Goal: Find specific page/section: Find specific page/section

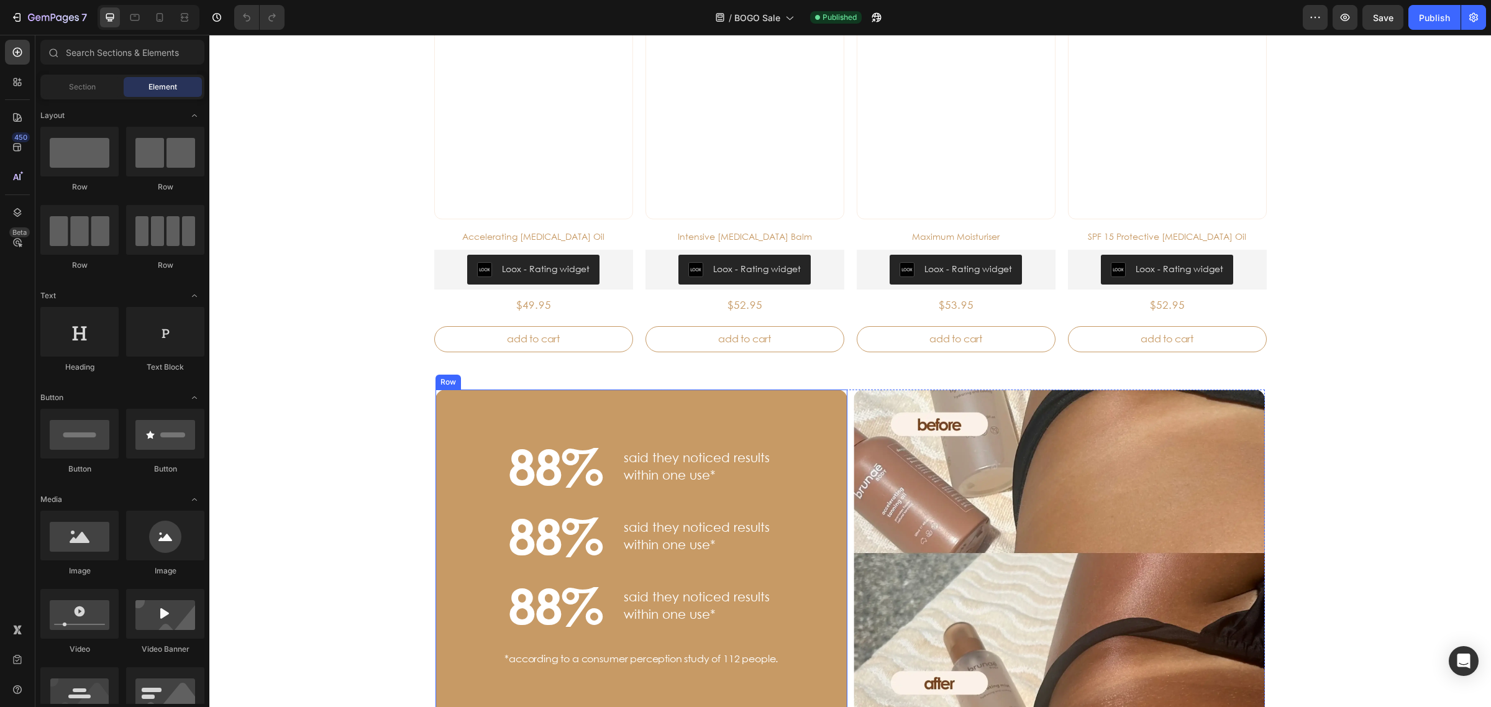
scroll to position [776, 0]
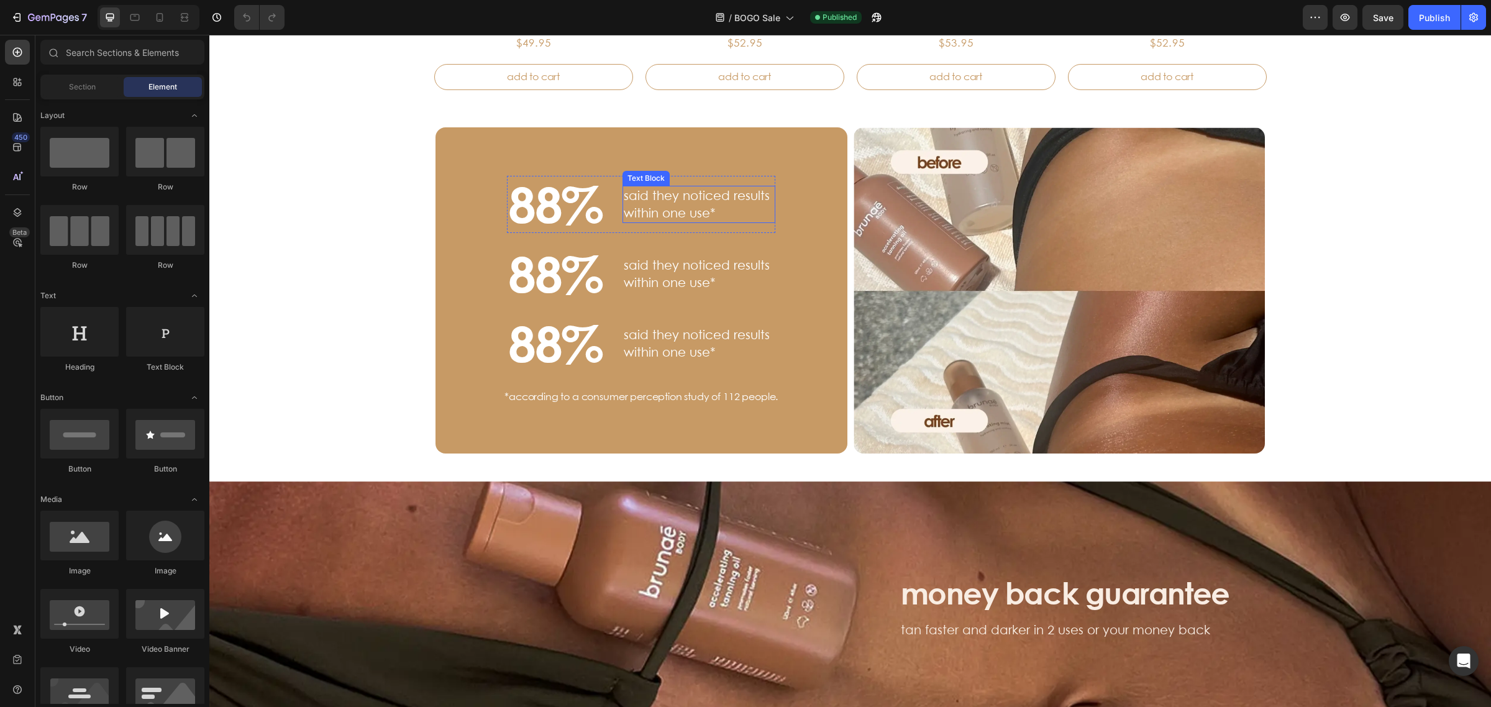
click at [666, 210] on p "said they noticed results within one use*" at bounding box center [699, 204] width 150 height 35
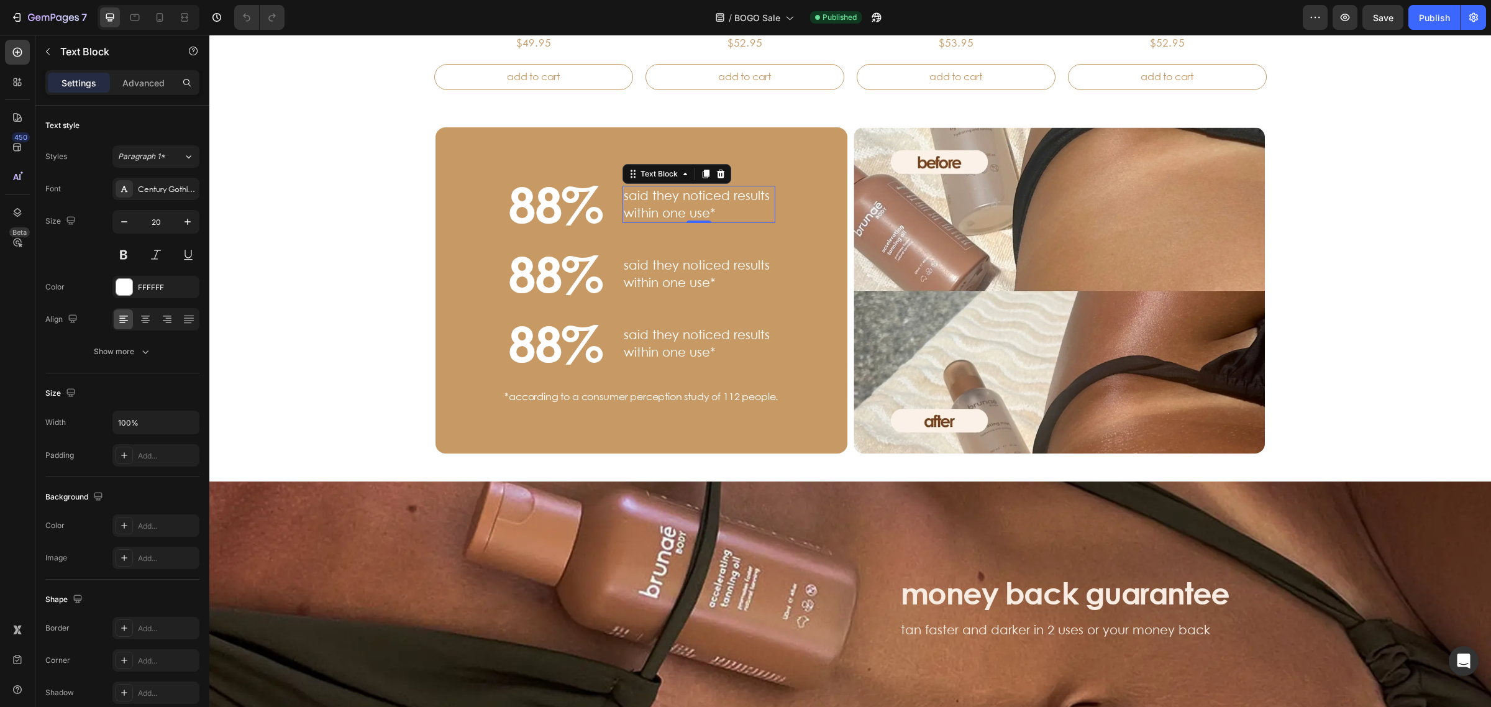
click at [666, 210] on p "said they noticed results within one use*" at bounding box center [699, 204] width 150 height 35
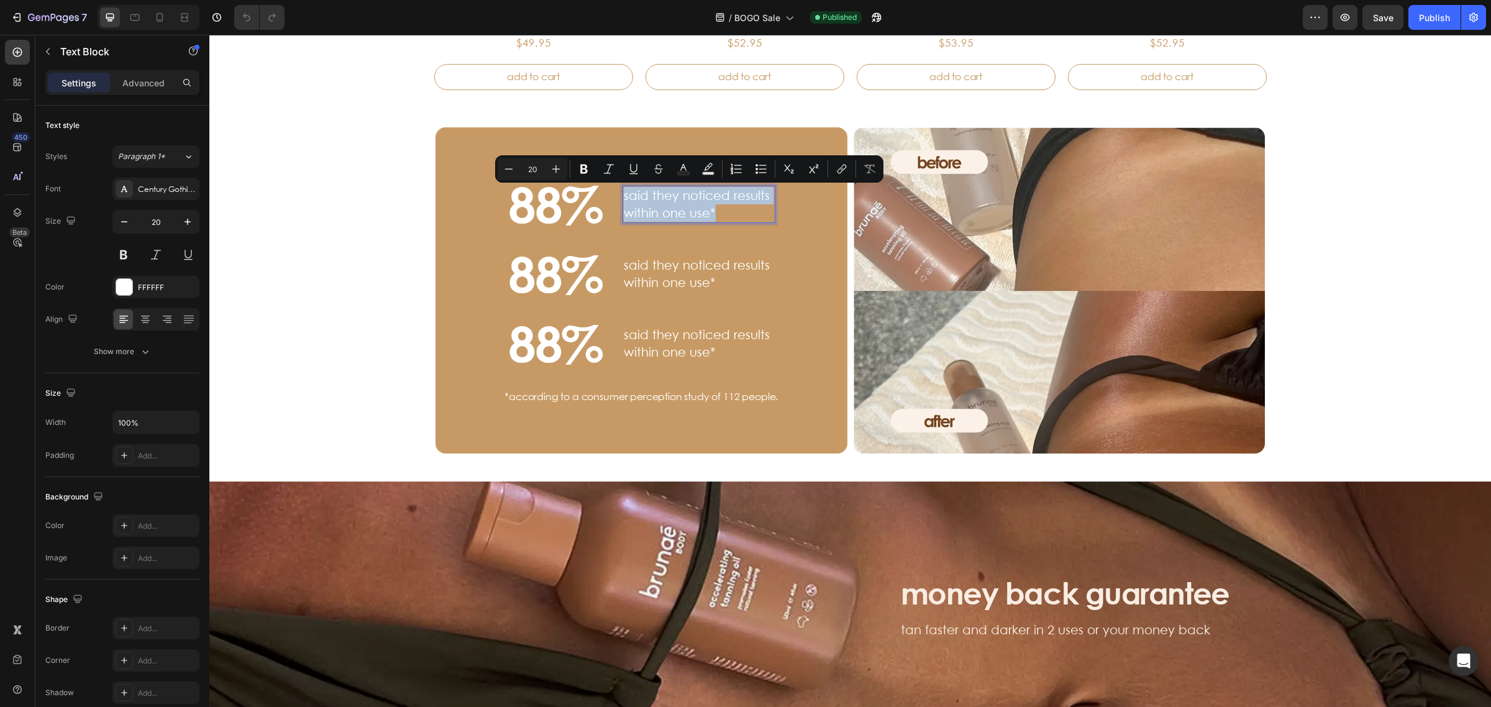
click at [748, 208] on p "said they noticed results within one use*" at bounding box center [699, 204] width 150 height 35
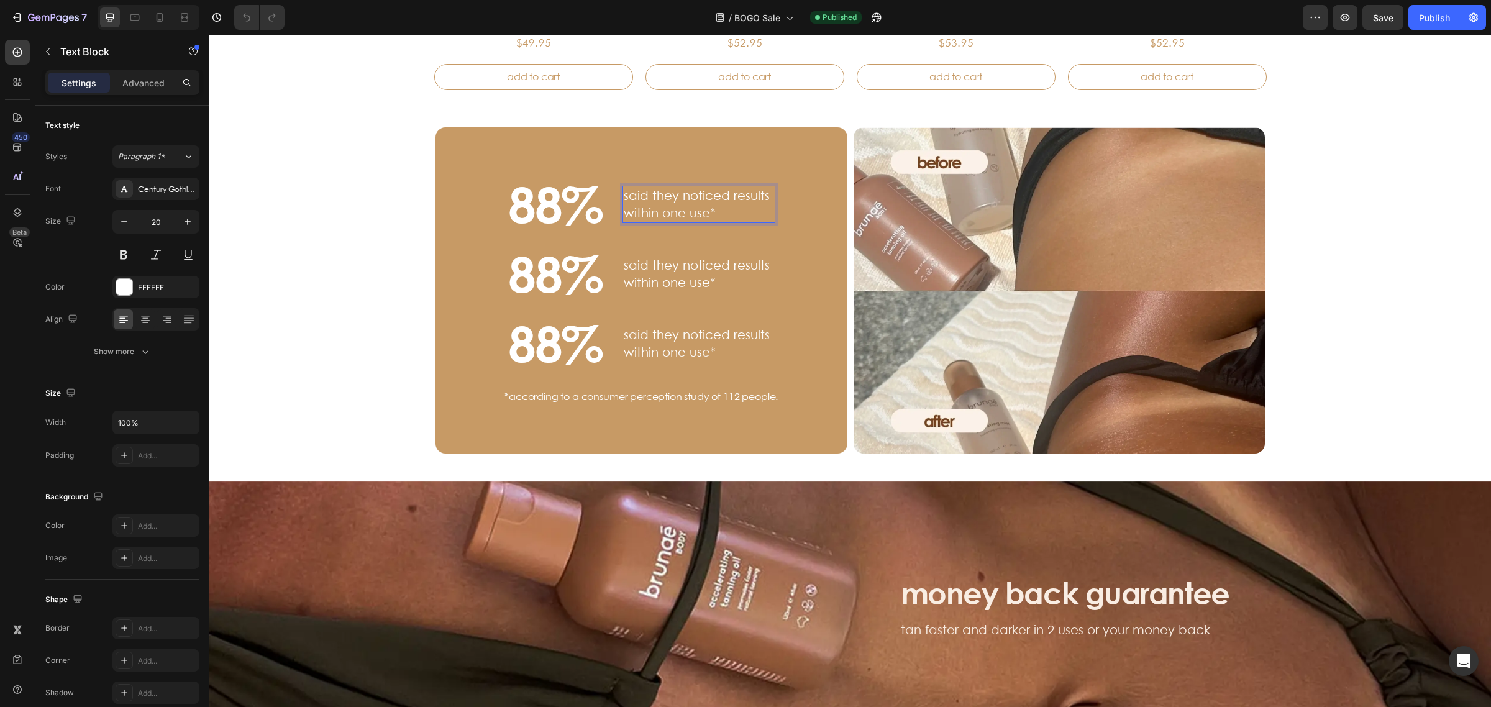
click at [737, 216] on p "said they noticed results within one use*" at bounding box center [699, 204] width 150 height 35
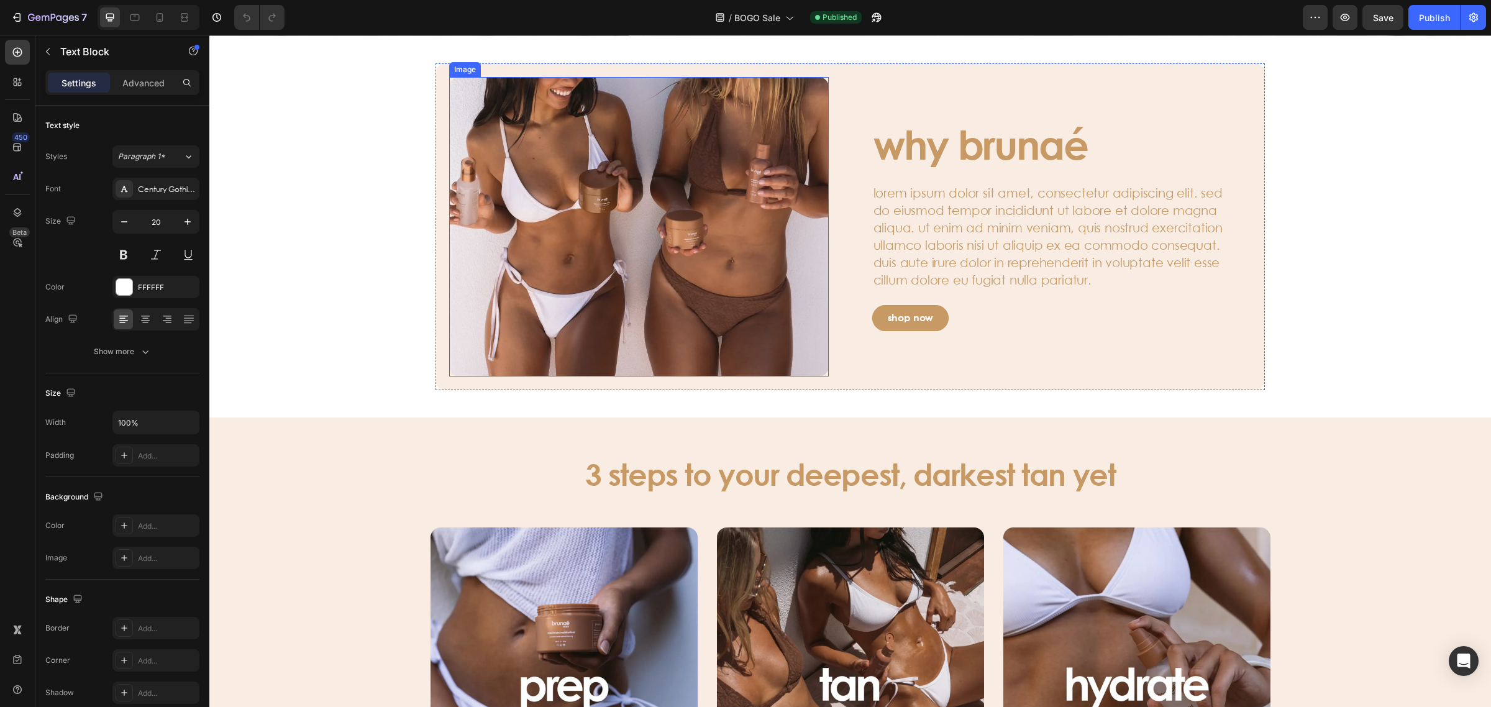
scroll to position [1397, 0]
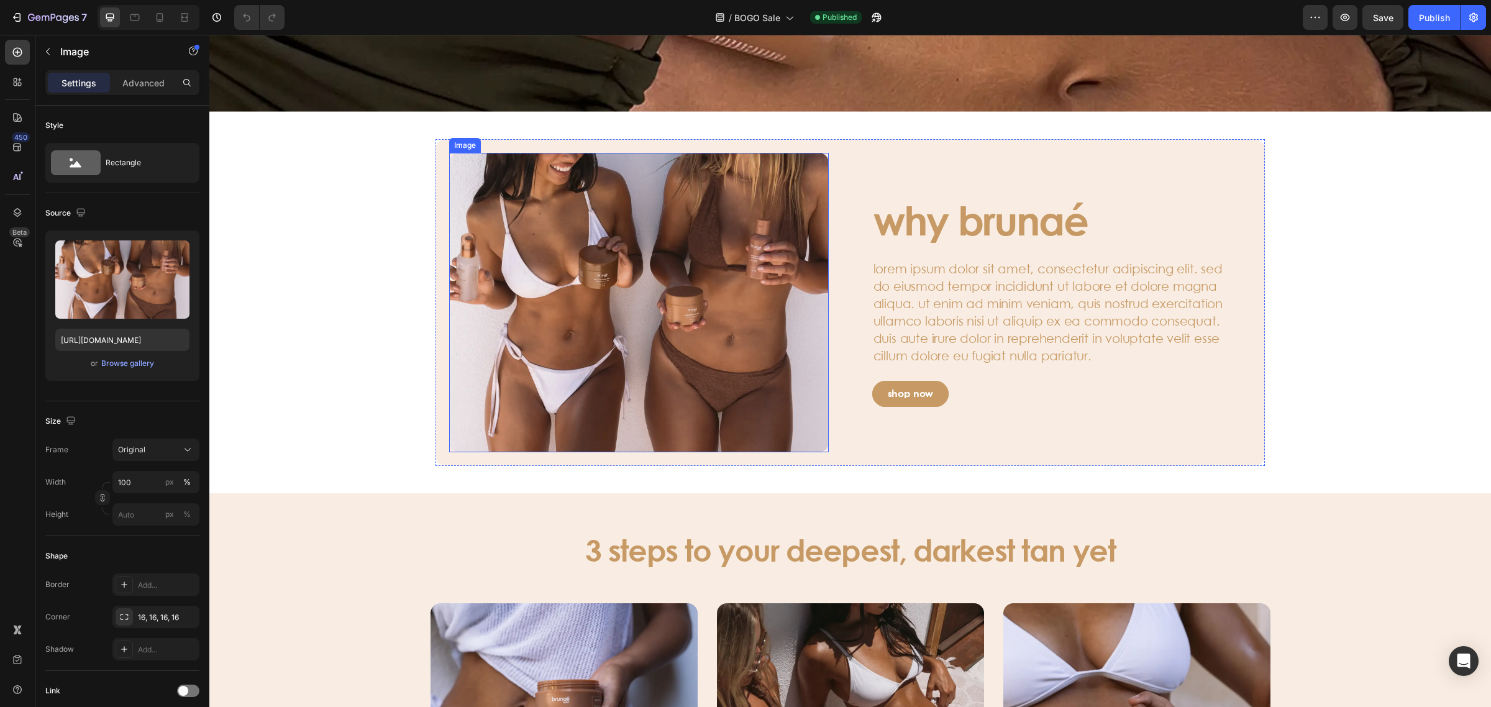
click at [632, 277] on img at bounding box center [638, 302] width 379 height 299
click at [632, 276] on img at bounding box center [638, 302] width 379 height 299
click at [632, 277] on img at bounding box center [638, 302] width 379 height 299
click at [632, 276] on img at bounding box center [638, 302] width 379 height 299
click at [355, 263] on div "Image why brunaé Heading lorem ipsum dolor sit amet, consectetur adipiscing eli…" at bounding box center [850, 302] width 1256 height 327
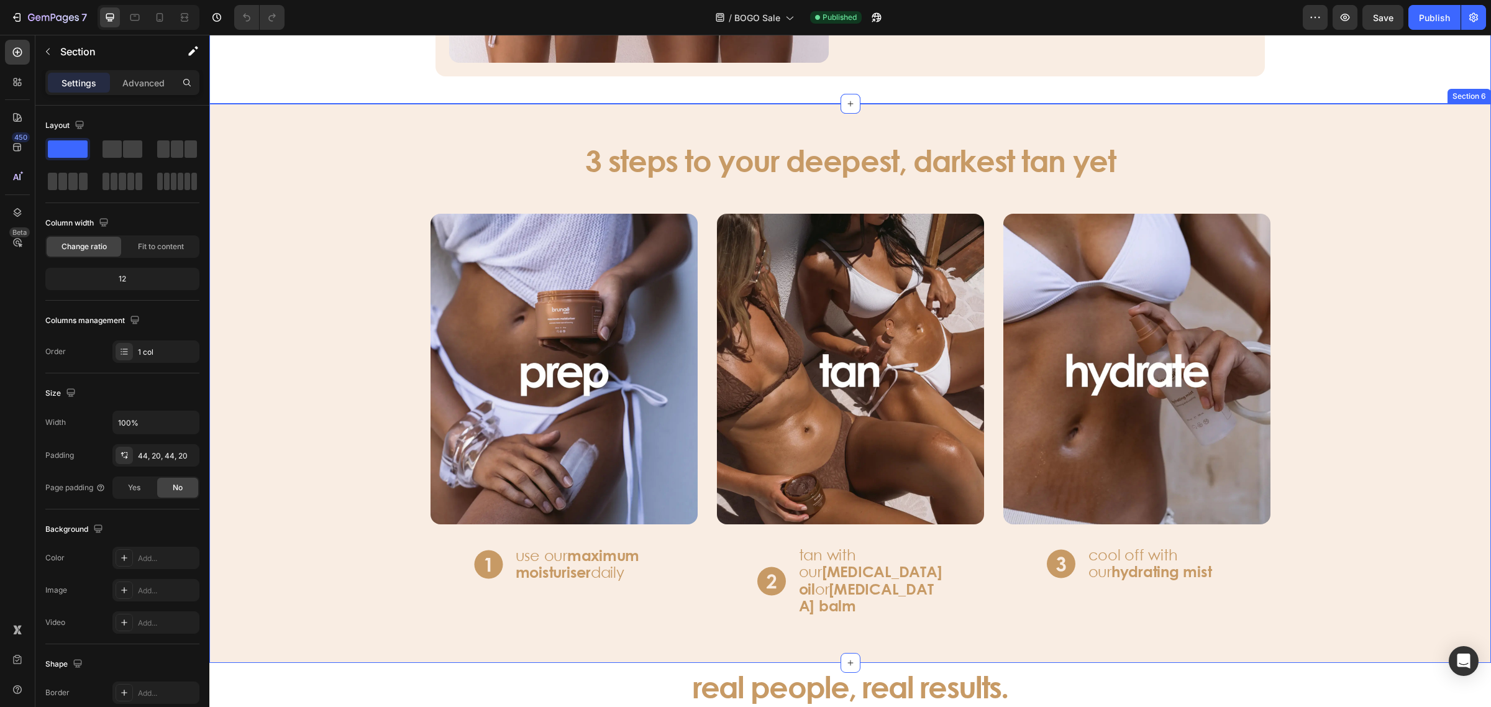
scroll to position [1786, 0]
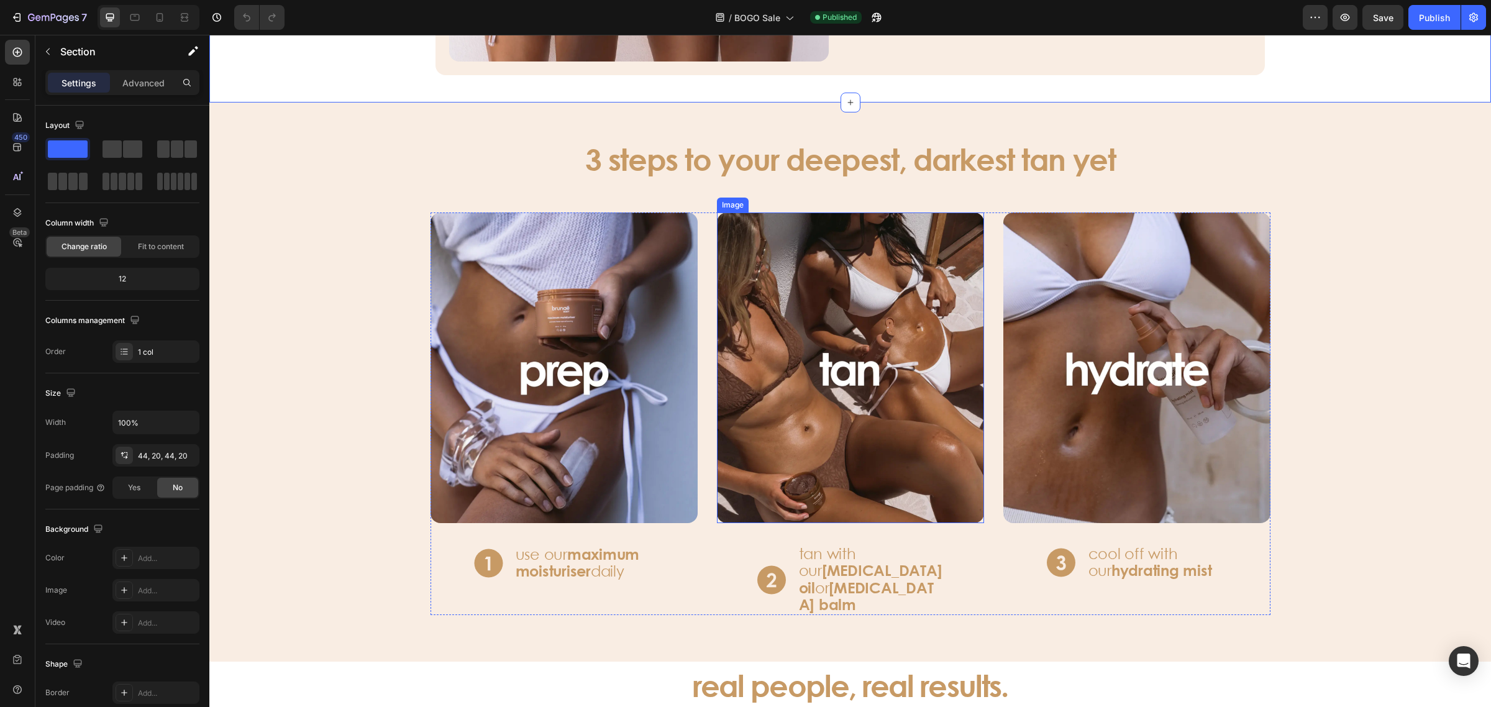
click at [820, 405] on img at bounding box center [850, 367] width 267 height 311
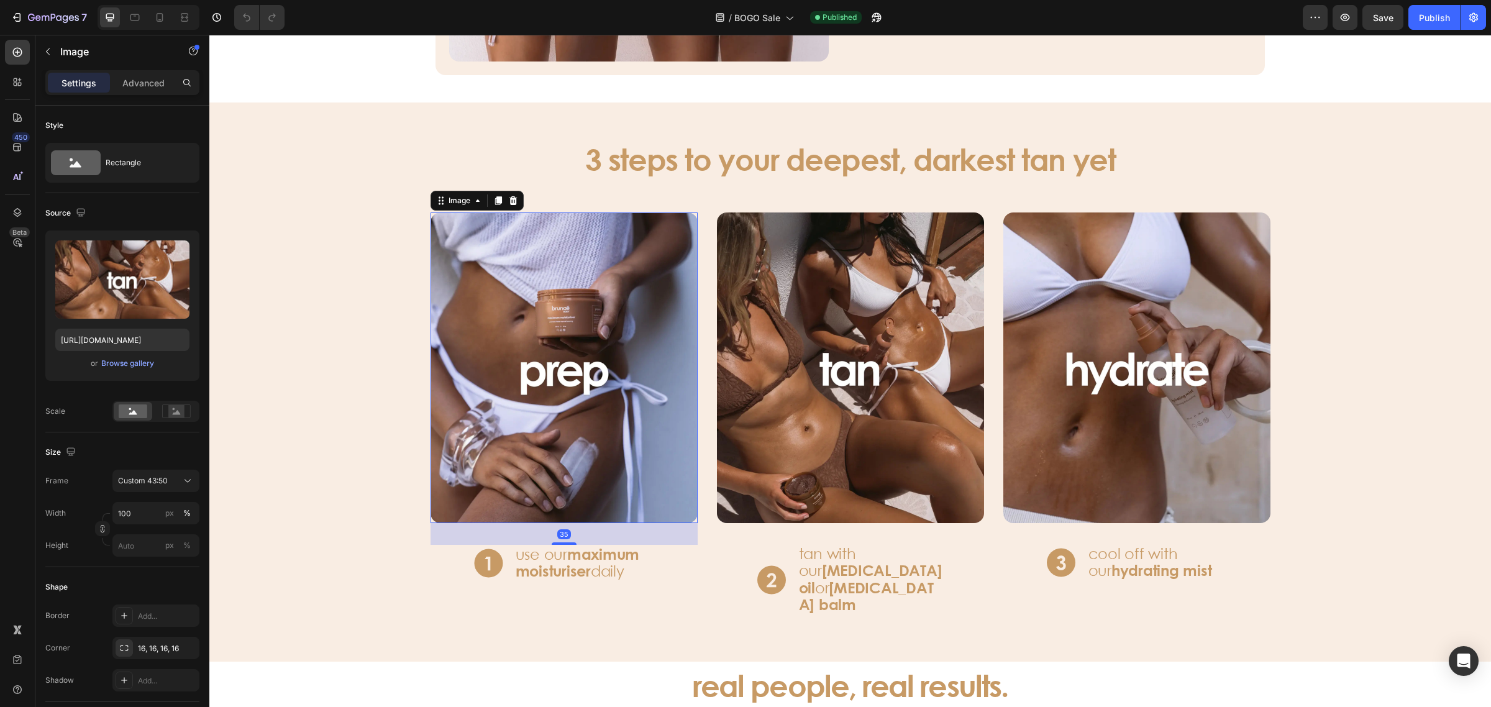
click at [619, 375] on img at bounding box center [563, 367] width 267 height 311
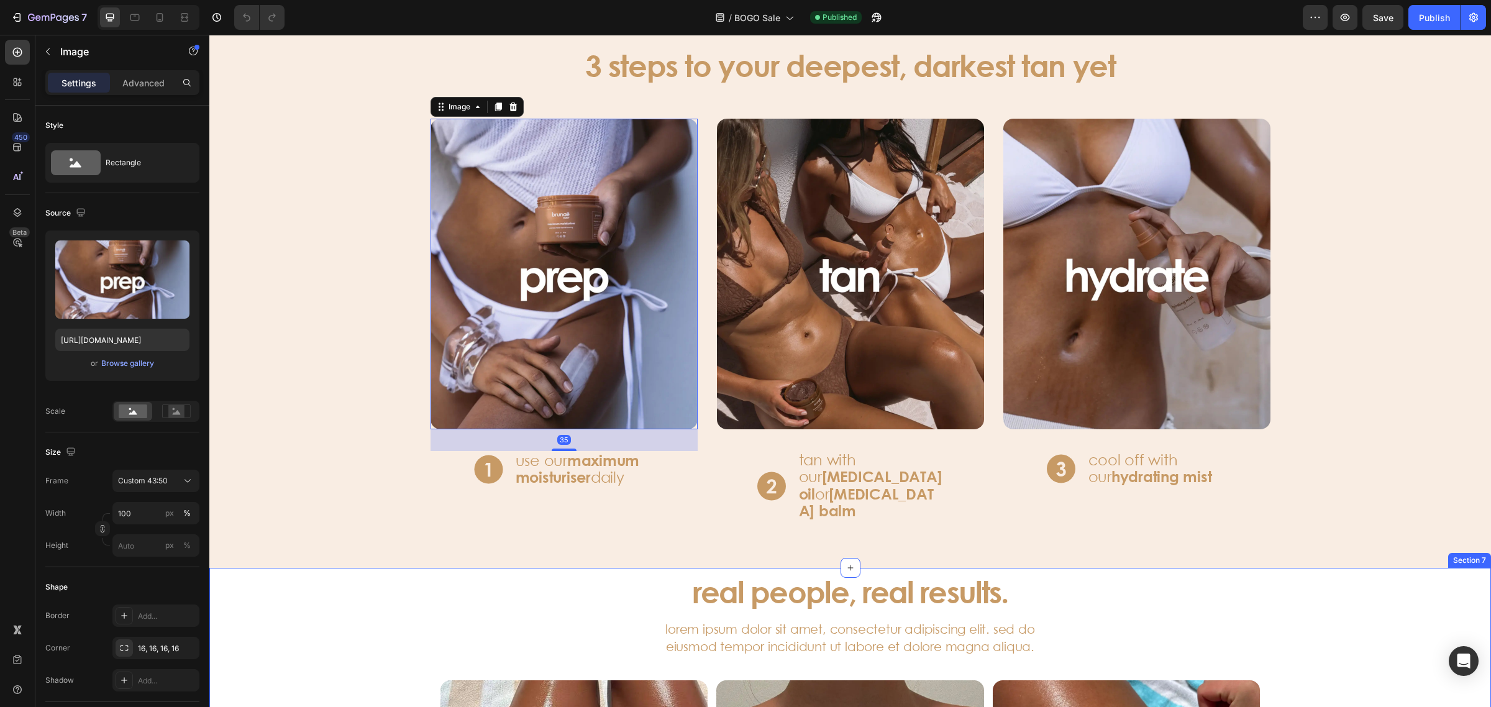
scroll to position [2174, 0]
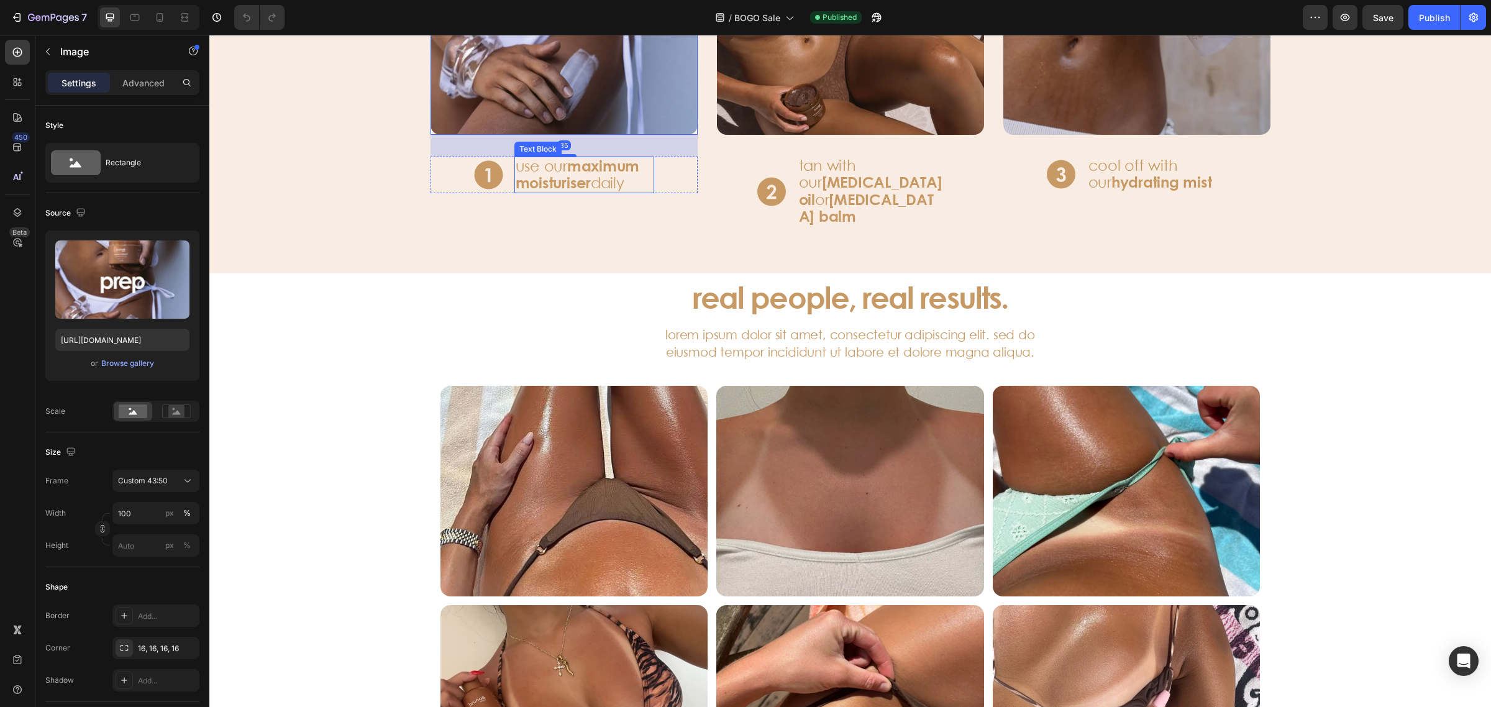
click at [599, 169] on strong "maximum moisturiser" at bounding box center [578, 174] width 124 height 35
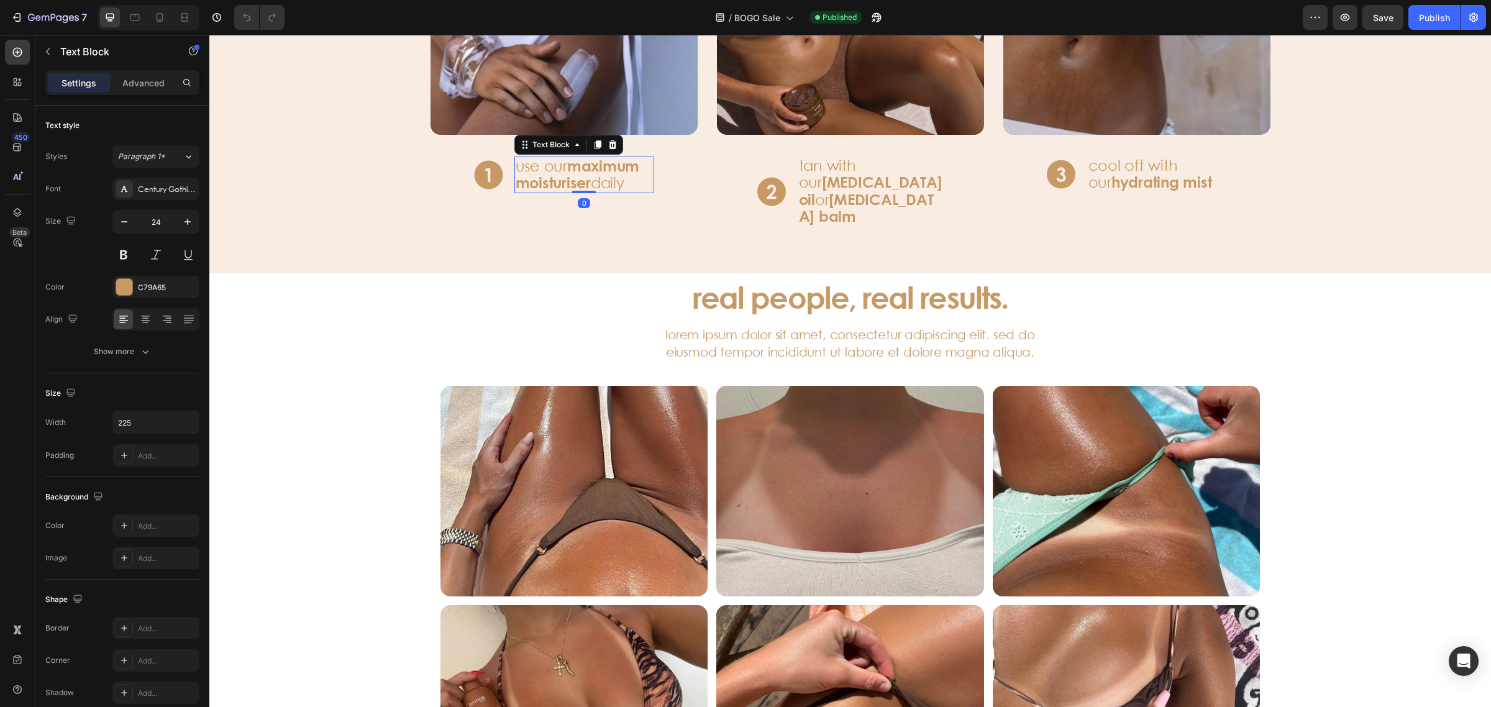
click at [613, 179] on p "use our maximum moisturiser daily" at bounding box center [584, 175] width 137 height 34
click at [479, 175] on img at bounding box center [488, 174] width 29 height 29
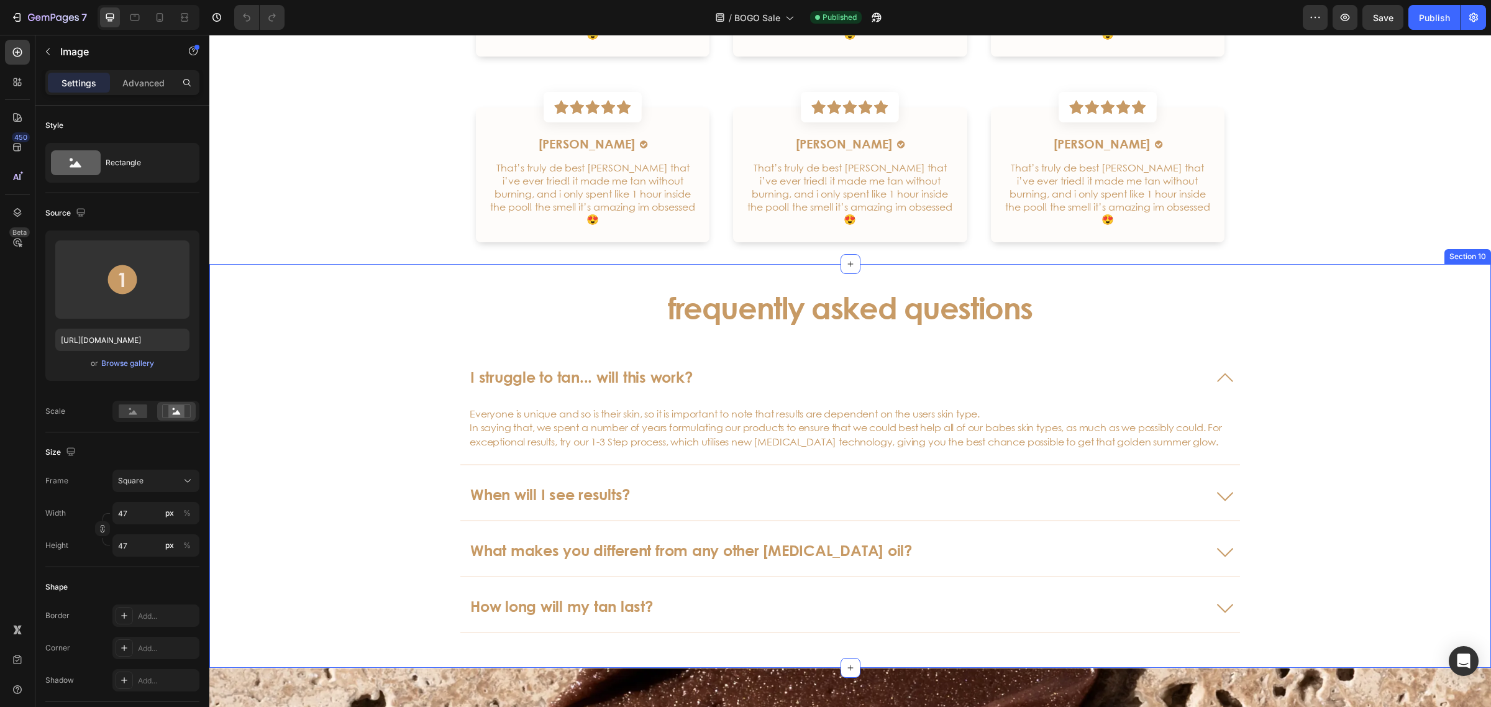
scroll to position [3494, 0]
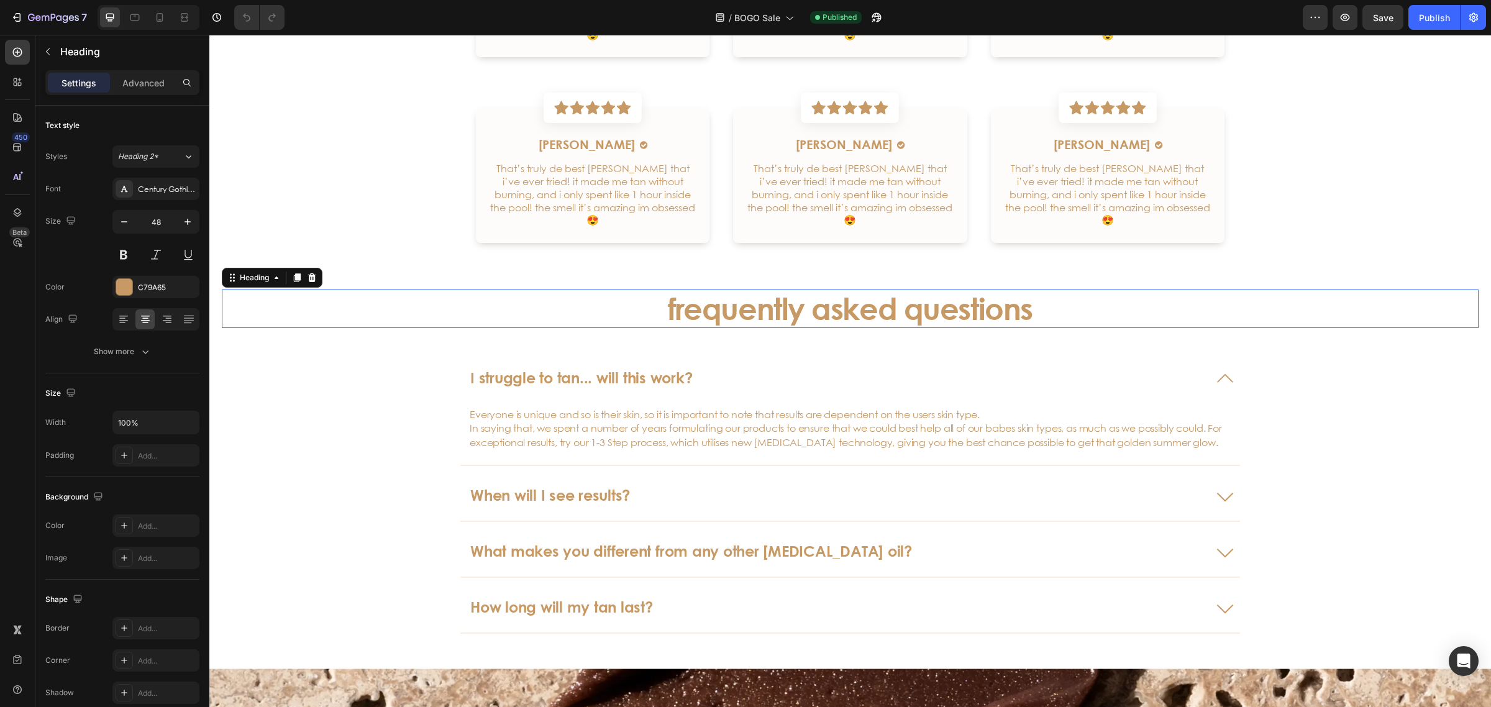
click at [333, 301] on div "frequently asked questions Heading 0" at bounding box center [850, 308] width 1256 height 39
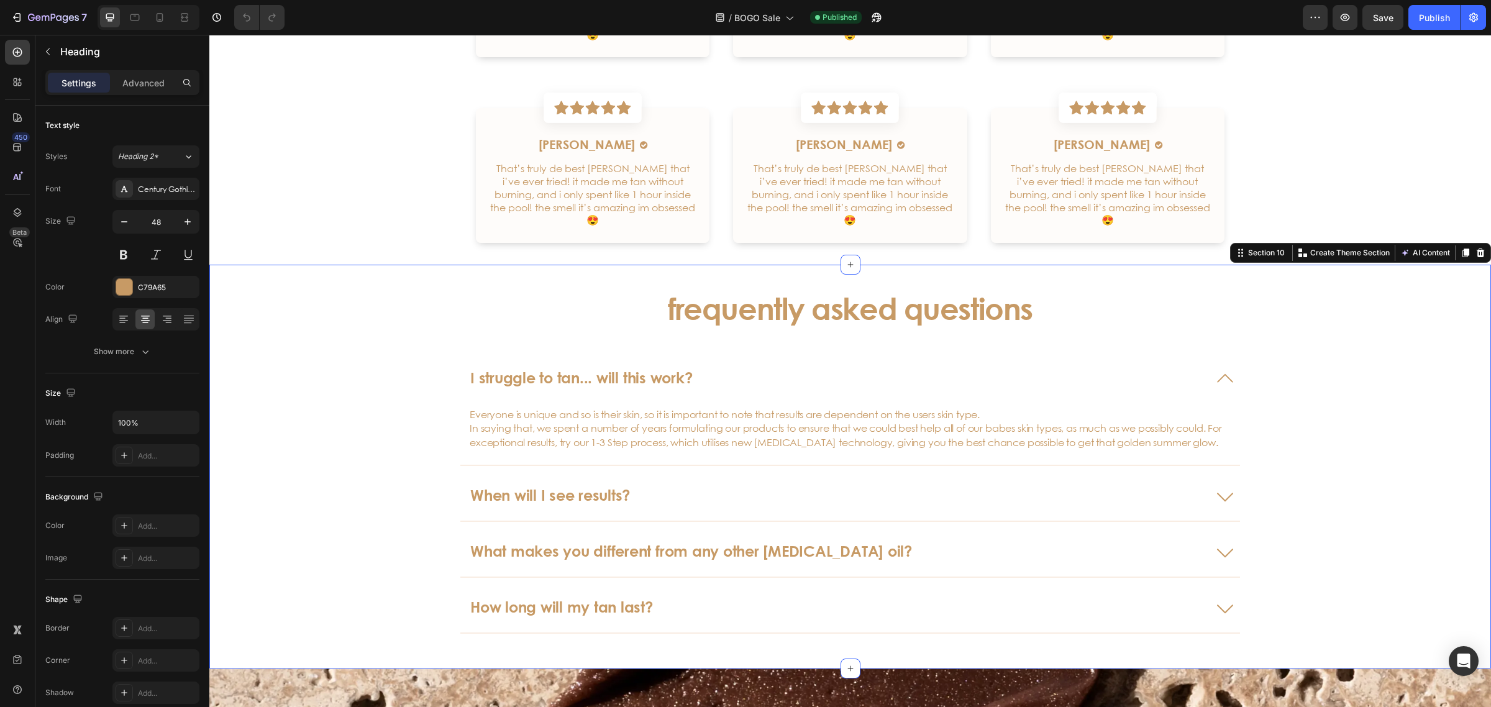
click at [216, 272] on div "frequently asked questions Heading I struggle to tan... will this work? Everyon…" at bounding box center [849, 467] width 1281 height 404
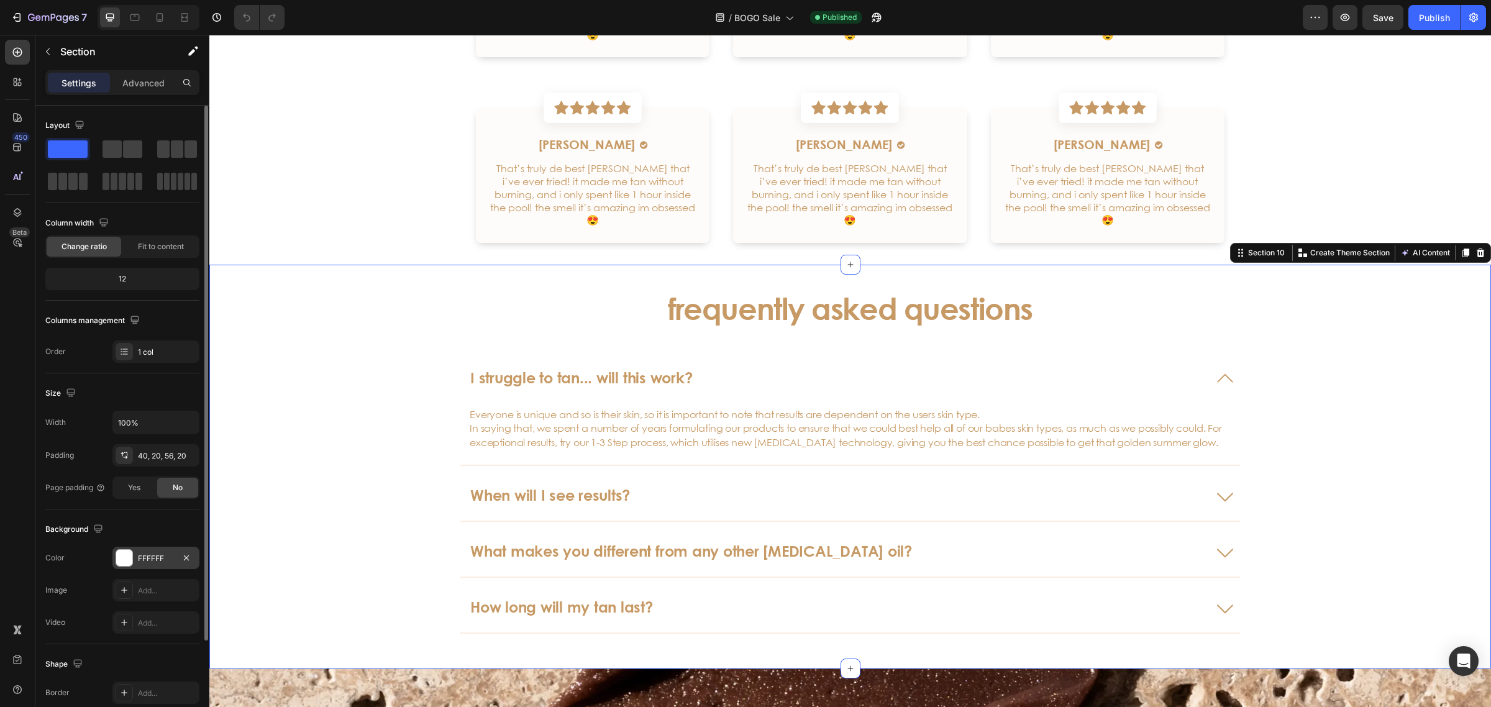
click at [130, 563] on div at bounding box center [124, 558] width 16 height 16
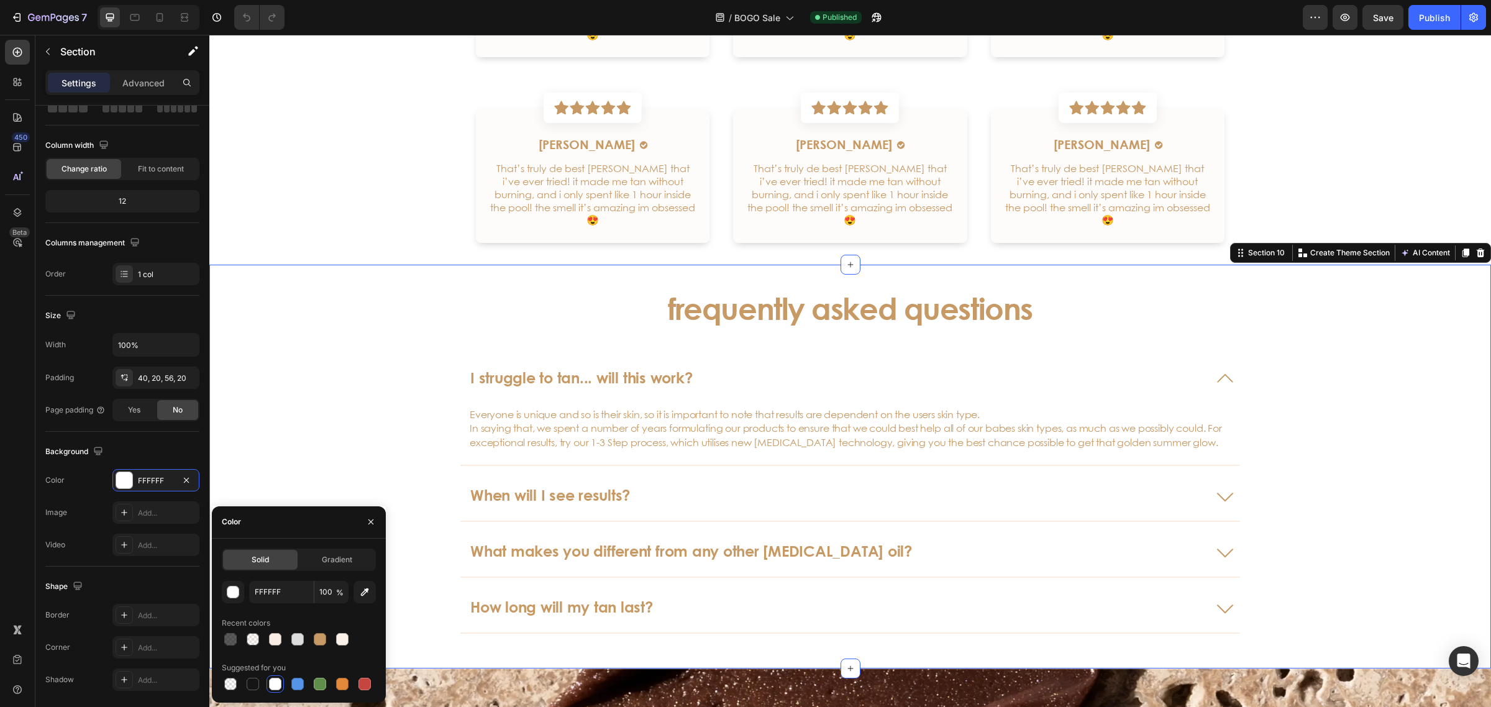
scroll to position [3649, 0]
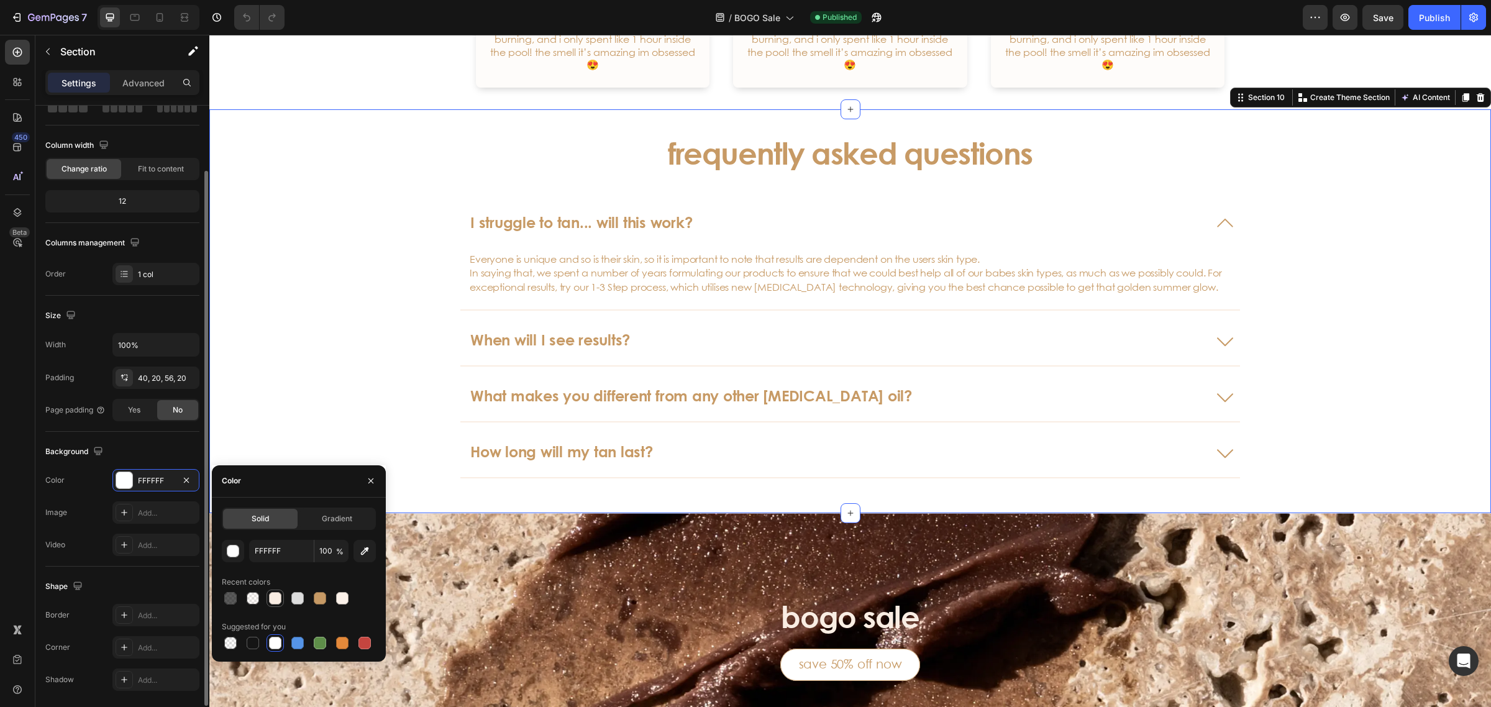
click at [278, 599] on div at bounding box center [275, 598] width 12 height 12
type input "F9EDE3"
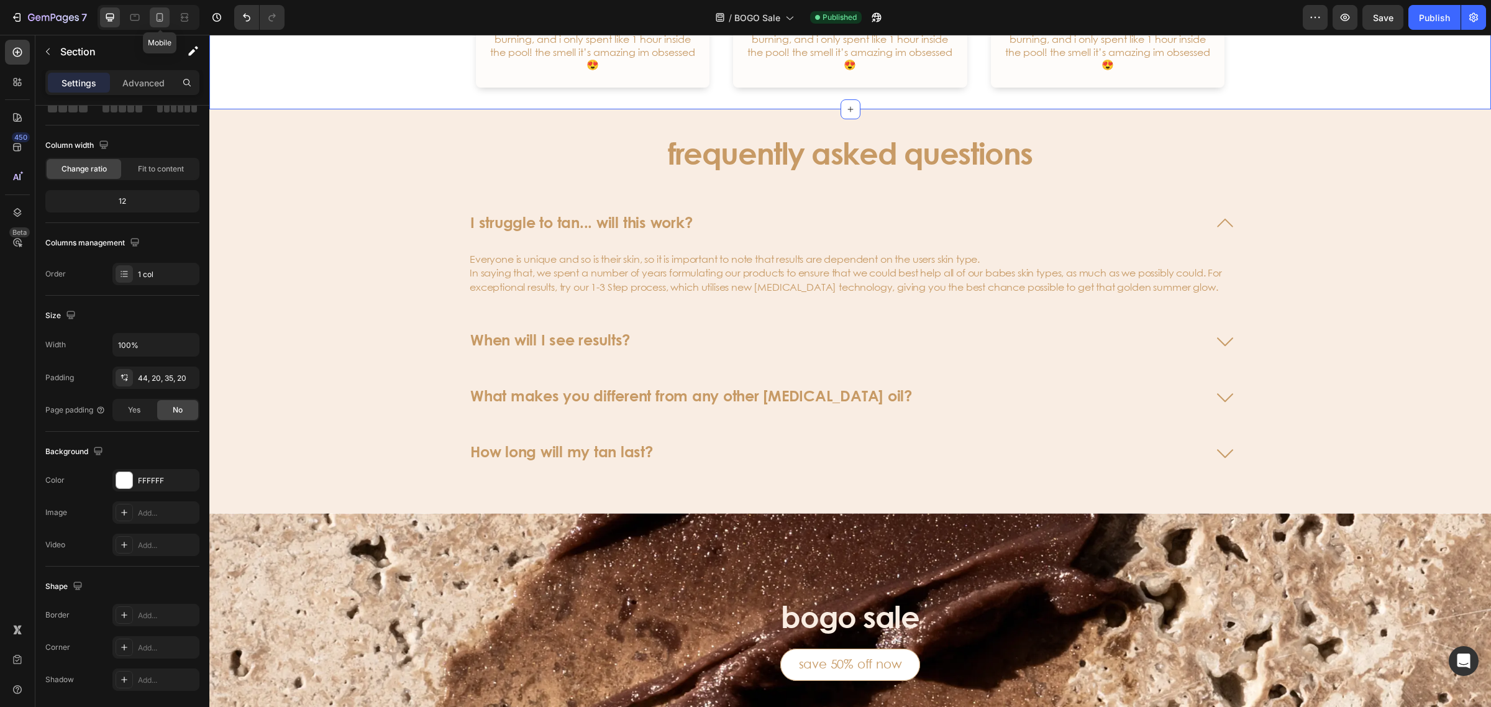
click at [163, 25] on div at bounding box center [160, 17] width 20 height 20
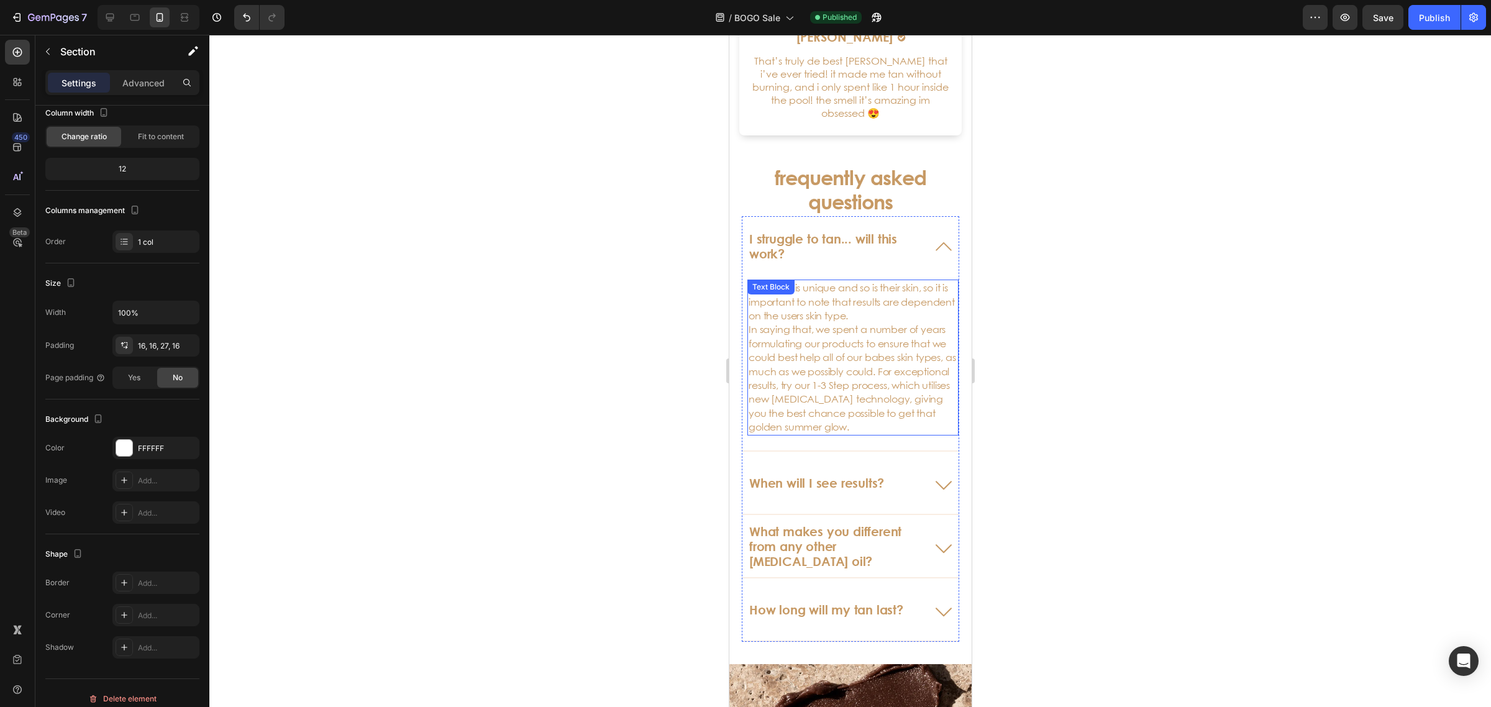
scroll to position [3678, 0]
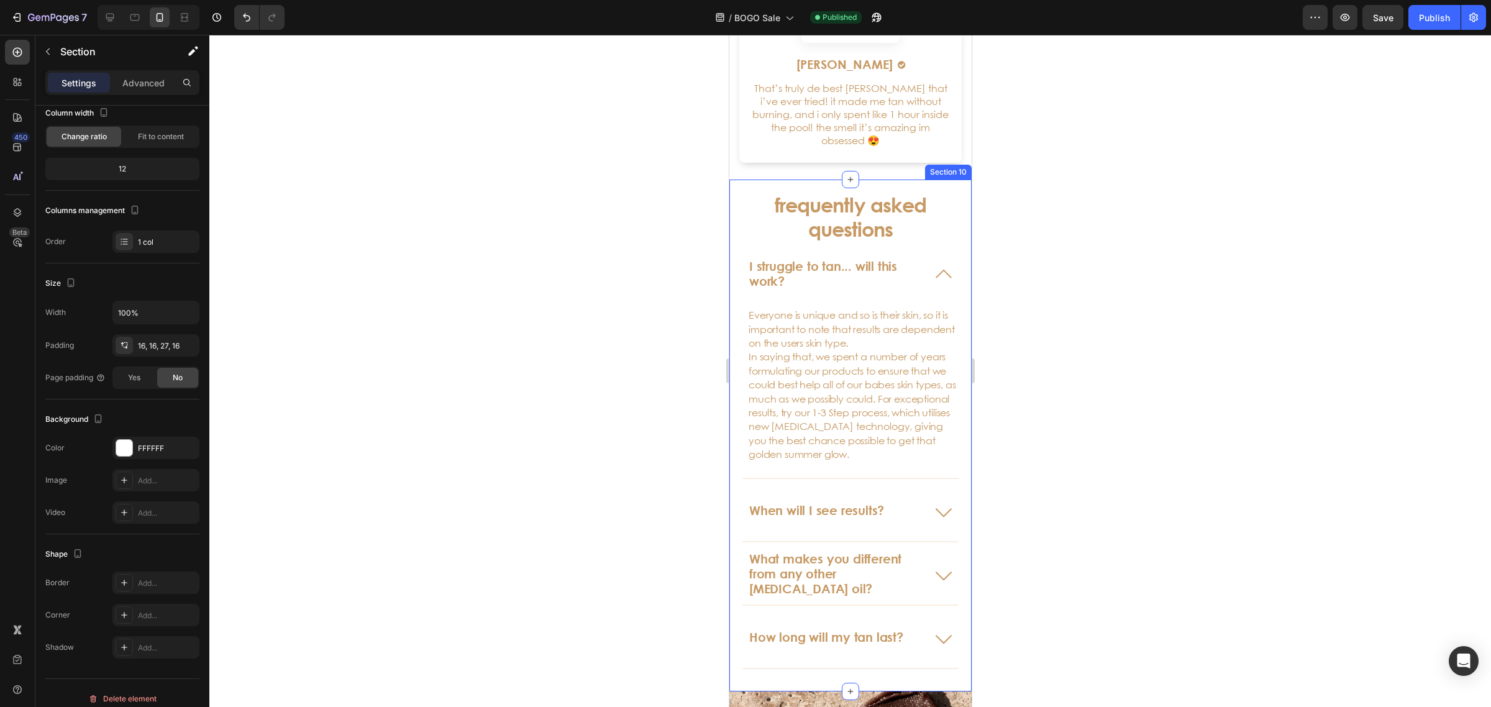
click at [737, 196] on div "frequently asked questions Heading I struggle to tan... will this work? Everyon…" at bounding box center [850, 434] width 242 height 511
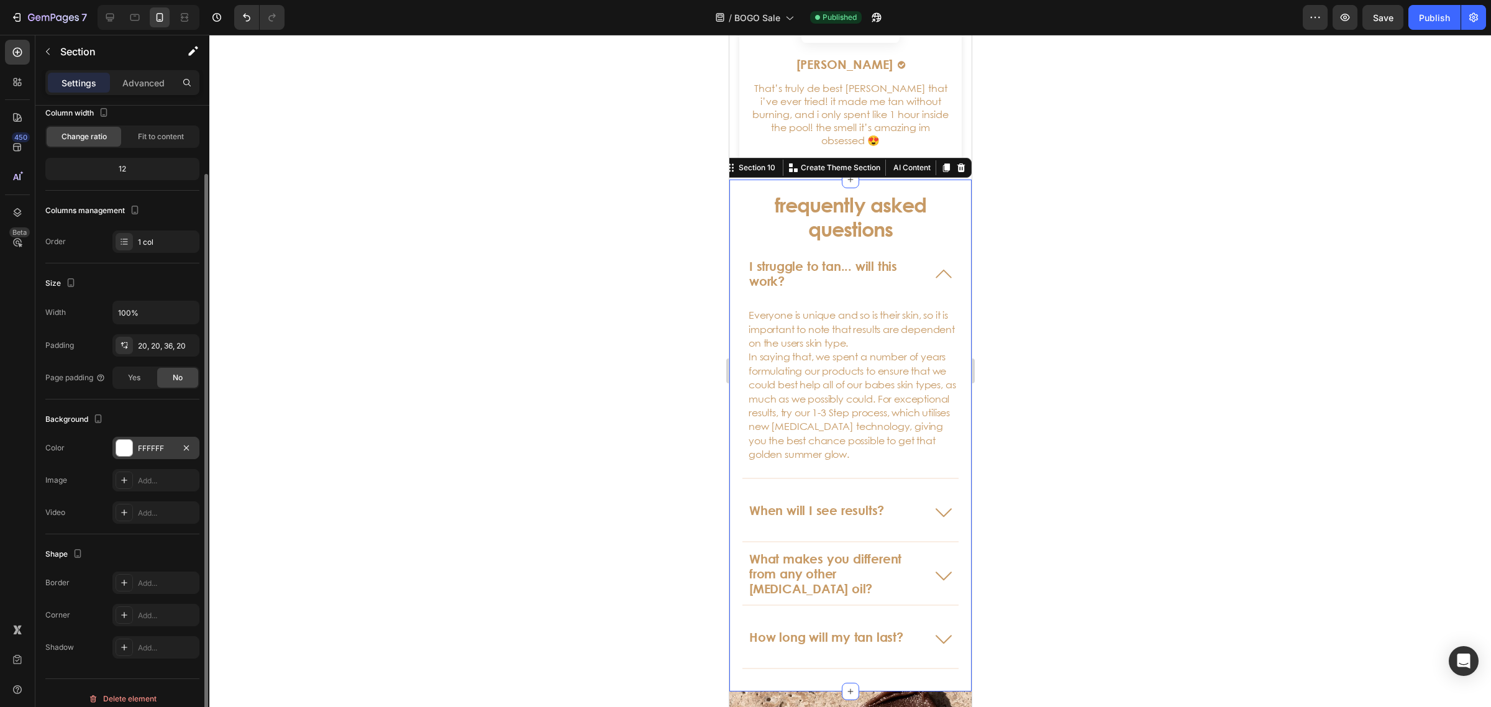
click at [125, 443] on div at bounding box center [124, 448] width 16 height 16
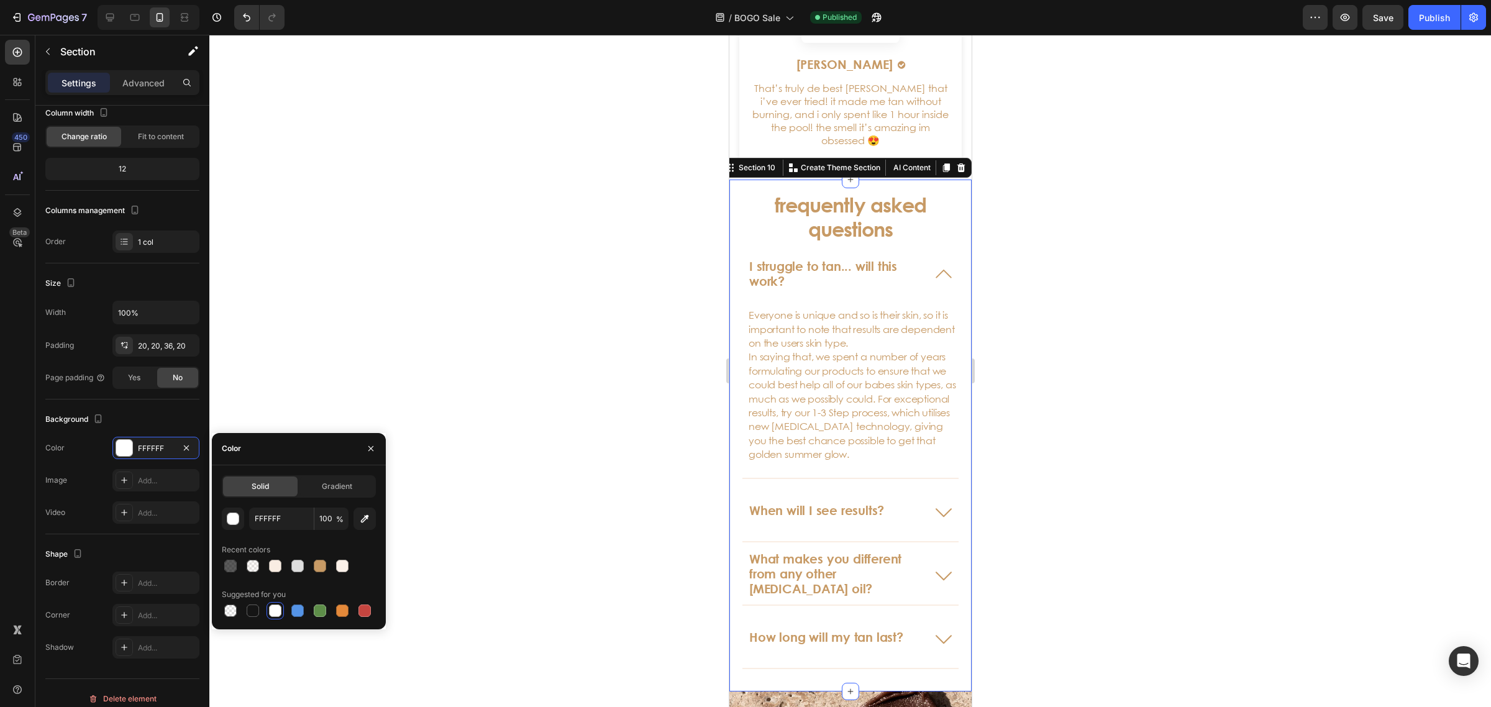
click at [281, 562] on div at bounding box center [275, 566] width 12 height 12
type input "F9EDE3"
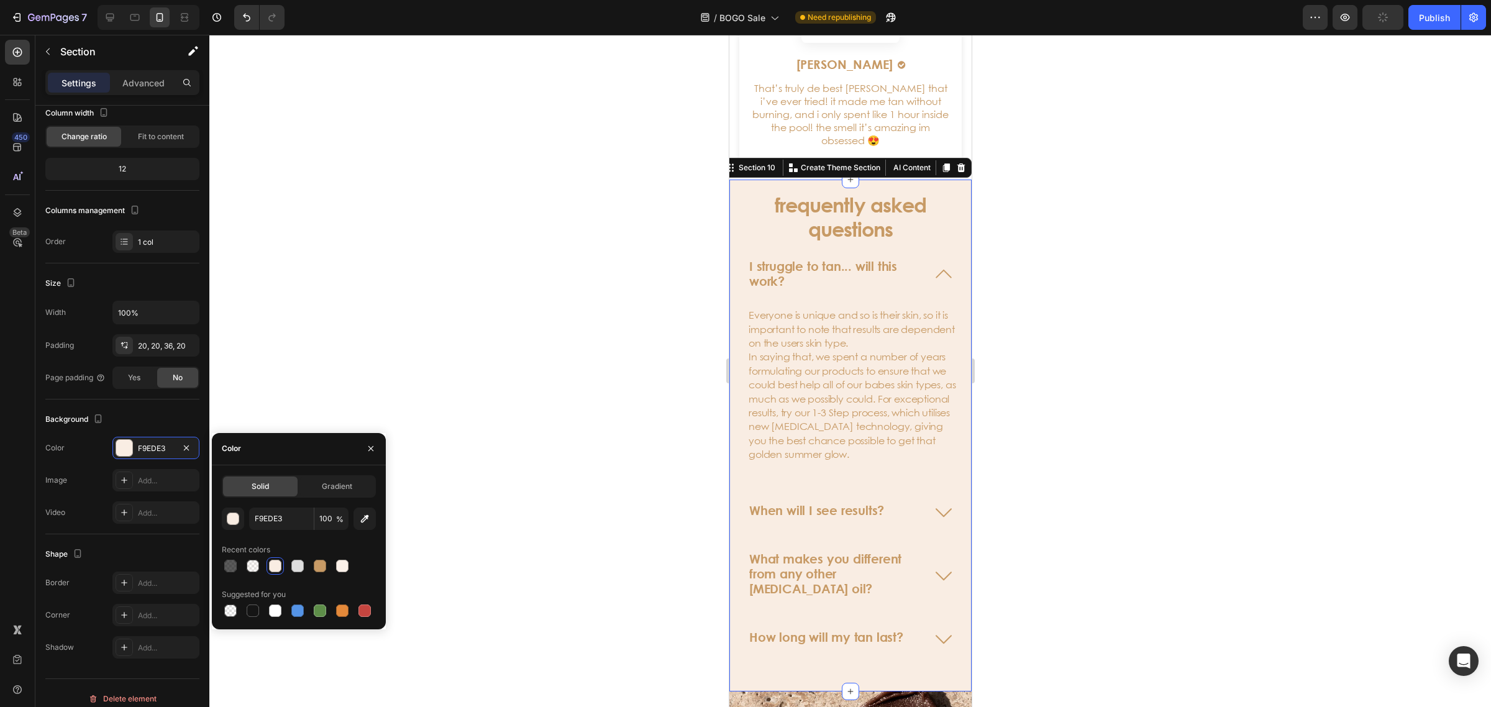
click at [1122, 401] on div at bounding box center [849, 371] width 1281 height 672
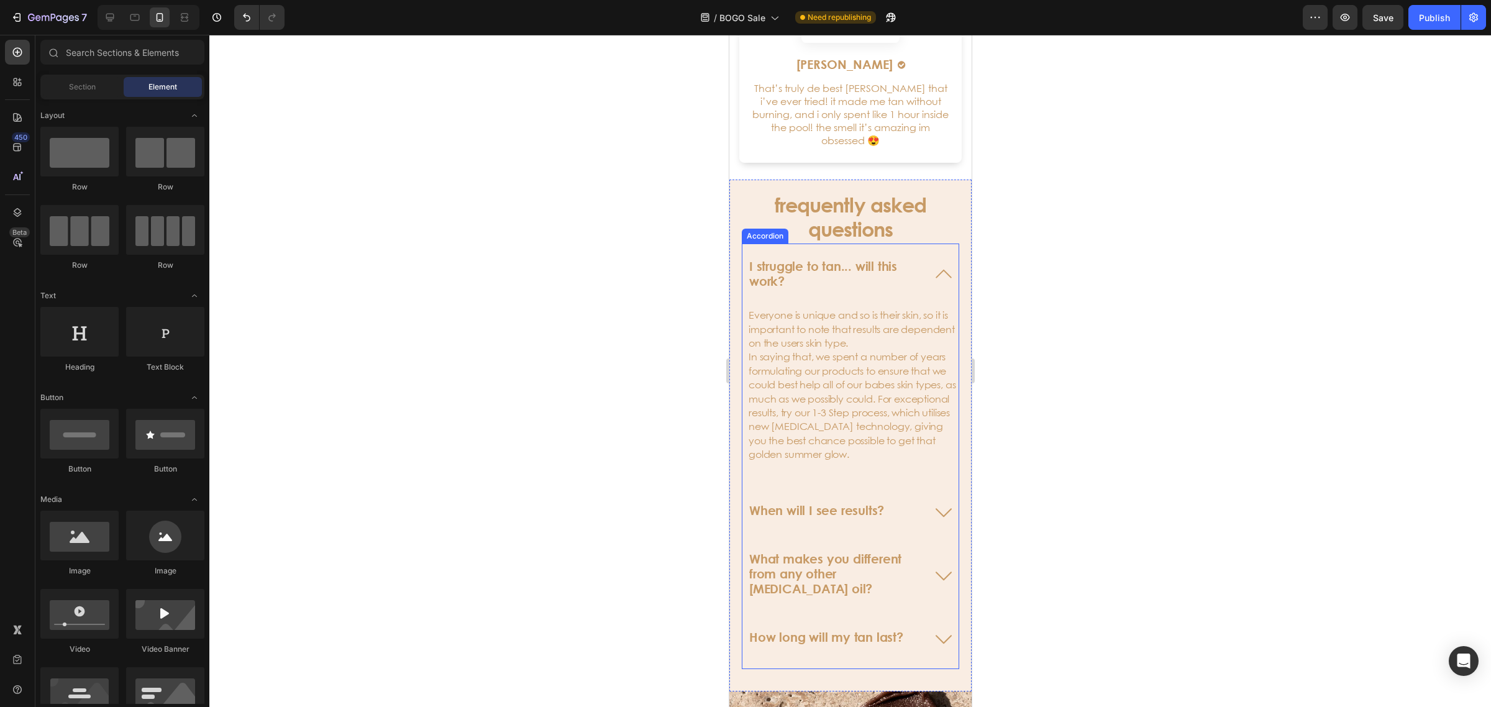
click at [928, 274] on icon at bounding box center [943, 274] width 30 height 30
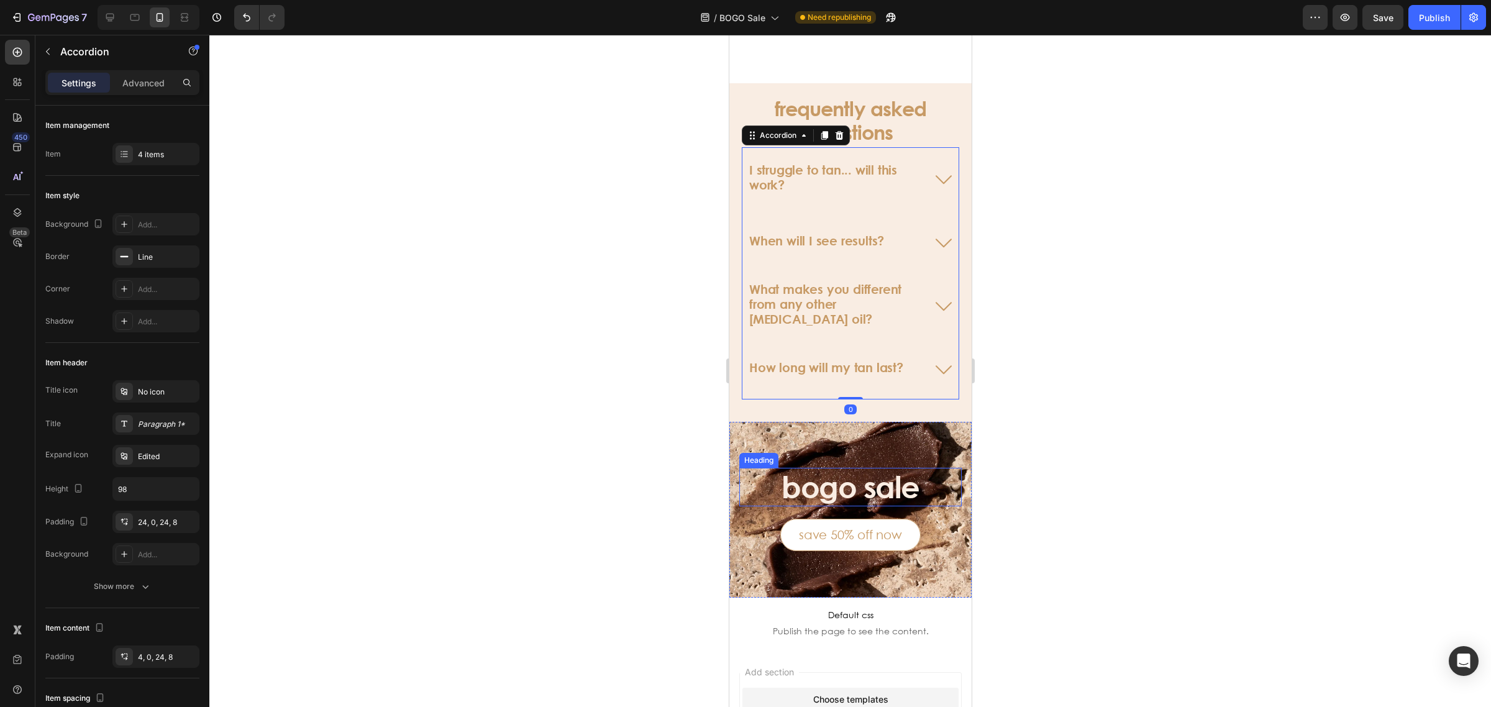
scroll to position [3938, 0]
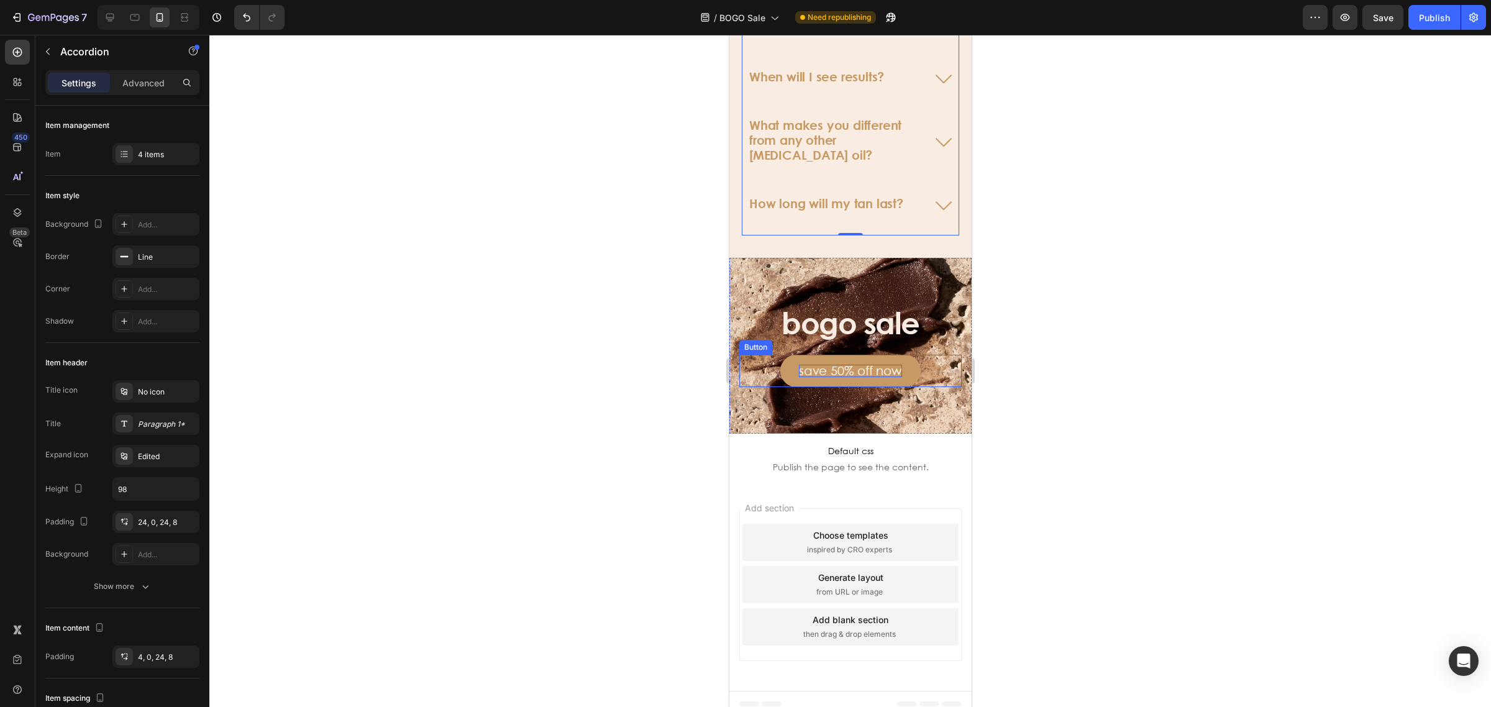
click at [842, 365] on p "save 50% off now" at bounding box center [849, 371] width 103 height 12
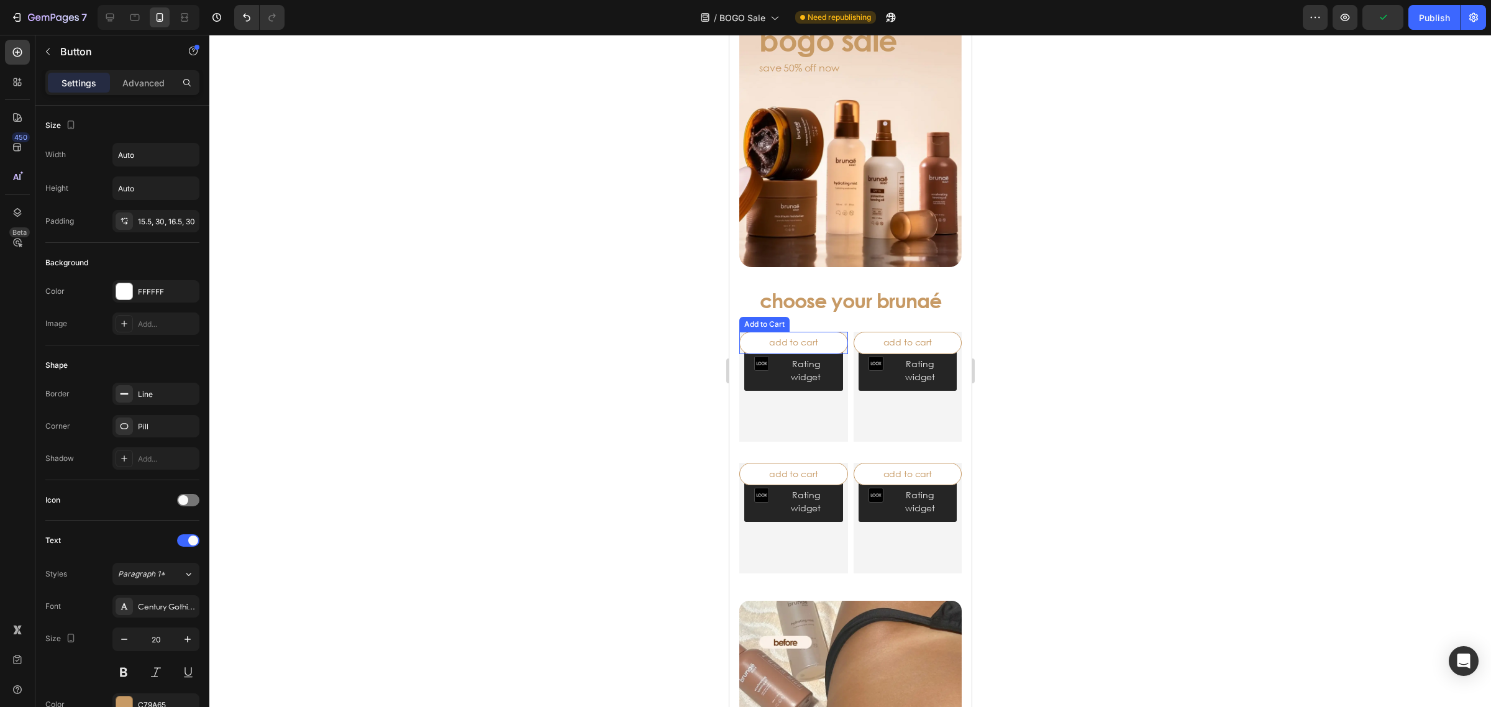
scroll to position [0, 0]
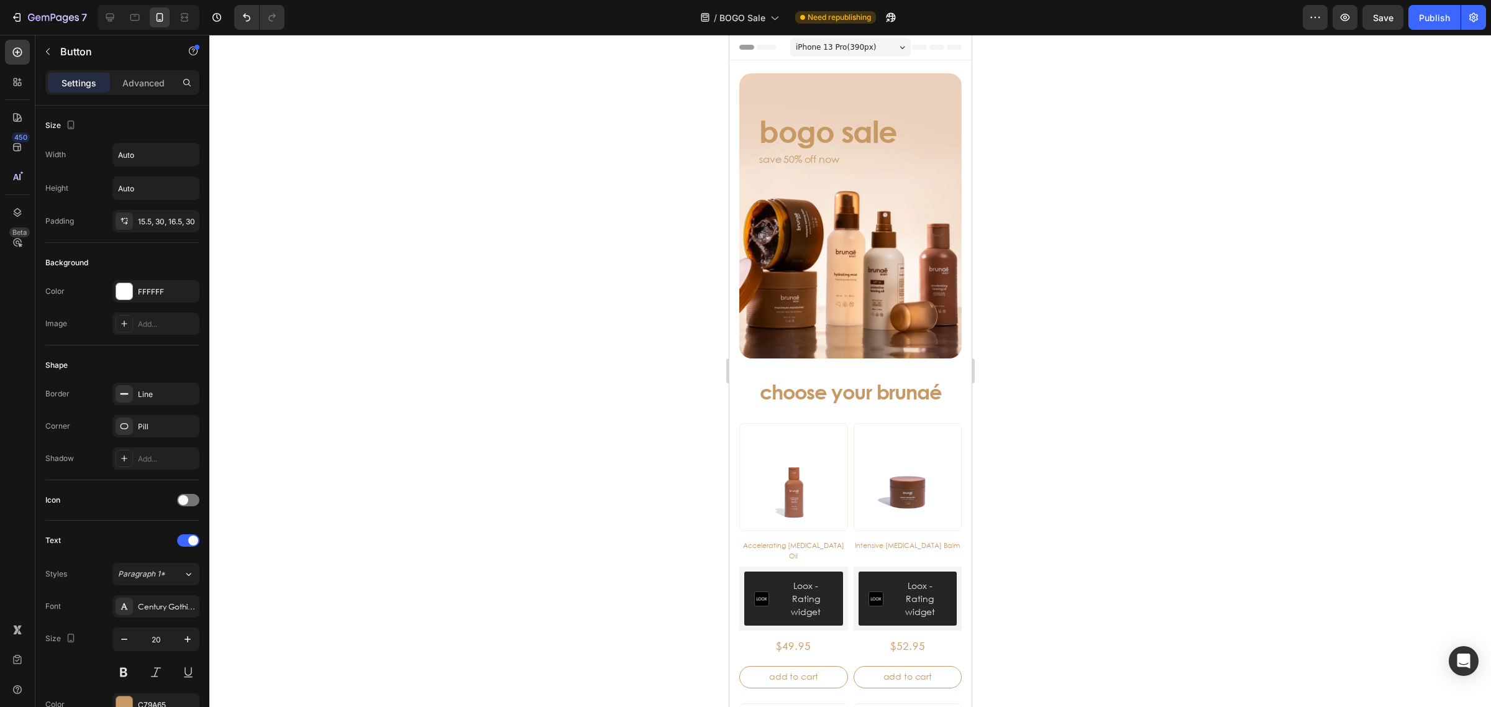
drag, startPoint x: 1193, startPoint y: 324, endPoint x: 1165, endPoint y: 330, distance: 29.1
click at [1193, 325] on div at bounding box center [849, 371] width 1281 height 672
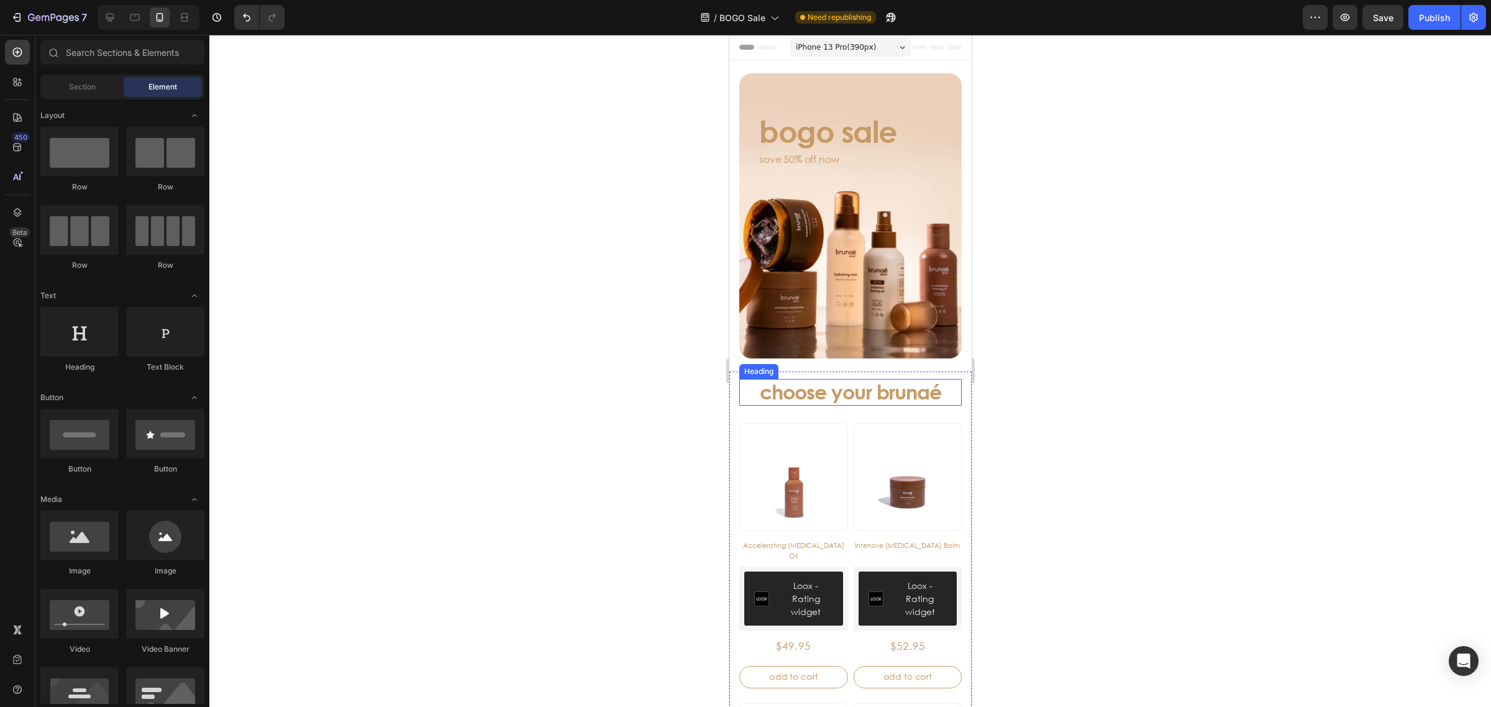
click at [899, 386] on h3 "choose your brunaé" at bounding box center [849, 392] width 222 height 26
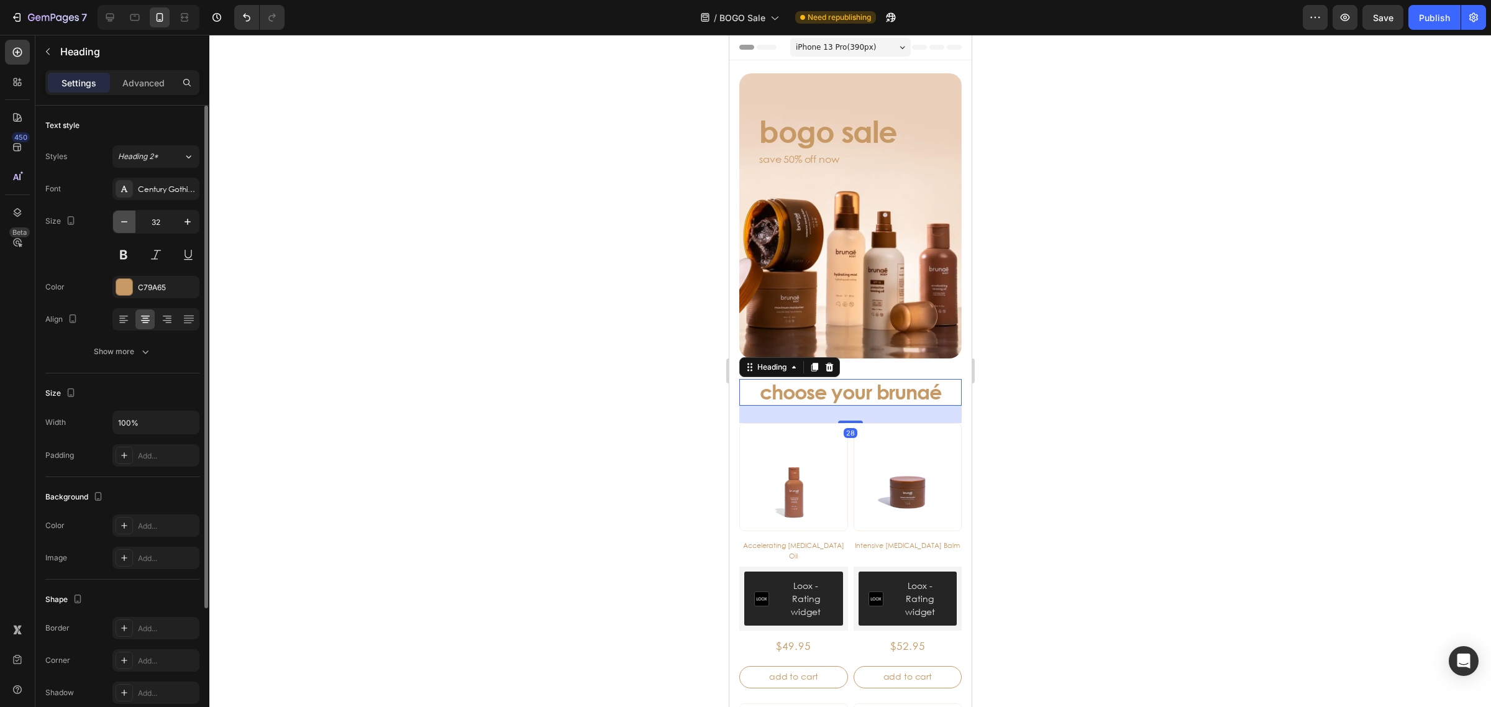
click at [125, 224] on icon "button" at bounding box center [124, 222] width 12 height 12
type input "29"
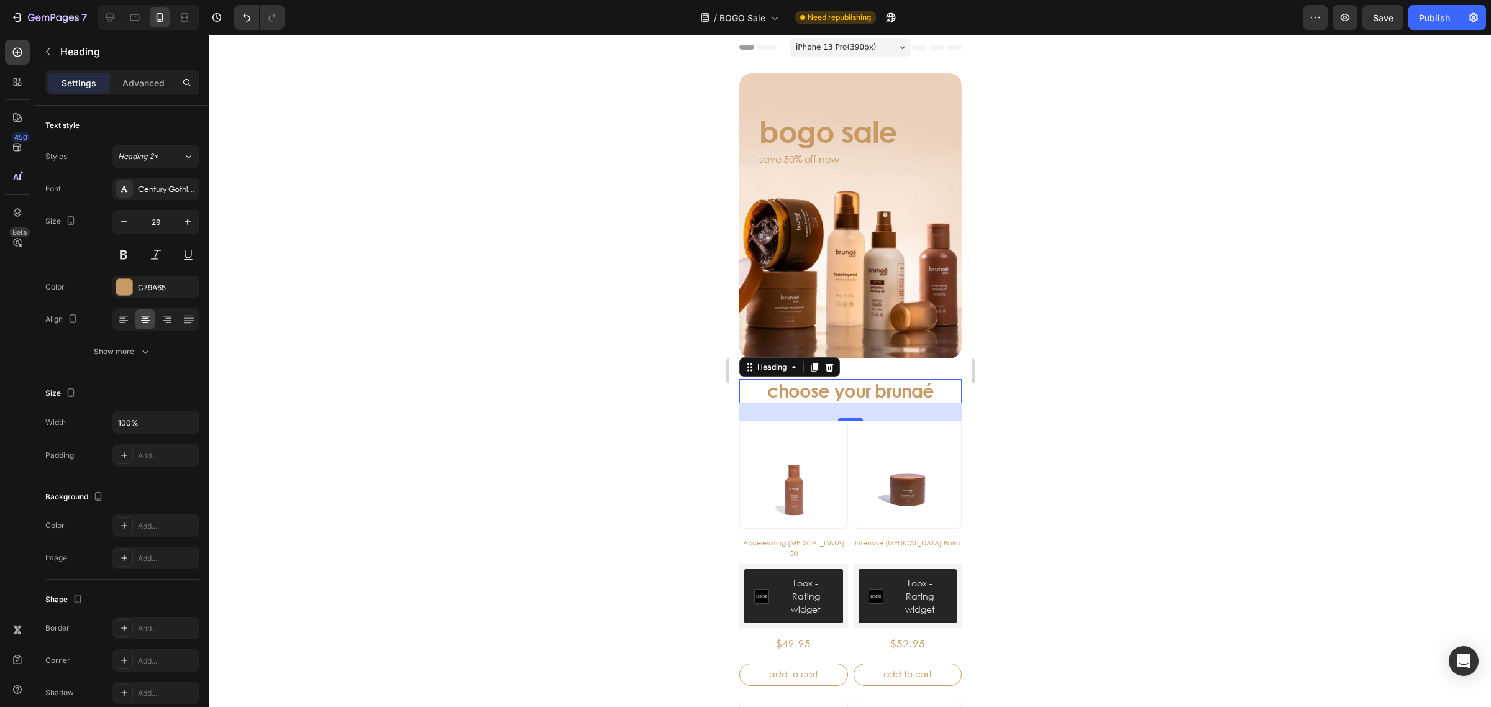
click at [1165, 390] on div at bounding box center [849, 371] width 1281 height 672
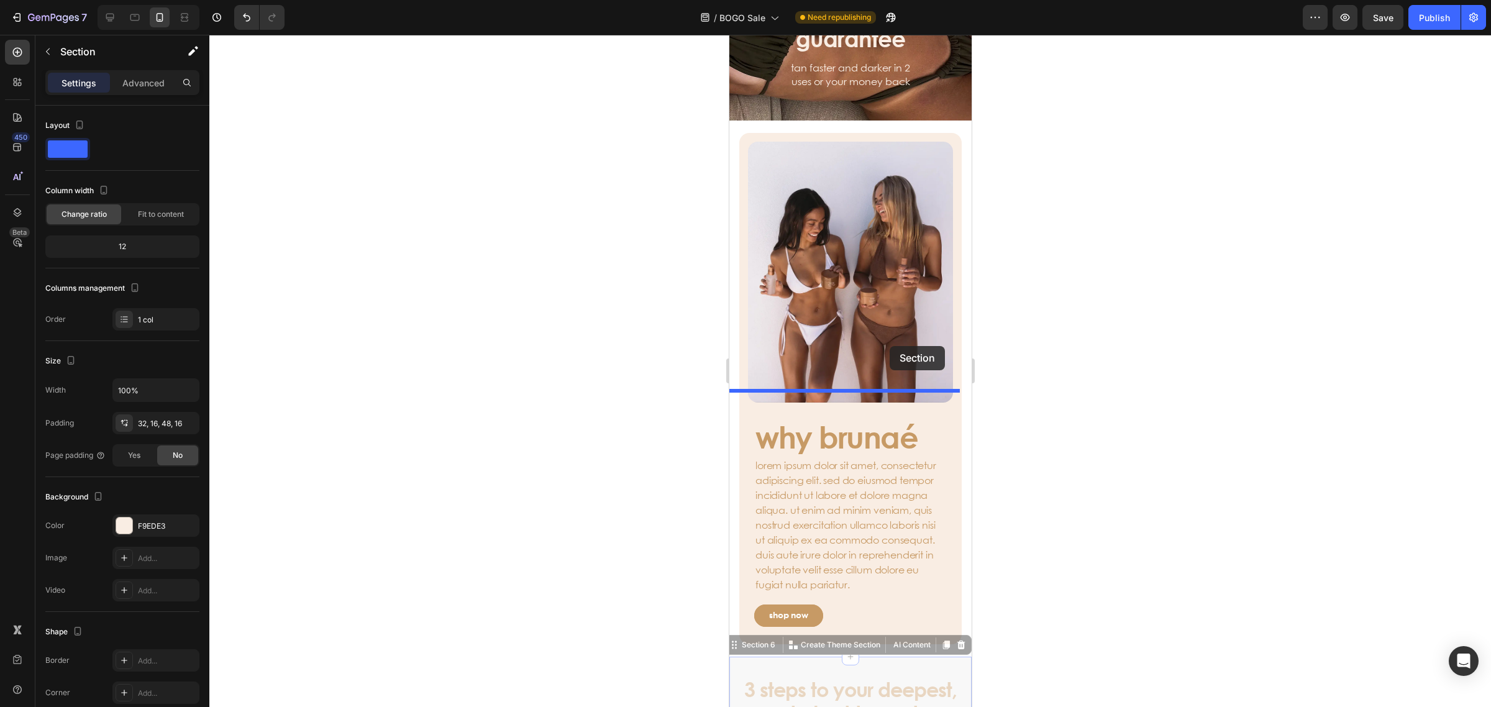
scroll to position [1044, 0]
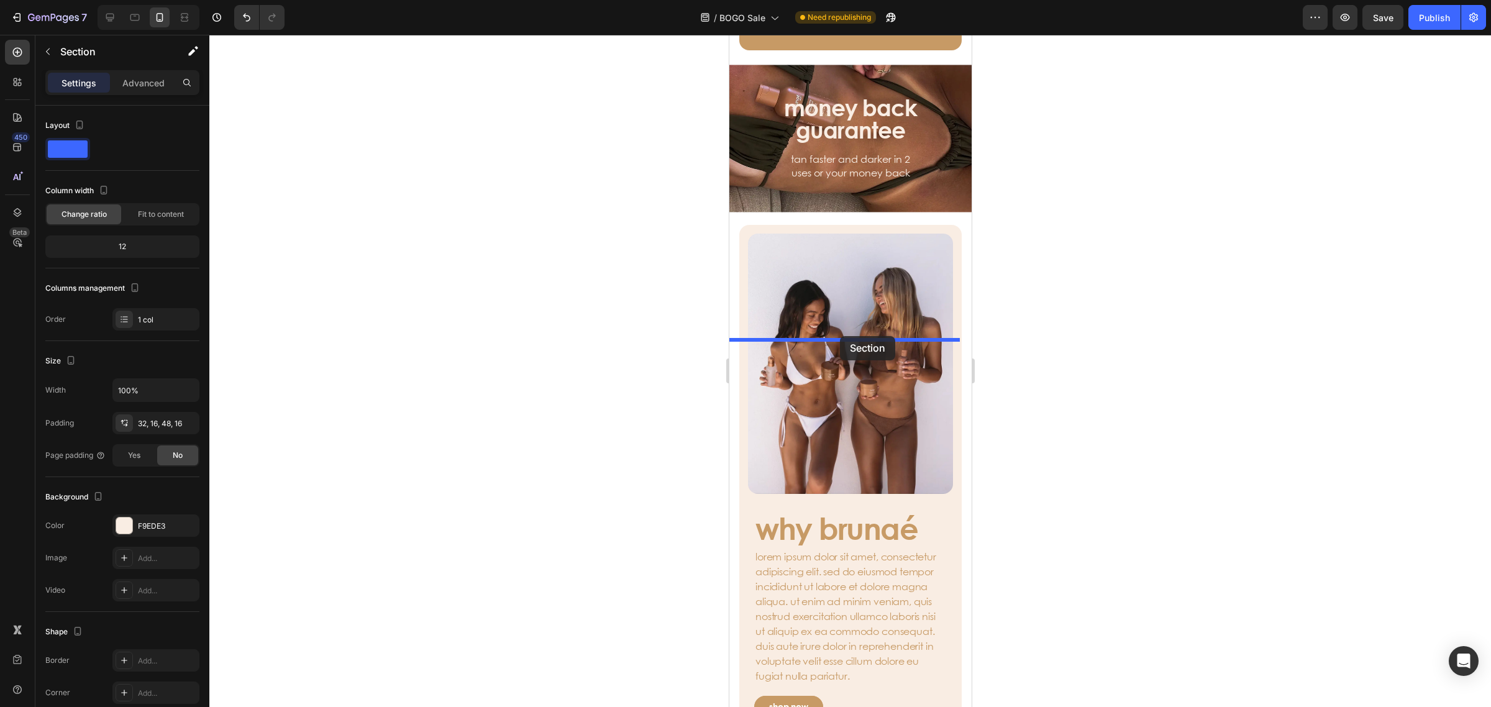
drag, startPoint x: 826, startPoint y: 279, endPoint x: 840, endPoint y: 338, distance: 60.6
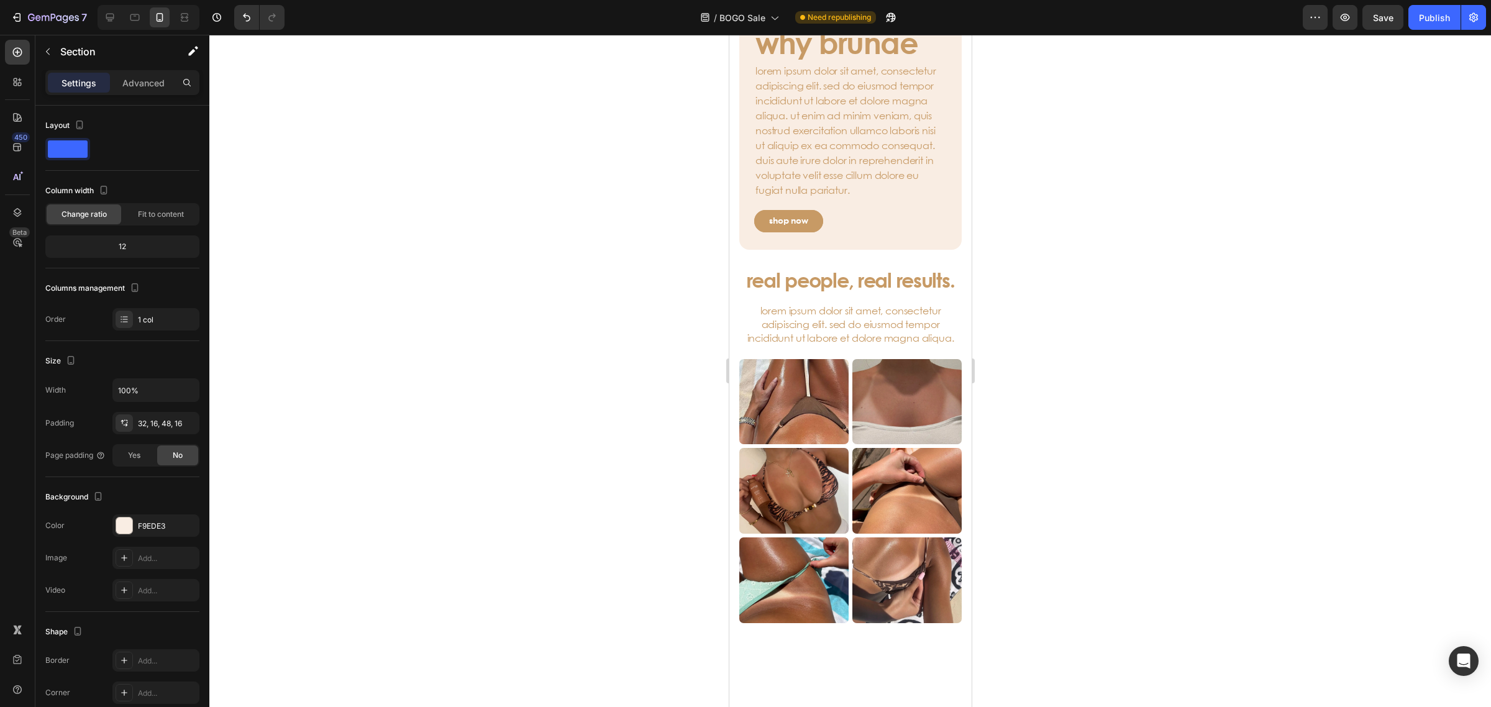
scroll to position [2286, 0]
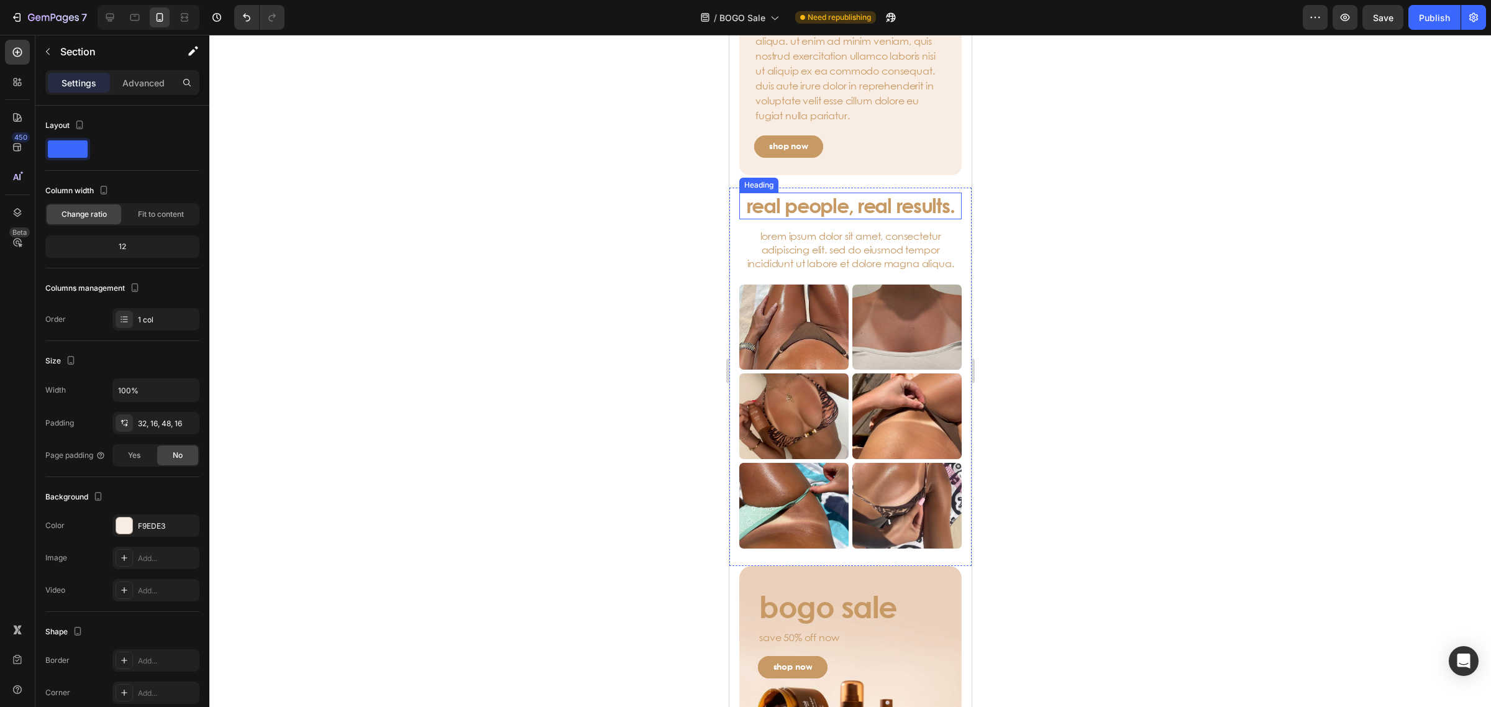
click at [878, 219] on h3 "real people, real results." at bounding box center [849, 206] width 222 height 26
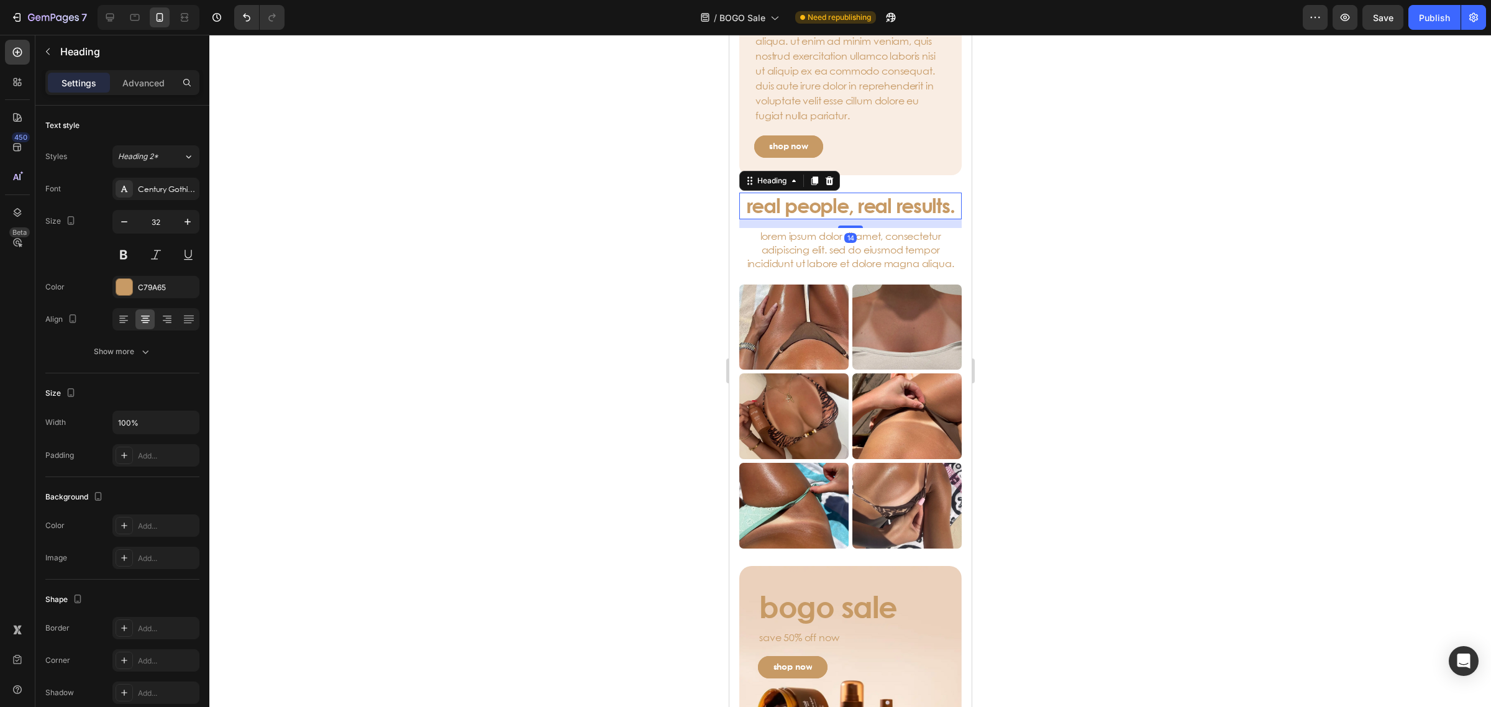
click at [884, 202] on h3 "real people, real results." at bounding box center [849, 206] width 222 height 26
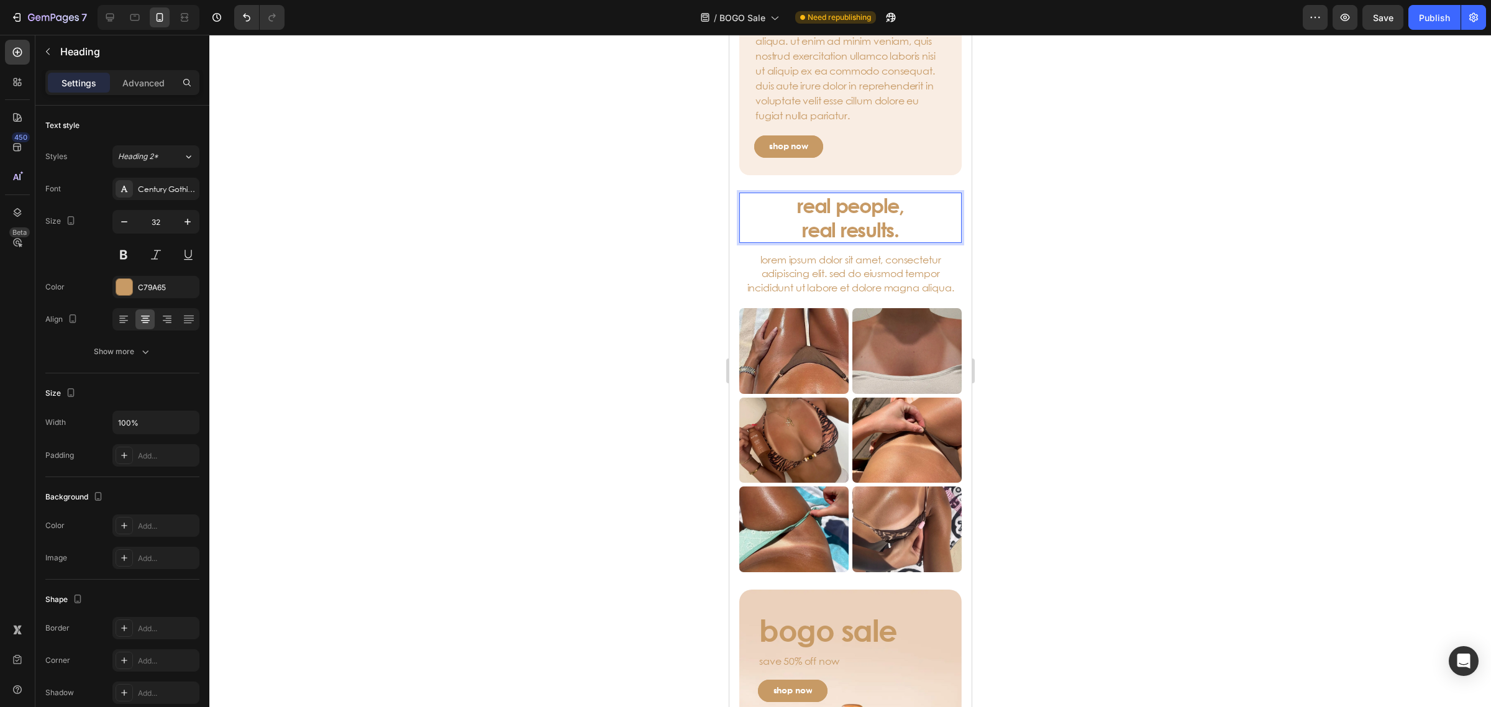
click at [994, 278] on div at bounding box center [849, 371] width 1281 height 672
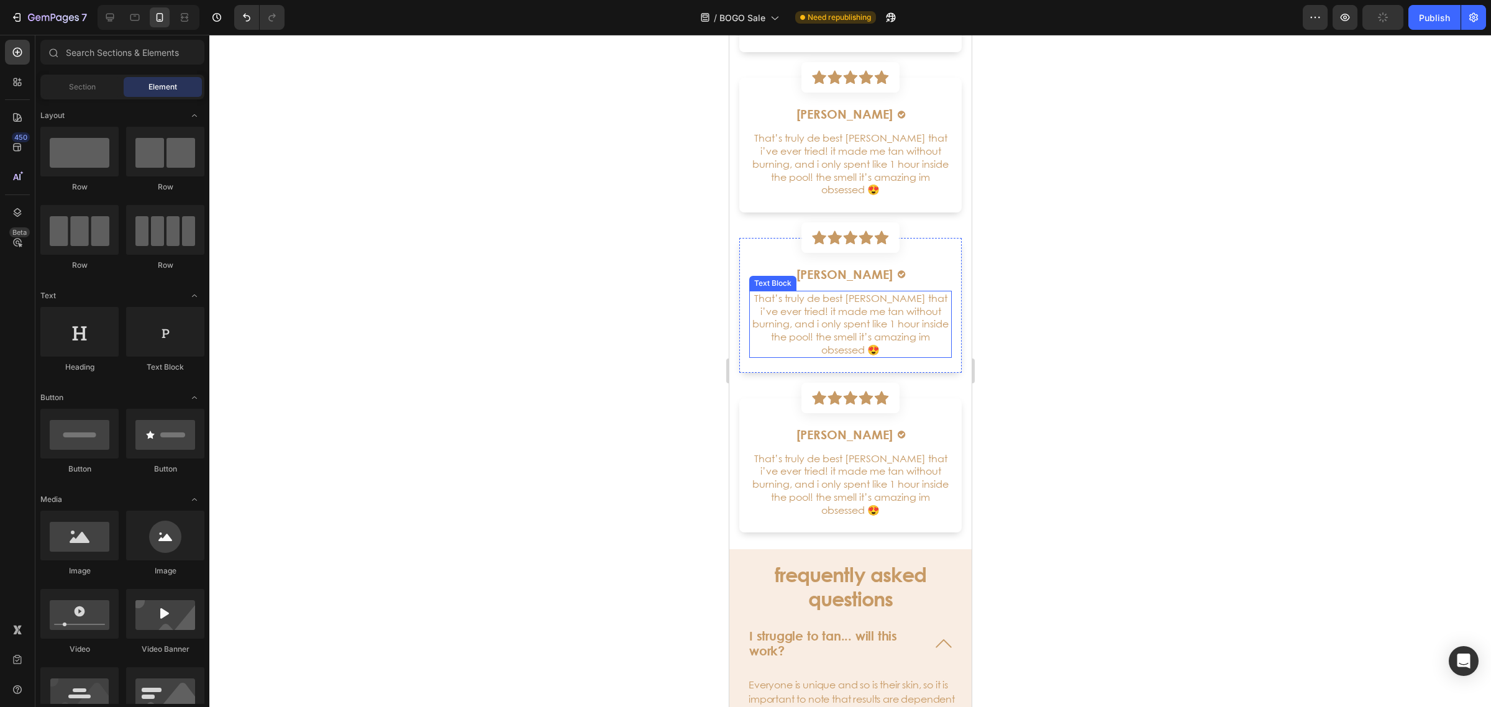
scroll to position [3920, 0]
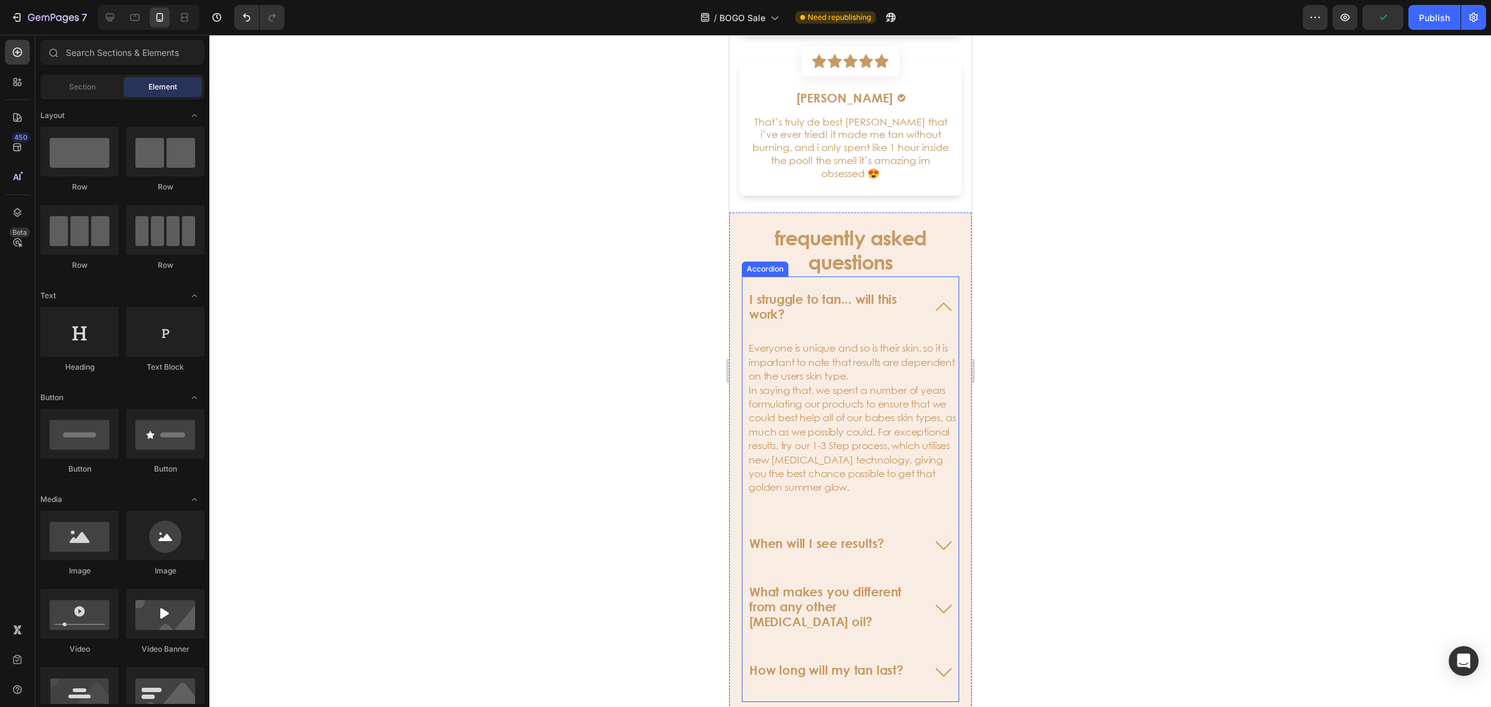
click at [934, 306] on icon at bounding box center [943, 307] width 30 height 30
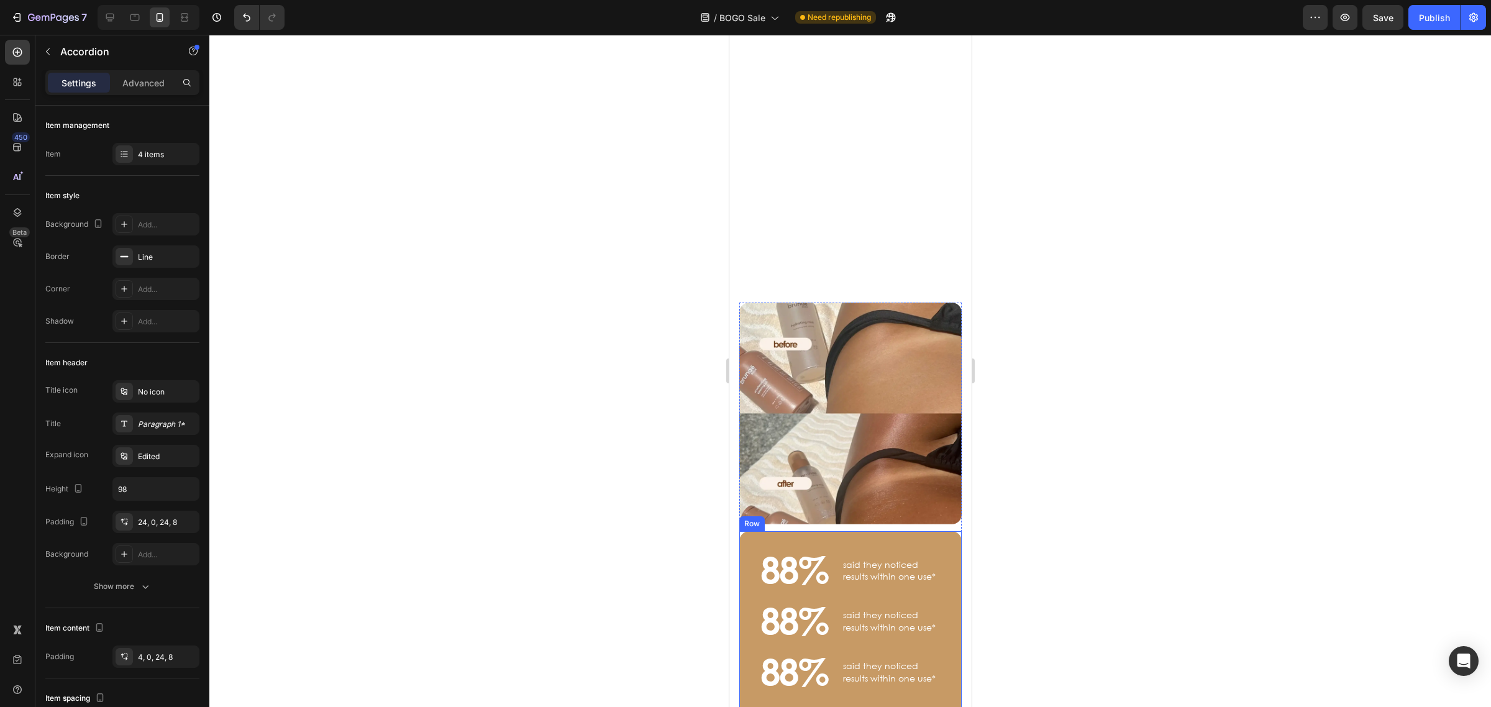
scroll to position [932, 0]
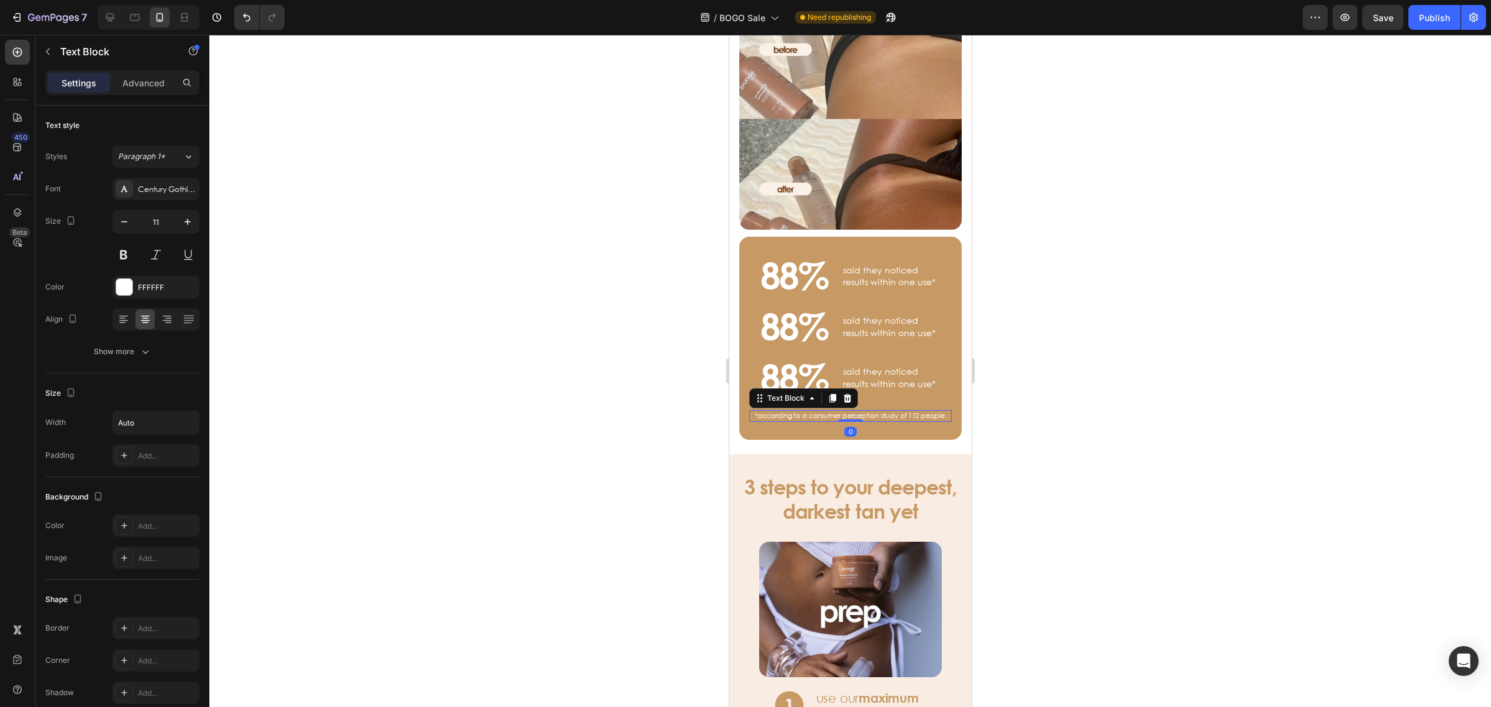
click at [902, 411] on p "*according to a consumer perception study of 112 people." at bounding box center [850, 415] width 192 height 9
click at [888, 411] on p "*according to a consumer perception study of 112 people." at bounding box center [850, 415] width 192 height 9
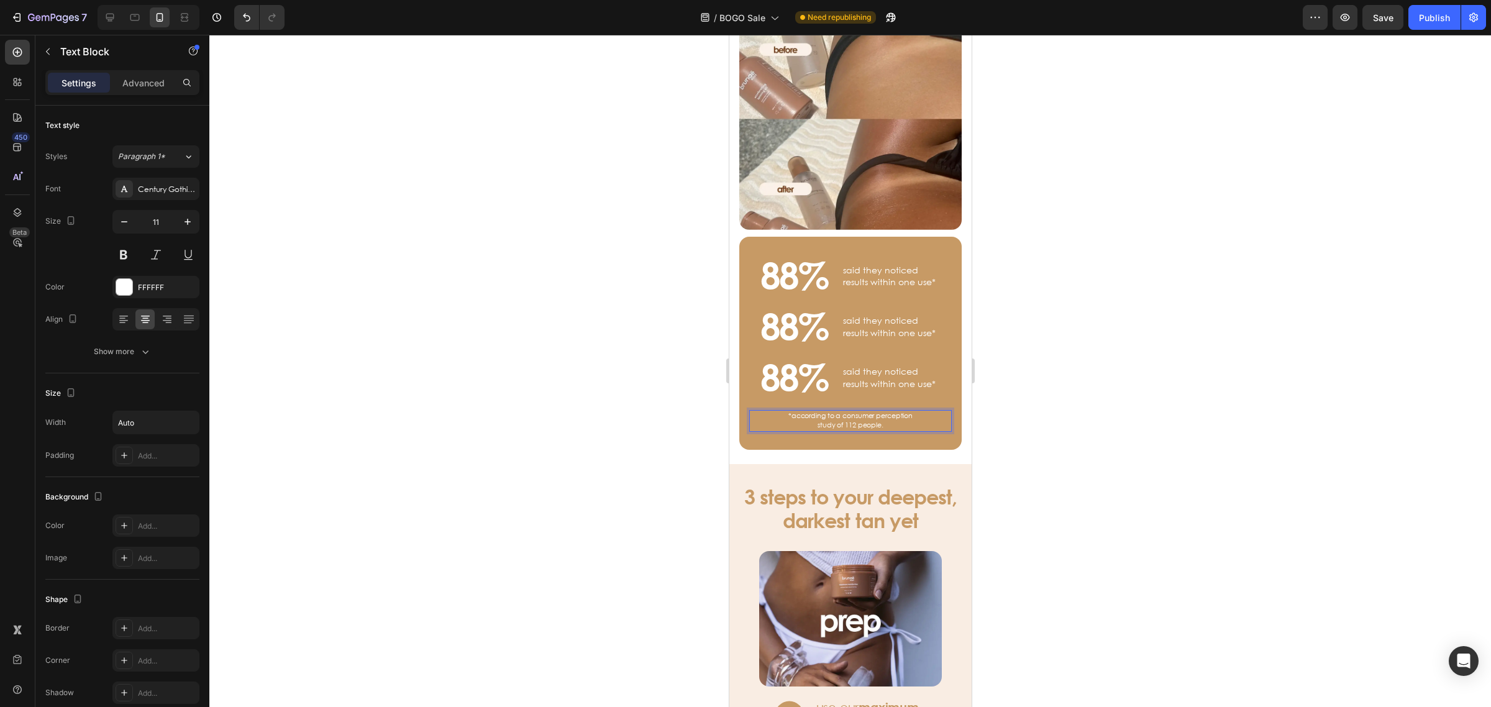
click at [1115, 391] on div at bounding box center [849, 371] width 1281 height 672
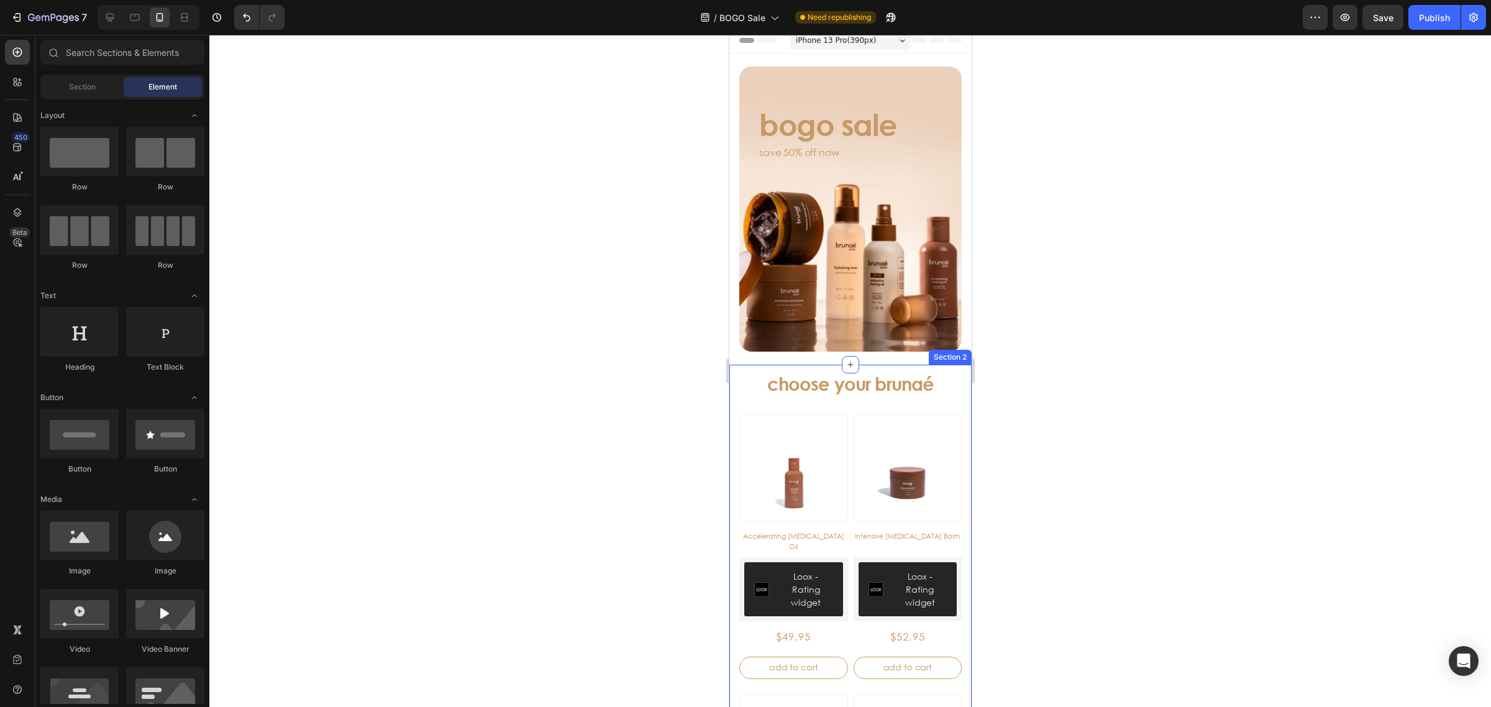
scroll to position [0, 0]
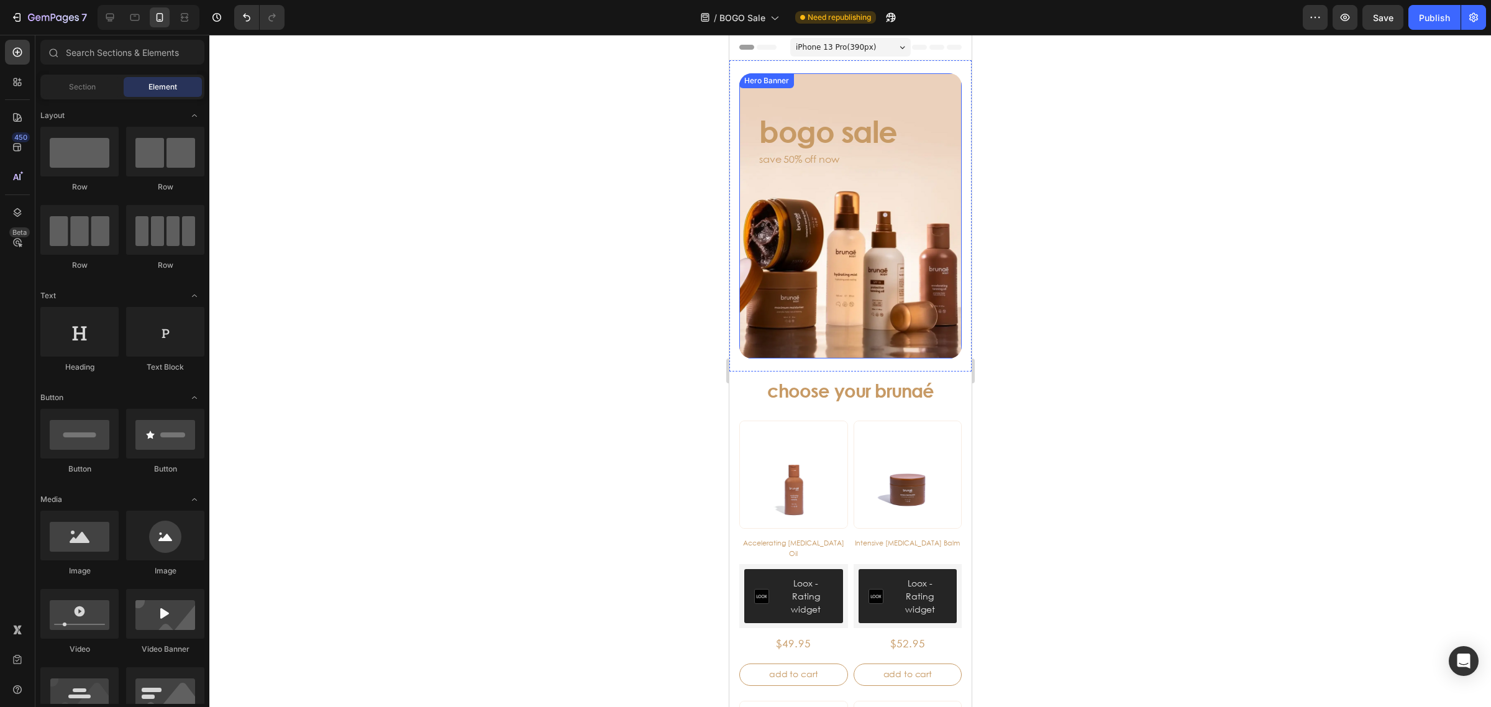
click at [877, 219] on div "Background Image" at bounding box center [849, 215] width 222 height 285
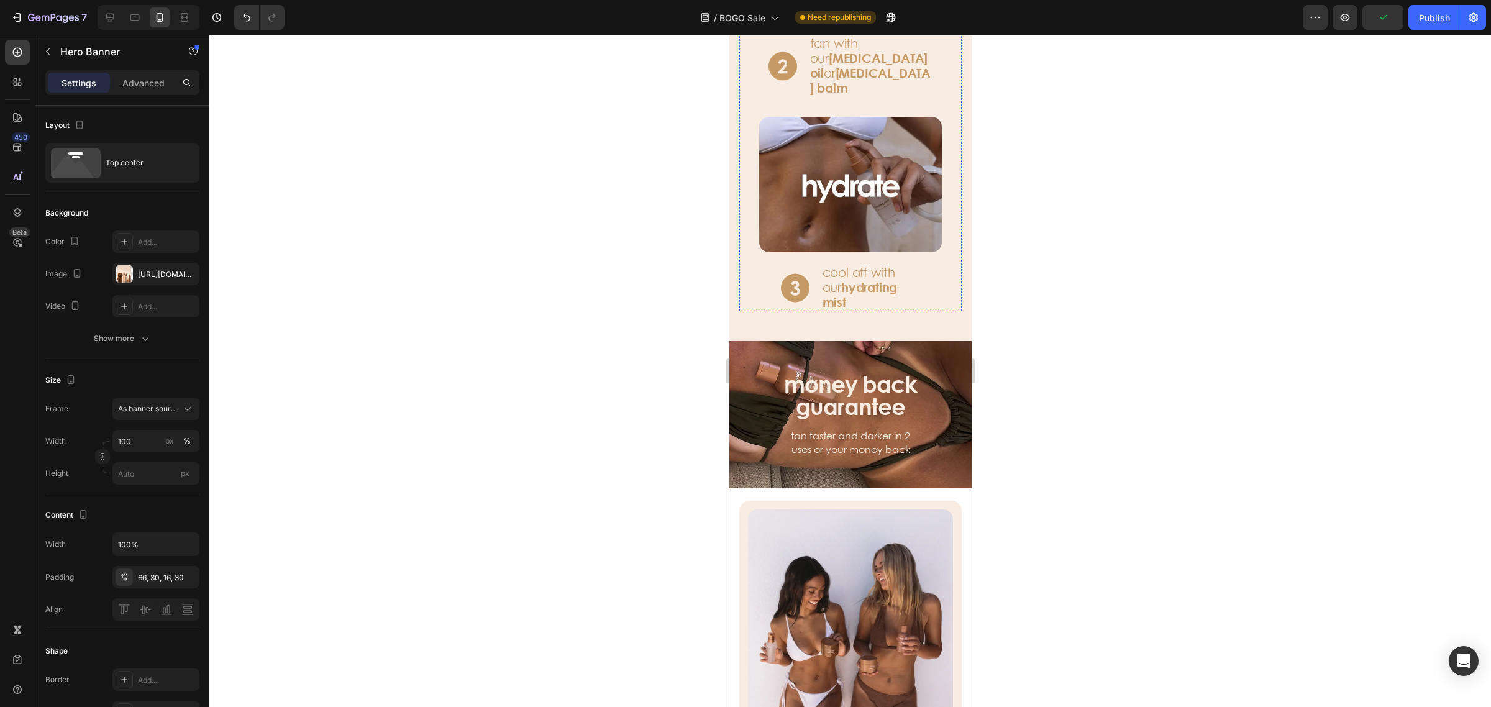
scroll to position [1786, 0]
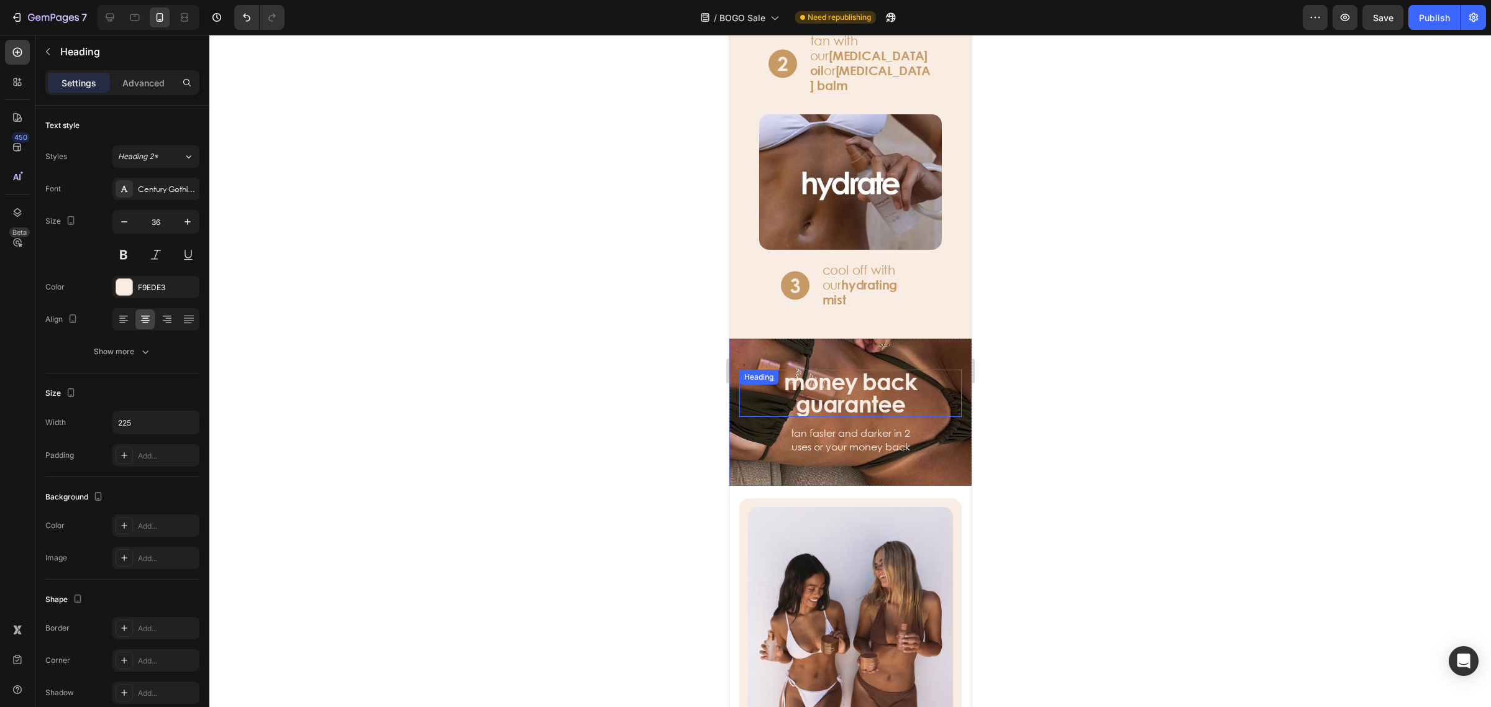
click at [863, 370] on h3 "money back guarantee" at bounding box center [850, 393] width 140 height 47
click at [943, 409] on div "money back guarantee Heading 13 tan faster and darker in 2 uses or your money b…" at bounding box center [850, 413] width 242 height 106
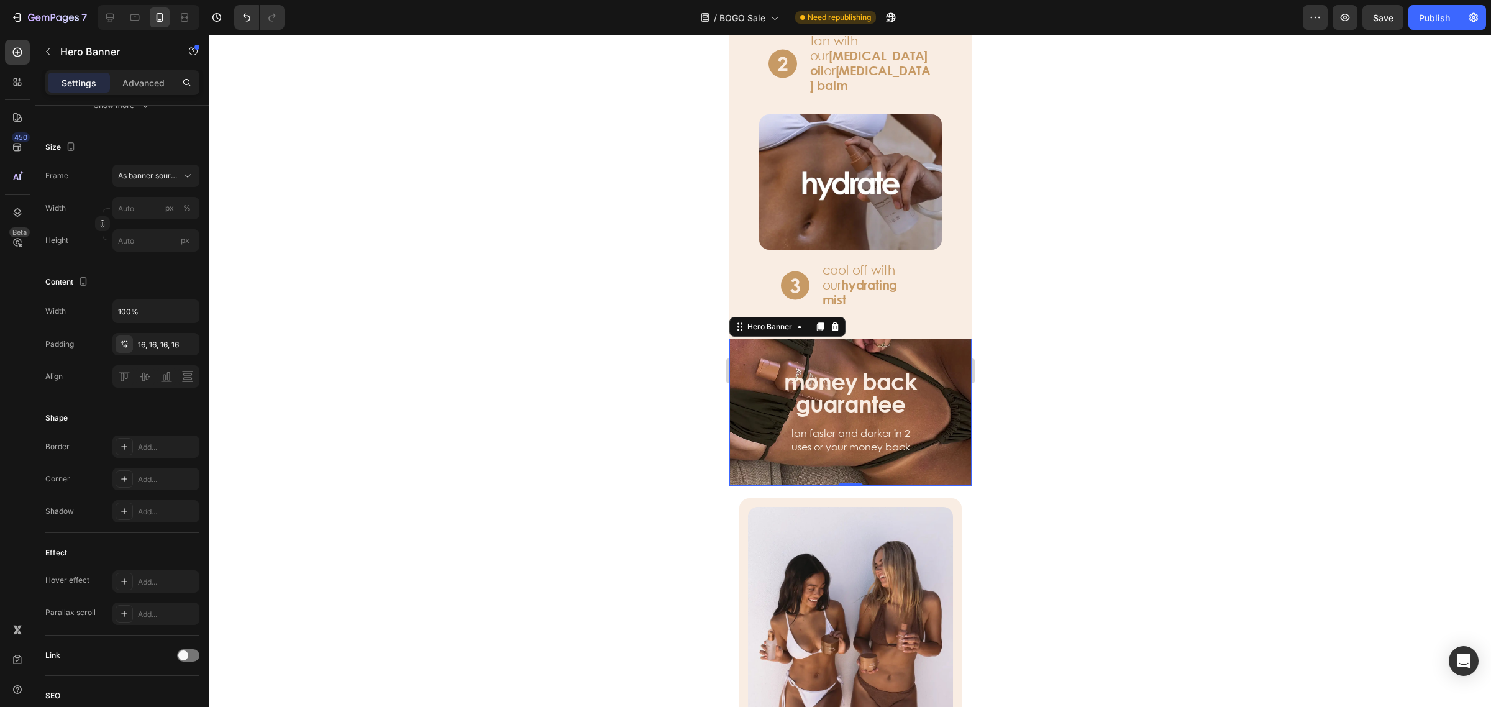
scroll to position [2096, 0]
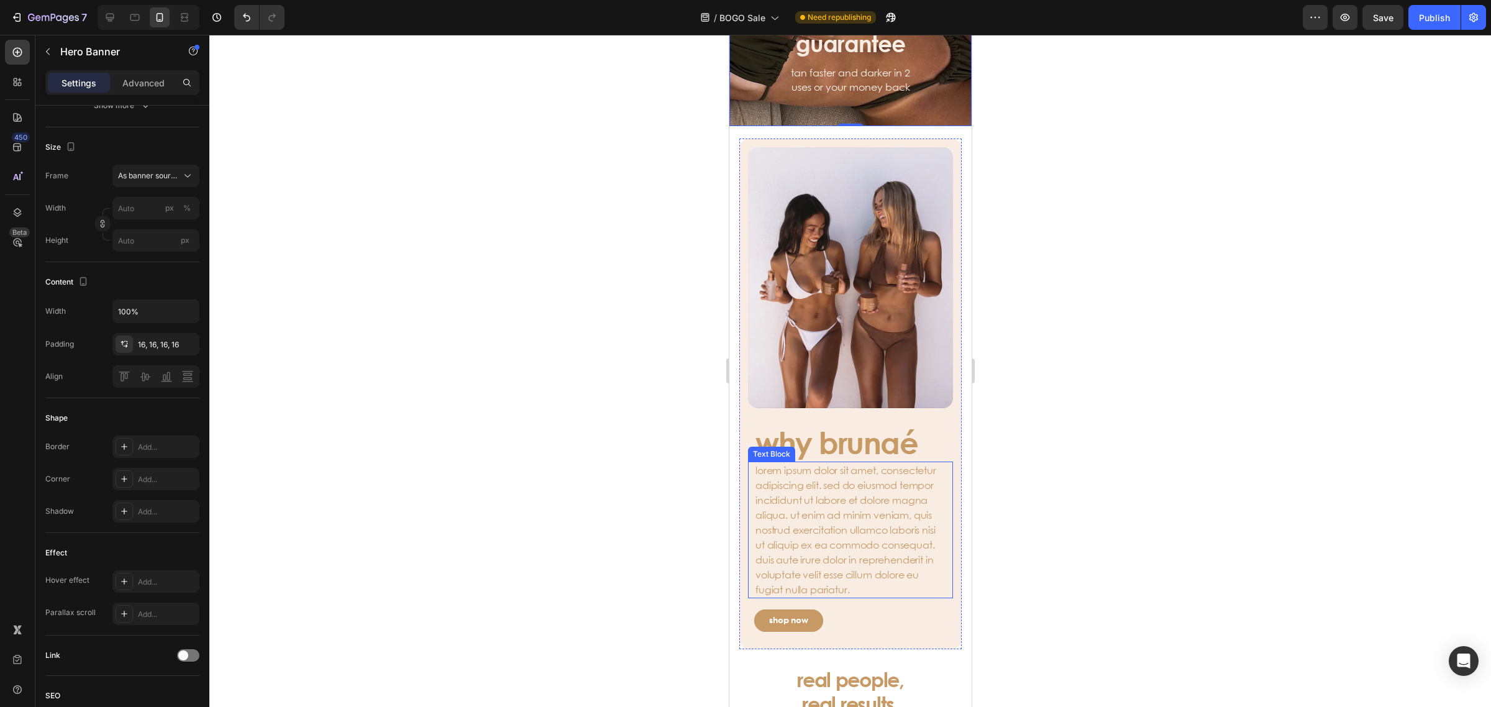
click at [840, 483] on p "lorem ipsum dolor sit amet, consectetur adipiscing elit. sed do eiusmod tempor …" at bounding box center [850, 530] width 190 height 134
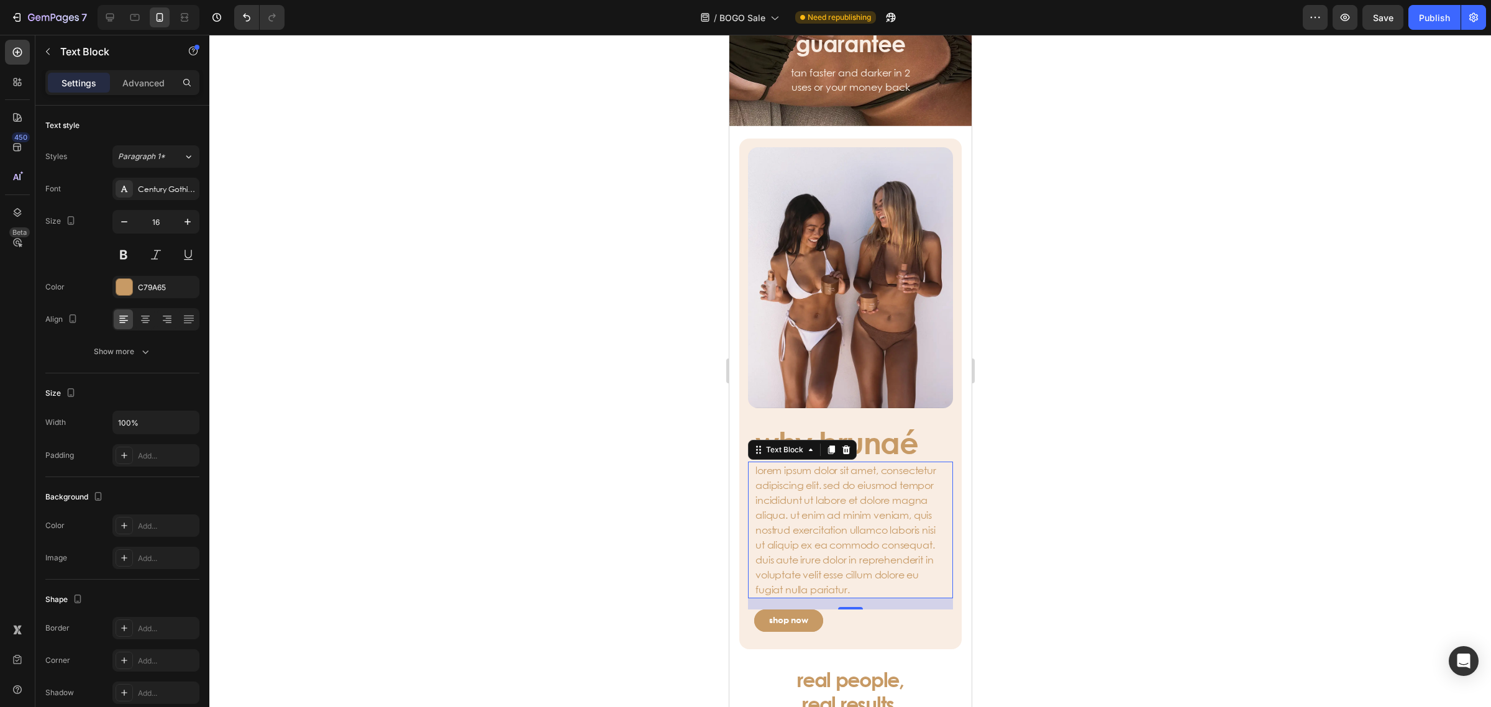
drag, startPoint x: 1186, startPoint y: 483, endPoint x: 1023, endPoint y: 458, distance: 165.3
click at [1184, 478] on div at bounding box center [849, 371] width 1281 height 672
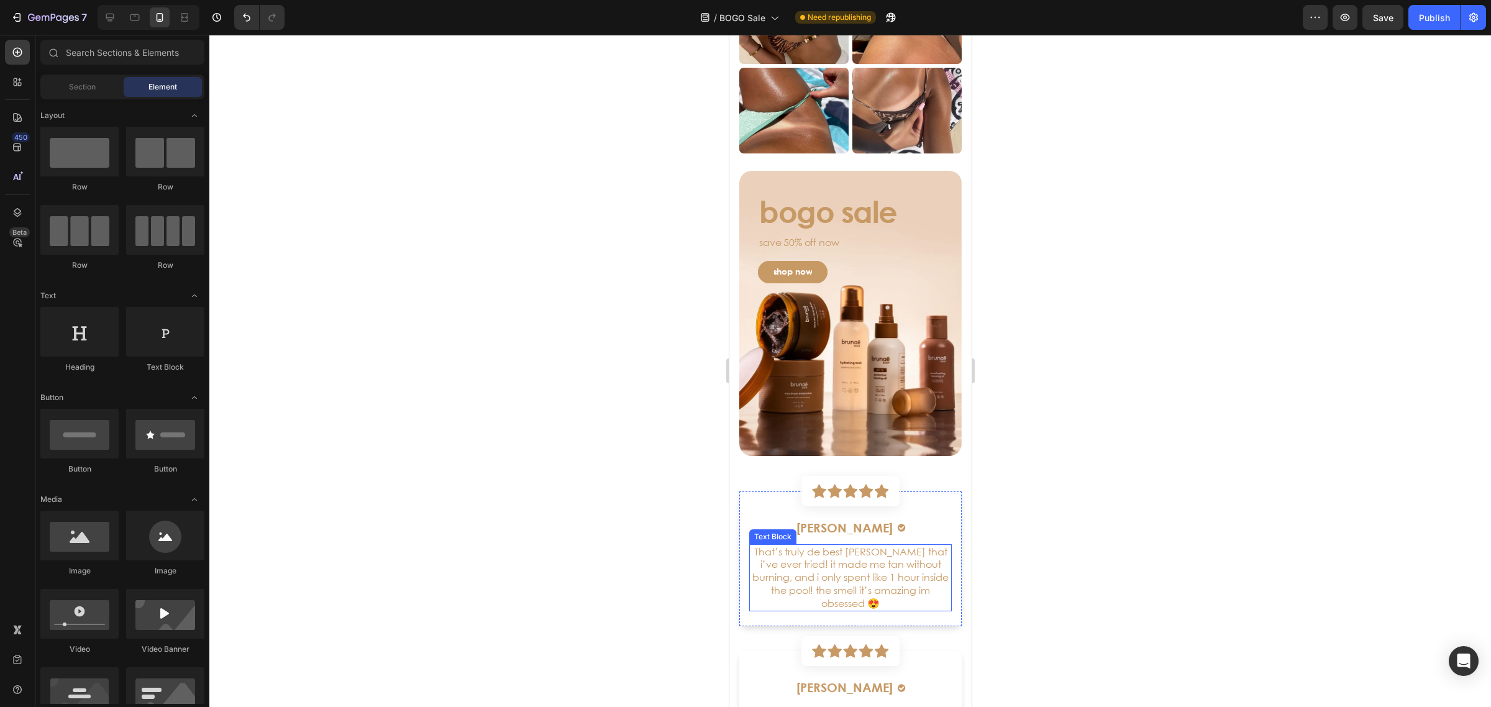
scroll to position [2795, 0]
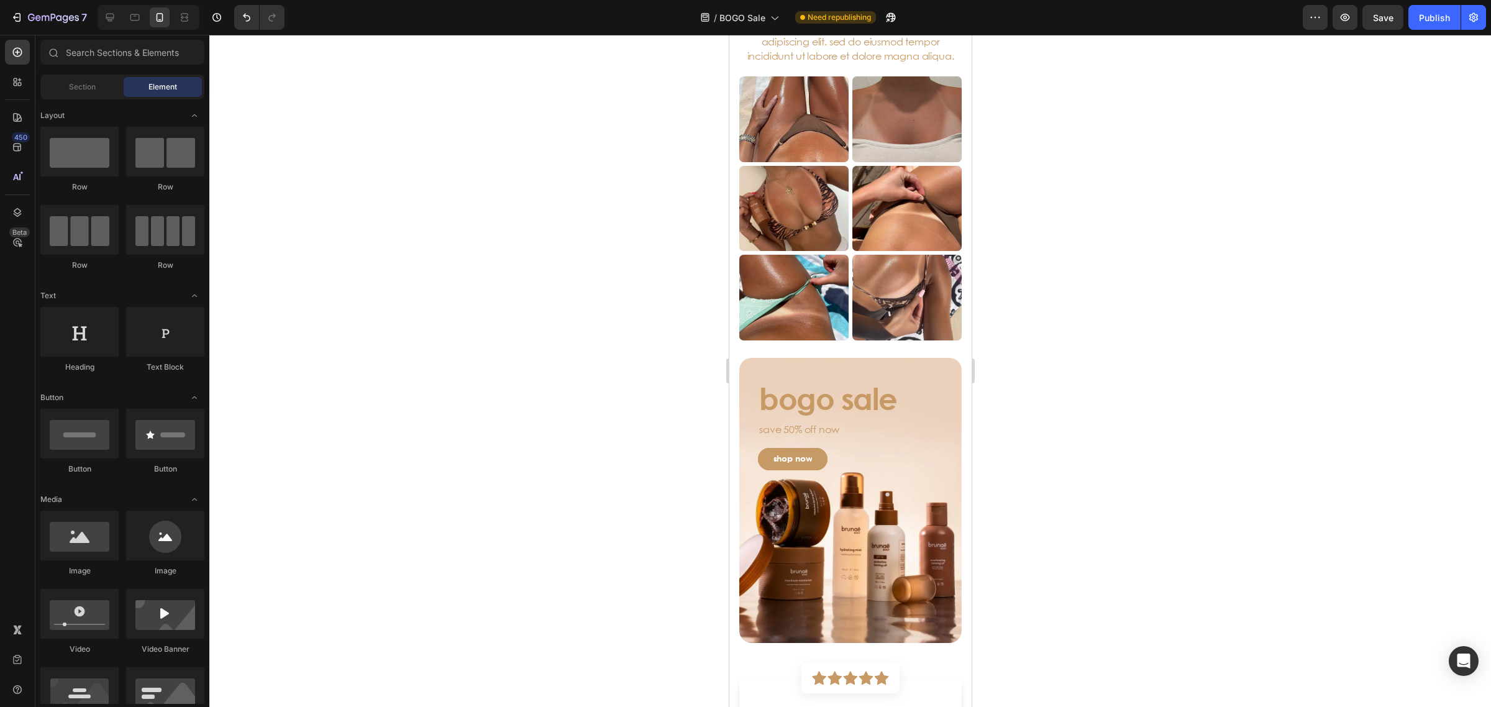
click at [1083, 548] on div at bounding box center [849, 371] width 1281 height 672
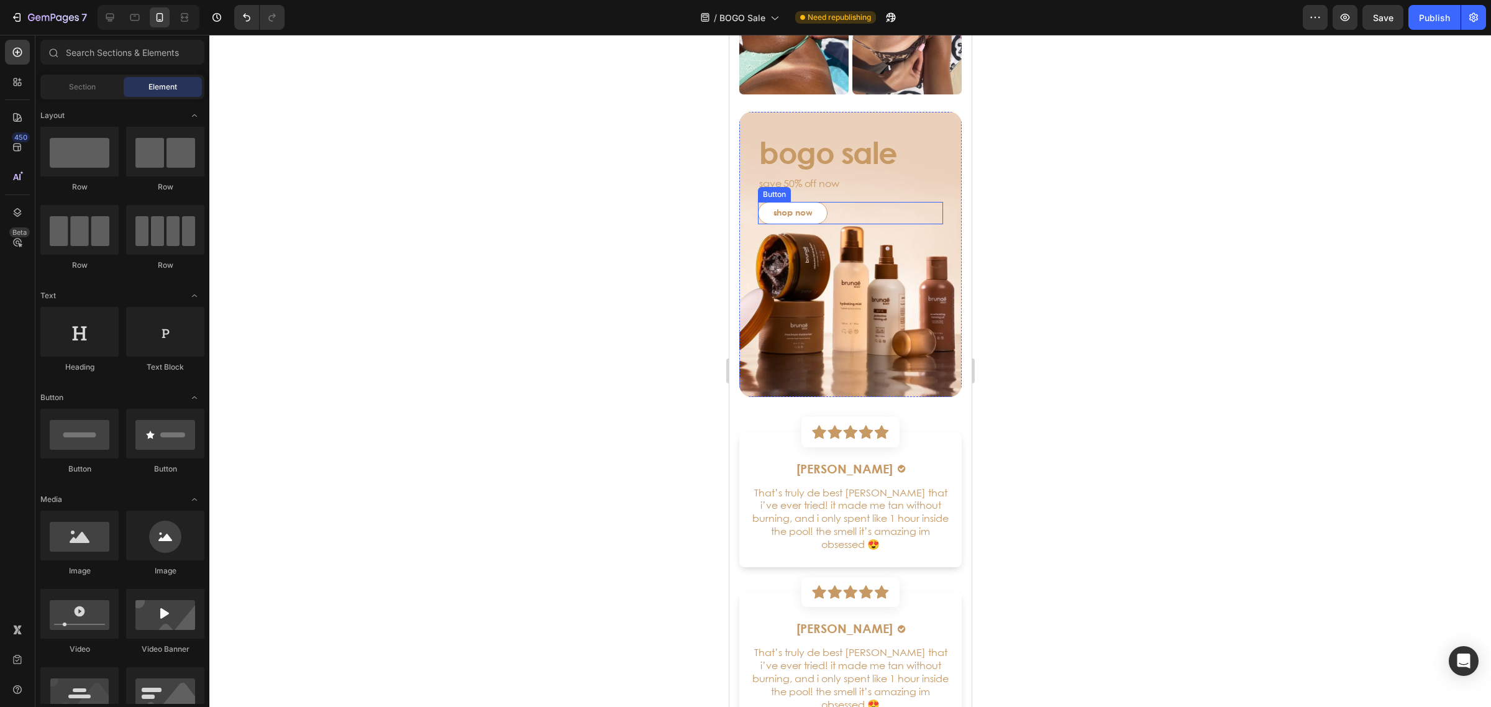
drag, startPoint x: 798, startPoint y: 215, endPoint x: 804, endPoint y: 218, distance: 6.9
click at [798, 215] on p "shop now" at bounding box center [792, 212] width 39 height 9
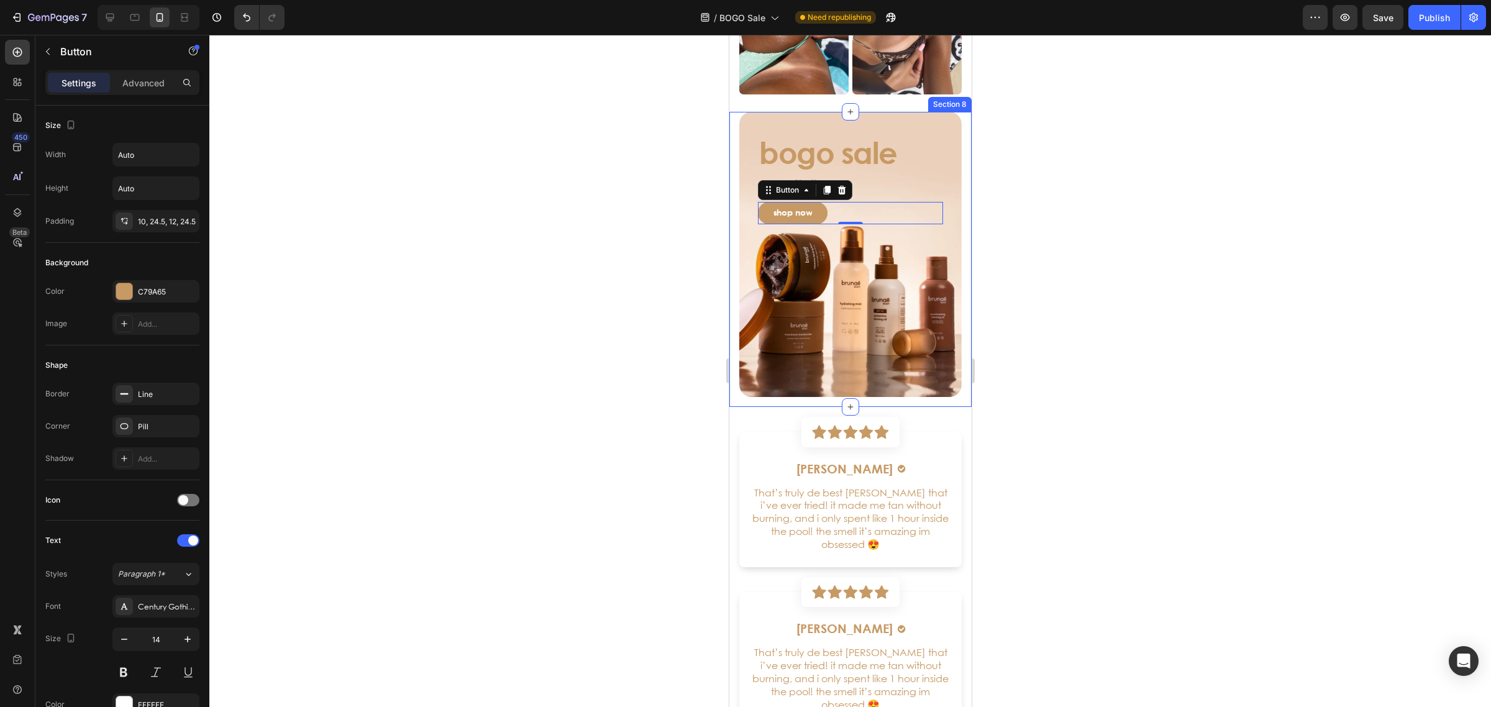
drag, startPoint x: 1184, startPoint y: 212, endPoint x: 988, endPoint y: 219, distance: 196.4
click at [1181, 213] on div at bounding box center [849, 371] width 1281 height 672
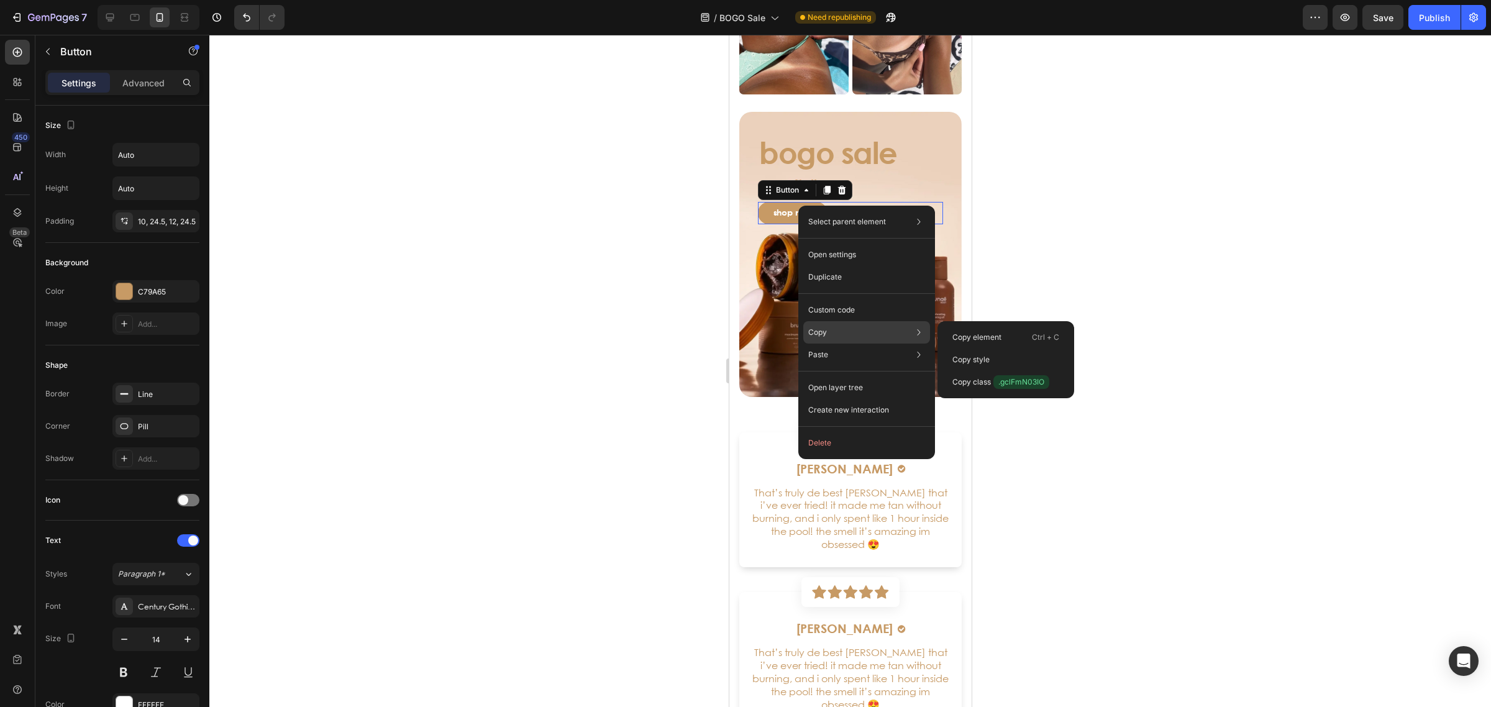
click at [852, 333] on div "Copy Copy element Ctrl + C Copy style Copy class .gclFmN03IO" at bounding box center [866, 332] width 127 height 22
click at [989, 334] on p "Copy element" at bounding box center [976, 337] width 49 height 11
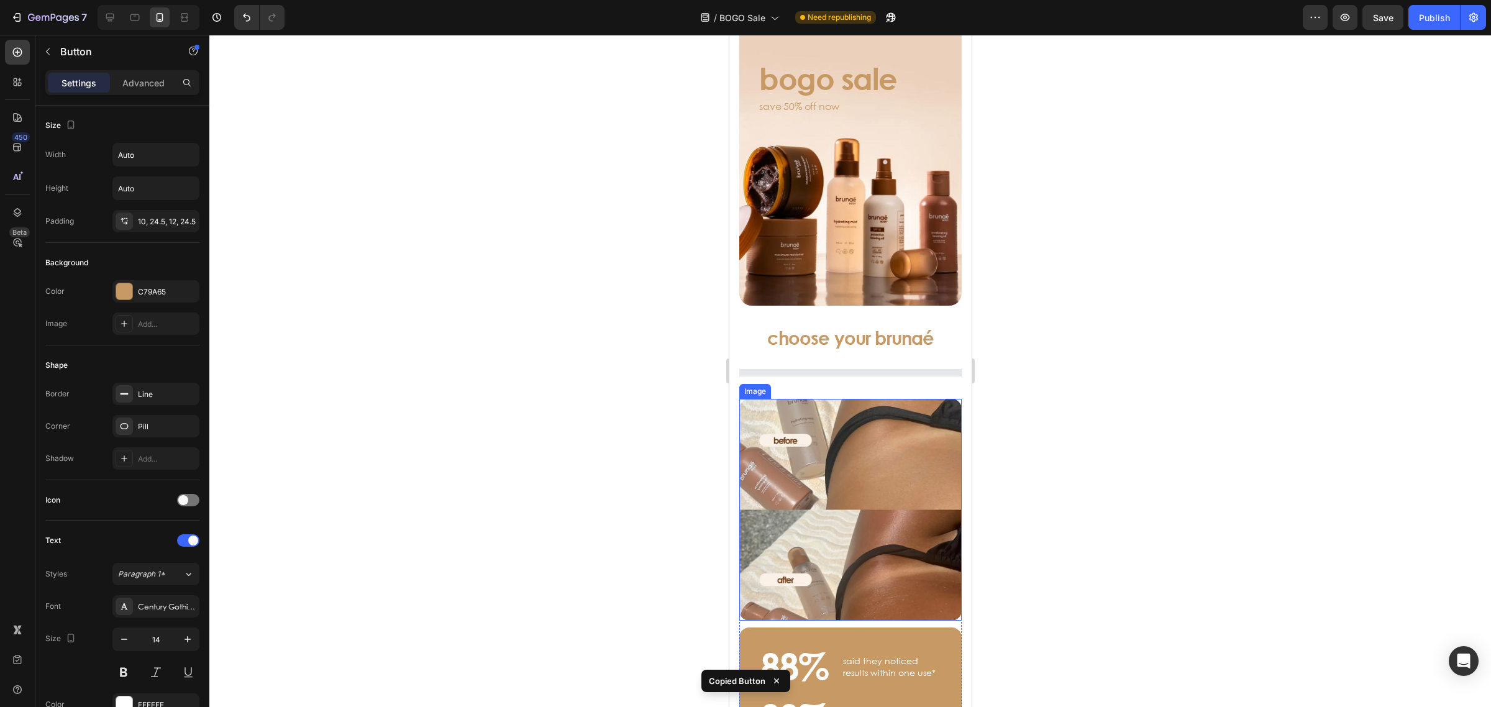
scroll to position [0, 0]
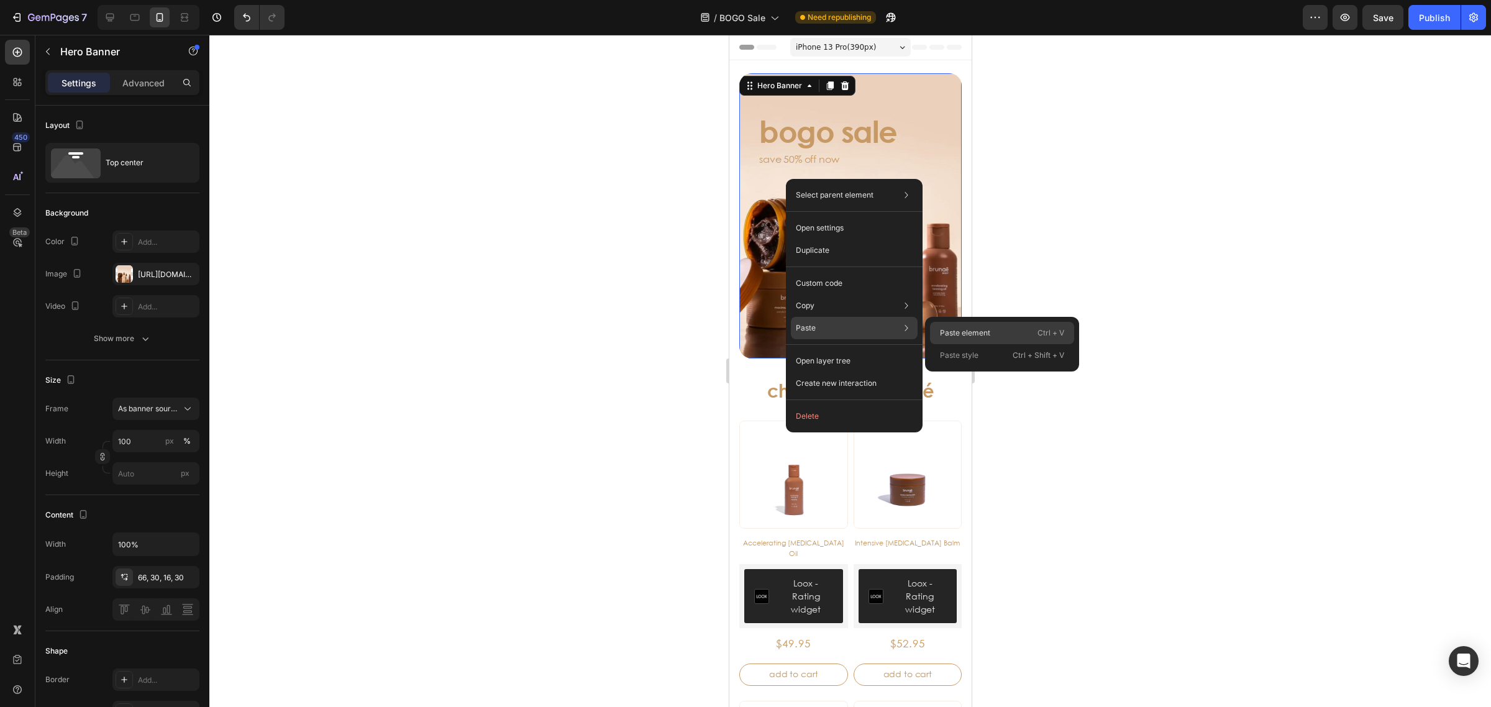
click at [969, 328] on p "Paste element" at bounding box center [965, 332] width 50 height 11
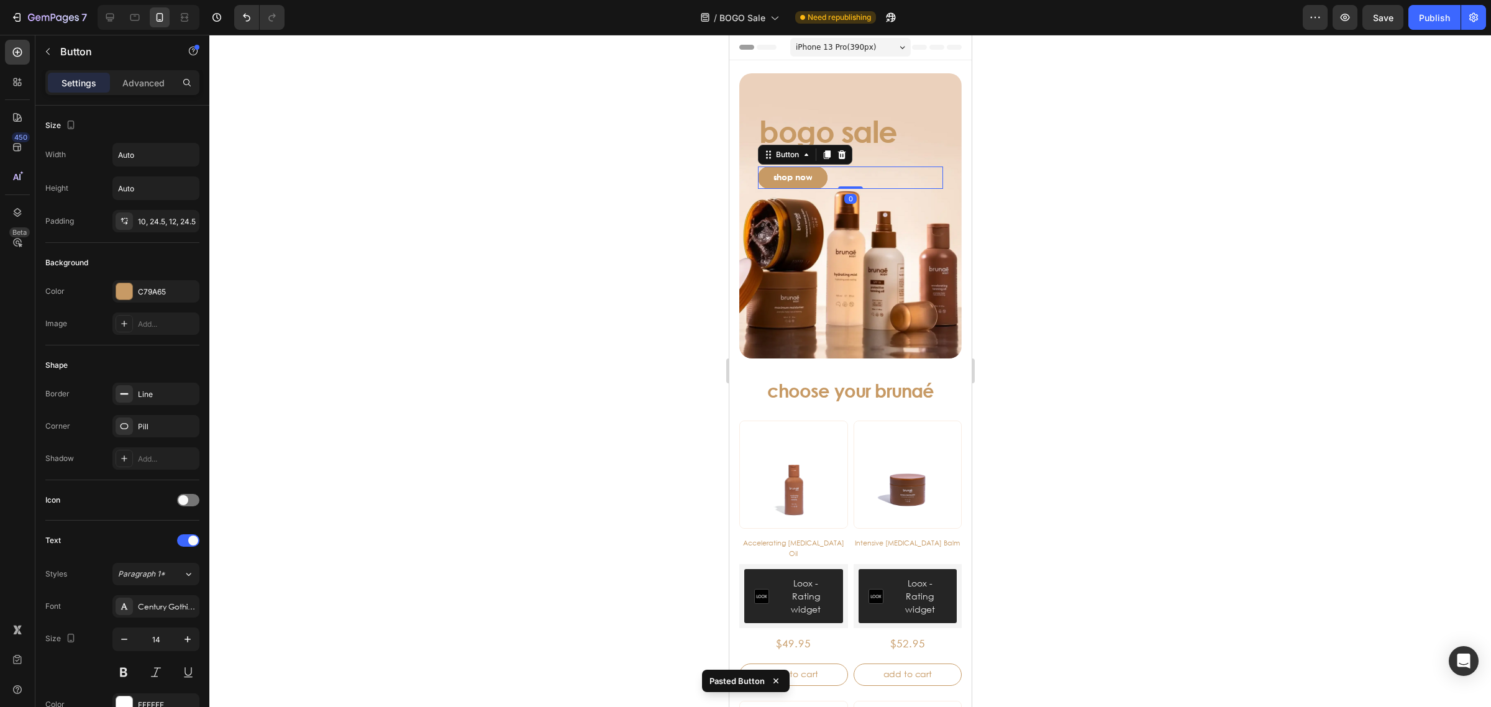
click at [1452, 91] on div at bounding box center [849, 371] width 1281 height 672
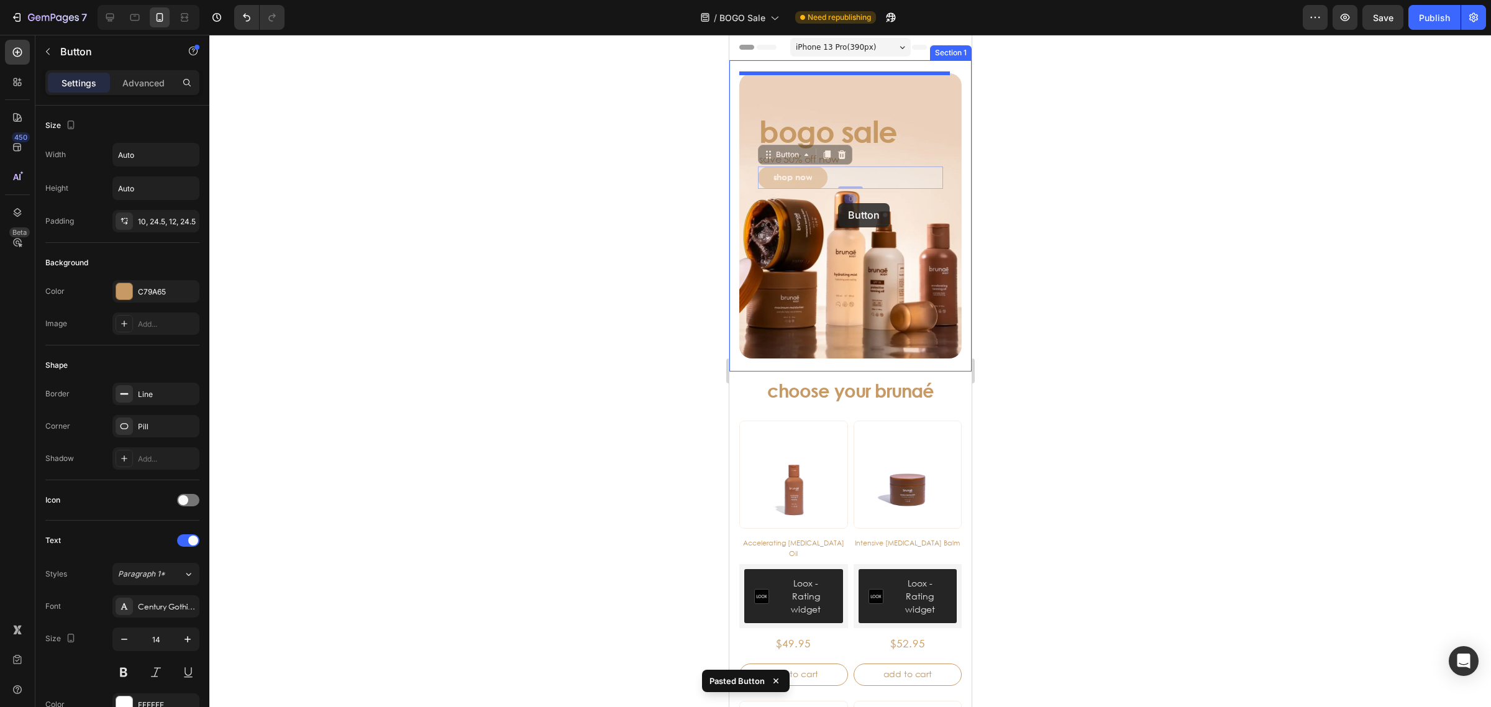
drag, startPoint x: 850, startPoint y: 175, endPoint x: 838, endPoint y: 205, distance: 32.3
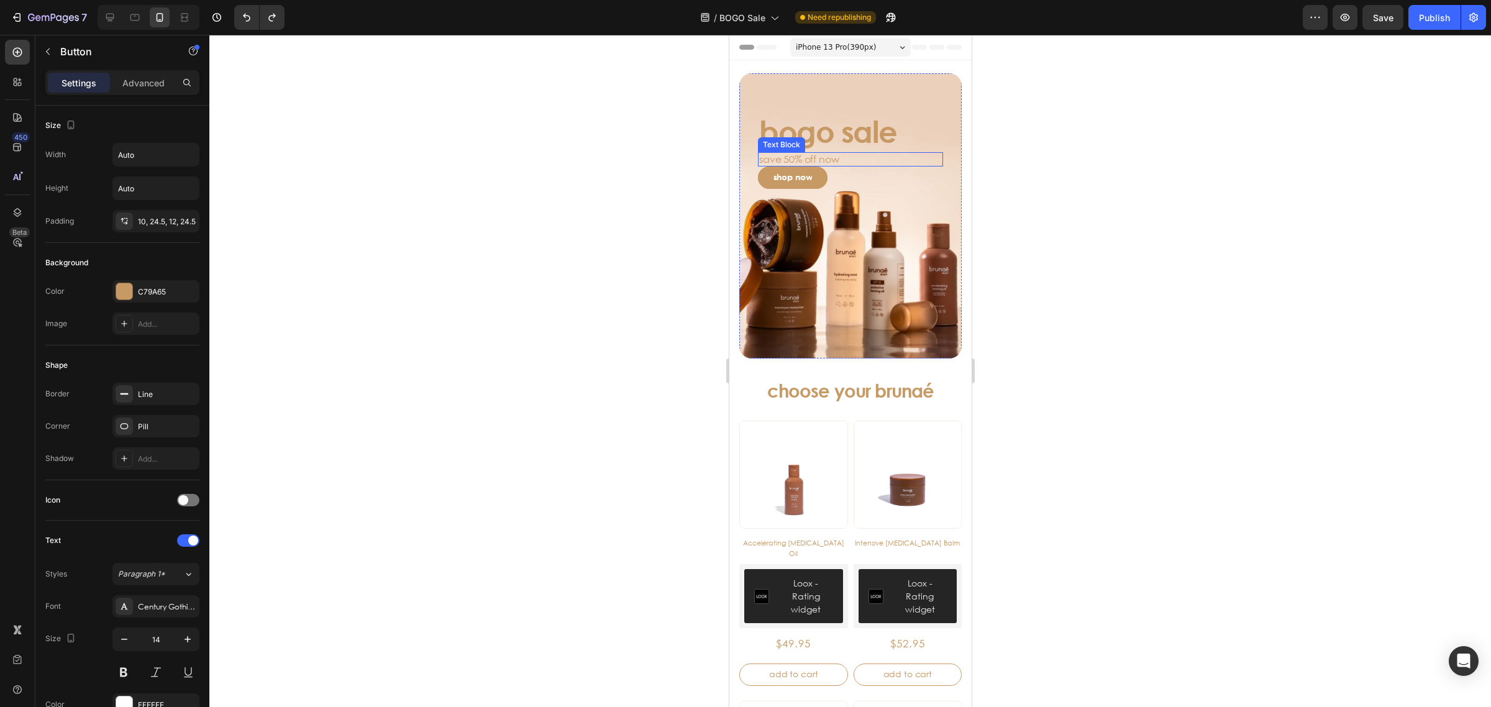
click at [841, 161] on p "save 50% off now" at bounding box center [849, 159] width 183 height 12
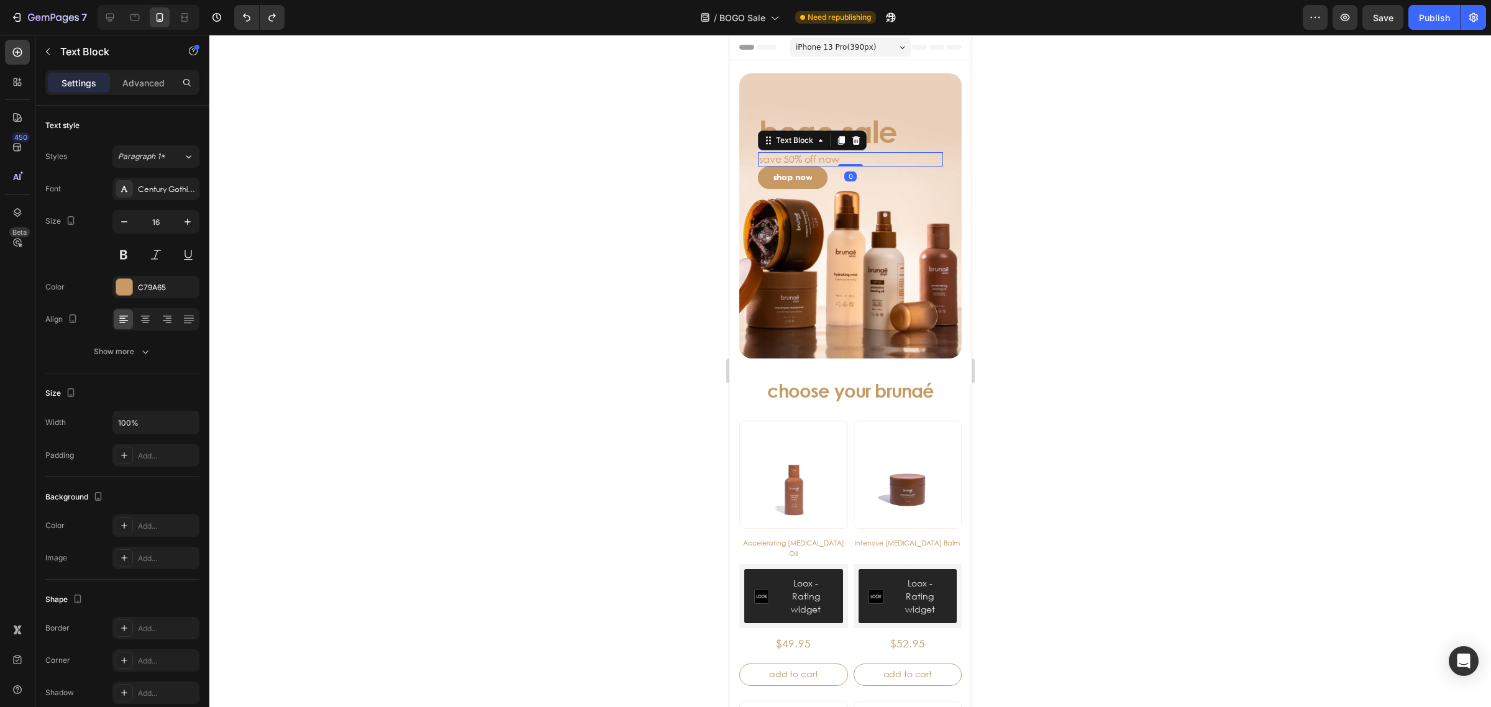
click at [843, 155] on p "save 50% off now" at bounding box center [849, 159] width 183 height 12
click at [1333, 216] on div at bounding box center [849, 371] width 1281 height 672
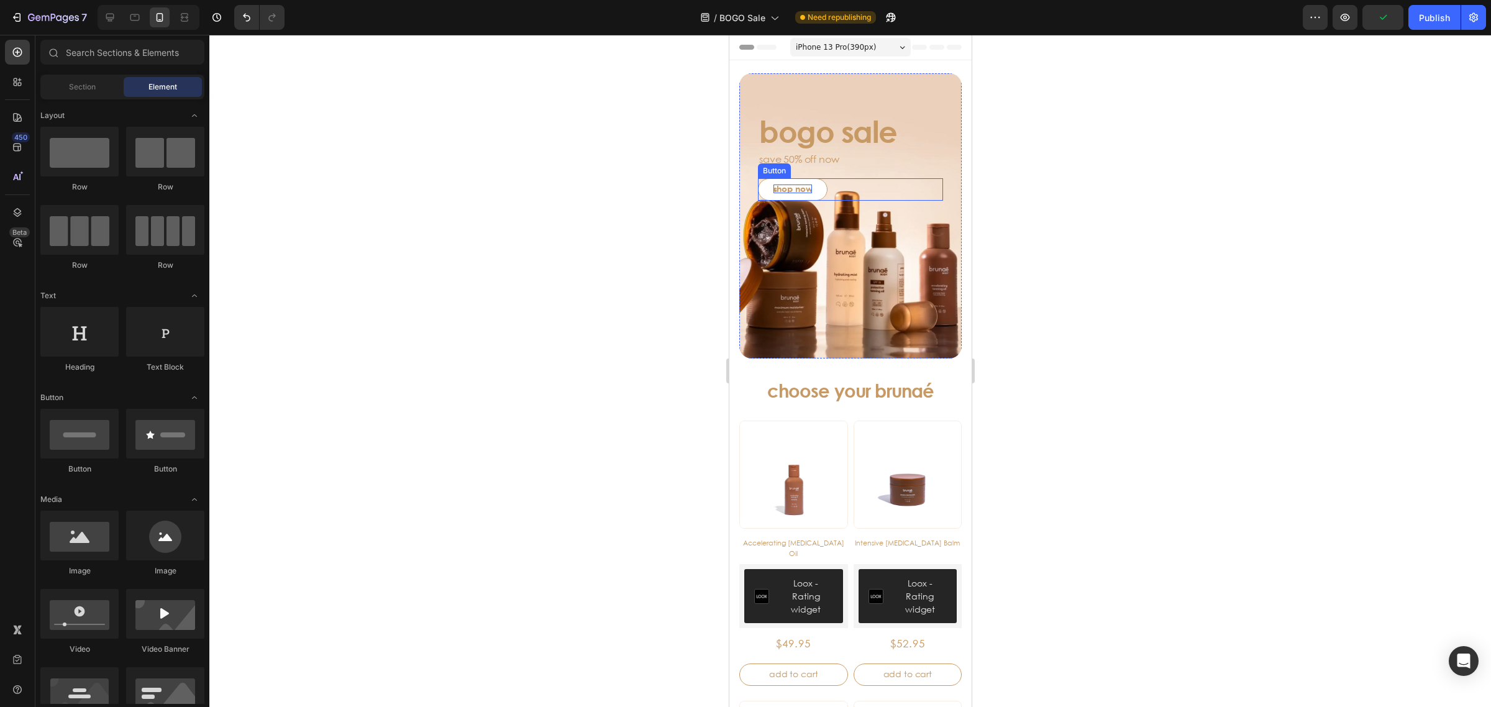
click at [801, 188] on p "shop now" at bounding box center [792, 188] width 39 height 9
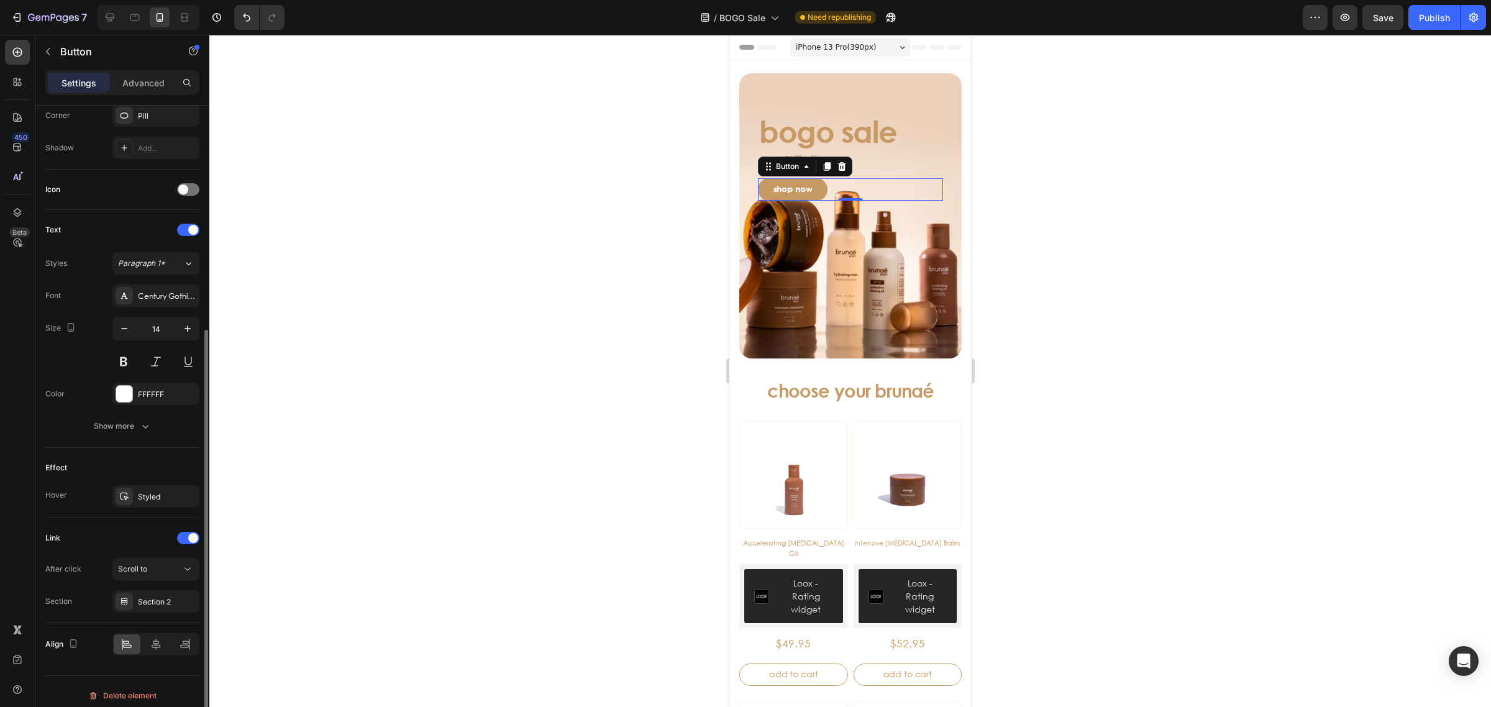
scroll to position [321, 0]
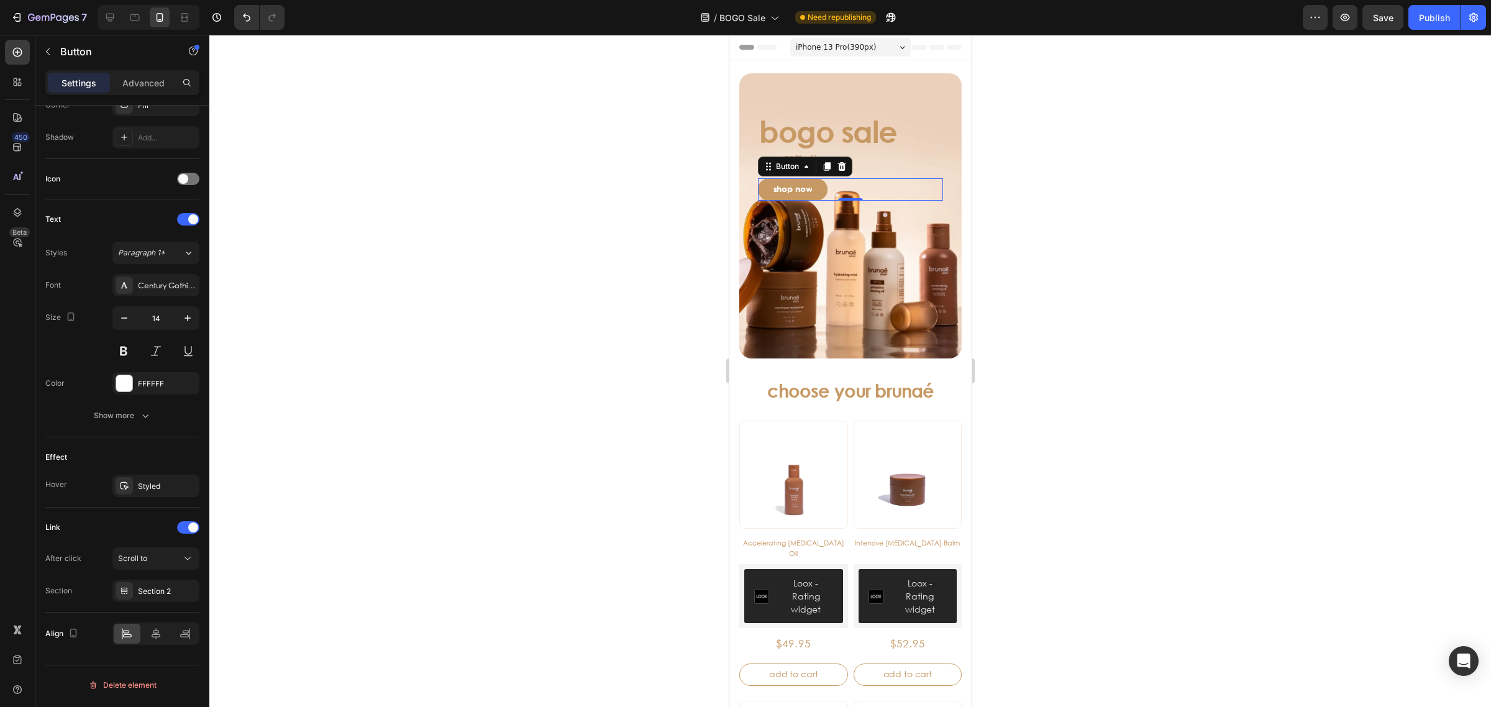
click at [1402, 296] on div at bounding box center [849, 371] width 1281 height 672
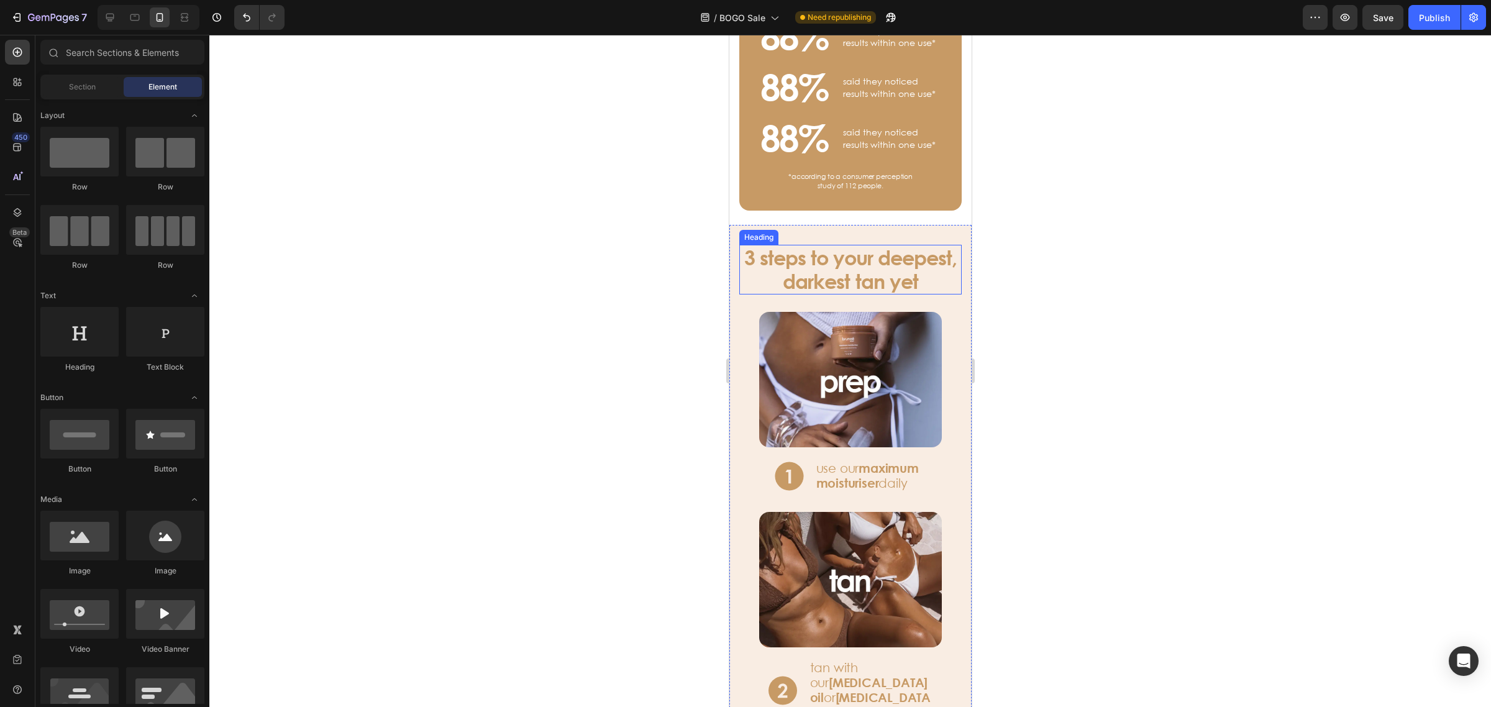
scroll to position [1165, 0]
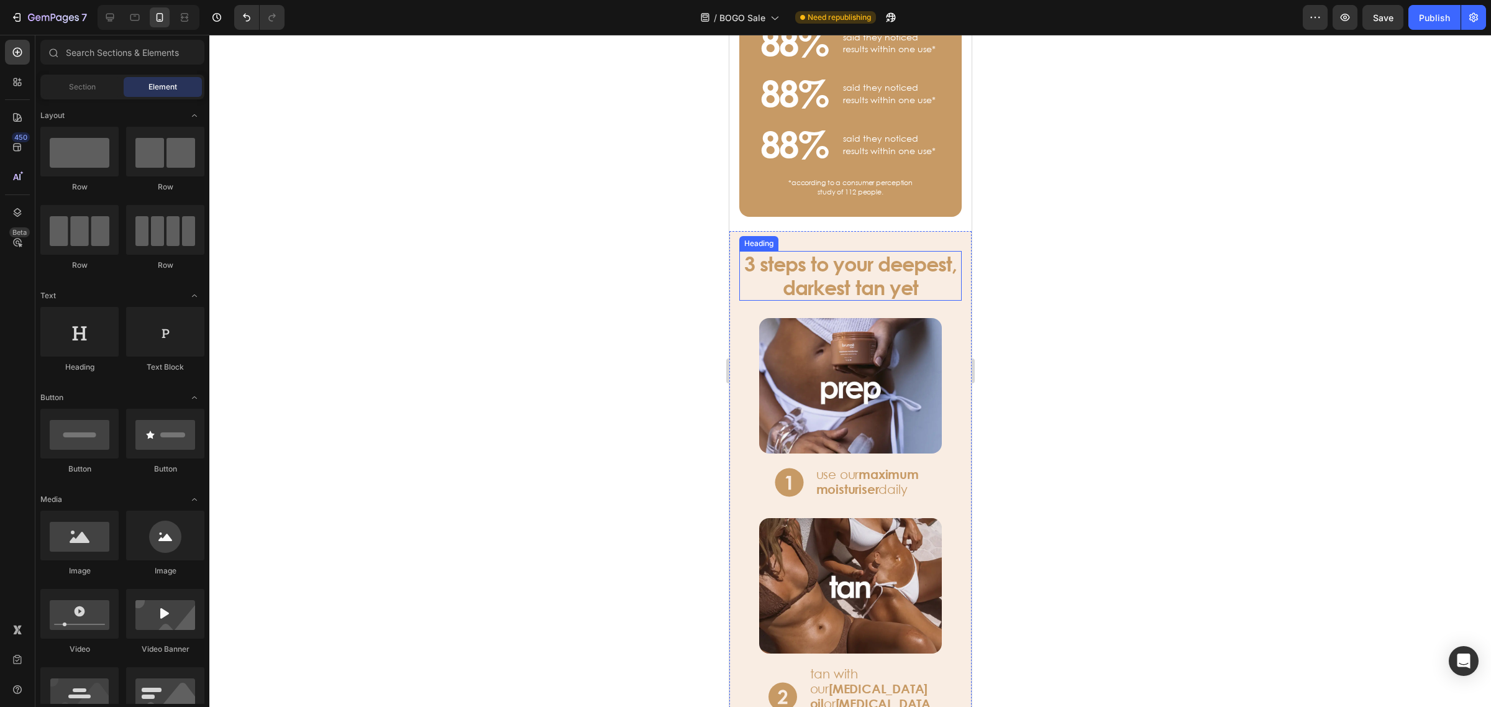
click at [874, 265] on h3 "3 steps to your deepest, darkest tan yet" at bounding box center [849, 276] width 222 height 50
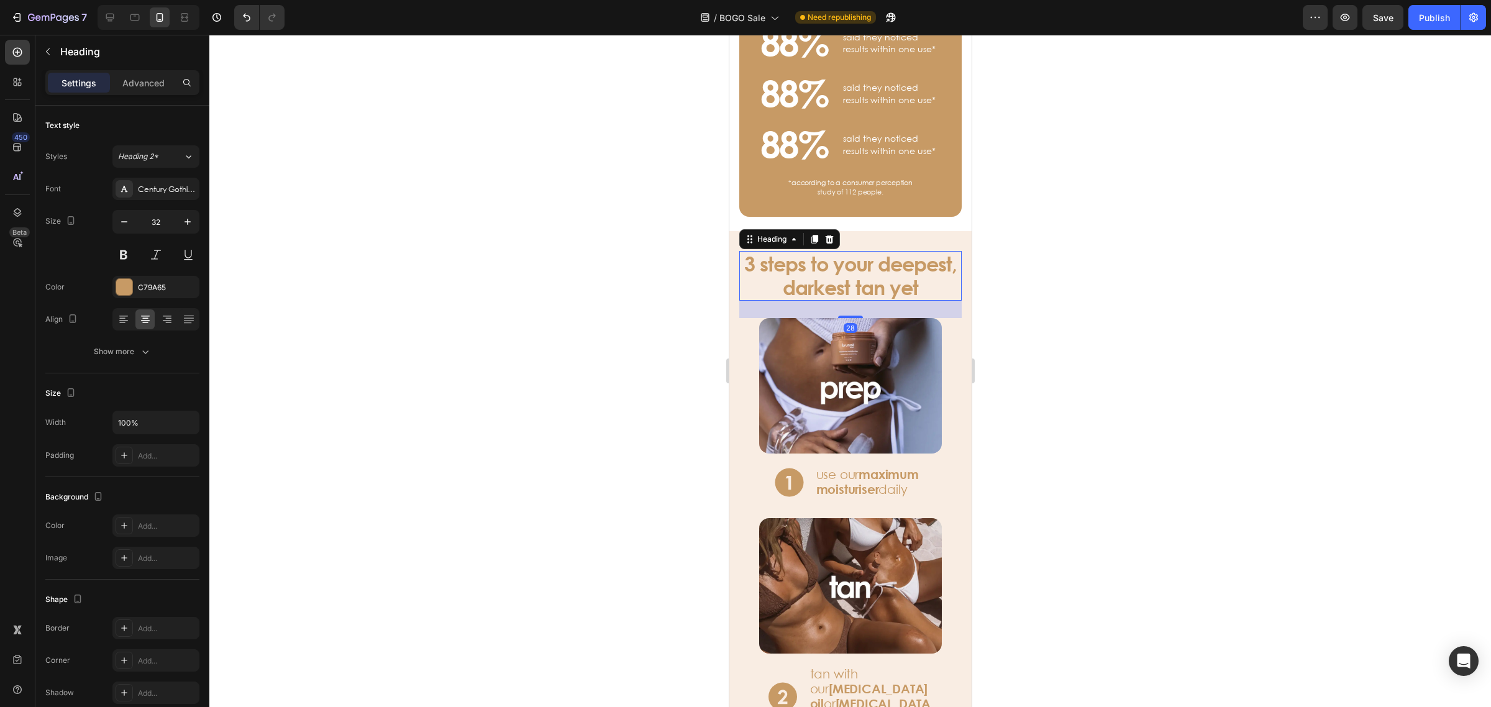
click at [835, 280] on h3 "3 steps to your deepest, darkest tan yet" at bounding box center [849, 276] width 222 height 50
click at [776, 300] on p "3 steps to your deepest, darkest tan yet" at bounding box center [850, 276] width 220 height 48
drag, startPoint x: 1190, startPoint y: 355, endPoint x: 1184, endPoint y: 352, distance: 6.7
click at [1186, 352] on div at bounding box center [849, 371] width 1281 height 672
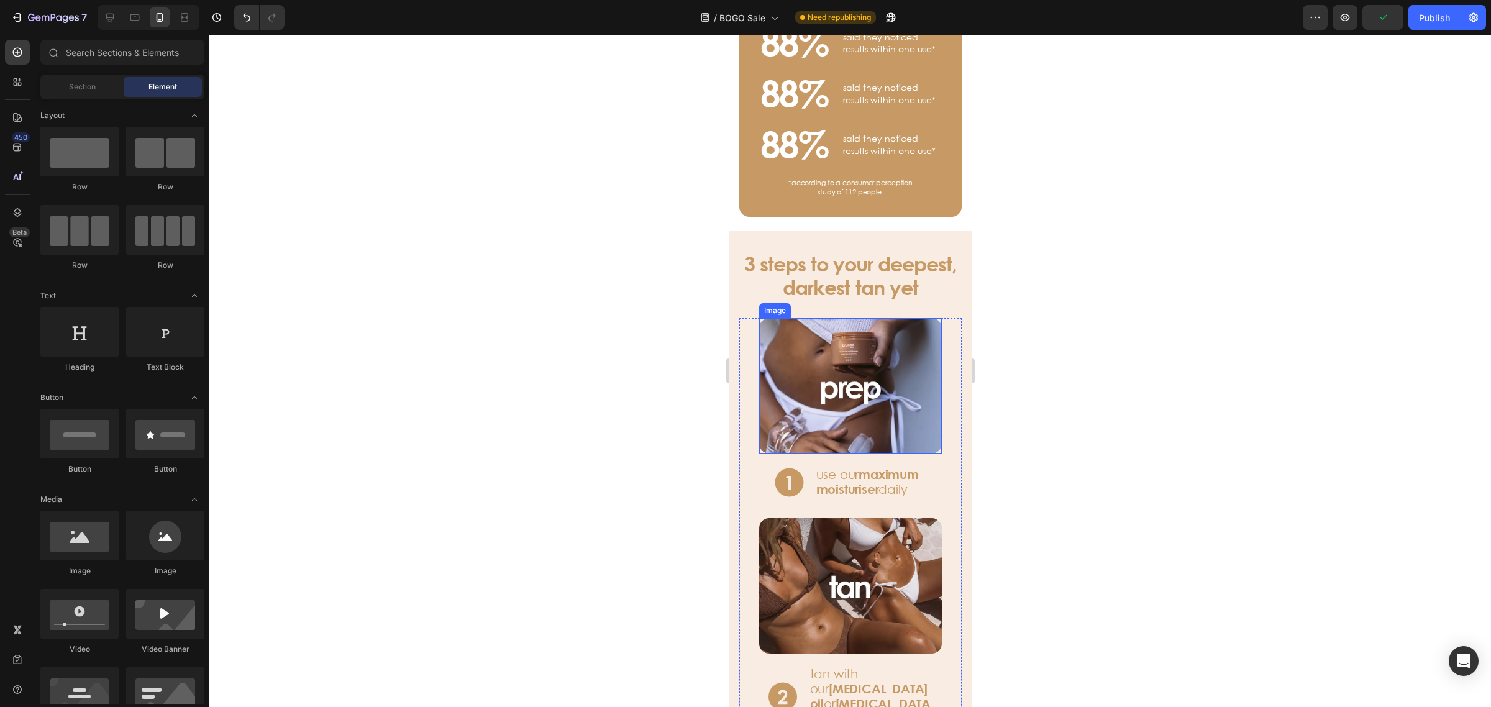
click at [818, 299] on p "3 steps to your deepest, darkest tan yet" at bounding box center [850, 276] width 220 height 48
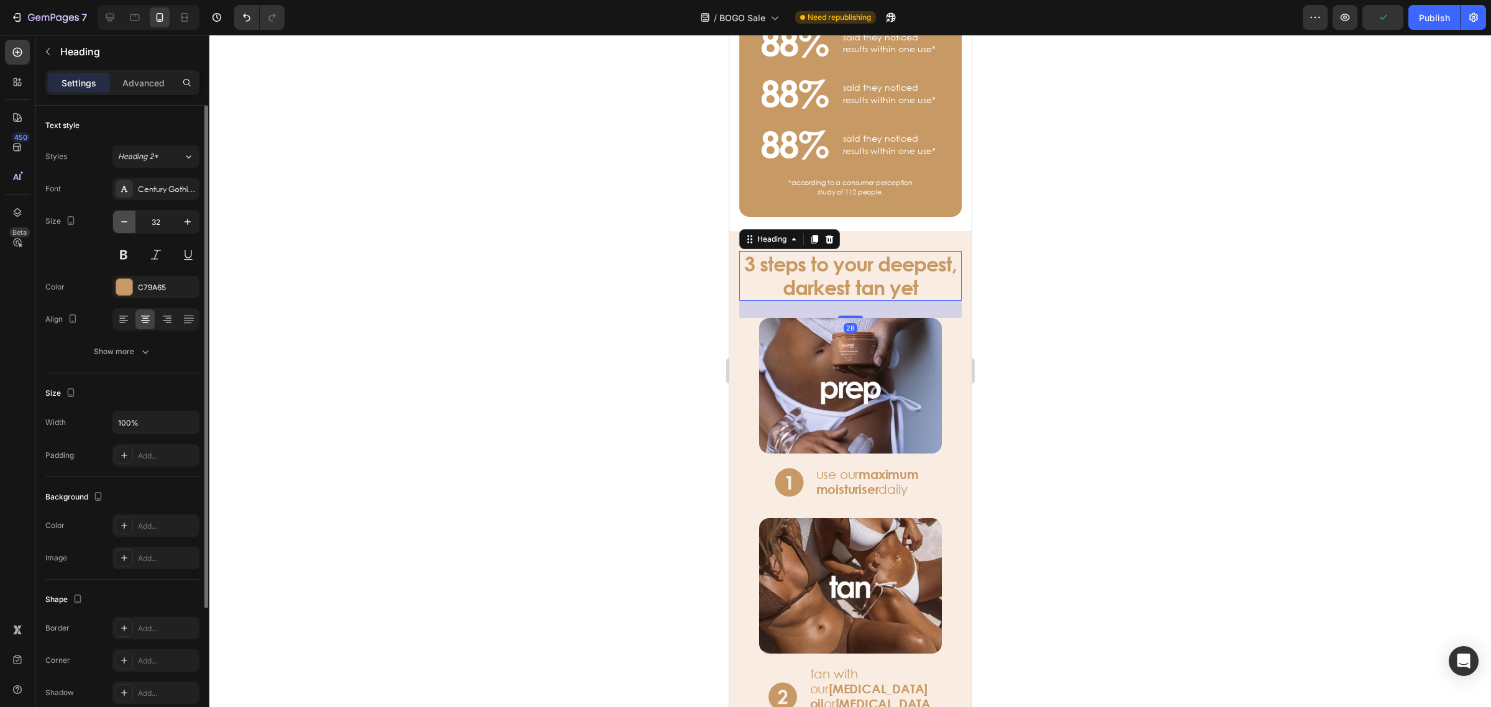
click at [123, 219] on icon "button" at bounding box center [124, 222] width 12 height 12
type input "30"
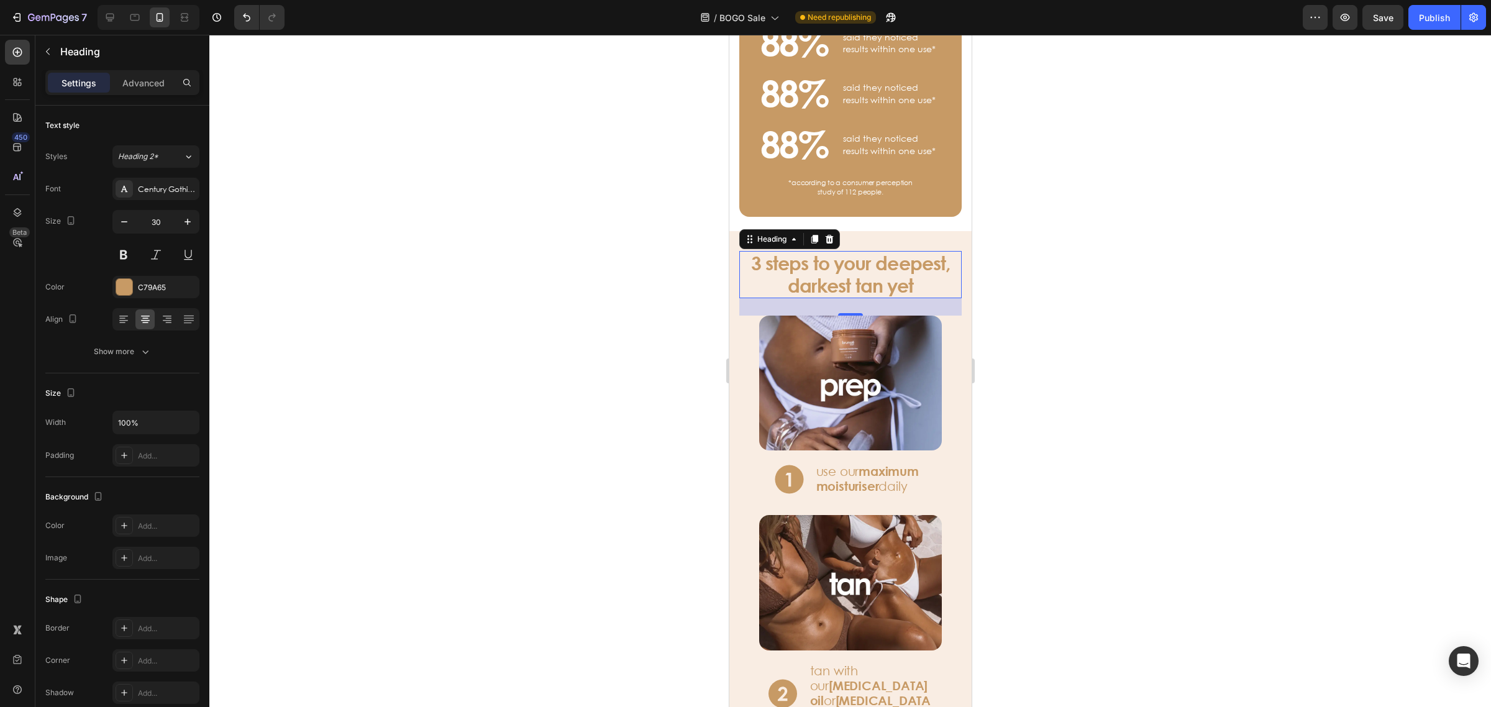
click at [1165, 306] on div at bounding box center [849, 371] width 1281 height 672
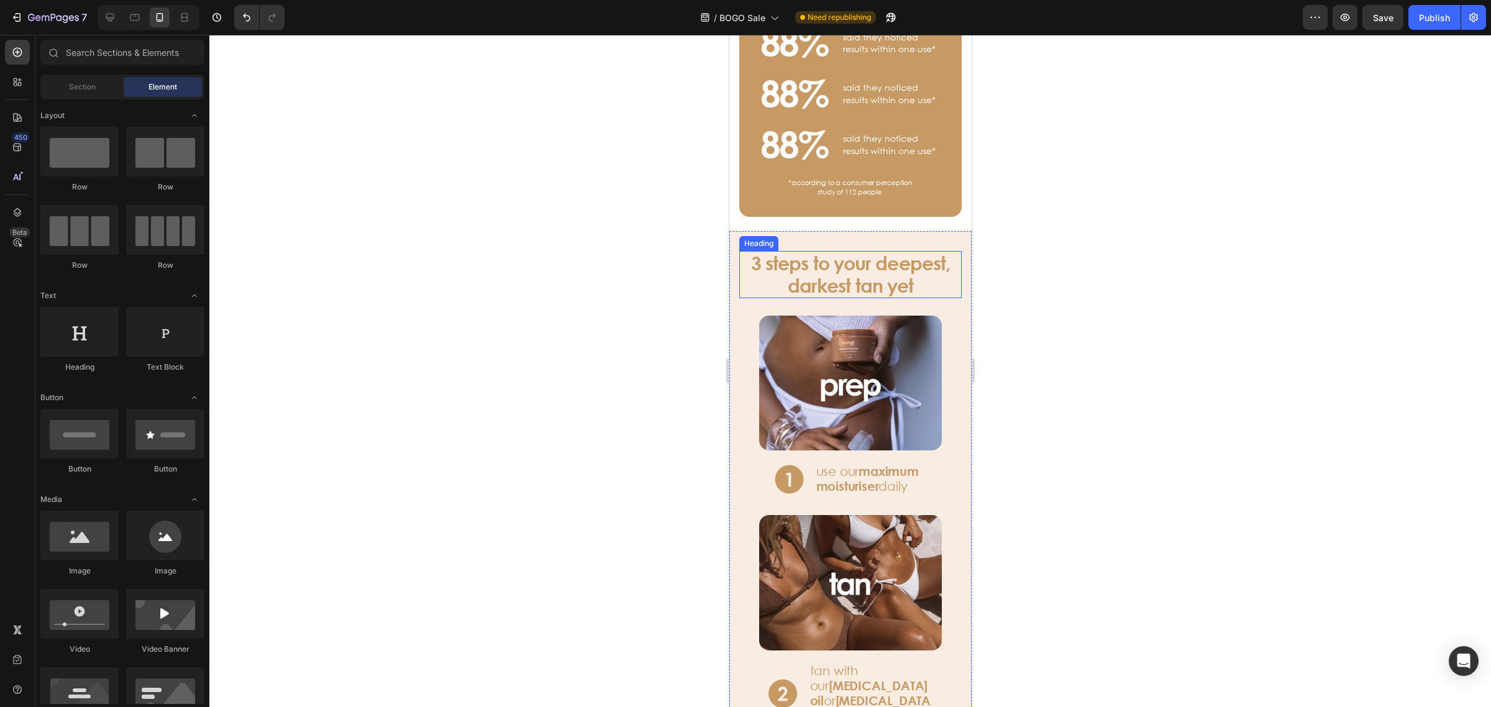
click at [860, 257] on p "3 steps to your deepest, darkest tan yet" at bounding box center [850, 274] width 220 height 45
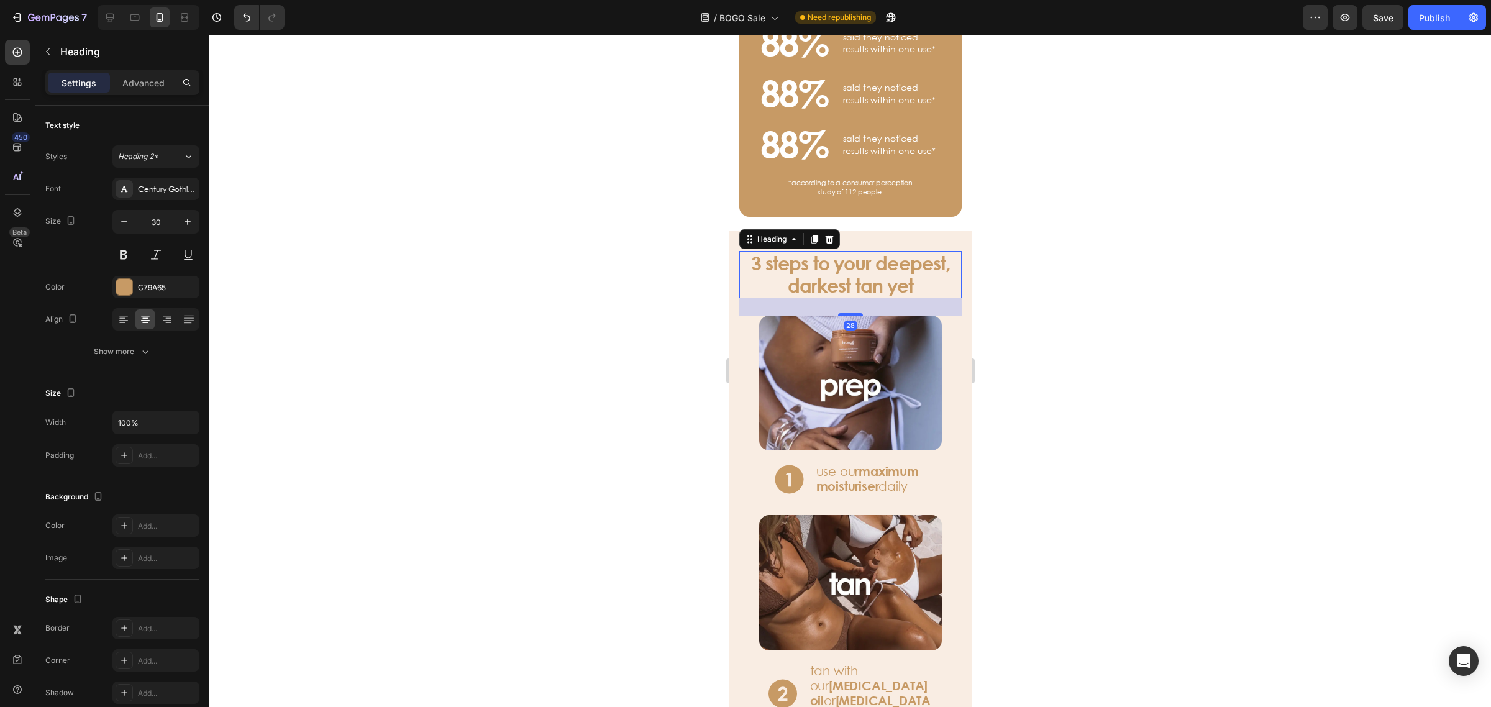
click at [1295, 414] on div at bounding box center [849, 371] width 1281 height 672
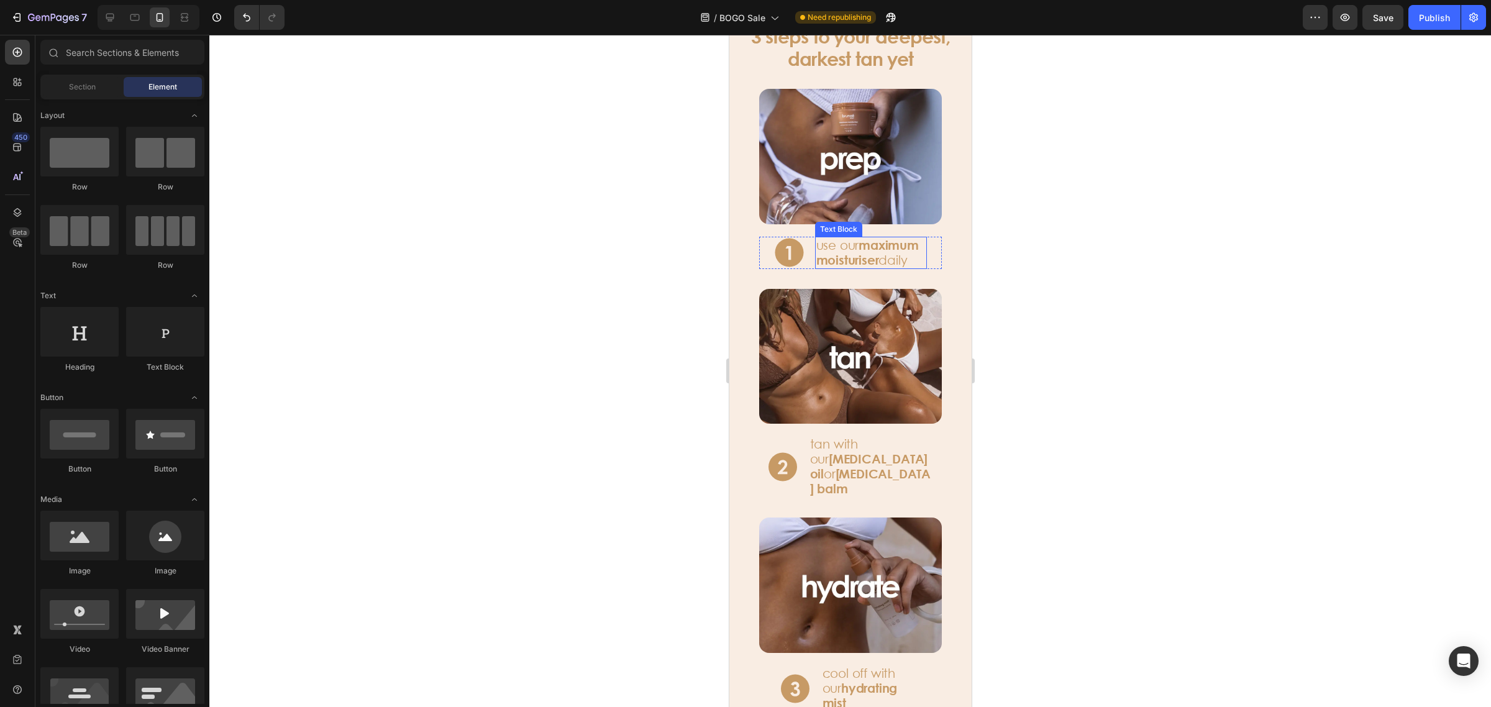
scroll to position [1397, 0]
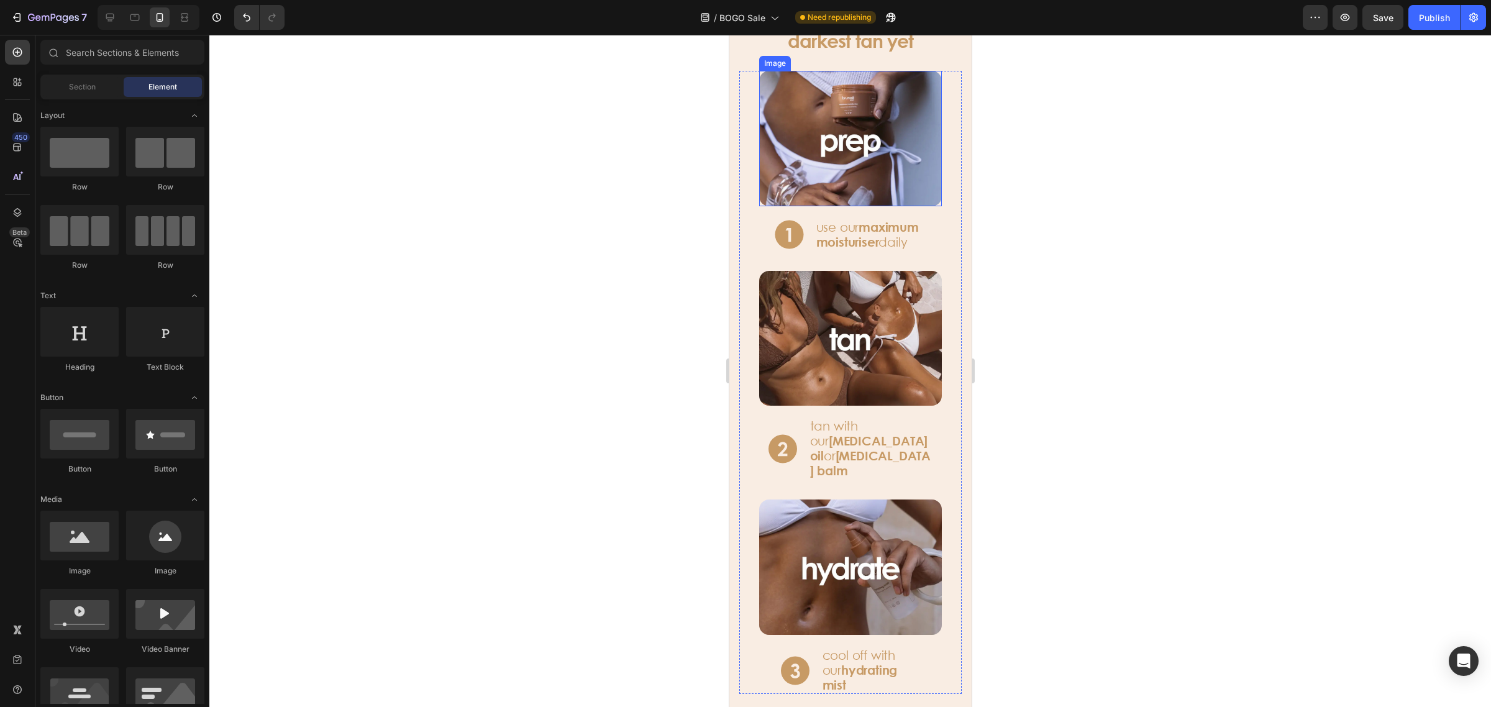
click at [901, 150] on img at bounding box center [849, 138] width 183 height 135
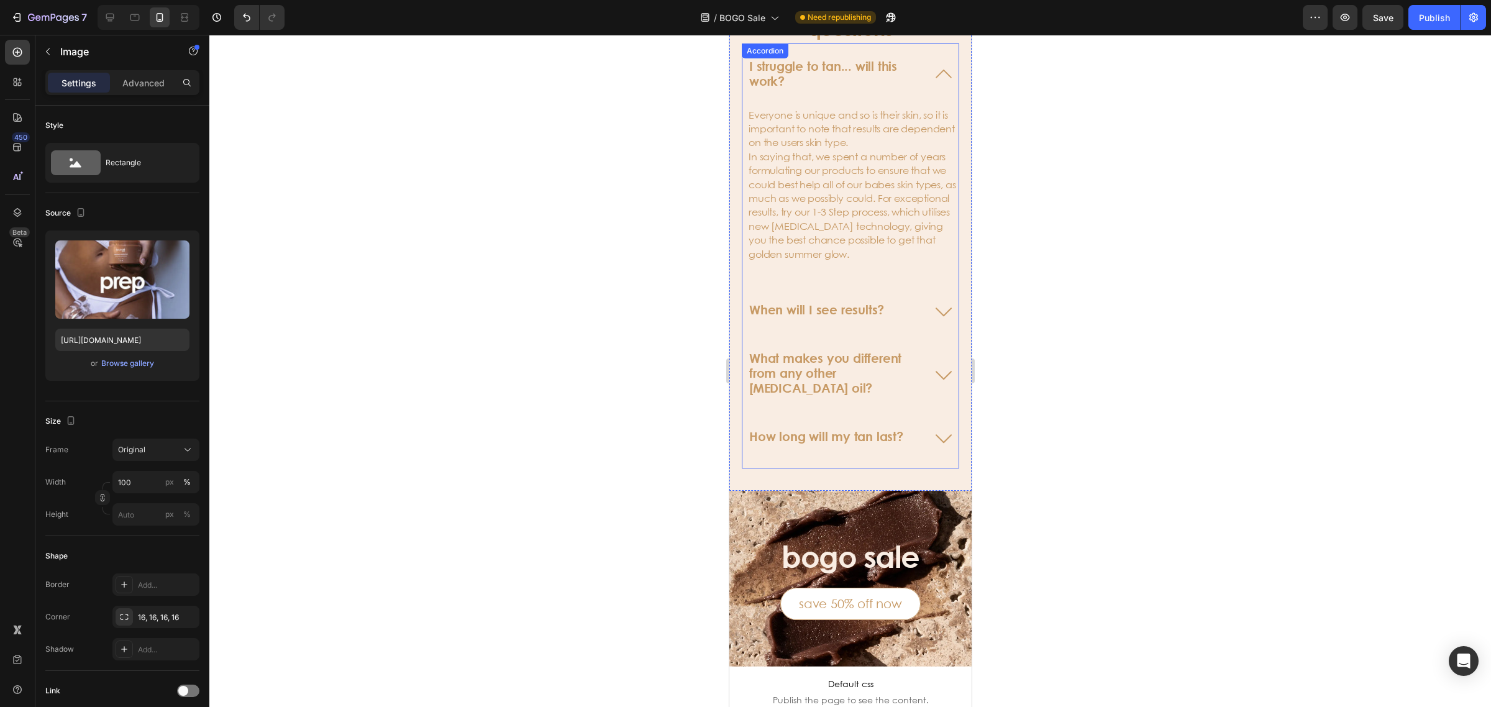
scroll to position [4192, 0]
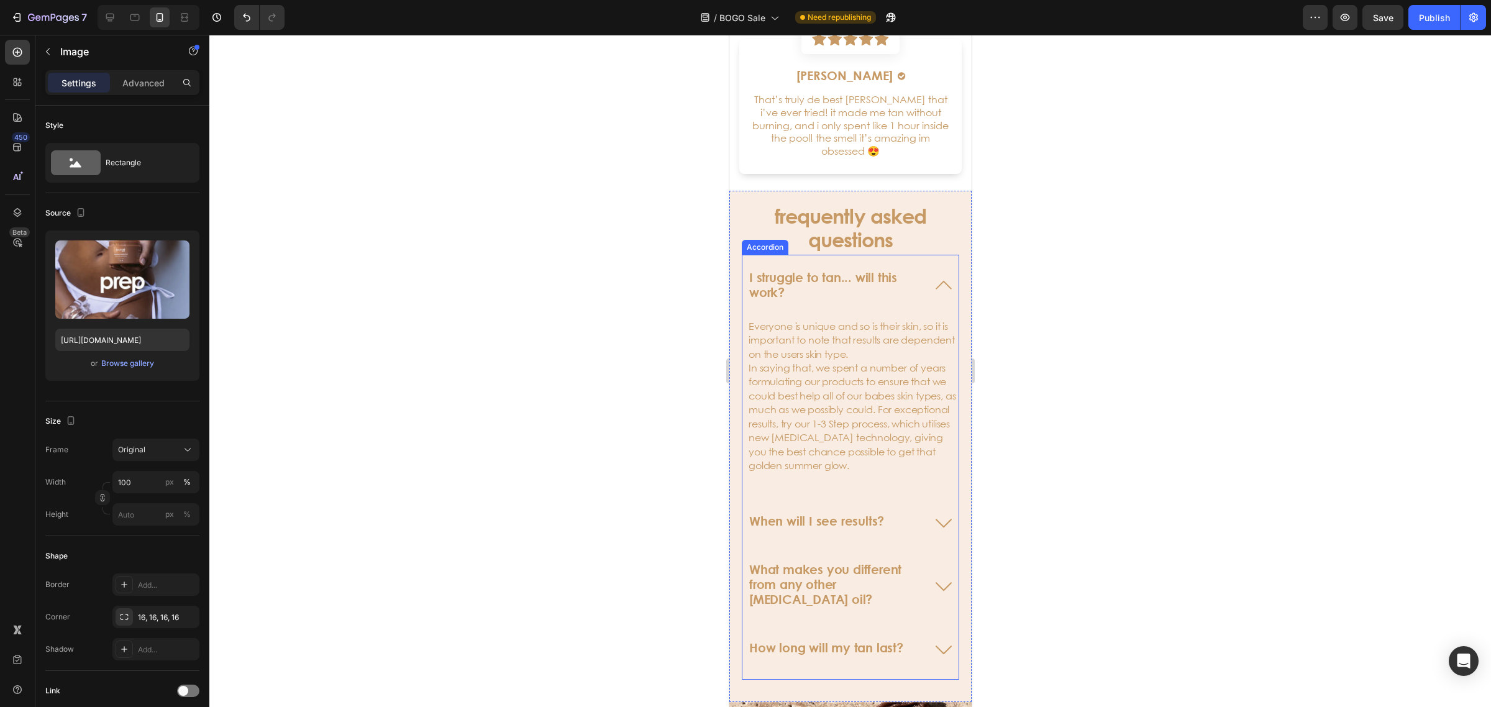
click at [928, 283] on icon at bounding box center [943, 285] width 30 height 30
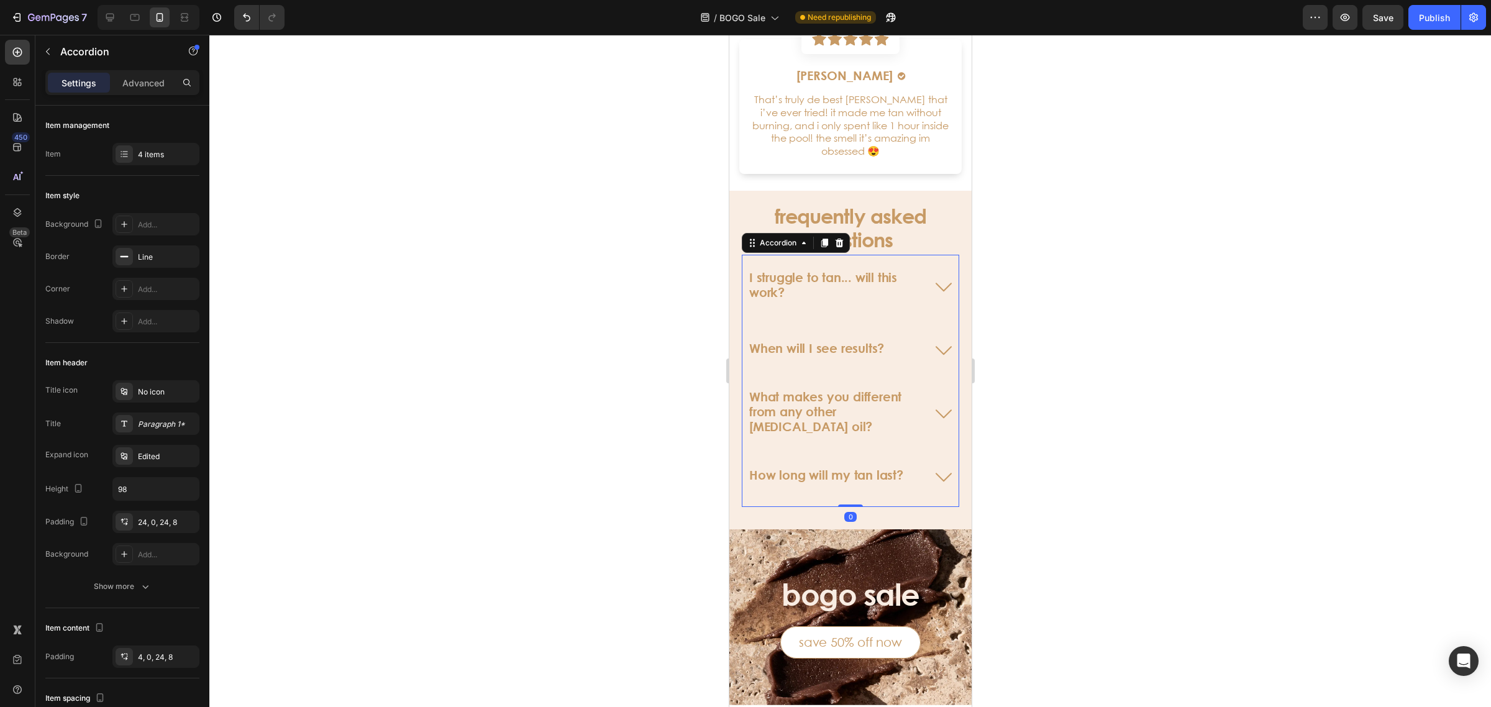
click at [928, 353] on icon at bounding box center [943, 349] width 30 height 30
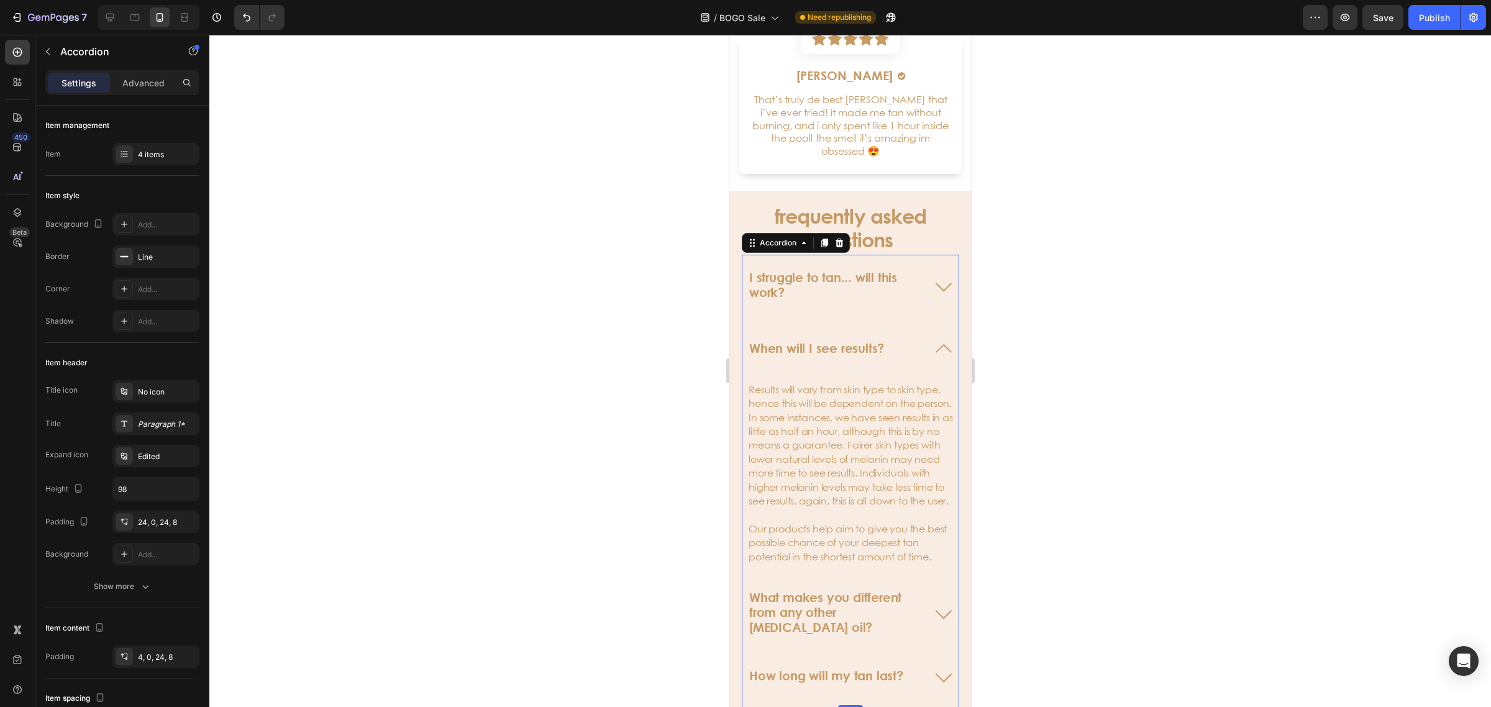
click at [928, 353] on icon at bounding box center [943, 349] width 30 height 30
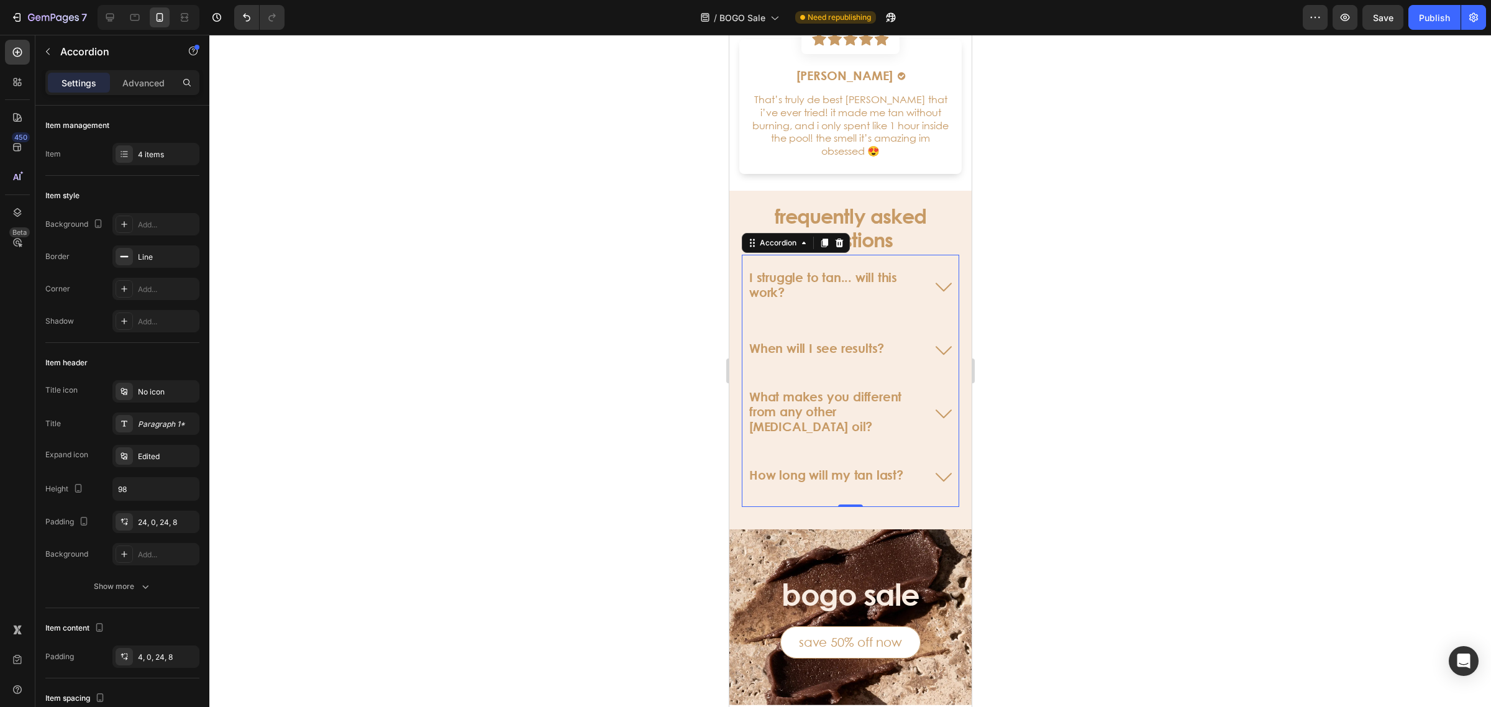
scroll to position [4463, 0]
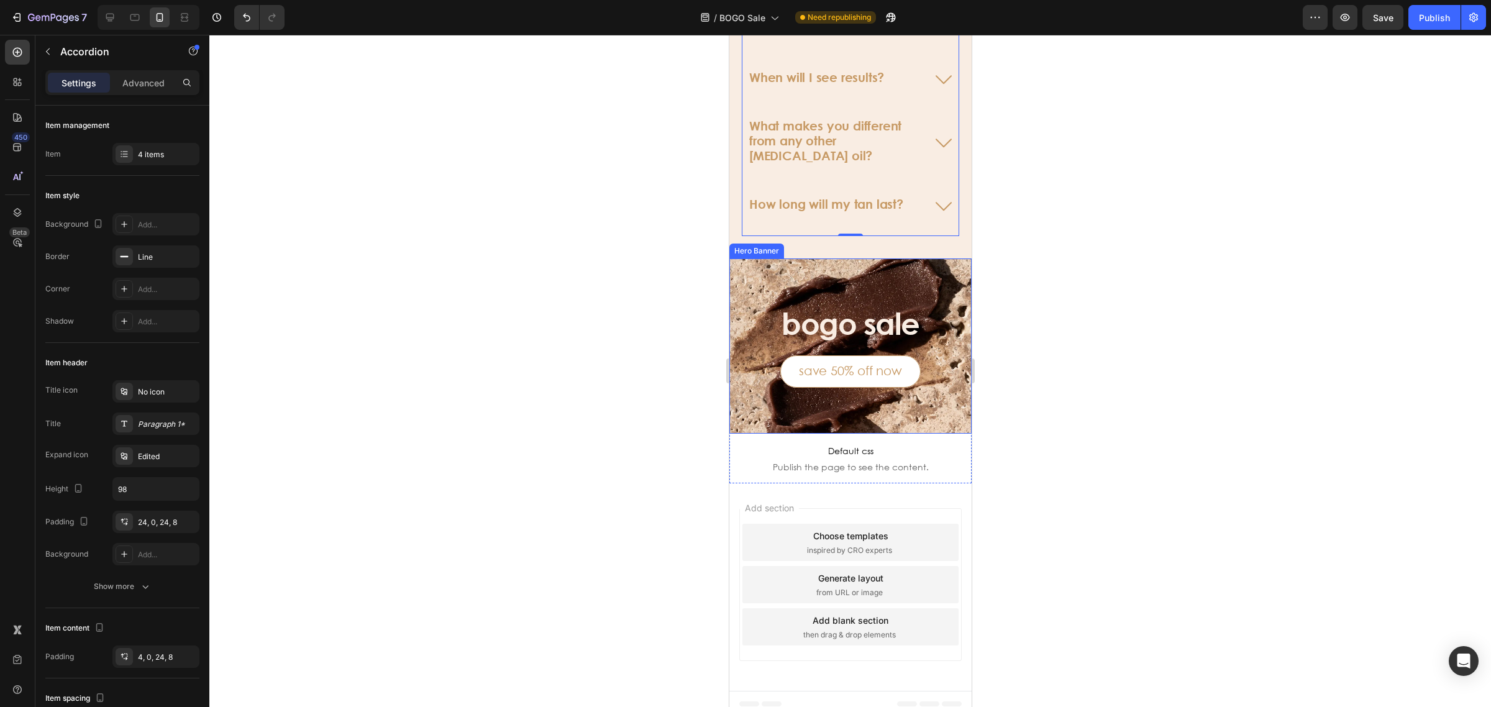
click at [863, 275] on div "Background Image" at bounding box center [850, 346] width 242 height 176
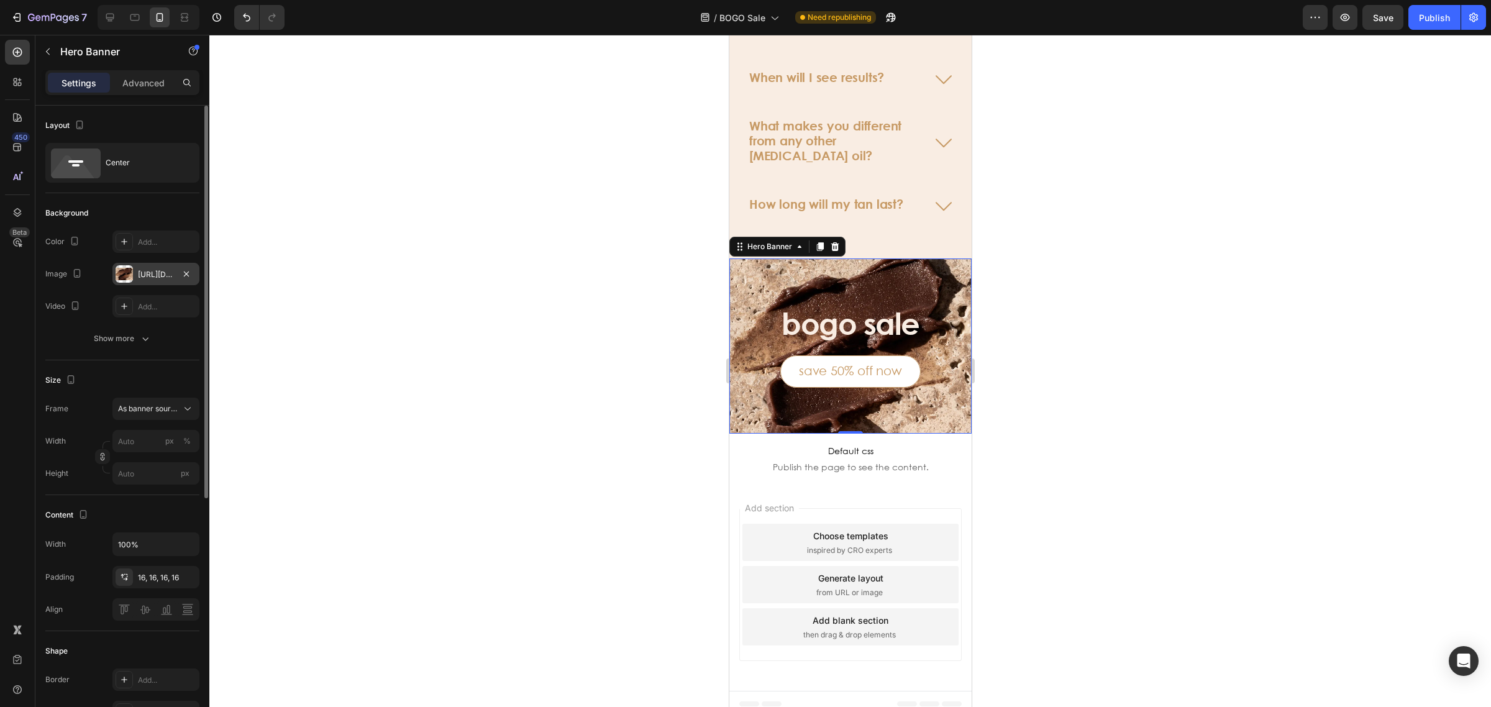
click at [151, 271] on div "[URL][DOMAIN_NAME]" at bounding box center [156, 274] width 36 height 11
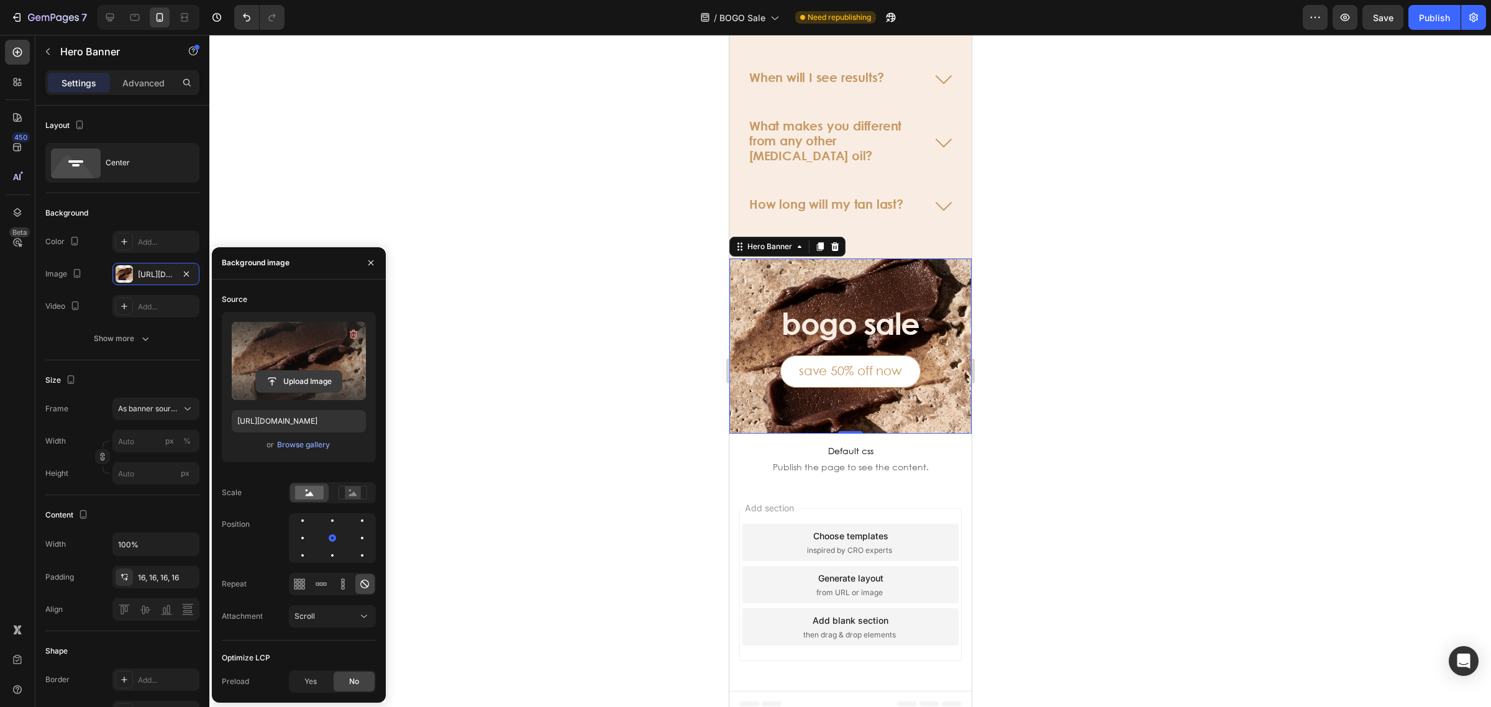
click at [306, 374] on input "file" at bounding box center [299, 381] width 86 height 21
click at [1175, 277] on div at bounding box center [849, 371] width 1281 height 672
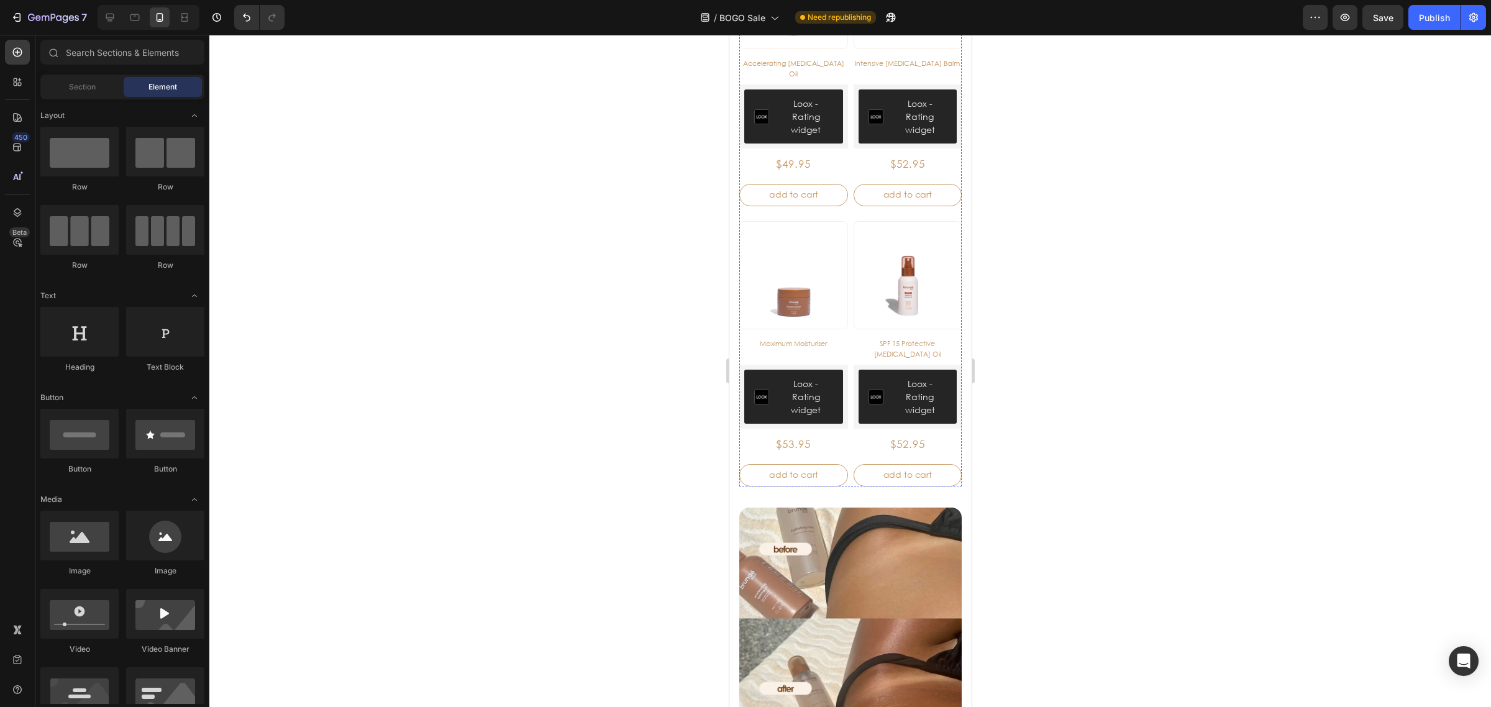
scroll to position [466, 0]
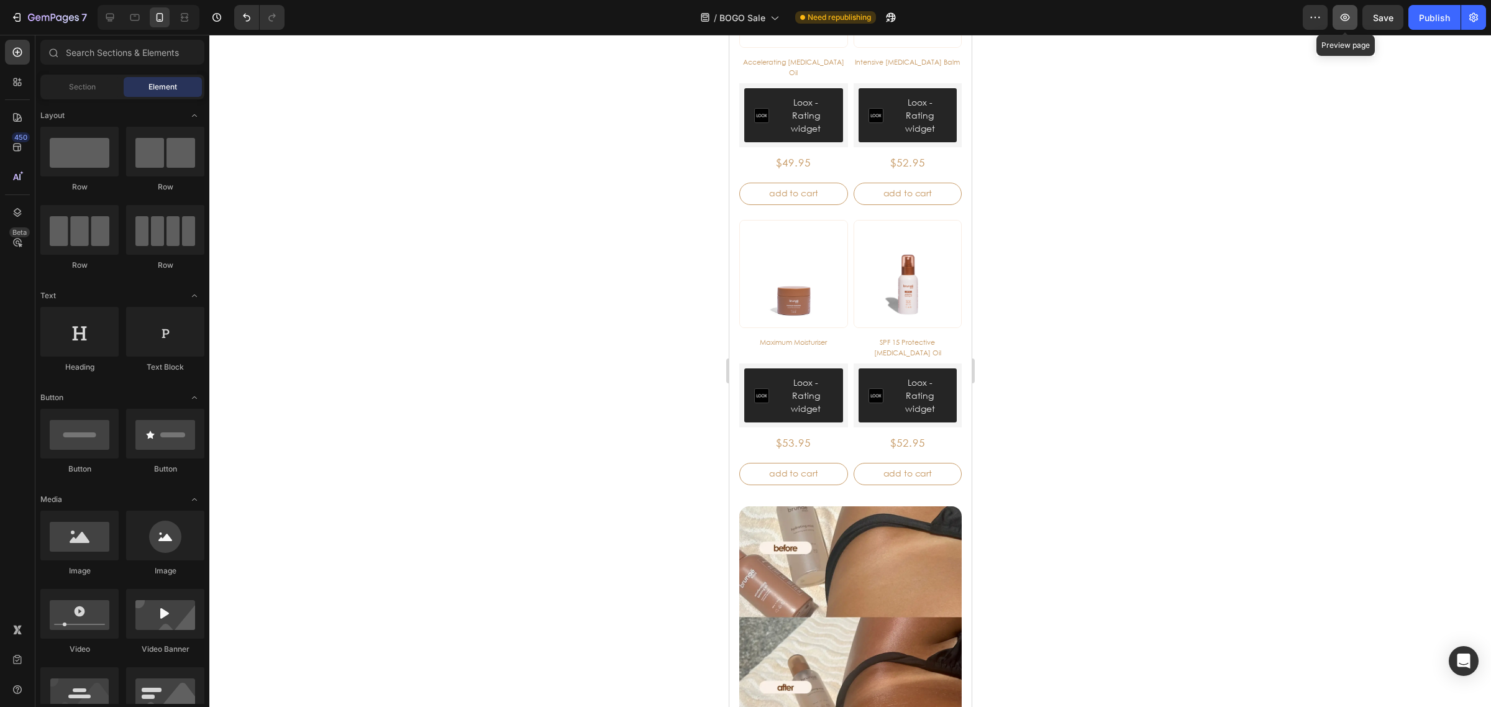
click at [1345, 19] on icon "button" at bounding box center [1344, 17] width 9 height 7
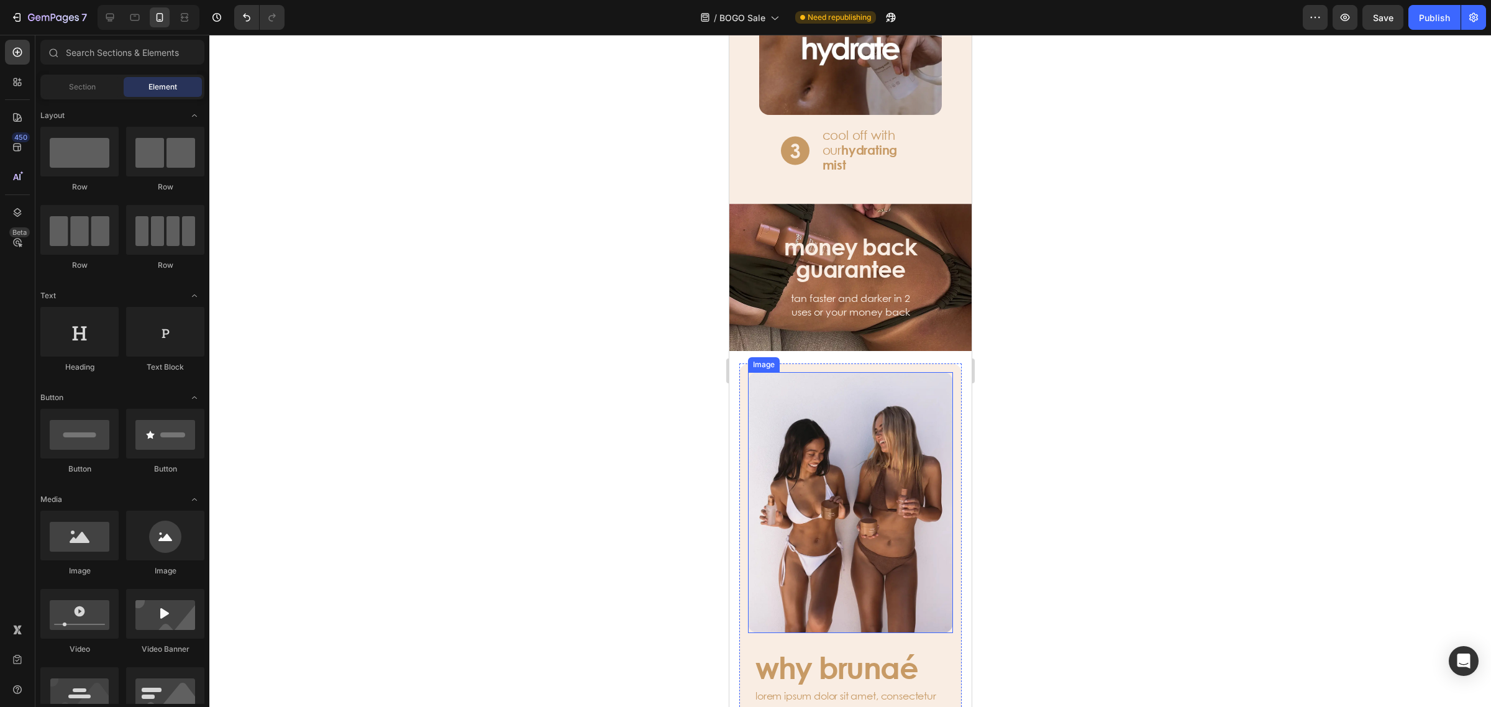
scroll to position [1941, 0]
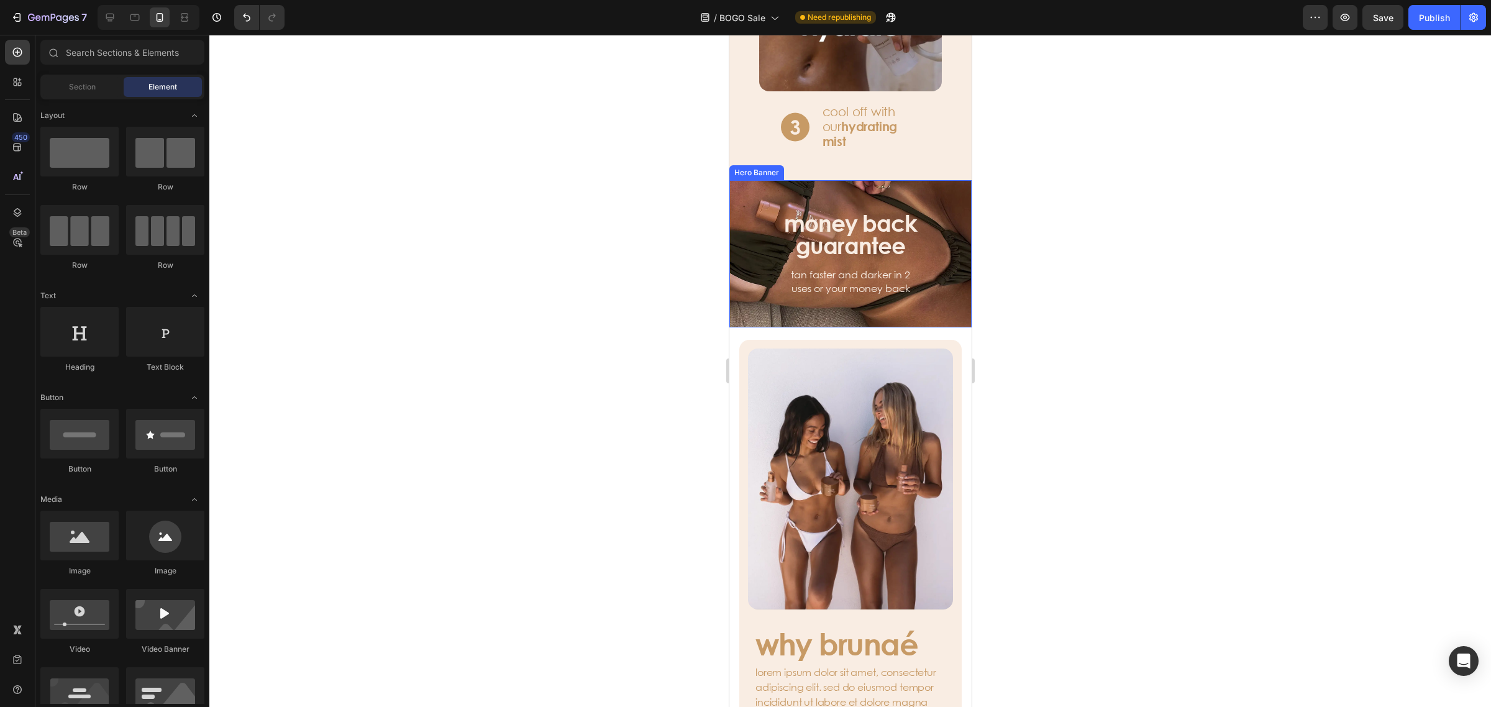
click at [919, 220] on div "money back guarantee Heading tan faster and darker in 2 uses or your money back…" at bounding box center [850, 254] width 242 height 106
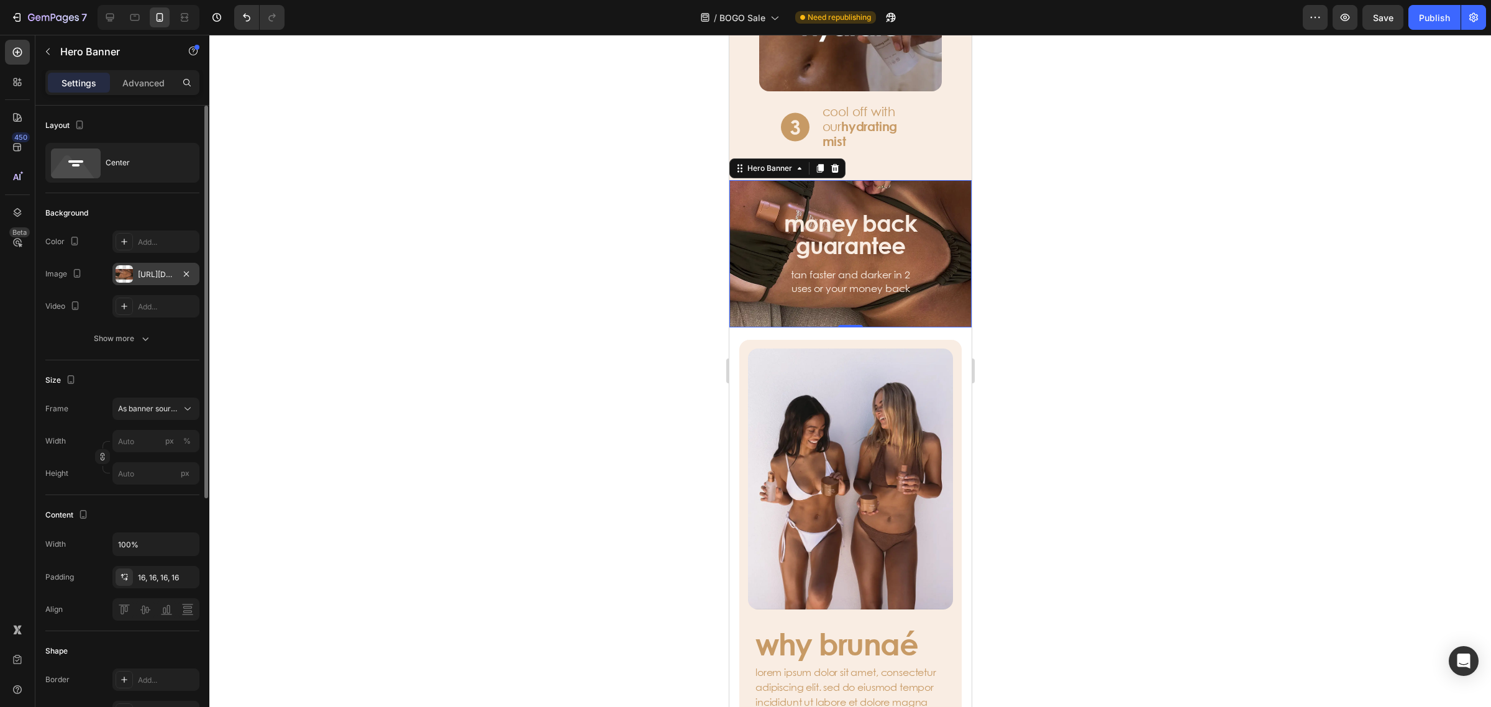
click at [132, 273] on div "[URL][DOMAIN_NAME]" at bounding box center [155, 274] width 87 height 22
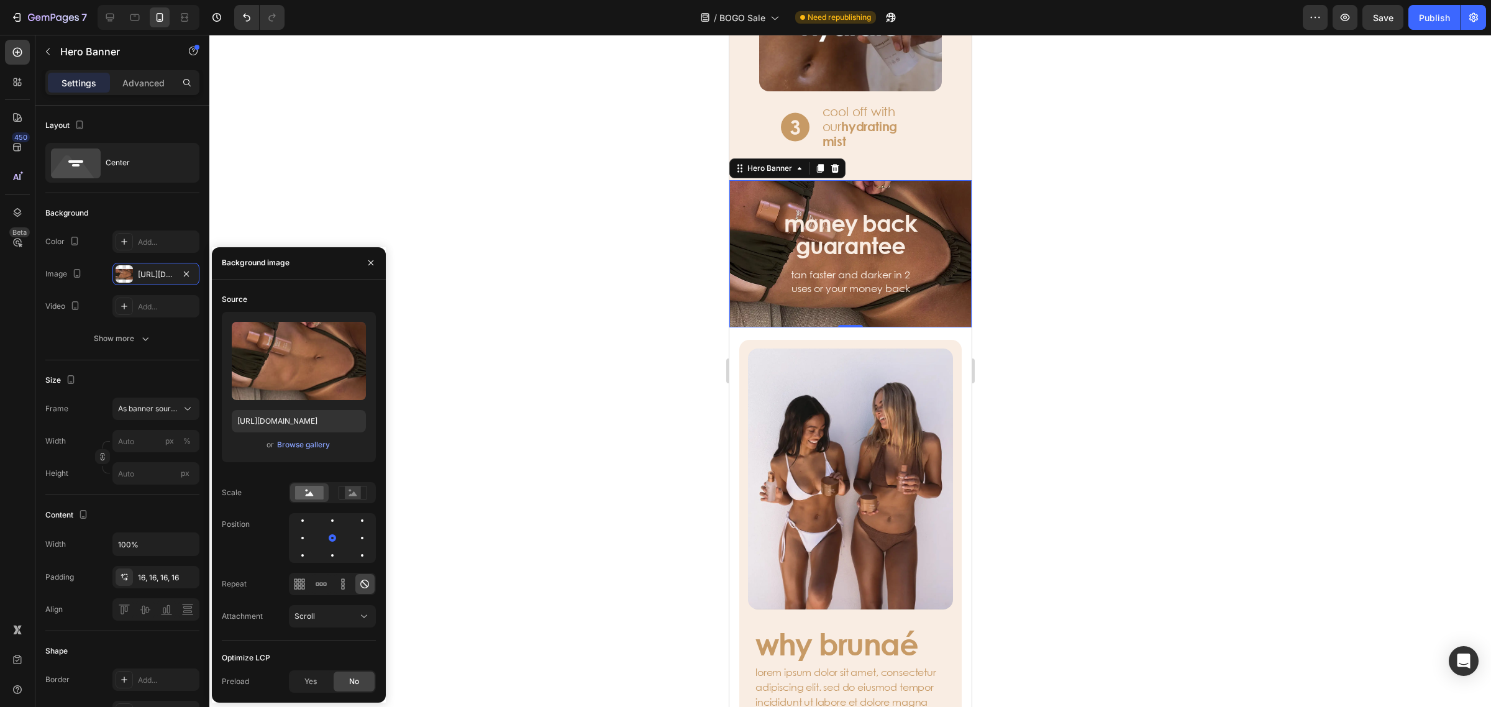
click at [308, 452] on div "or Browse gallery" at bounding box center [299, 444] width 134 height 15
click at [308, 447] on div "Browse gallery" at bounding box center [303, 444] width 53 height 11
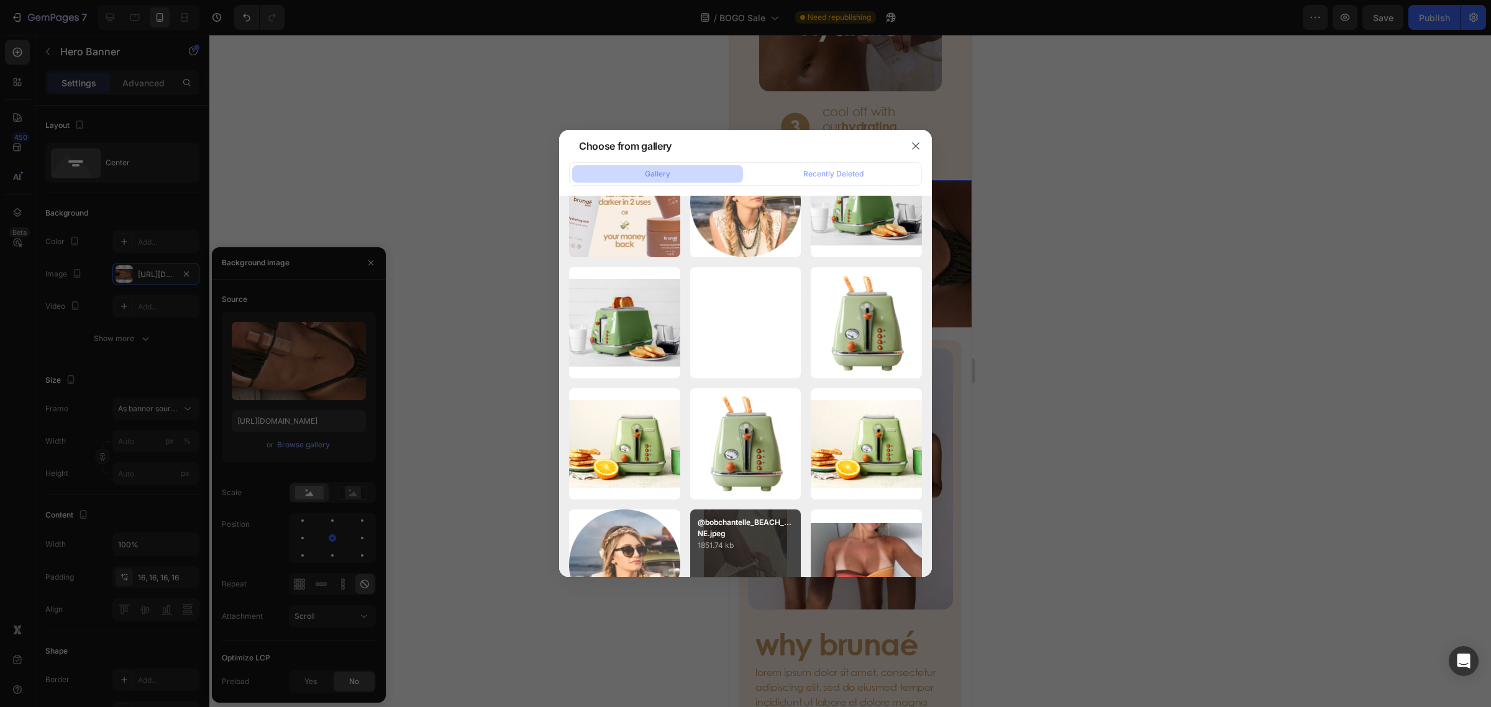
scroll to position [6762, 0]
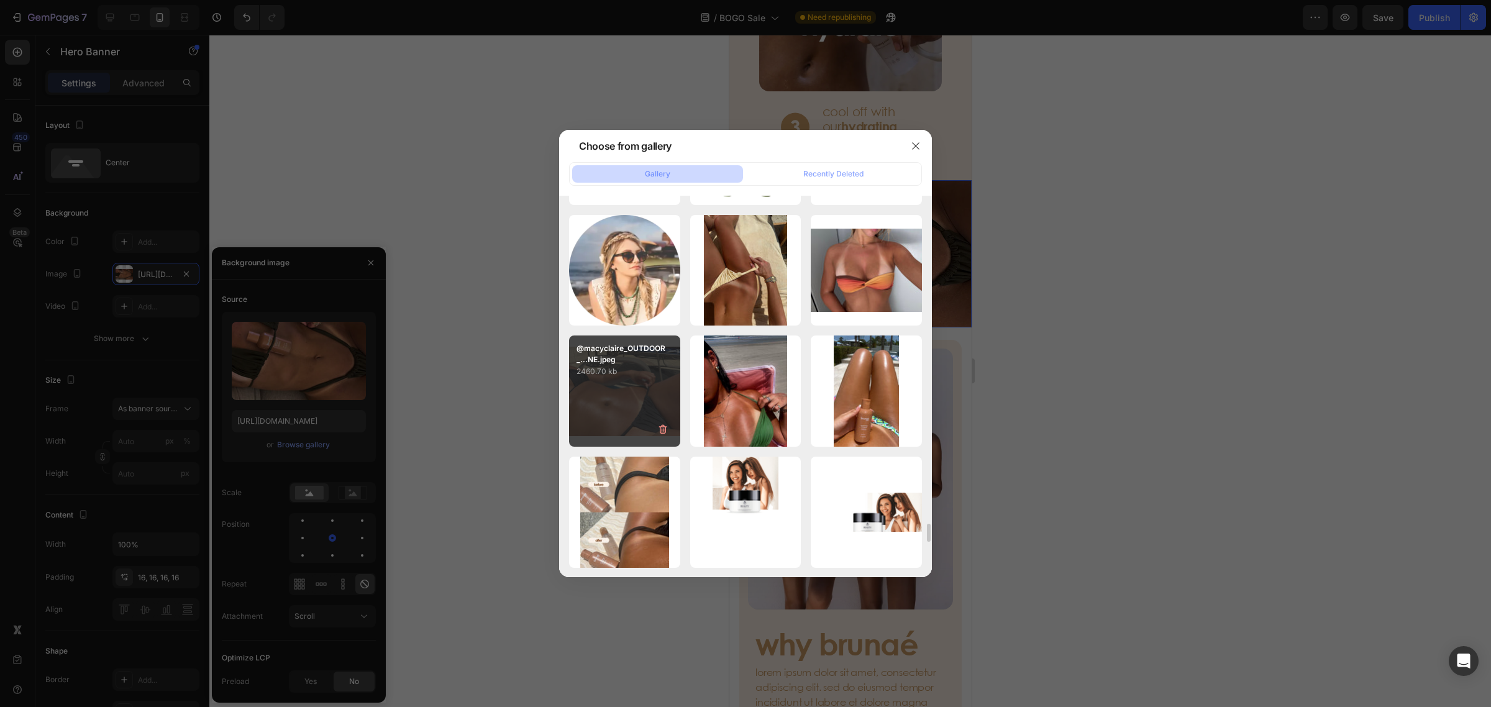
click at [612, 393] on div "@macyclaire_OUTDOOR_...NE.jpeg 2460.70 kb" at bounding box center [624, 390] width 111 height 111
type input "[URL][DOMAIN_NAME]"
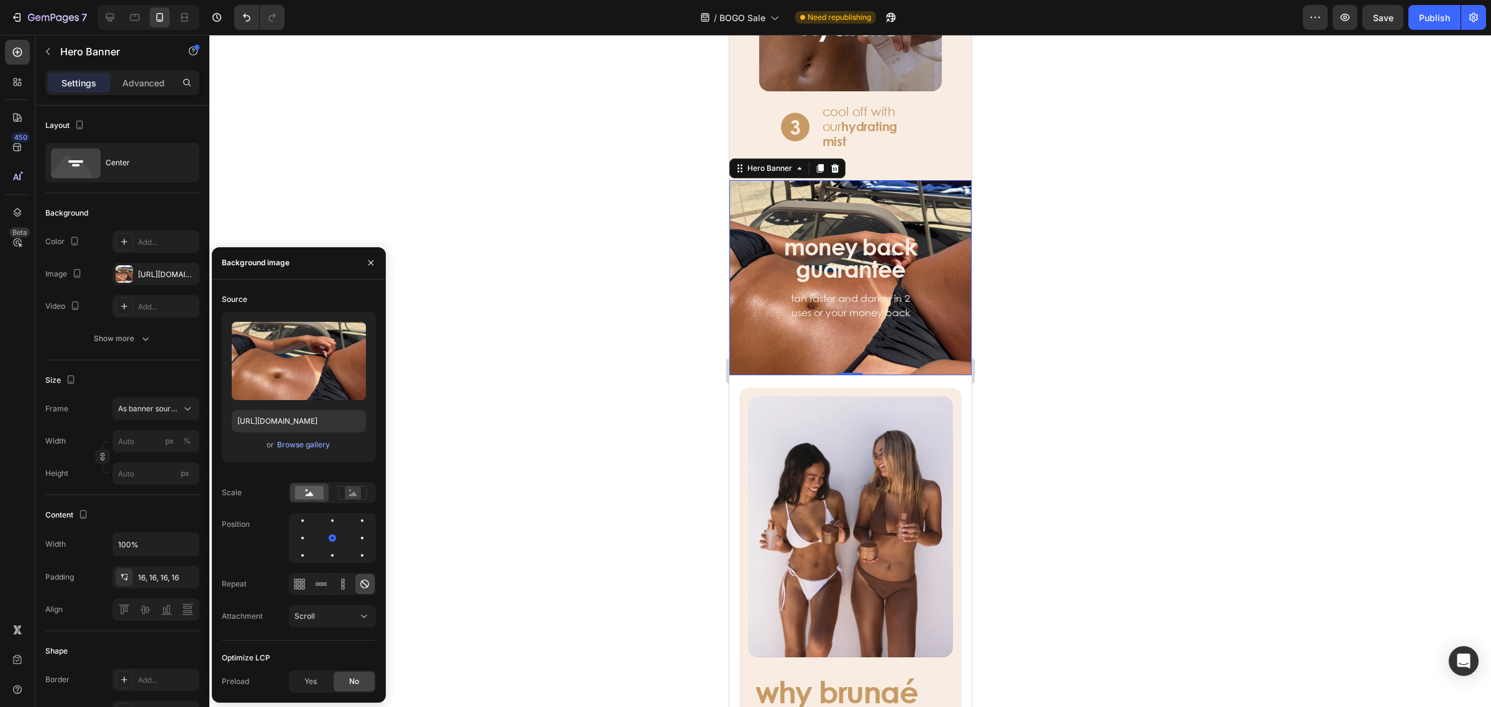
click at [1150, 193] on div at bounding box center [849, 371] width 1281 height 672
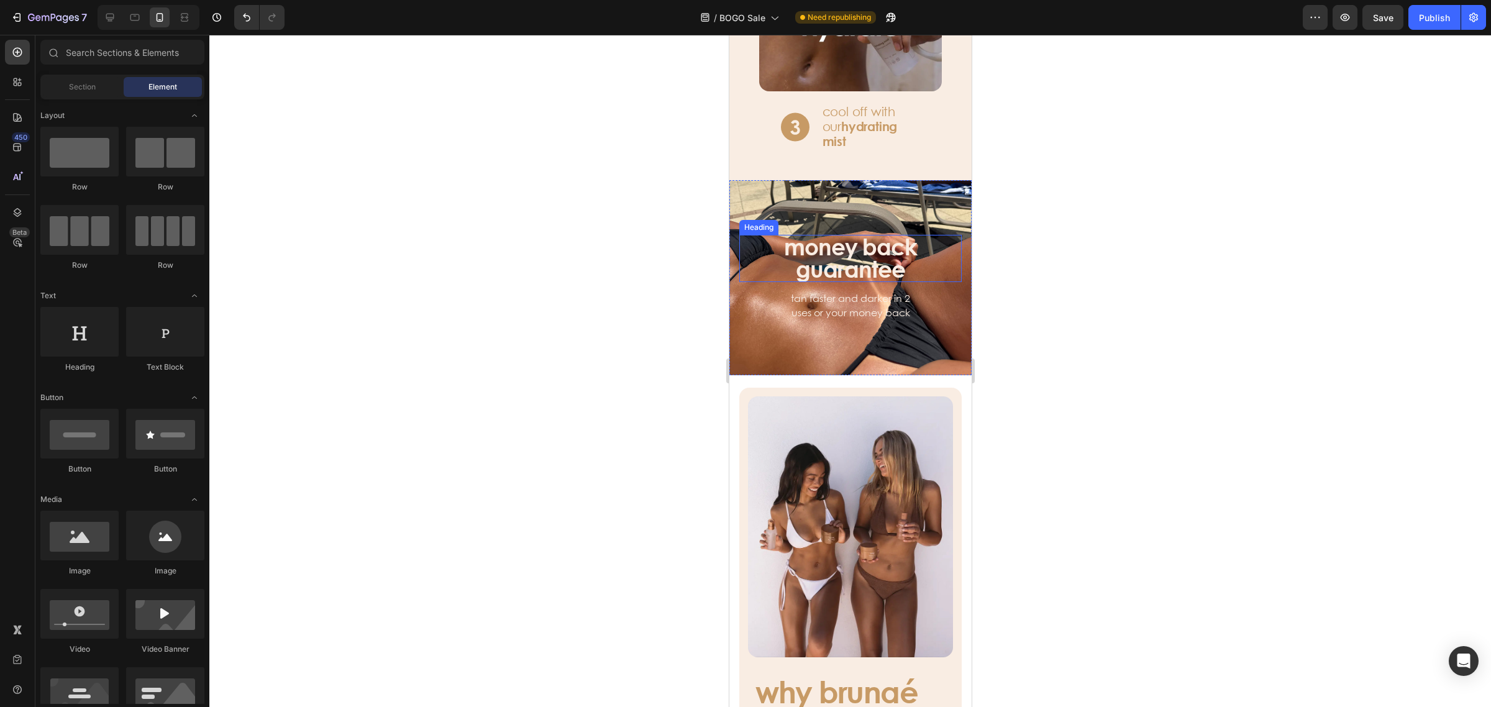
click at [883, 235] on h3 "money back guarantee" at bounding box center [850, 258] width 140 height 47
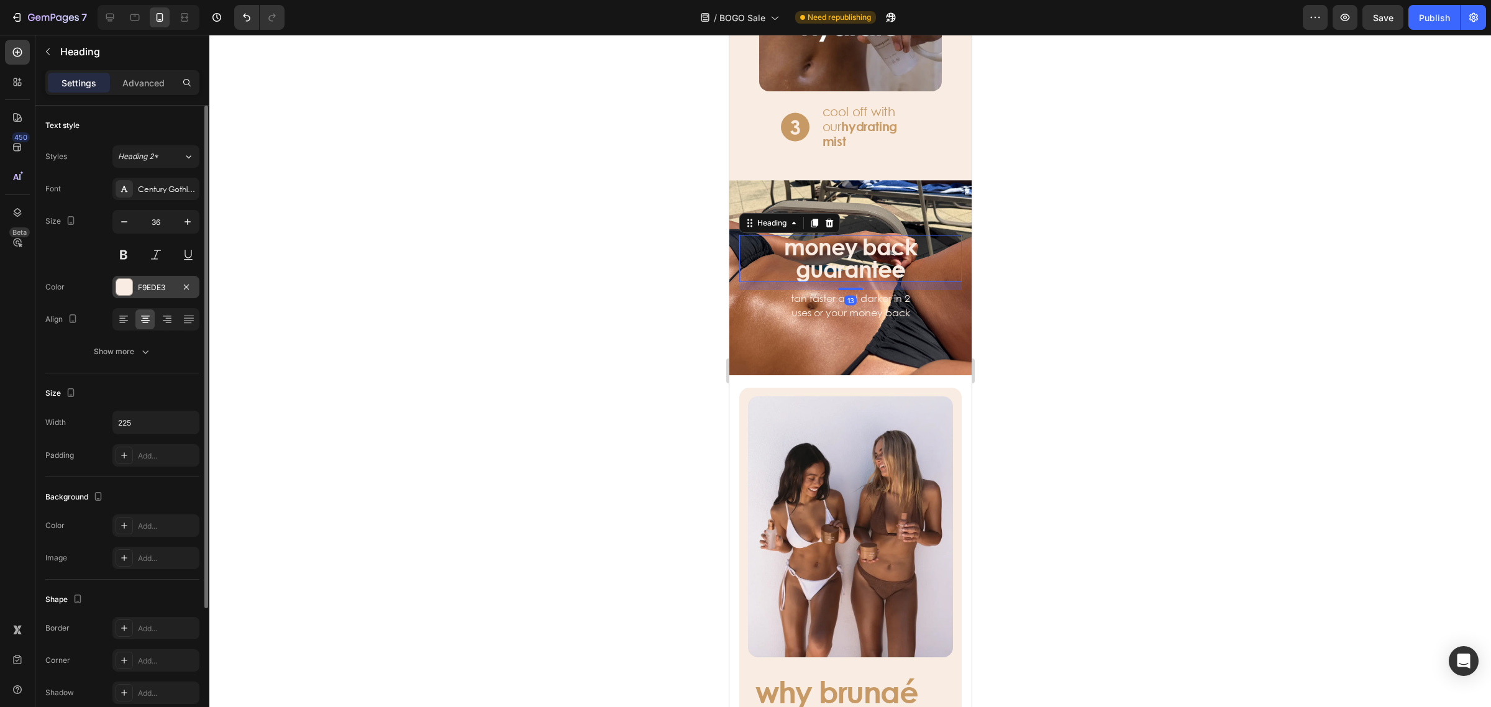
click at [132, 281] on div "F9EDE3" at bounding box center [155, 287] width 87 height 22
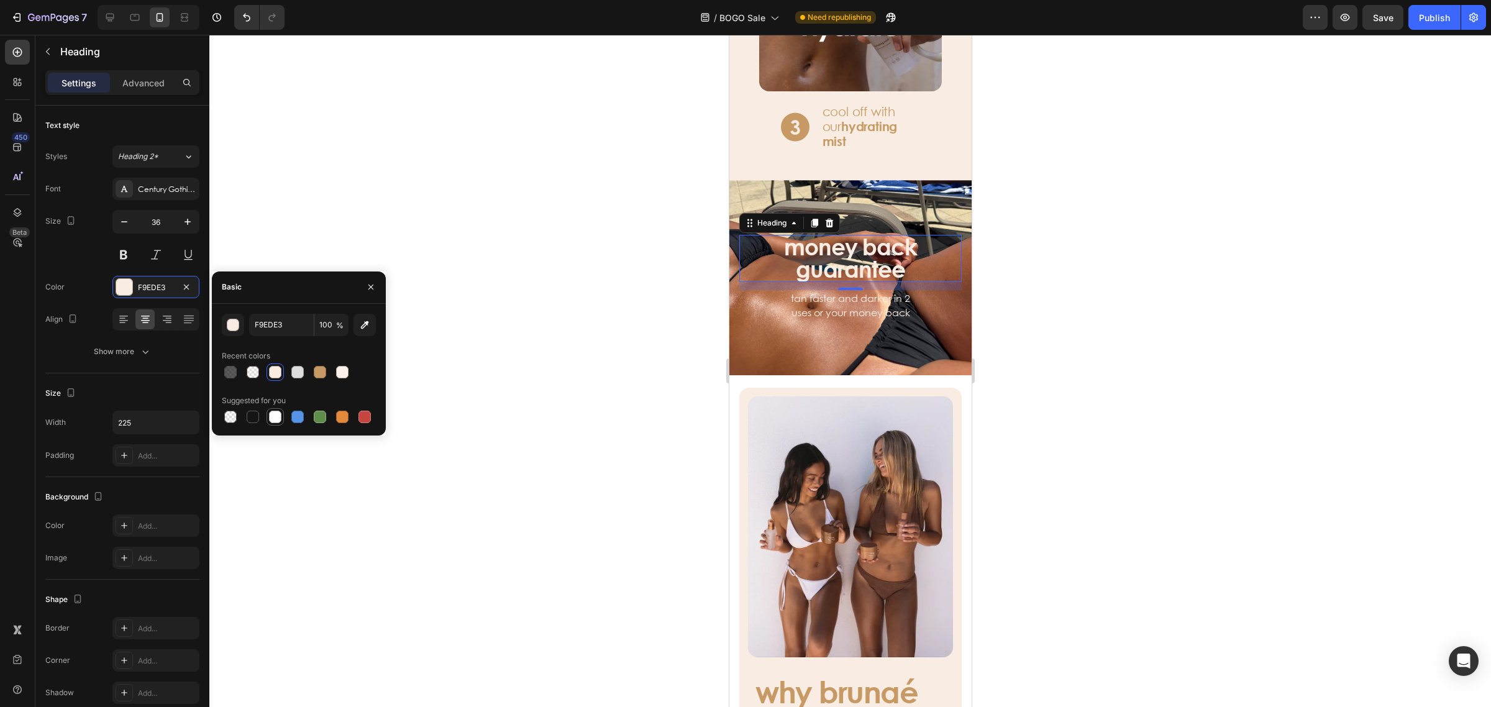
click at [272, 418] on div at bounding box center [275, 417] width 12 height 12
type input "FFFFFF"
click at [875, 291] on p "tan faster and darker in 2 uses or your money back" at bounding box center [850, 305] width 132 height 28
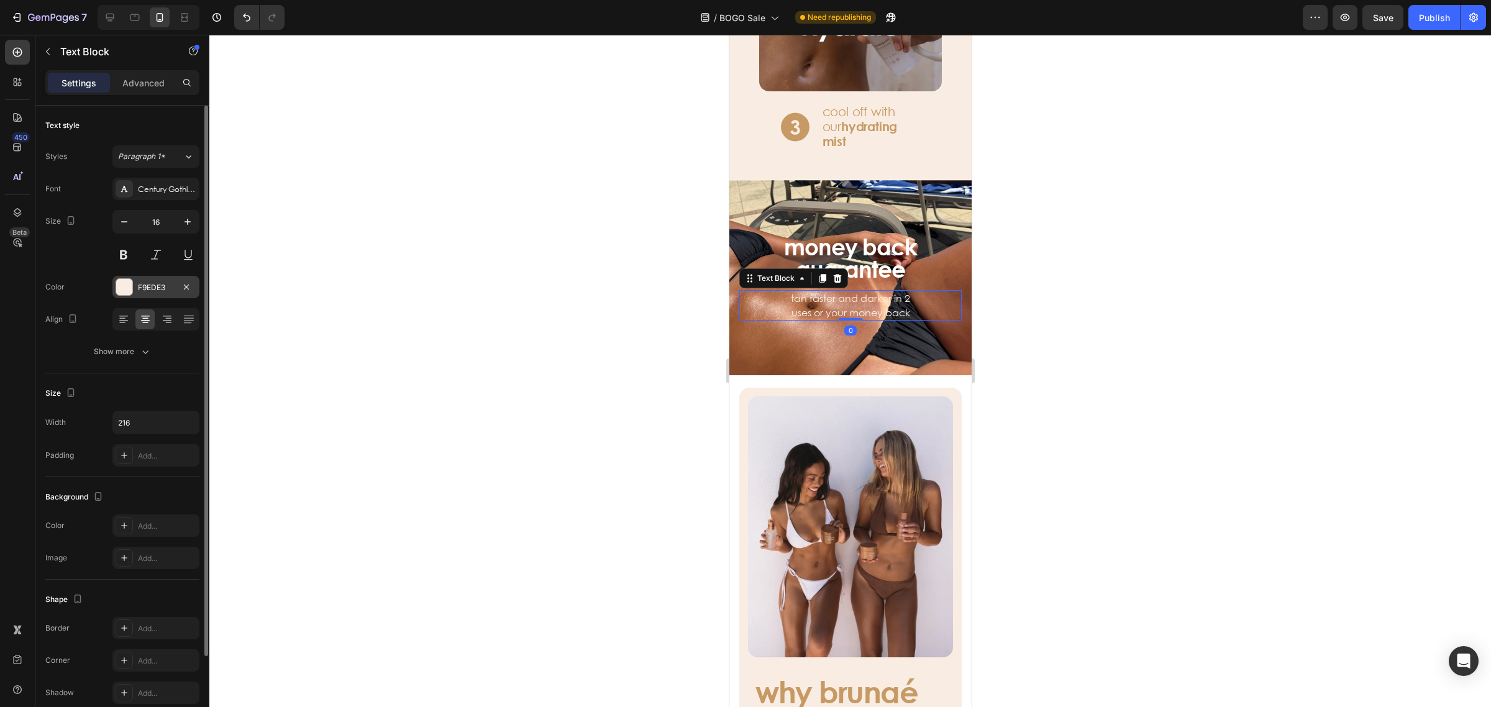
click at [127, 283] on div at bounding box center [124, 287] width 16 height 16
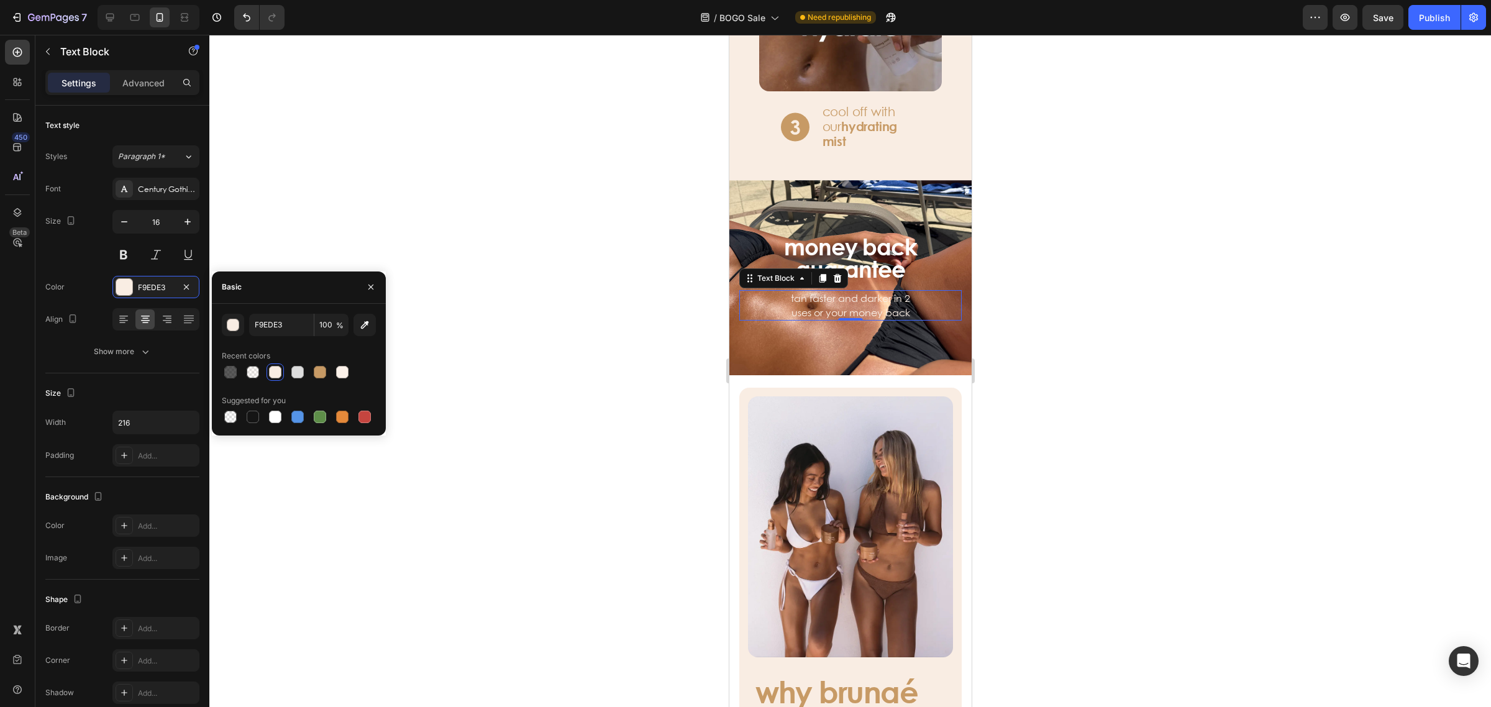
click at [278, 371] on div at bounding box center [275, 372] width 12 height 12
click at [545, 173] on div at bounding box center [849, 371] width 1281 height 672
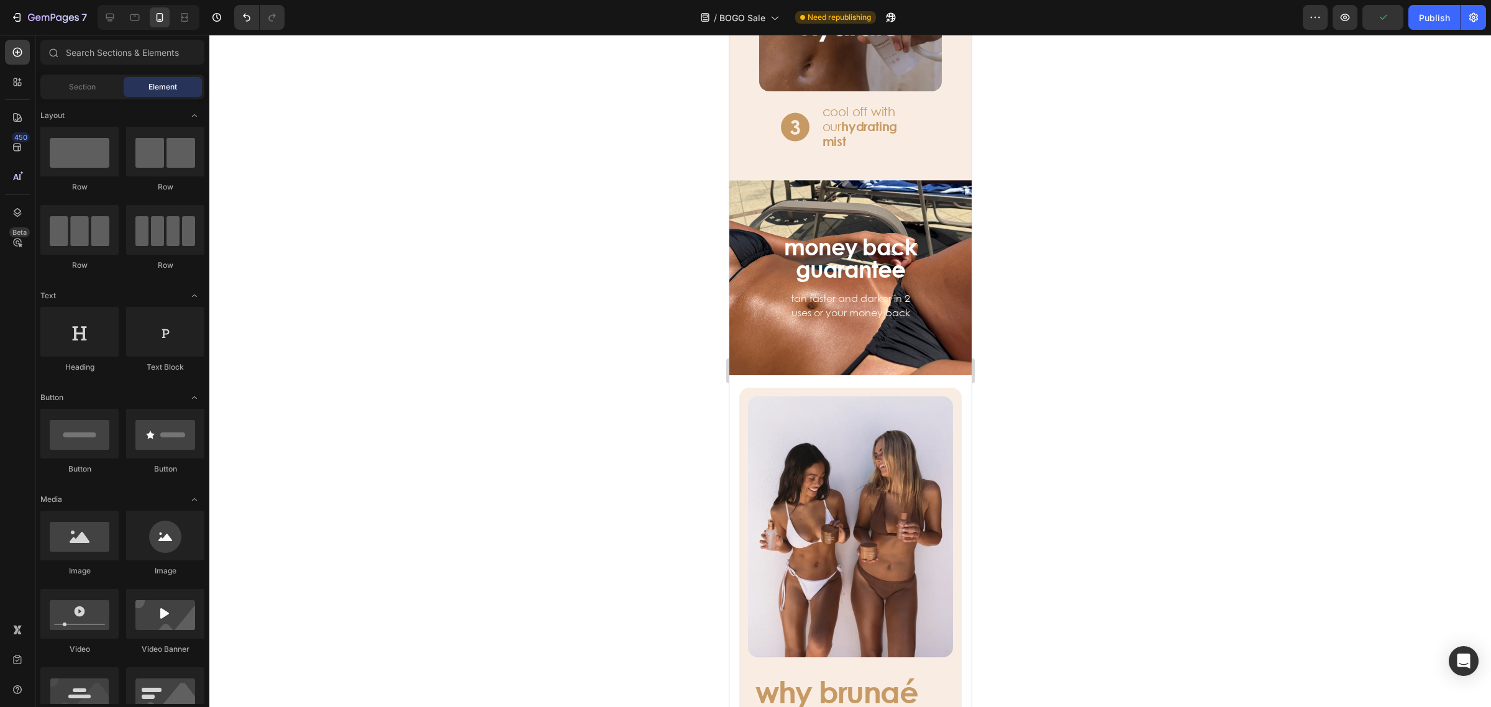
click at [520, 172] on div at bounding box center [849, 371] width 1281 height 672
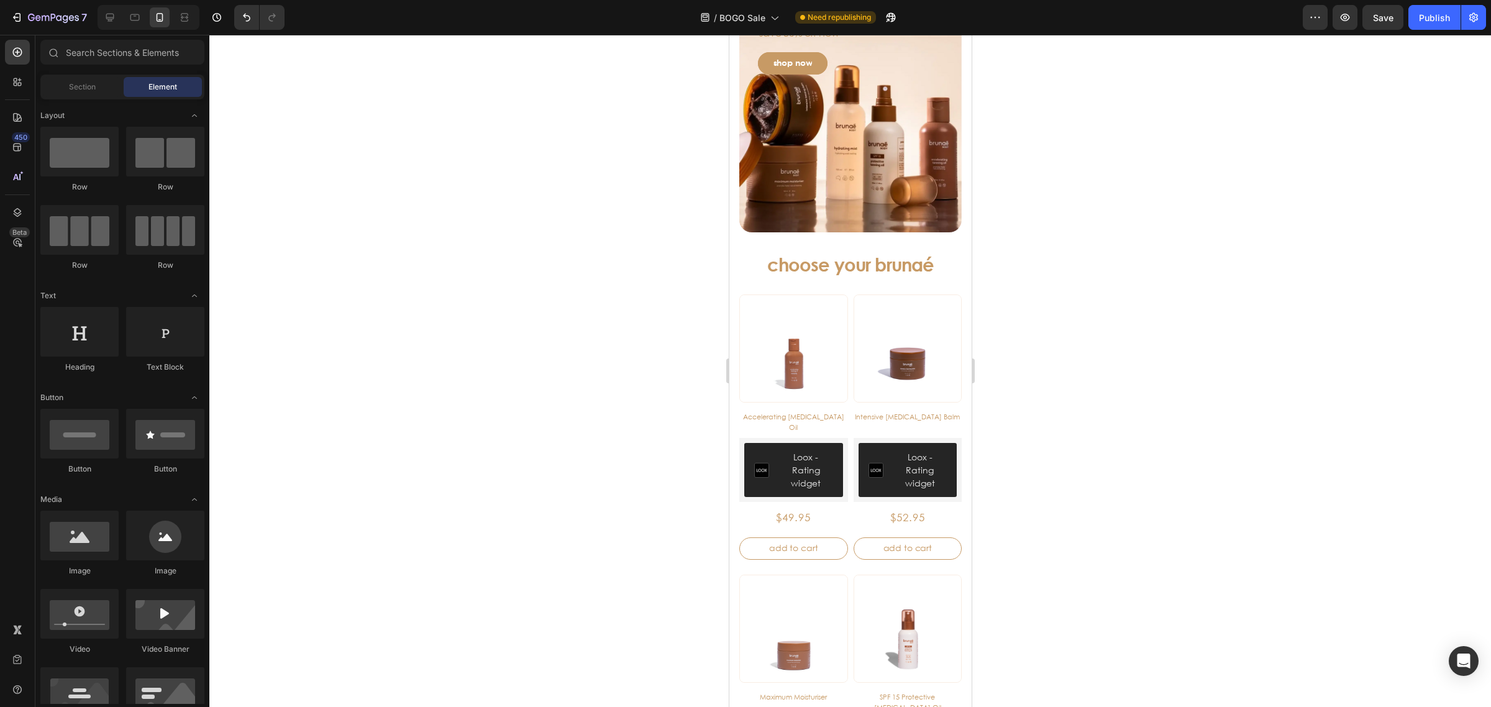
scroll to position [0, 0]
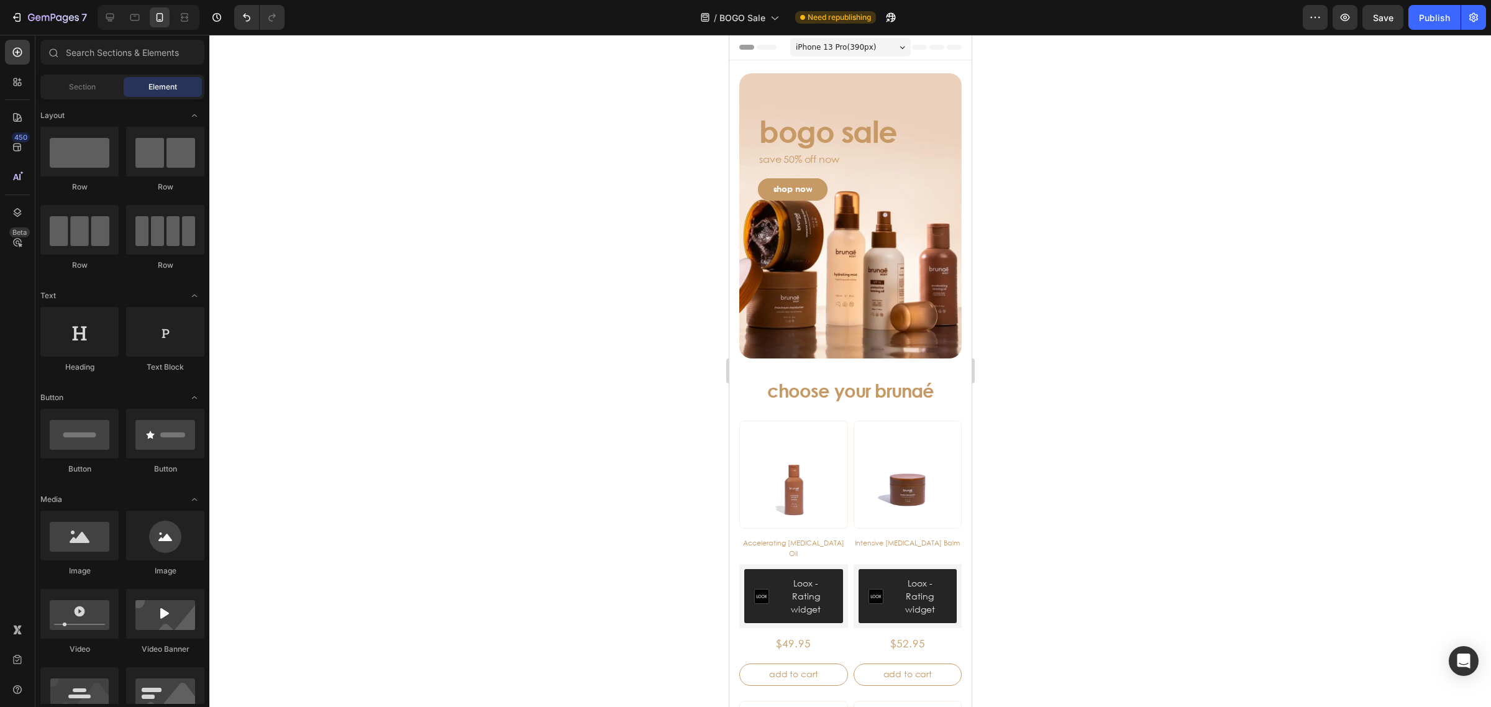
click at [1152, 318] on div at bounding box center [849, 371] width 1281 height 672
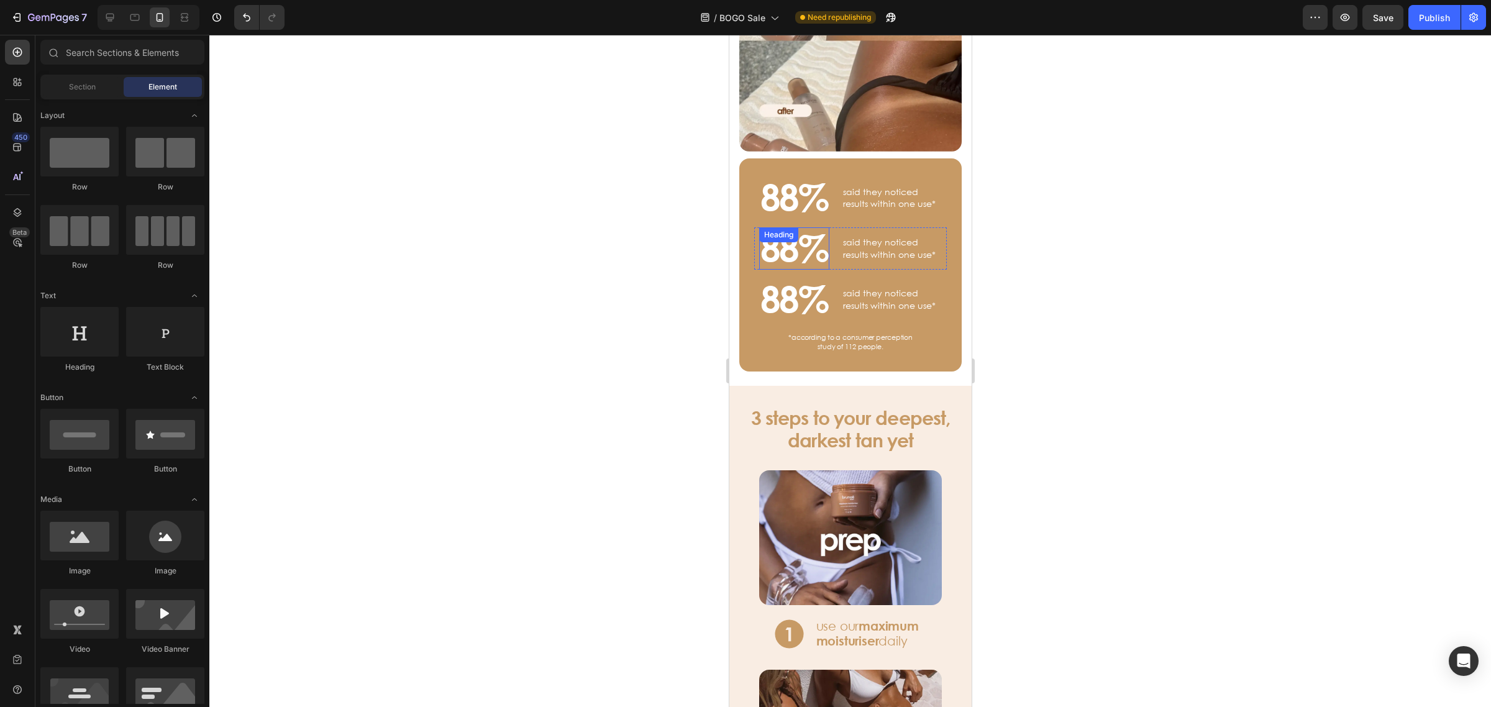
scroll to position [1009, 0]
click at [779, 188] on h3 "88%" at bounding box center [793, 198] width 70 height 42
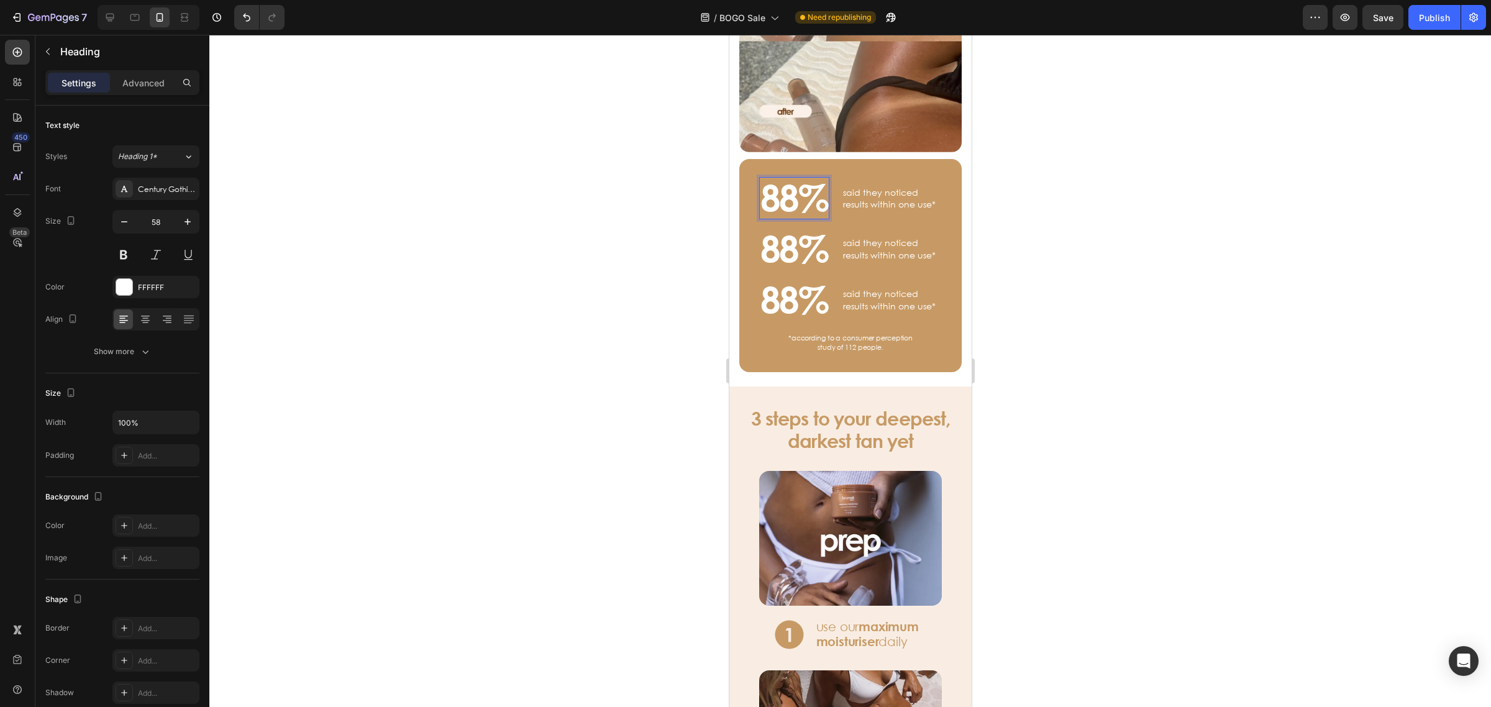
click at [787, 194] on h3 "88%" at bounding box center [793, 198] width 70 height 42
click at [875, 191] on p "said they noticed results within one use*" at bounding box center [891, 198] width 98 height 24
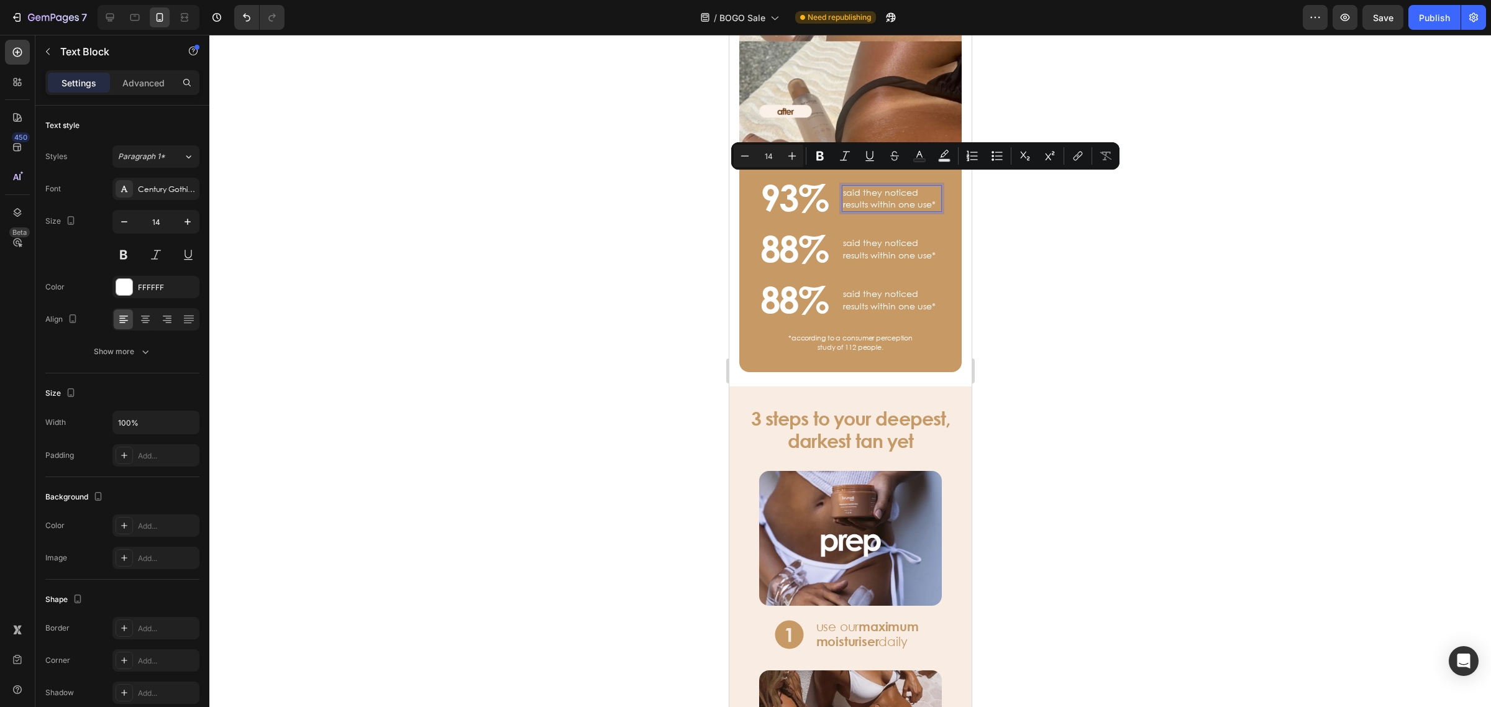
scroll to position [1003, 0]
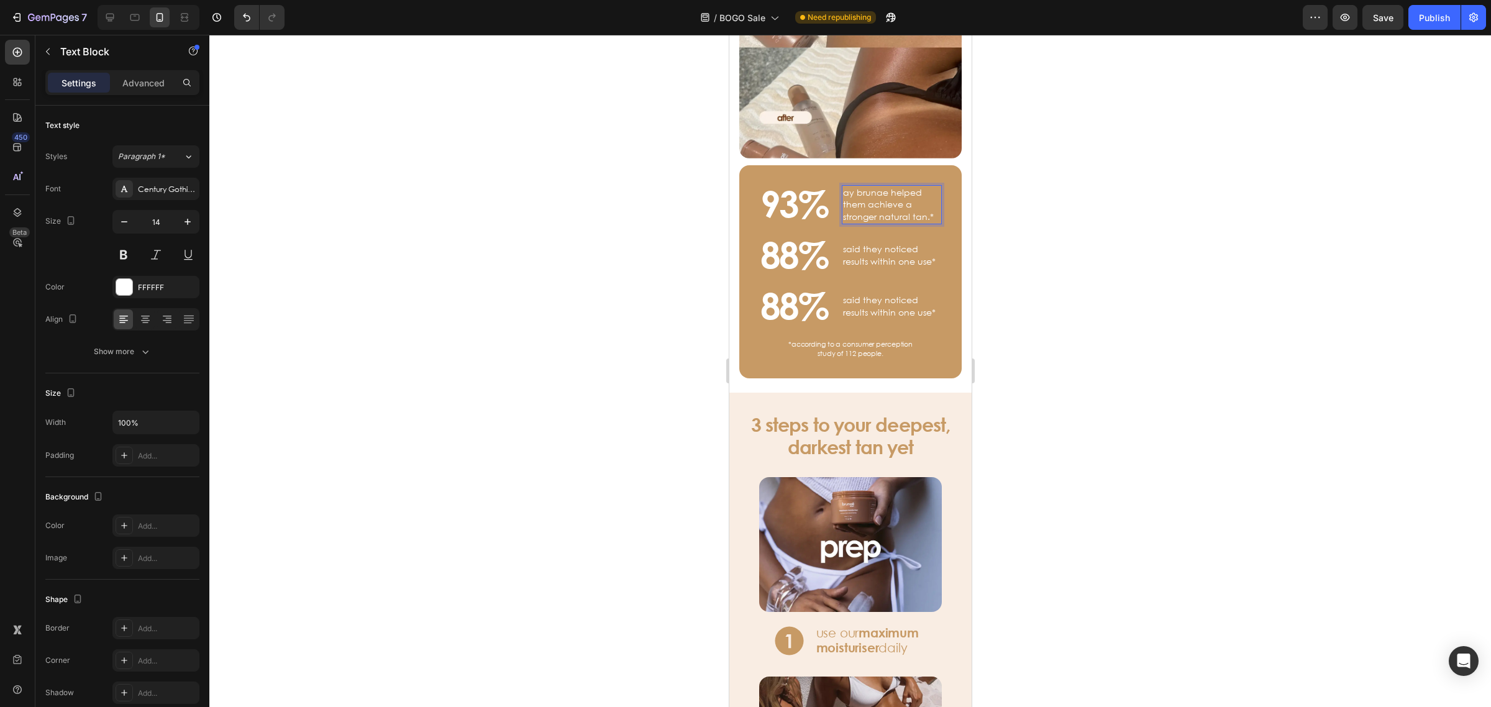
click at [842, 186] on p "ay brunae helped them achieve a stronger natural tan.*" at bounding box center [891, 204] width 98 height 37
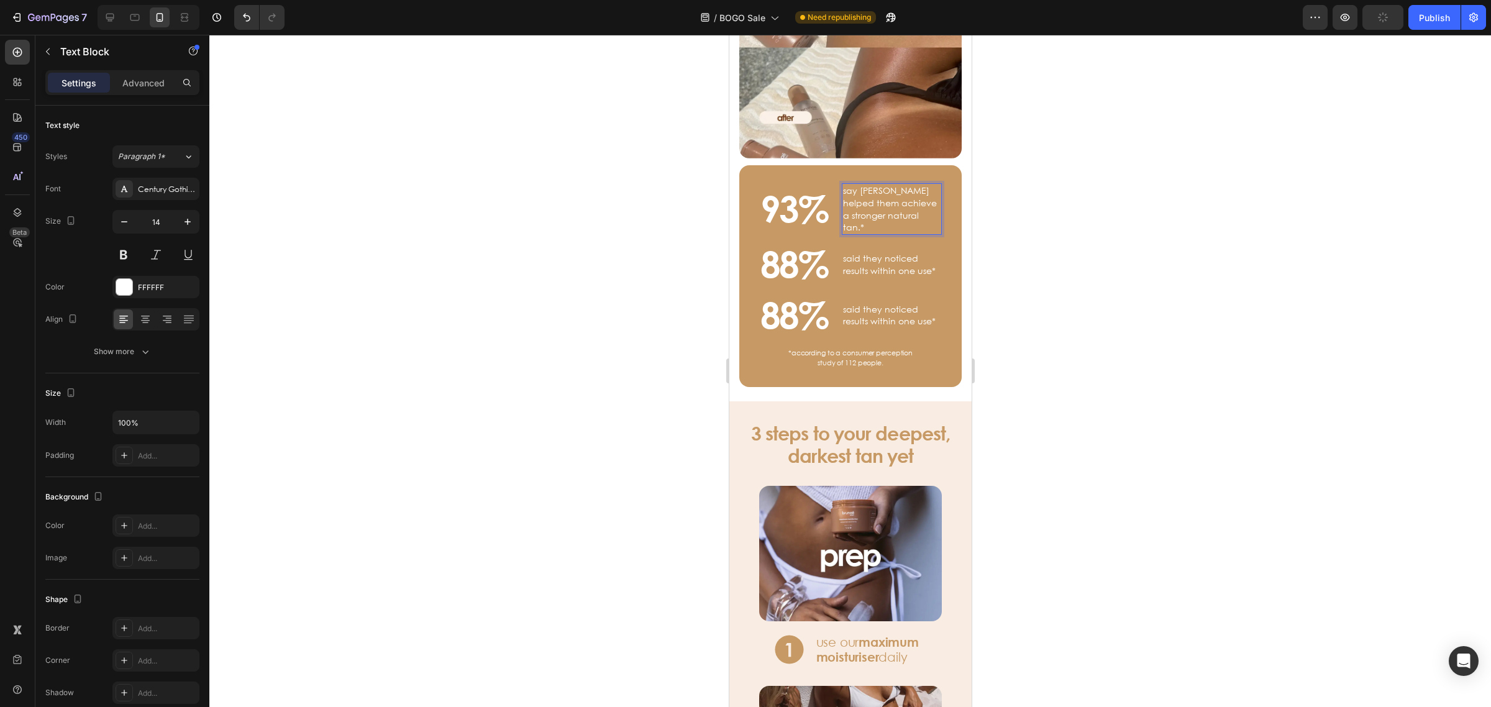
click at [1098, 234] on div at bounding box center [849, 371] width 1281 height 672
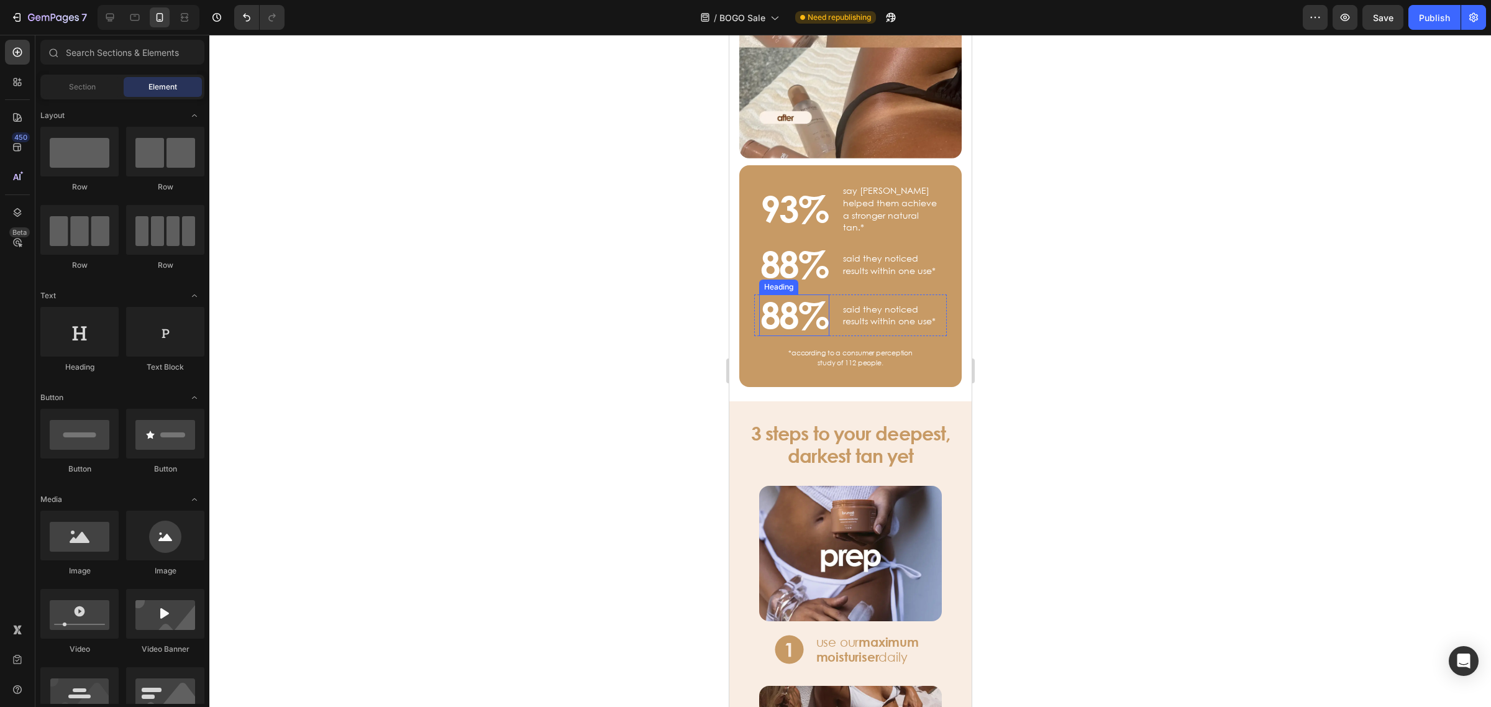
click at [811, 305] on h3 "88%" at bounding box center [793, 315] width 70 height 42
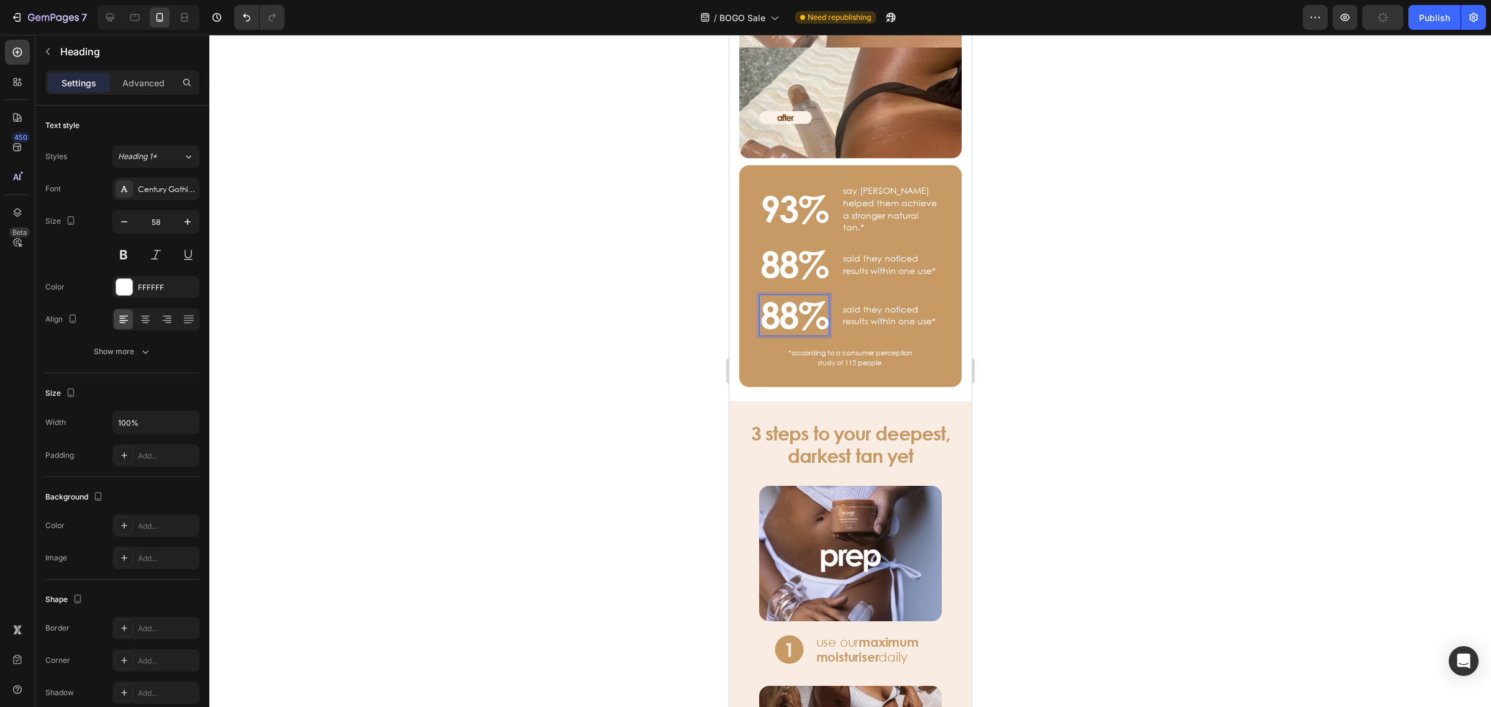
click at [806, 294] on h3 "88%" at bounding box center [793, 315] width 70 height 42
click at [915, 303] on p "said they noticed results within one use*" at bounding box center [891, 315] width 98 height 24
click at [788, 307] on p "88%" at bounding box center [794, 316] width 68 height 40
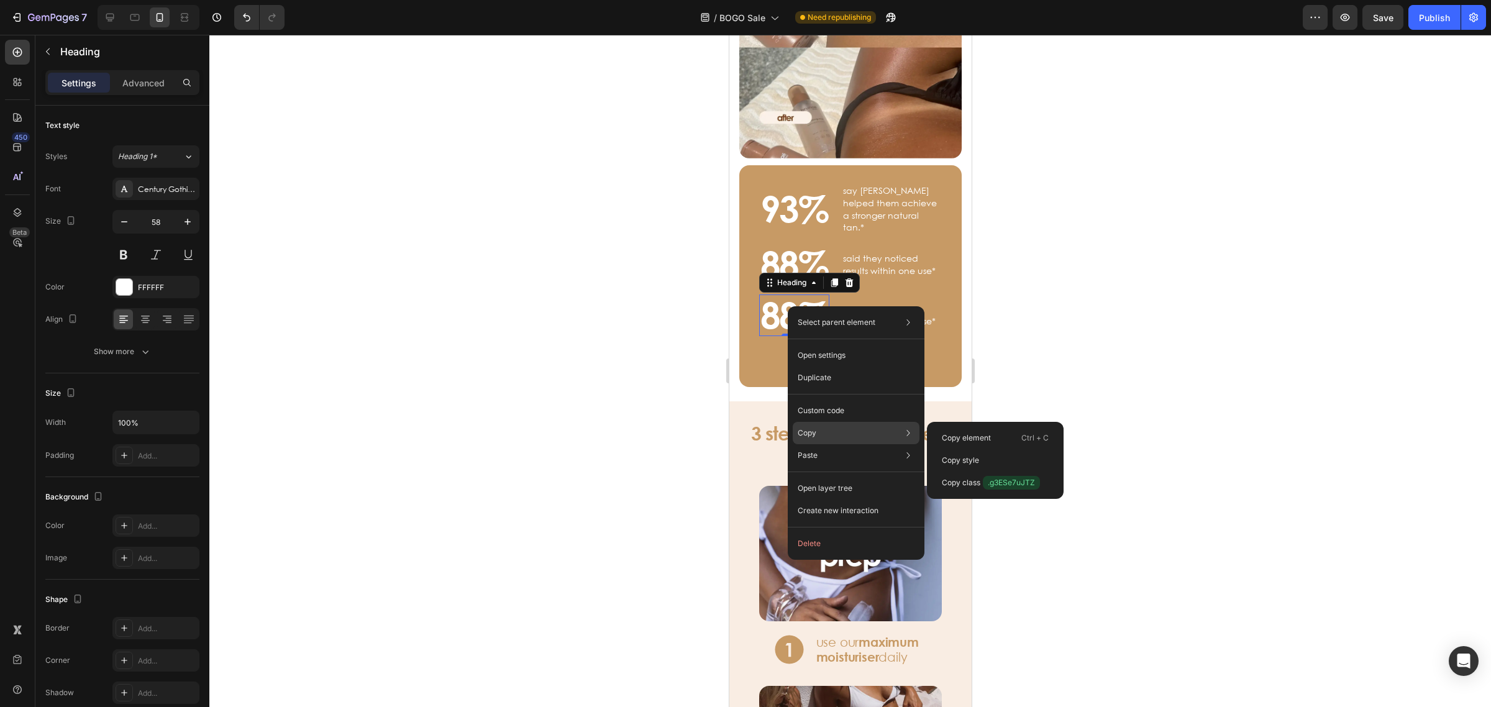
click at [845, 426] on div "Copy Copy element Ctrl + C Copy style Copy class .g3ESe7uJTZ" at bounding box center [856, 433] width 127 height 22
drag, startPoint x: 957, startPoint y: 437, endPoint x: 70, endPoint y: 302, distance: 897.6
click at [957, 437] on p "Copy element" at bounding box center [966, 437] width 49 height 11
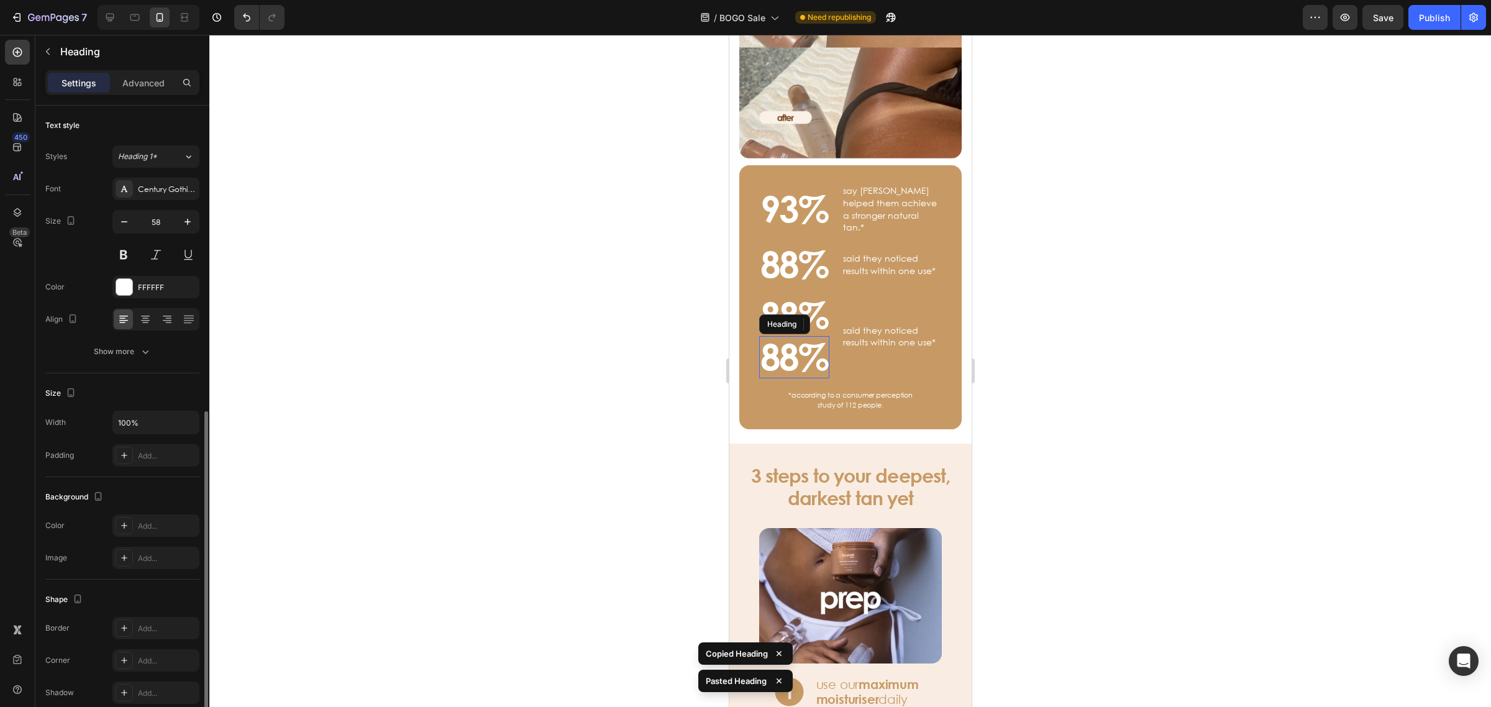
scroll to position [171, 0]
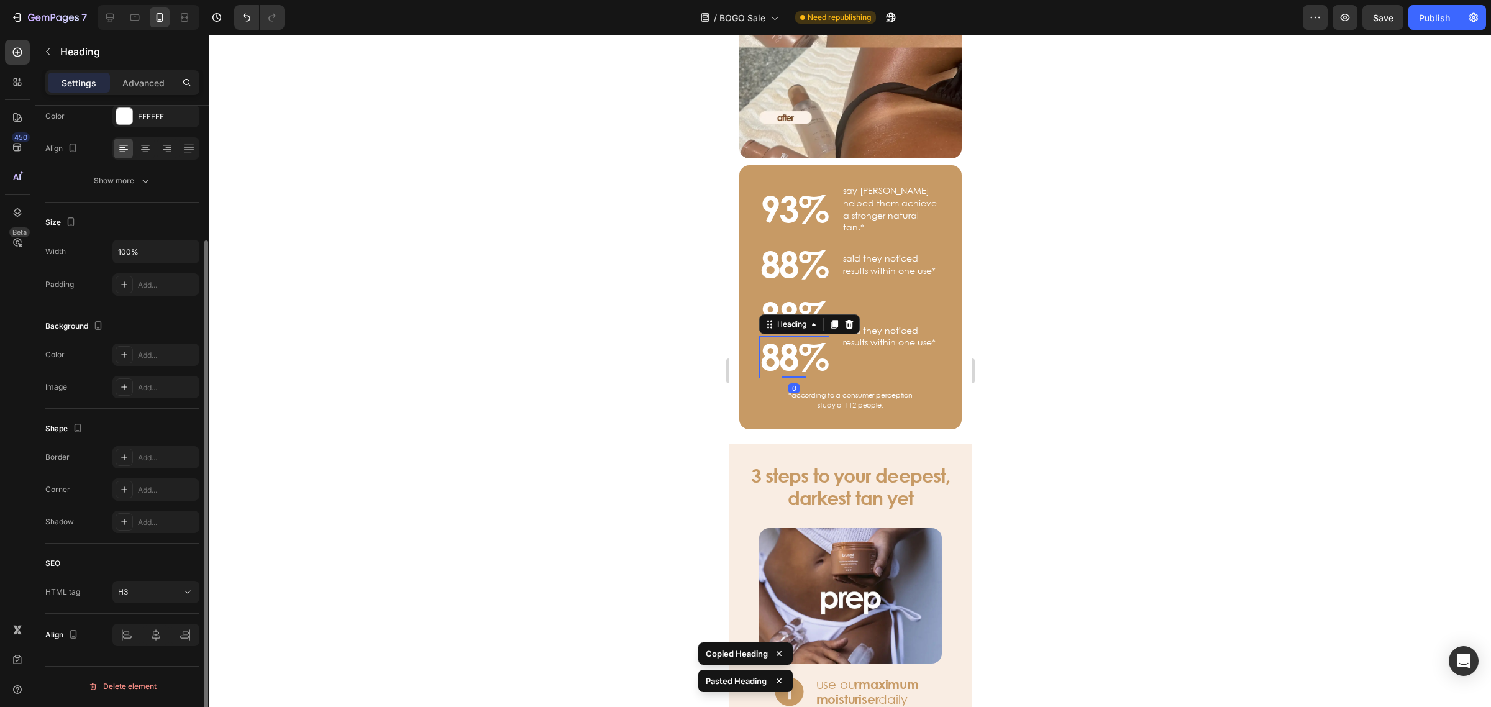
click at [1188, 234] on div at bounding box center [849, 371] width 1281 height 672
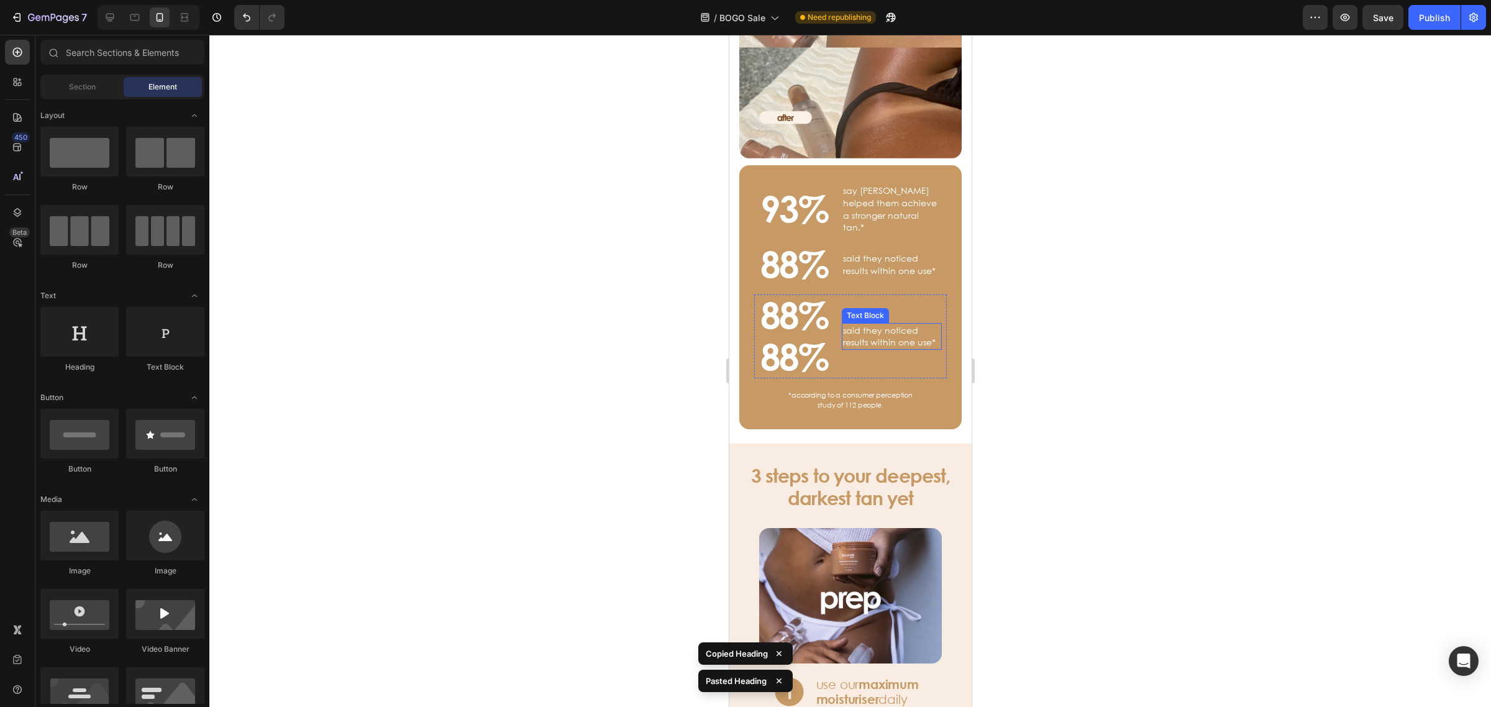
click at [874, 324] on p "said they noticed results within one use*" at bounding box center [891, 336] width 98 height 24
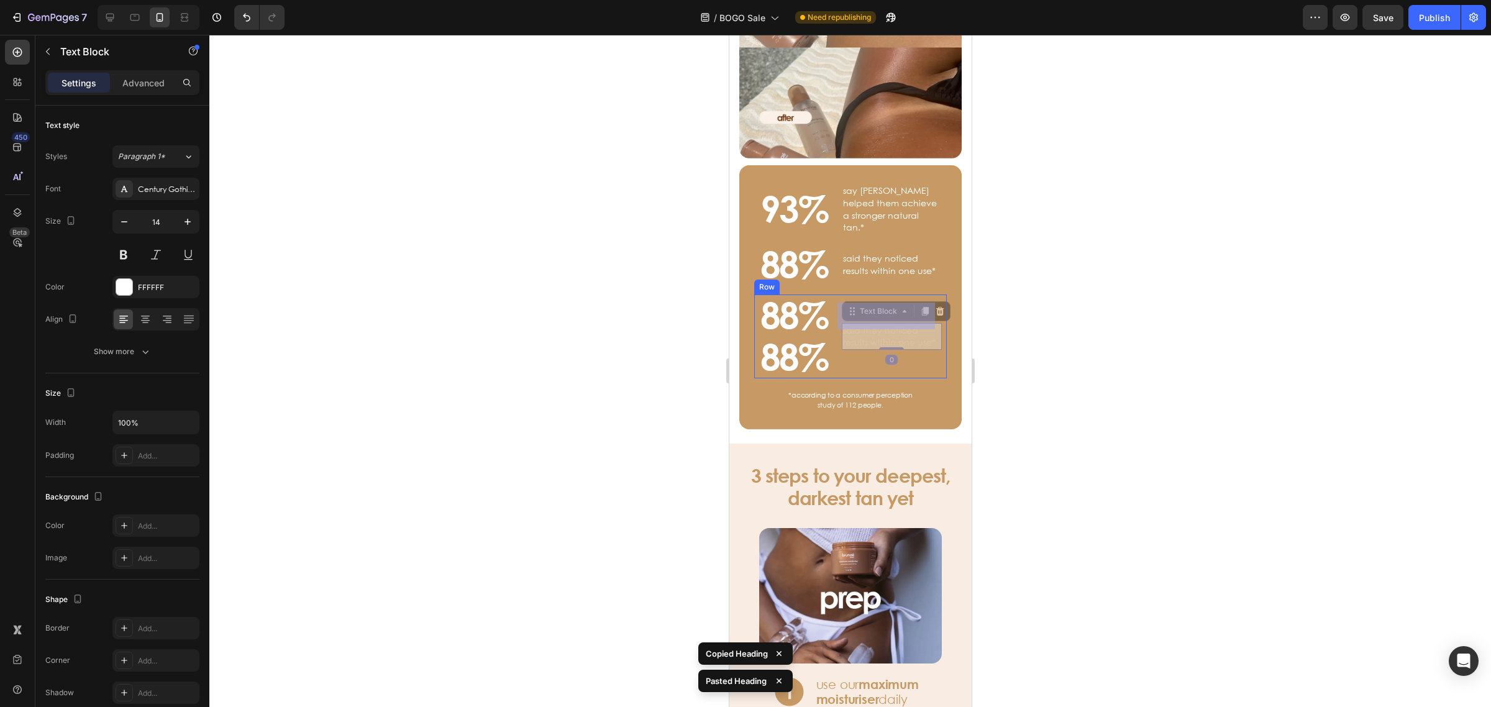
scroll to position [989, 0]
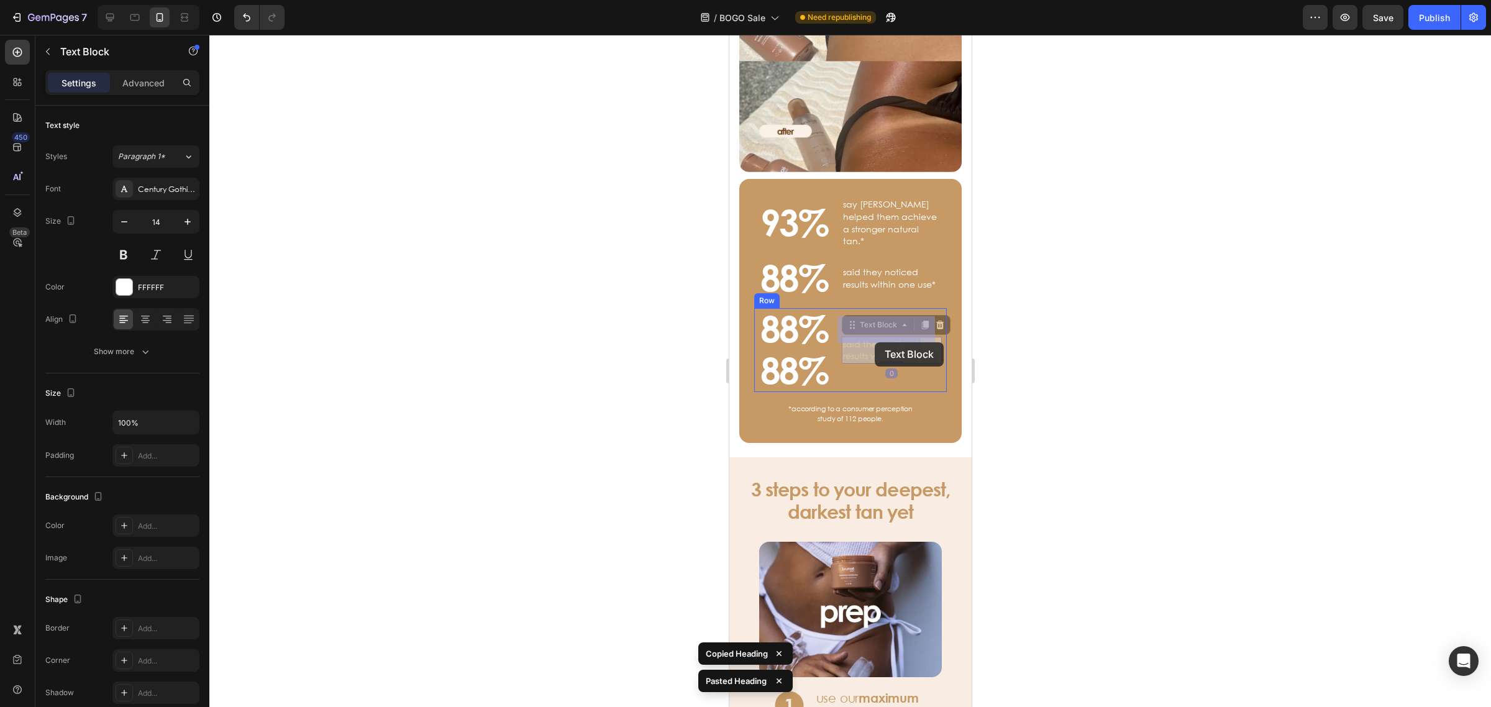
drag, startPoint x: 875, startPoint y: 320, endPoint x: 874, endPoint y: 342, distance: 22.4
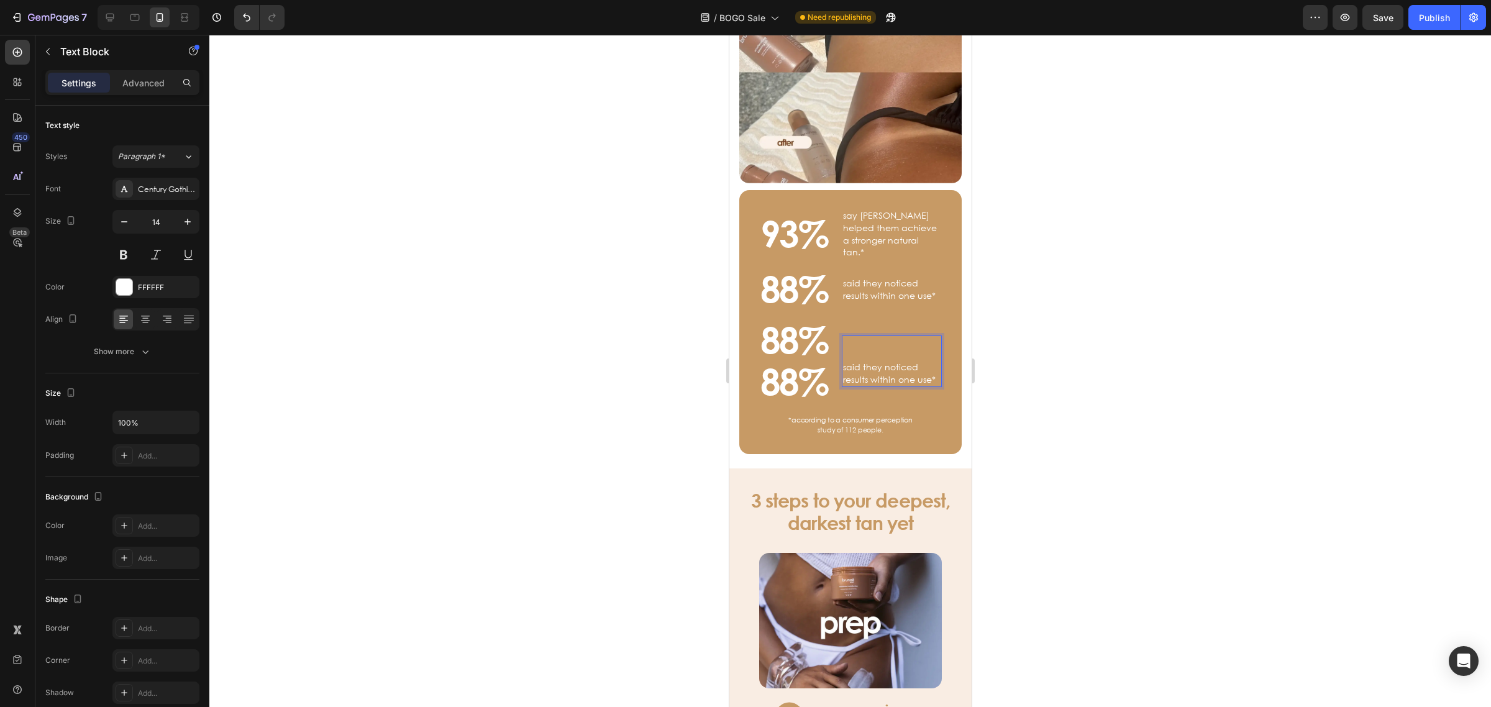
scroll to position [972, 0]
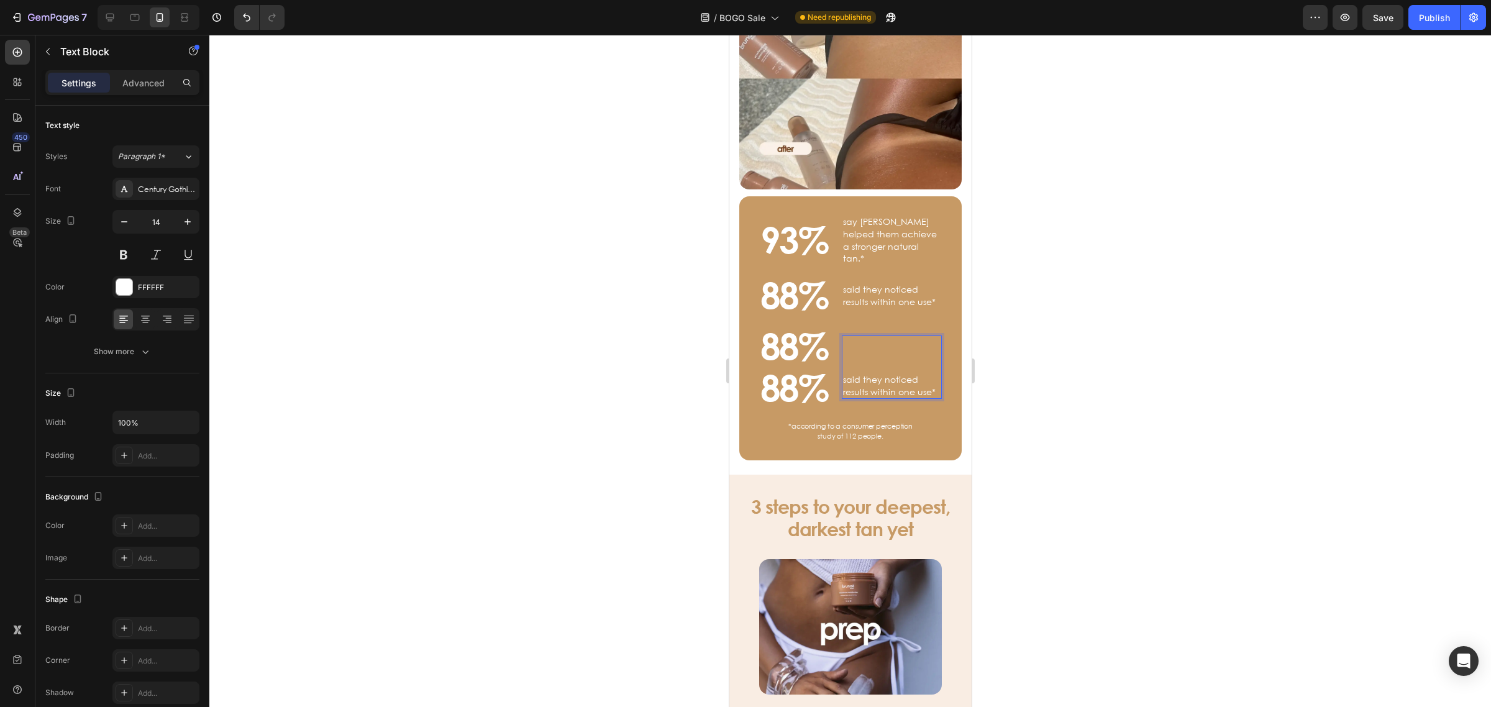
click at [1026, 296] on div at bounding box center [849, 371] width 1281 height 672
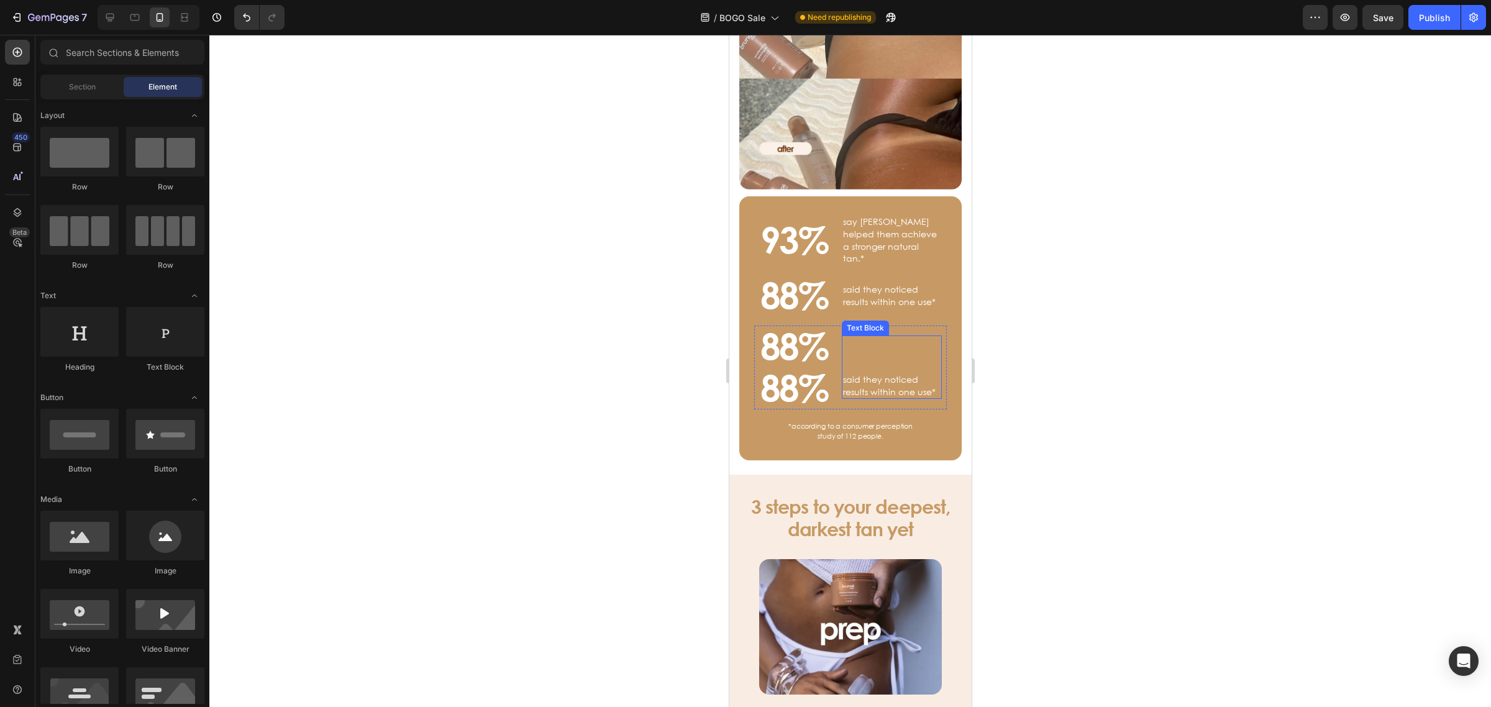
click at [850, 363] on p "said they noticed results within one use*" at bounding box center [891, 367] width 98 height 61
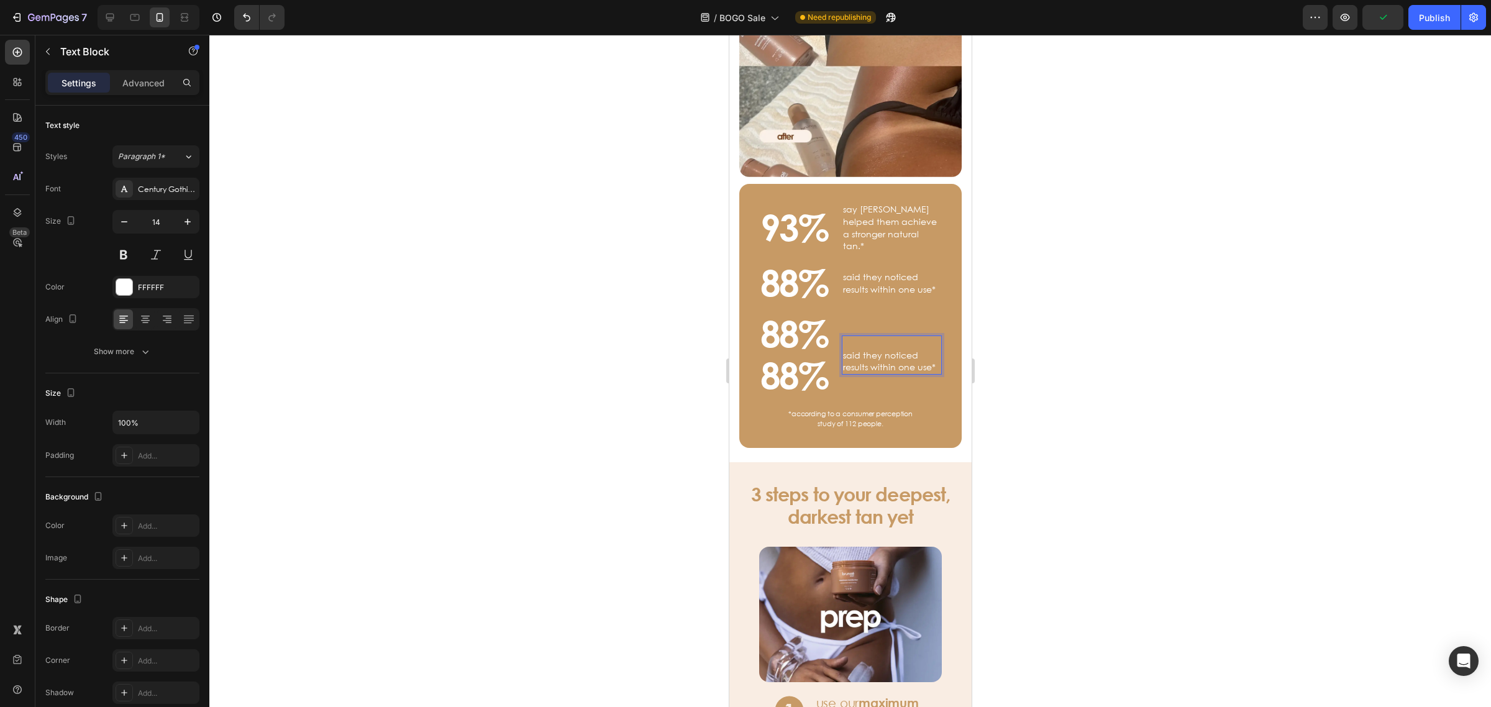
scroll to position [989, 0]
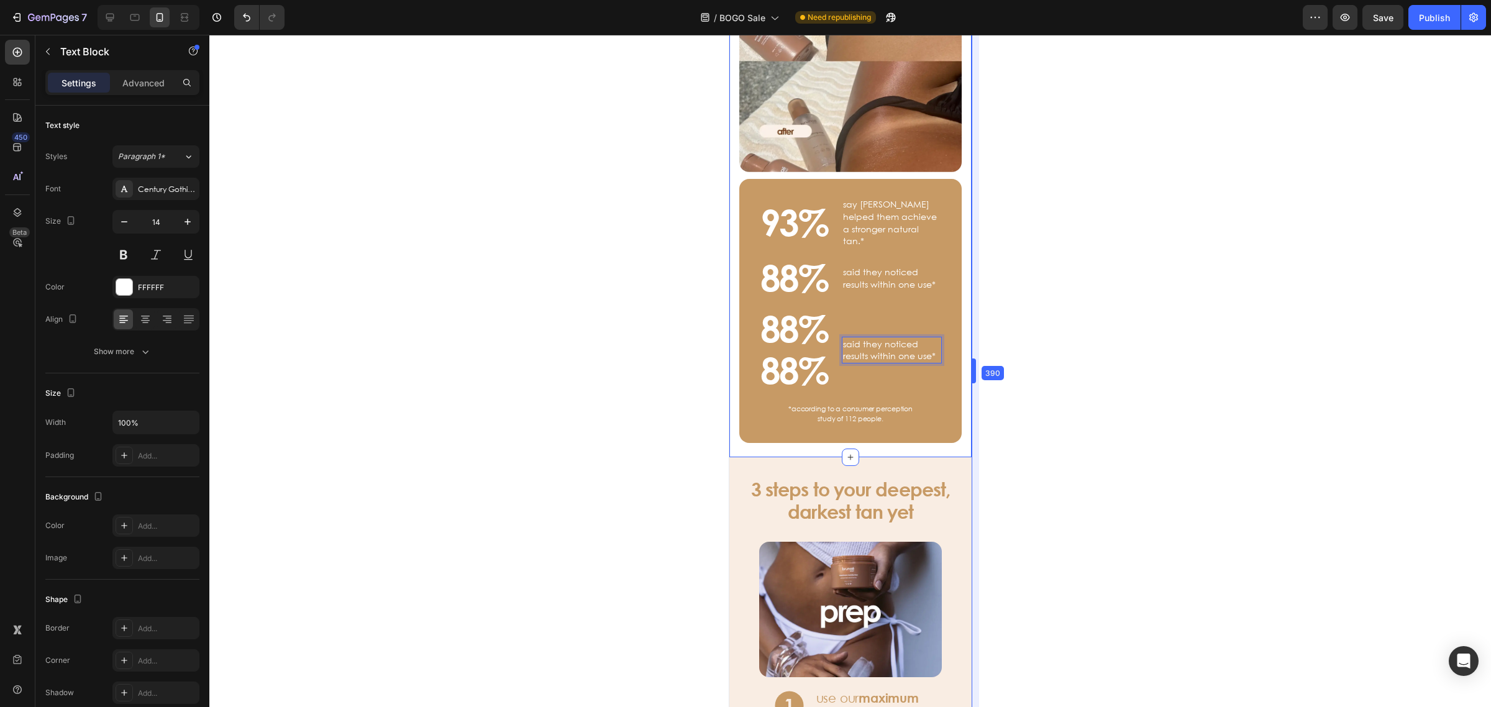
drag, startPoint x: 973, startPoint y: 328, endPoint x: 239, endPoint y: 293, distance: 735.0
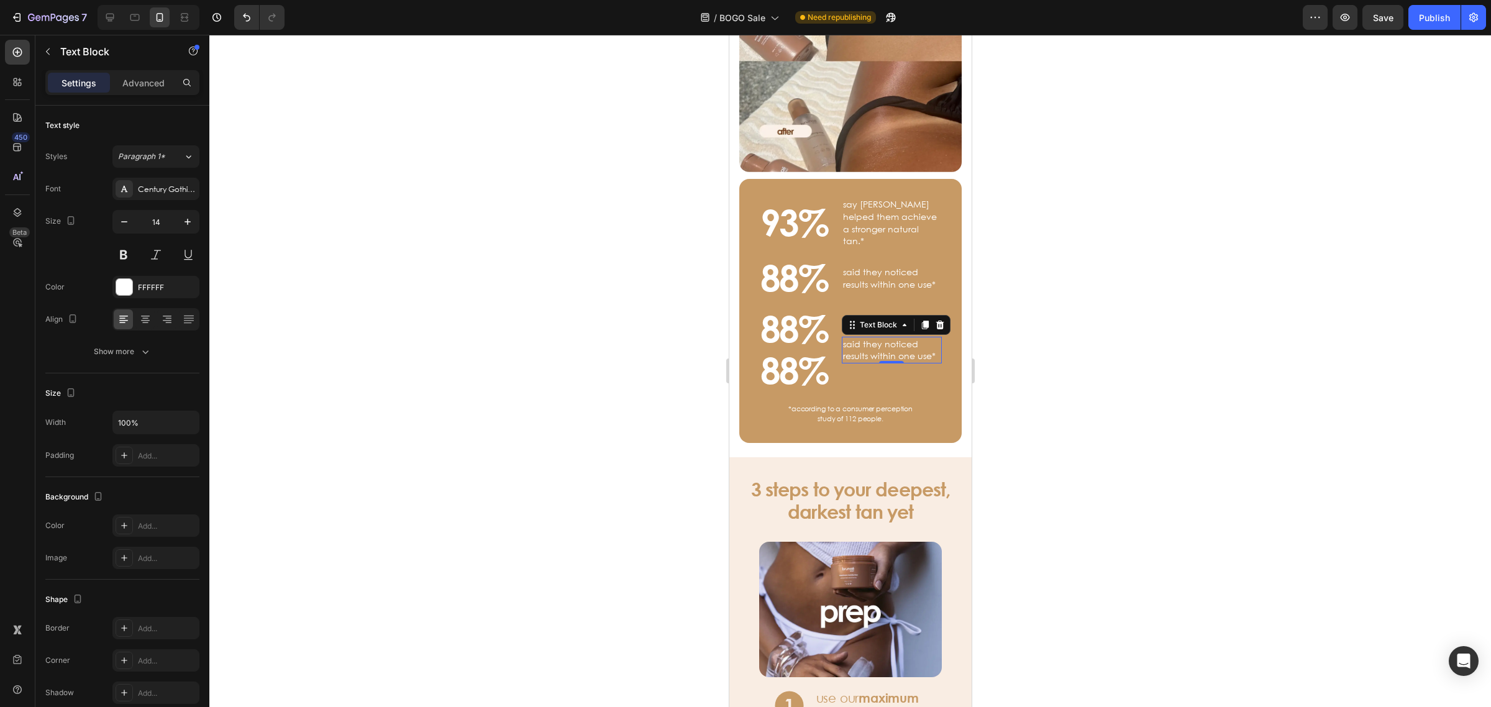
drag, startPoint x: 1054, startPoint y: 312, endPoint x: 1041, endPoint y: 308, distance: 13.6
click at [1052, 309] on div at bounding box center [849, 371] width 1281 height 672
click at [1154, 266] on div at bounding box center [849, 371] width 1281 height 672
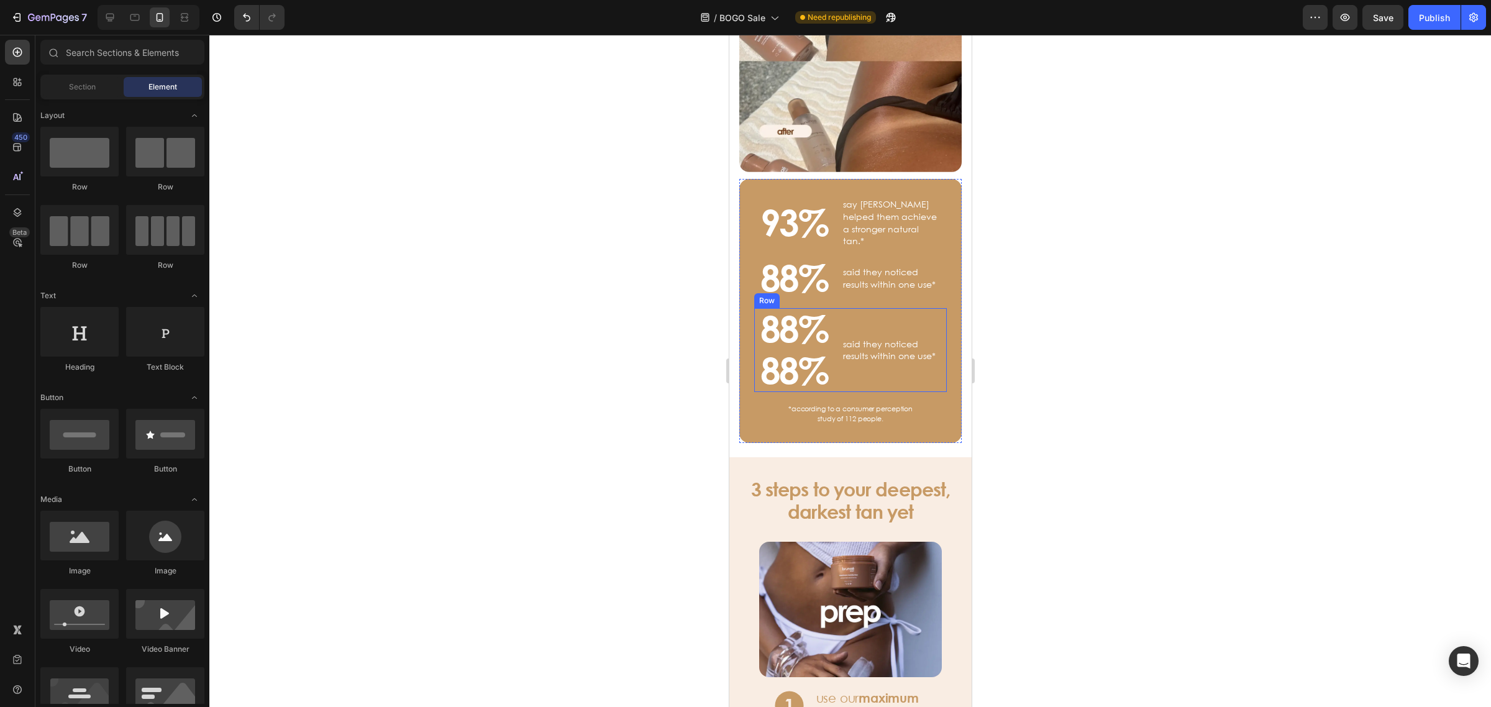
click at [891, 308] on div "said they noticed results within one use* Text Block" at bounding box center [891, 350] width 100 height 84
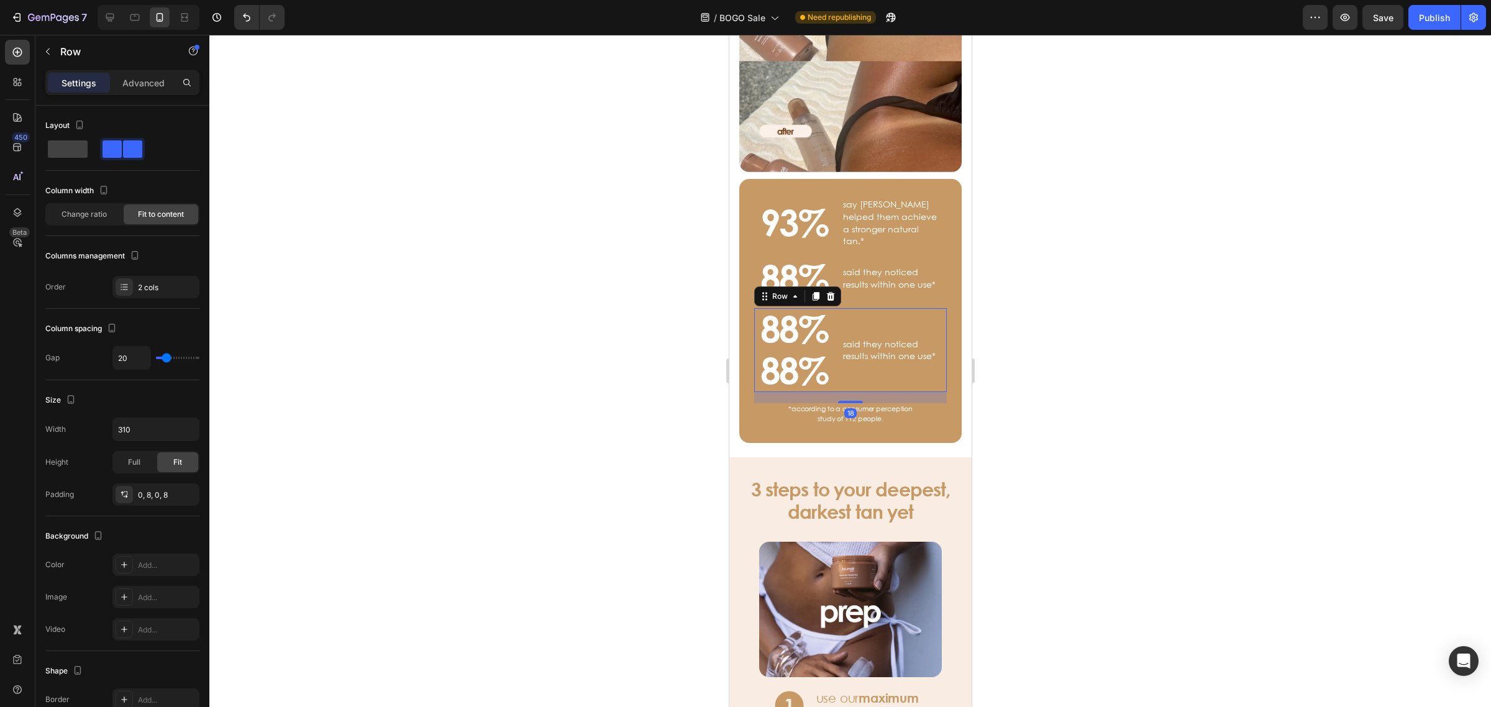
click at [881, 308] on div "said they noticed results within one use* Text Block" at bounding box center [891, 350] width 100 height 84
click at [812, 314] on p "88%" at bounding box center [794, 329] width 68 height 40
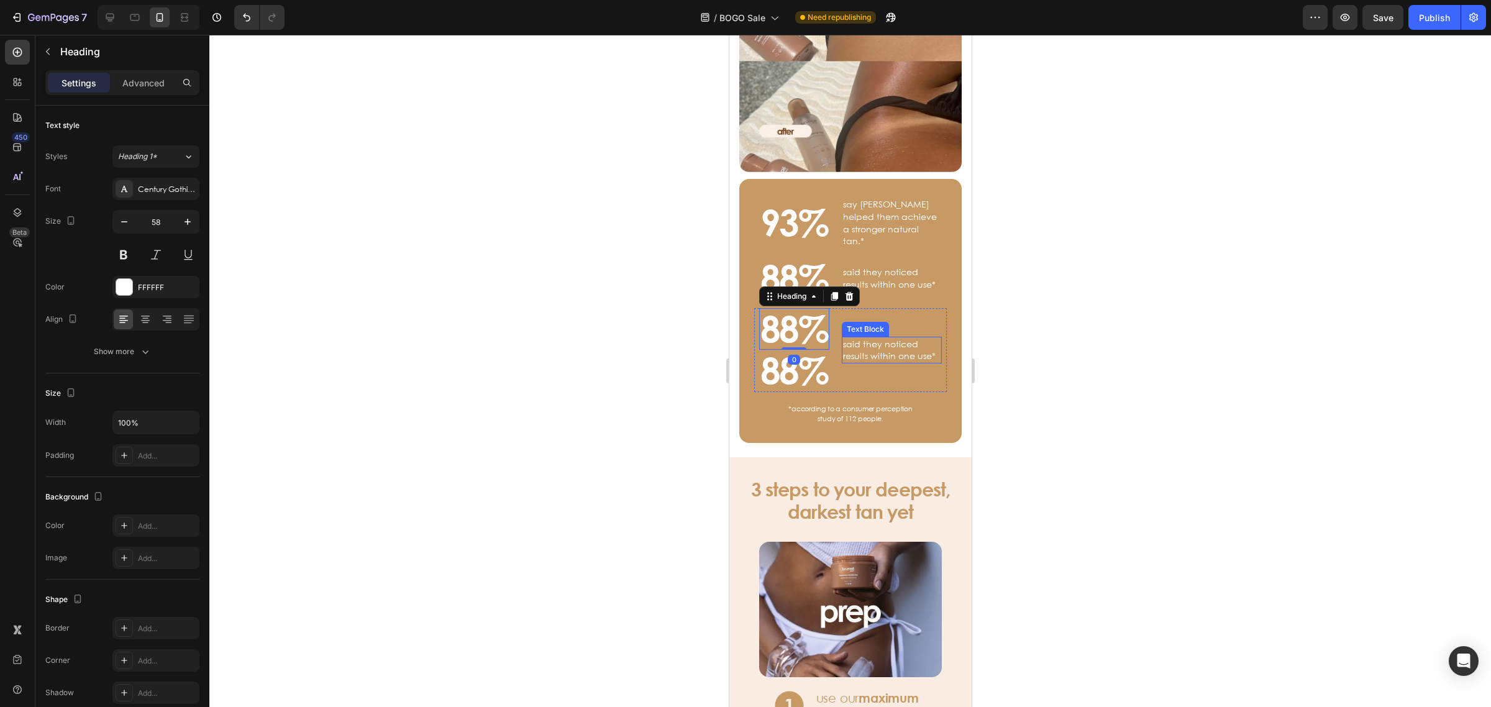
click at [874, 338] on p "said they noticed results within one use*" at bounding box center [891, 350] width 98 height 24
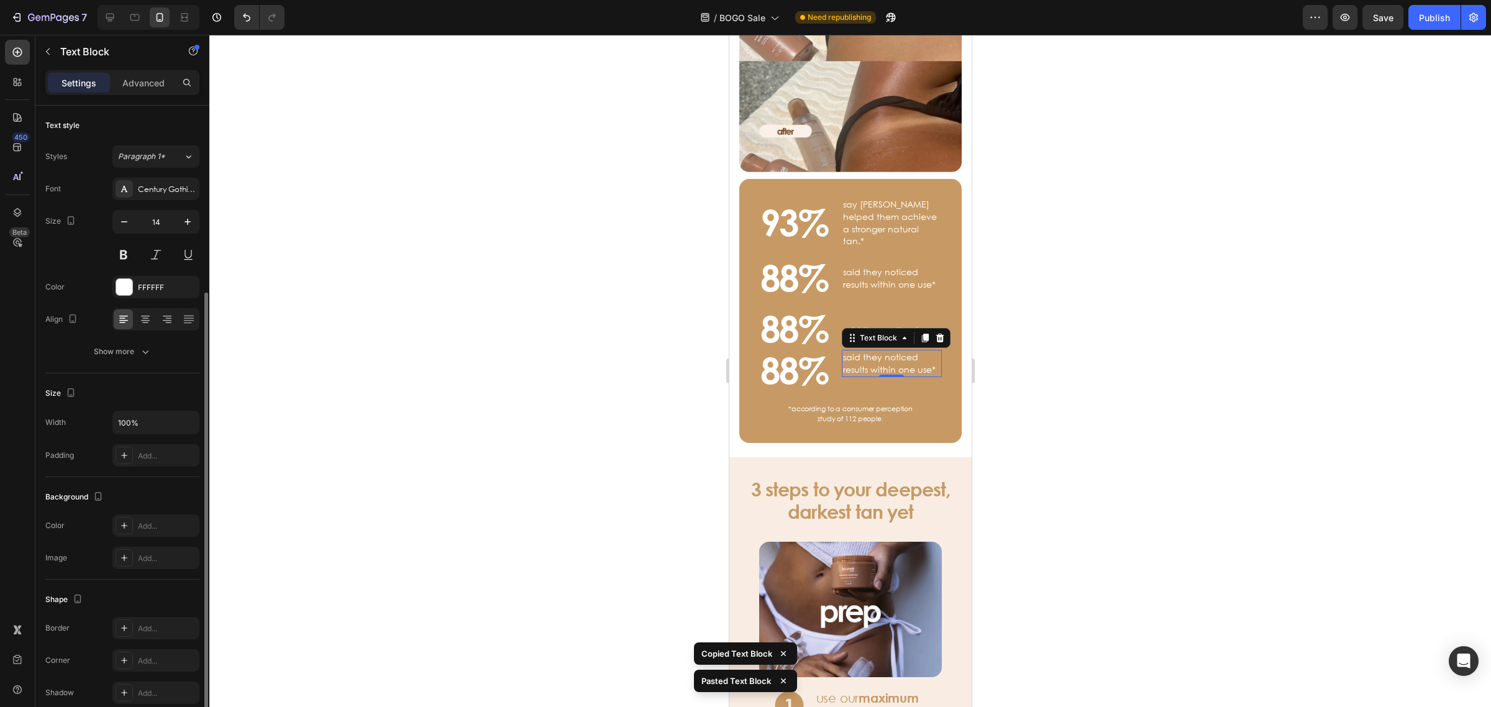
scroll to position [100, 0]
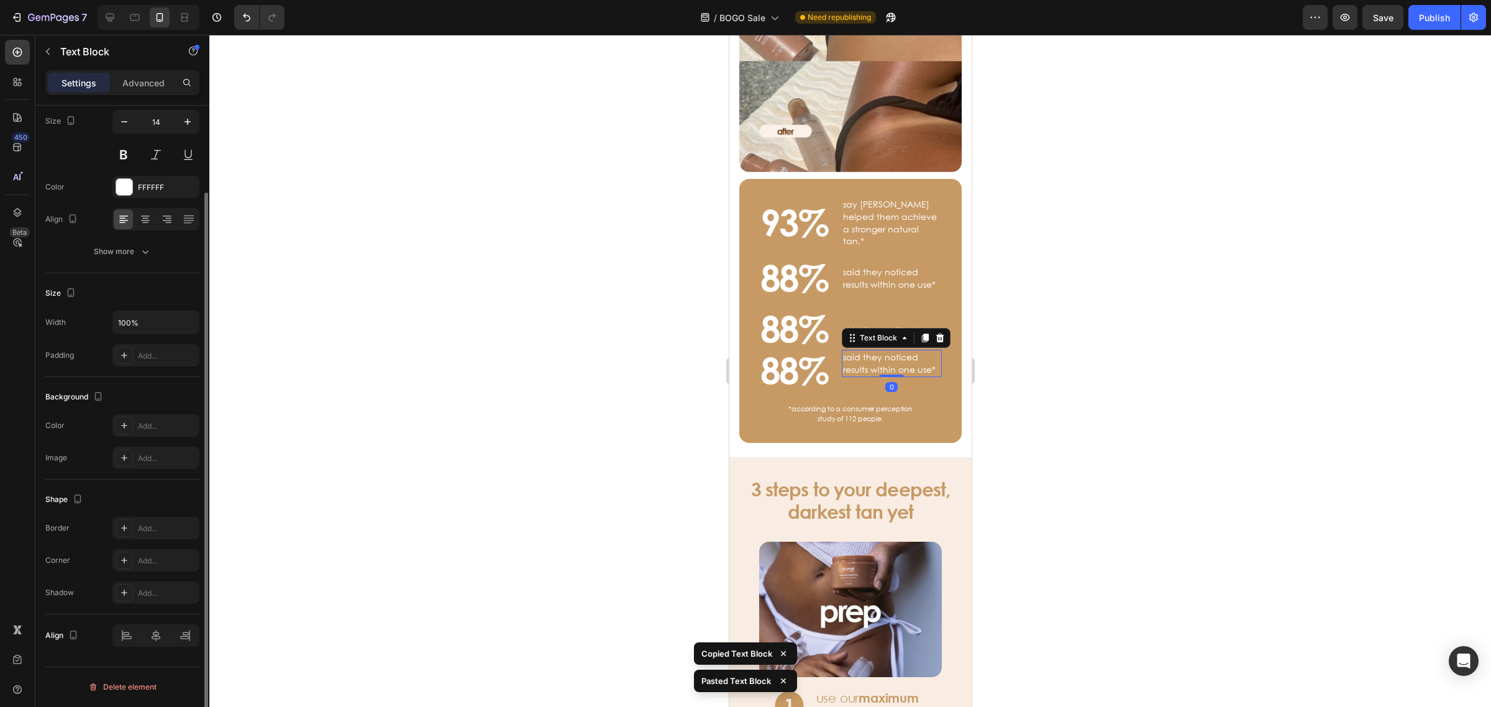
click at [1188, 312] on div at bounding box center [849, 371] width 1281 height 672
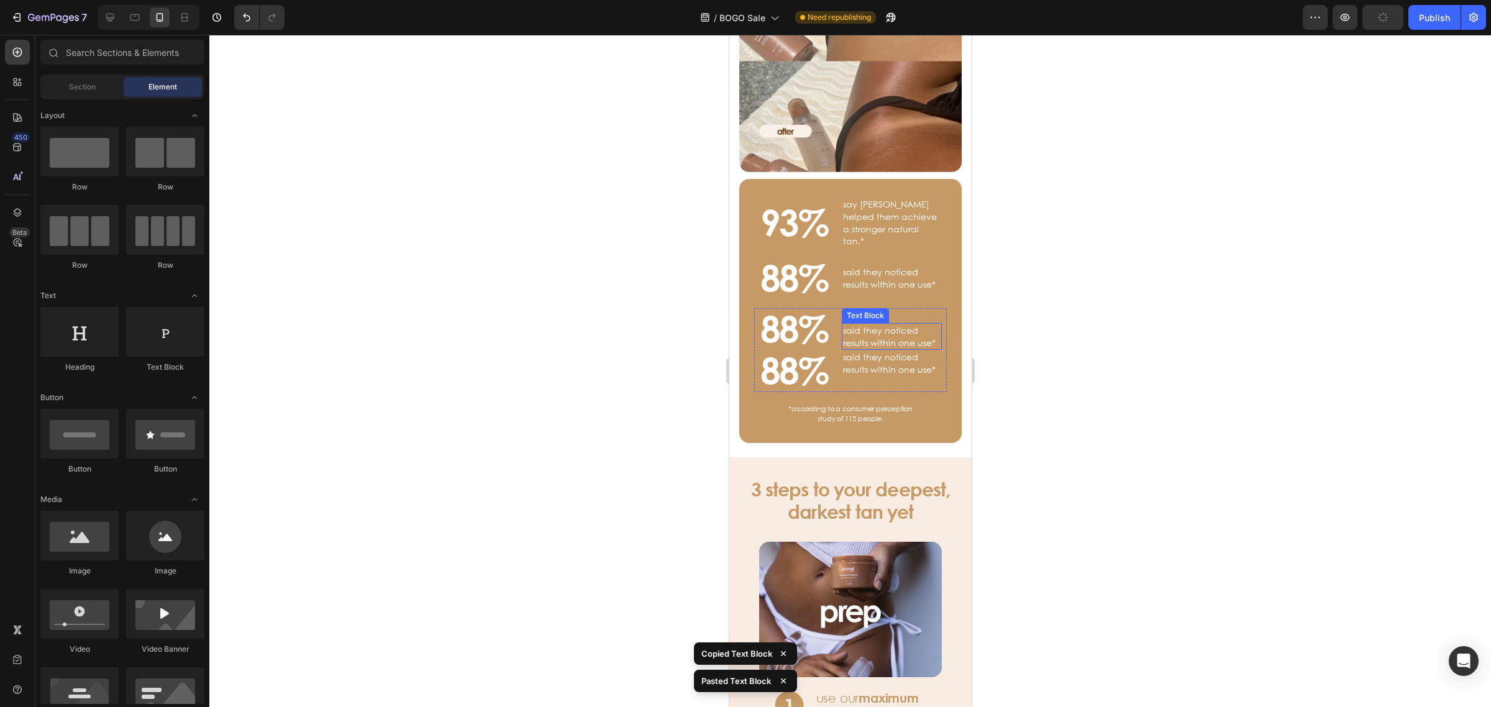
click at [850, 324] on p "said they noticed results within one use*" at bounding box center [891, 336] width 98 height 24
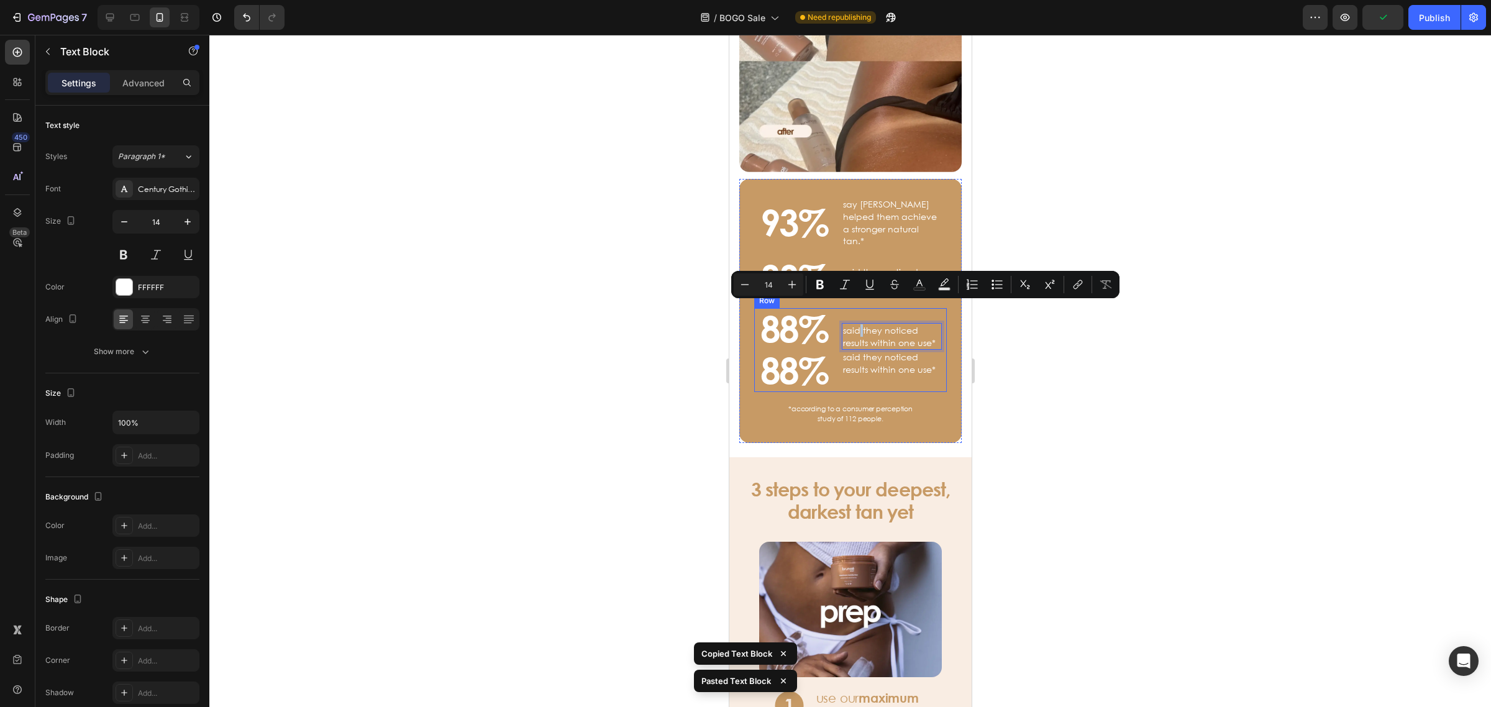
drag, startPoint x: 857, startPoint y: 312, endPoint x: 854, endPoint y: 297, distance: 15.8
click at [1171, 283] on div at bounding box center [849, 371] width 1281 height 672
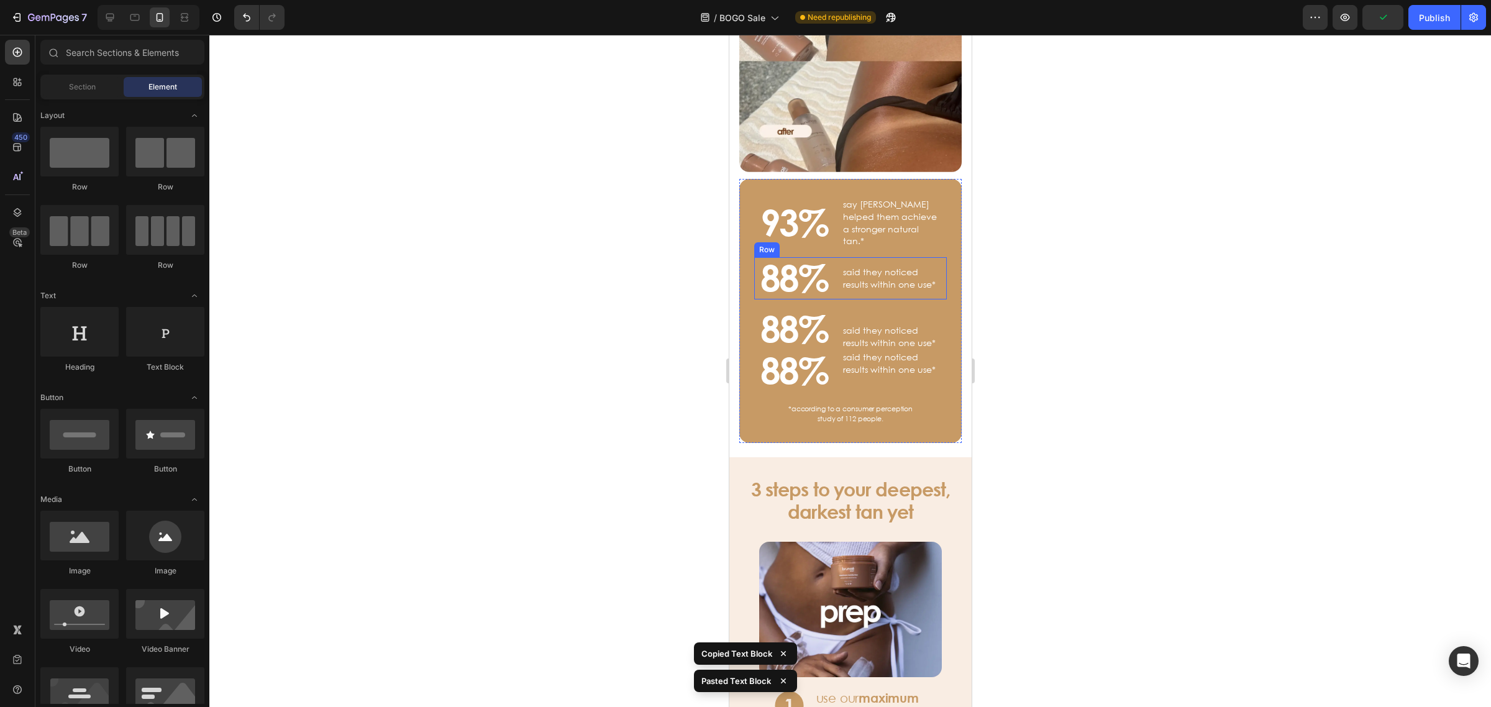
click at [875, 266] on p "said they noticed results within one use*" at bounding box center [891, 278] width 98 height 24
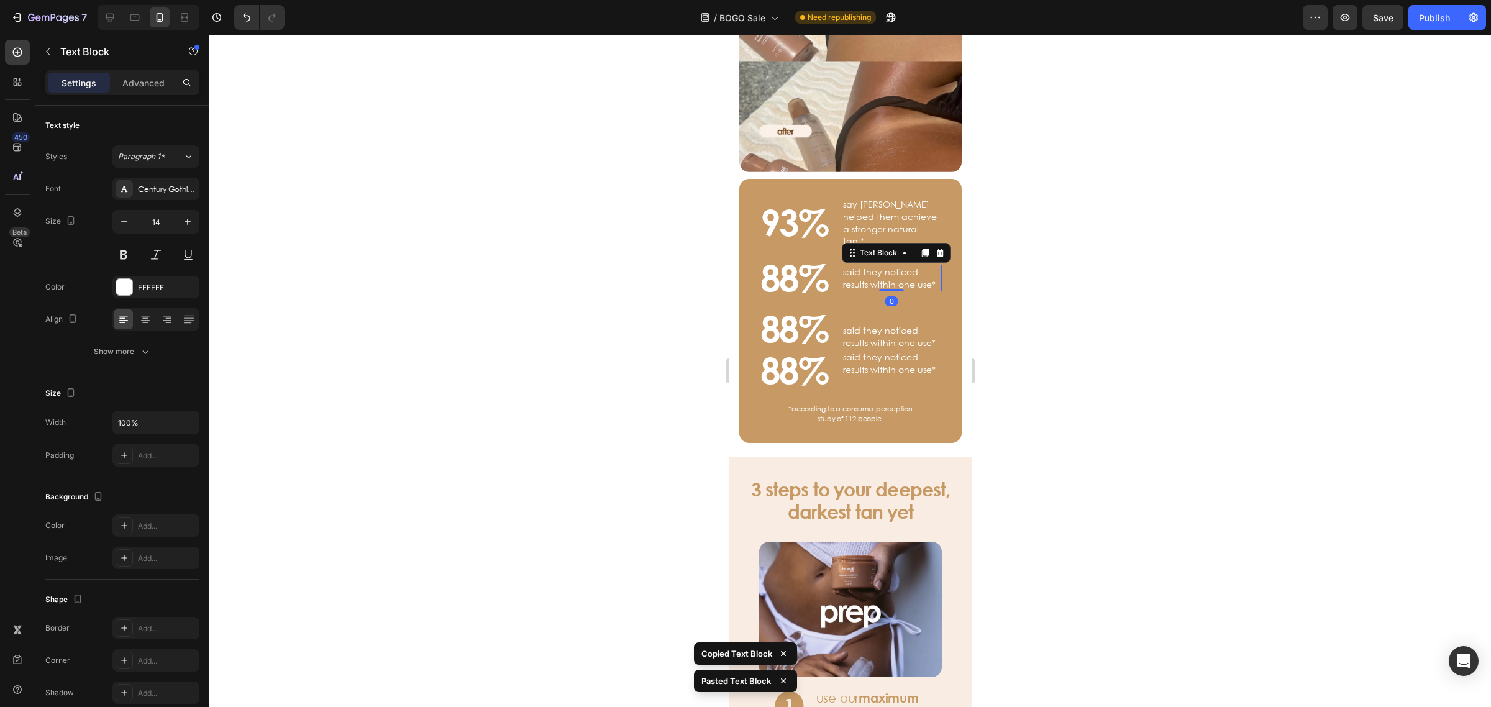
click at [1284, 262] on div at bounding box center [849, 371] width 1281 height 672
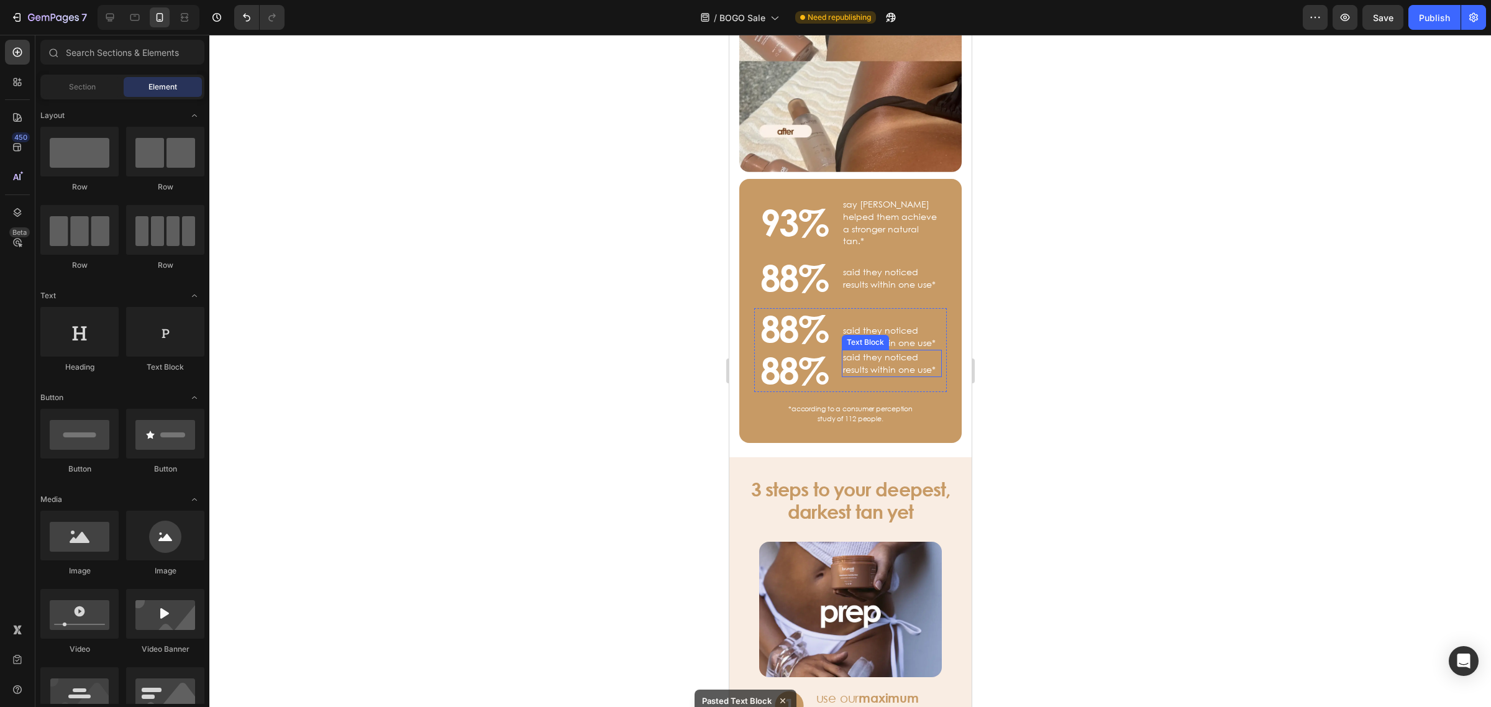
click at [884, 324] on p "said they noticed results within one use*" at bounding box center [891, 336] width 98 height 24
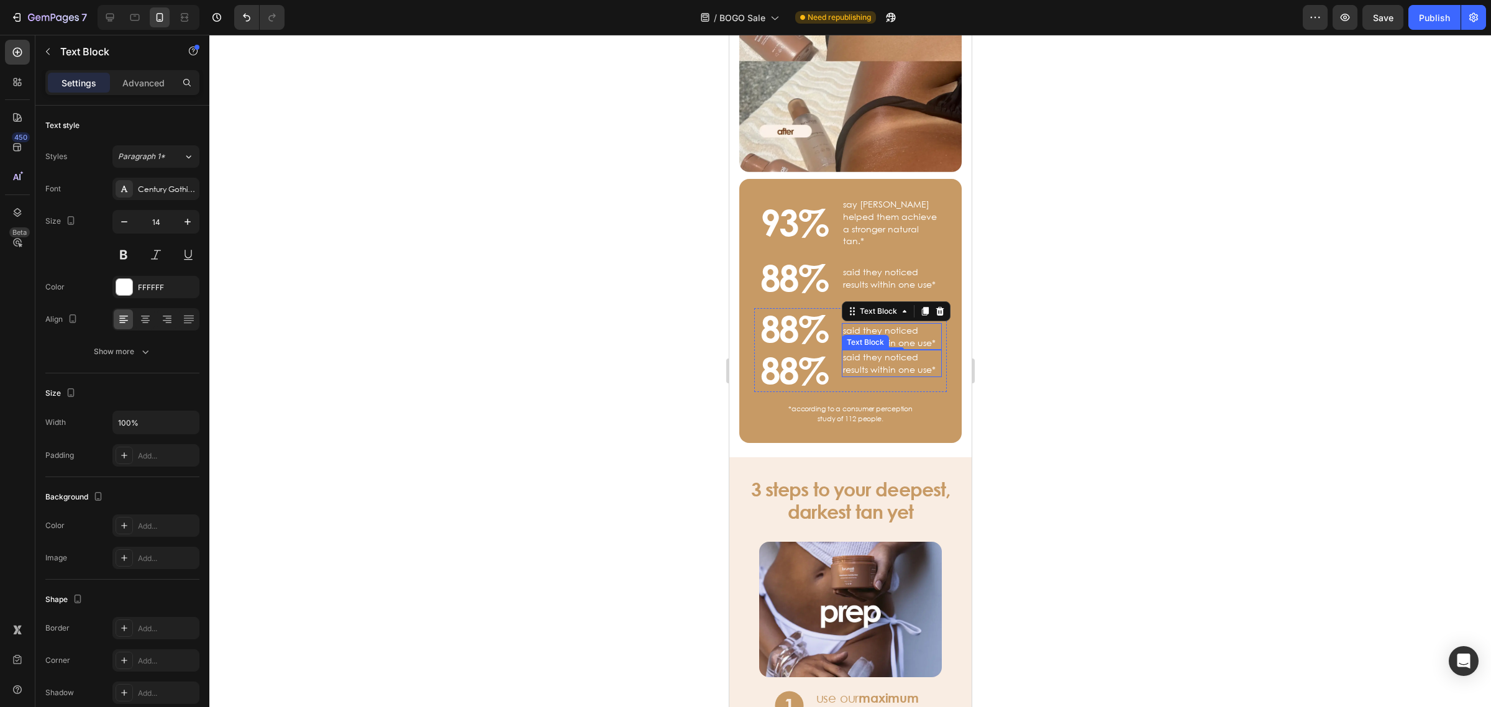
click at [886, 351] on p "said they noticed results within one use*" at bounding box center [891, 363] width 98 height 24
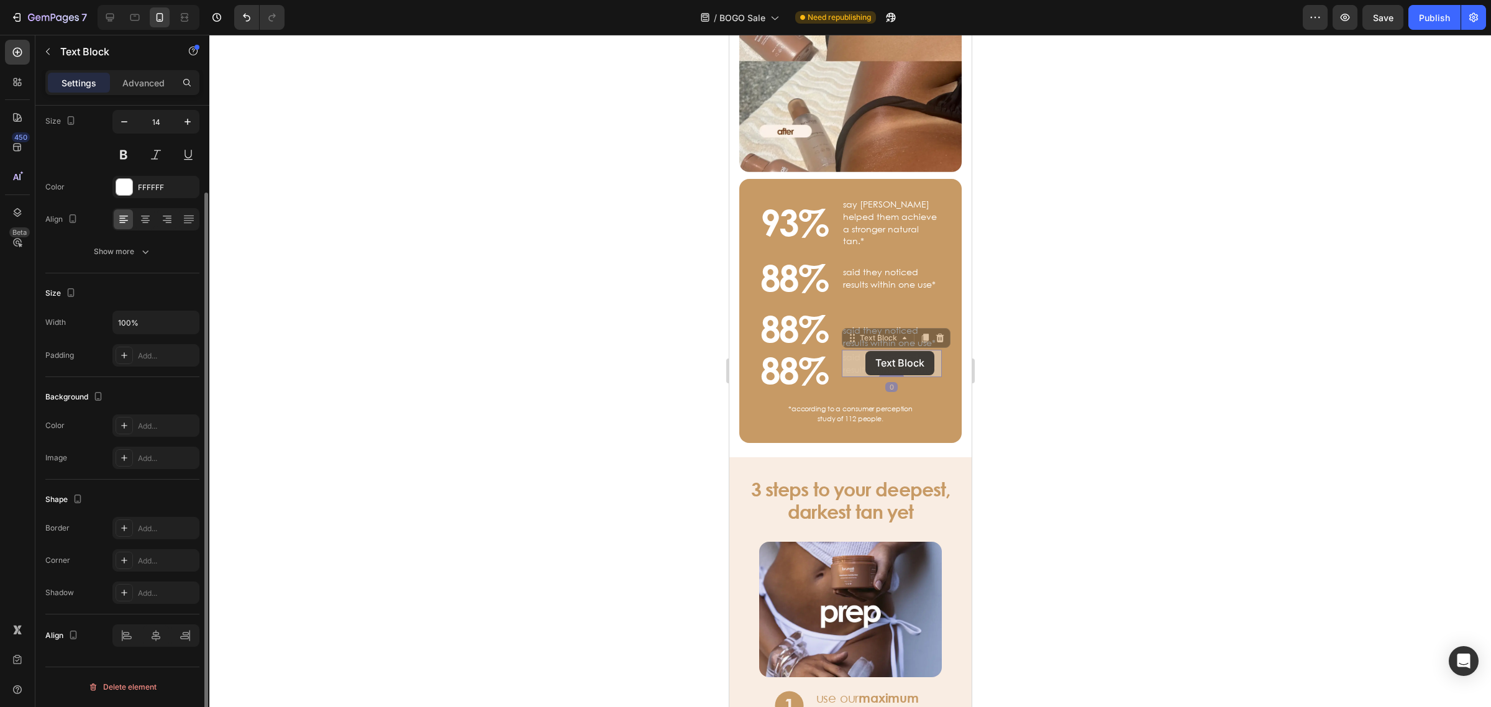
scroll to position [976, 0]
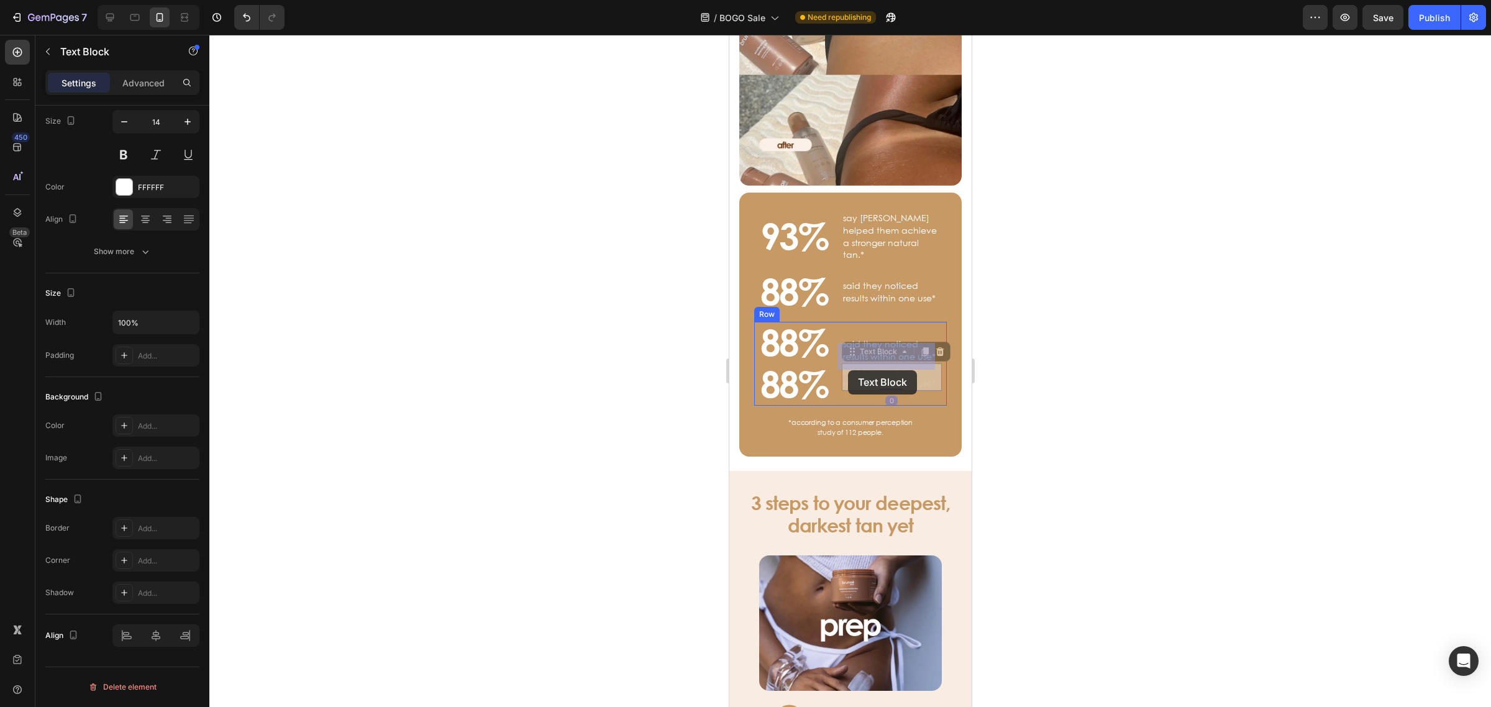
drag, startPoint x: 865, startPoint y: 342, endPoint x: 870, endPoint y: 365, distance: 23.4
drag, startPoint x: 888, startPoint y: 368, endPoint x: 891, endPoint y: 386, distance: 18.4
click at [891, 386] on div "93% Heading say [PERSON_NAME] helped them achieve a stronger natural tan.* Text…" at bounding box center [849, 325] width 202 height 228
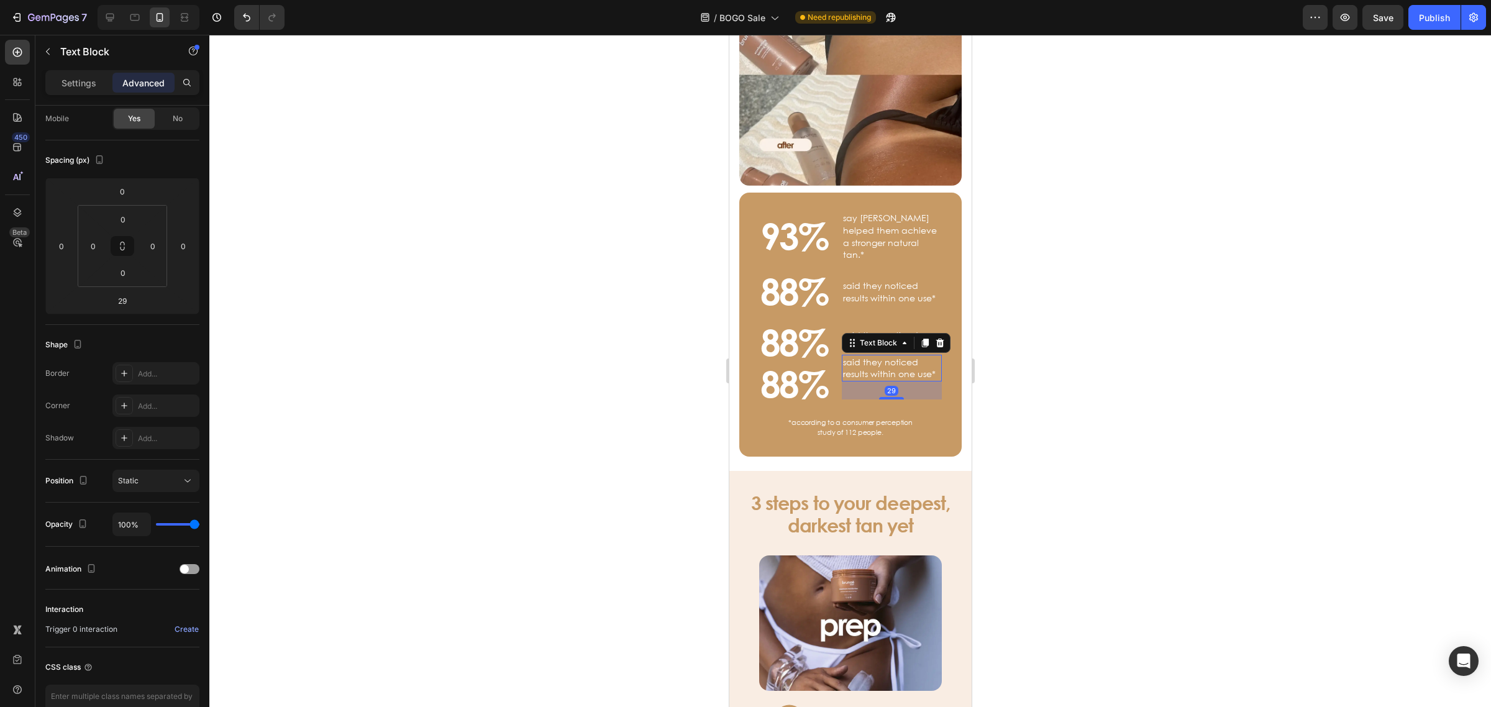
click at [1144, 343] on div at bounding box center [849, 371] width 1281 height 672
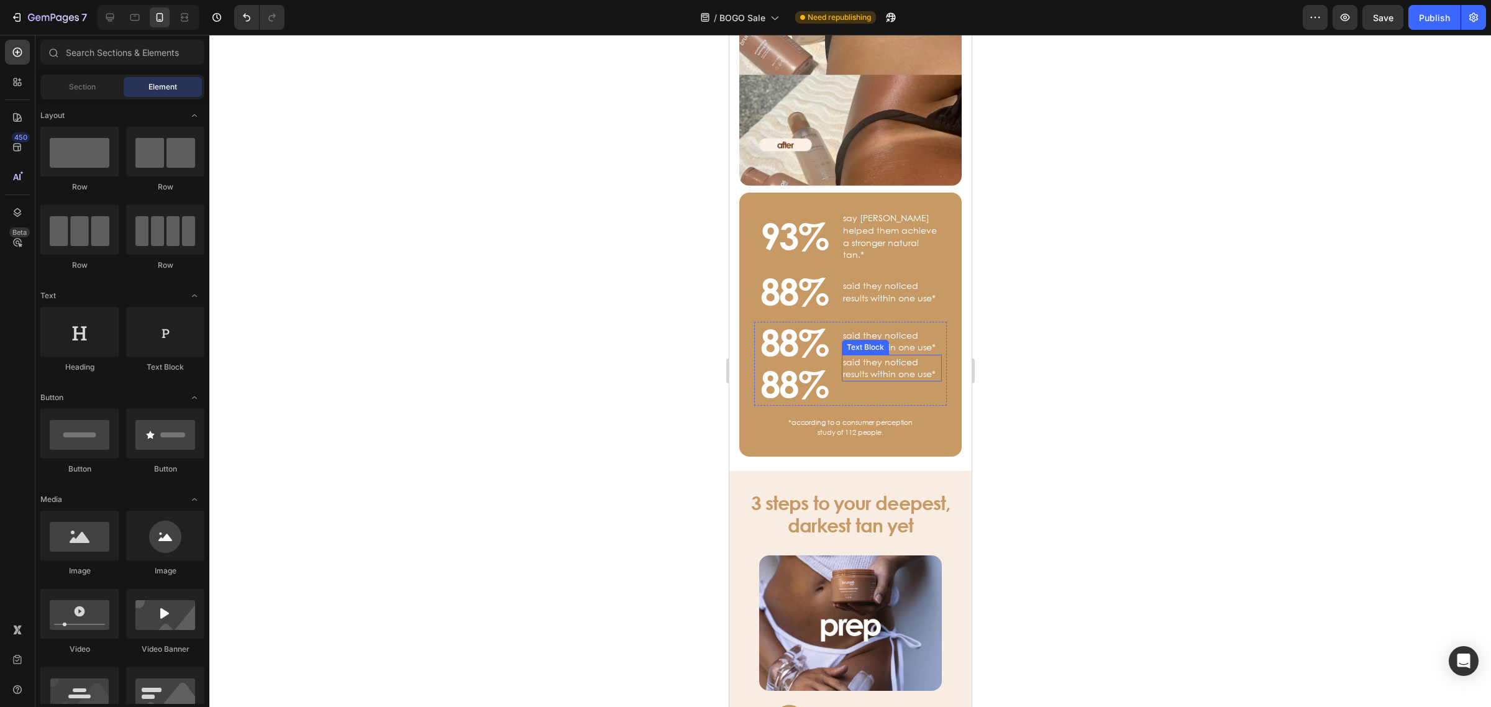
click at [872, 356] on p "said they noticed results within one use*" at bounding box center [891, 368] width 98 height 24
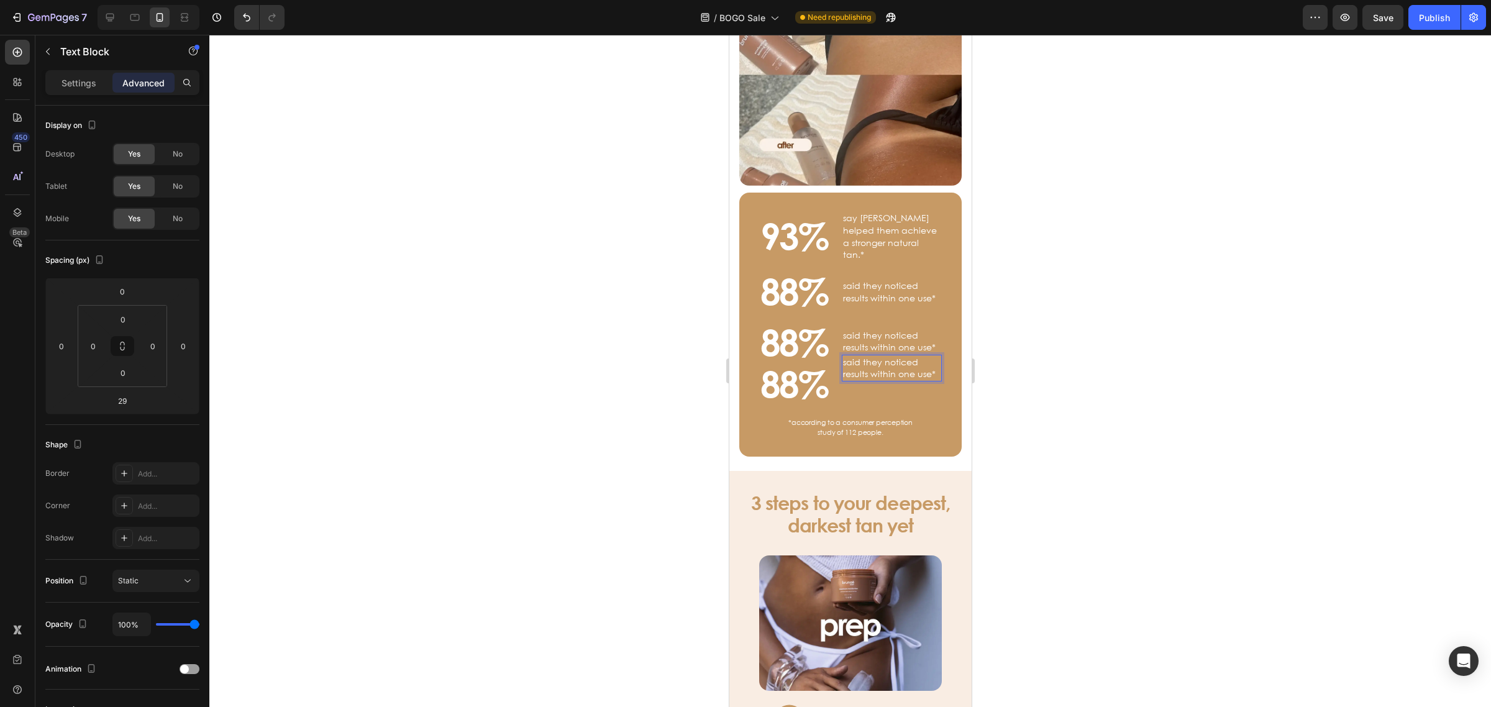
click at [890, 360] on div "said they noticed results within one use*" at bounding box center [891, 368] width 100 height 27
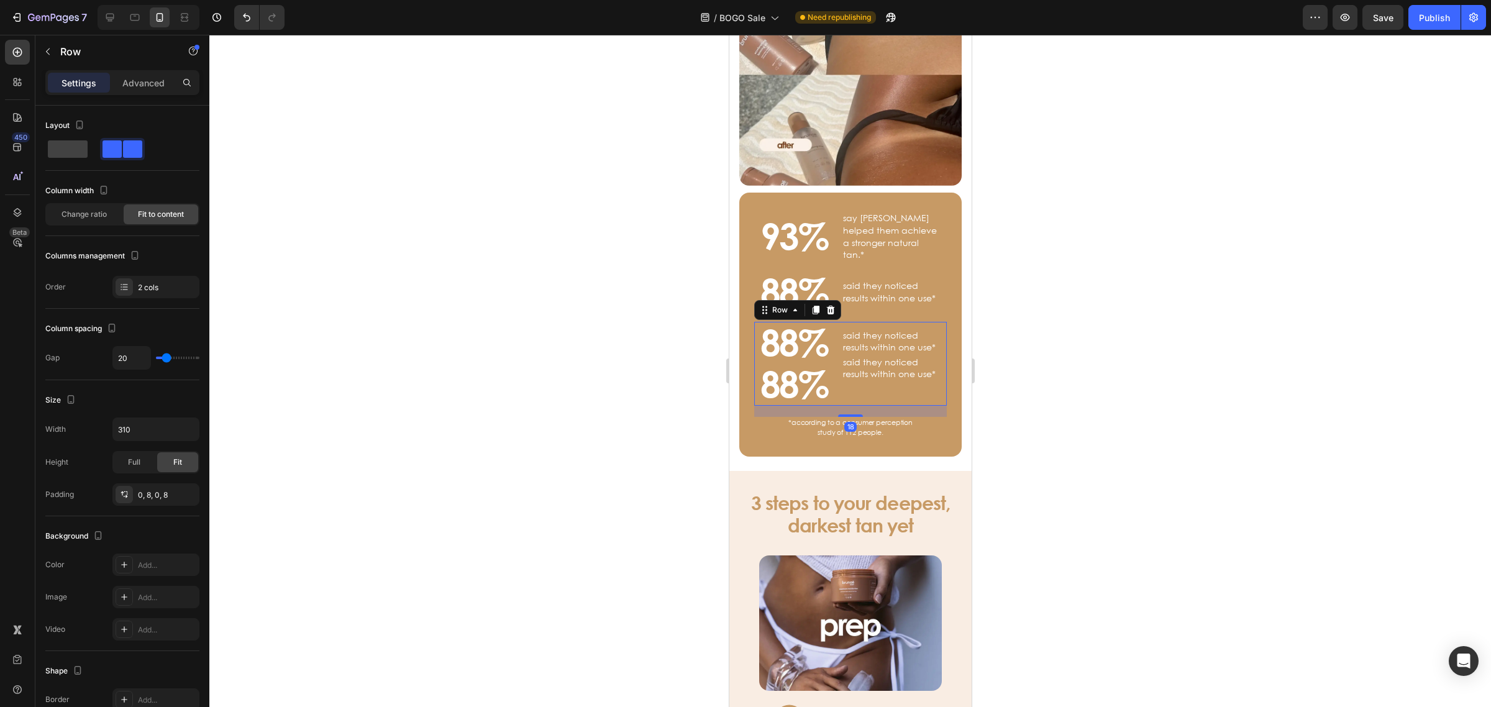
click at [888, 374] on div "said they noticed results within one use* Text Block said they noticed results …" at bounding box center [891, 364] width 100 height 84
click at [880, 360] on div "said they noticed results within one use*" at bounding box center [891, 368] width 100 height 27
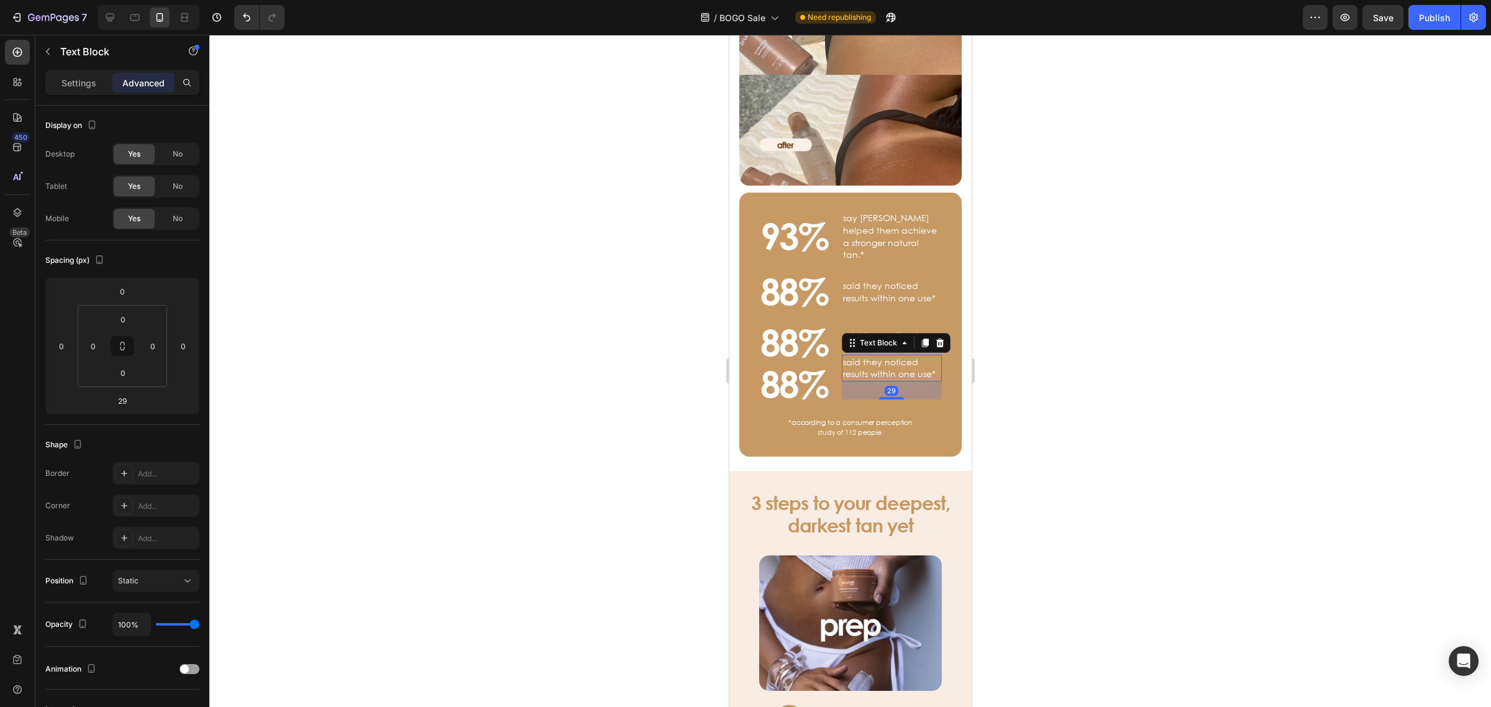
click at [879, 359] on div "said they noticed results within one use*" at bounding box center [891, 368] width 100 height 27
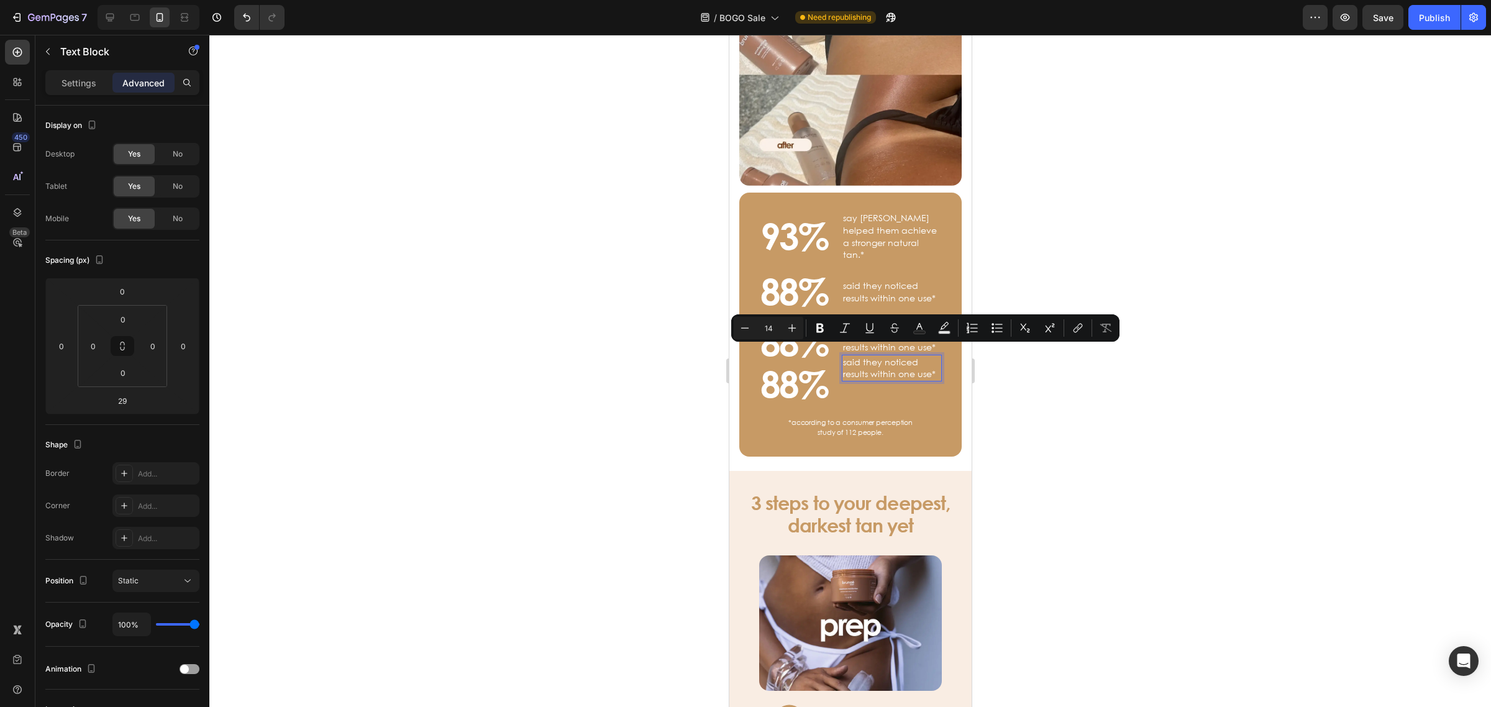
drag, startPoint x: 912, startPoint y: 358, endPoint x: 962, endPoint y: 371, distance: 51.4
click at [915, 358] on p "said they noticed results within one use*" at bounding box center [891, 368] width 98 height 24
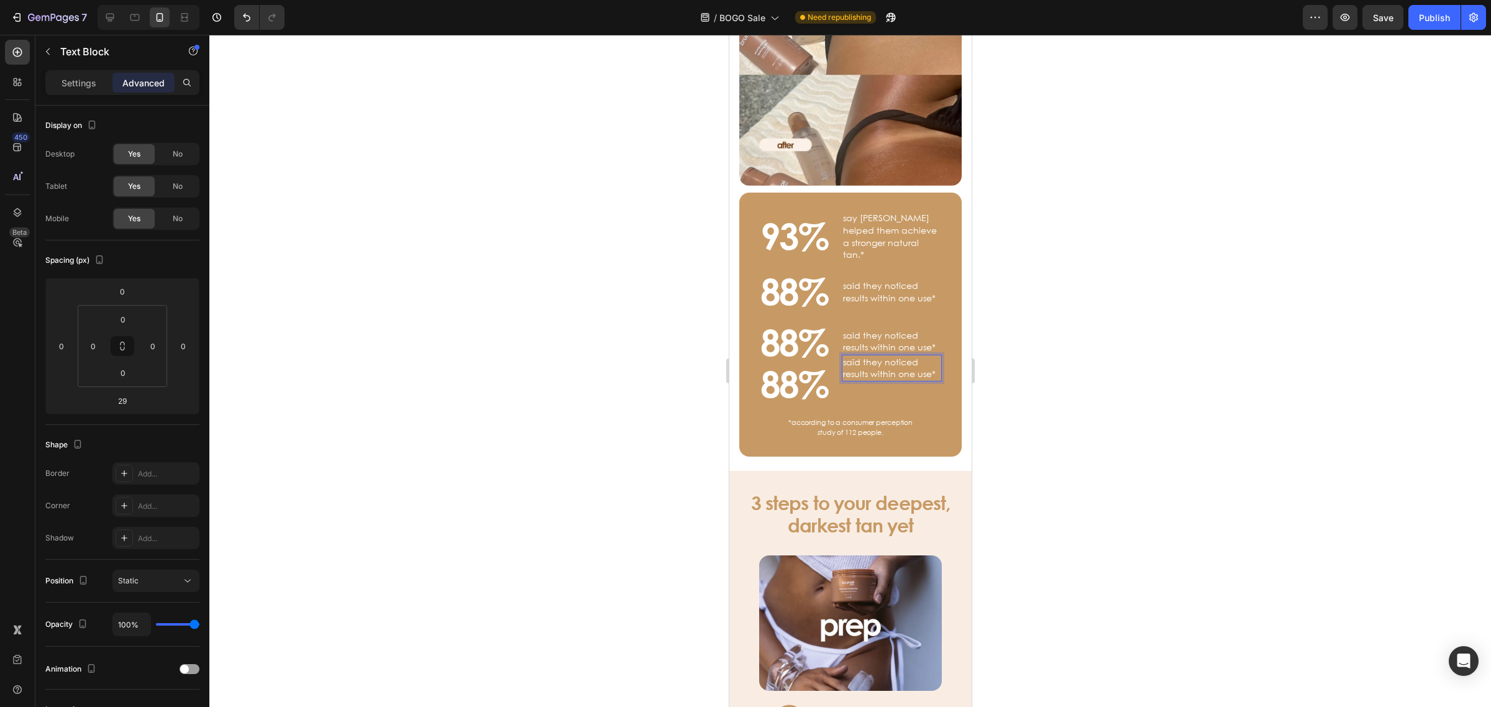
drag, startPoint x: 1048, startPoint y: 408, endPoint x: 166, endPoint y: 335, distance: 885.6
click at [1048, 408] on div at bounding box center [849, 371] width 1281 height 672
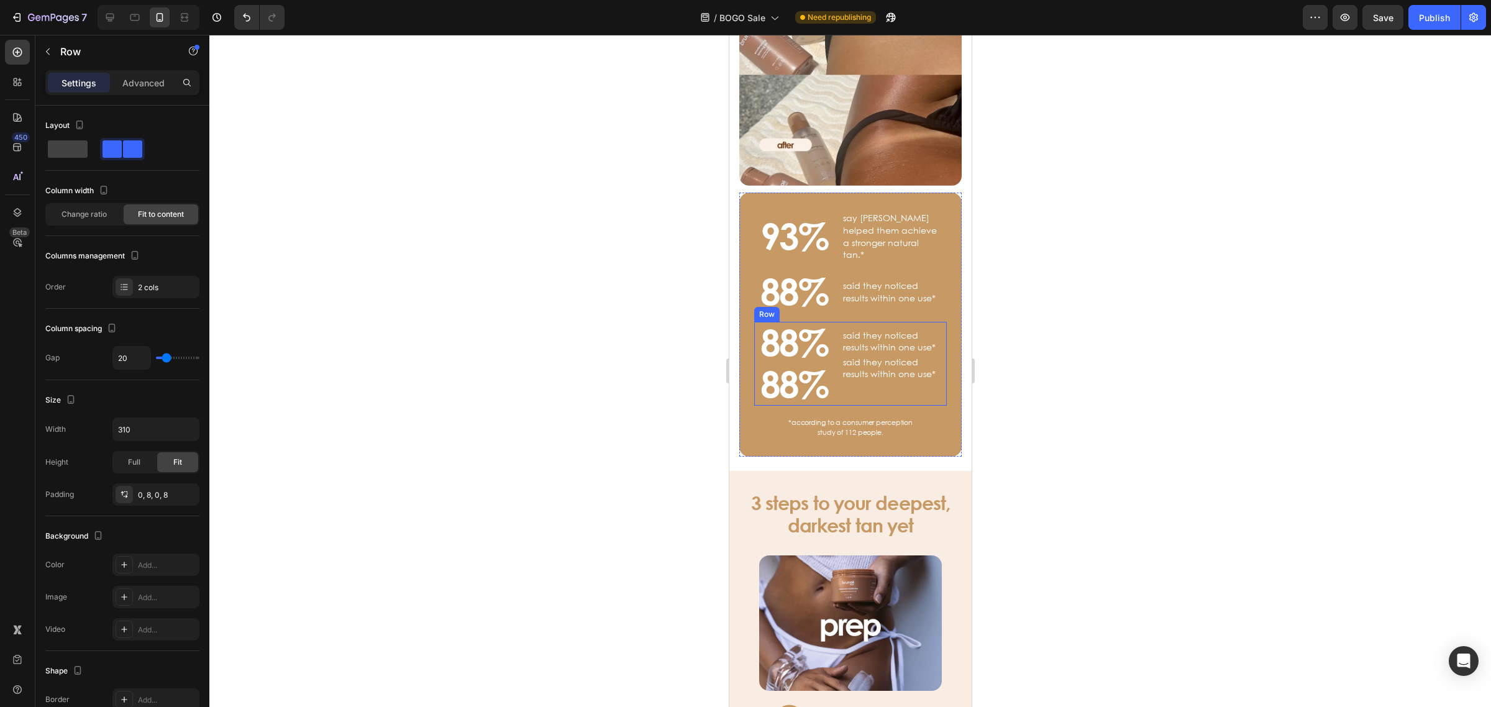
click at [879, 360] on div "said they noticed results within one use* Text Block said they noticed results …" at bounding box center [891, 364] width 100 height 84
click at [878, 357] on p "said they noticed results within one use*" at bounding box center [891, 368] width 98 height 24
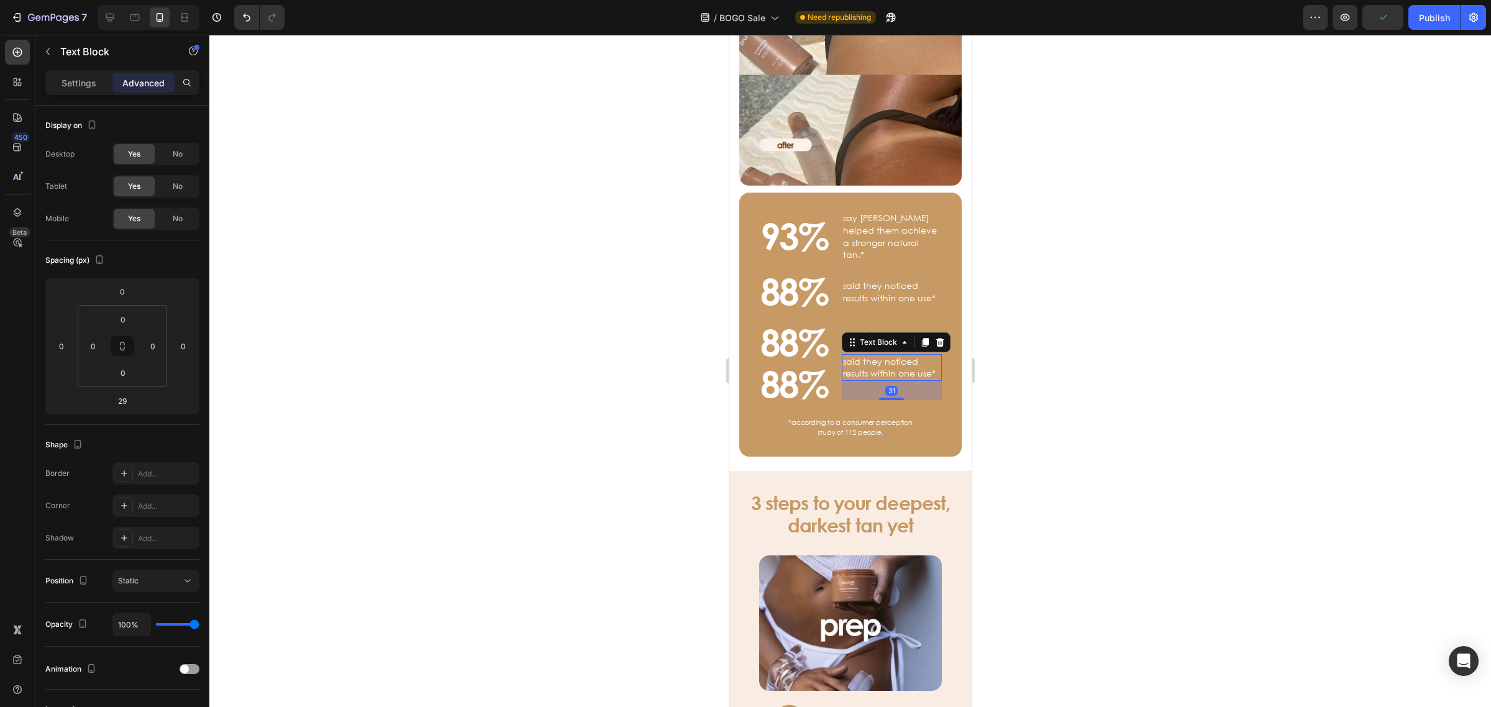
drag, startPoint x: 887, startPoint y: 376, endPoint x: 893, endPoint y: 373, distance: 6.7
click at [887, 398] on div at bounding box center [890, 399] width 25 height 2
type input "32"
drag, startPoint x: 1070, startPoint y: 361, endPoint x: 972, endPoint y: 359, distance: 98.2
click at [1057, 362] on div at bounding box center [849, 371] width 1281 height 672
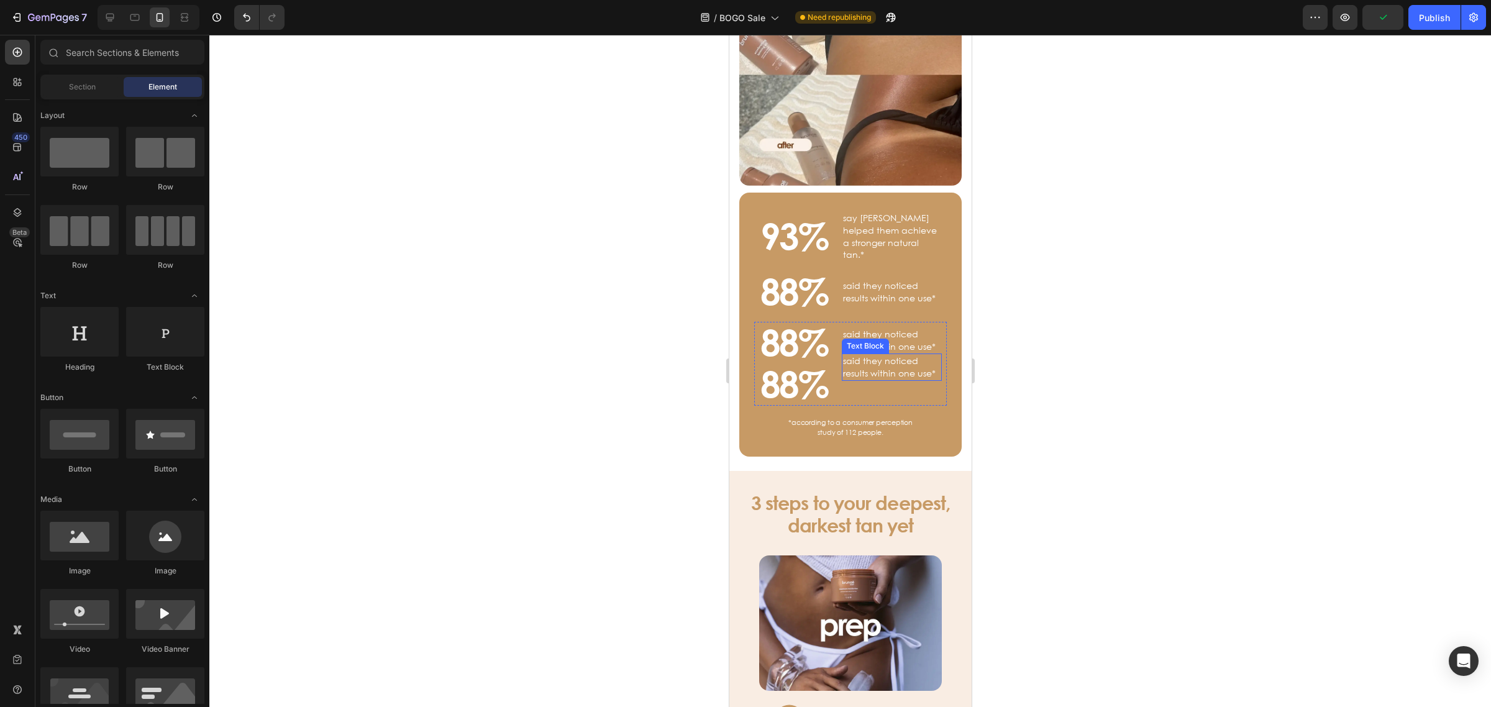
click at [846, 355] on p "said they noticed results within one use*" at bounding box center [891, 367] width 98 height 24
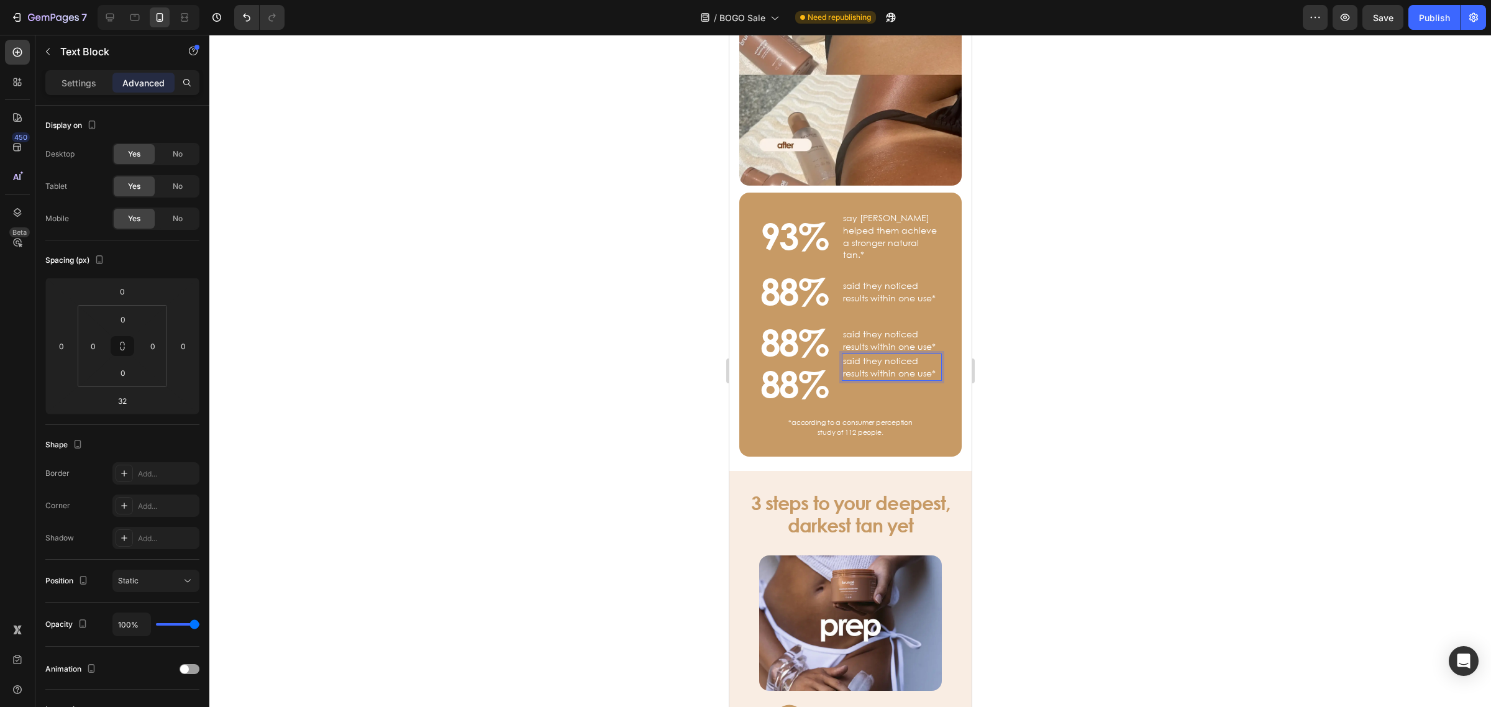
scroll to position [970, 0]
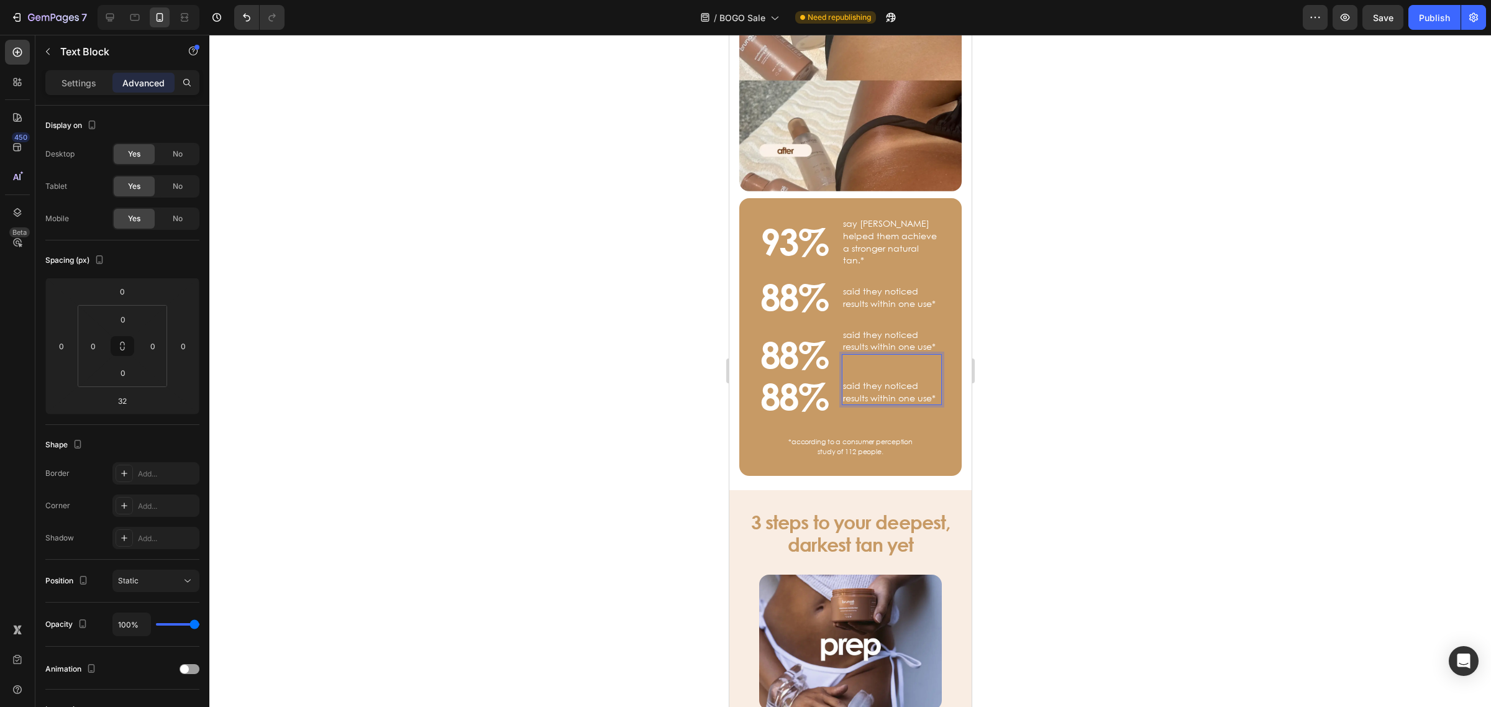
click at [1123, 376] on div at bounding box center [849, 371] width 1281 height 672
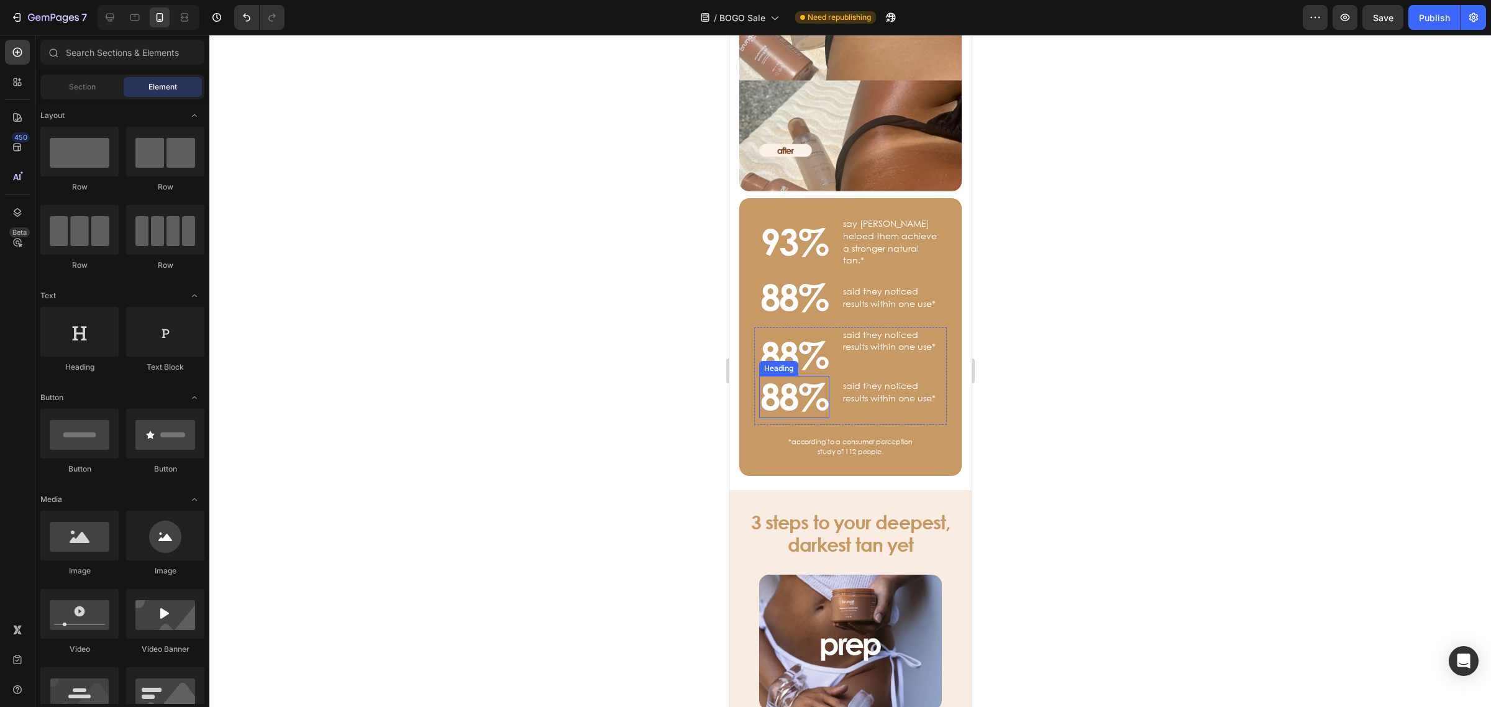
click at [888, 354] on div "said they noticed results within one use*" at bounding box center [891, 379] width 100 height 51
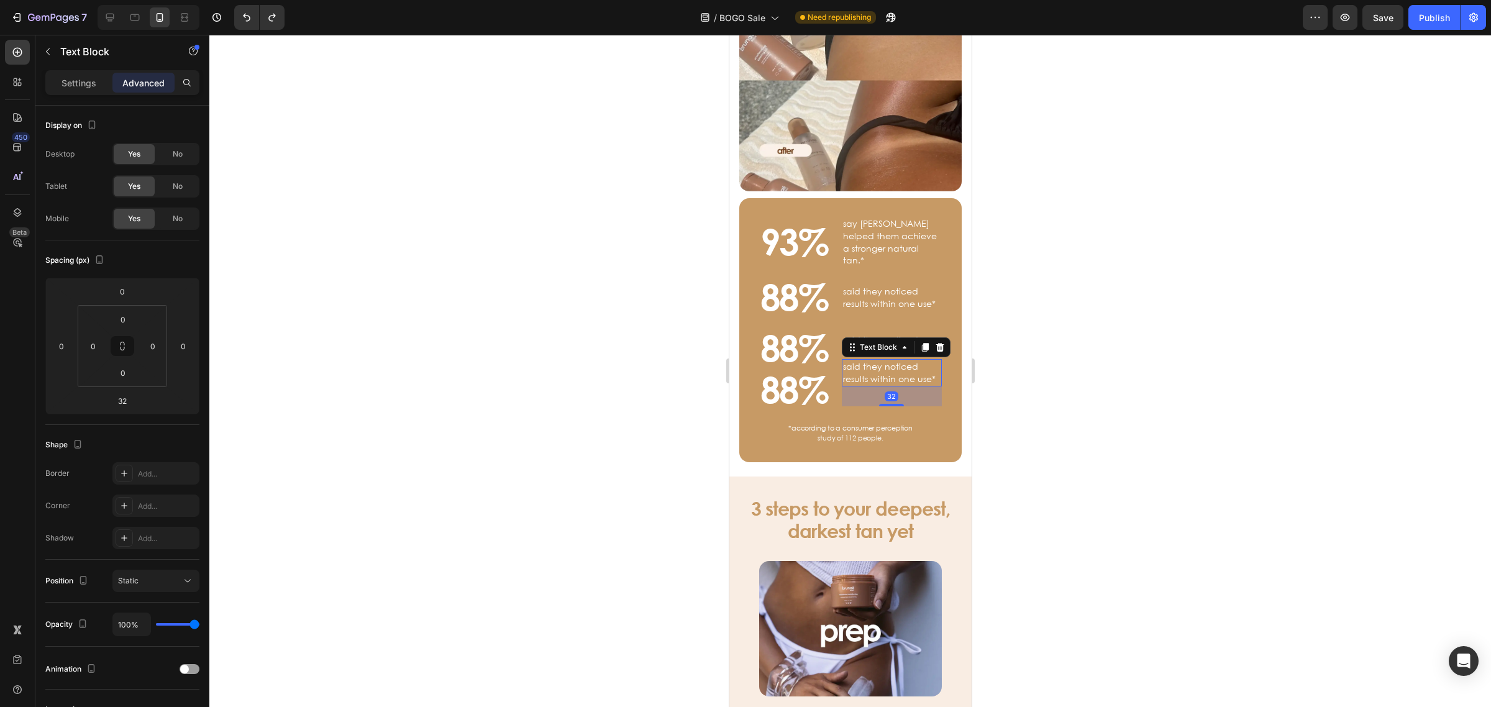
drag, startPoint x: 1079, startPoint y: 361, endPoint x: 1069, endPoint y: 356, distance: 11.9
click at [1074, 356] on div at bounding box center [849, 371] width 1281 height 672
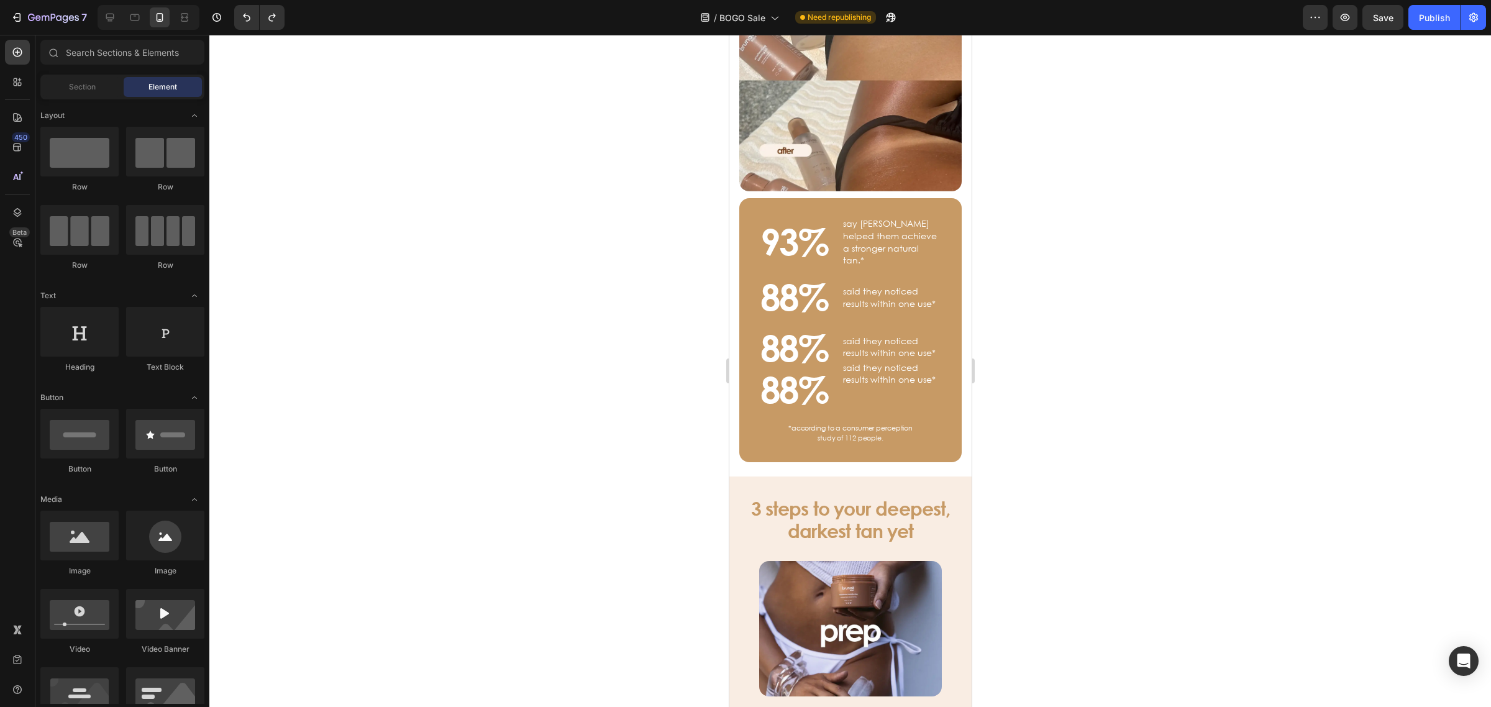
click at [1109, 343] on div at bounding box center [849, 371] width 1281 height 672
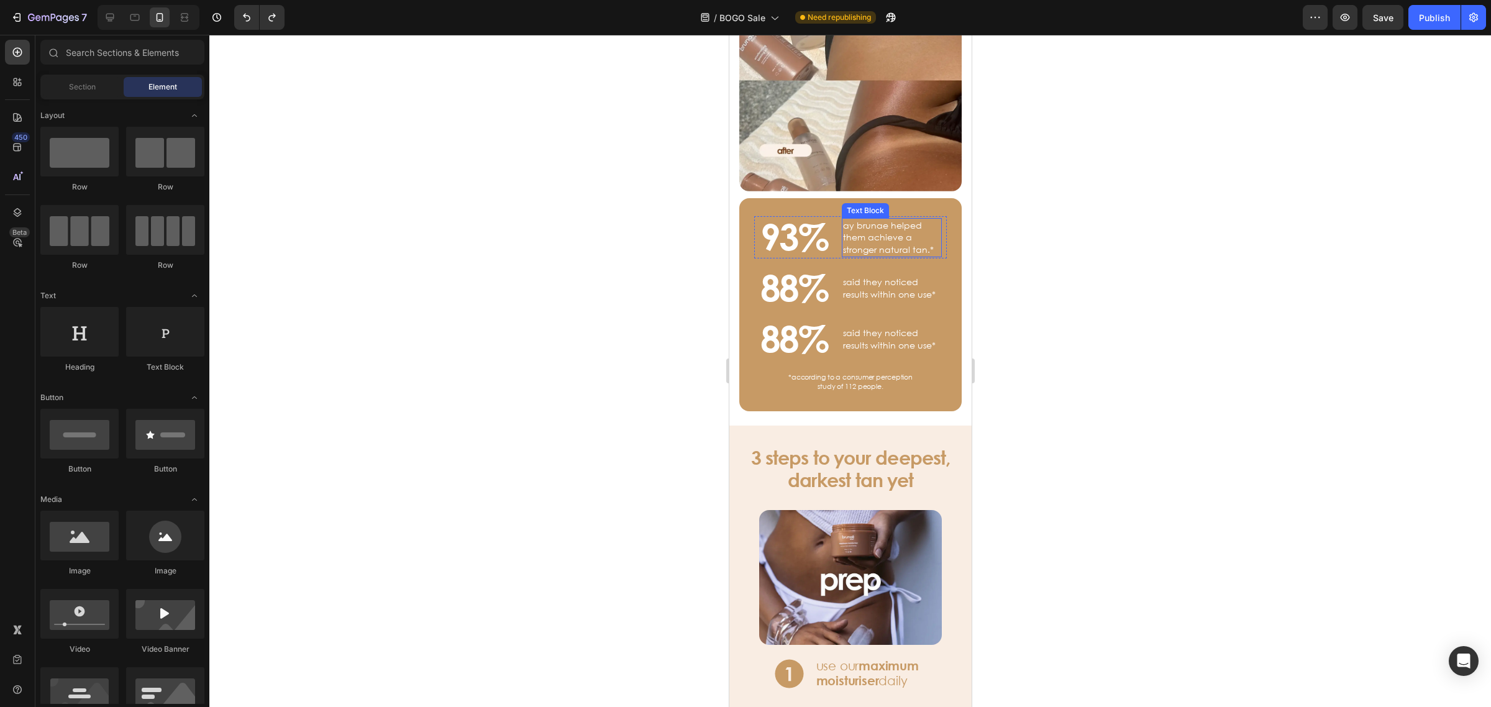
click at [845, 219] on p "ay brunae helped them achieve a stronger natural tan.*" at bounding box center [891, 237] width 98 height 37
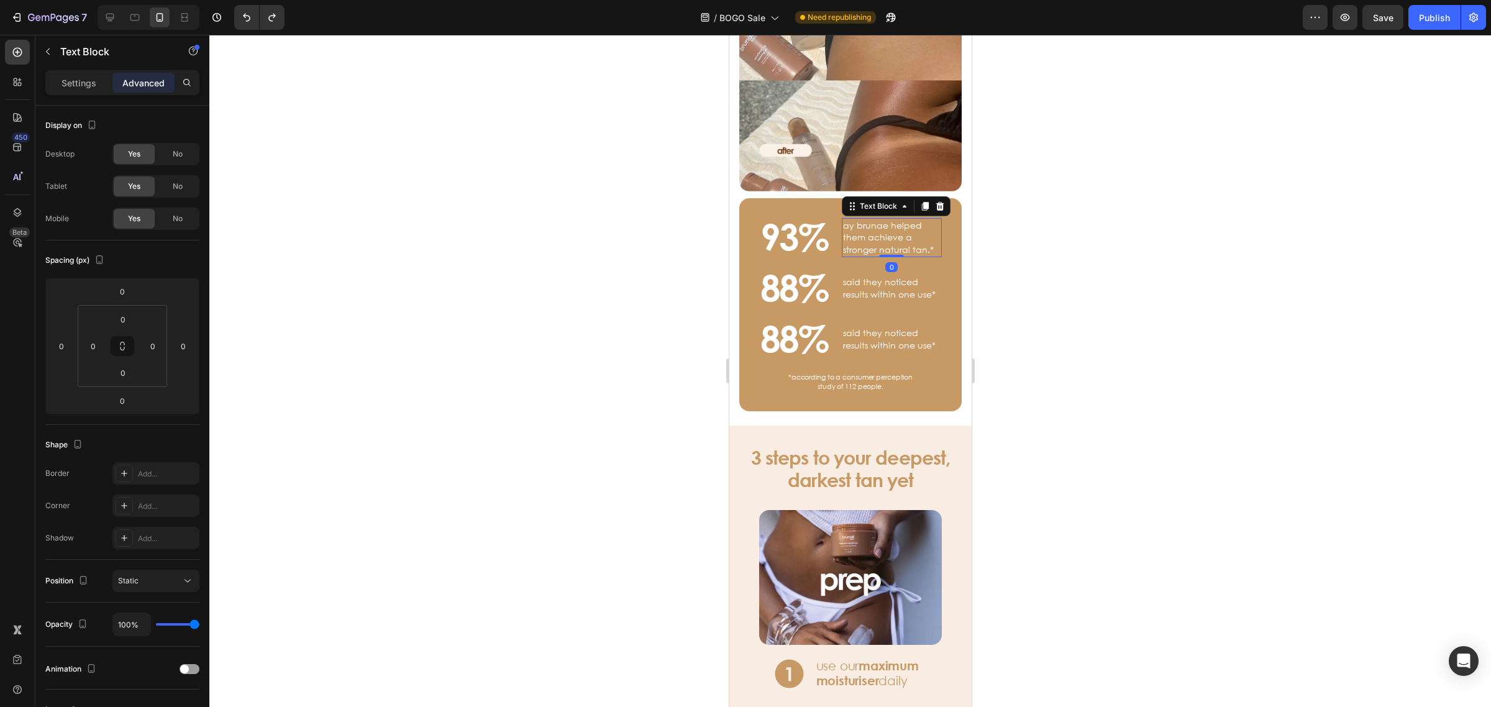
click at [841, 218] on div "ay brunae helped them achieve a stronger natural tan.*" at bounding box center [891, 237] width 100 height 39
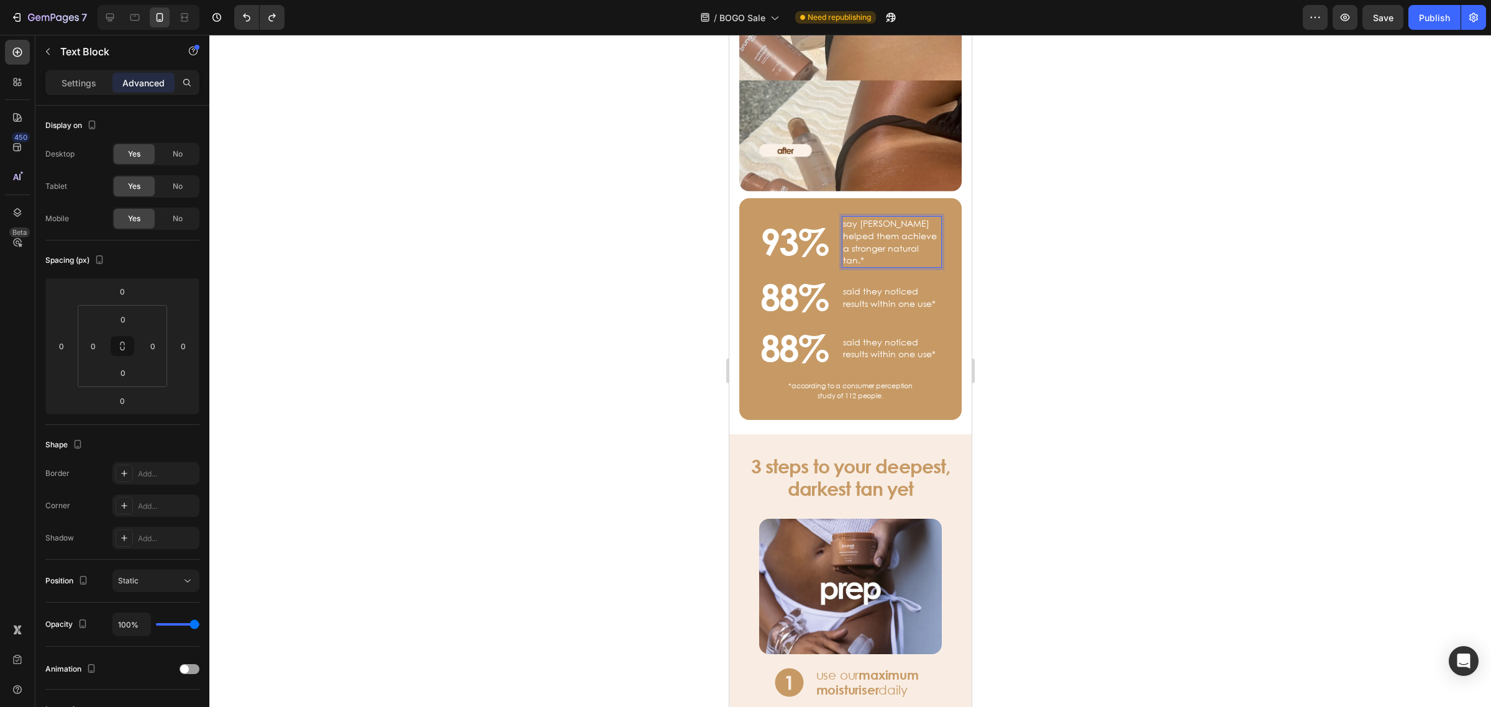
click at [1059, 298] on div at bounding box center [849, 371] width 1281 height 672
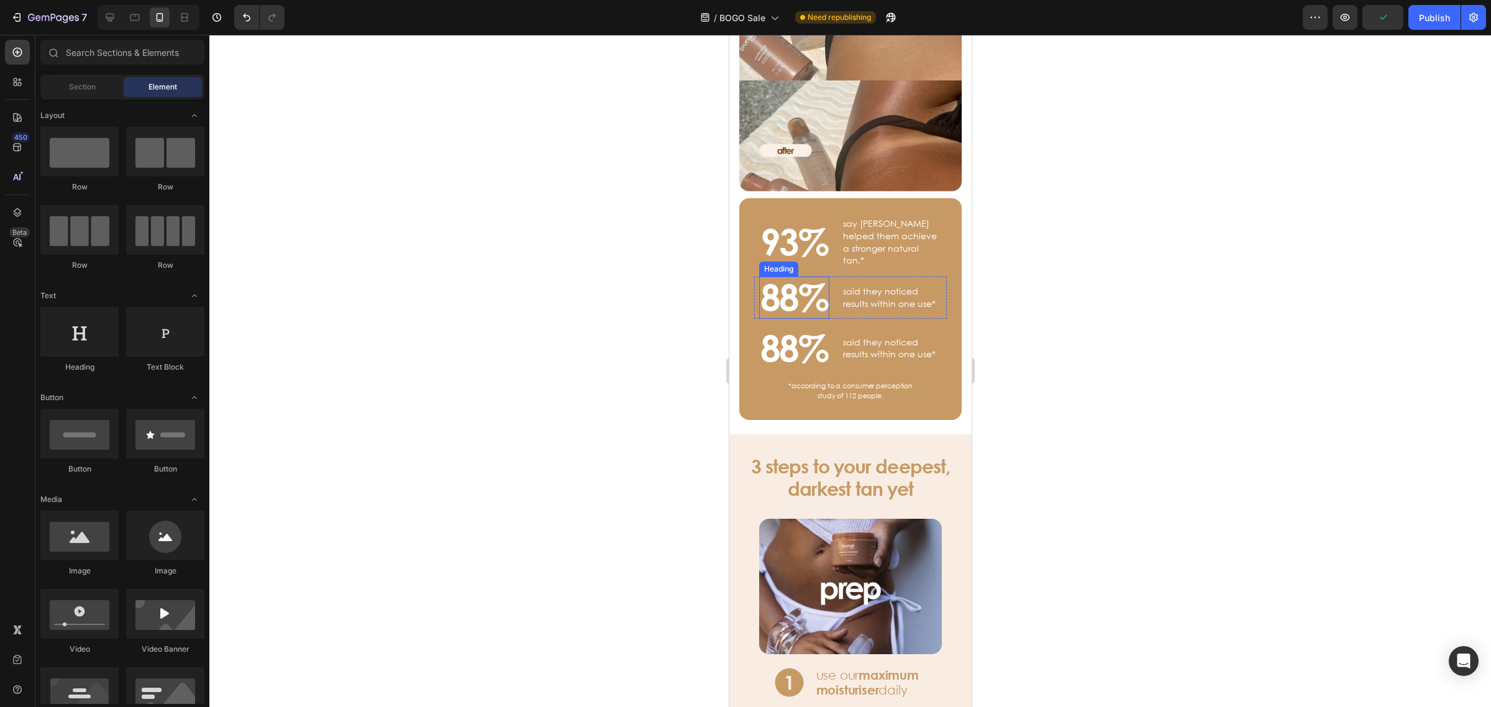
click at [791, 281] on h3 "88%" at bounding box center [793, 297] width 70 height 42
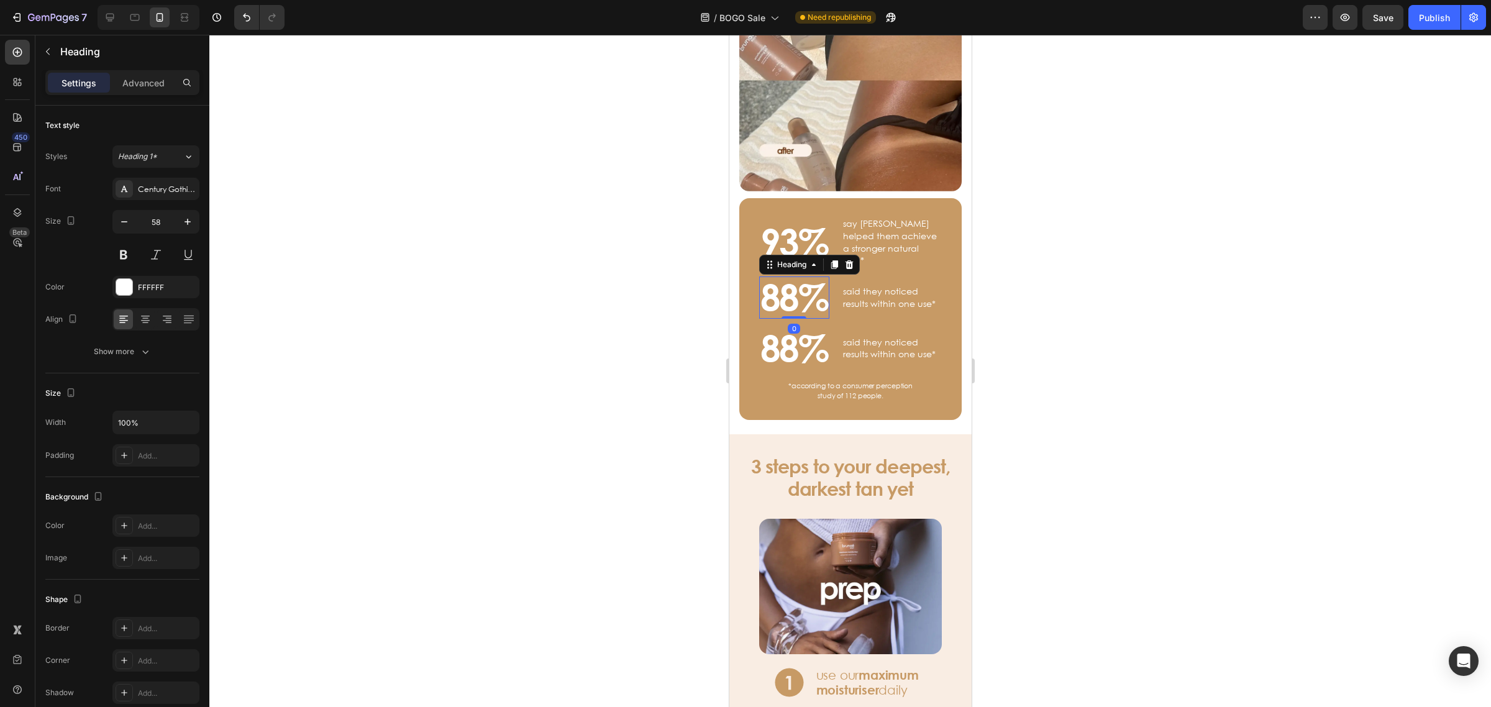
click at [791, 278] on h3 "88%" at bounding box center [793, 297] width 70 height 42
click at [860, 285] on p "said they noticed results within one use*" at bounding box center [891, 297] width 98 height 24
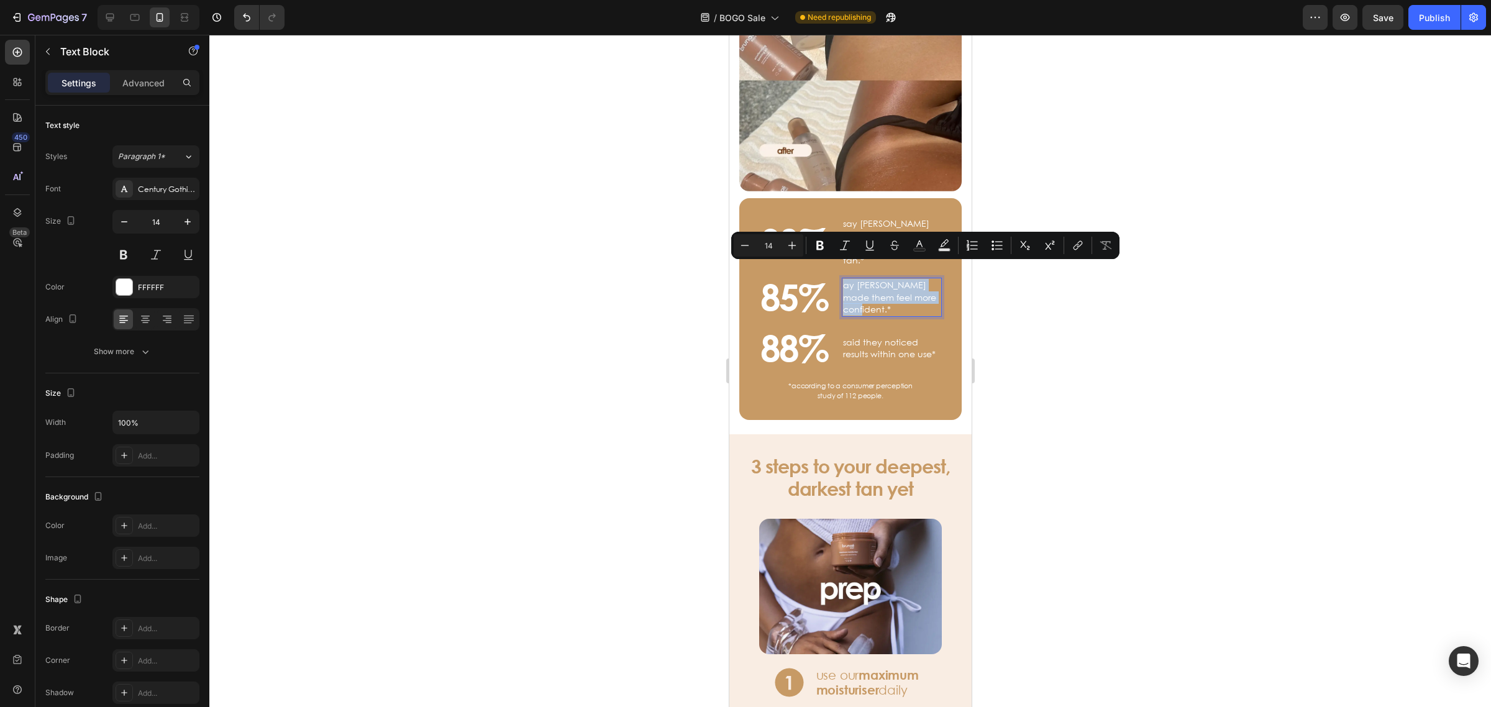
scroll to position [964, 0]
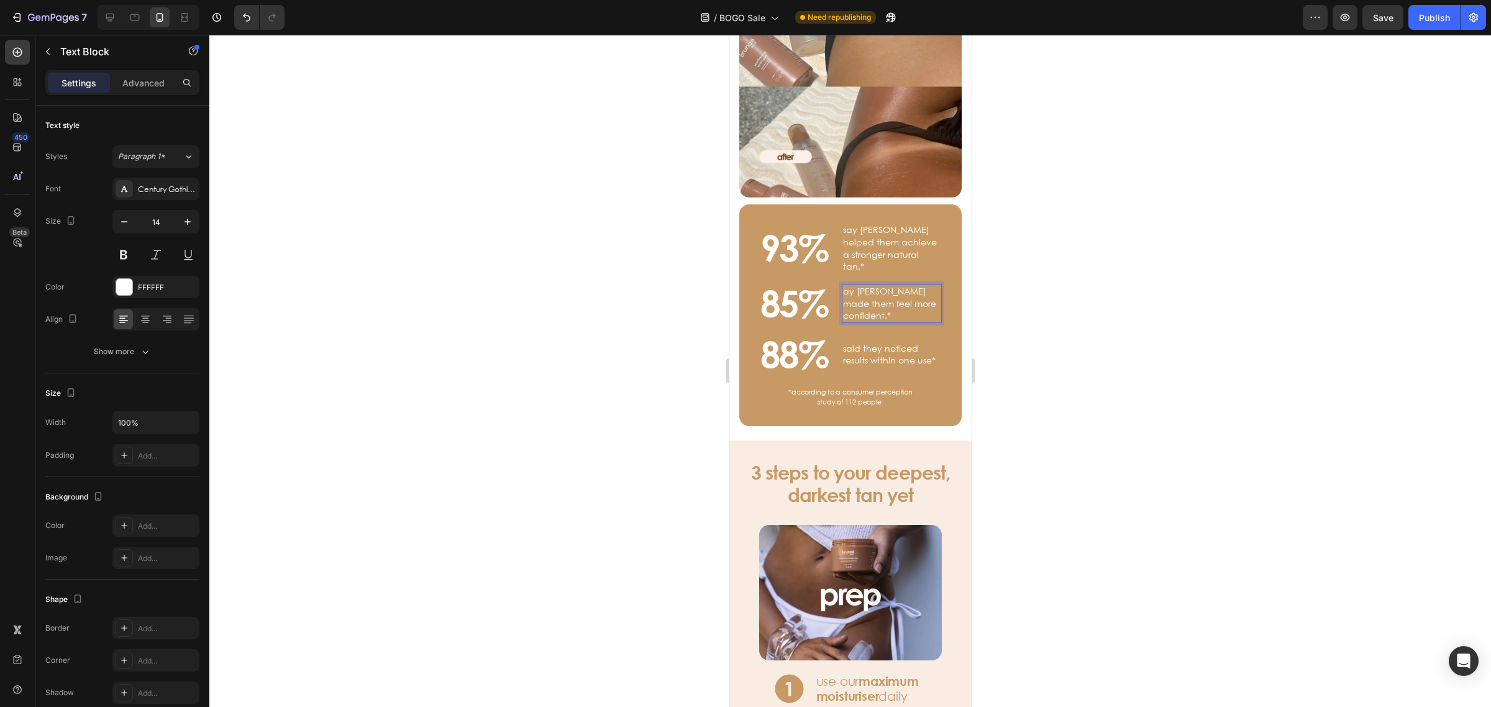
click at [842, 285] on p "ay [PERSON_NAME] made them feel more confident.*" at bounding box center [891, 303] width 98 height 37
click at [1144, 345] on div at bounding box center [849, 371] width 1281 height 672
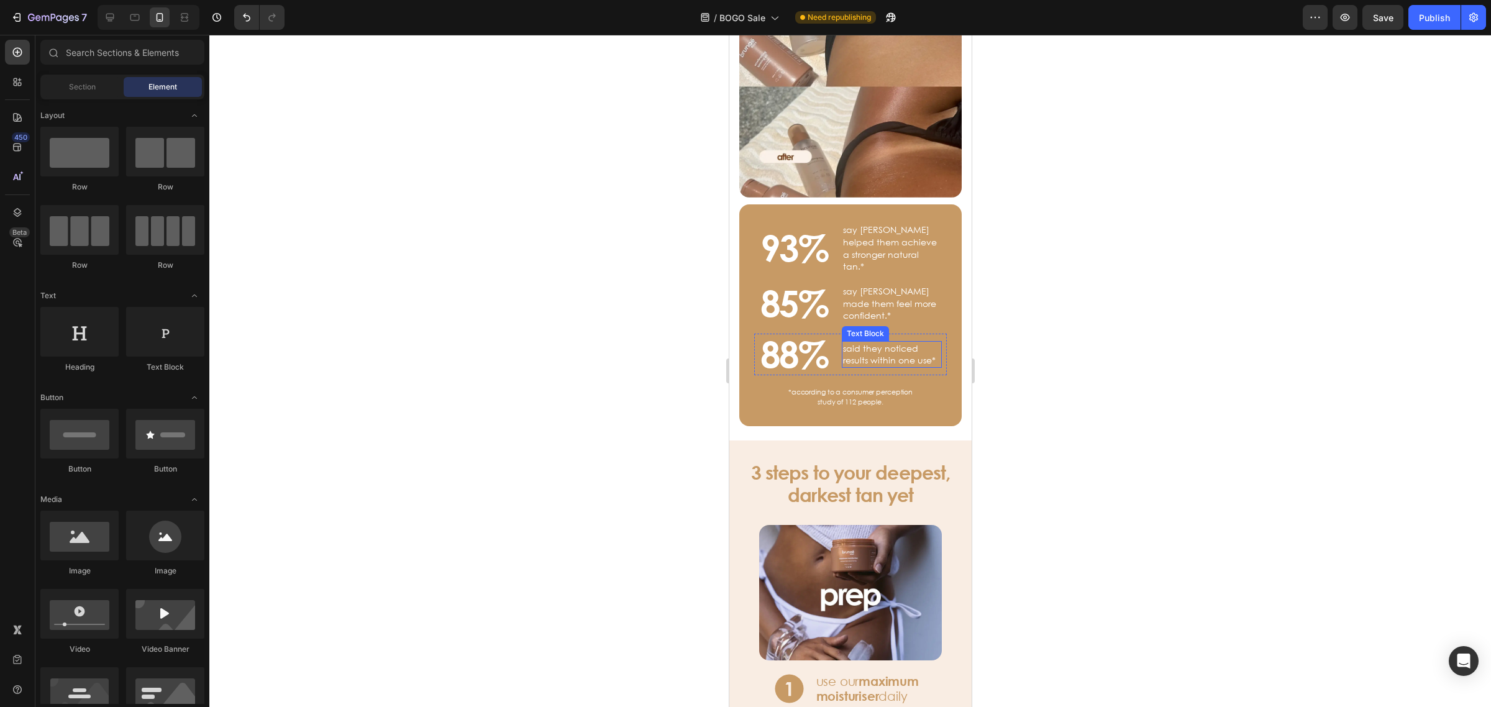
click at [900, 342] on p "said they noticed results within one use*" at bounding box center [891, 354] width 98 height 24
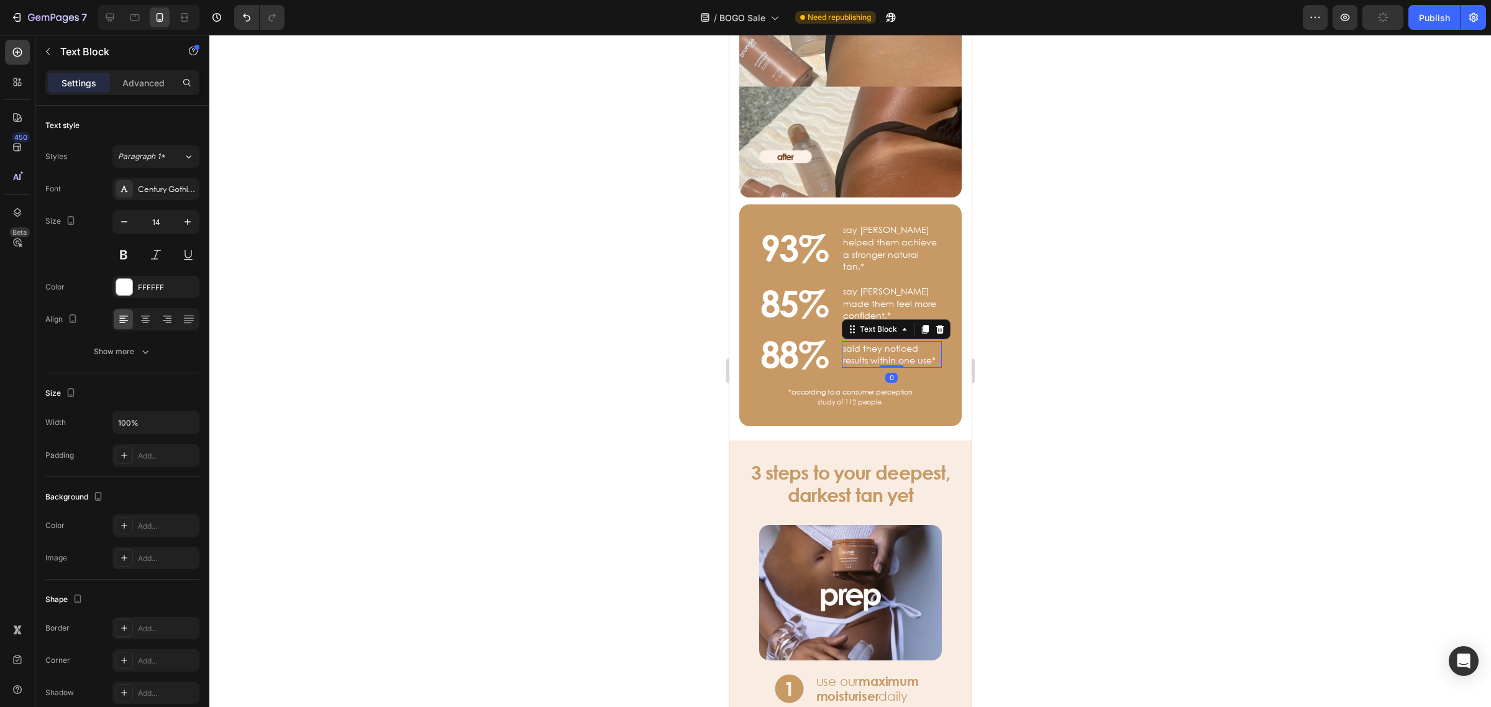
click at [1207, 306] on div at bounding box center [849, 371] width 1281 height 672
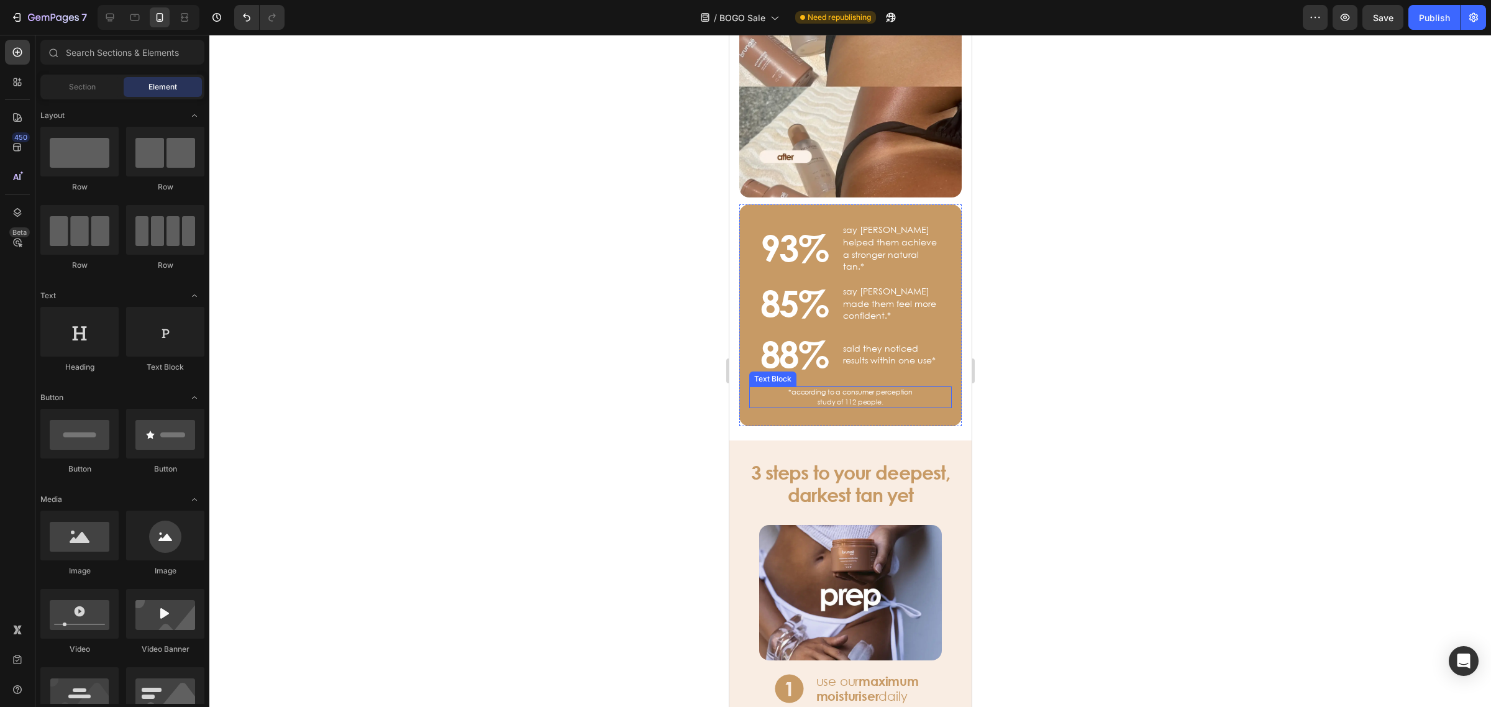
drag, startPoint x: 783, startPoint y: 355, endPoint x: 796, endPoint y: 335, distance: 24.1
click at [783, 373] on div "Text Block" at bounding box center [772, 378] width 42 height 11
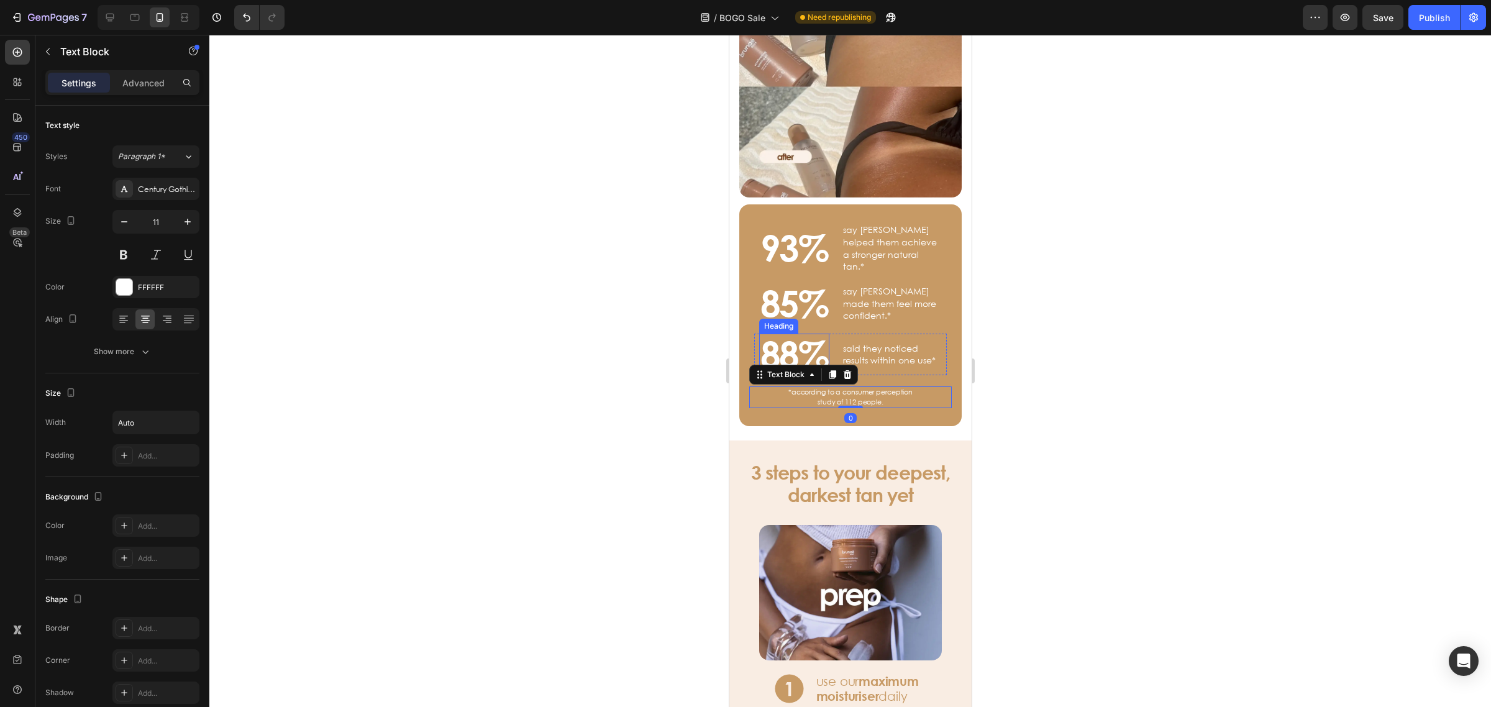
click at [791, 335] on p "88%" at bounding box center [794, 355] width 68 height 40
click at [868, 342] on p "said they noticed results within one use*" at bounding box center [891, 354] width 98 height 24
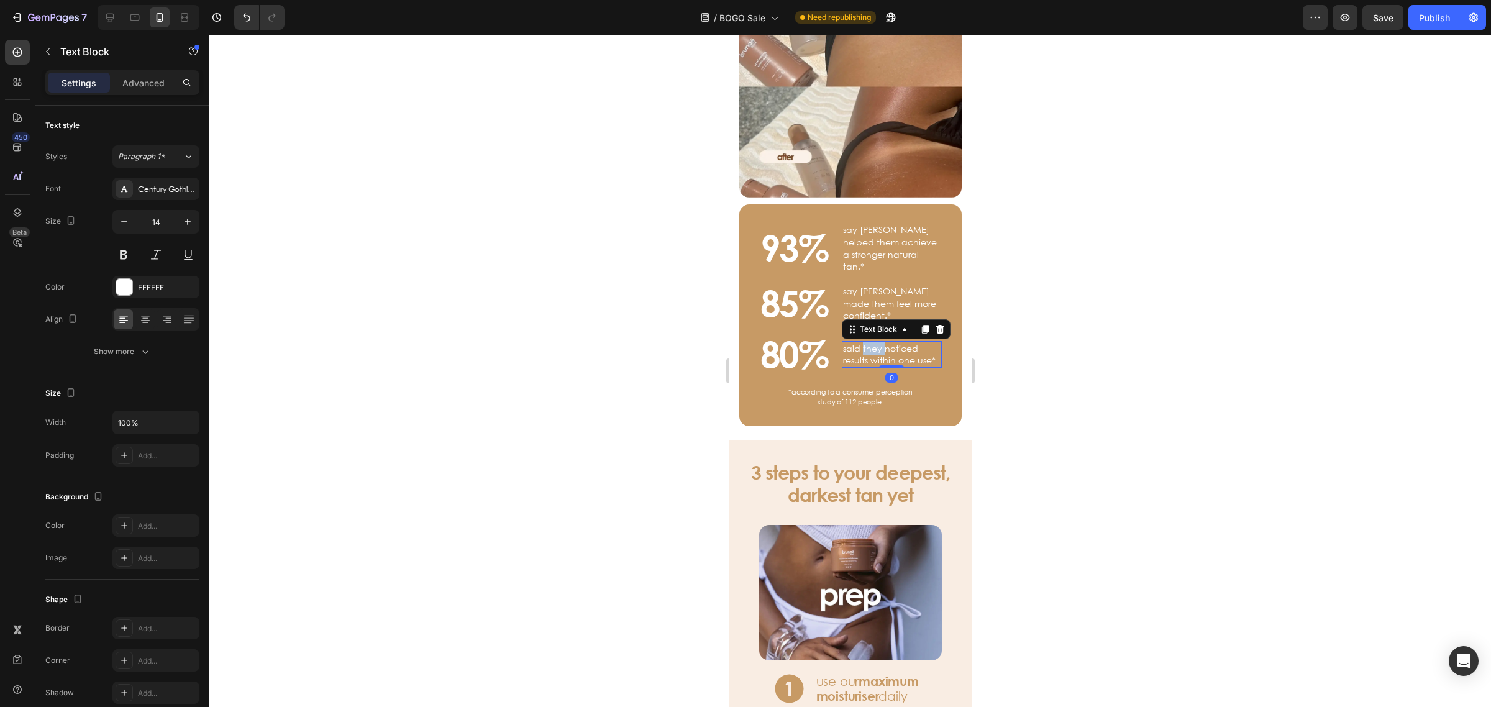
click at [860, 342] on p "said they noticed results within one use*" at bounding box center [891, 354] width 98 height 24
click at [846, 342] on p "Say they achieved a faster tan than usual." at bounding box center [891, 354] width 98 height 24
click at [850, 342] on p "Say they achieved a faster tan than usual." at bounding box center [891, 354] width 98 height 24
click at [845, 342] on p "Say they achieved a faster tan than usual." at bounding box center [891, 354] width 98 height 24
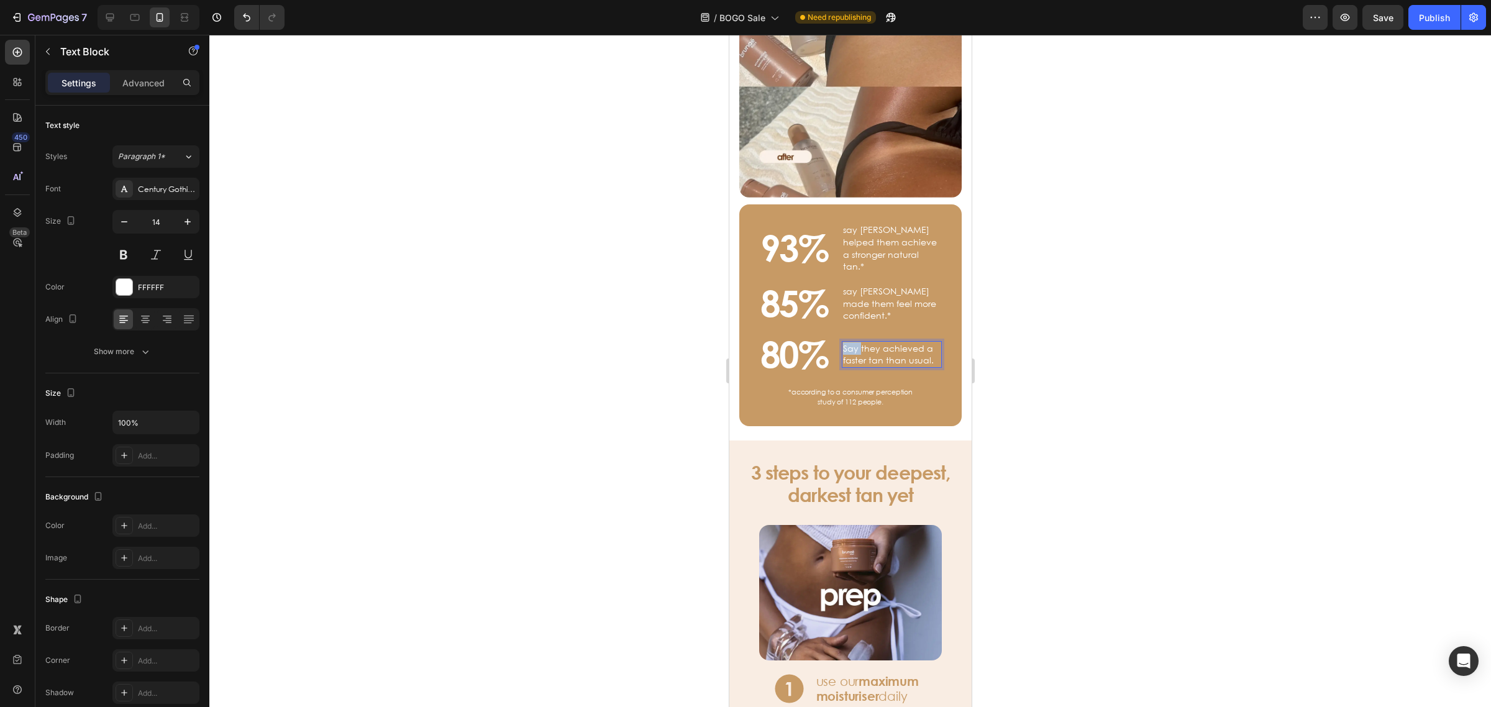
click at [844, 342] on p "Say they achieved a faster tan than usual." at bounding box center [891, 354] width 98 height 24
click at [842, 285] on p "say [PERSON_NAME] made them feel more confident.*" at bounding box center [891, 303] width 98 height 37
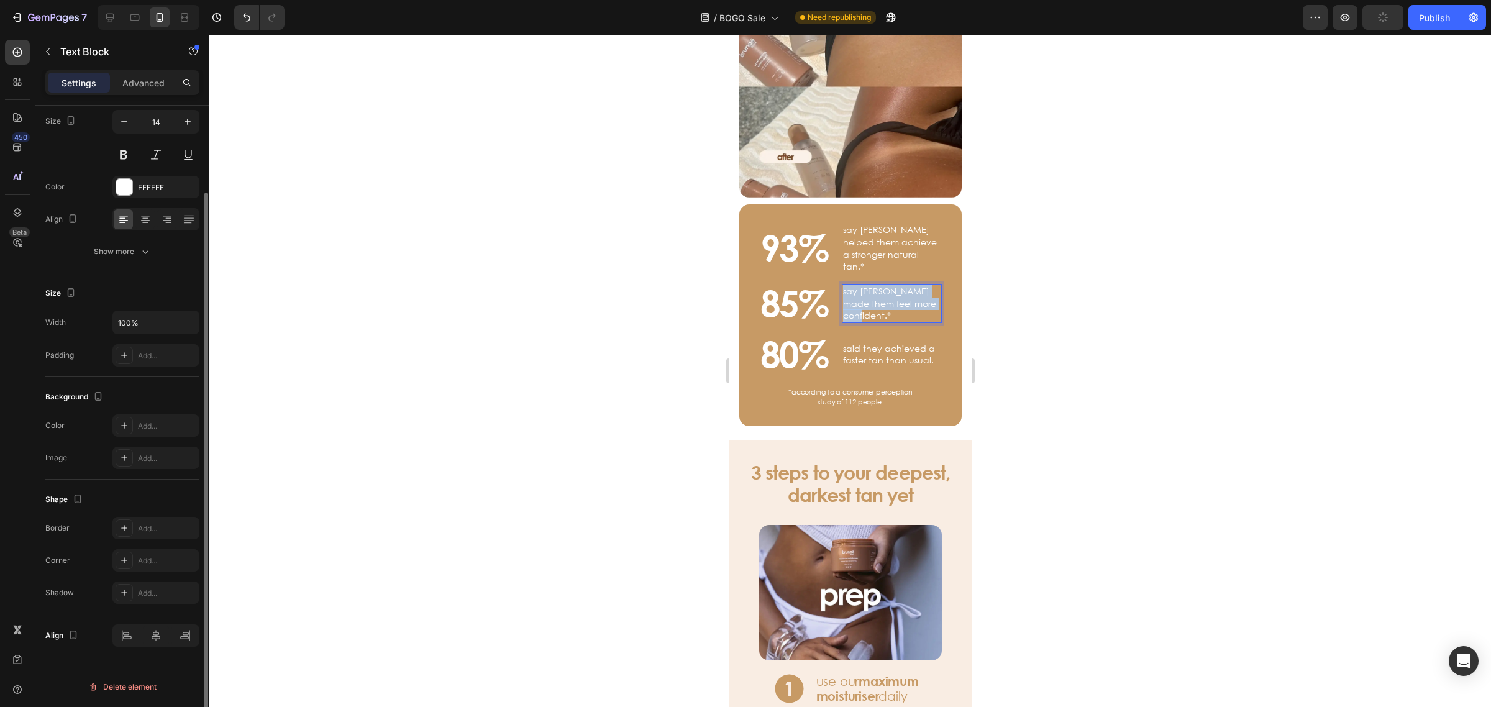
click at [842, 285] on p "say [PERSON_NAME] made them feel more confident.*" at bounding box center [891, 303] width 98 height 37
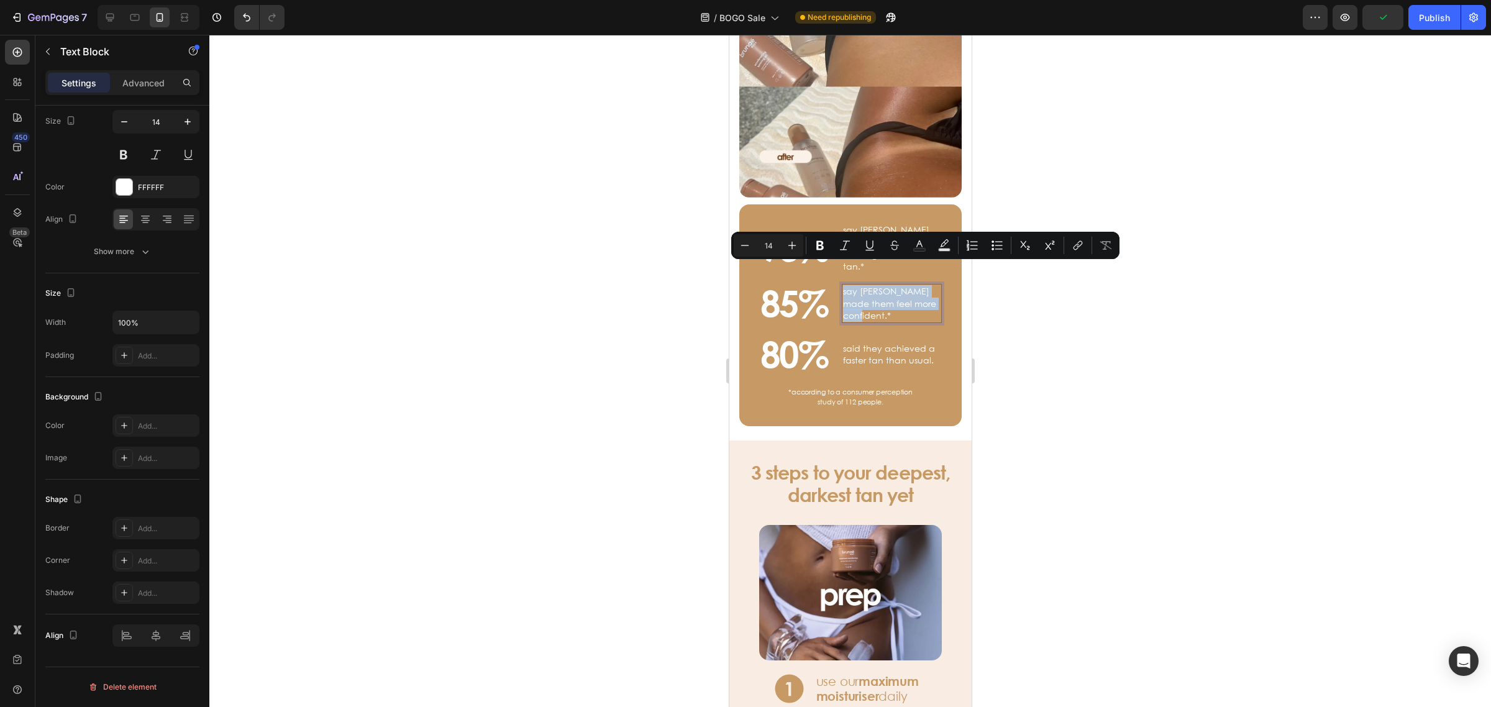
click at [842, 285] on p "say [PERSON_NAME] made them feel more confident.*" at bounding box center [891, 303] width 98 height 37
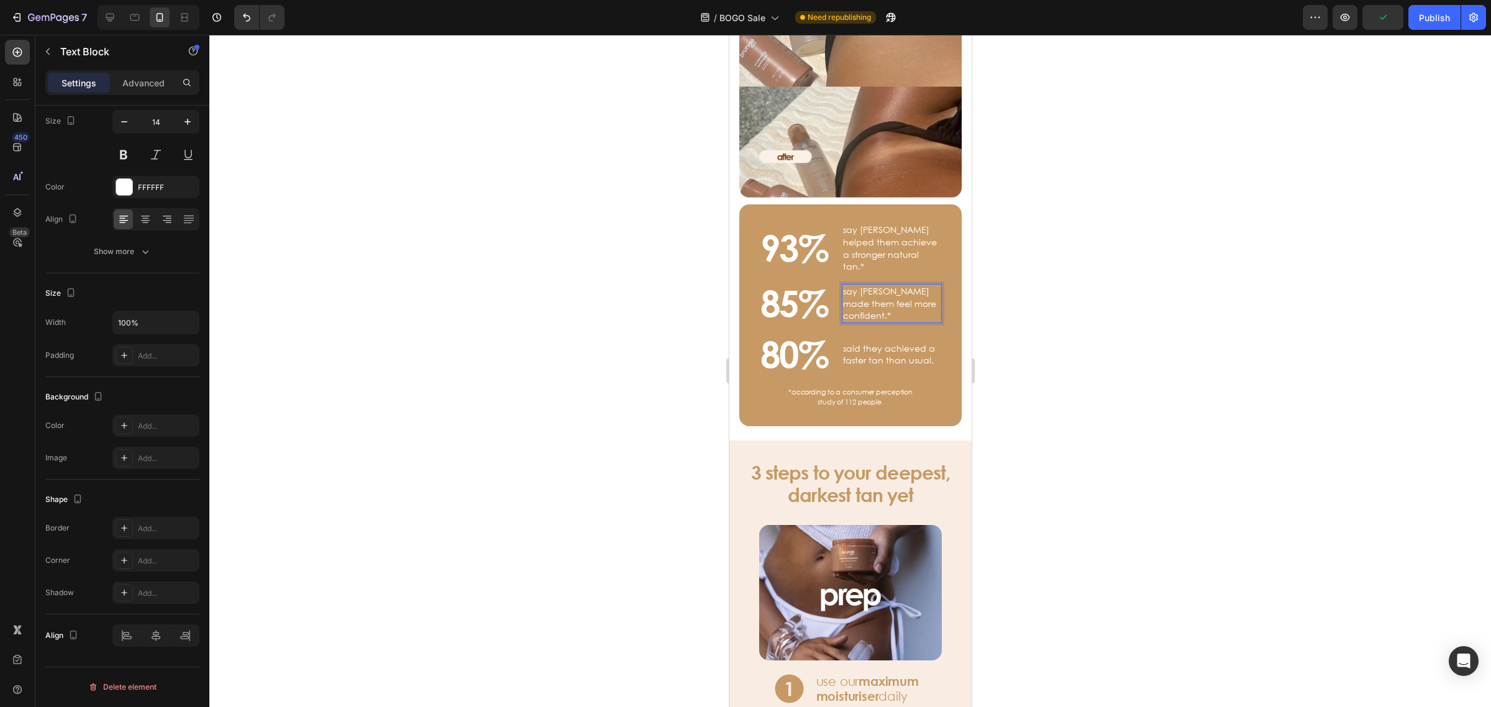
click at [842, 285] on p "say [PERSON_NAME] made them feel more confident.*" at bounding box center [891, 303] width 98 height 37
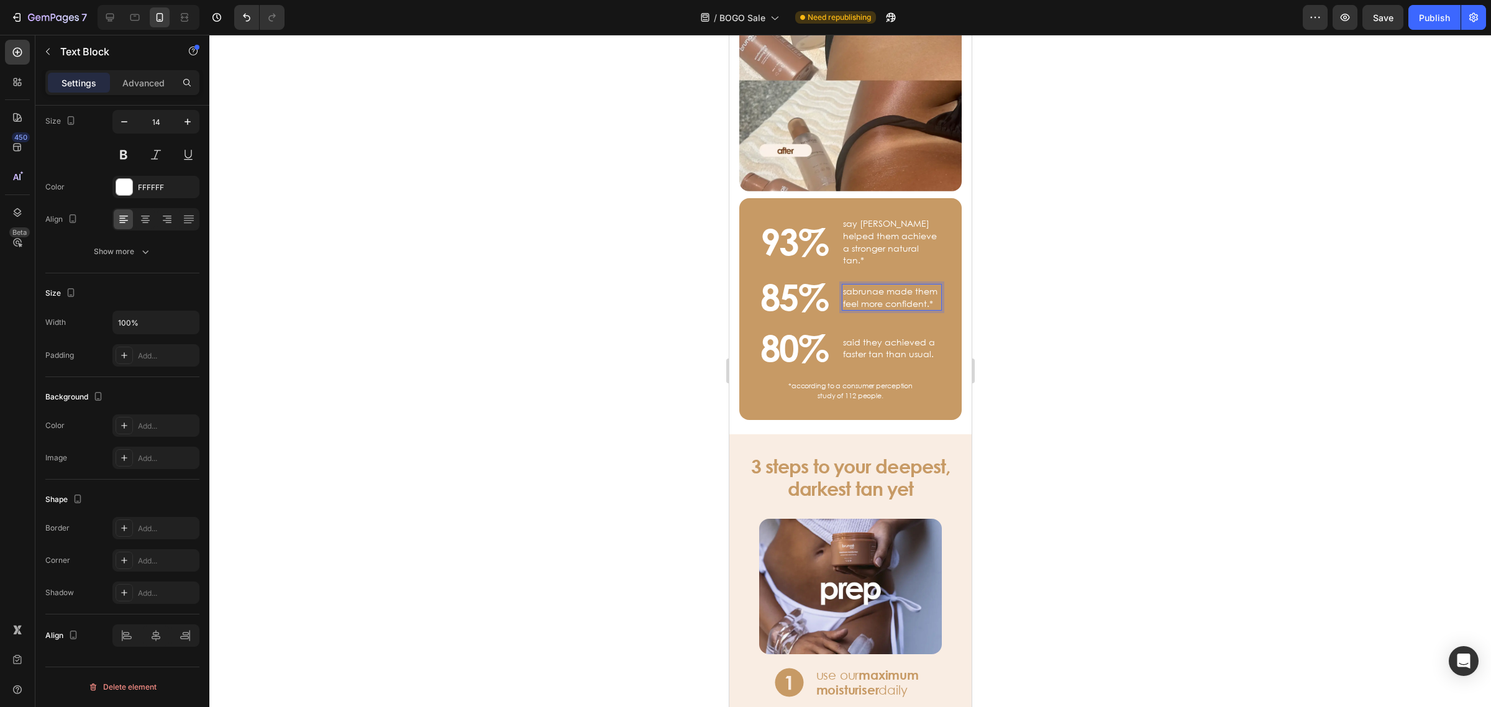
scroll to position [964, 0]
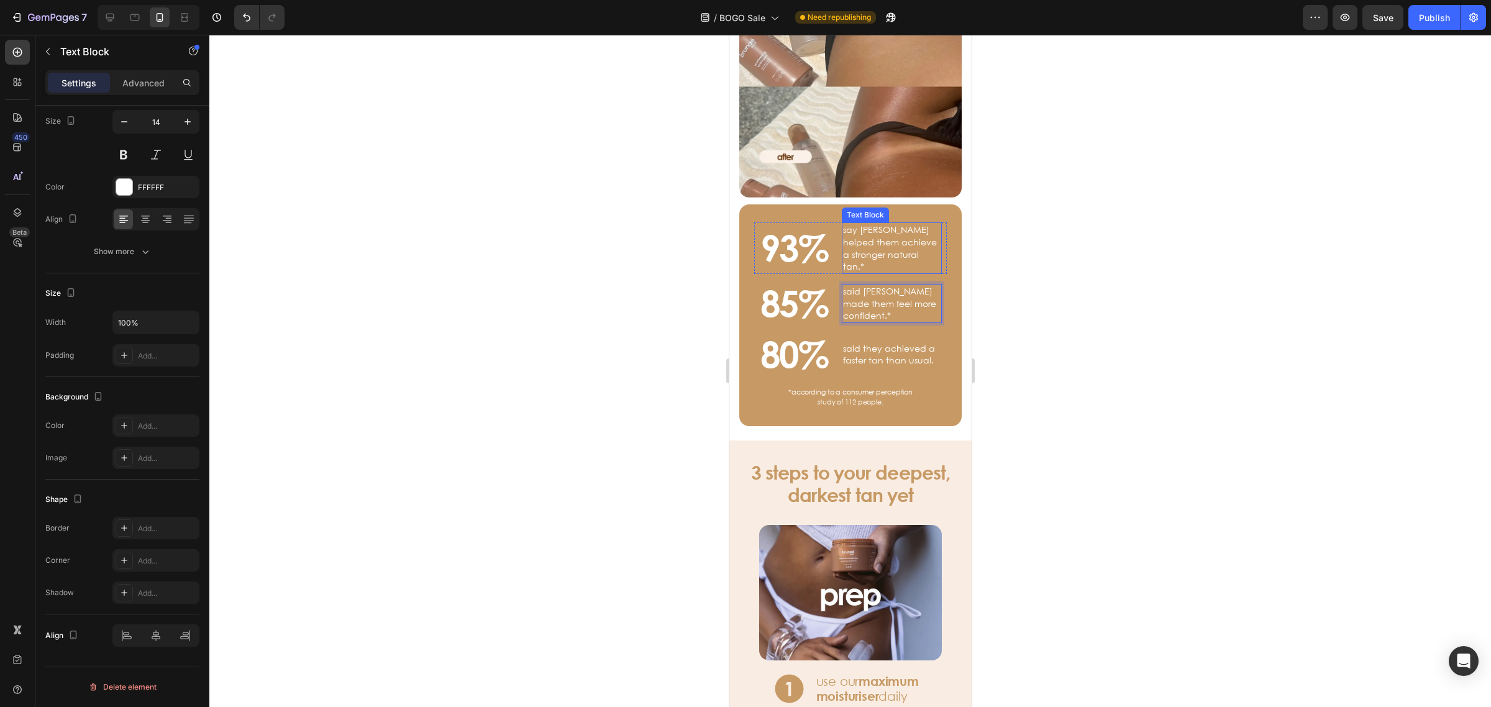
click at [843, 224] on p "say [PERSON_NAME] helped them achieve a stronger natural tan.*" at bounding box center [891, 248] width 98 height 48
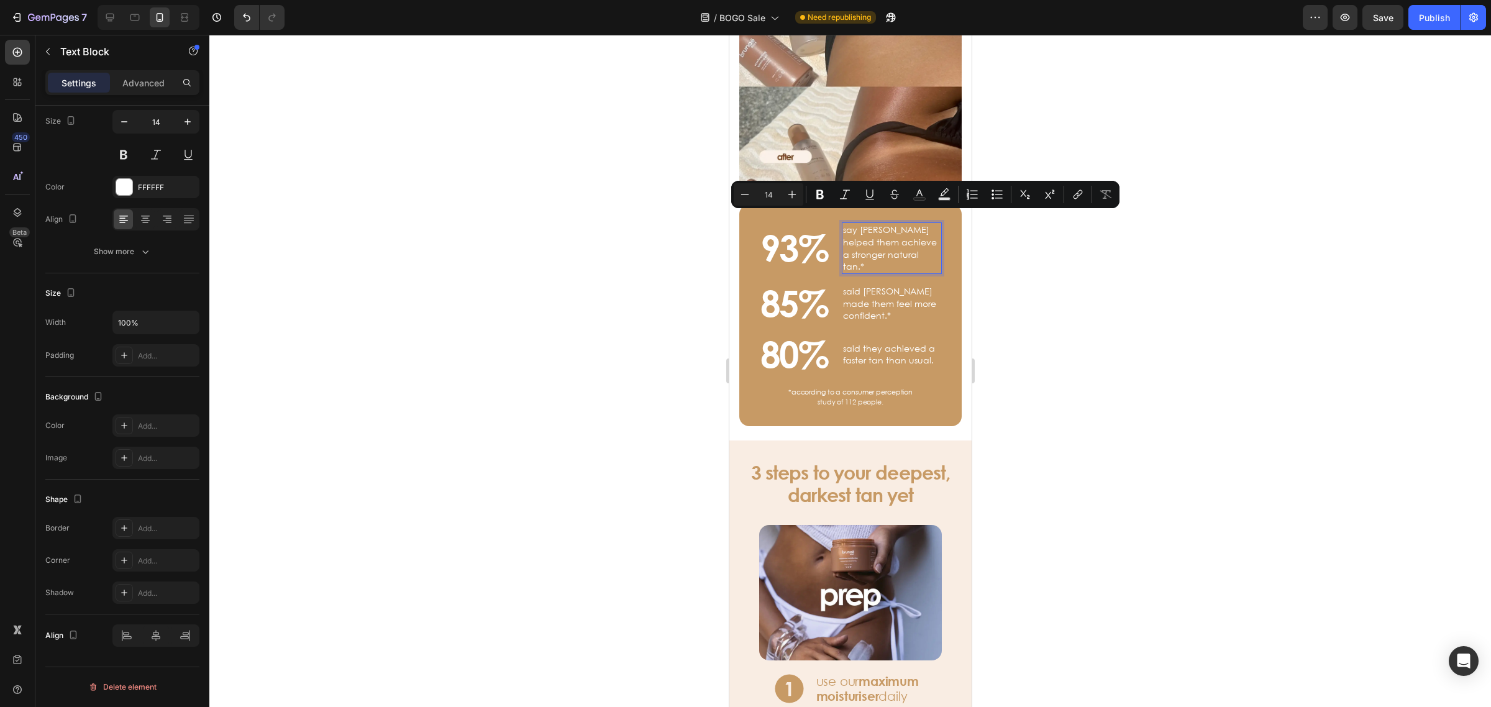
click at [825, 224] on div "93% Heading say [PERSON_NAME] helped them achieve a stronger natural tan.* Text…" at bounding box center [849, 247] width 193 height 51
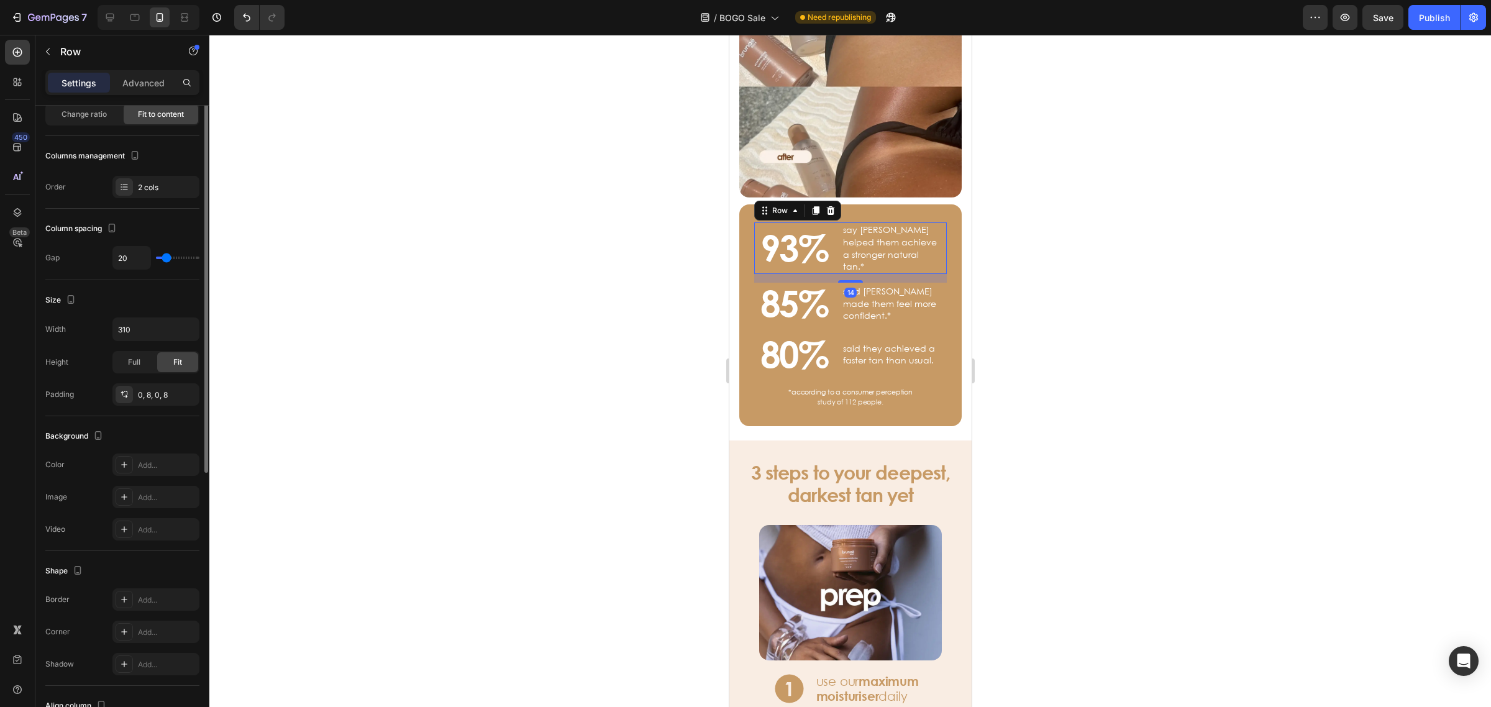
scroll to position [0, 0]
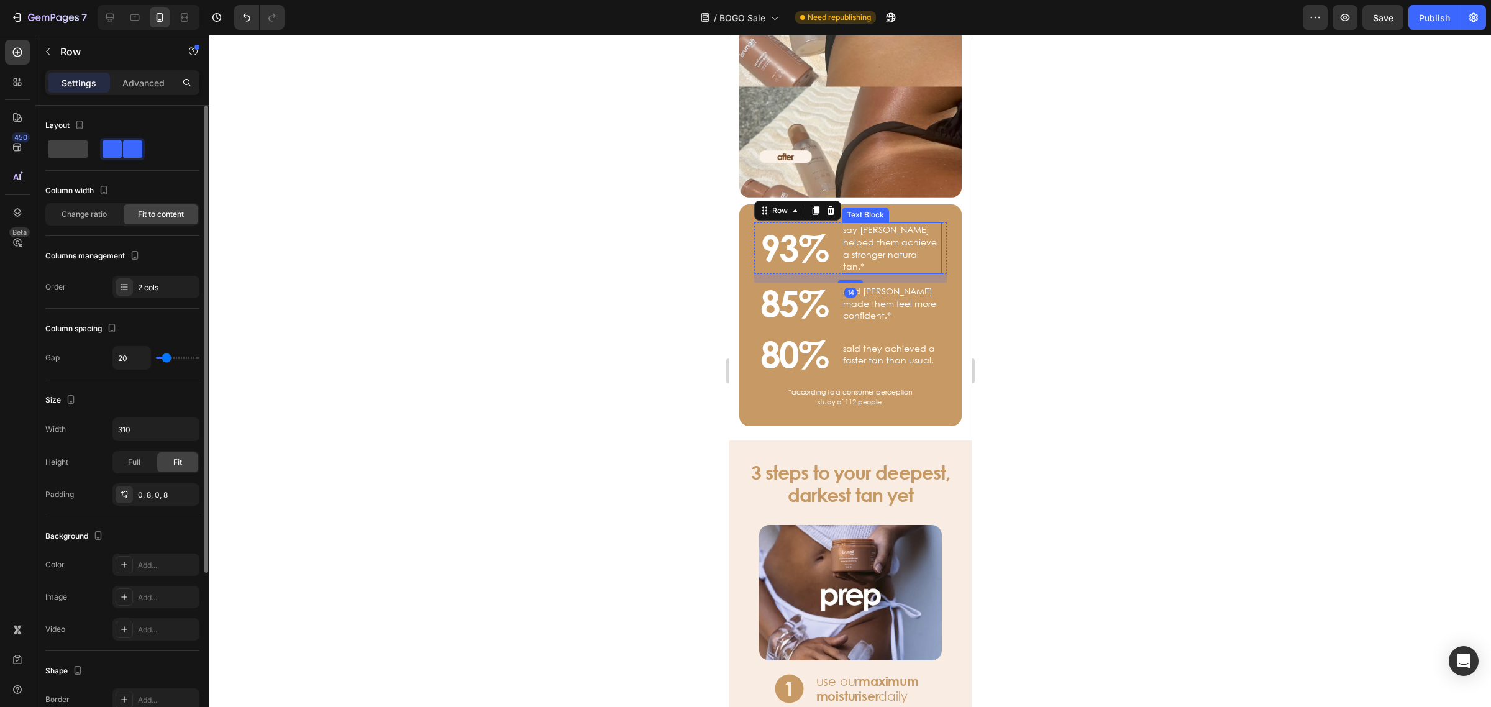
click at [844, 224] on p "say [PERSON_NAME] helped them achieve a stronger natural tan.*" at bounding box center [891, 248] width 98 height 48
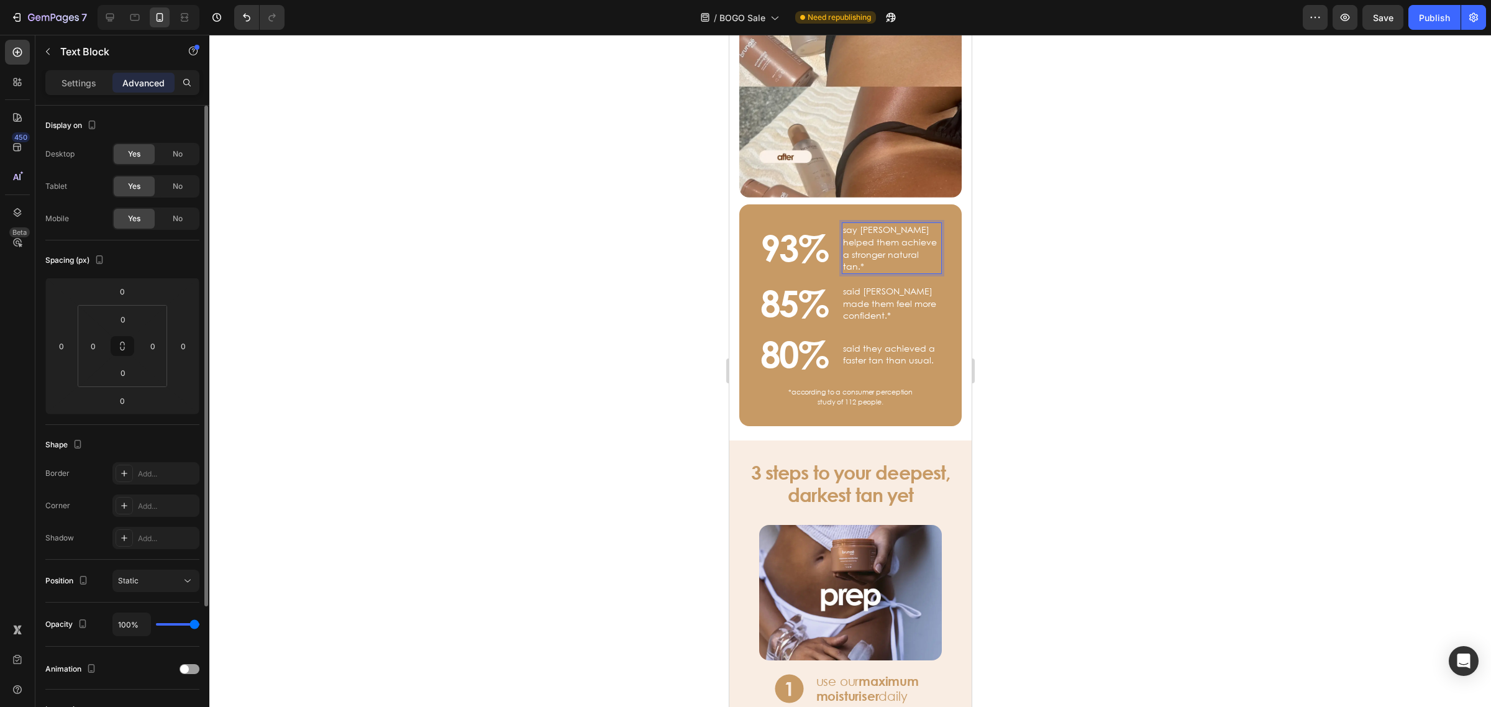
click at [843, 224] on p "say [PERSON_NAME] helped them achieve a stronger natural tan.*" at bounding box center [891, 248] width 98 height 48
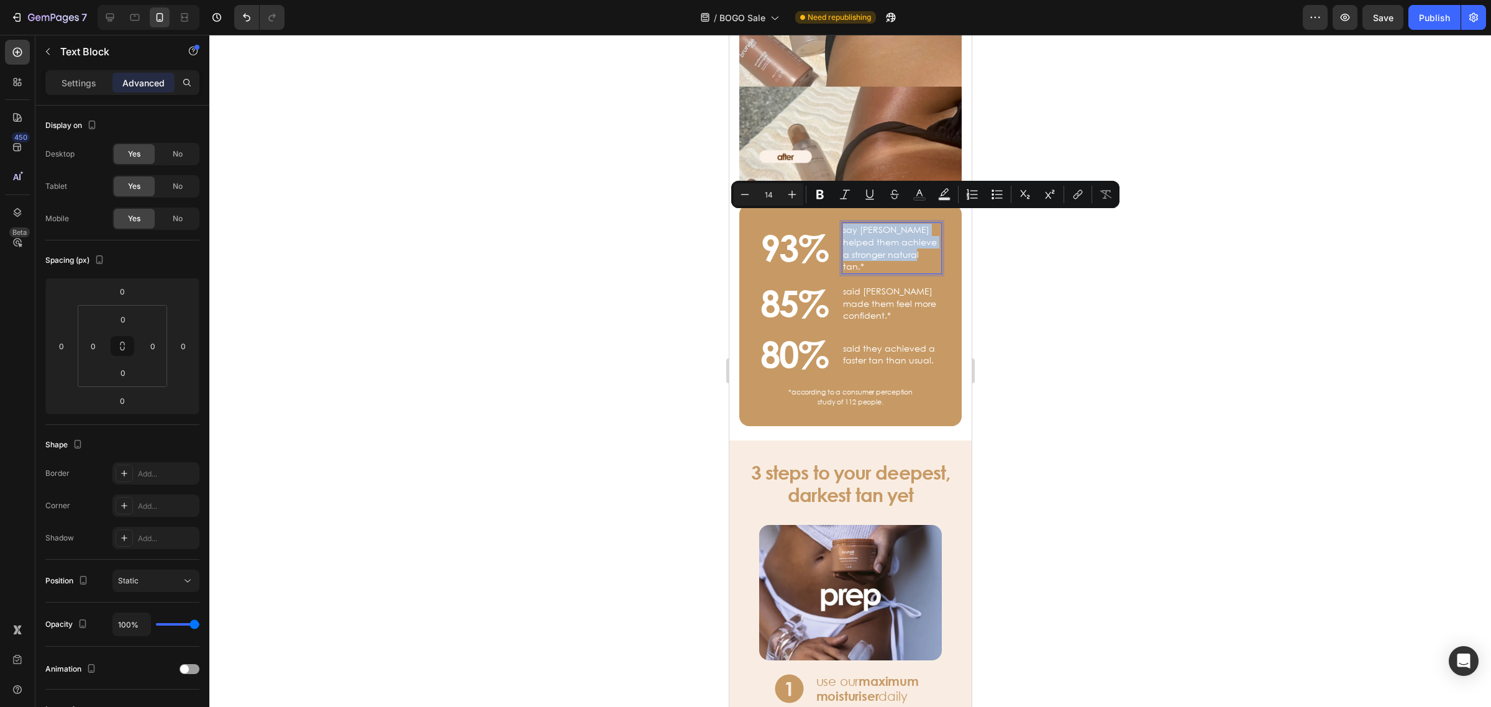
click at [842, 224] on p "say [PERSON_NAME] helped them achieve a stronger natural tan.*" at bounding box center [891, 248] width 98 height 48
click at [848, 224] on p "say [PERSON_NAME] helped them achieve a stronger natural tan.*" at bounding box center [891, 248] width 98 height 48
click at [1020, 250] on div at bounding box center [849, 371] width 1281 height 672
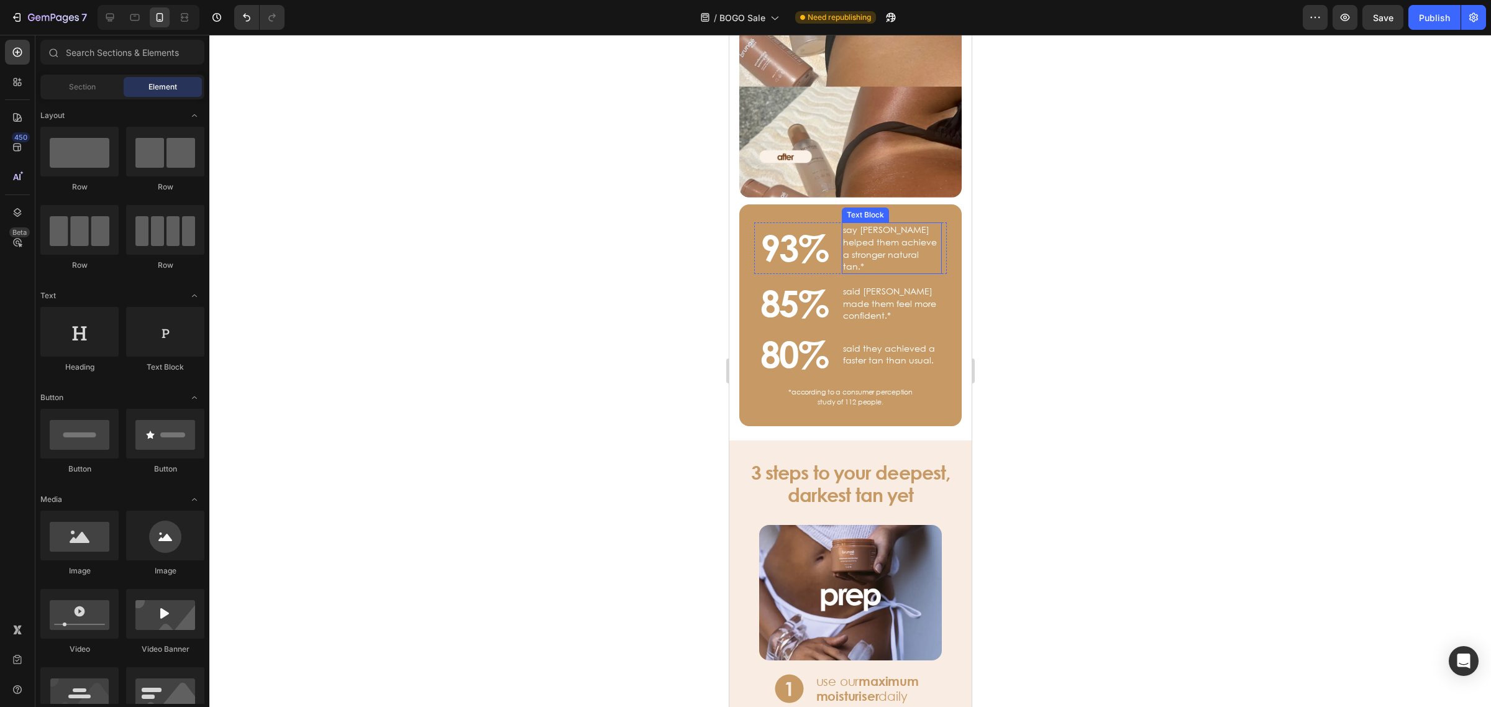
click at [849, 224] on p "say [PERSON_NAME] helped them achieve a stronger natural tan.*" at bounding box center [891, 248] width 98 height 48
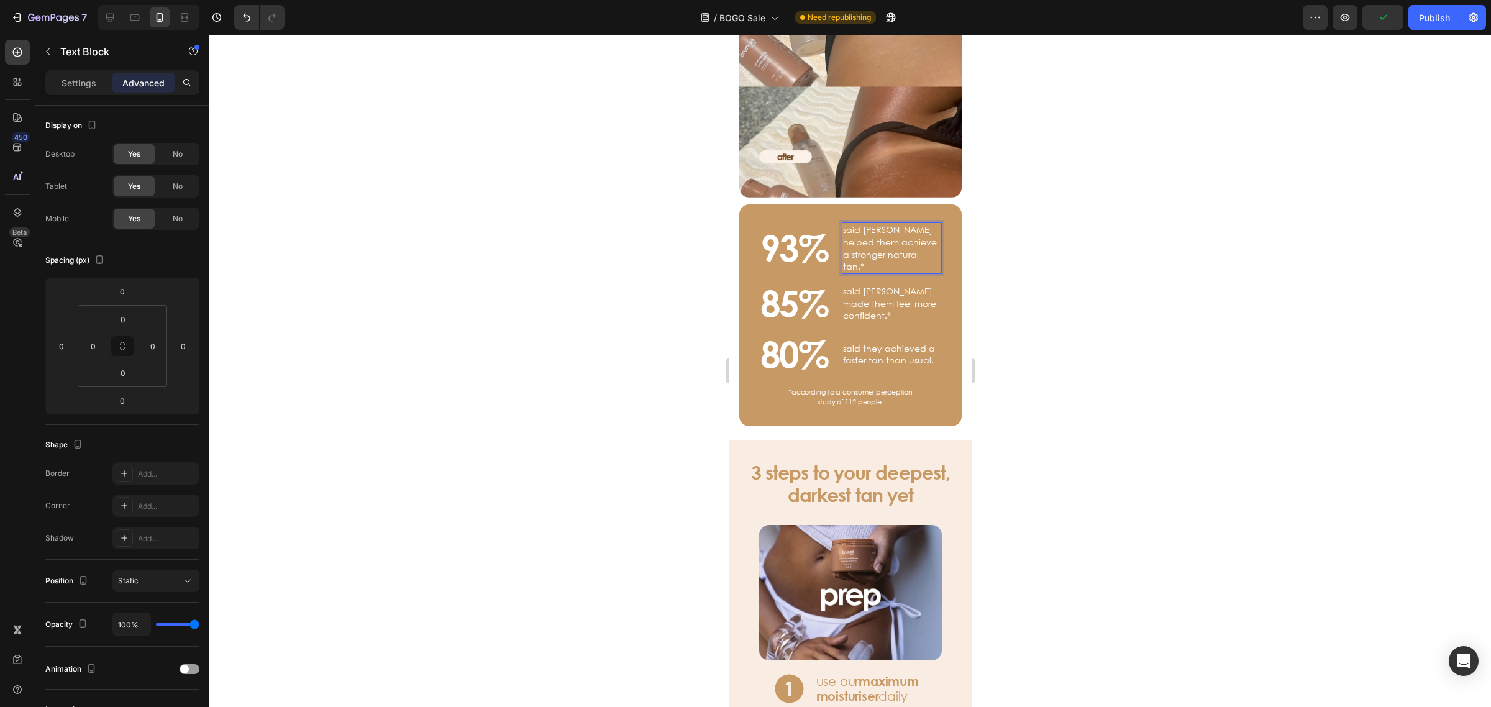
click at [1122, 329] on div at bounding box center [849, 371] width 1281 height 672
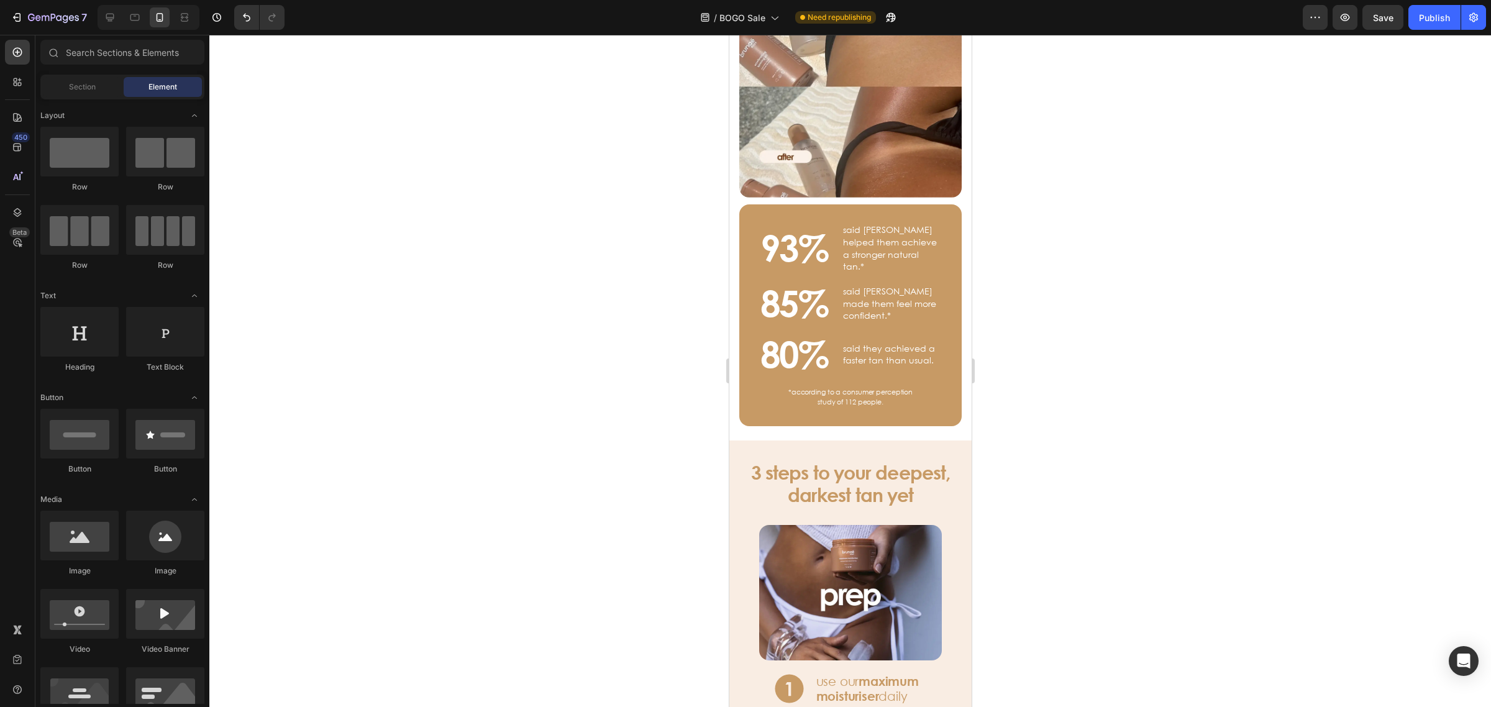
click at [1219, 292] on div at bounding box center [849, 371] width 1281 height 672
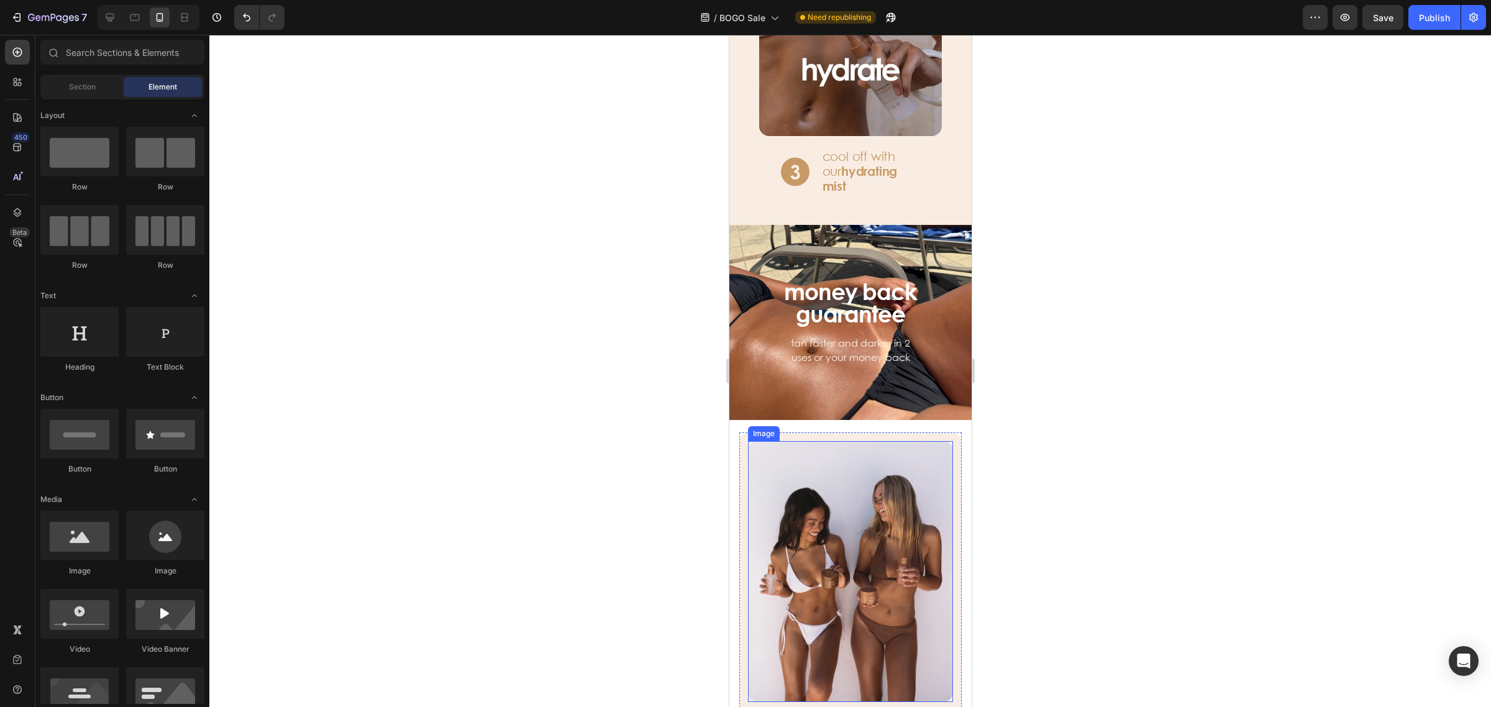
scroll to position [1430, 0]
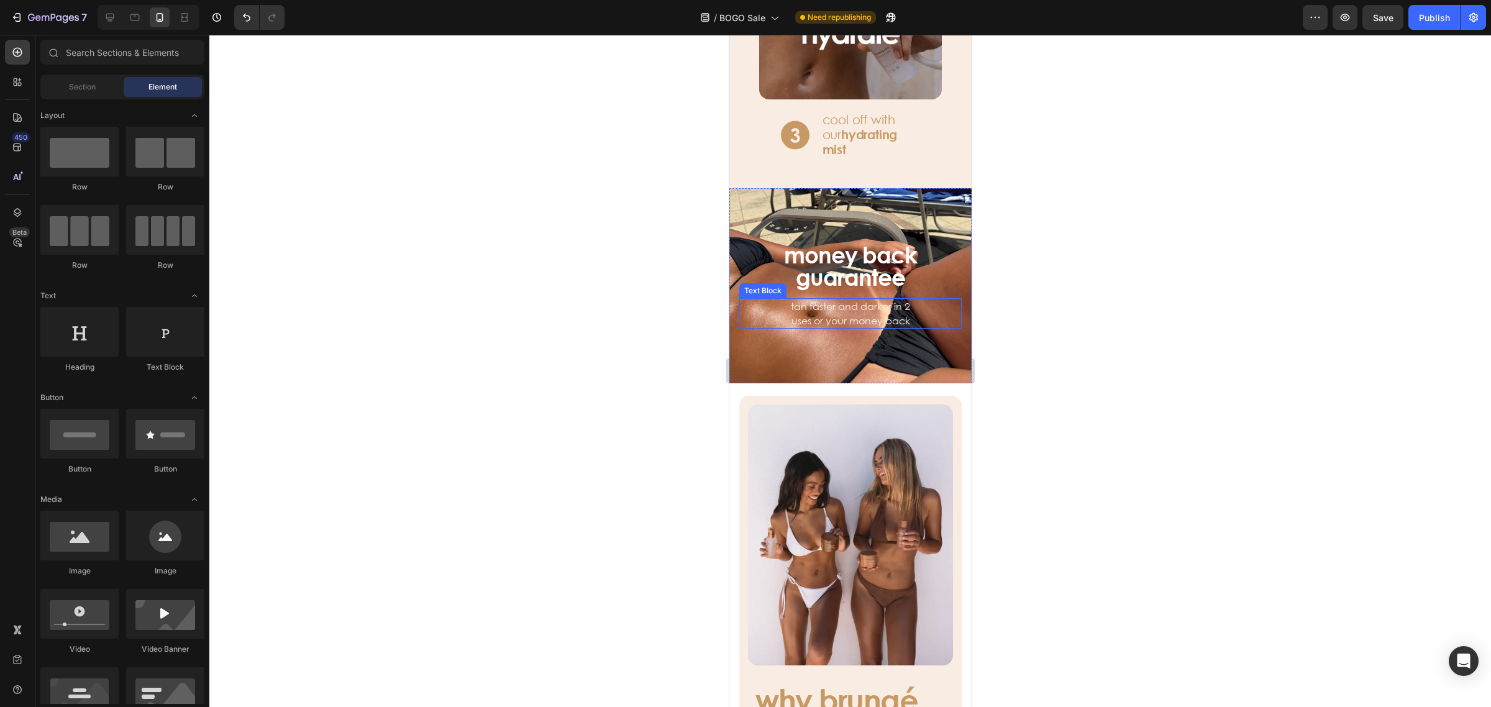
click at [823, 299] on p "tan faster and darker in 2 uses or your money back" at bounding box center [850, 313] width 132 height 28
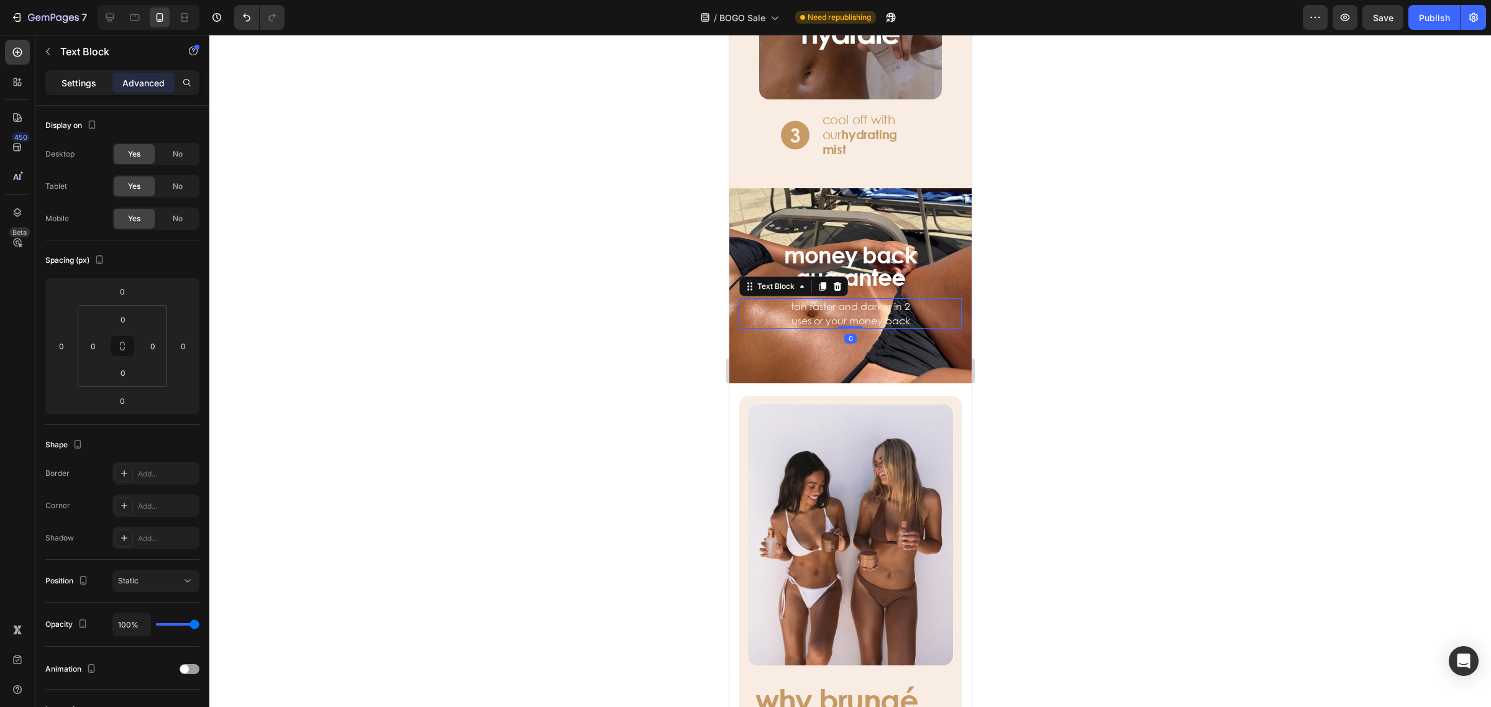
click at [89, 84] on p "Settings" at bounding box center [78, 82] width 35 height 13
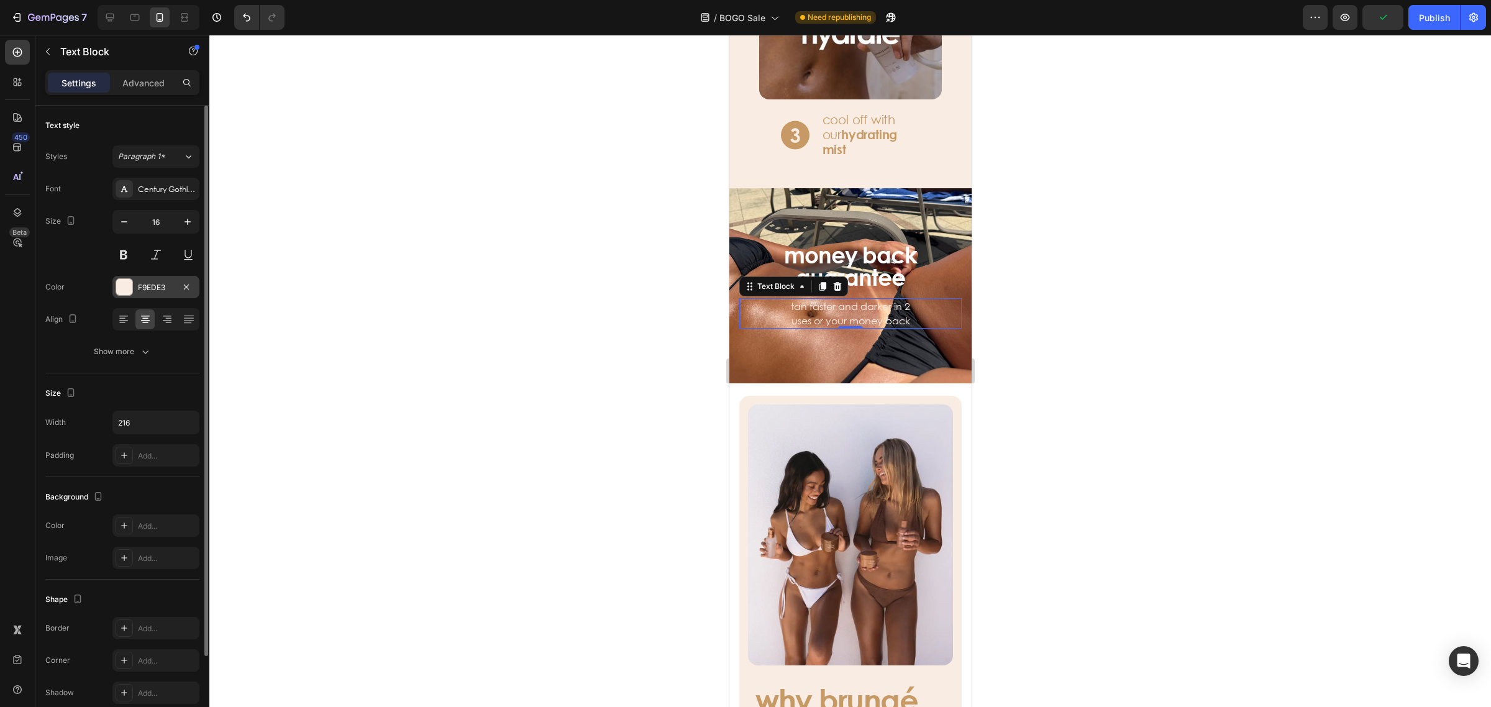
click at [118, 287] on div at bounding box center [124, 287] width 16 height 16
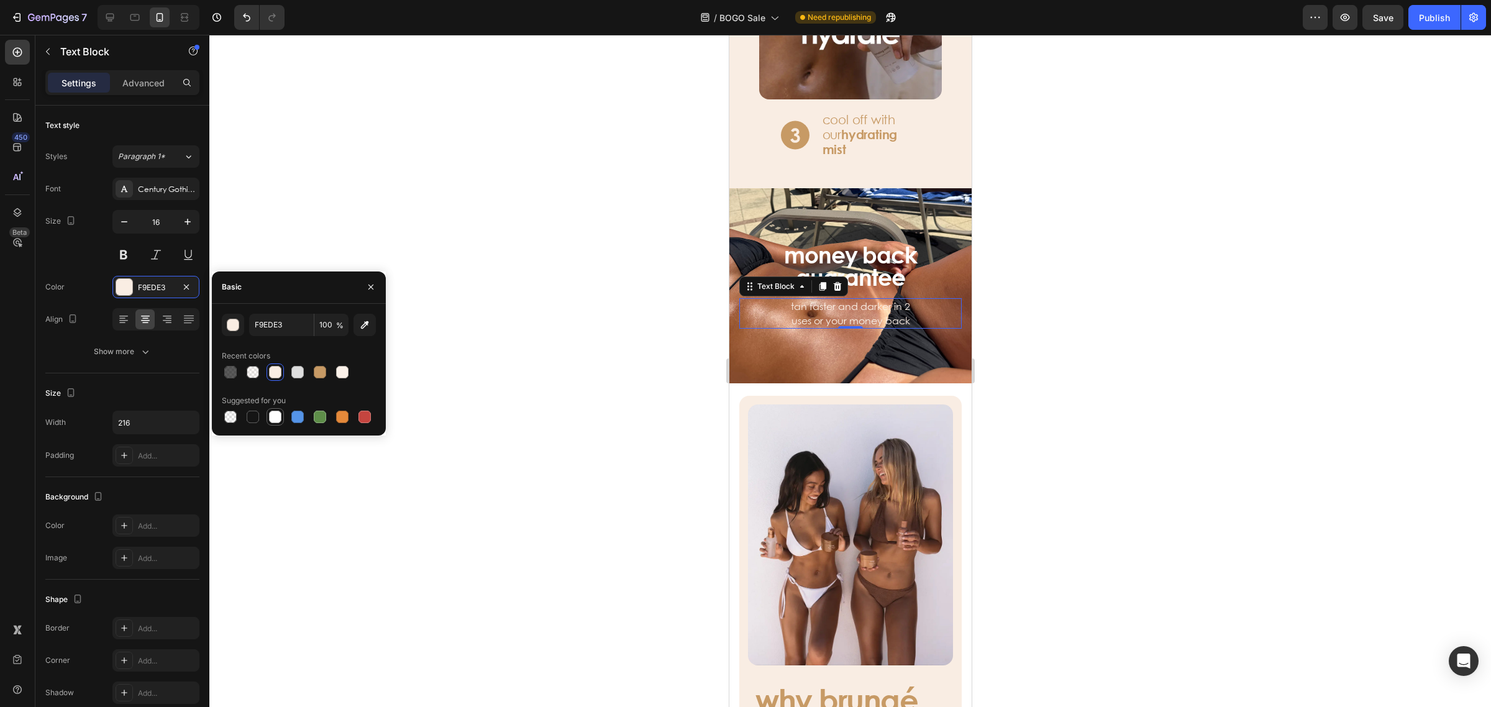
click at [278, 415] on div at bounding box center [275, 417] width 12 height 12
type input "FFFFFF"
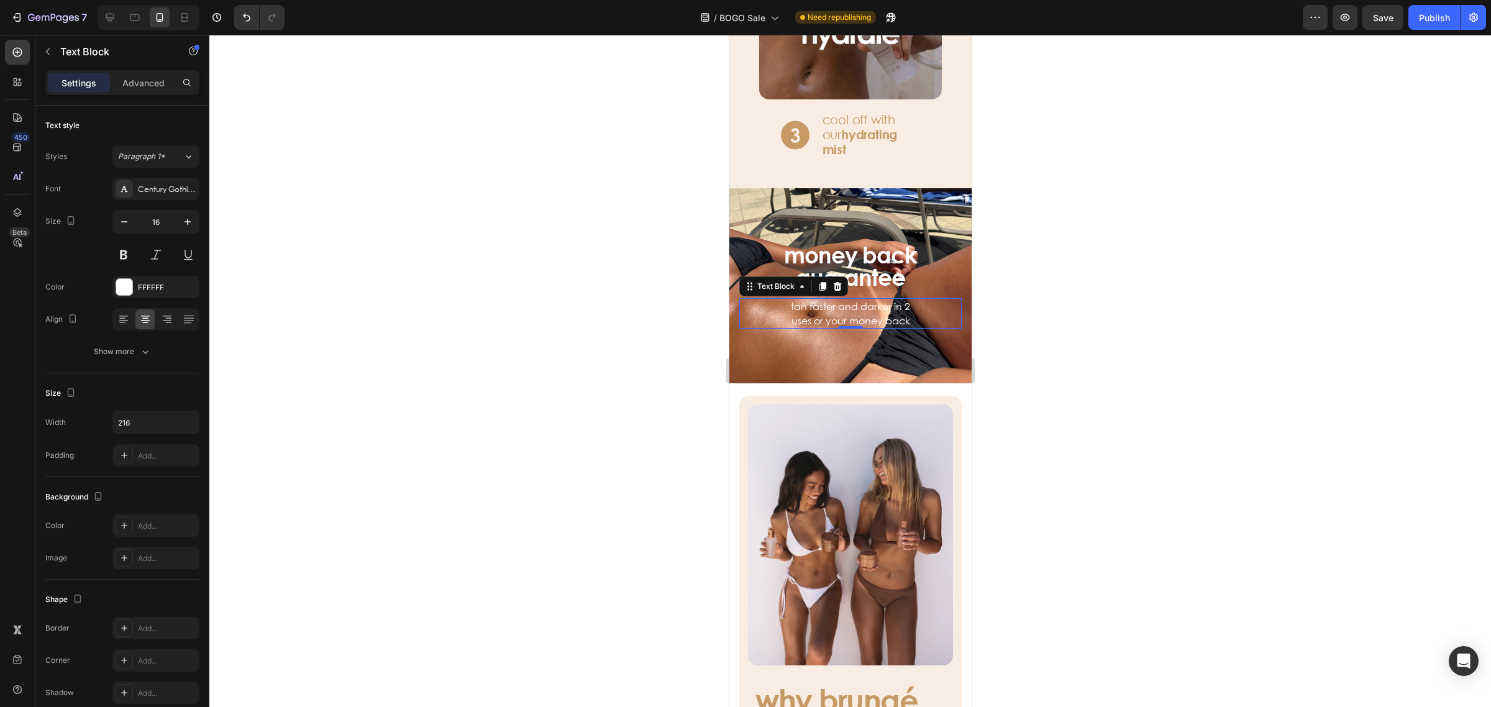
click at [478, 418] on div at bounding box center [849, 371] width 1281 height 672
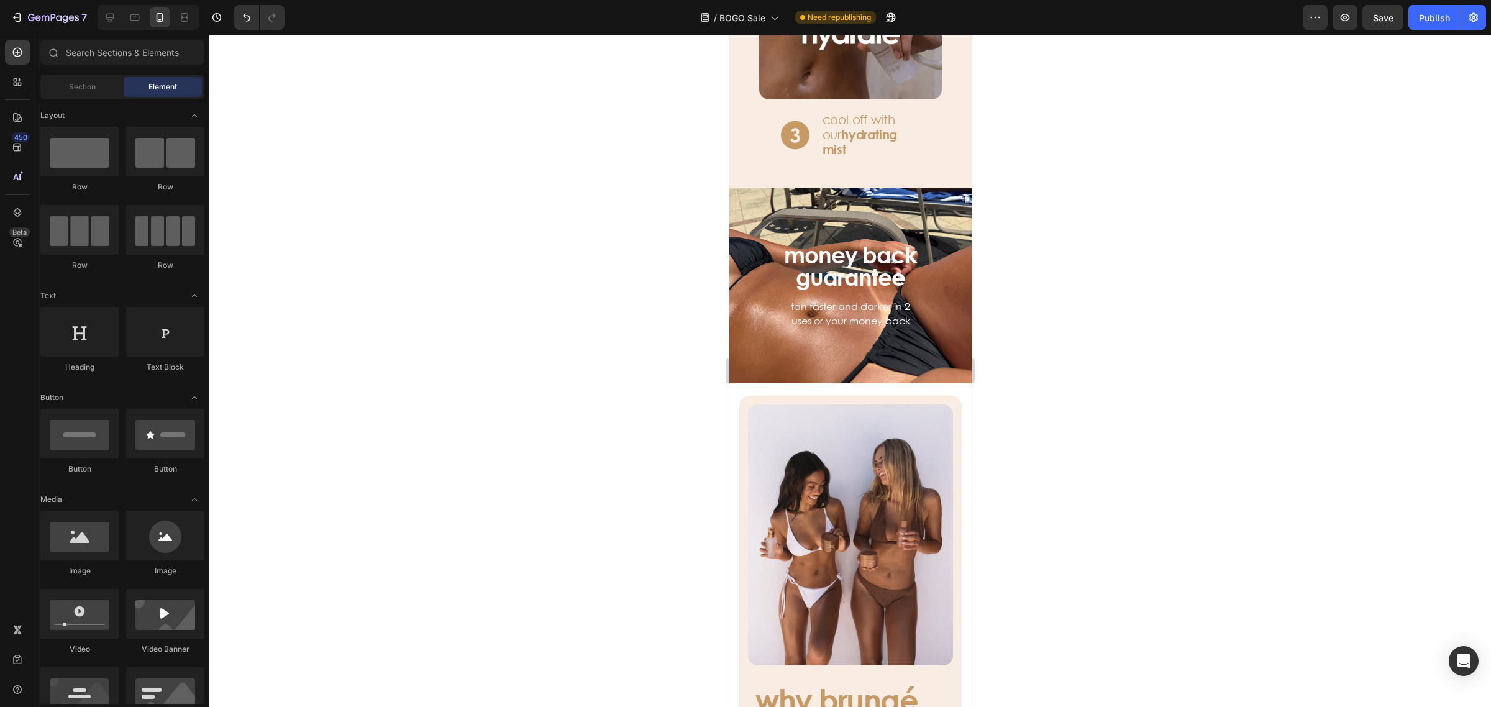
click at [478, 418] on div at bounding box center [849, 371] width 1281 height 672
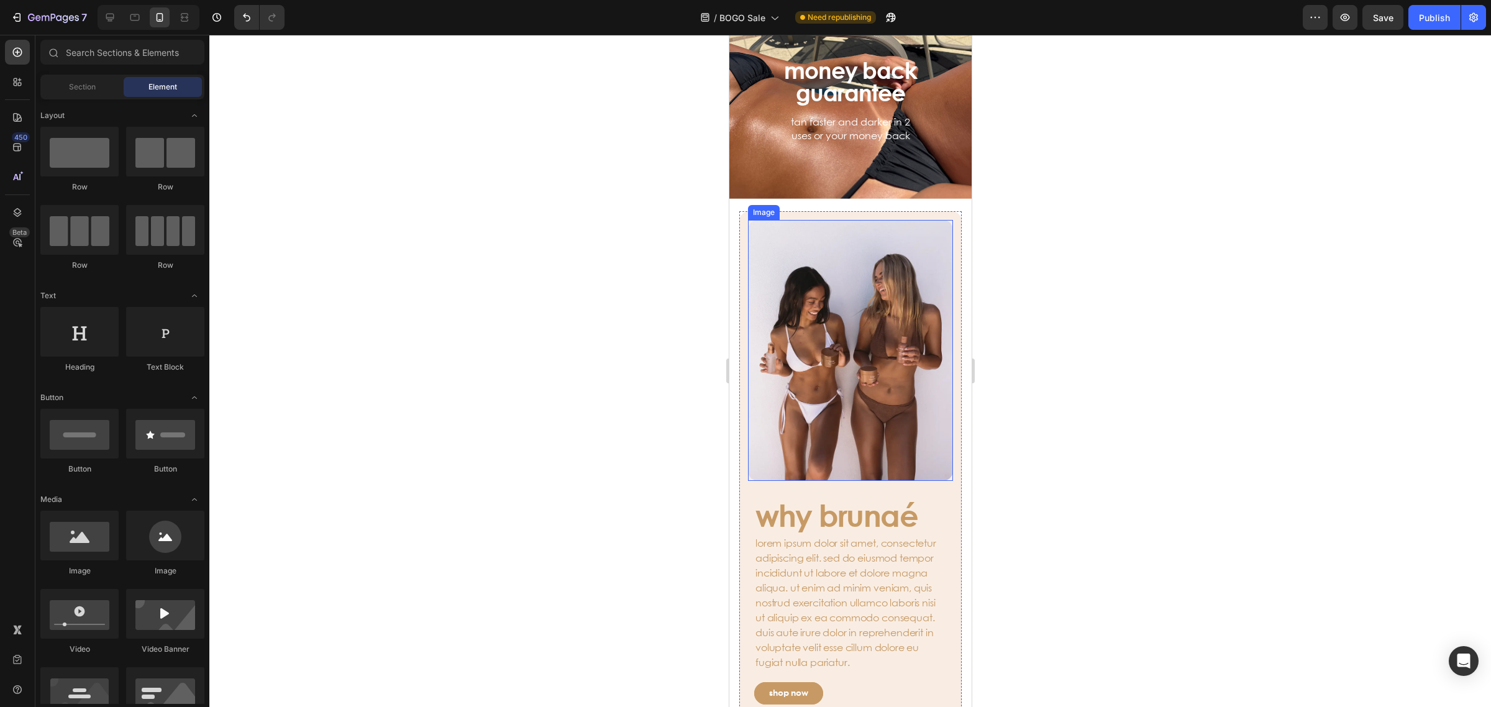
scroll to position [1740, 0]
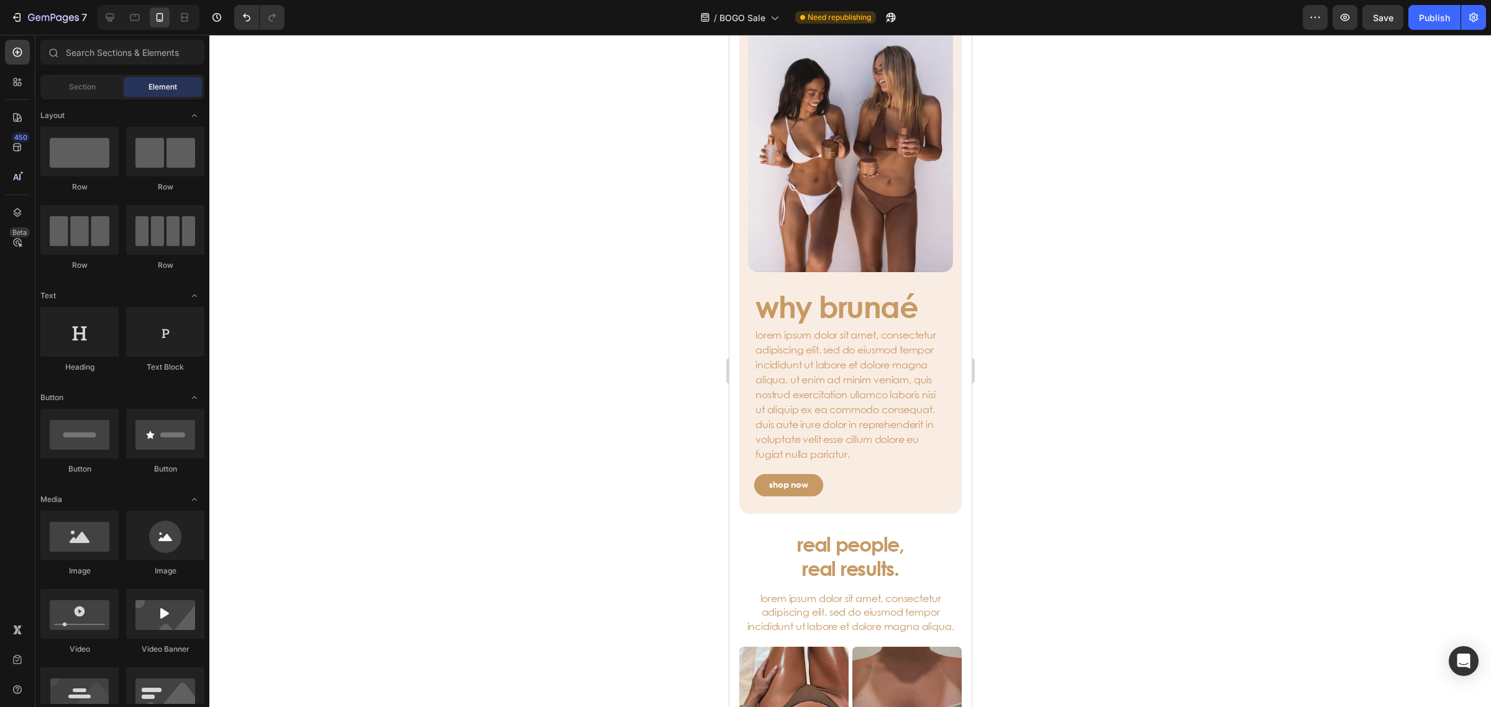
click at [829, 404] on p "lorem ipsum dolor sit amet, consectetur adipiscing elit. sed do eiusmod tempor …" at bounding box center [850, 394] width 190 height 134
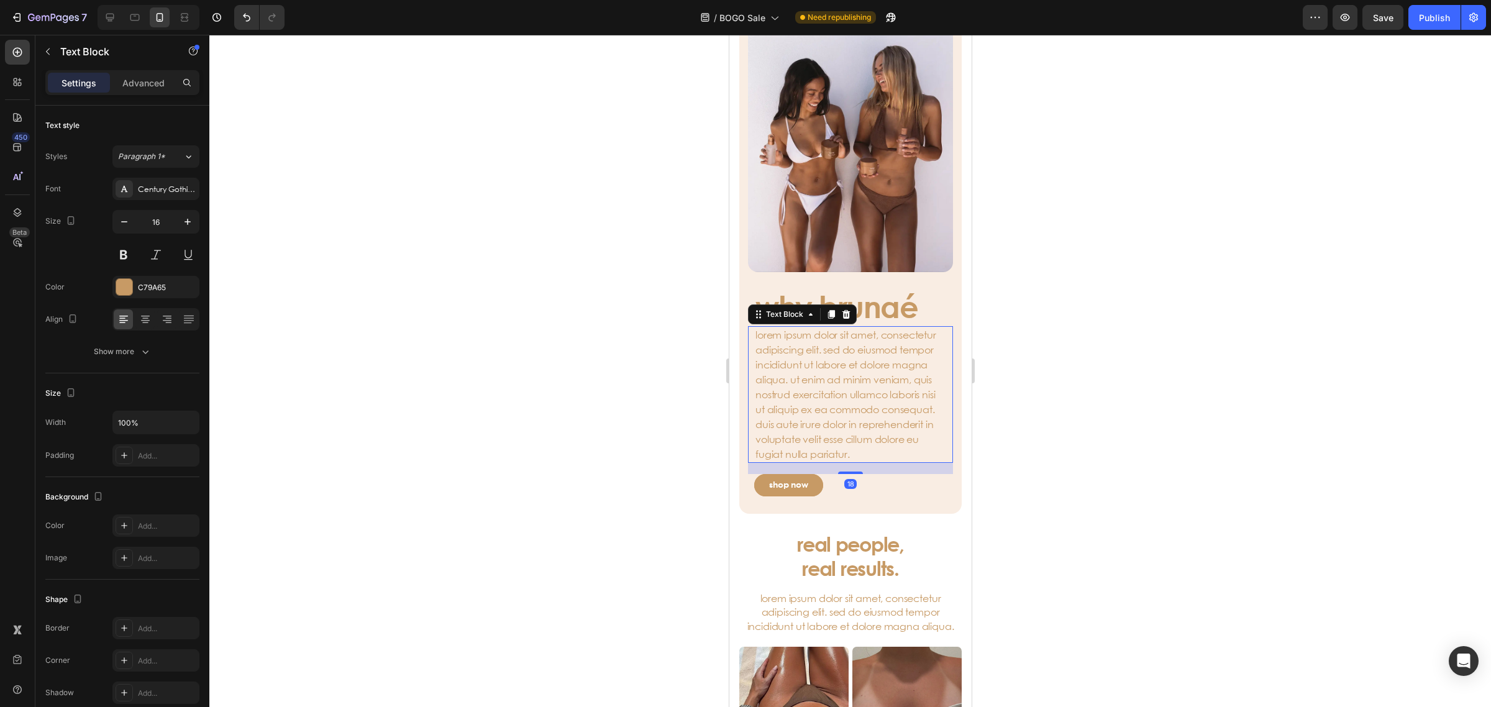
click at [861, 434] on p "lorem ipsum dolor sit amet, consectetur adipiscing elit. sed do eiusmod tempor …" at bounding box center [850, 394] width 190 height 134
click at [869, 457] on p "lorem ipsum dolor sit amet, consectetur adipiscing elit. sed do eiusmod tempor …" at bounding box center [850, 394] width 190 height 134
click at [868, 455] on p "lorem ipsum dolor sit amet, consectetur adipiscing elit. sed do eiusmod tempor …" at bounding box center [850, 394] width 190 height 134
drag, startPoint x: 876, startPoint y: 455, endPoint x: 754, endPoint y: 320, distance: 182.1
click at [755, 327] on p "lorem ipsum dolor sit amet, consectetur adipiscing elit. sed do eiusmod tempor …" at bounding box center [850, 394] width 190 height 134
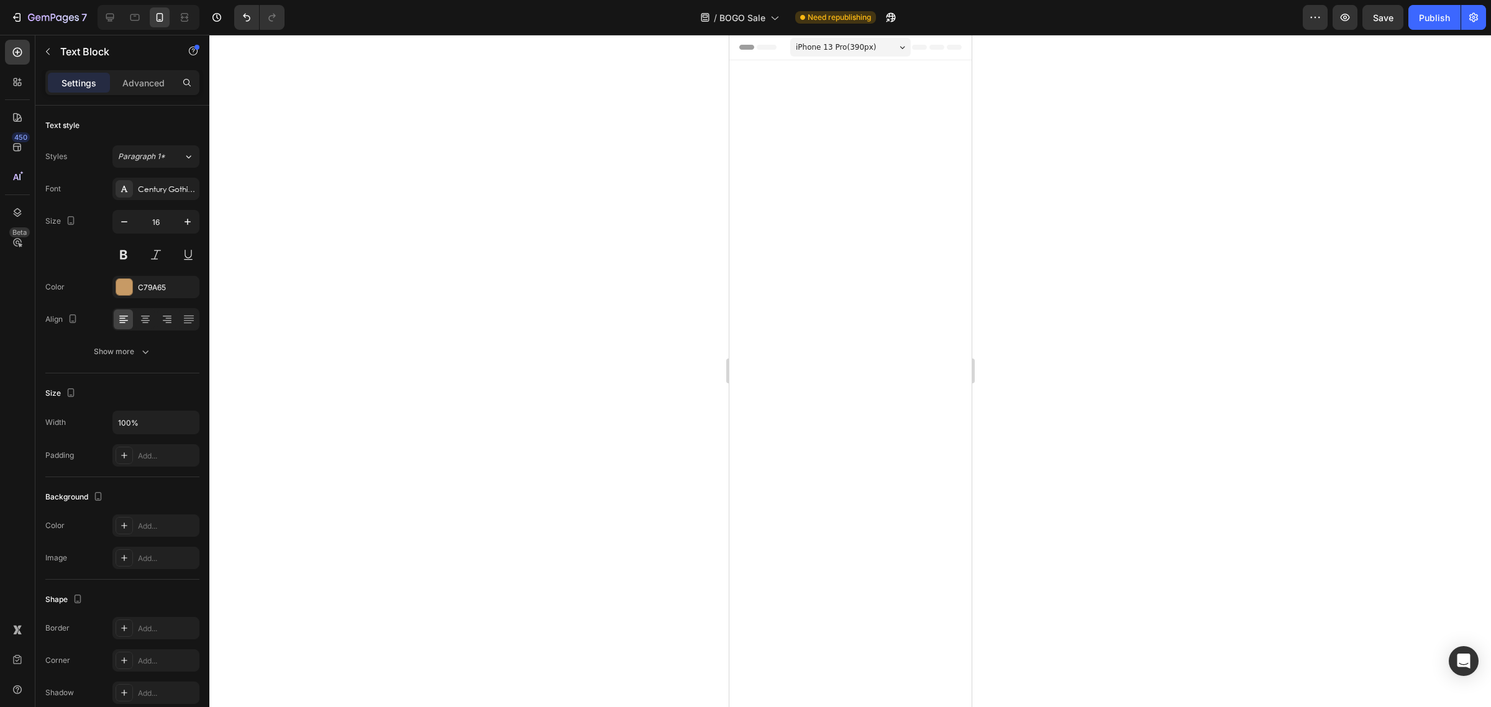
scroll to position [1740, 0]
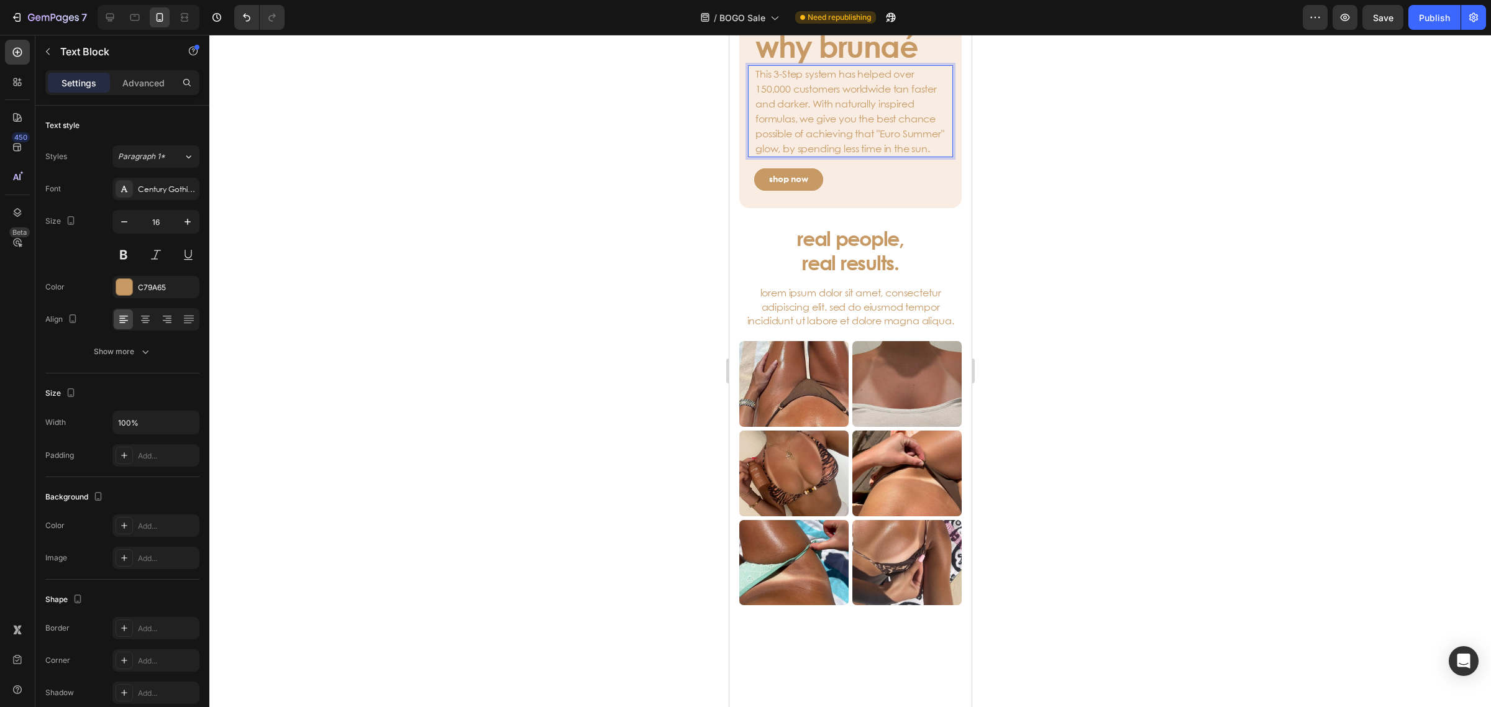
drag, startPoint x: 752, startPoint y: 319, endPoint x: 756, endPoint y: 324, distance: 6.6
click at [753, 157] on div "This 3-Step system has helped over 150,000 customers worldwide tan faster and d…" at bounding box center [849, 111] width 205 height 92
click at [756, 156] on p "This 3-Step system has helped over 150,000 customers worldwide tan faster and d…" at bounding box center [850, 110] width 190 height 89
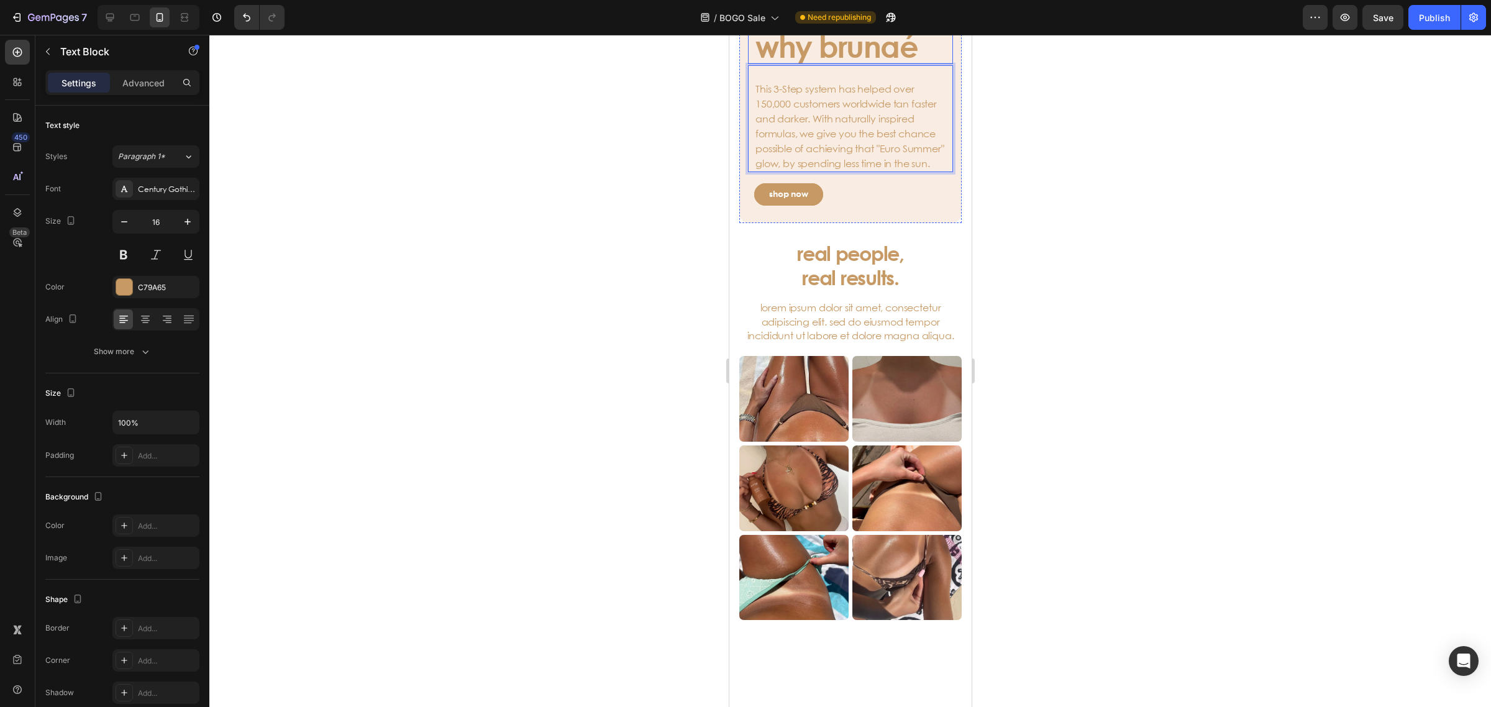
click at [1402, 361] on div at bounding box center [849, 371] width 1281 height 672
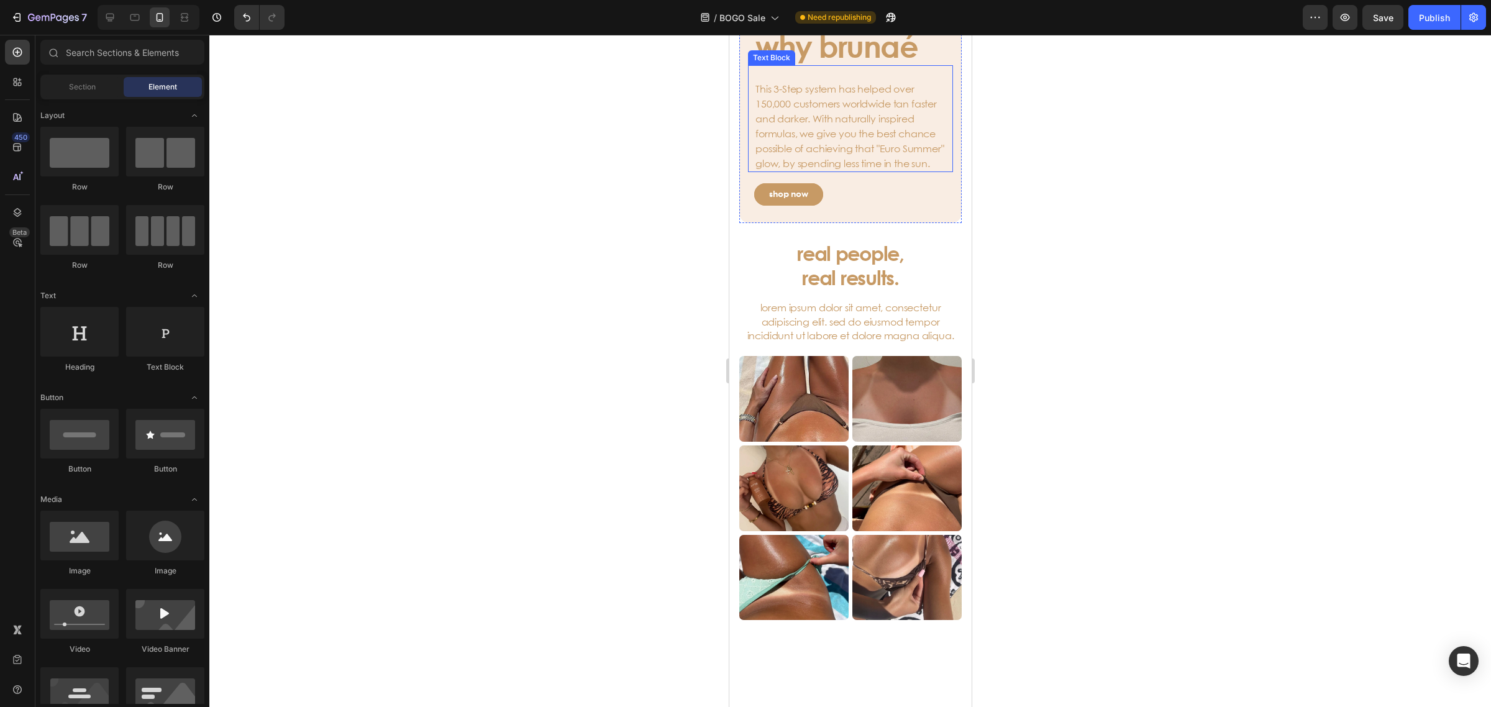
drag, startPoint x: 852, startPoint y: 358, endPoint x: 834, endPoint y: 352, distance: 19.1
click at [852, 171] on p "This 3-Step system has helped over 150,000 customers worldwide tan faster and d…" at bounding box center [850, 118] width 190 height 104
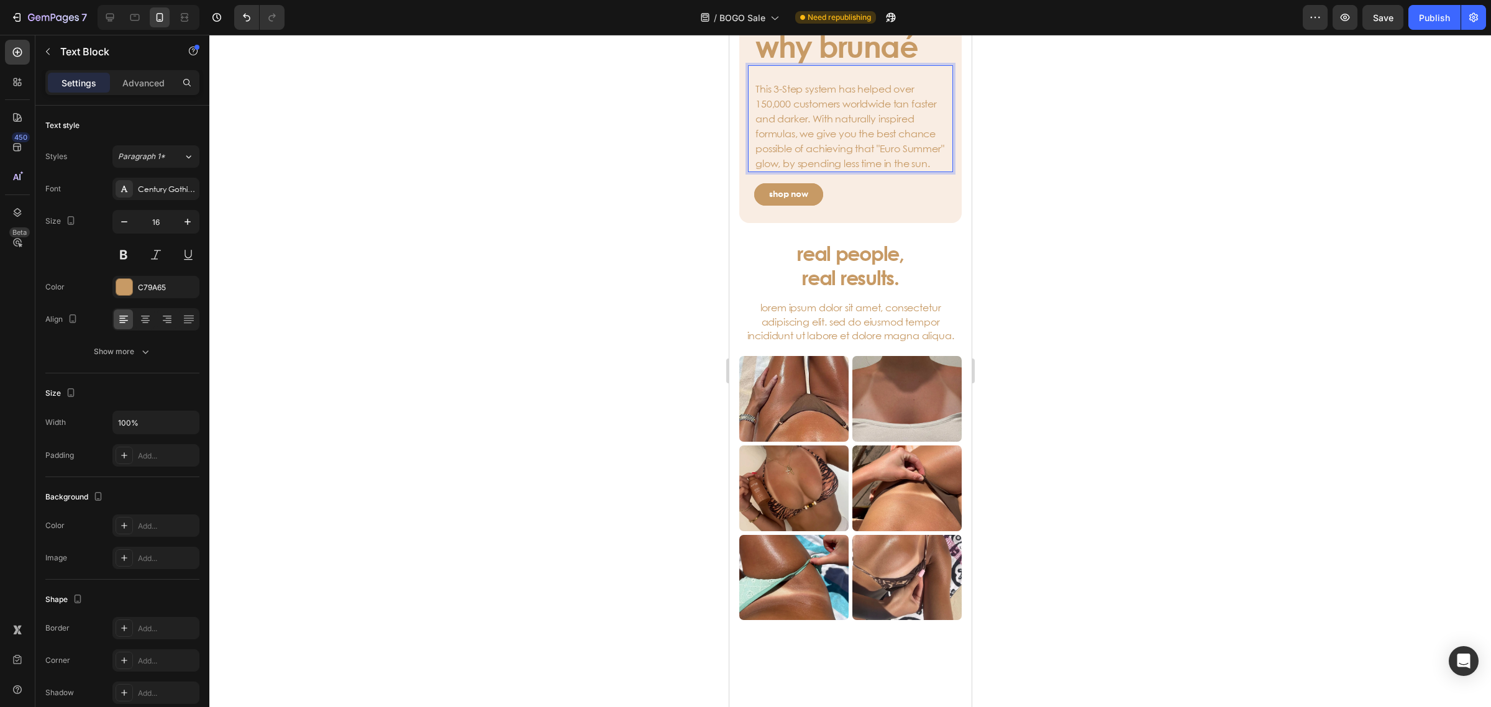
click at [760, 171] on p "⁠⁠⁠⁠⁠⁠⁠ This 3-Step system has helped over 150,000 customers worldwide tan fast…" at bounding box center [850, 118] width 190 height 104
click at [1075, 355] on div at bounding box center [849, 371] width 1281 height 672
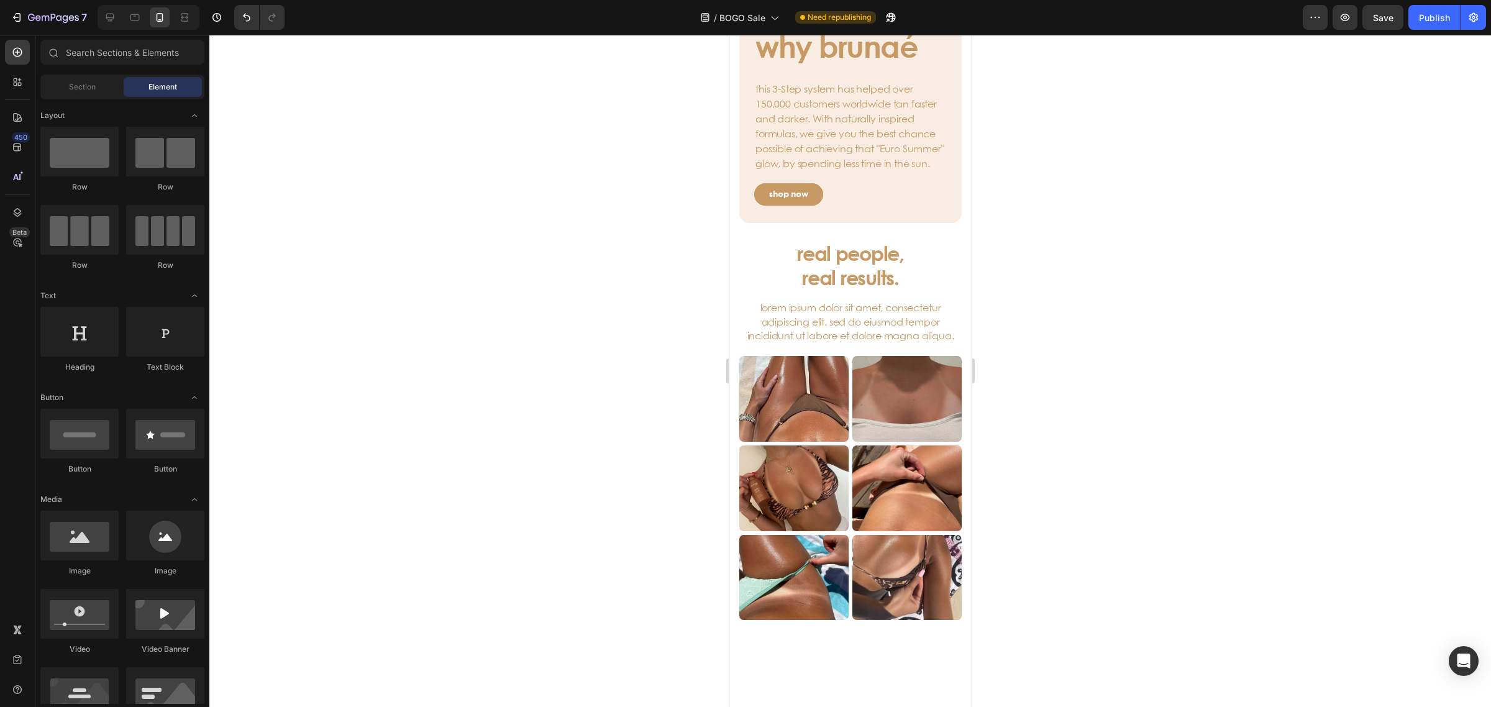
drag, startPoint x: 870, startPoint y: 398, endPoint x: 869, endPoint y: 389, distance: 8.1
click at [869, 171] on p "this 3-Step system has helped over 150,000 customers worldwide tan faster and d…" at bounding box center [850, 118] width 190 height 104
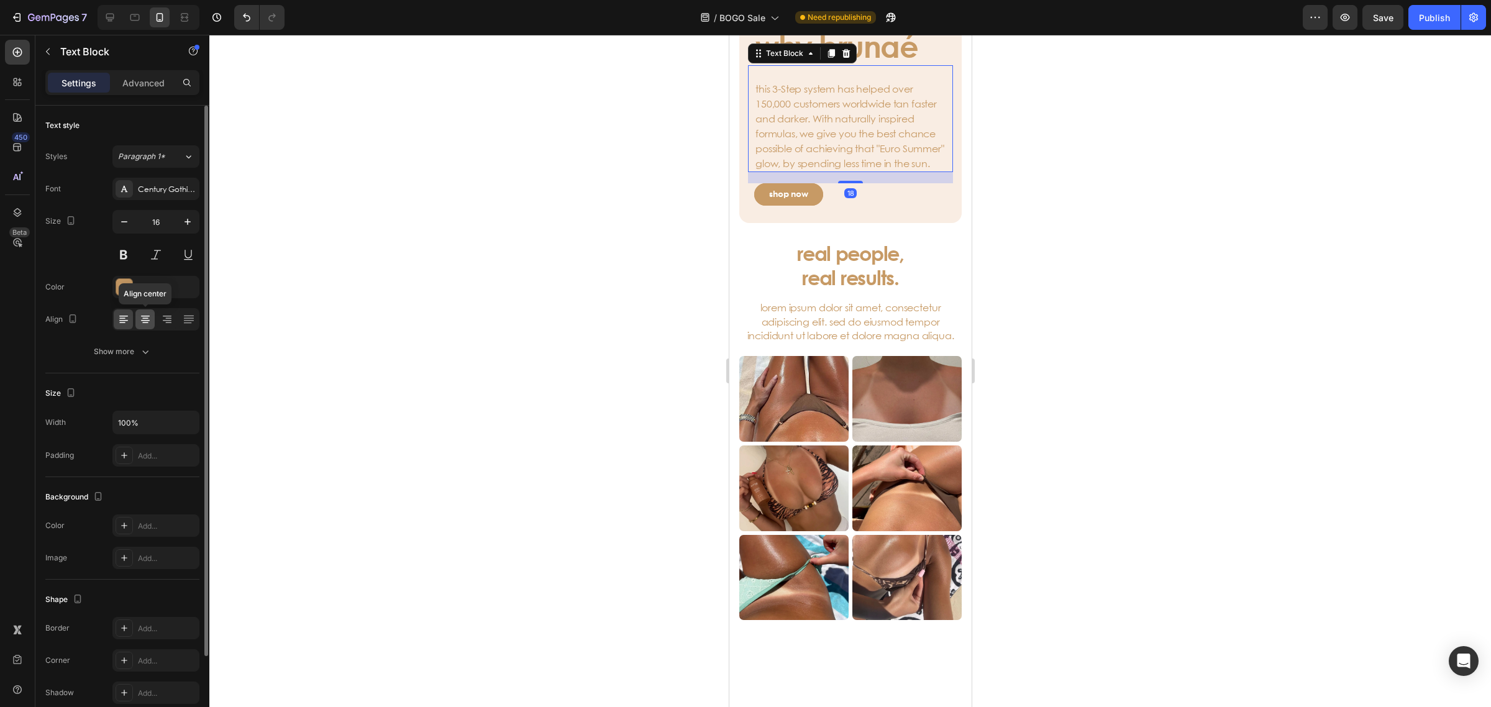
click at [146, 323] on icon at bounding box center [145, 322] width 6 height 1
click at [122, 327] on div at bounding box center [123, 319] width 19 height 20
drag, startPoint x: 1294, startPoint y: 343, endPoint x: 1280, endPoint y: 342, distance: 13.7
click at [1293, 343] on div at bounding box center [849, 371] width 1281 height 672
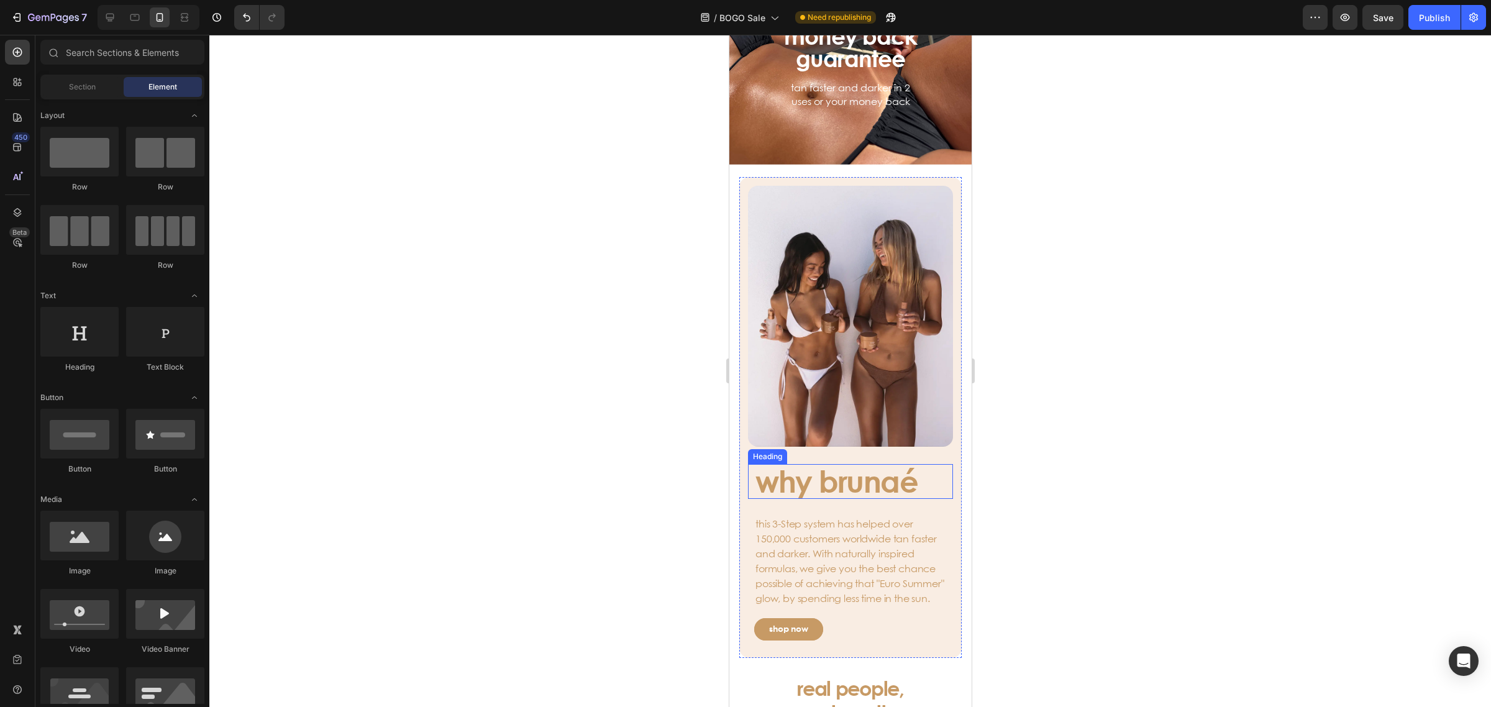
scroll to position [1585, 0]
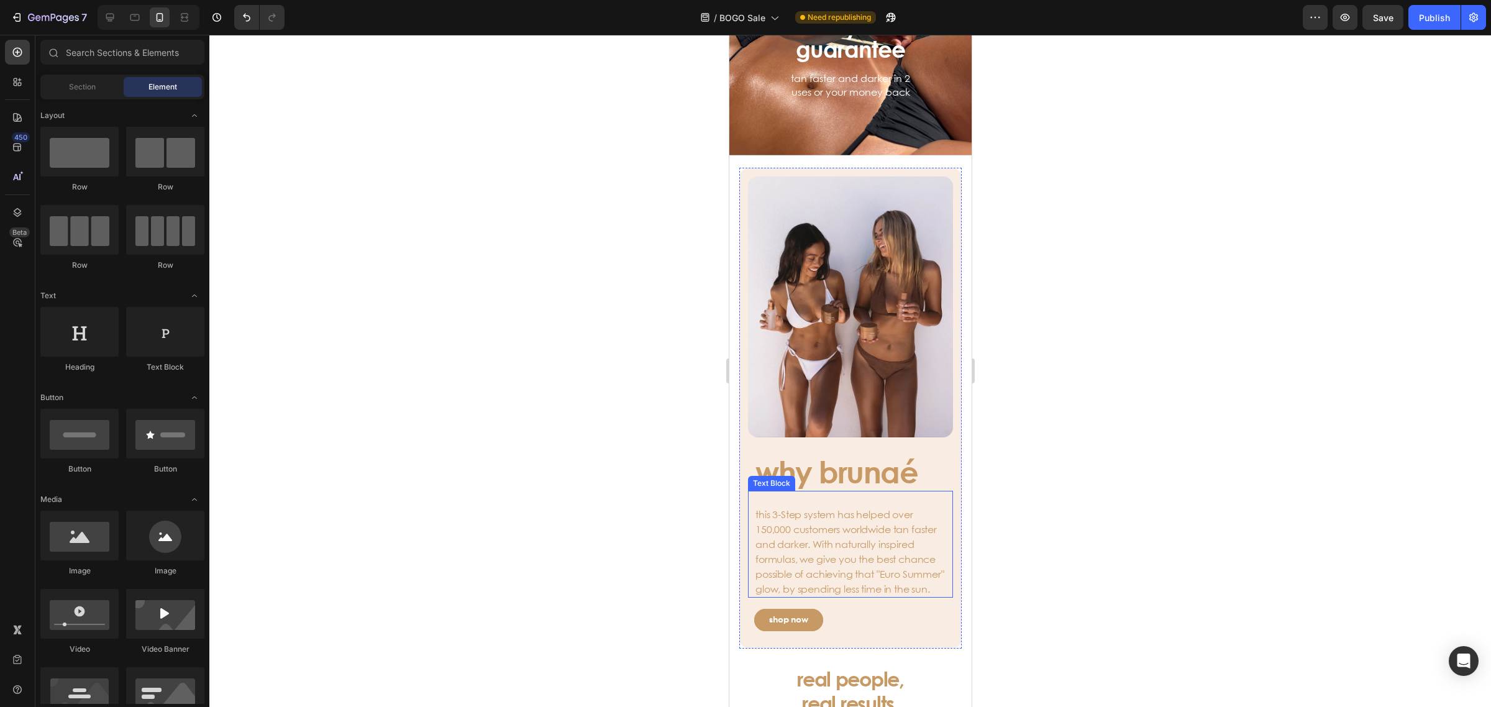
click at [784, 492] on p "this 3-Step system has helped over 150,000 customers worldwide tan faster and d…" at bounding box center [850, 544] width 190 height 104
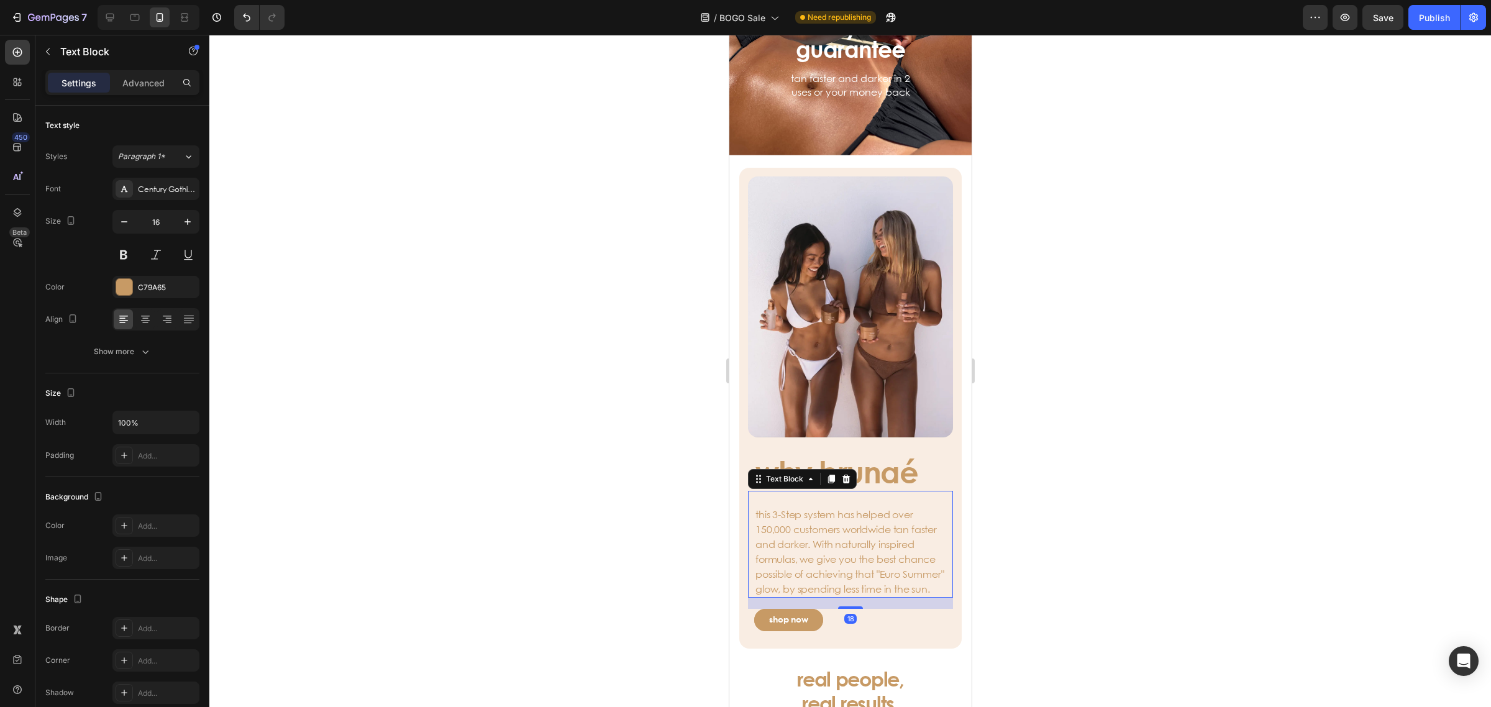
click at [787, 500] on p "this 3-Step system has helped over 150,000 customers worldwide tan faster and d…" at bounding box center [850, 544] width 190 height 104
click at [787, 492] on p "this 3-Step system has helped over 150,000 customers worldwide tan faster and d…" at bounding box center [850, 544] width 190 height 104
click at [1096, 402] on div at bounding box center [849, 371] width 1281 height 672
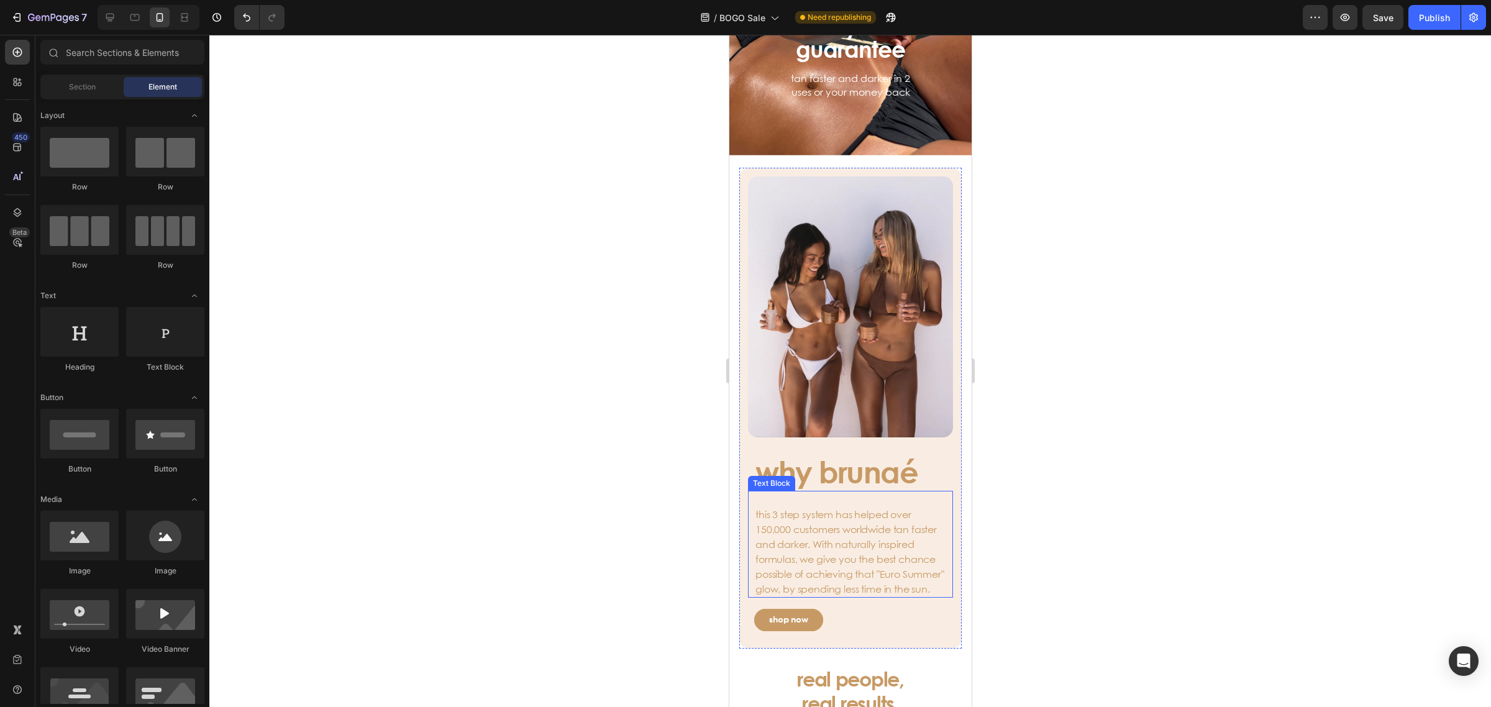
click at [796, 508] on p "this 3 step system has helped over 150,000 customers worldwide tan faster and d…" at bounding box center [850, 544] width 190 height 104
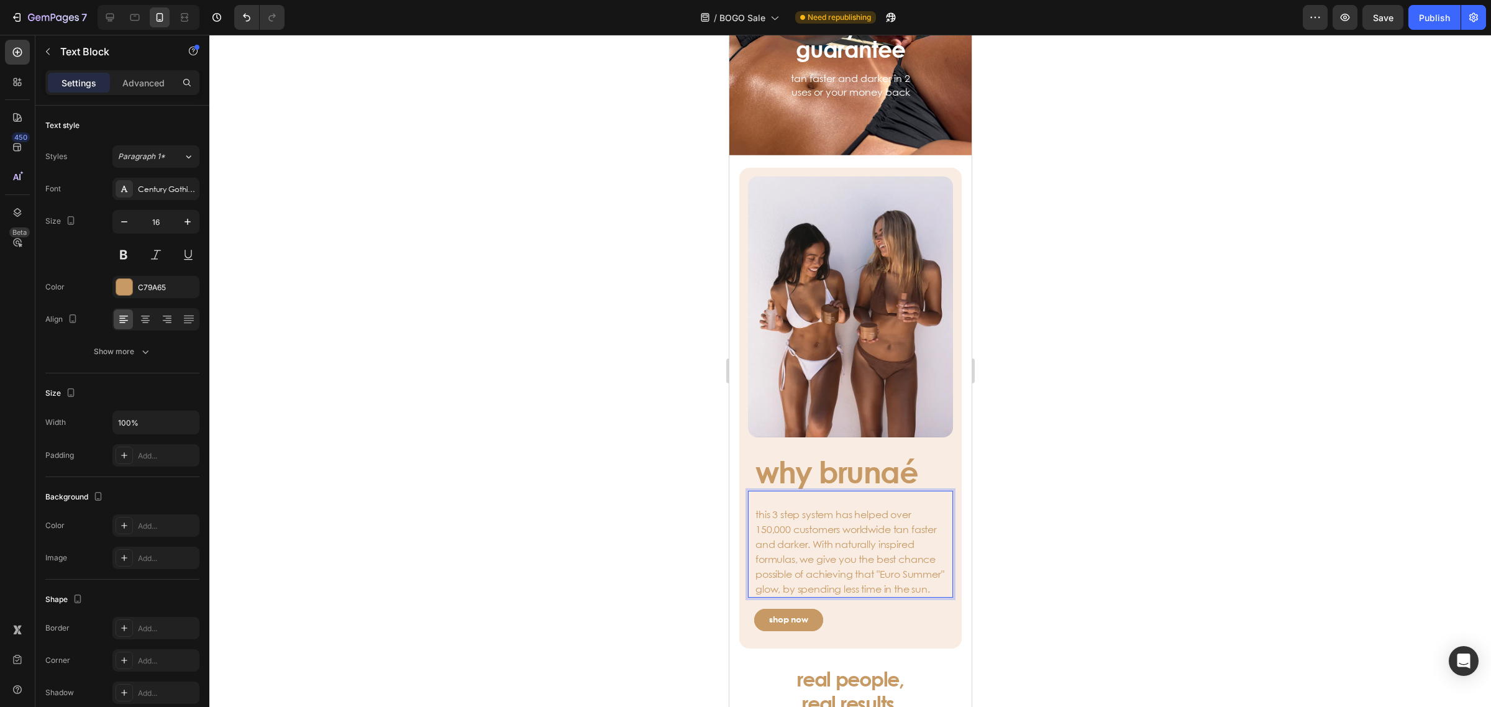
click at [840, 506] on p "⁠⁠⁠⁠⁠⁠⁠ this 3 step system has helped over 150,000 customers worldwide tan fast…" at bounding box center [850, 544] width 190 height 104
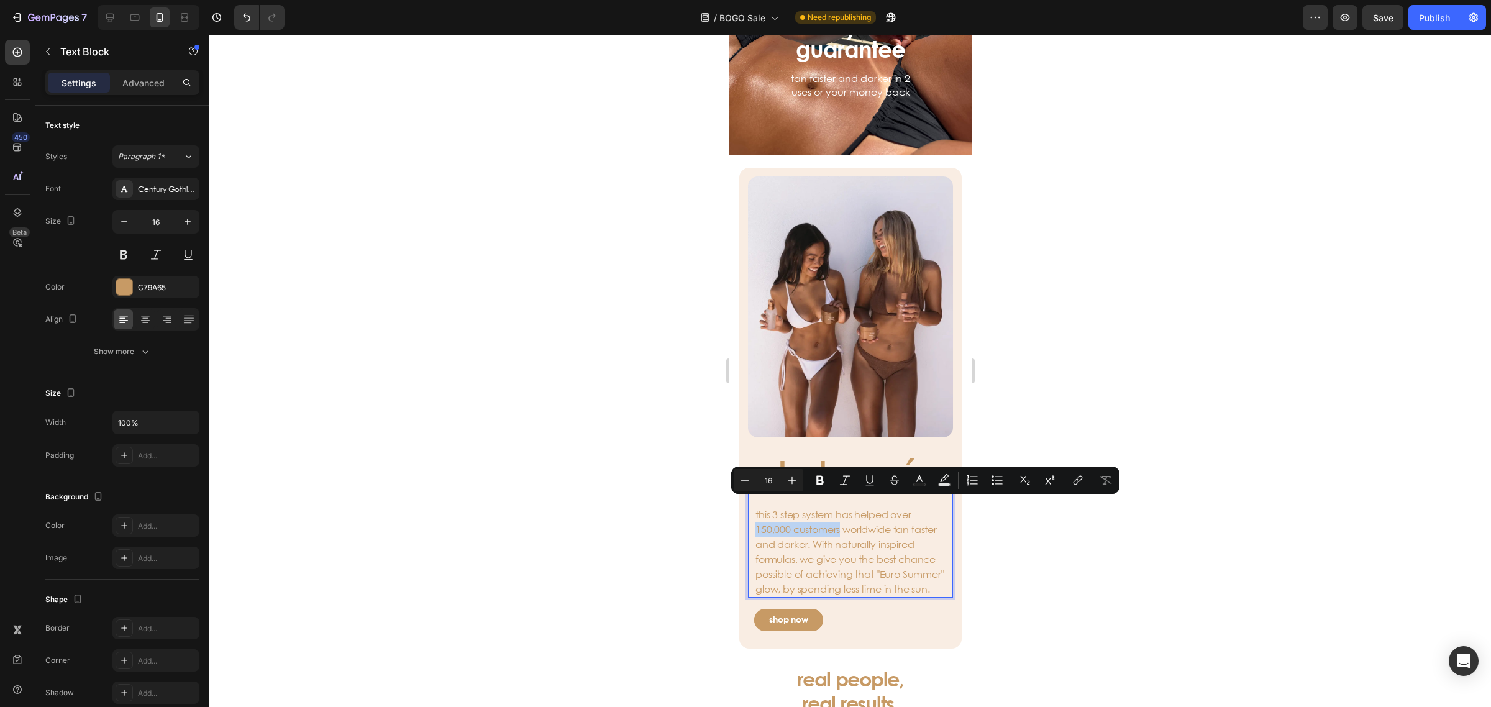
drag, startPoint x: 840, startPoint y: 506, endPoint x: 753, endPoint y: 509, distance: 86.4
click at [753, 509] on div "this 3 step system has helped over 150,000 customers worldwide tan faster and d…" at bounding box center [849, 544] width 193 height 107
click at [124, 261] on button at bounding box center [123, 254] width 22 height 22
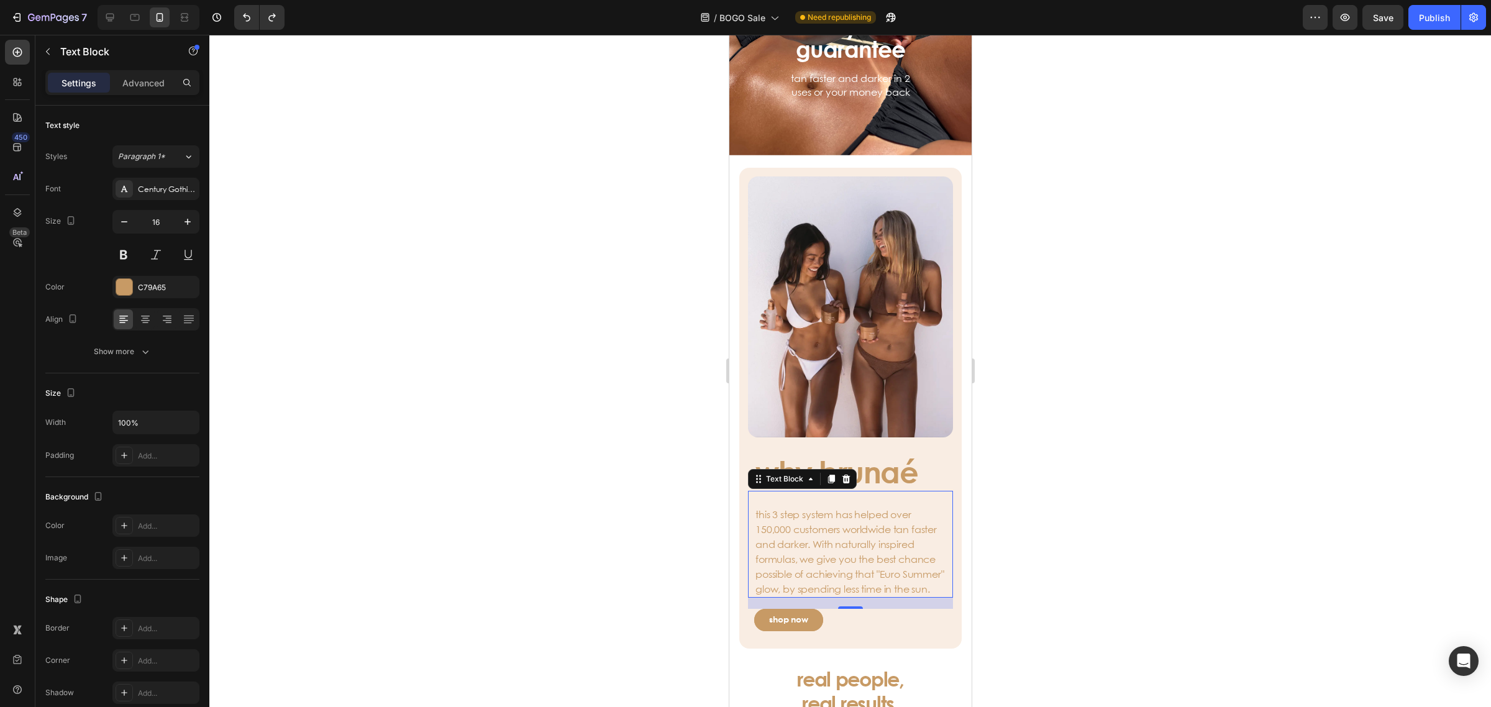
drag, startPoint x: 1232, startPoint y: 461, endPoint x: 1219, endPoint y: 461, distance: 13.1
click at [1233, 461] on div at bounding box center [849, 371] width 1281 height 672
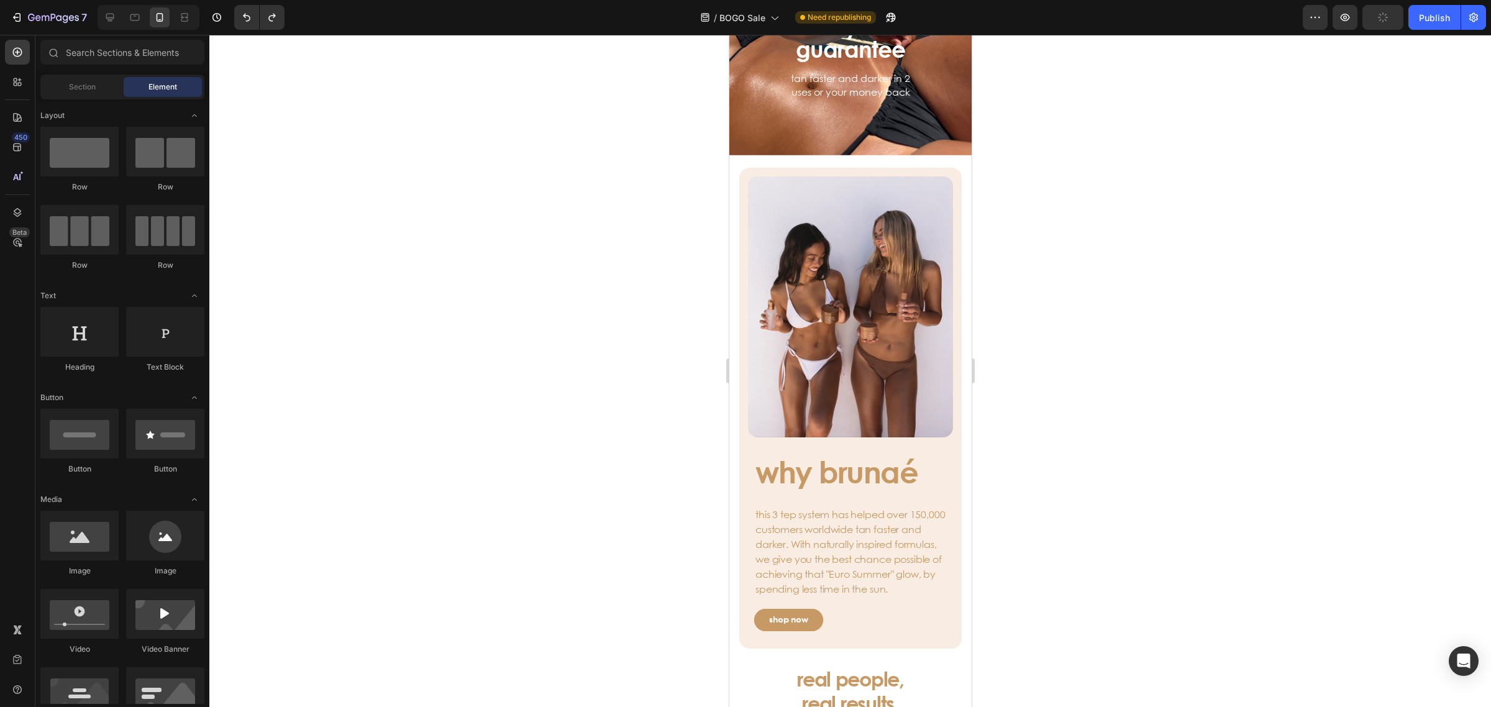
drag, startPoint x: 1116, startPoint y: 474, endPoint x: 1085, endPoint y: 481, distance: 31.9
click at [1116, 473] on div at bounding box center [849, 371] width 1281 height 672
click at [775, 492] on p "this 3 tep system has helped over 150,000 customers worldwide tan faster and da…" at bounding box center [850, 544] width 190 height 104
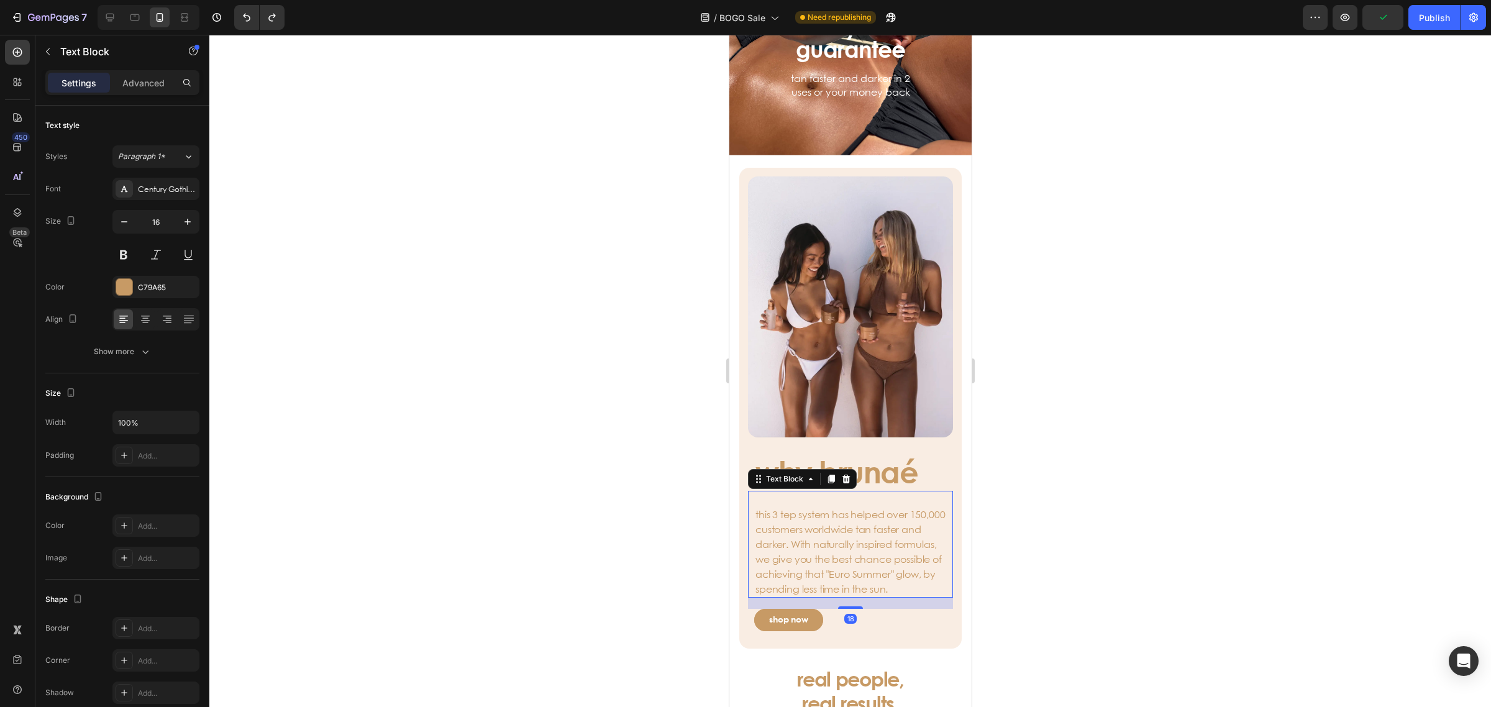
click at [750, 491] on div "this 3 tep system has helped over 150,000 customers worldwide tan faster and da…" at bounding box center [849, 544] width 205 height 107
click at [874, 568] on p "this 3 tep system has helped over 150,000 customers worldwide tan faster and da…" at bounding box center [850, 544] width 190 height 104
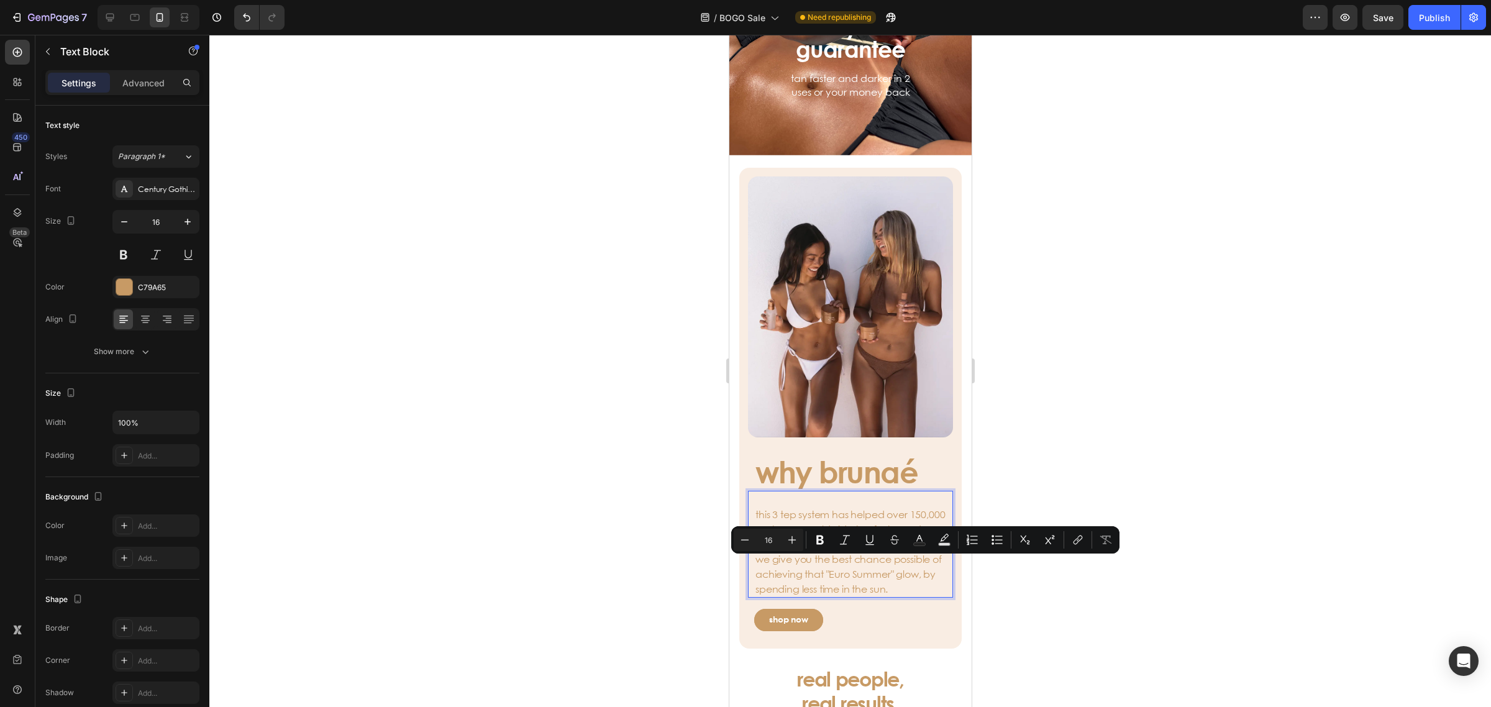
click at [934, 578] on div "this 3 tep system has helped over 150,000 customers worldwide tan faster and da…" at bounding box center [849, 544] width 193 height 107
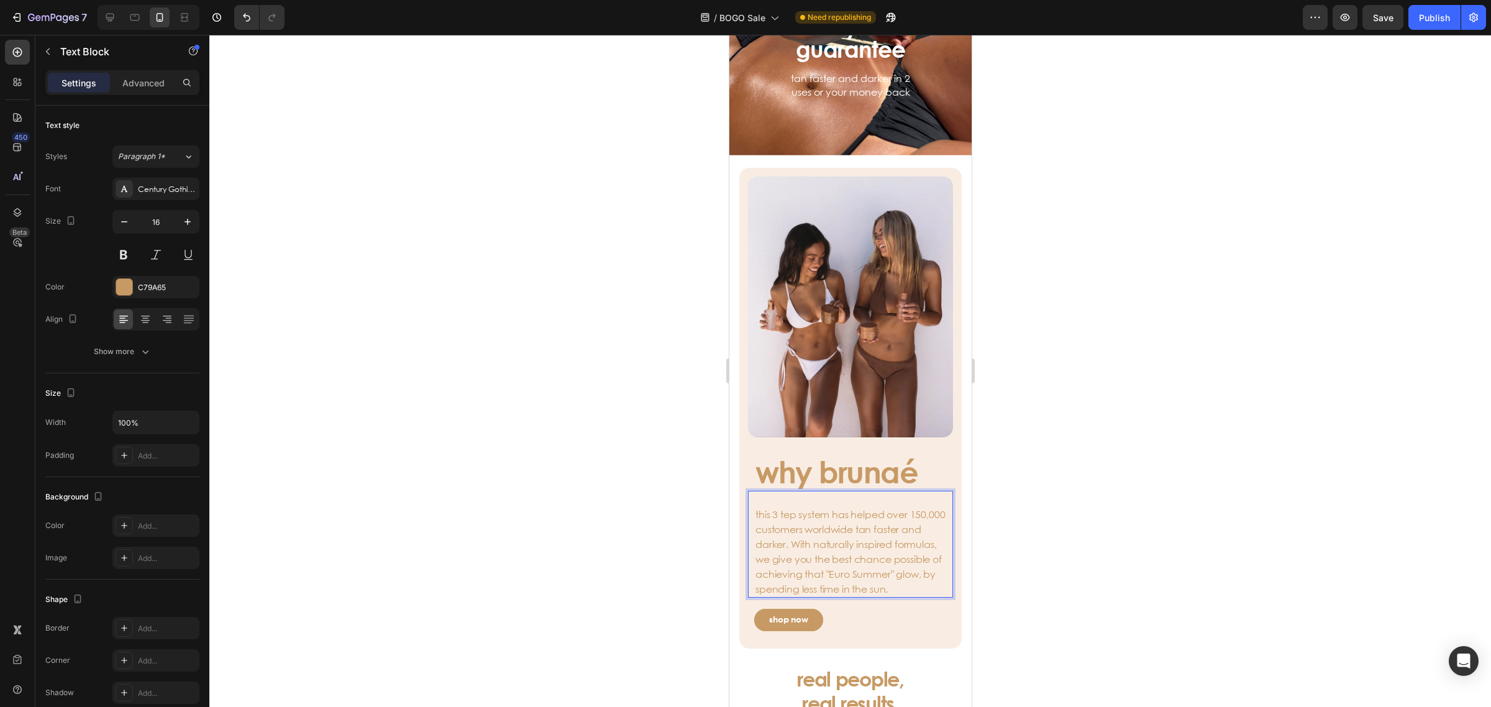
click at [784, 494] on p "this 3 tep system has helped over 150,000 customers worldwide tan faster and da…" at bounding box center [850, 544] width 190 height 104
click at [782, 494] on p "this 3 tep system has helped over 150,000 customers worldwide tan faster and da…" at bounding box center [850, 544] width 190 height 104
click at [782, 492] on p "this 3 tep system has helped over 150,000 customers worldwide tan faster and da…" at bounding box center [850, 544] width 190 height 104
drag, startPoint x: 1179, startPoint y: 442, endPoint x: 1174, endPoint y: 427, distance: 16.1
click at [1174, 427] on div at bounding box center [849, 371] width 1281 height 672
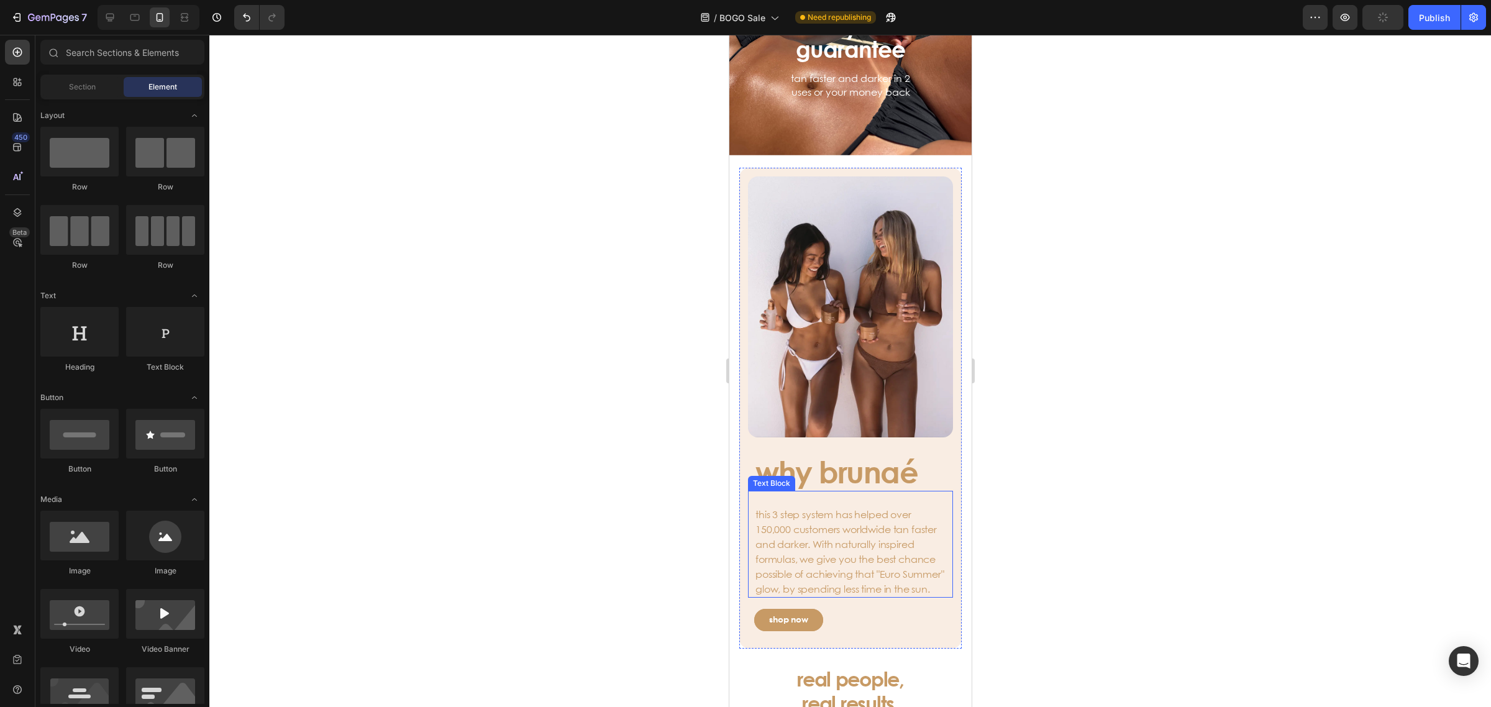
click at [913, 575] on p "this 3 step system has helped over 150,000 customers worldwide tan faster and d…" at bounding box center [850, 544] width 190 height 104
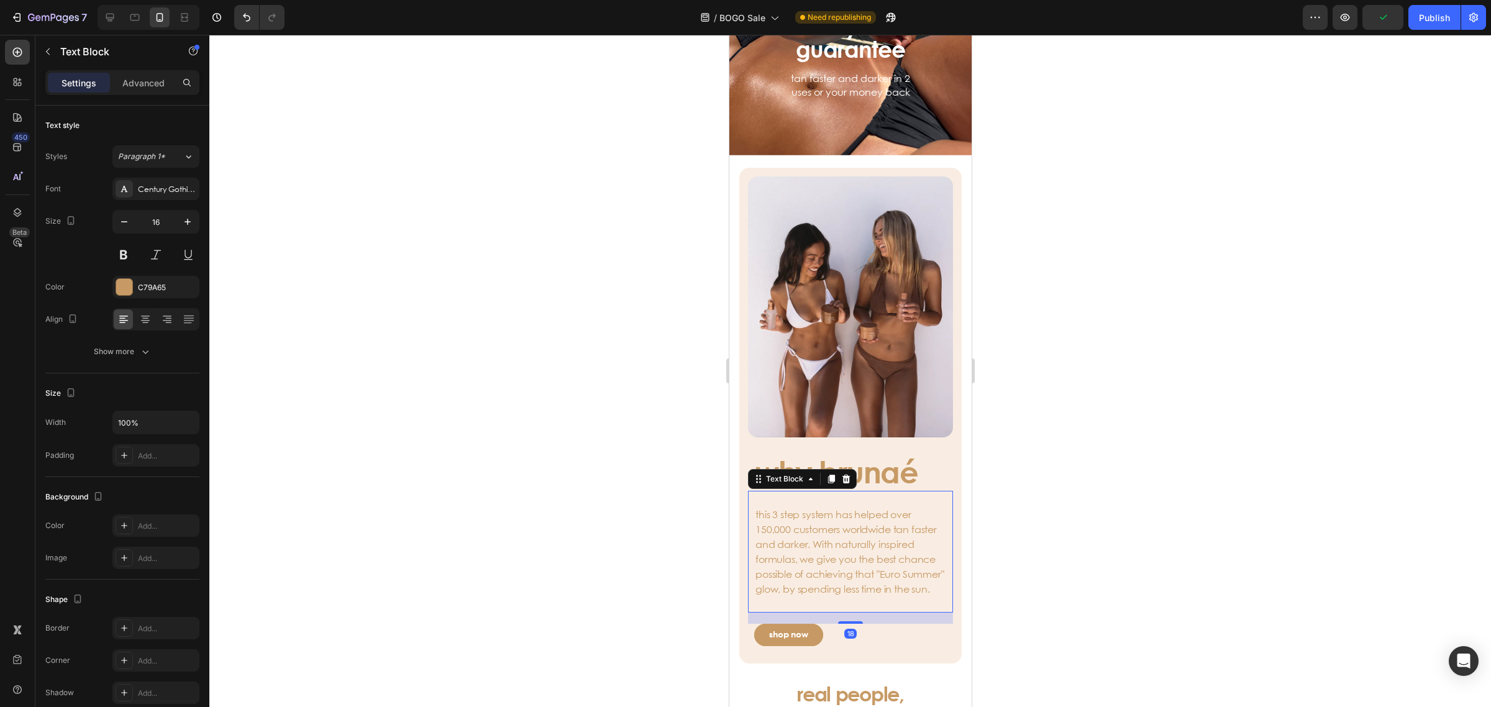
click at [1024, 514] on div at bounding box center [849, 371] width 1281 height 672
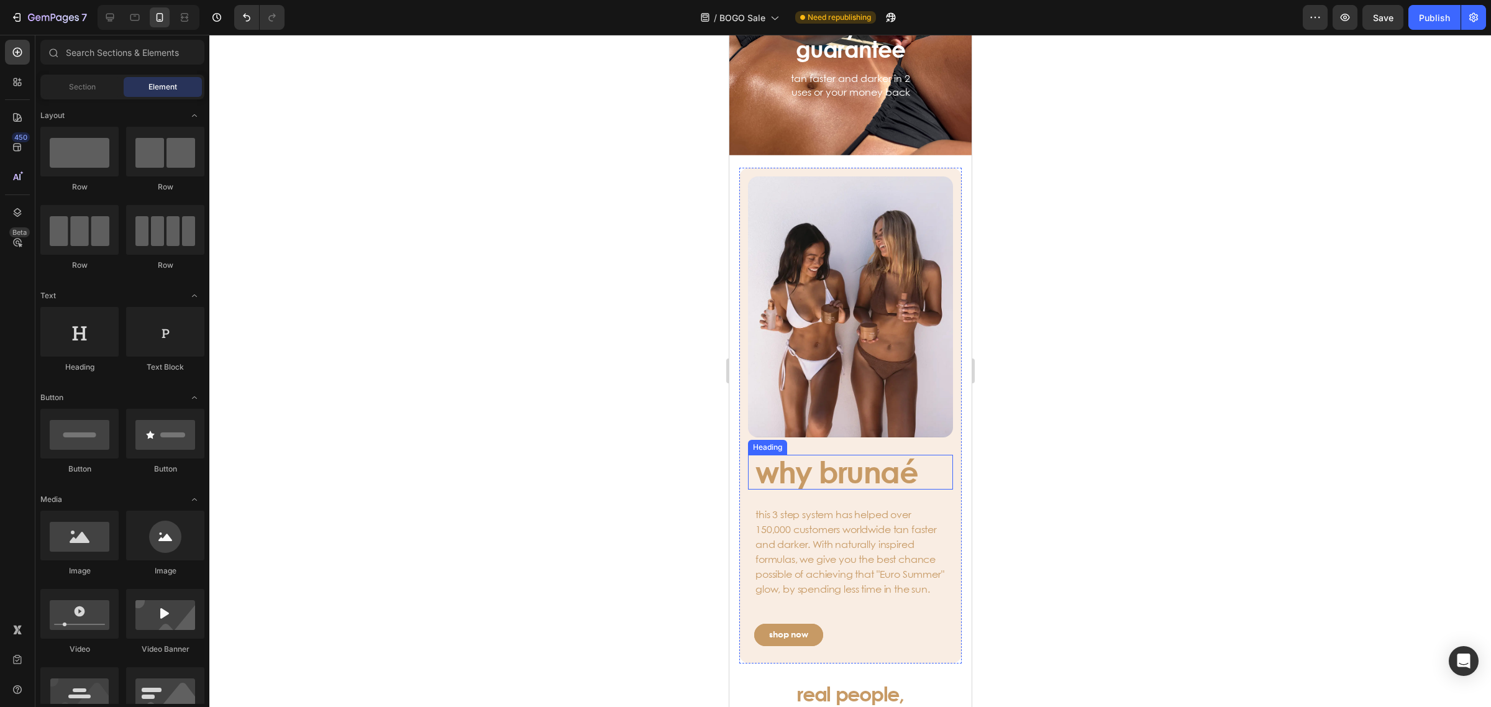
click at [907, 455] on h3 "why brunaé" at bounding box center [849, 472] width 193 height 35
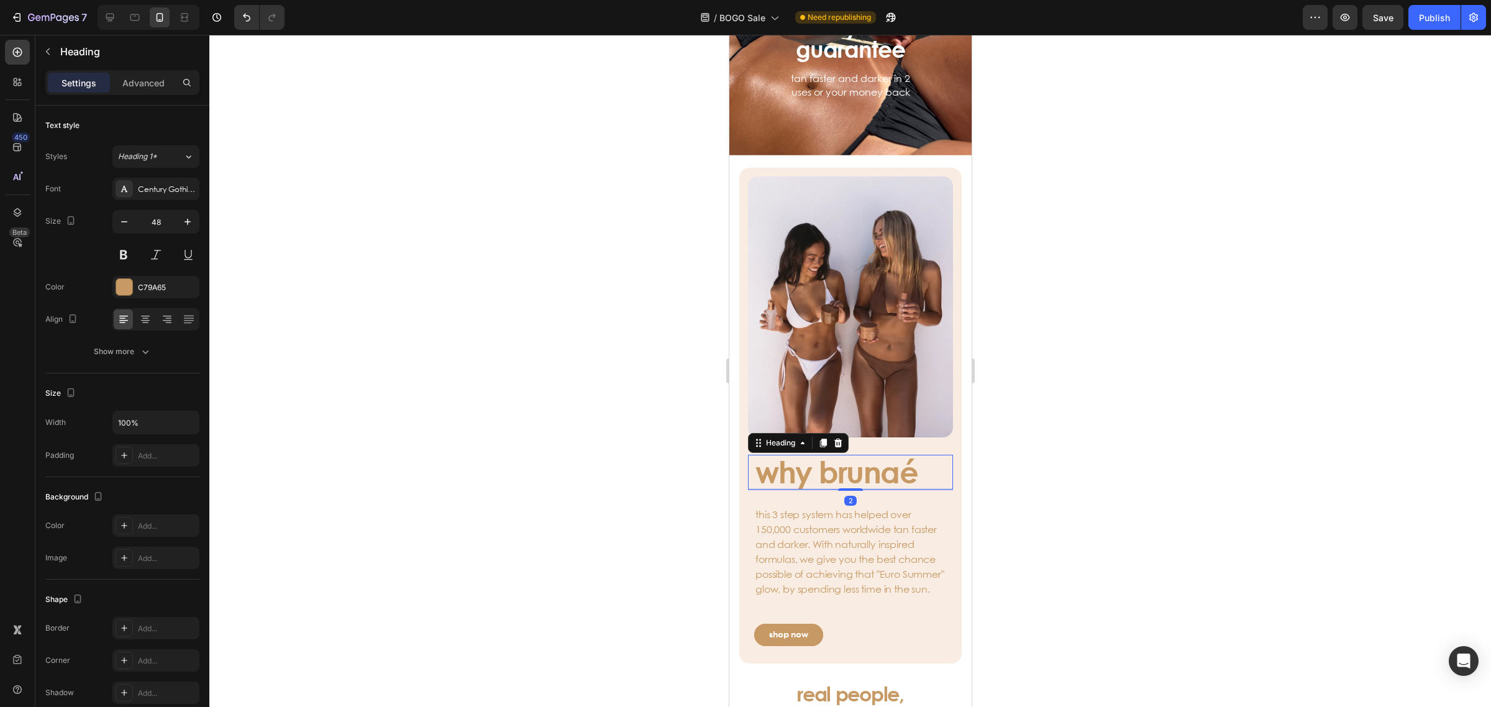
click at [912, 455] on h3 "why brunaé" at bounding box center [849, 472] width 193 height 35
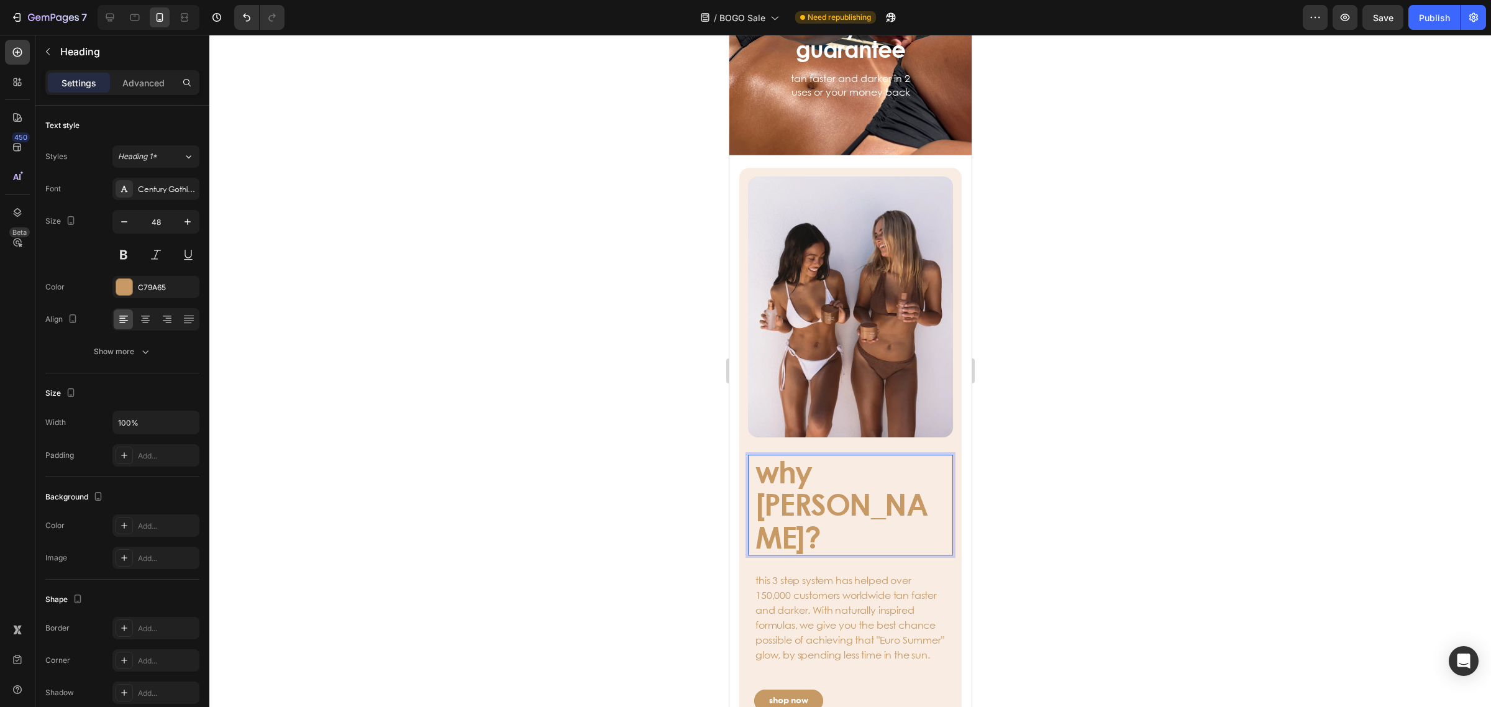
click at [756, 465] on p "why brunaé?" at bounding box center [850, 505] width 190 height 98
click at [783, 456] on p "why brunaé?" at bounding box center [850, 505] width 190 height 98
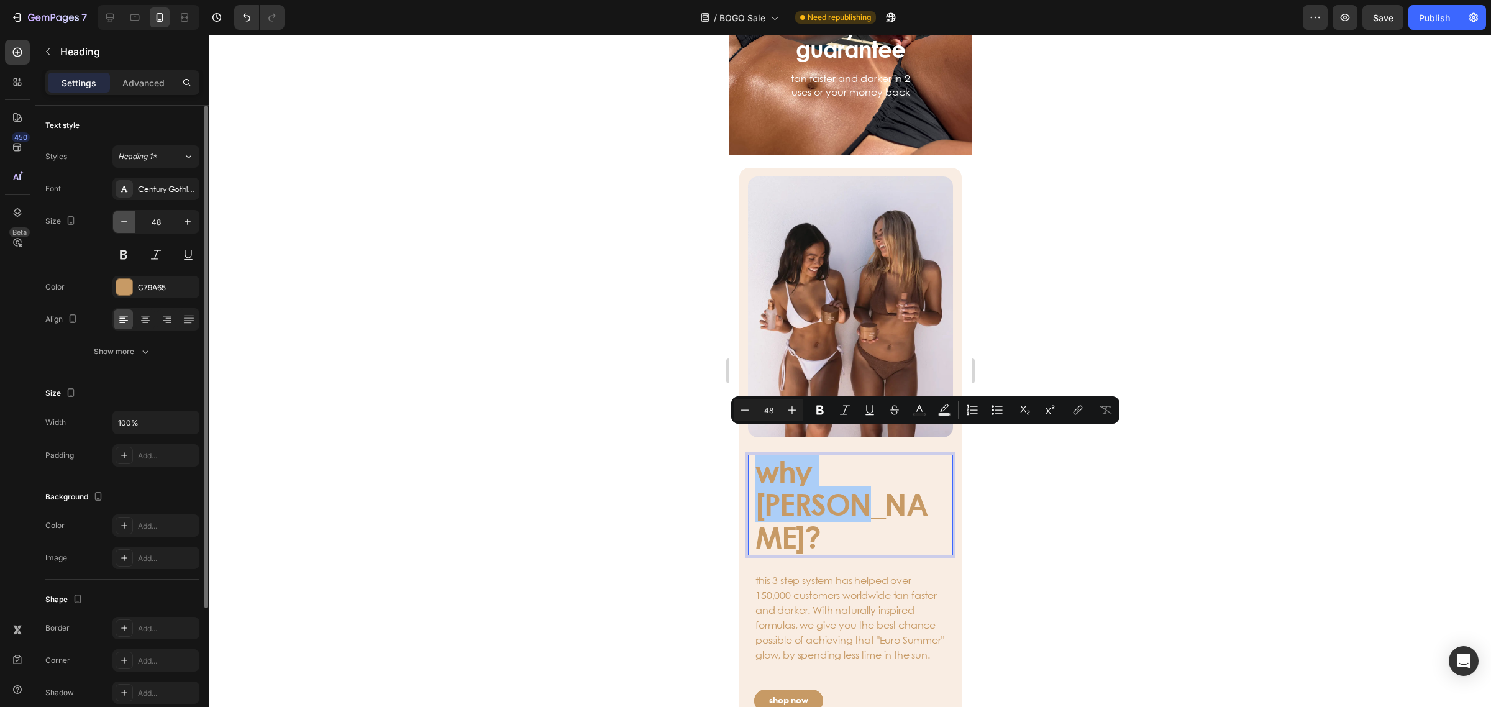
click at [122, 225] on icon "button" at bounding box center [124, 222] width 12 height 12
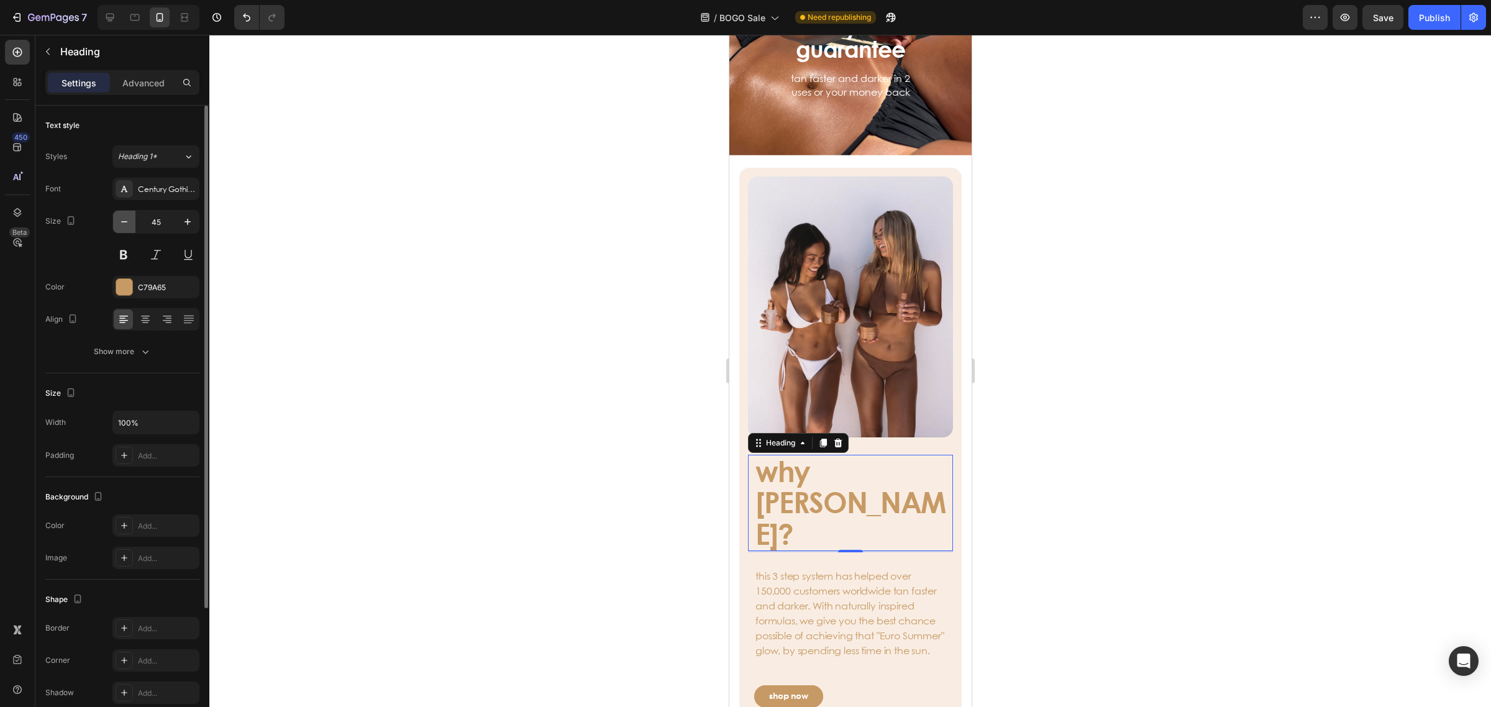
click at [122, 225] on icon "button" at bounding box center [124, 222] width 12 height 12
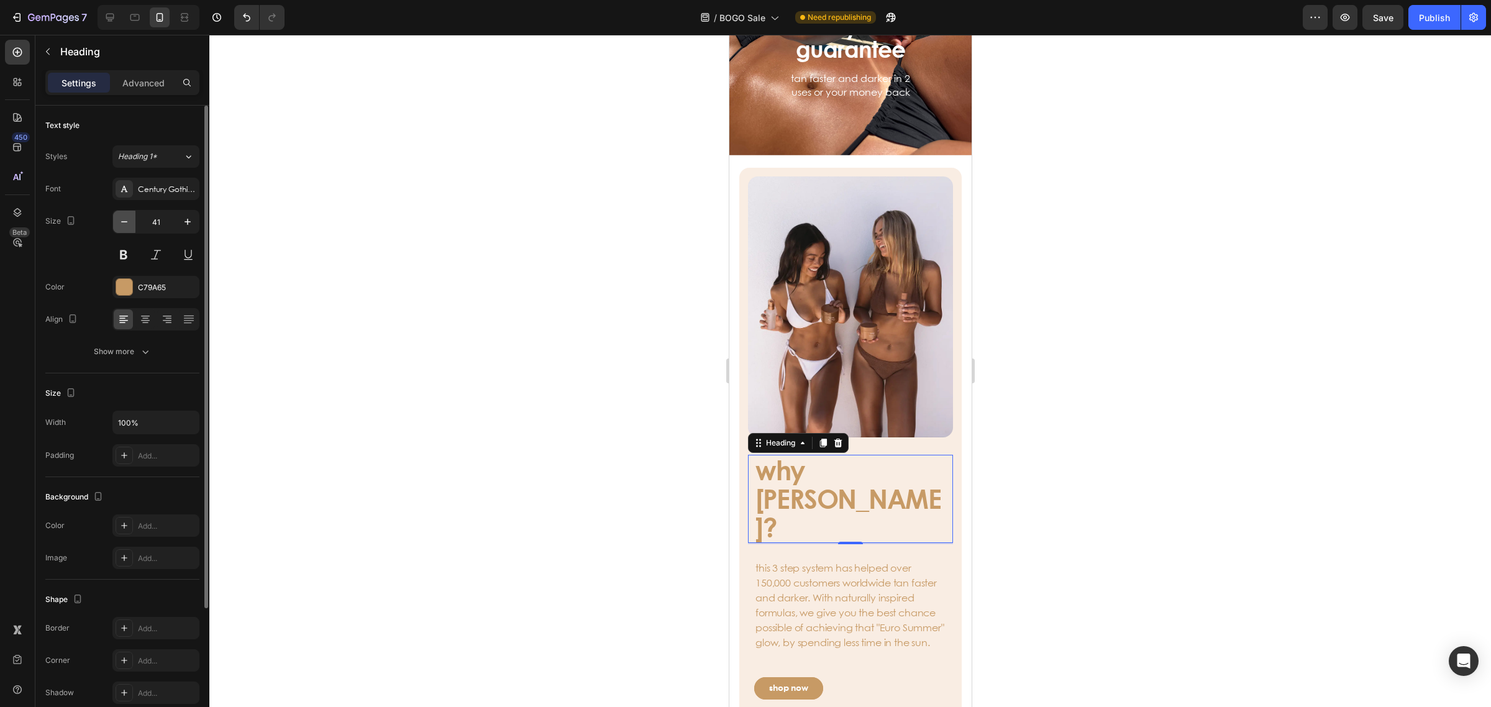
click at [122, 225] on icon "button" at bounding box center [124, 222] width 12 height 12
type input "39"
click at [150, 317] on icon at bounding box center [145, 319] width 12 height 12
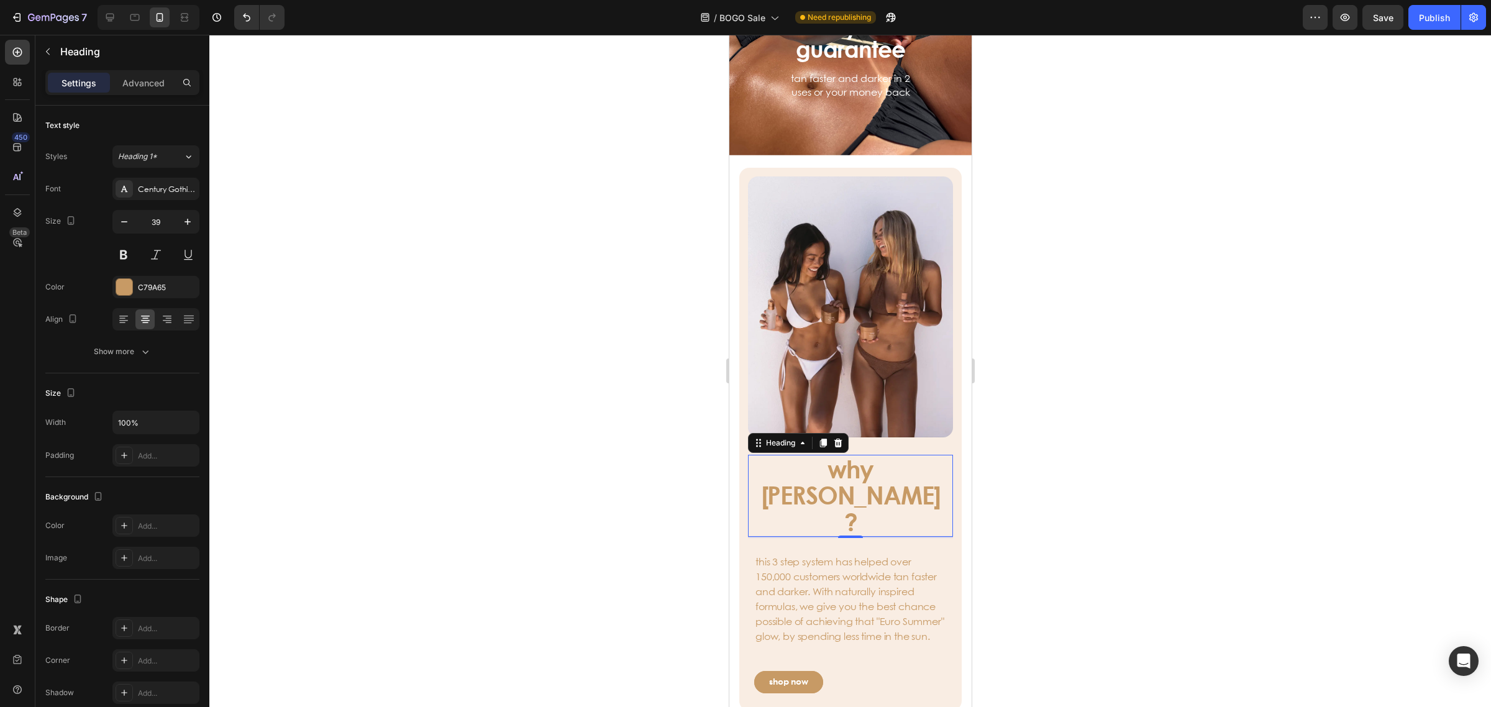
click at [1284, 460] on div at bounding box center [849, 371] width 1281 height 672
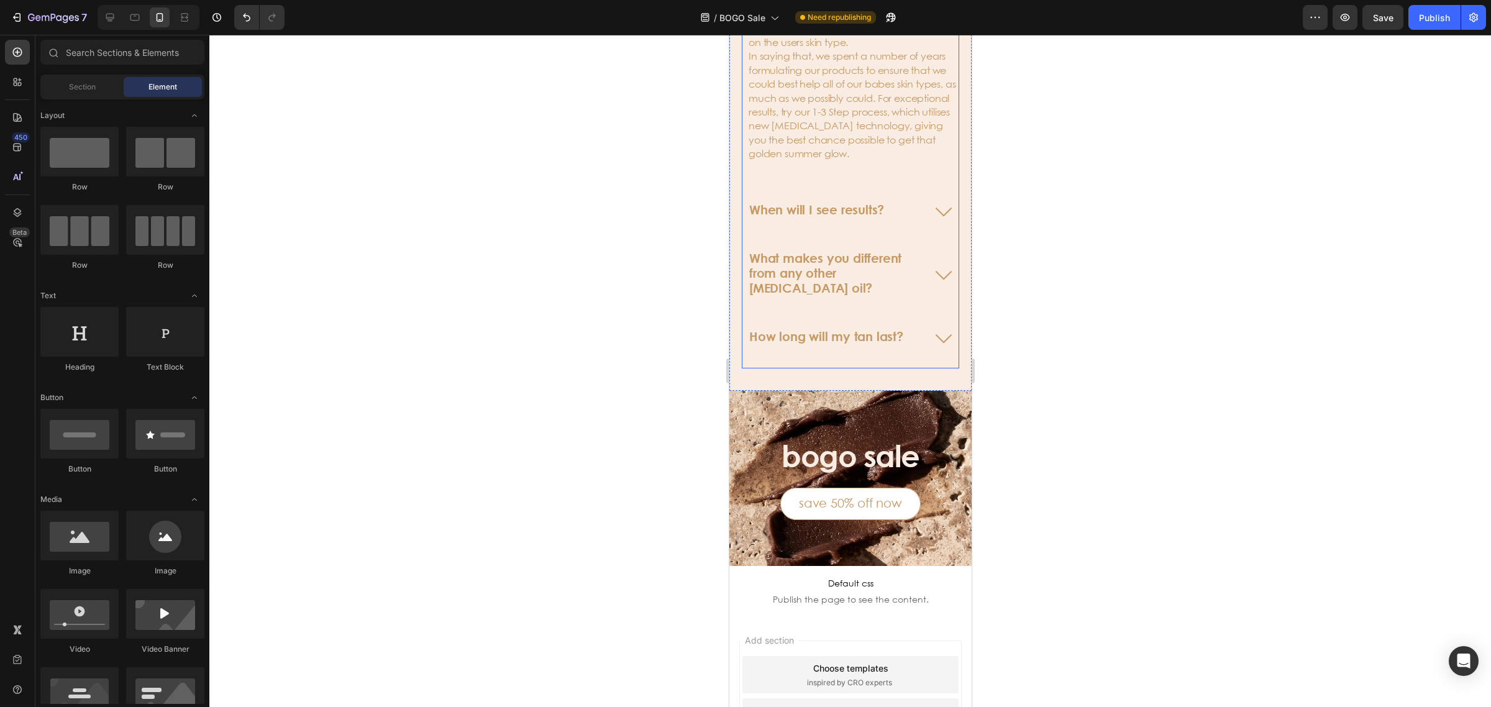
scroll to position [4157, 0]
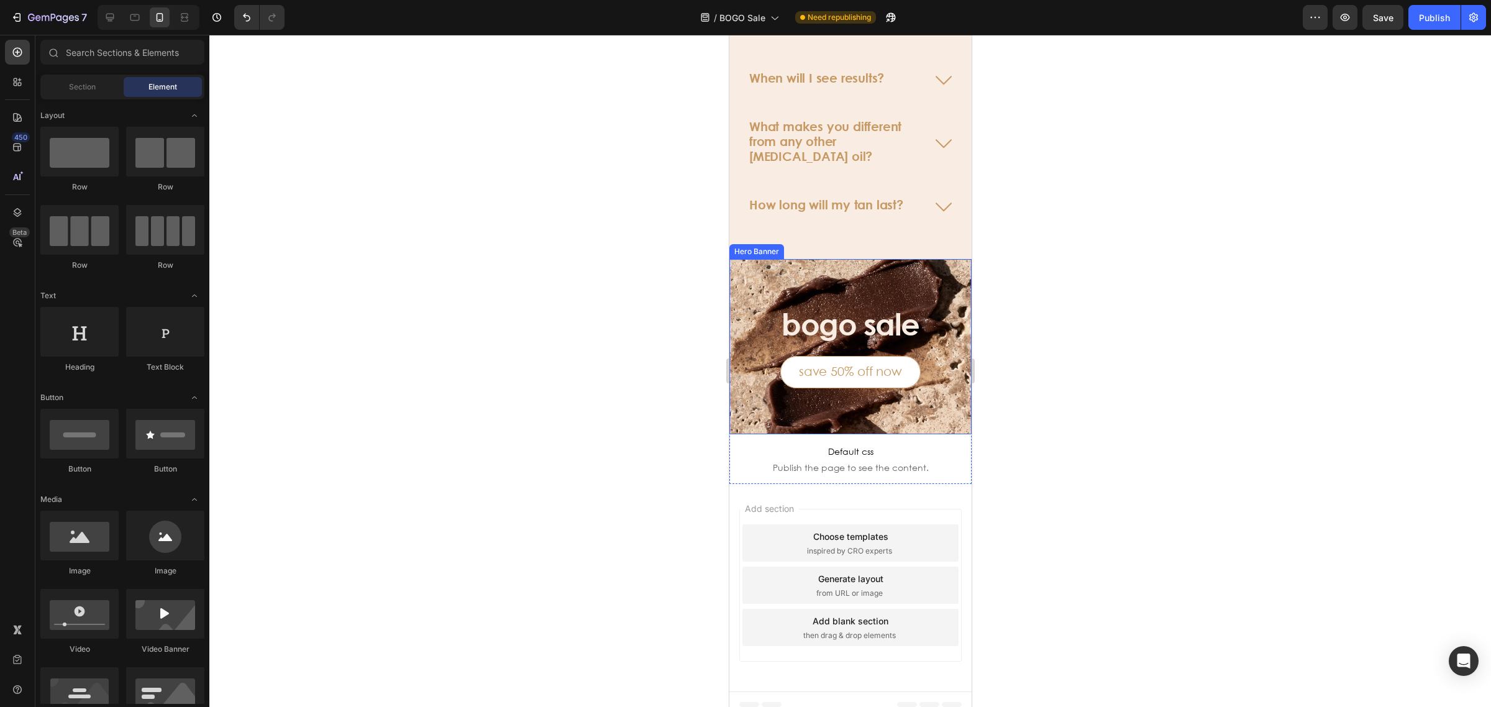
click at [910, 283] on div "Background Image" at bounding box center [850, 347] width 242 height 176
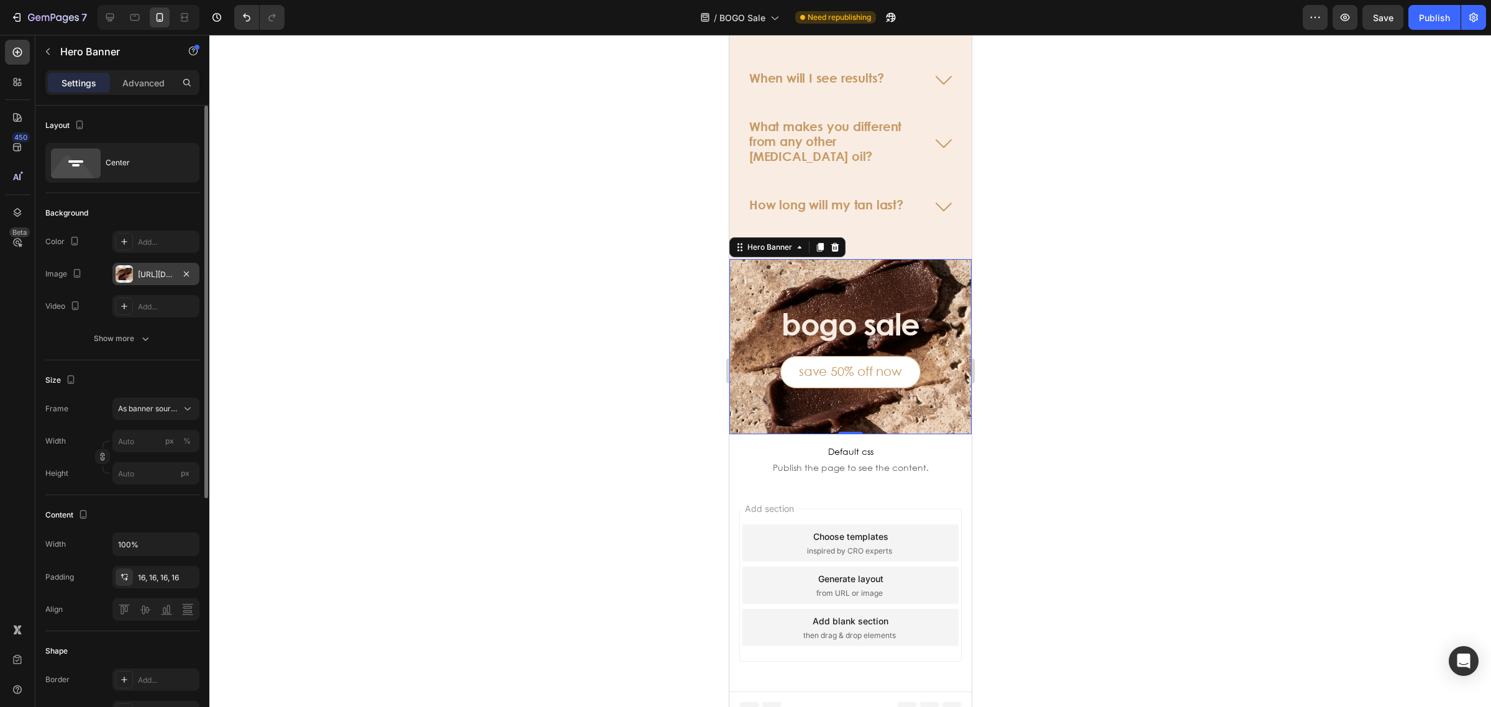
click at [125, 275] on div at bounding box center [124, 273] width 17 height 17
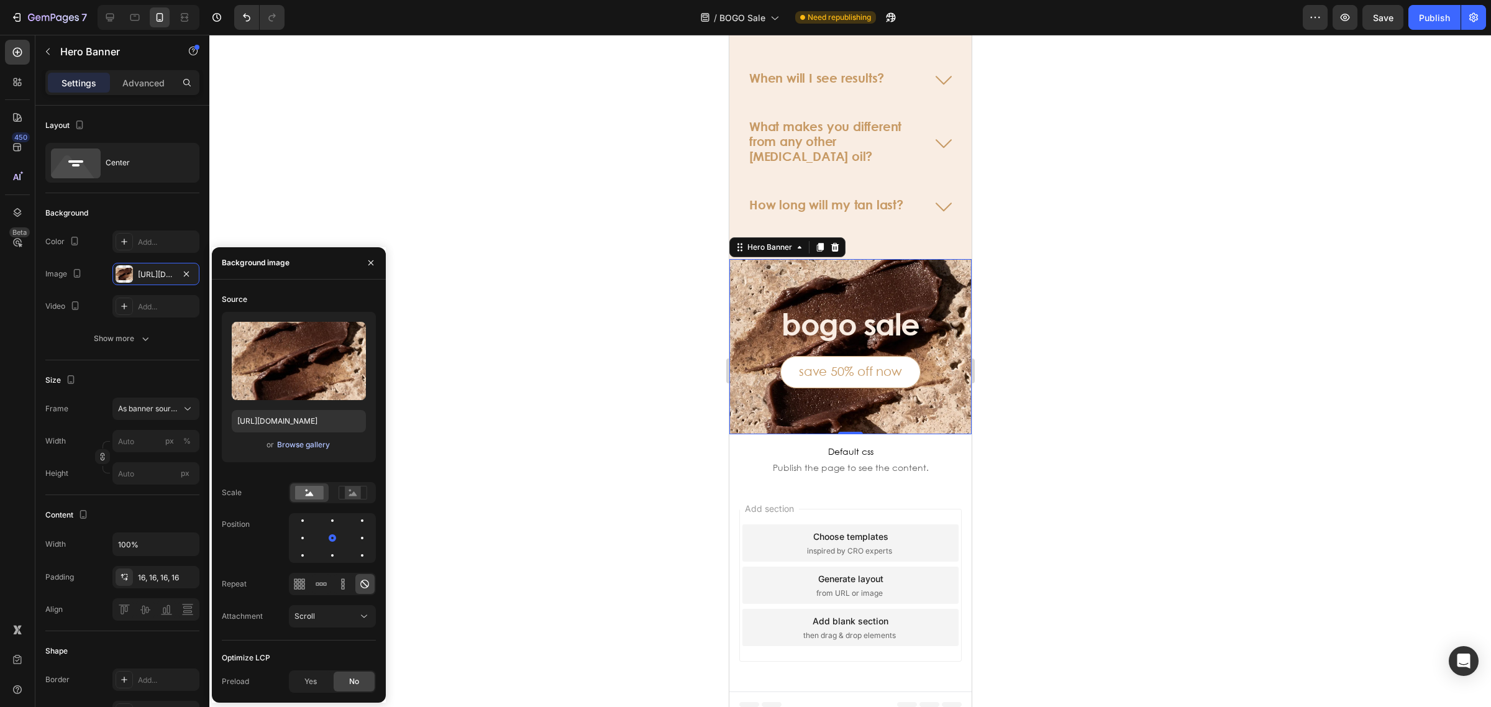
click at [312, 450] on div "or Browse gallery" at bounding box center [299, 444] width 134 height 15
click at [308, 442] on div "Browse gallery" at bounding box center [303, 444] width 53 height 11
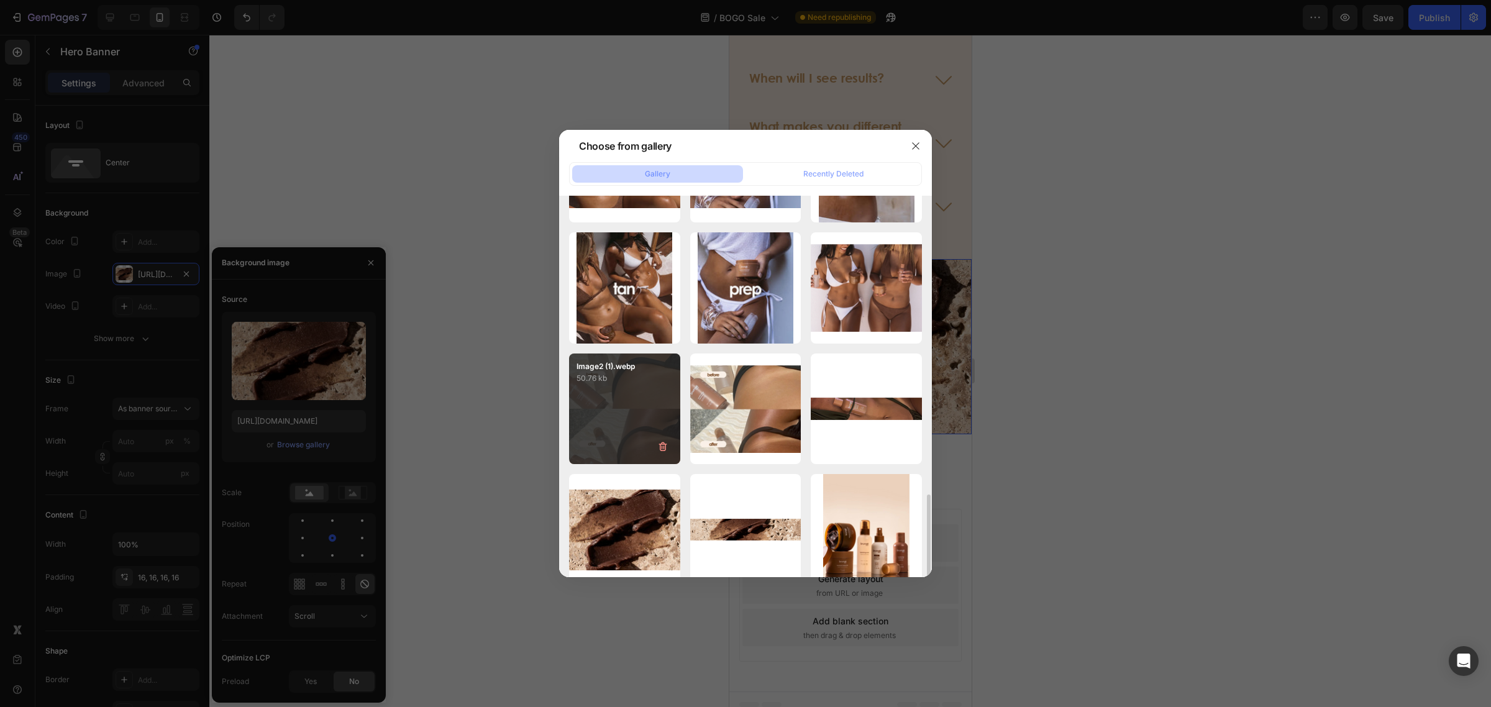
scroll to position [854, 0]
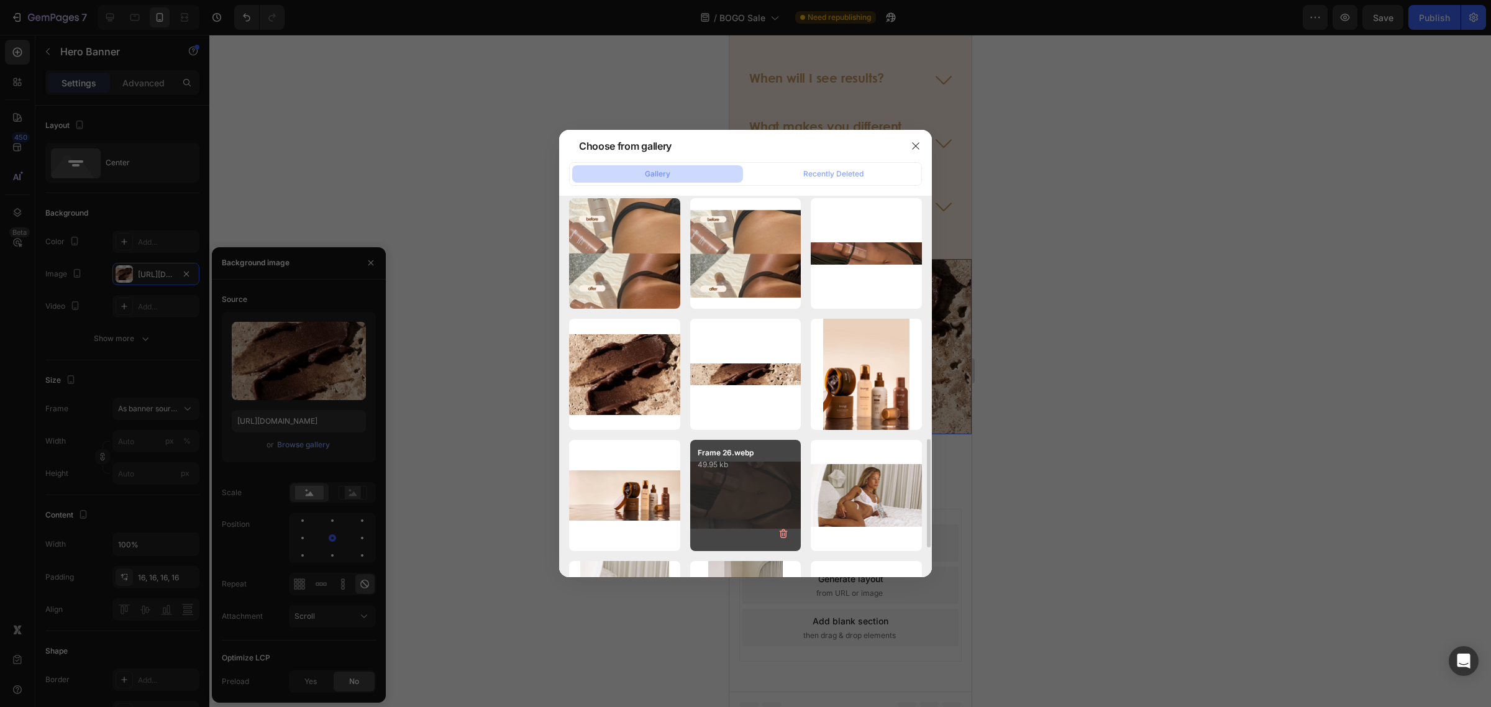
click at [749, 492] on div "Frame 26.webp 49.95 kb" at bounding box center [745, 495] width 111 height 111
type input "[URL][DOMAIN_NAME]"
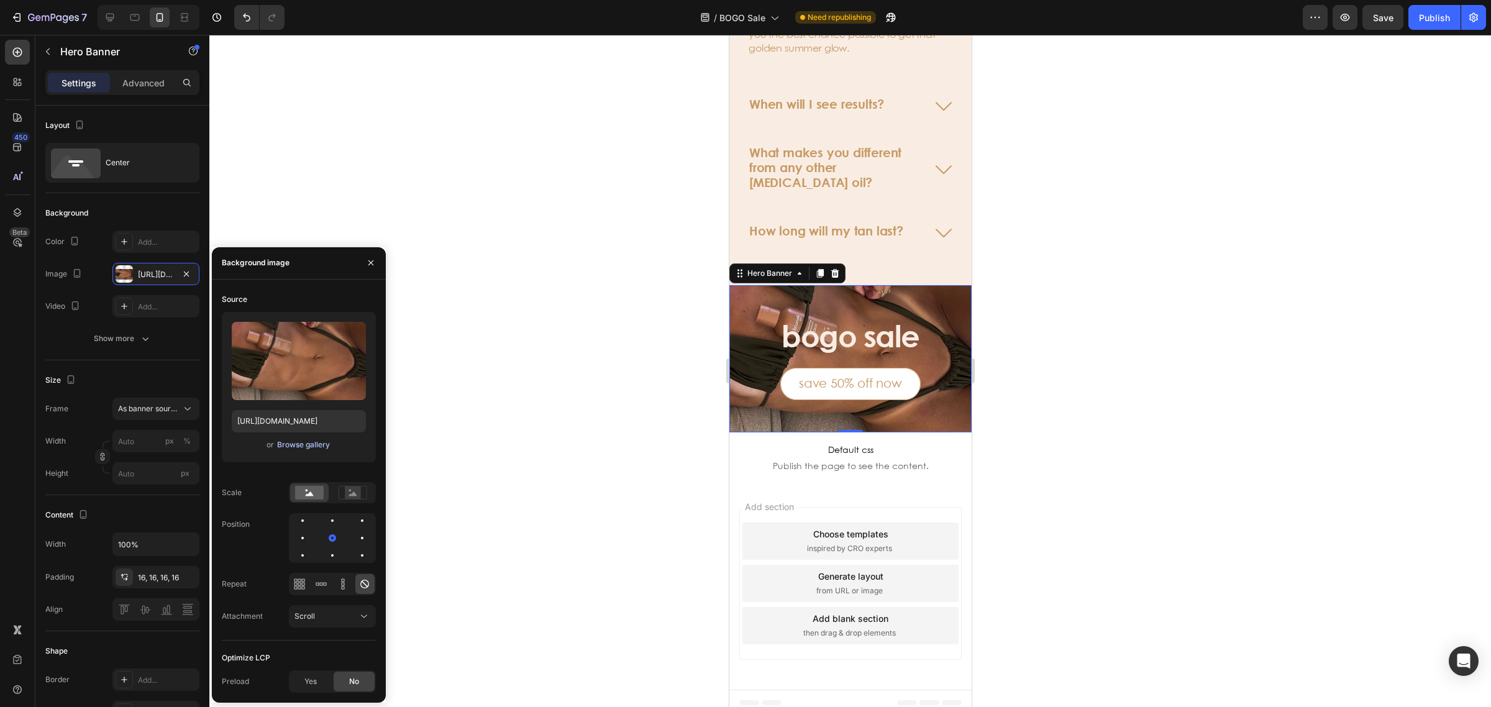
click at [299, 439] on div "Browse gallery" at bounding box center [303, 444] width 53 height 11
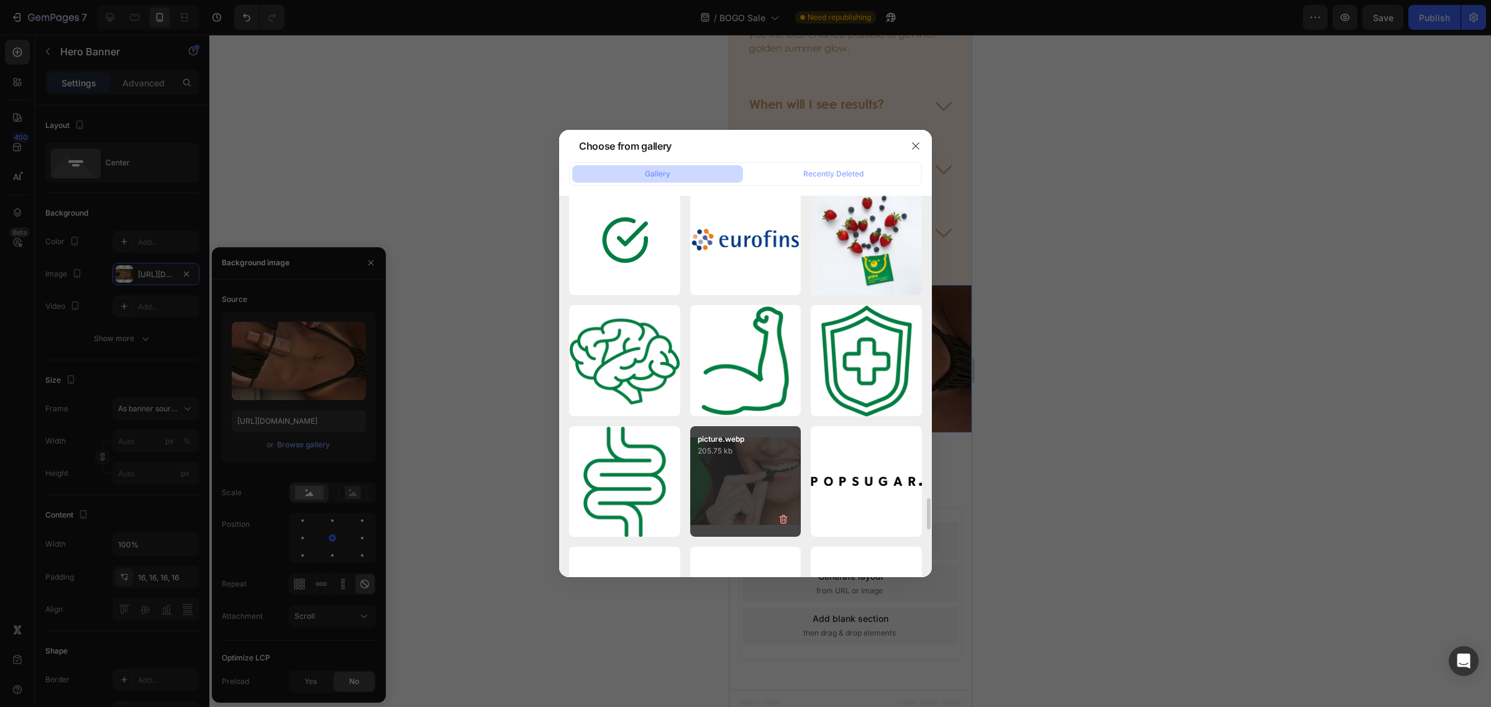
scroll to position [3959, 0]
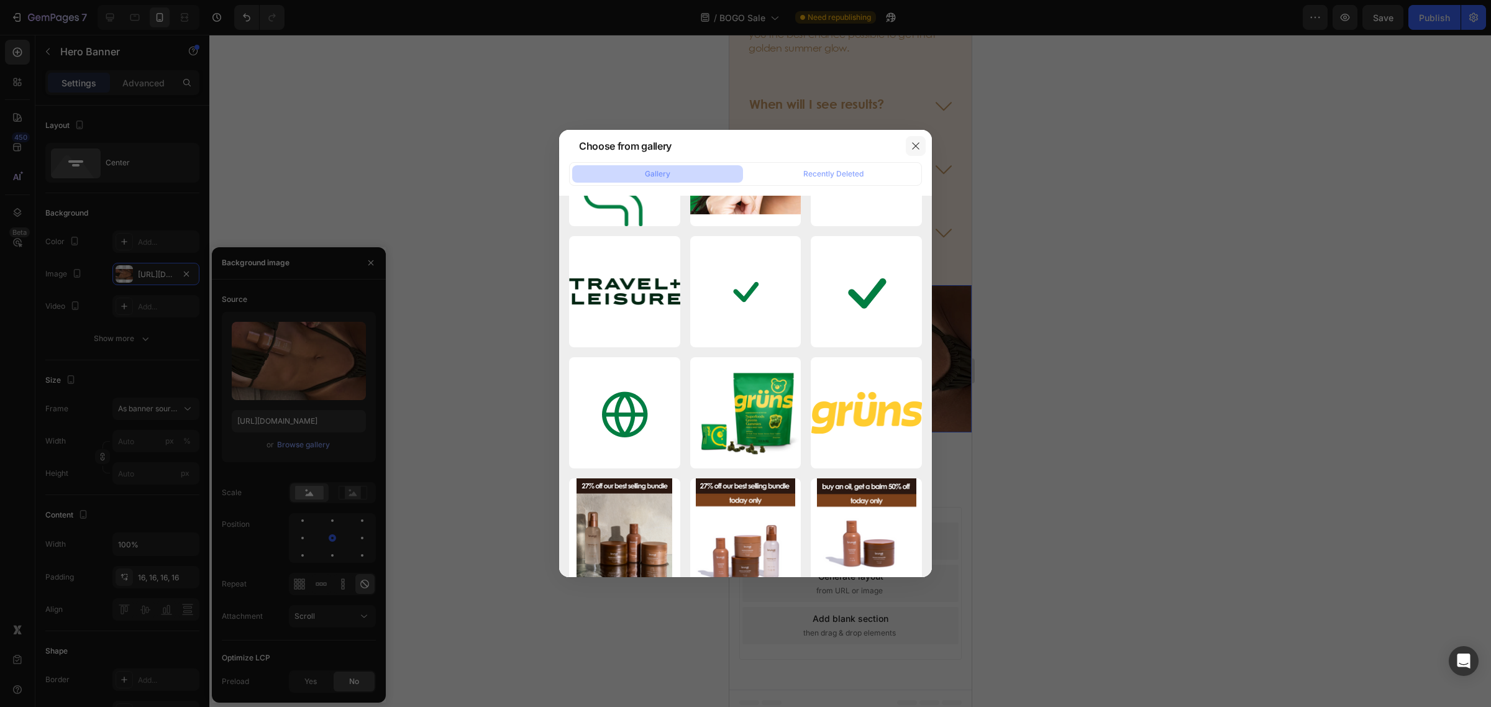
click at [911, 145] on icon "button" at bounding box center [916, 146] width 10 height 10
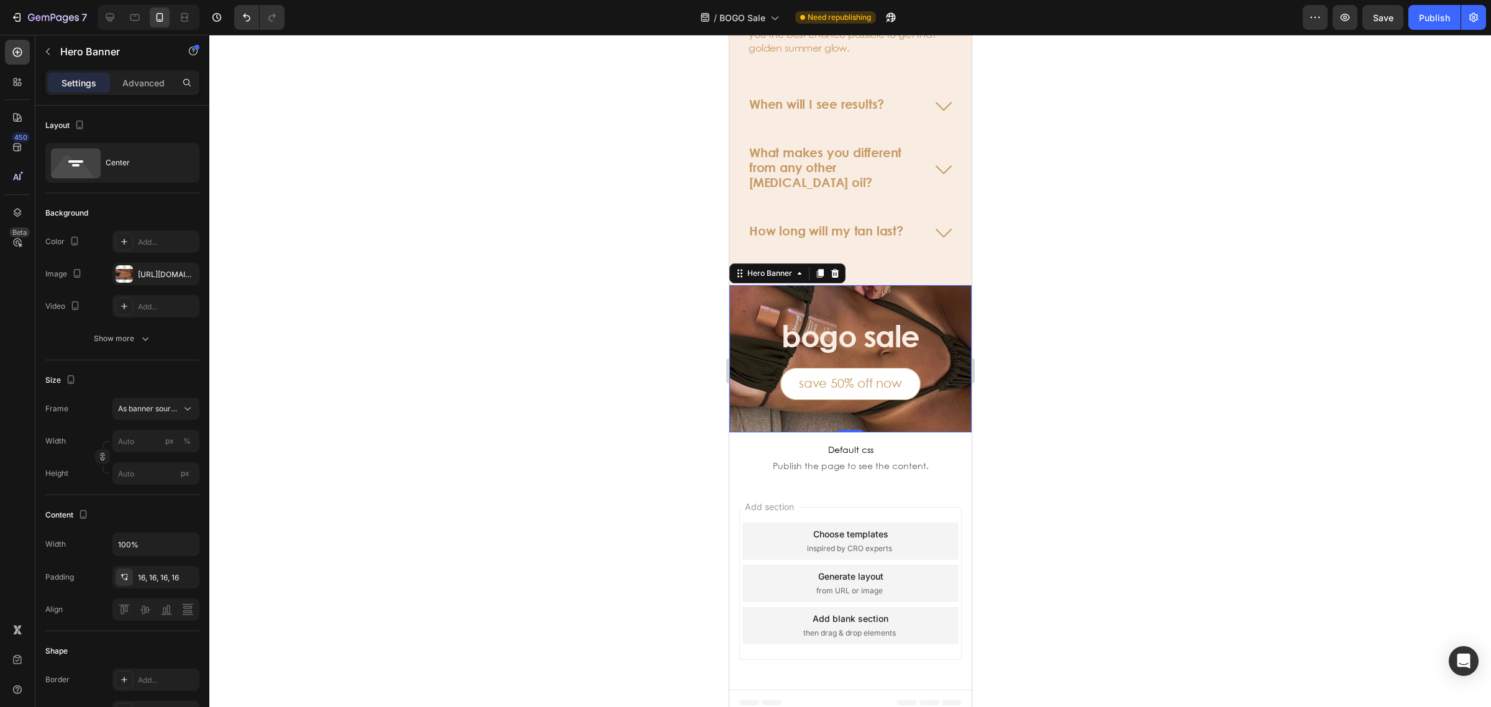
click at [1215, 276] on div at bounding box center [849, 371] width 1281 height 672
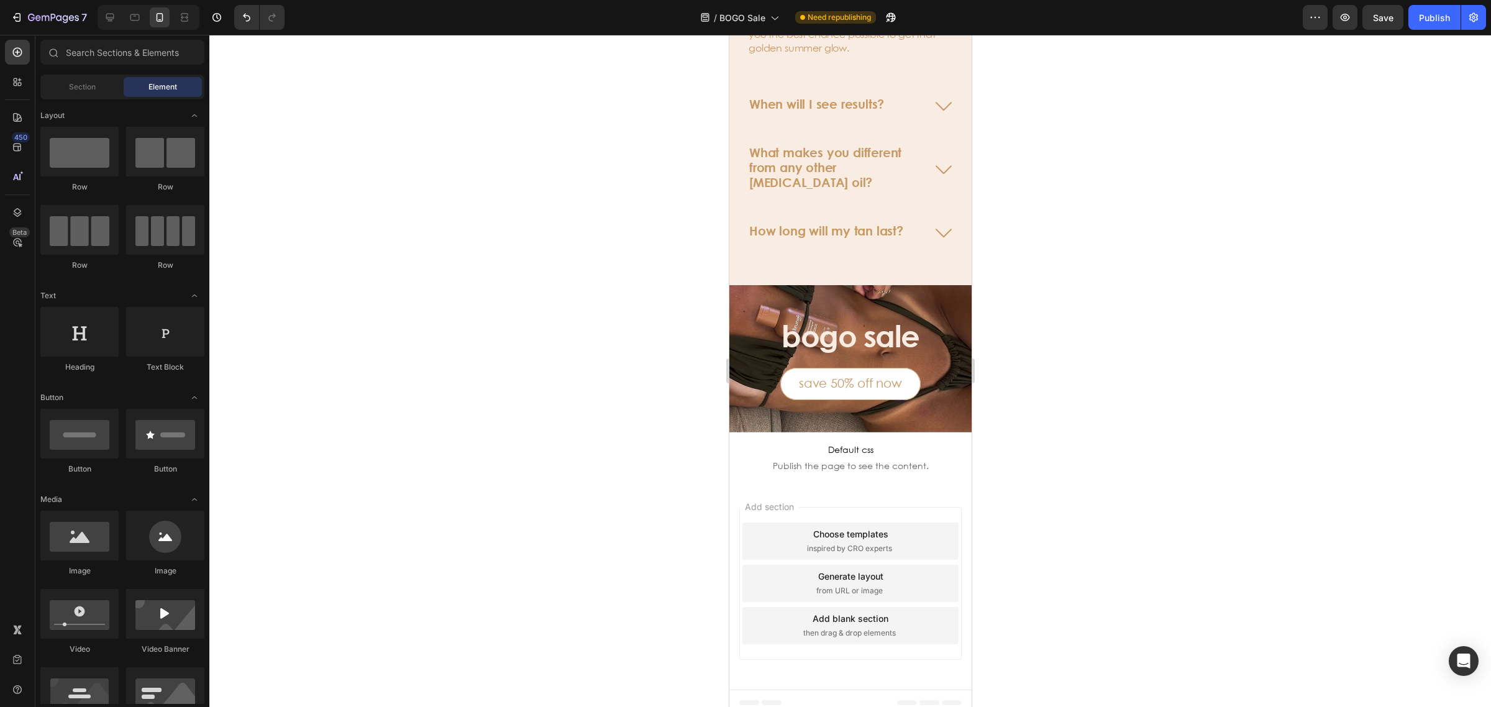
click at [1132, 264] on div at bounding box center [849, 371] width 1281 height 672
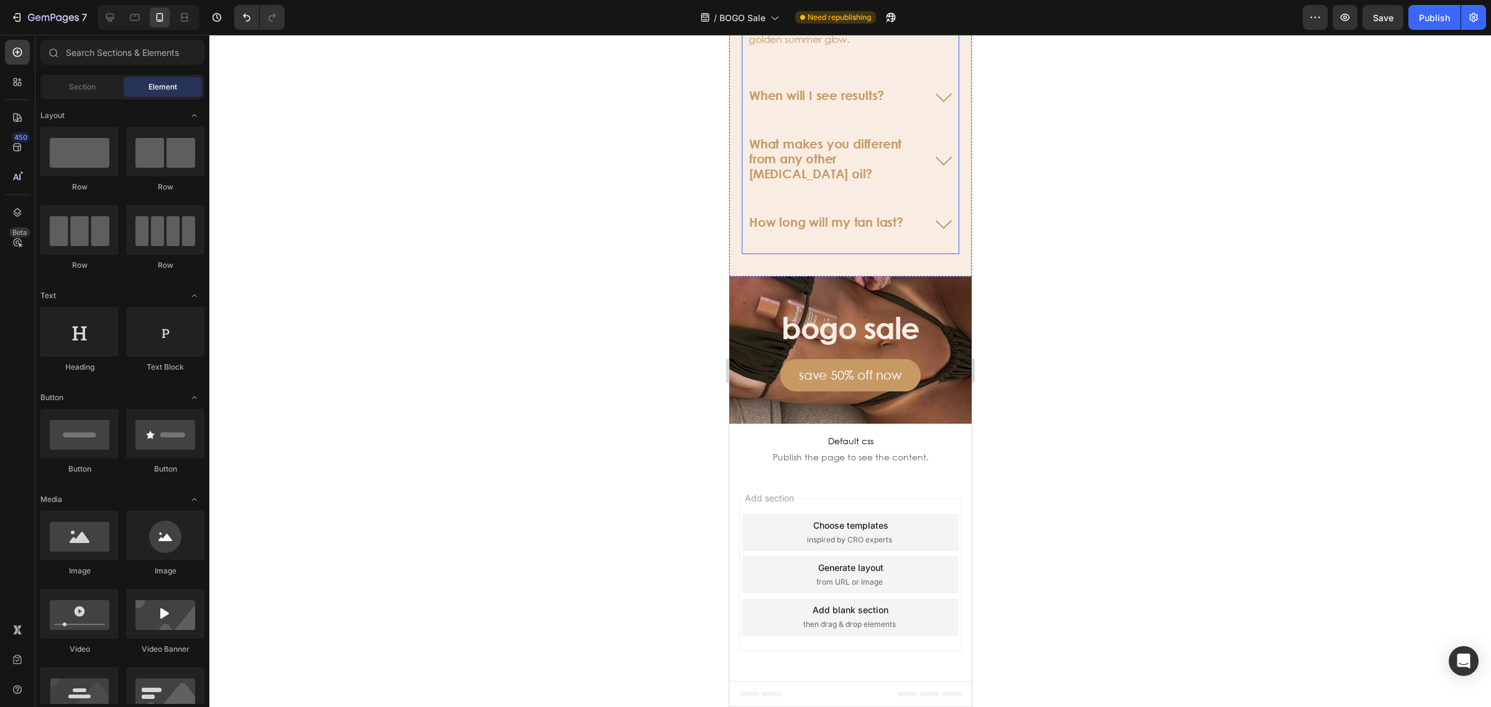
scroll to position [4053, 0]
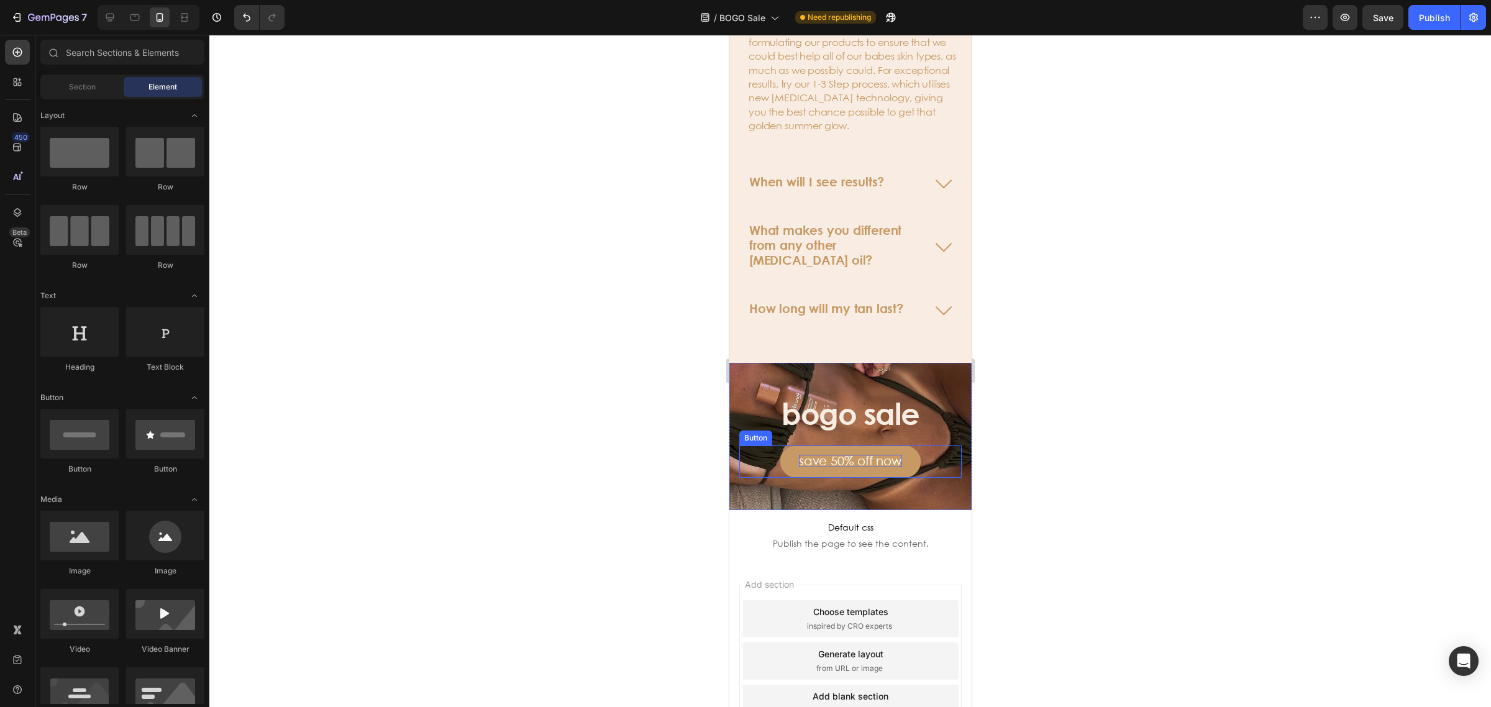
click at [837, 455] on p "save 50% off now" at bounding box center [849, 461] width 103 height 12
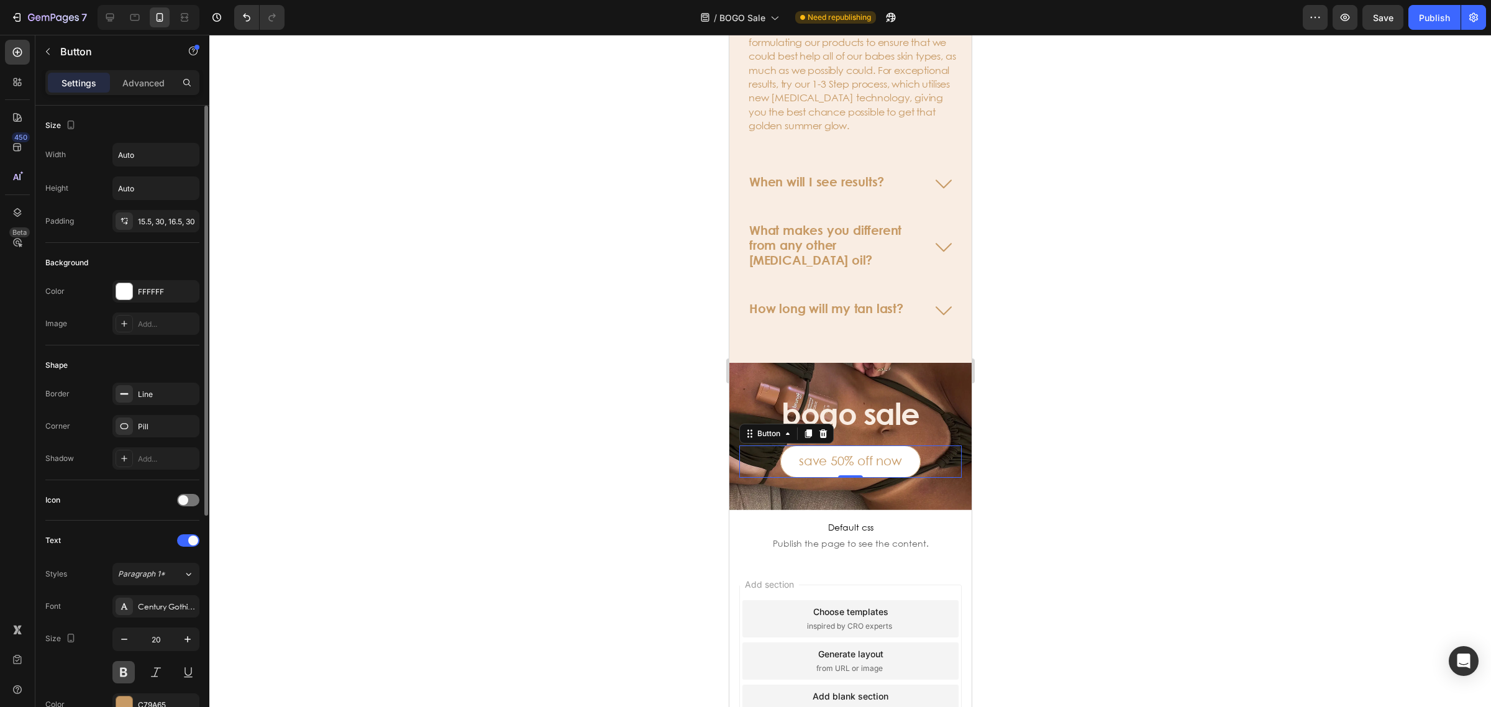
click at [127, 673] on button at bounding box center [123, 672] width 22 height 22
click at [1124, 370] on div at bounding box center [849, 371] width 1281 height 672
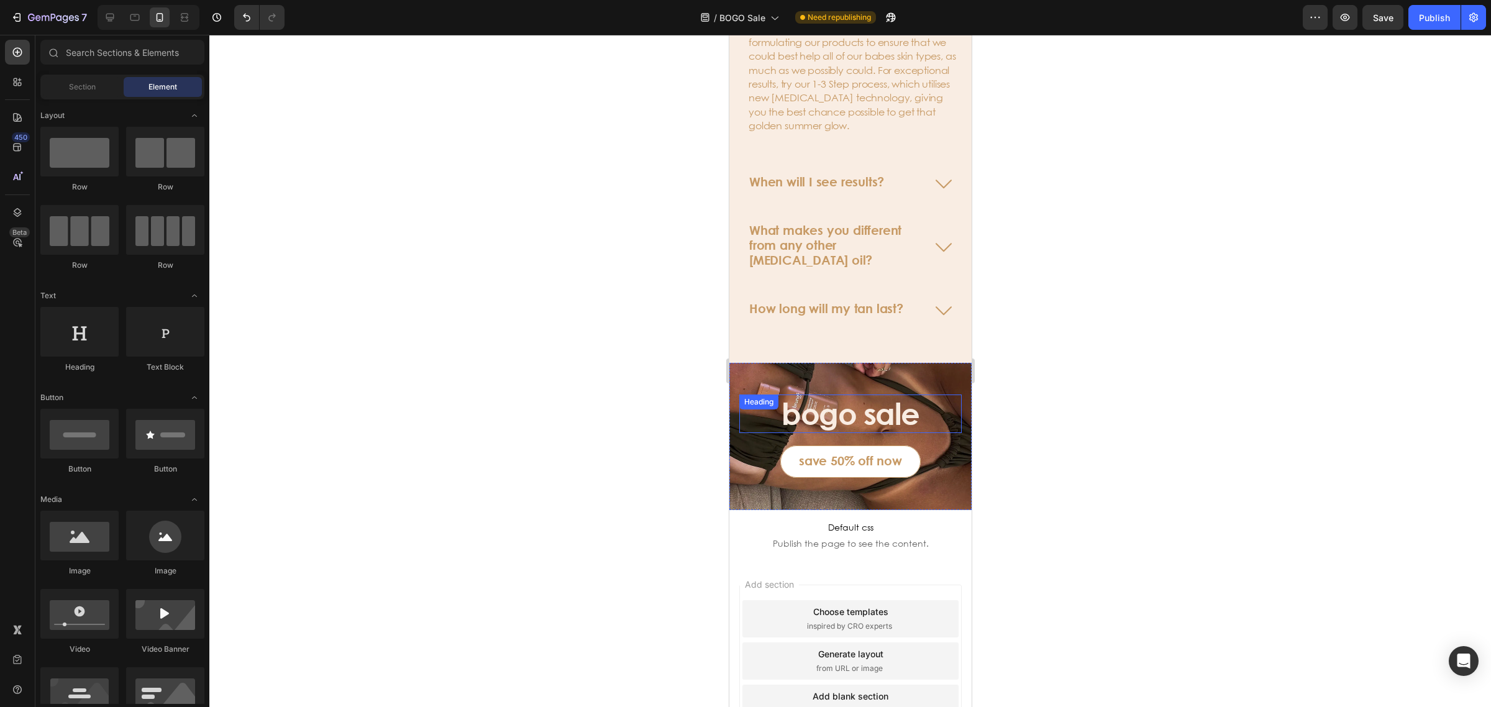
click at [883, 417] on h3 "bogo sale" at bounding box center [849, 413] width 140 height 39
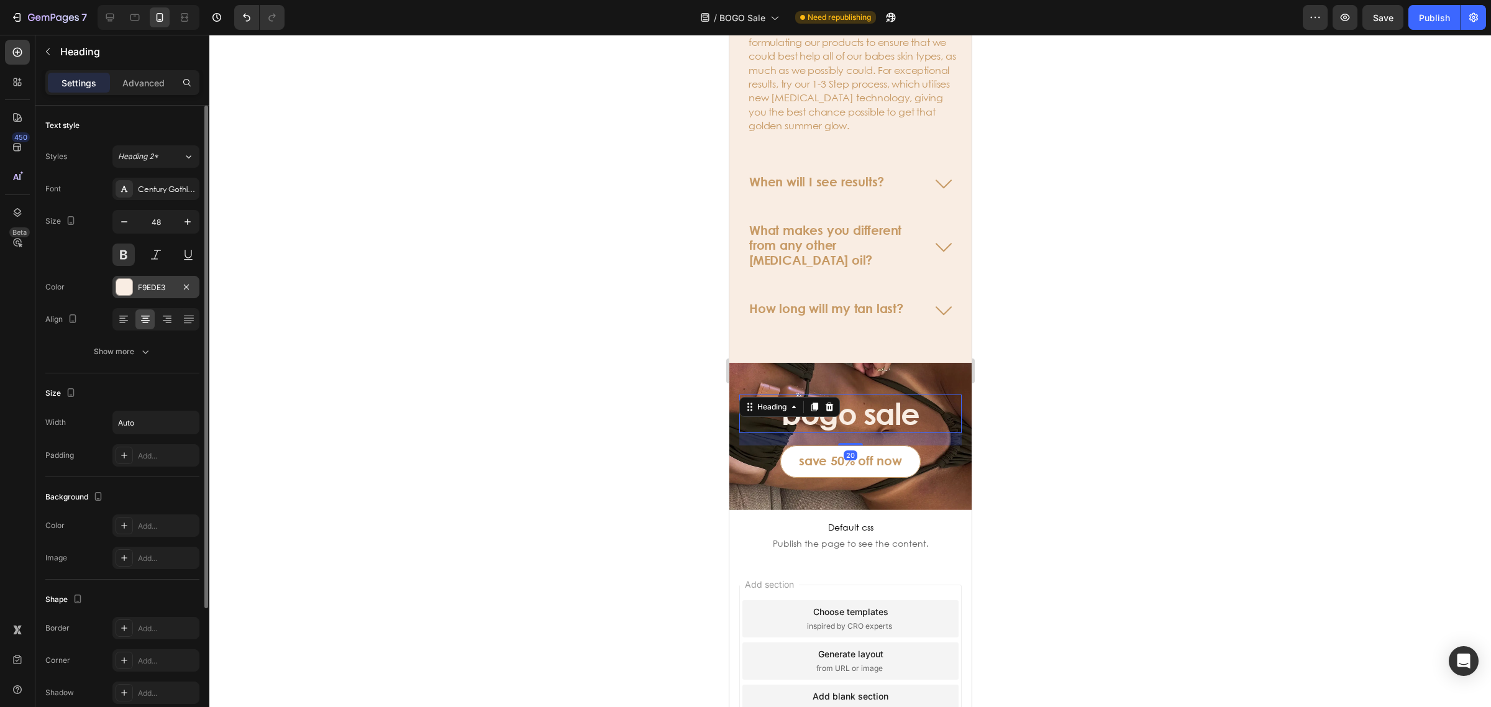
click at [120, 291] on div at bounding box center [124, 287] width 16 height 16
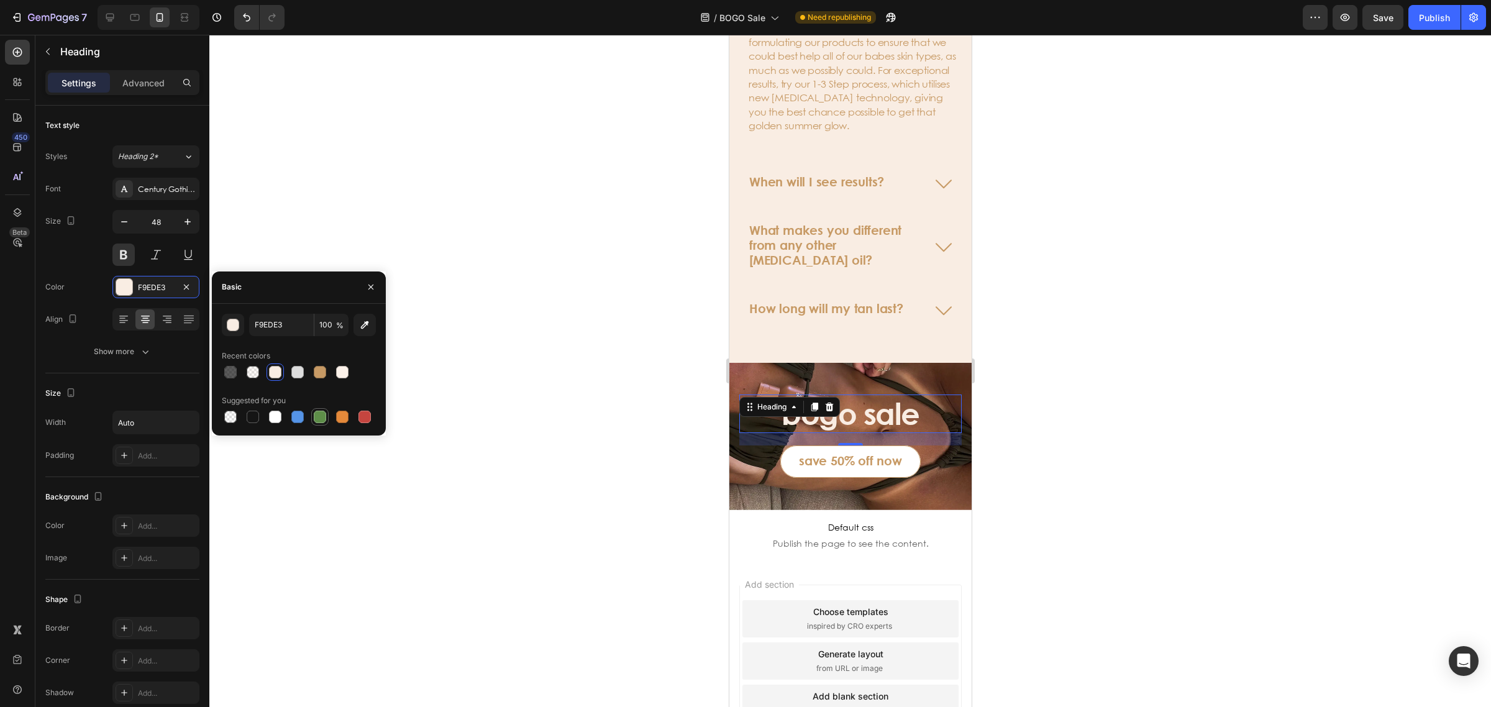
click at [273, 417] on div at bounding box center [275, 417] width 12 height 12
type input "FFFFFF"
click at [1205, 322] on div at bounding box center [849, 371] width 1281 height 672
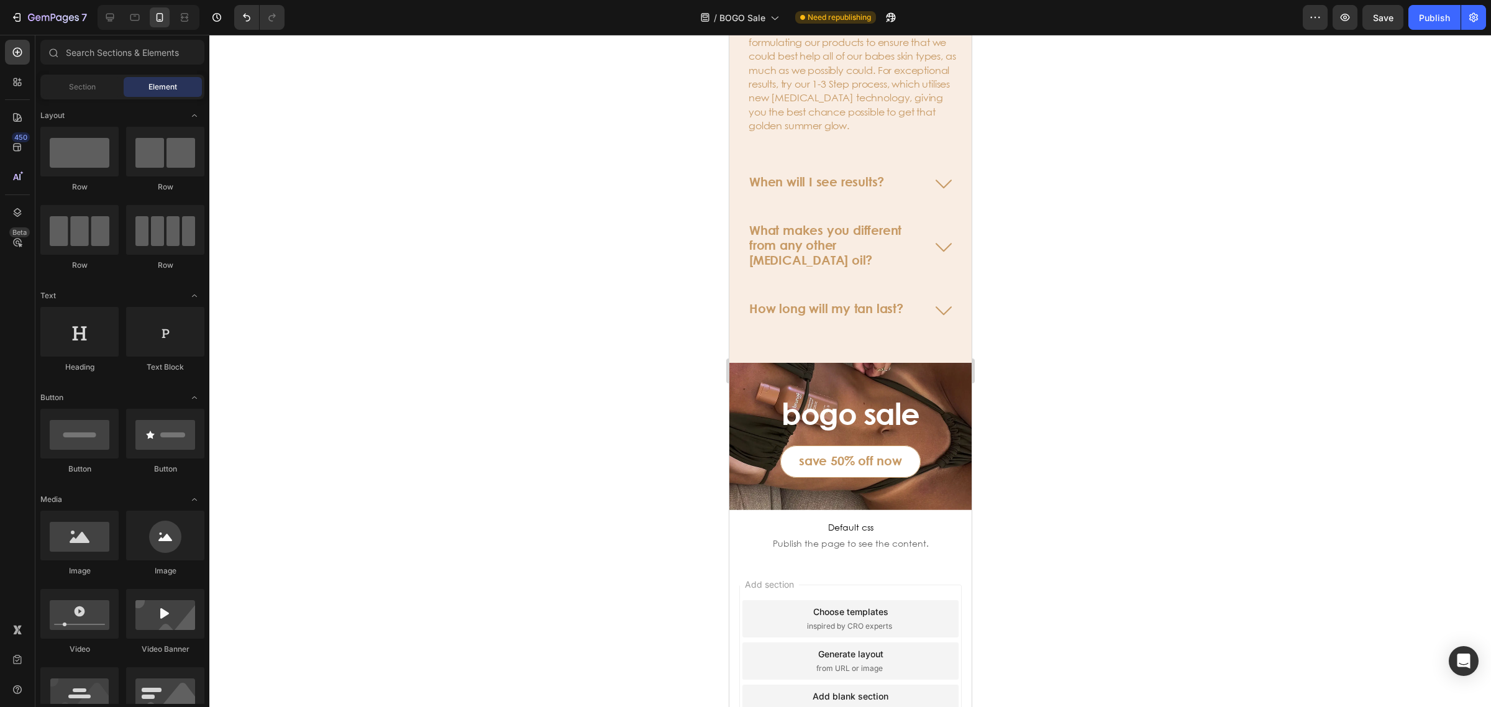
click at [1205, 322] on div at bounding box center [849, 371] width 1281 height 672
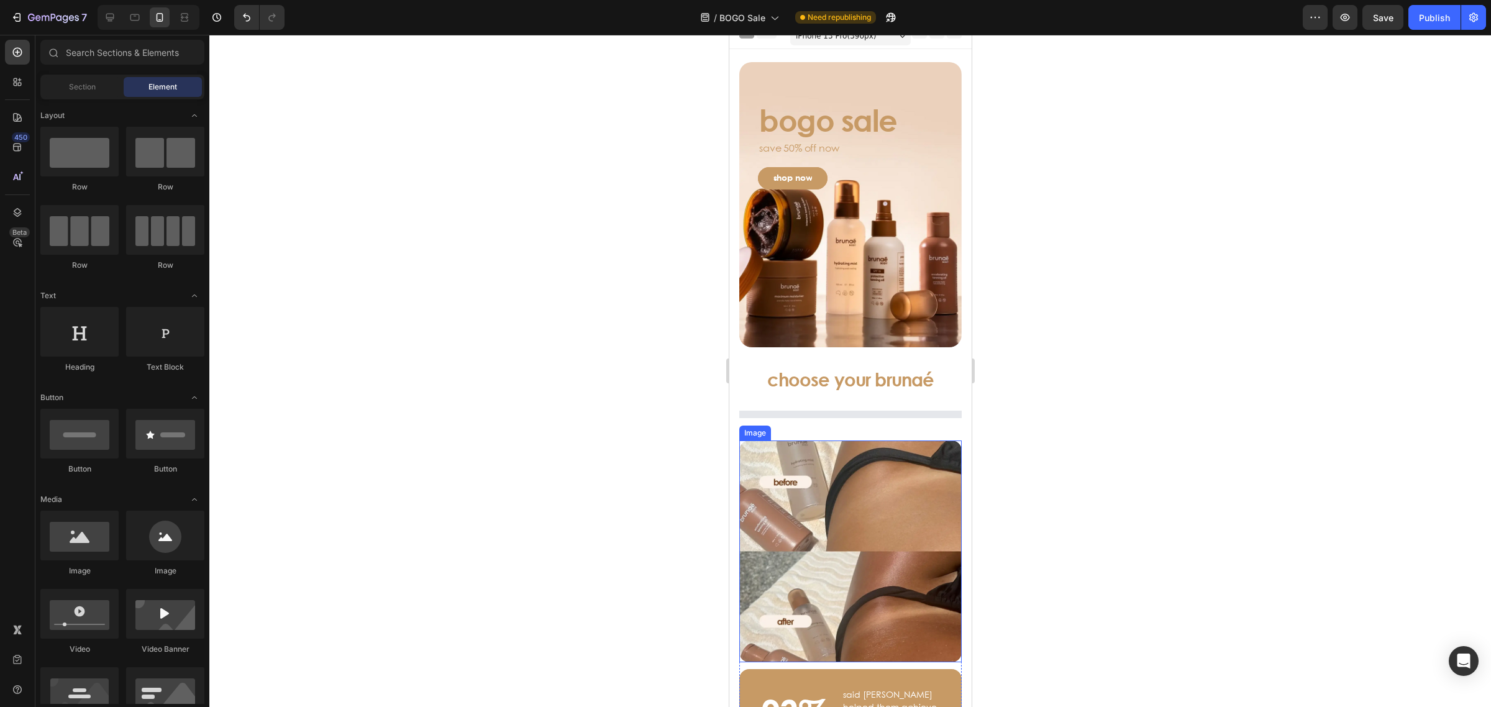
scroll to position [0, 0]
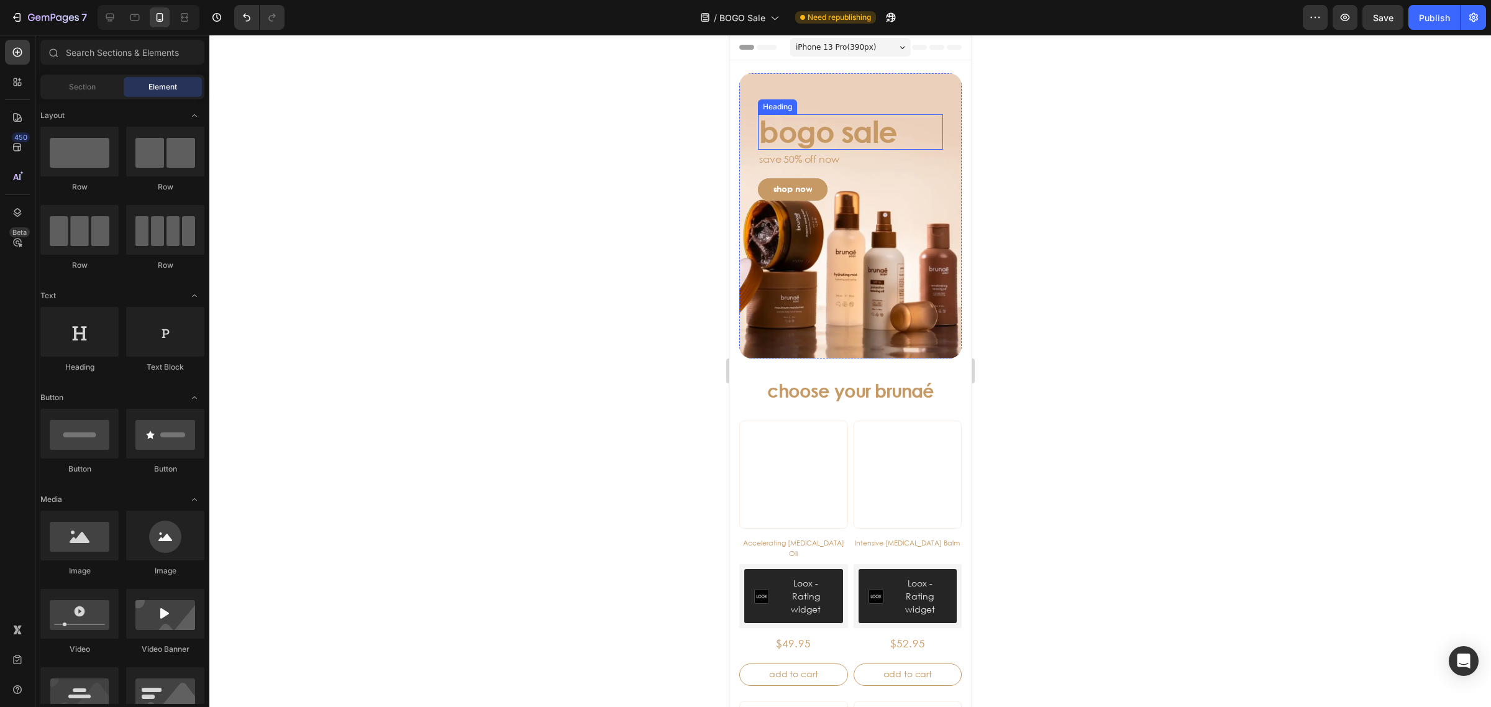
click at [835, 129] on h3 "bogo sale" at bounding box center [849, 131] width 185 height 35
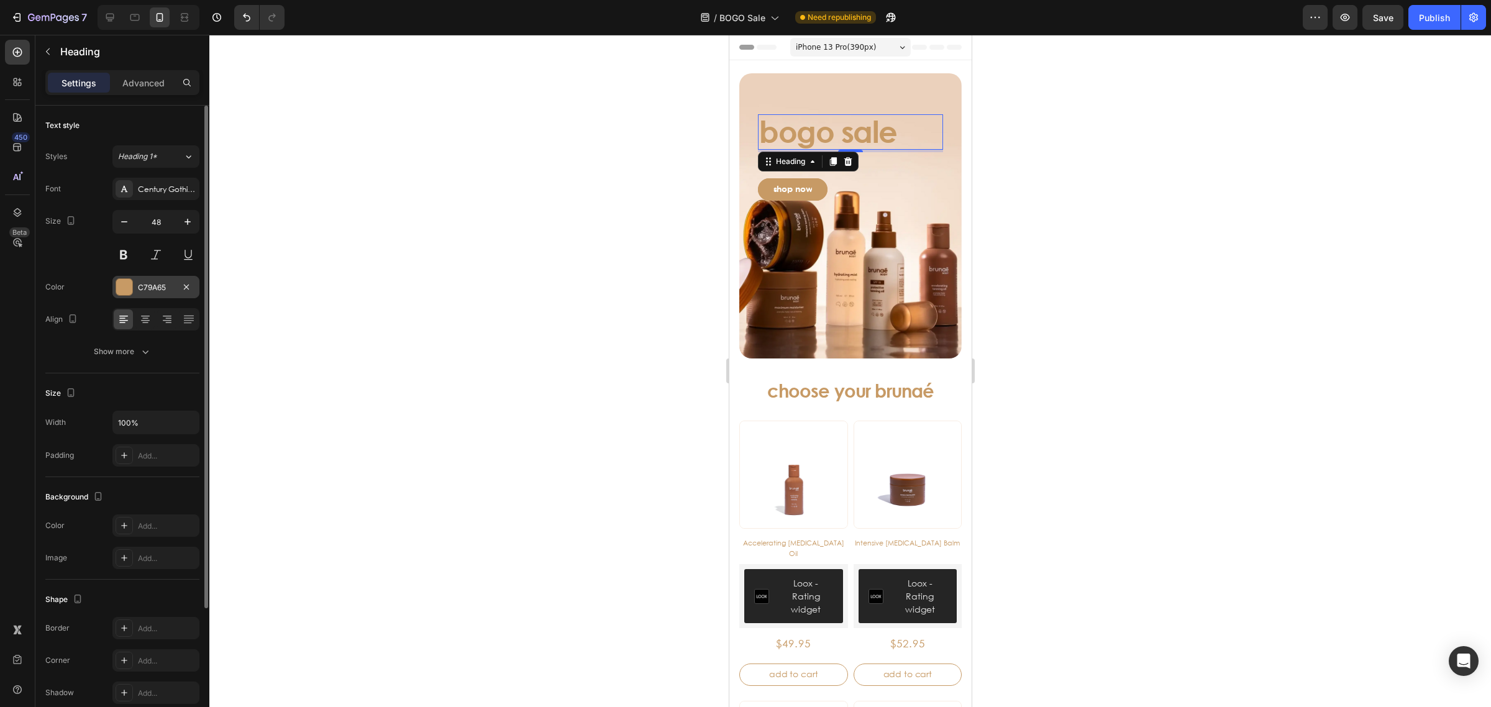
click at [123, 286] on div at bounding box center [124, 287] width 16 height 16
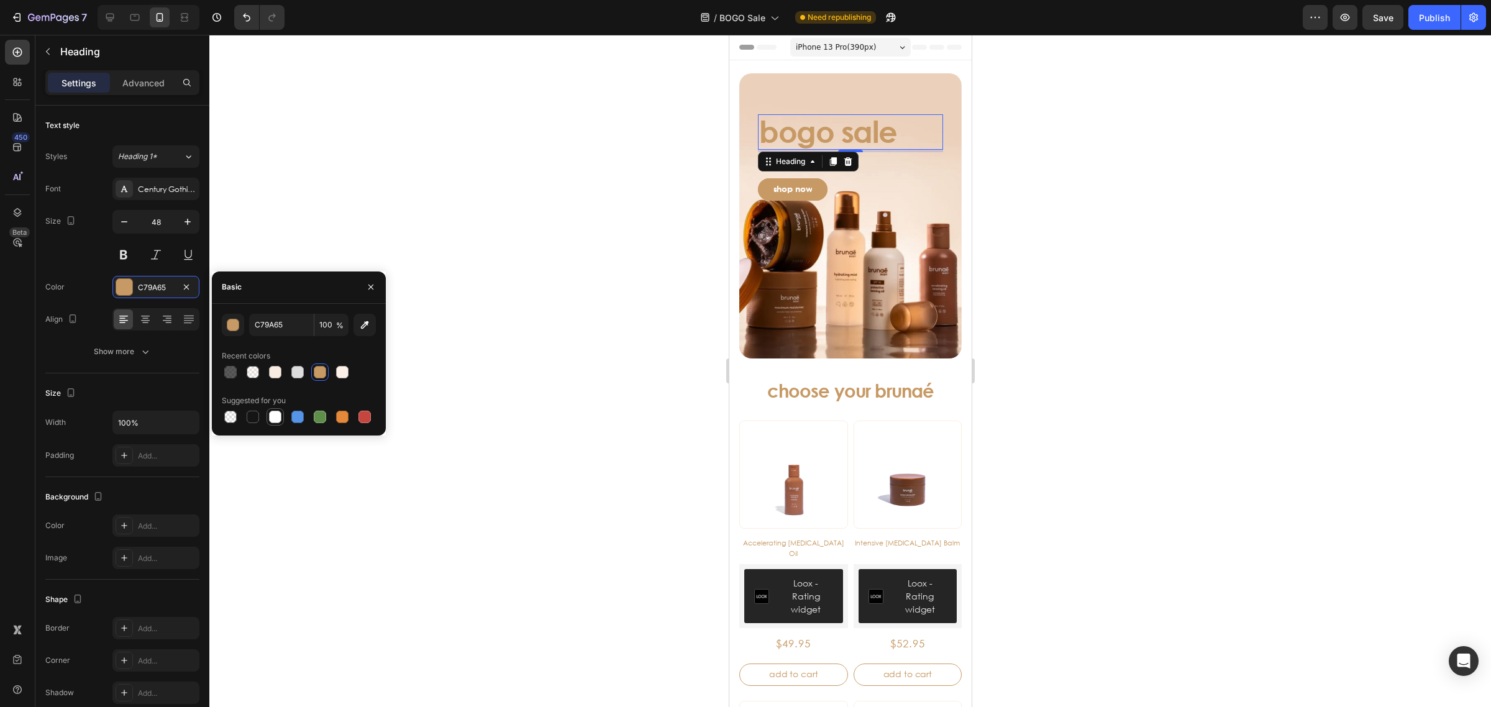
click at [271, 414] on div at bounding box center [275, 417] width 12 height 12
type input "FFFFFF"
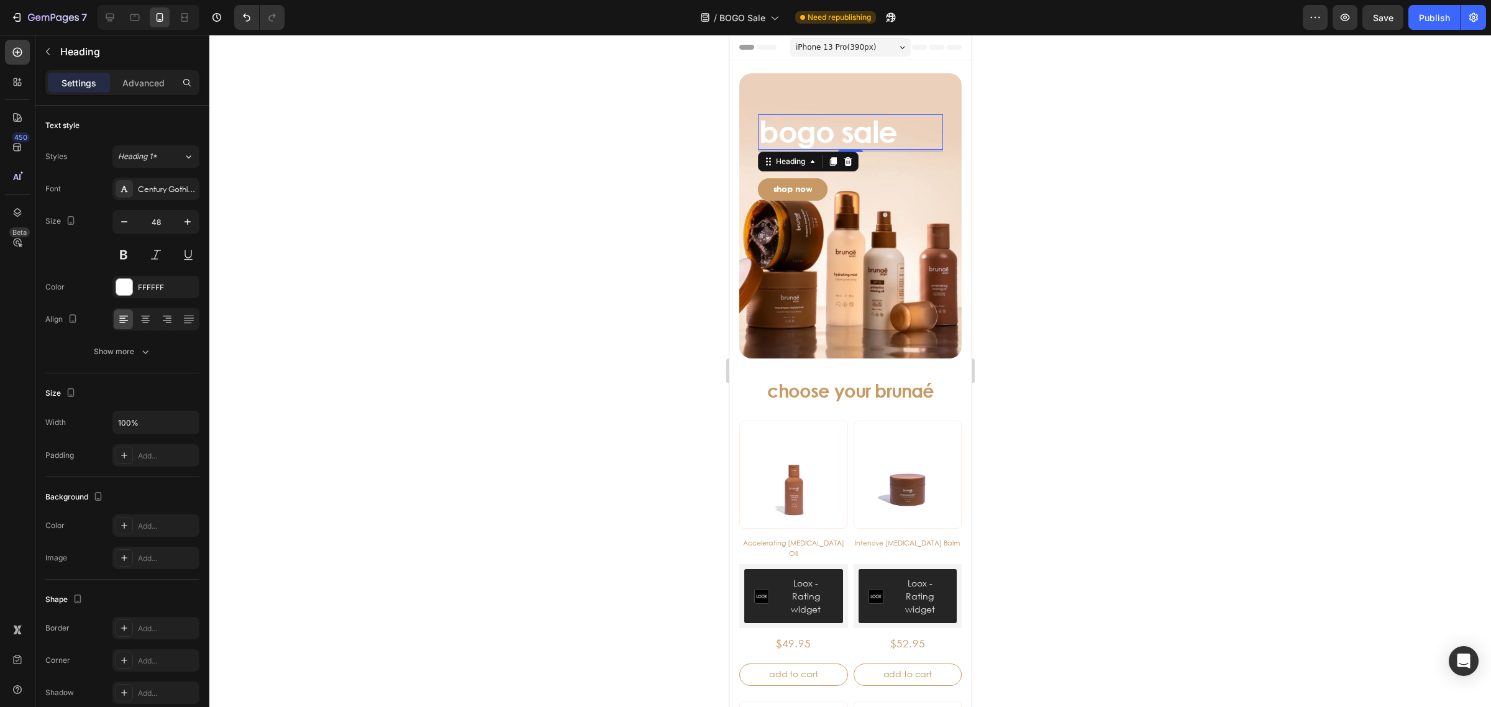
click at [505, 246] on div at bounding box center [849, 371] width 1281 height 672
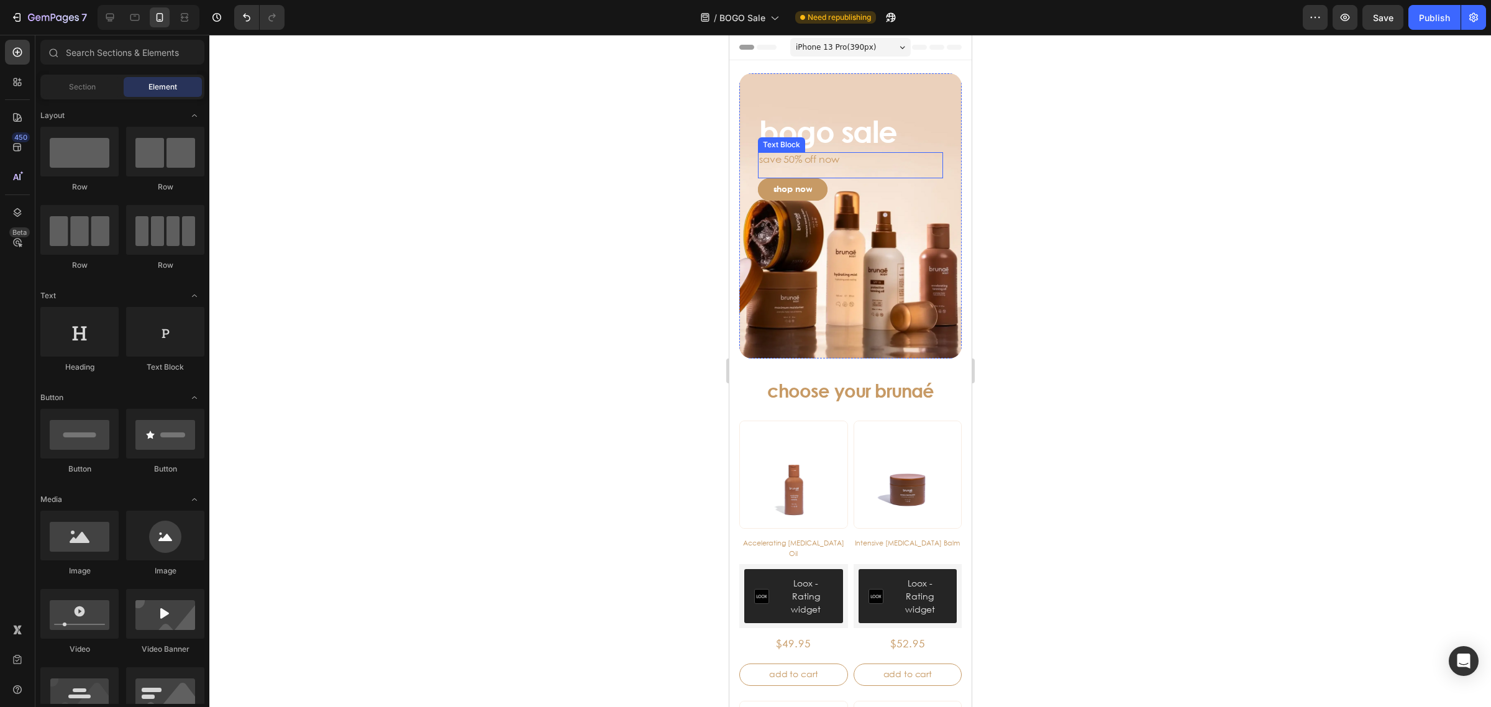
click at [797, 159] on p "save 50% off now" at bounding box center [849, 165] width 183 height 24
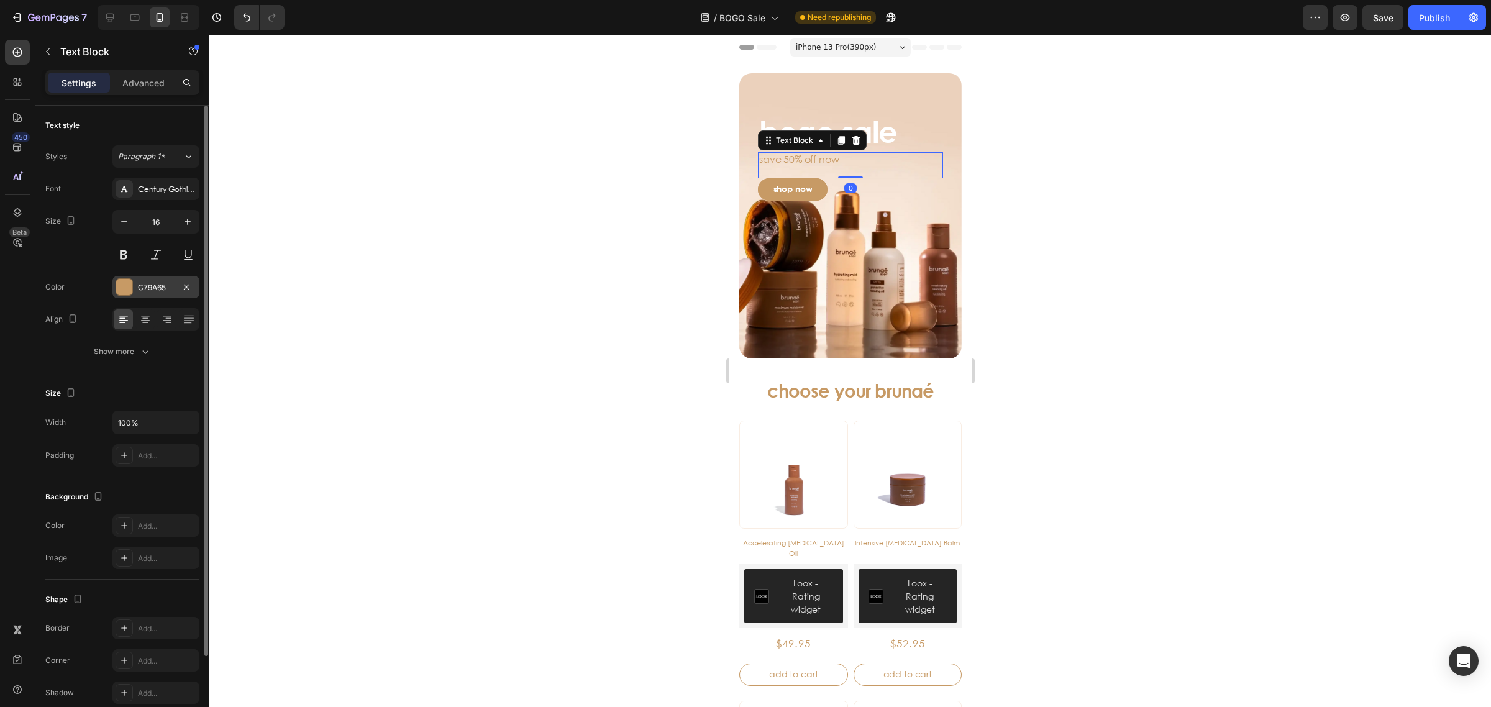
click at [129, 289] on div at bounding box center [124, 287] width 16 height 16
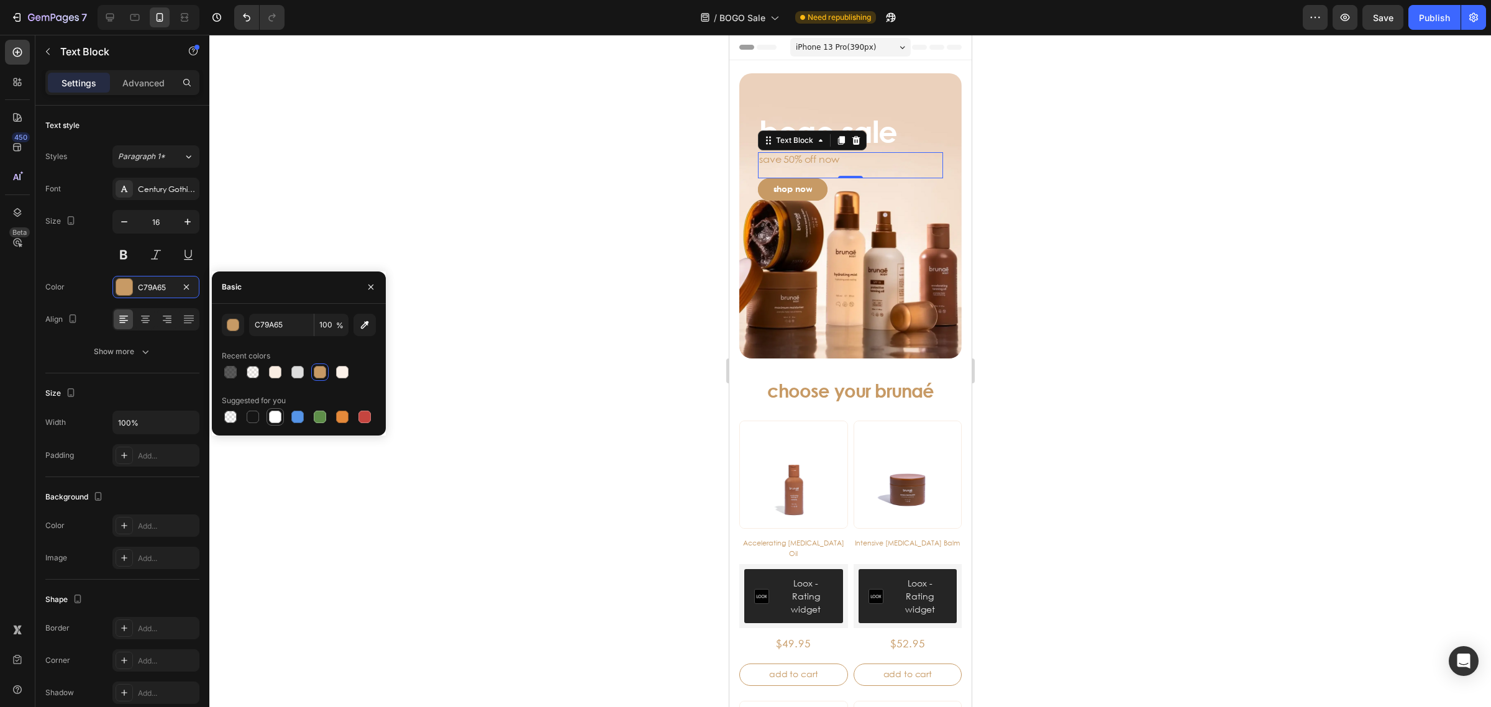
click at [269, 415] on div at bounding box center [275, 417] width 12 height 12
type input "FFFFFF"
click at [354, 184] on div at bounding box center [849, 371] width 1281 height 672
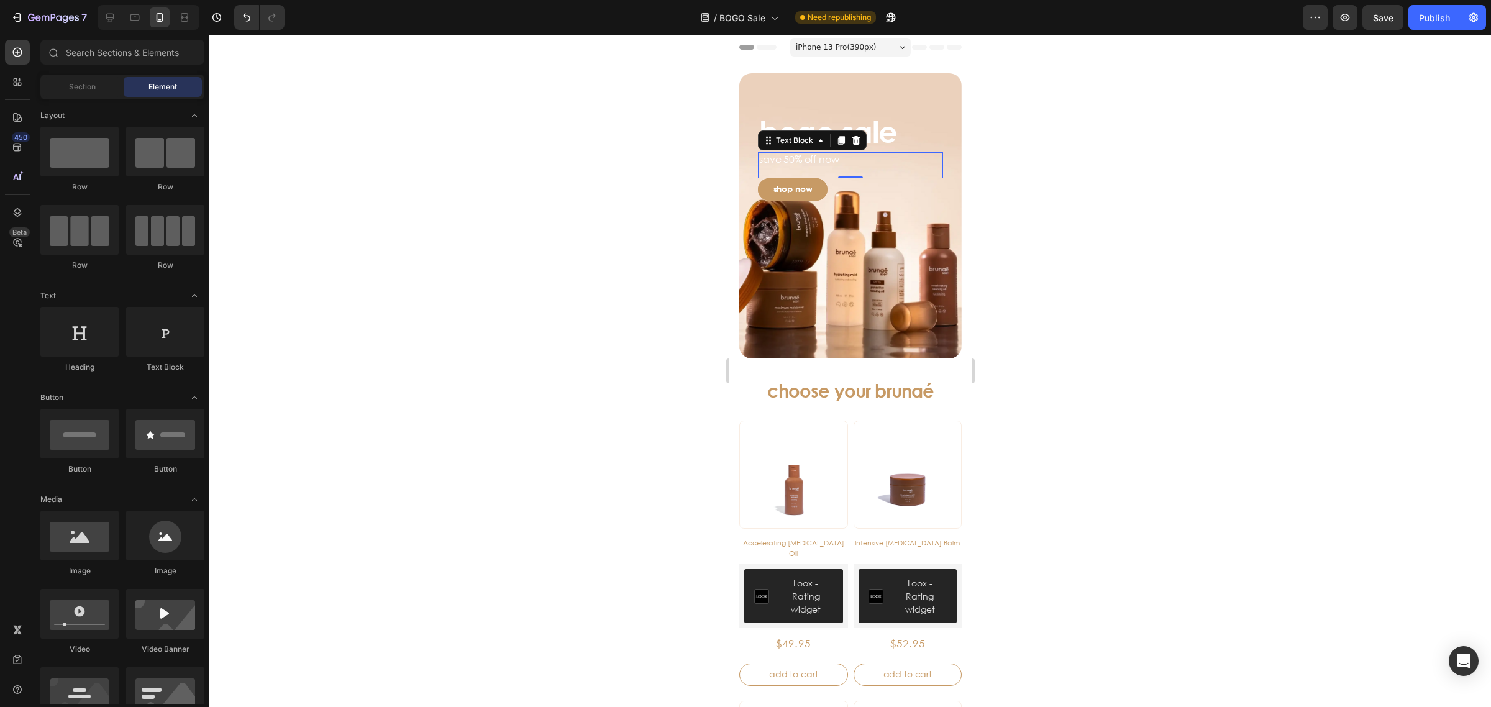
click at [353, 184] on div at bounding box center [849, 371] width 1281 height 672
click at [772, 162] on p "save 50% off now" at bounding box center [849, 165] width 183 height 24
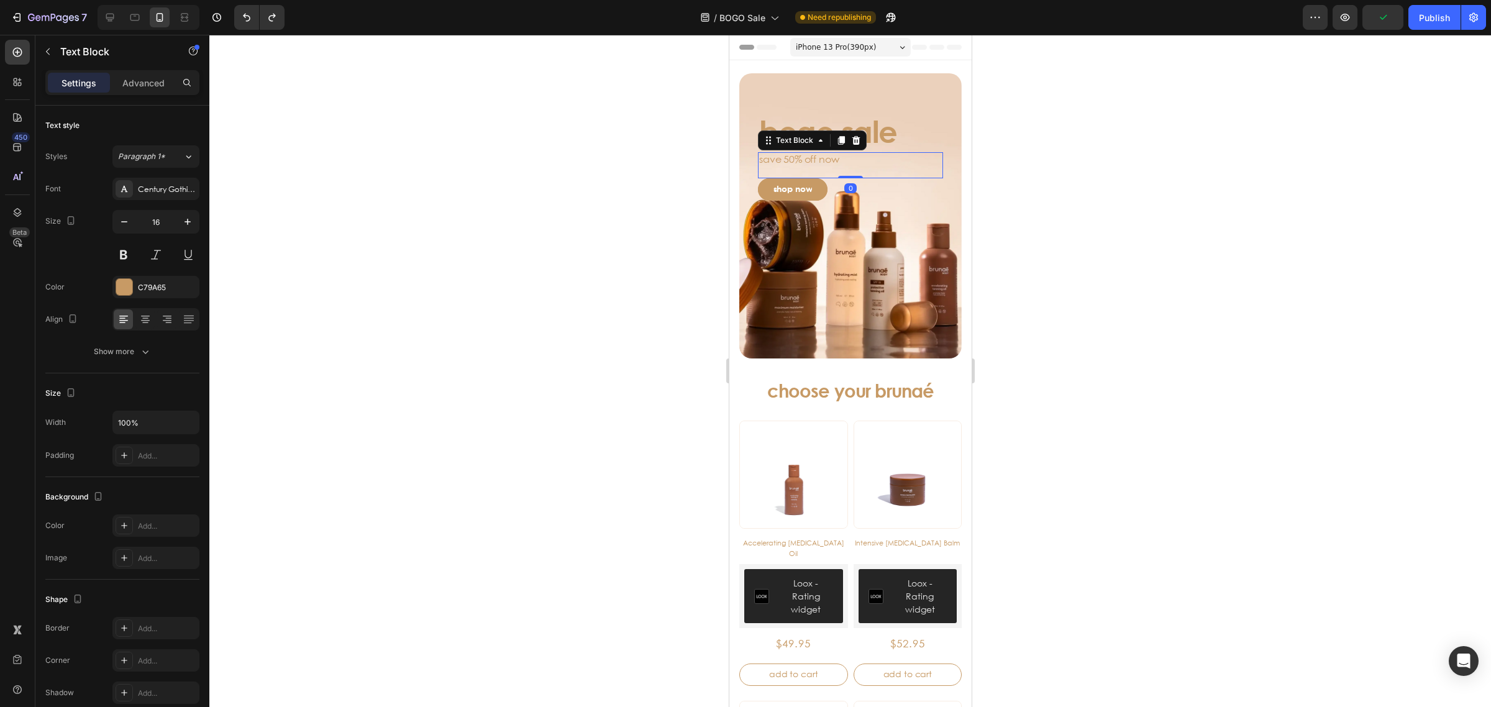
click at [772, 162] on p "save 50% off now" at bounding box center [849, 165] width 183 height 24
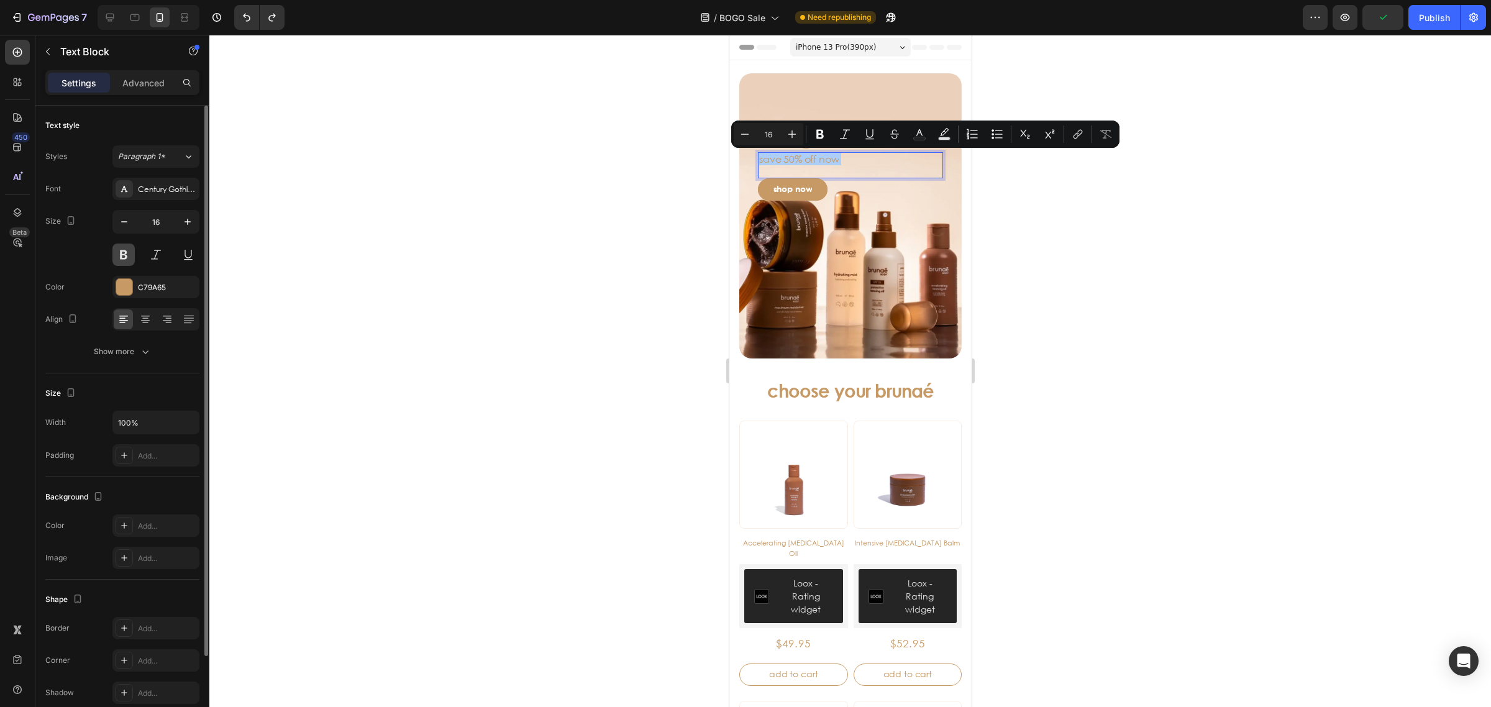
click at [124, 253] on button at bounding box center [123, 254] width 22 height 22
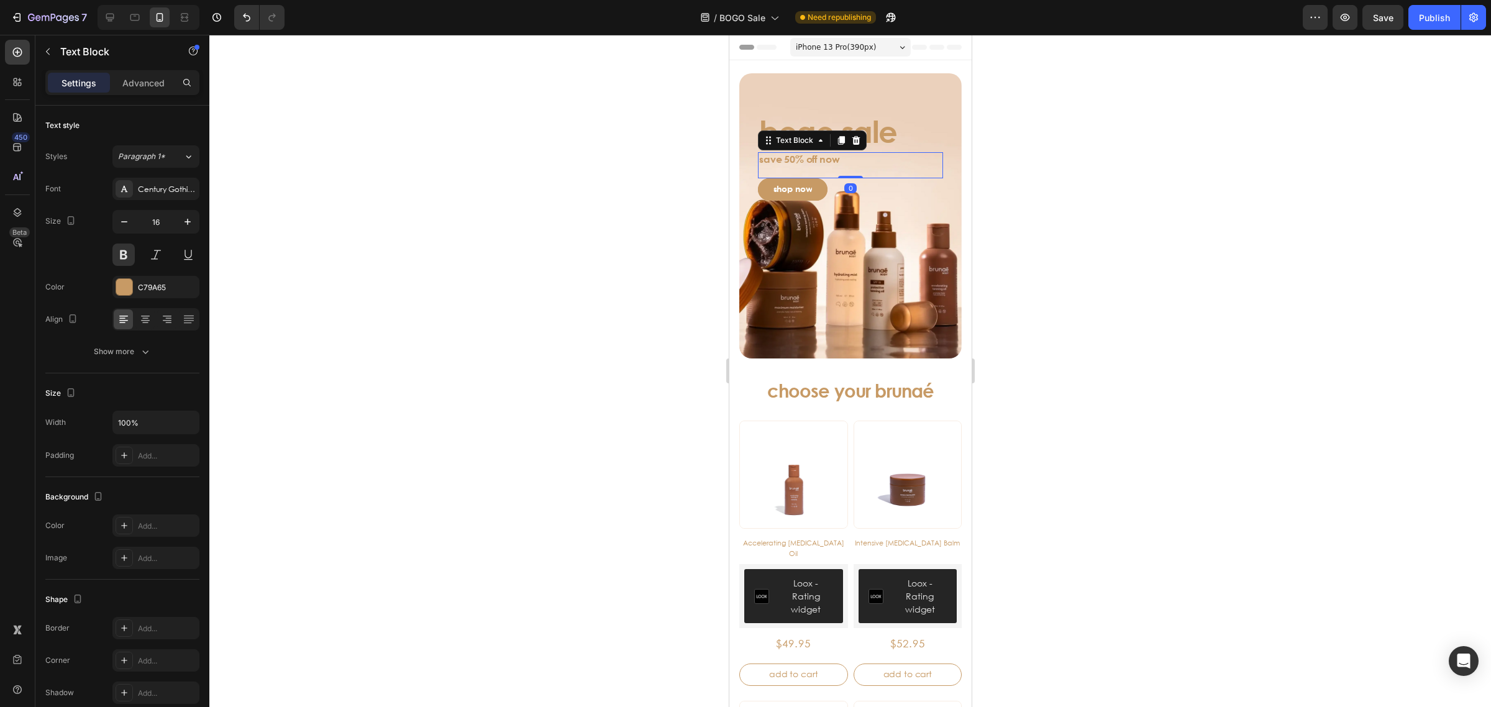
click at [350, 314] on div at bounding box center [849, 371] width 1281 height 672
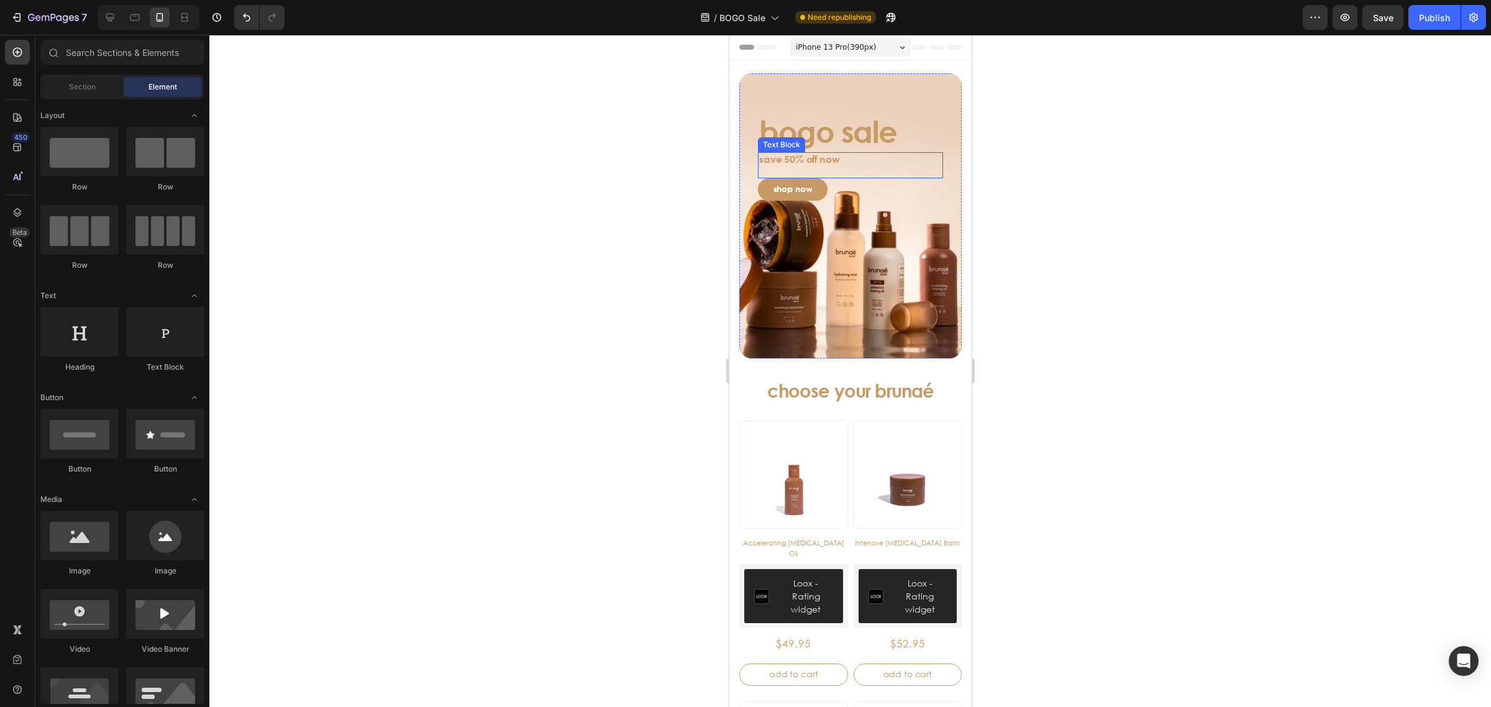
click at [793, 163] on p "save 50% off now" at bounding box center [849, 165] width 183 height 24
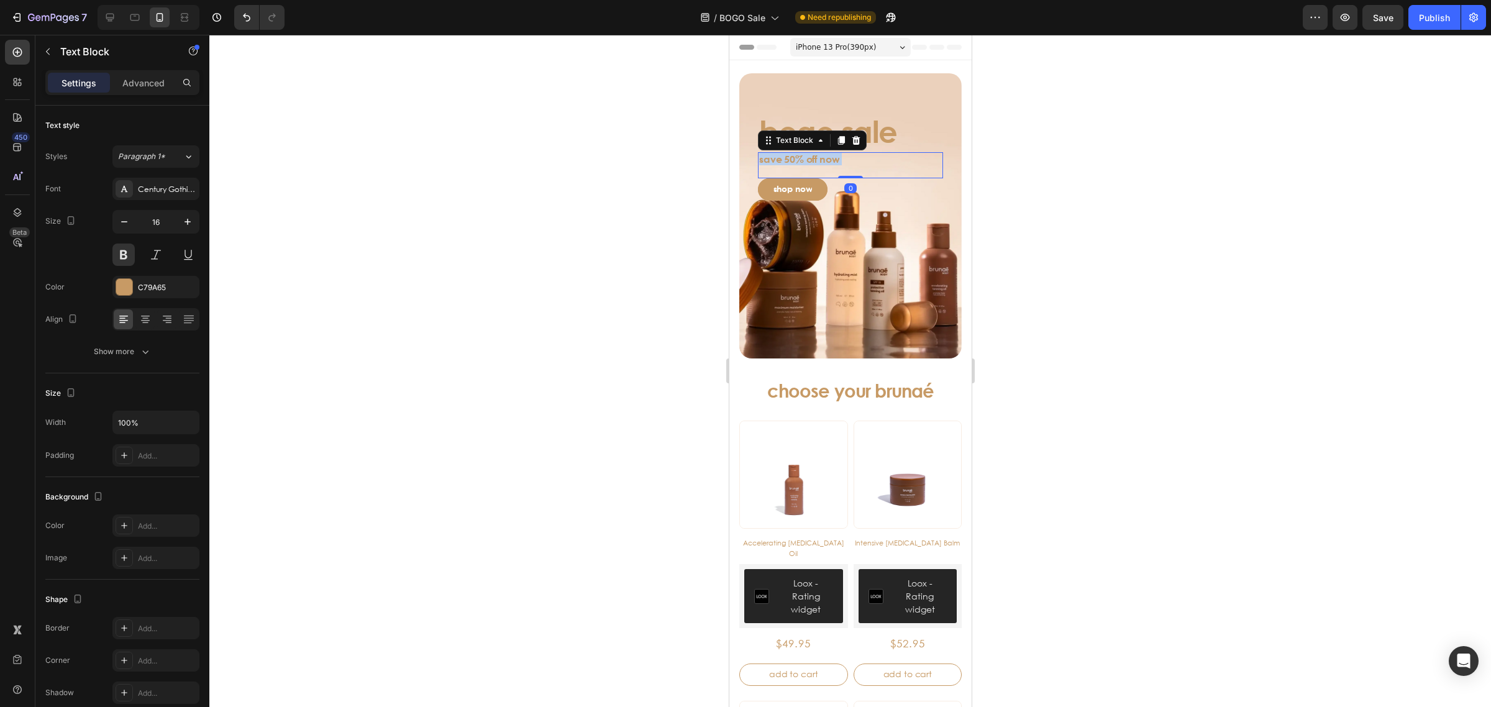
click at [793, 161] on p "save 50% off now" at bounding box center [849, 165] width 183 height 24
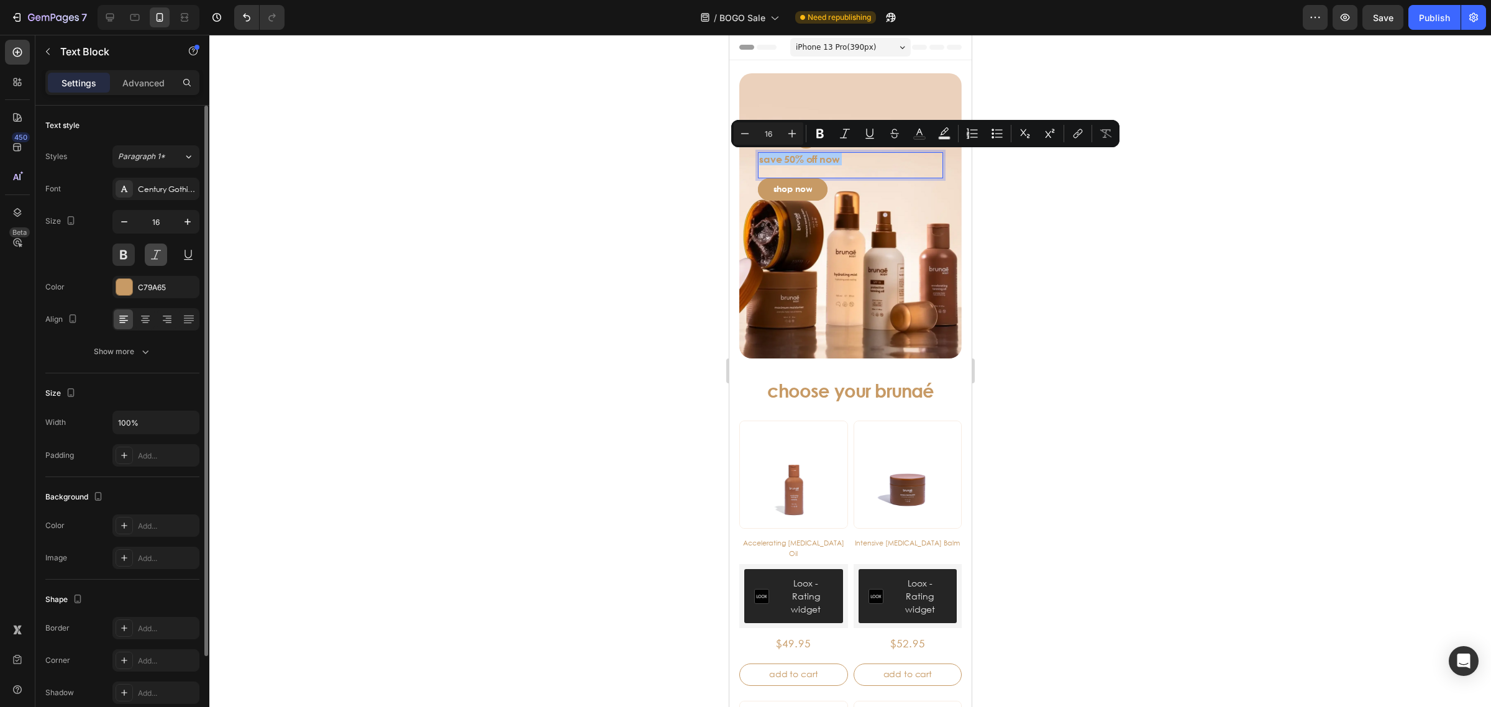
click at [156, 261] on button at bounding box center [156, 254] width 22 height 22
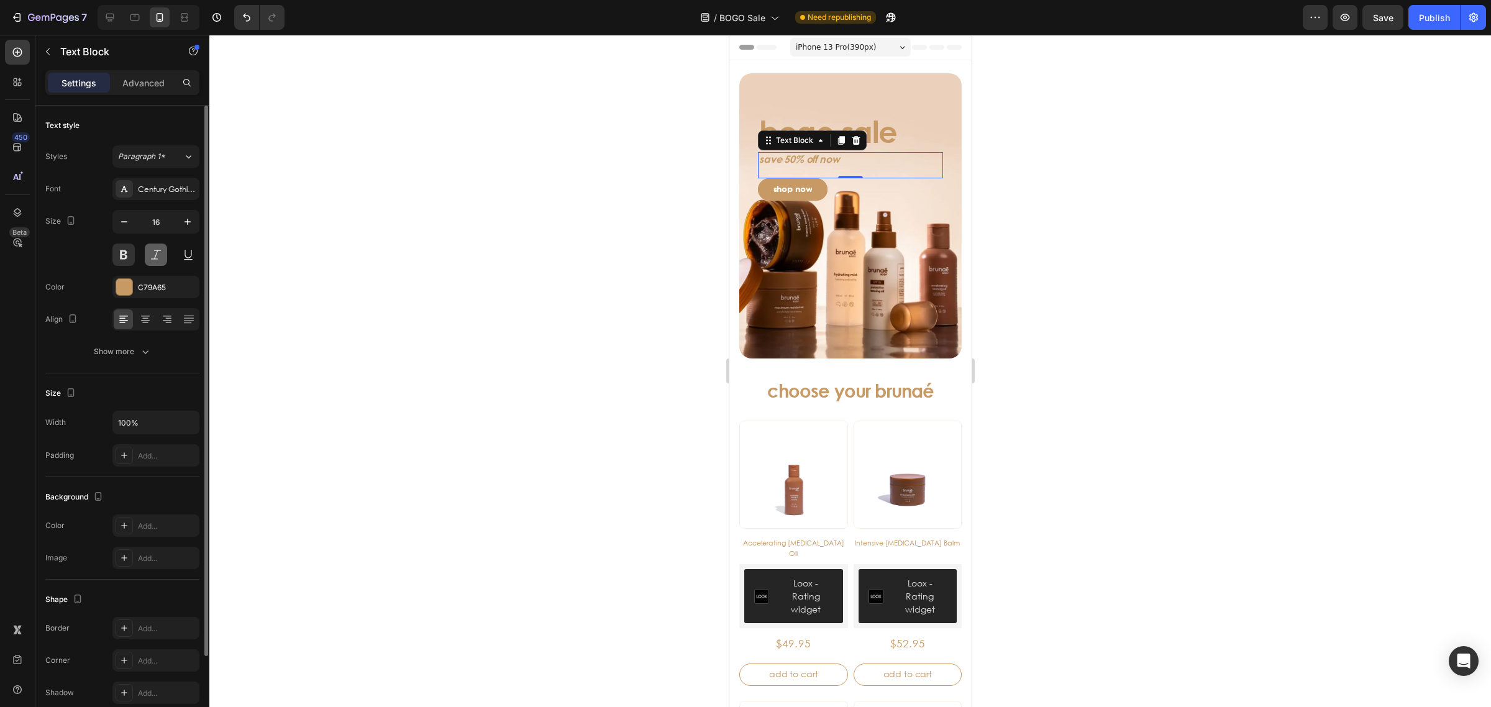
click at [156, 261] on button at bounding box center [156, 254] width 22 height 22
click at [303, 260] on div at bounding box center [849, 371] width 1281 height 672
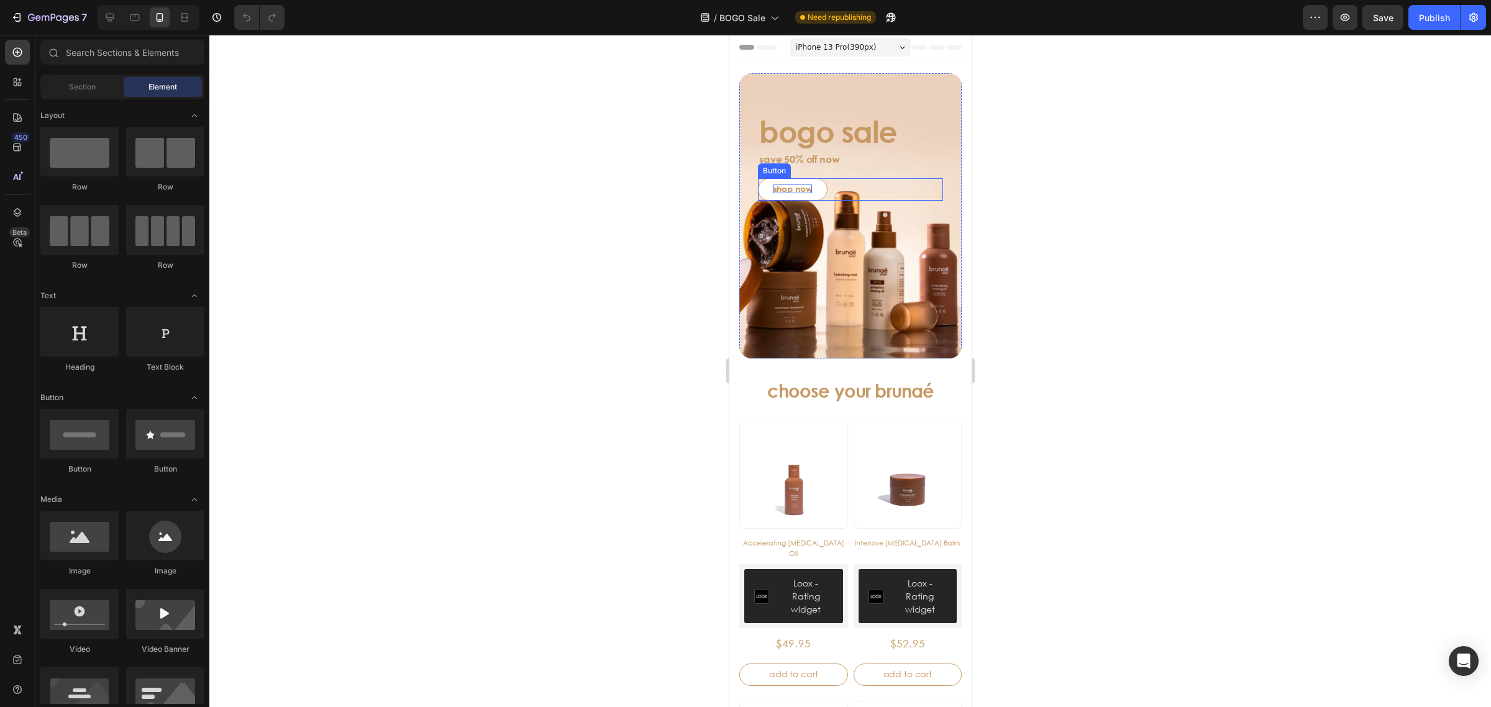
click at [807, 190] on p "shop now" at bounding box center [792, 188] width 39 height 9
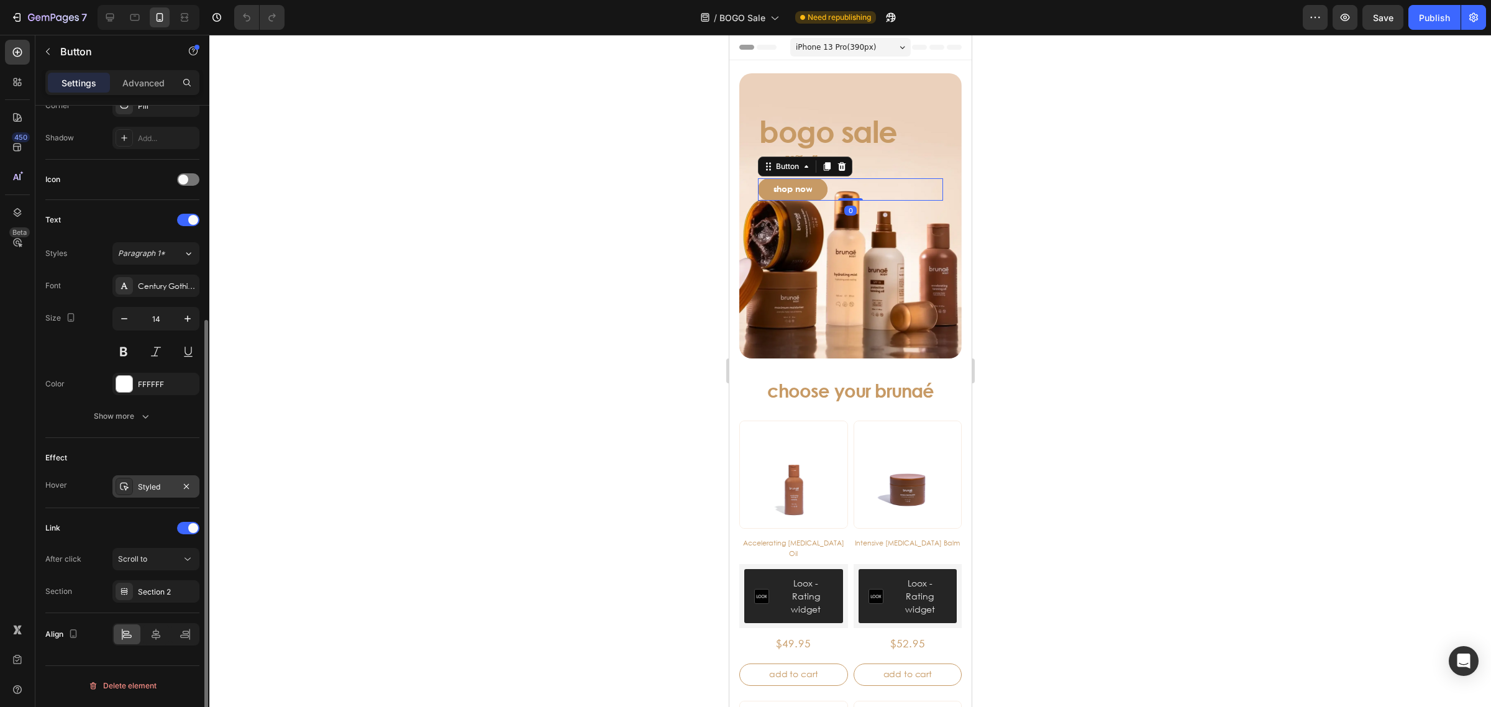
scroll to position [321, 0]
click at [168, 563] on div "Scroll to" at bounding box center [149, 558] width 63 height 11
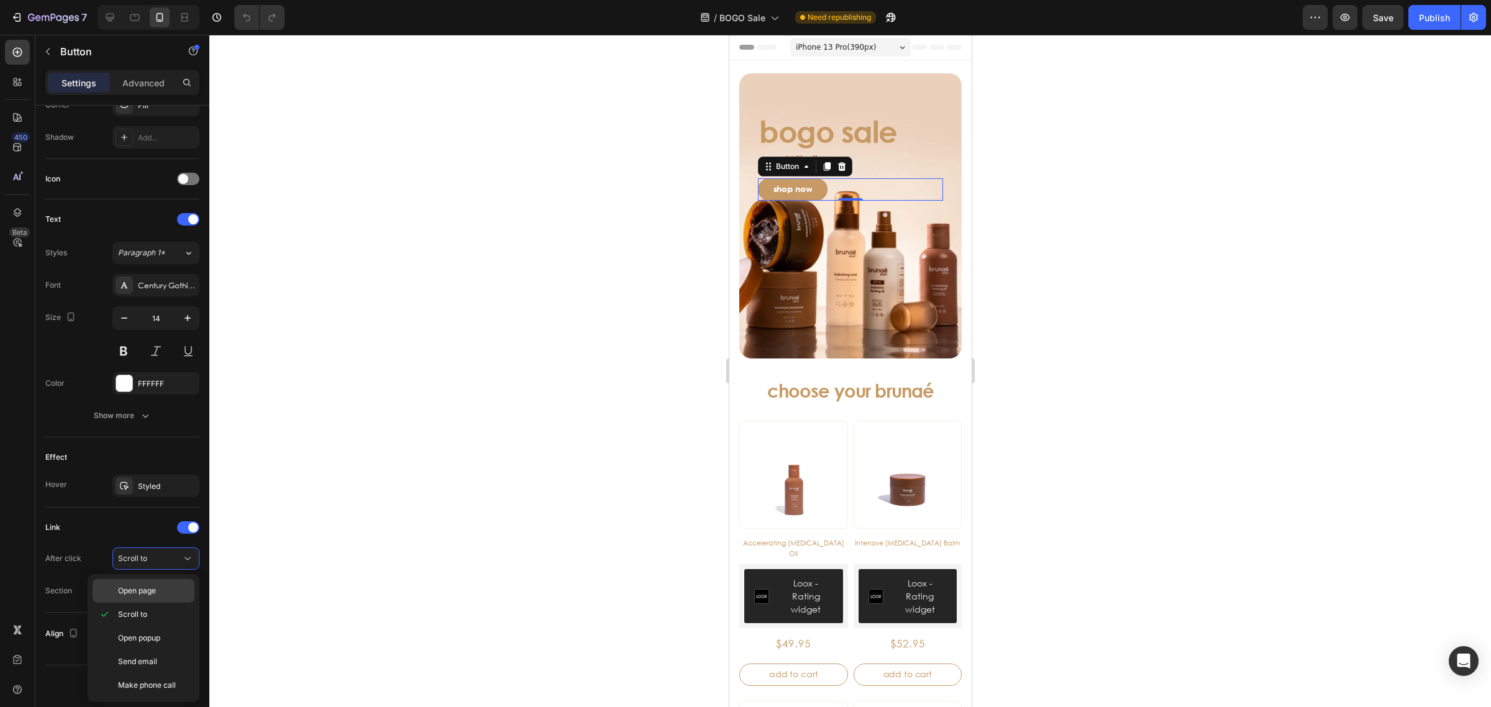
click at [157, 590] on p "Open page" at bounding box center [153, 590] width 71 height 11
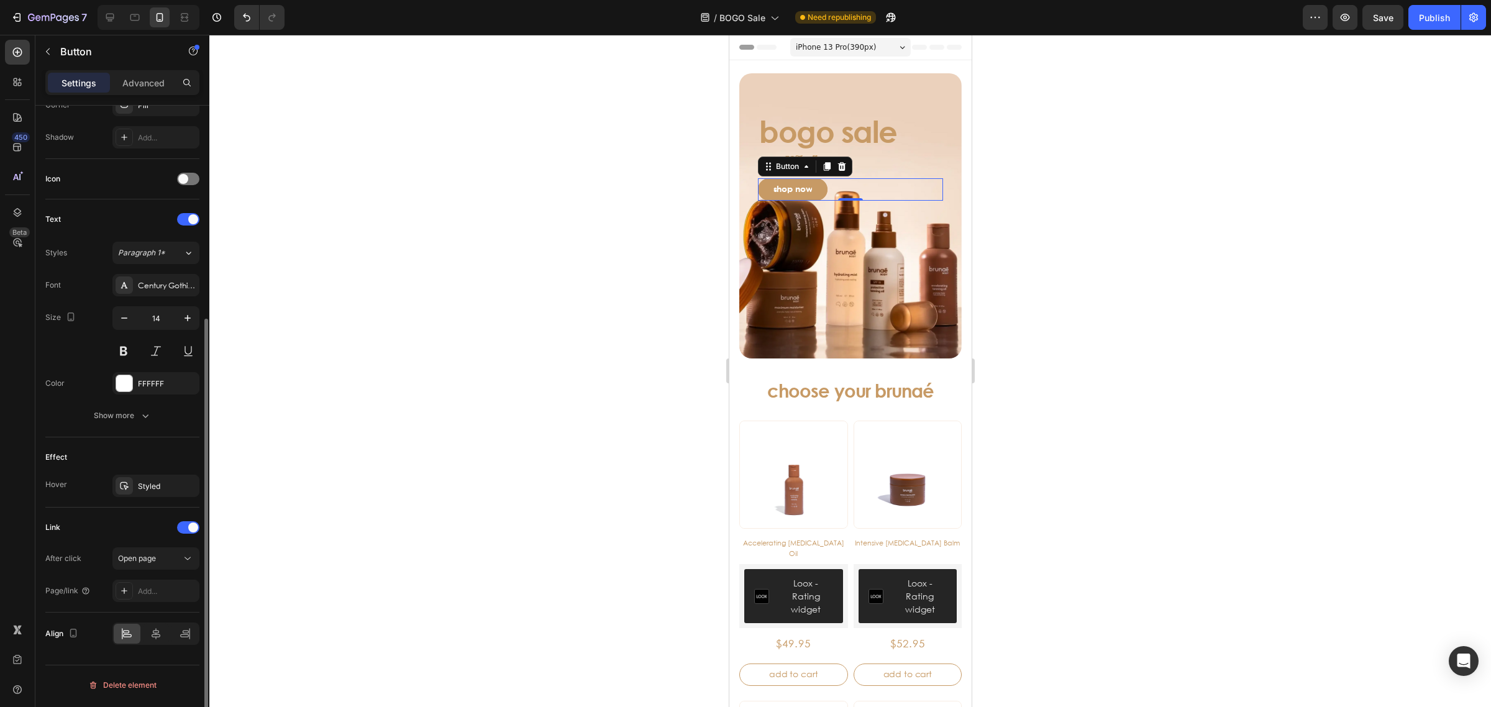
scroll to position [320, 0]
click at [141, 597] on div "Add..." at bounding box center [167, 591] width 58 height 11
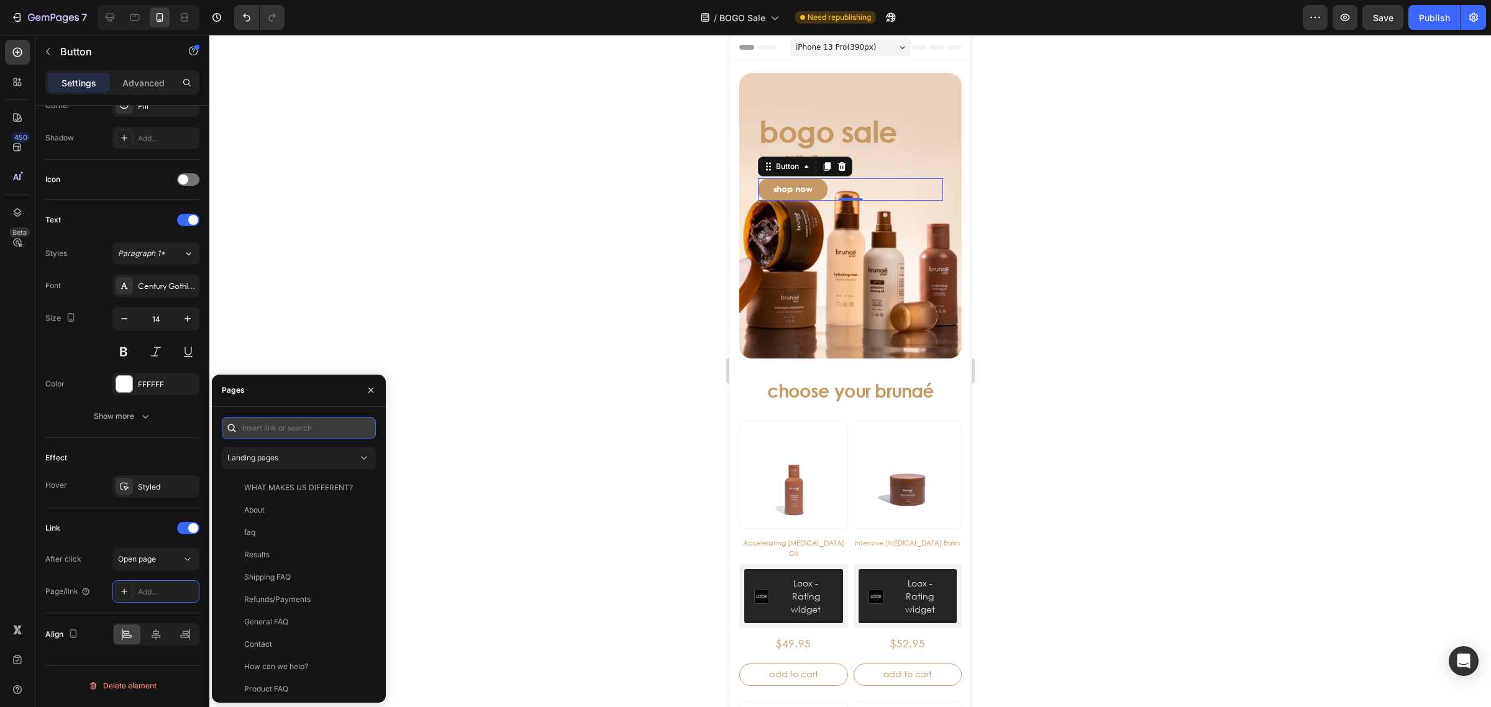
click at [288, 419] on input "text" at bounding box center [299, 428] width 154 height 22
paste input "https://www.brunaebody.com/collections/bogo"
type input "https://www.brunaebody.com/collections/bogo"
click at [357, 457] on div "View" at bounding box center [356, 457] width 18 height 11
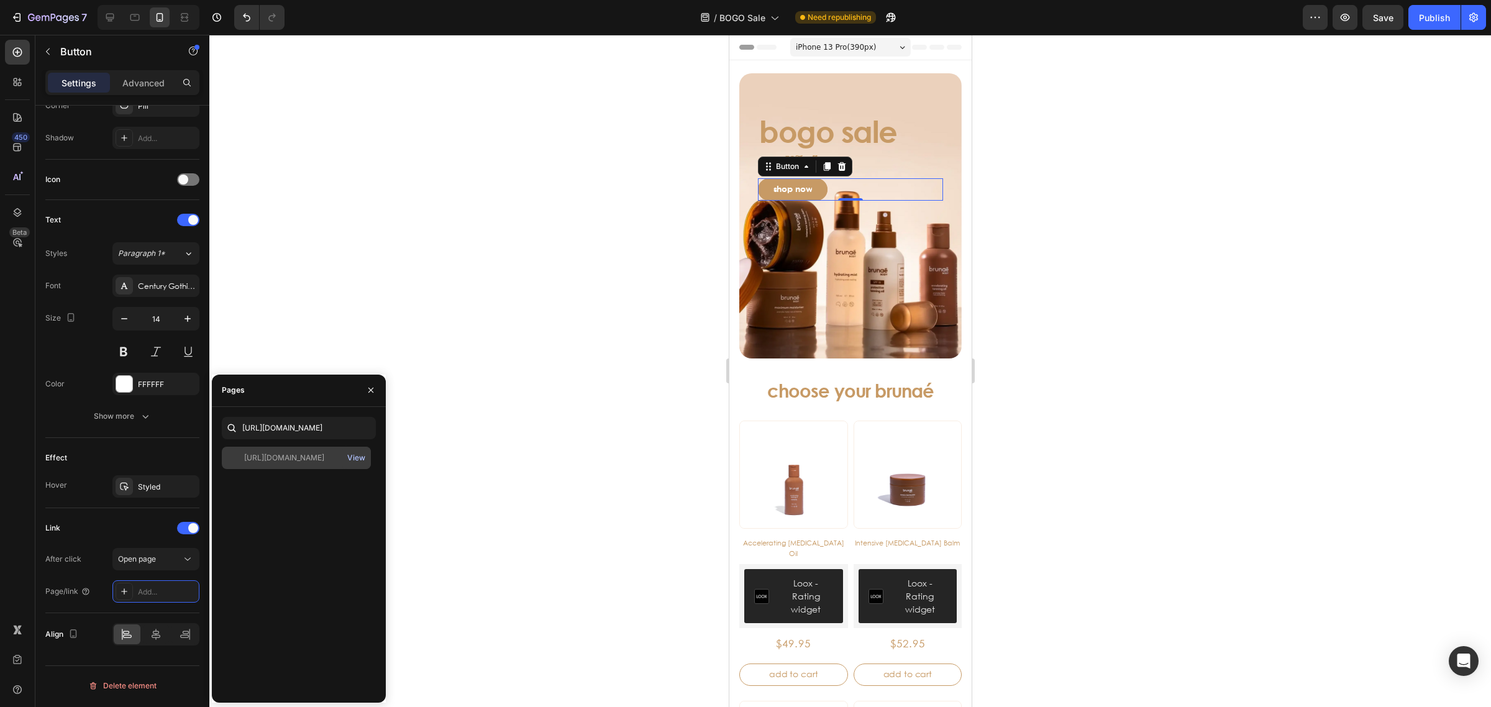
scroll to position [0, 0]
click at [352, 421] on input "https://www.brunaebody.com/collections/bogo" at bounding box center [299, 428] width 154 height 22
drag, startPoint x: 322, startPoint y: 535, endPoint x: 321, endPoint y: 489, distance: 46.0
click at [322, 537] on div "https://www.brunaebody.com/collections/bogo View" at bounding box center [299, 570] width 154 height 246
click at [331, 448] on div "https://www.brunaebody.com/collections/bogo View" at bounding box center [296, 458] width 149 height 22
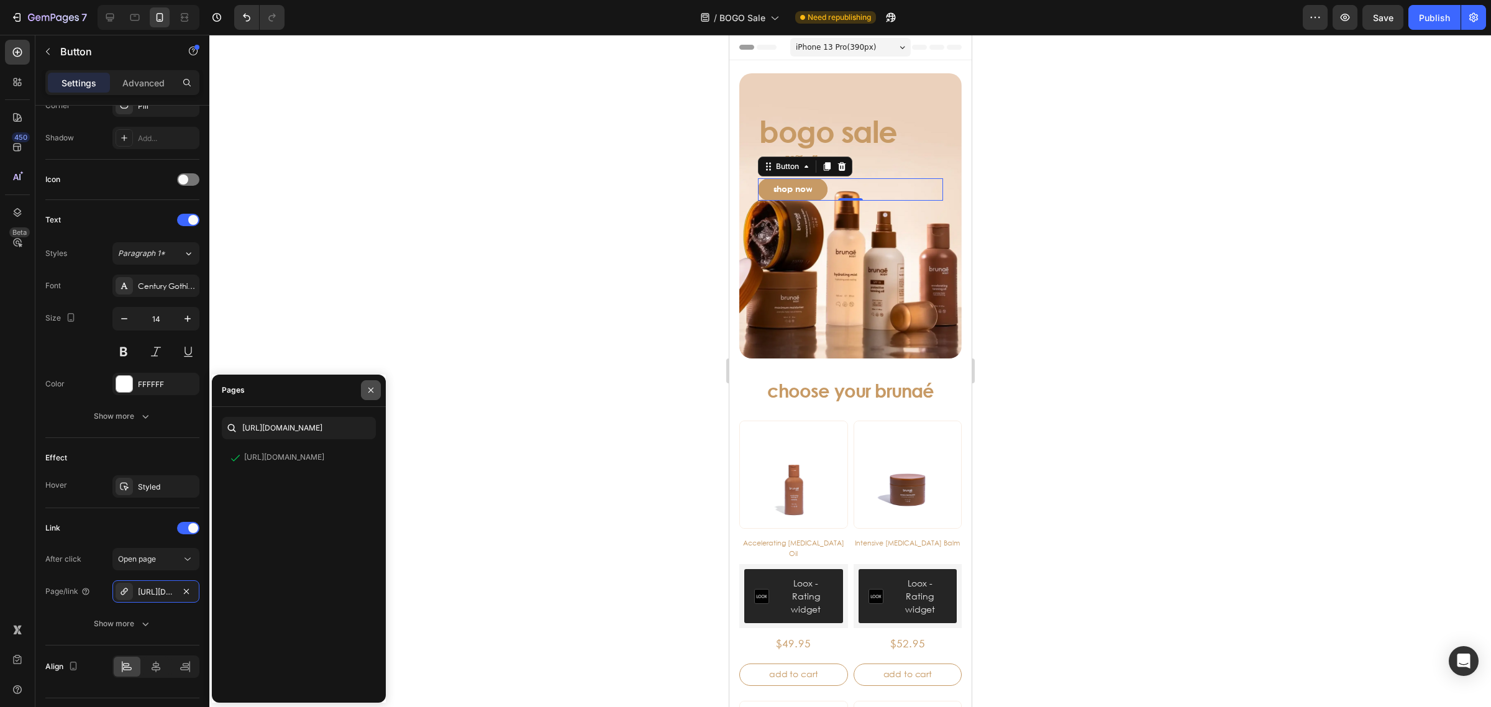
click at [373, 383] on button "button" at bounding box center [371, 390] width 20 height 20
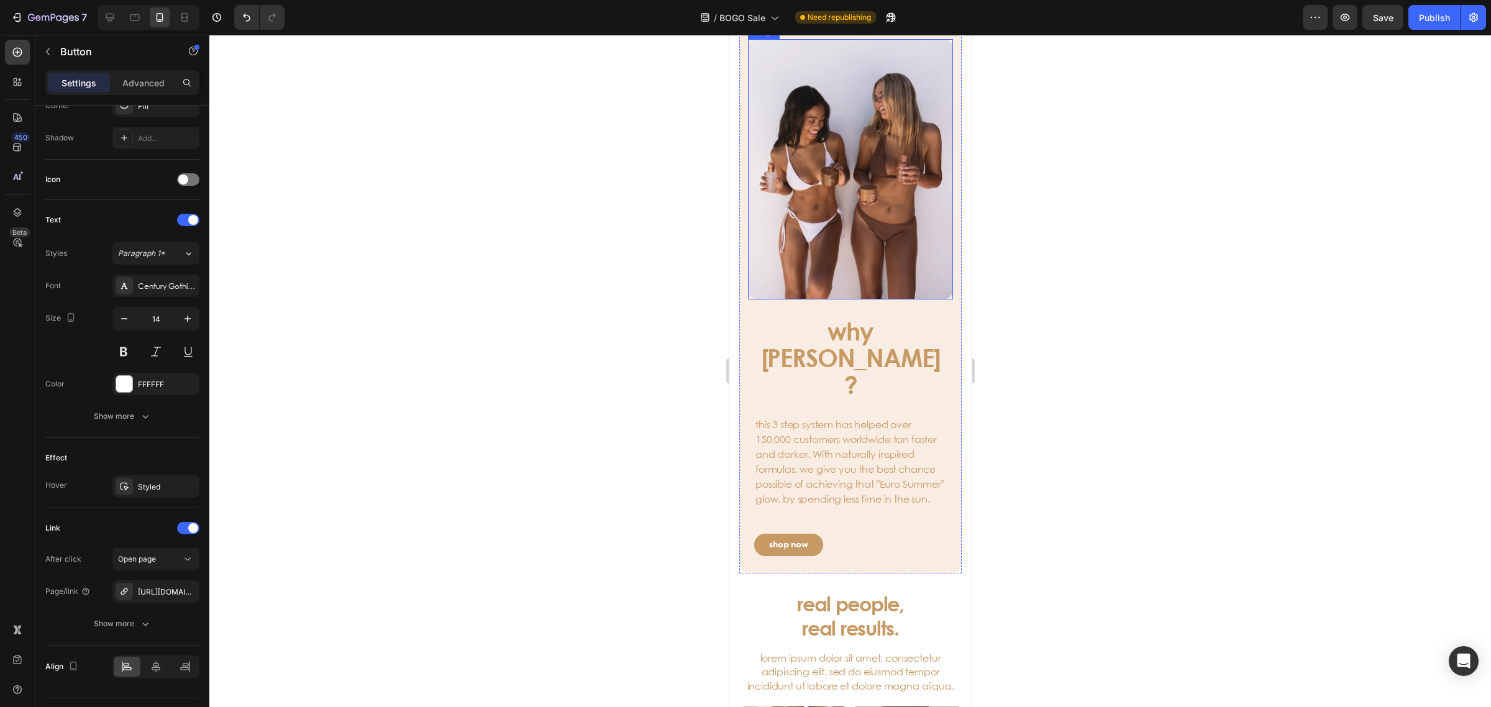
scroll to position [2251, 0]
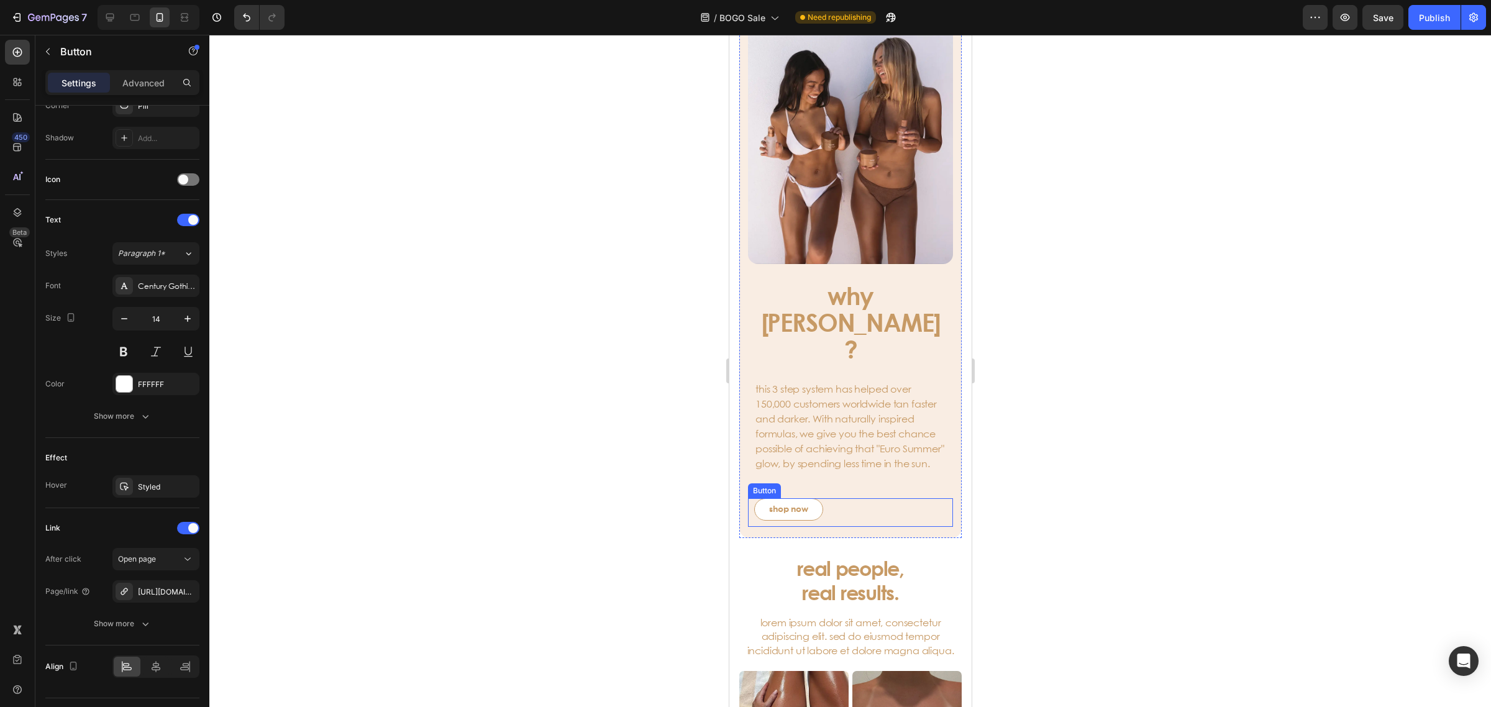
click at [814, 498] on link "shop now" at bounding box center [787, 509] width 69 height 22
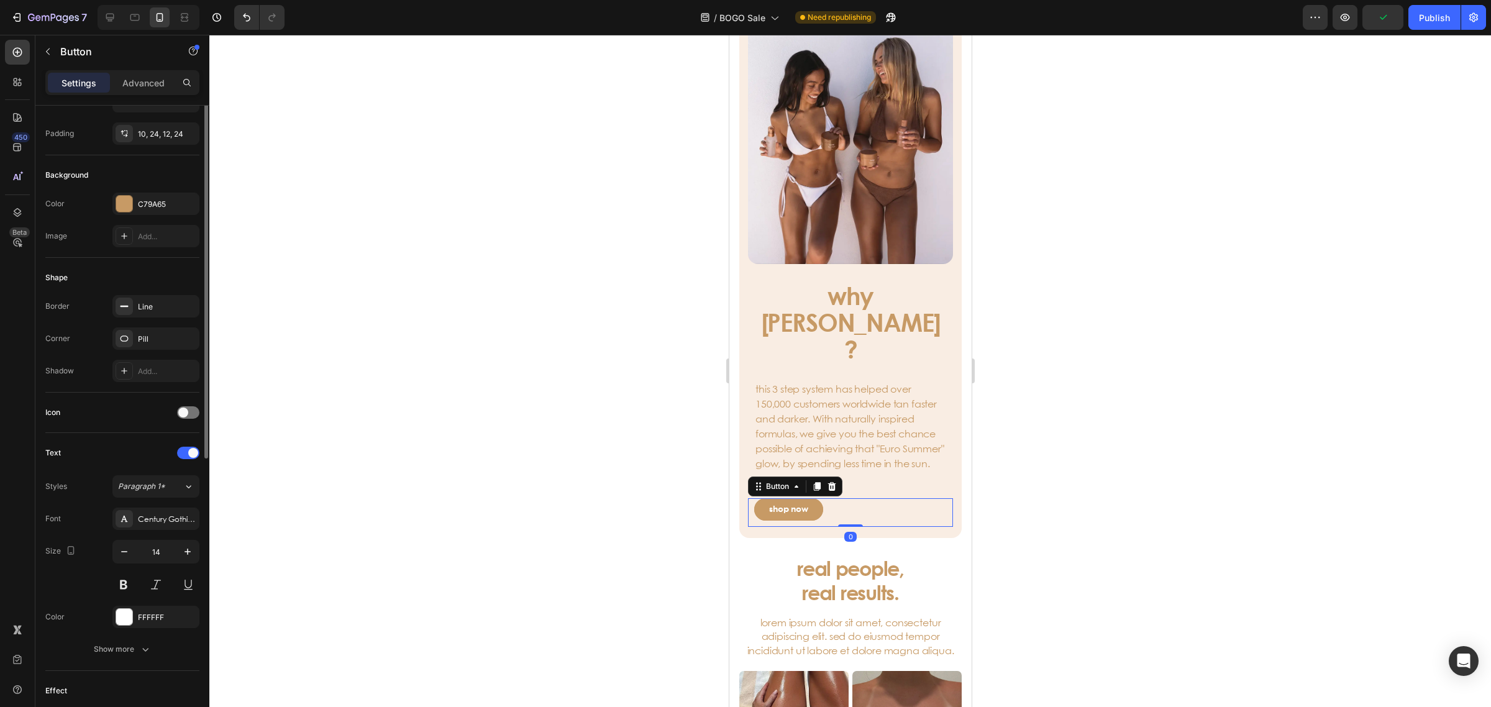
scroll to position [0, 0]
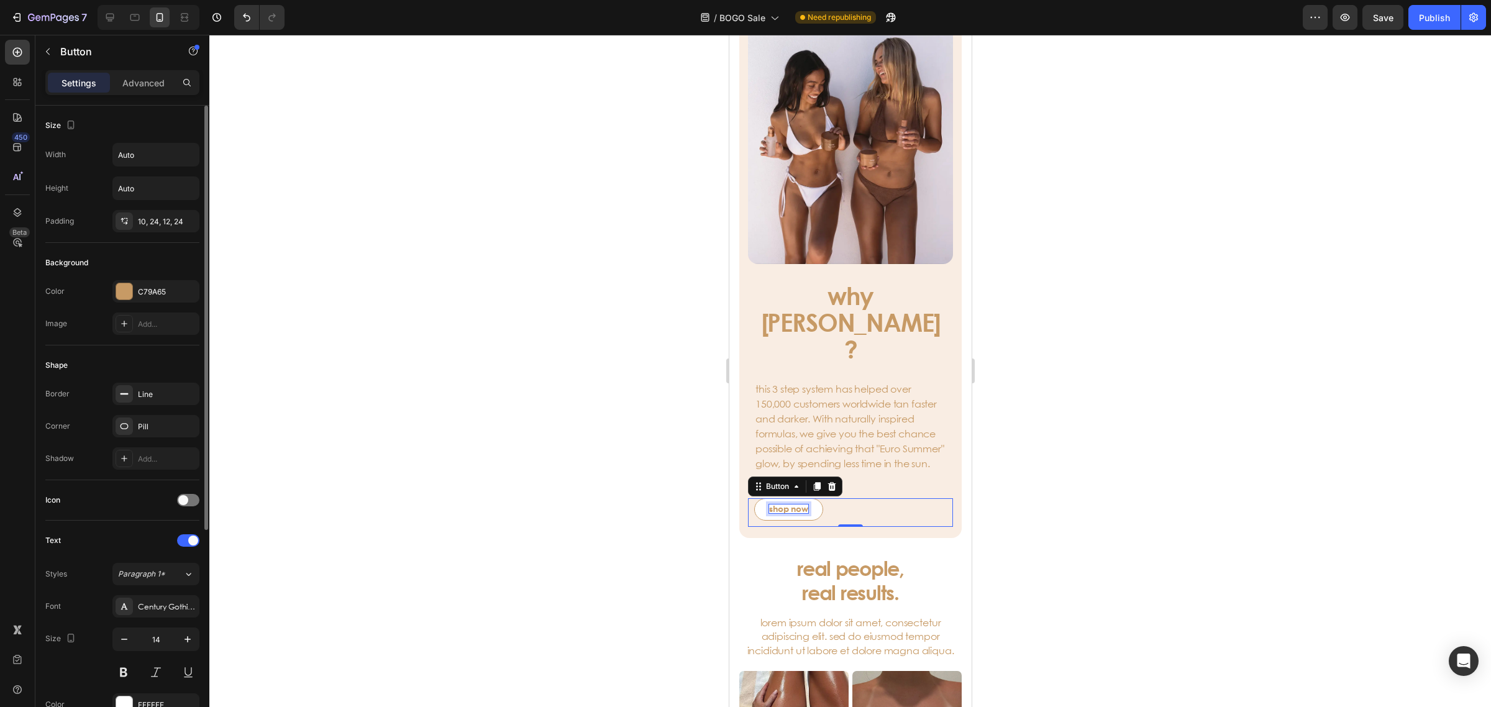
click at [789, 504] on p "shop now" at bounding box center [787, 508] width 39 height 9
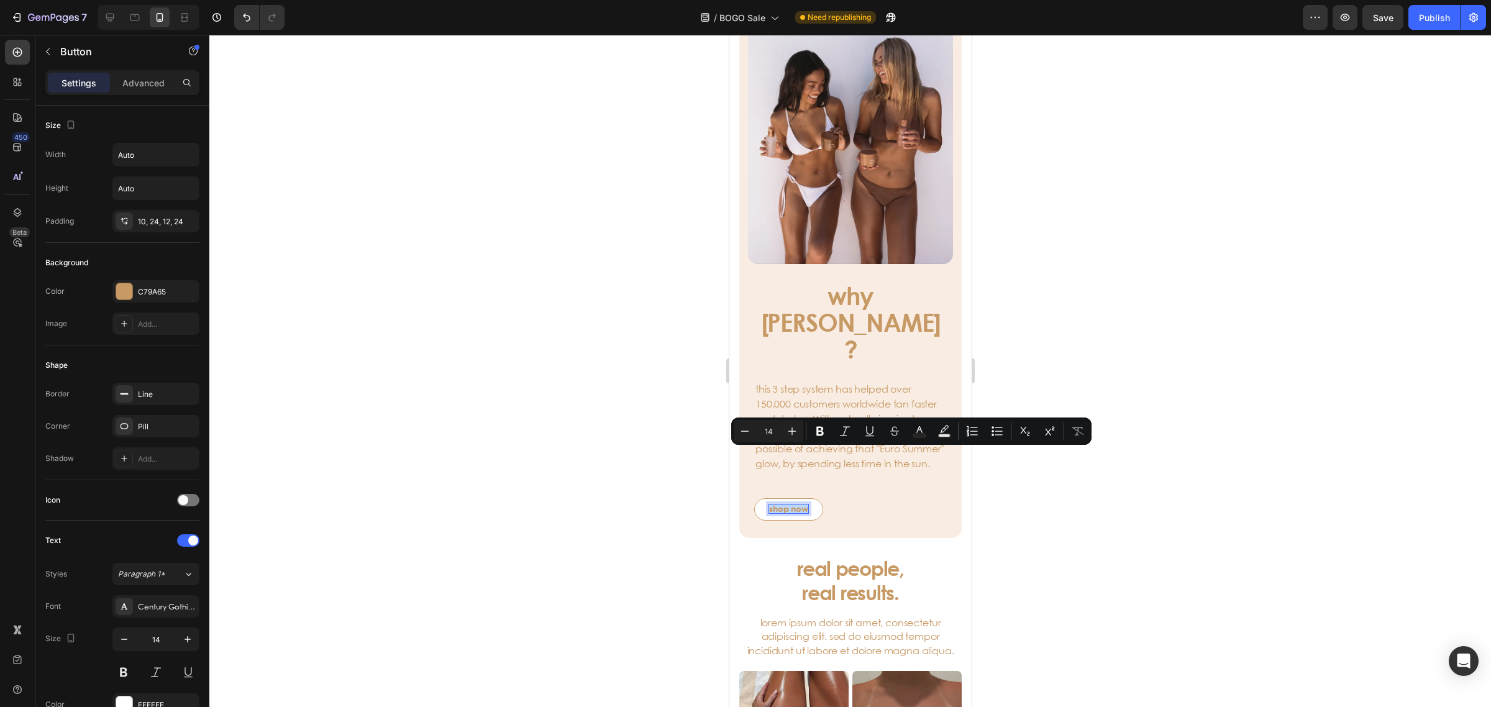
click at [790, 504] on p "shop now" at bounding box center [787, 508] width 39 height 9
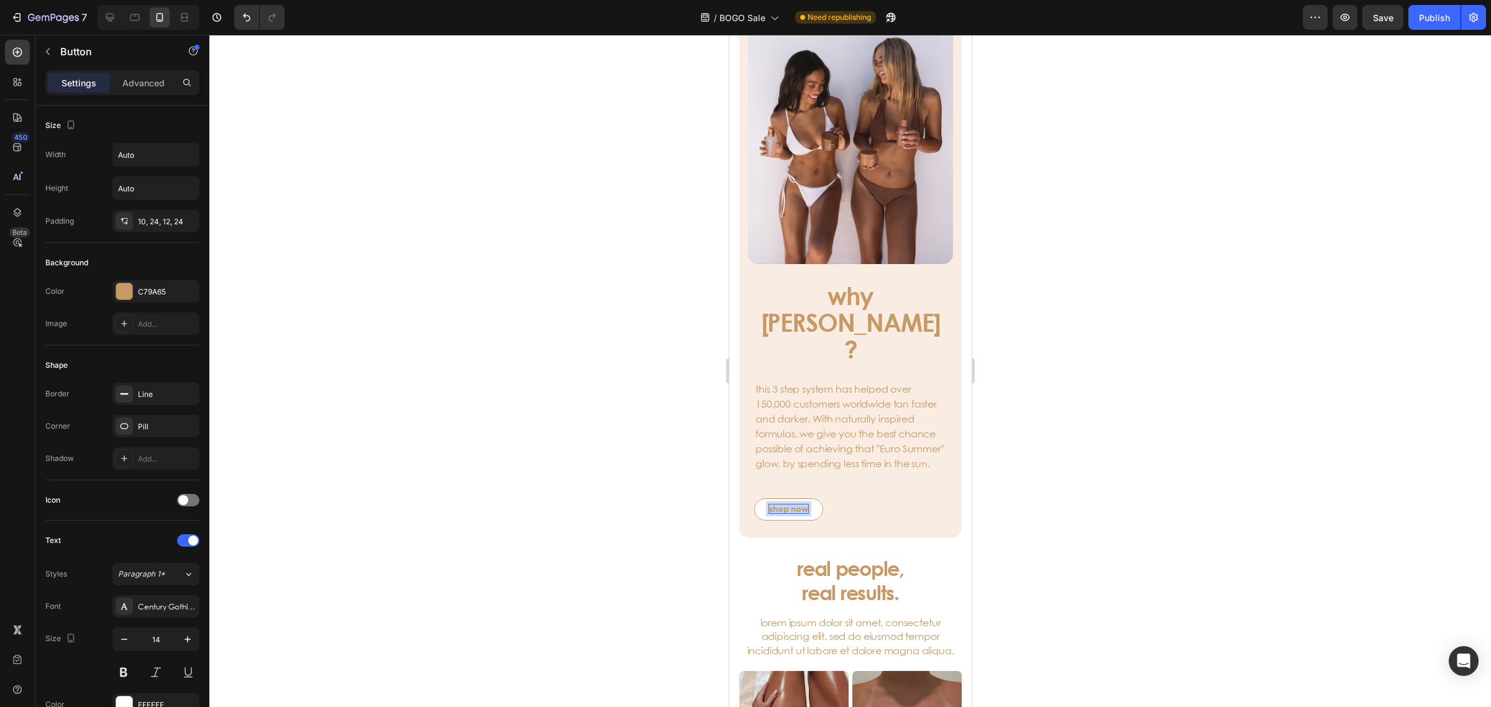
click at [790, 504] on p "shop now" at bounding box center [787, 508] width 39 height 9
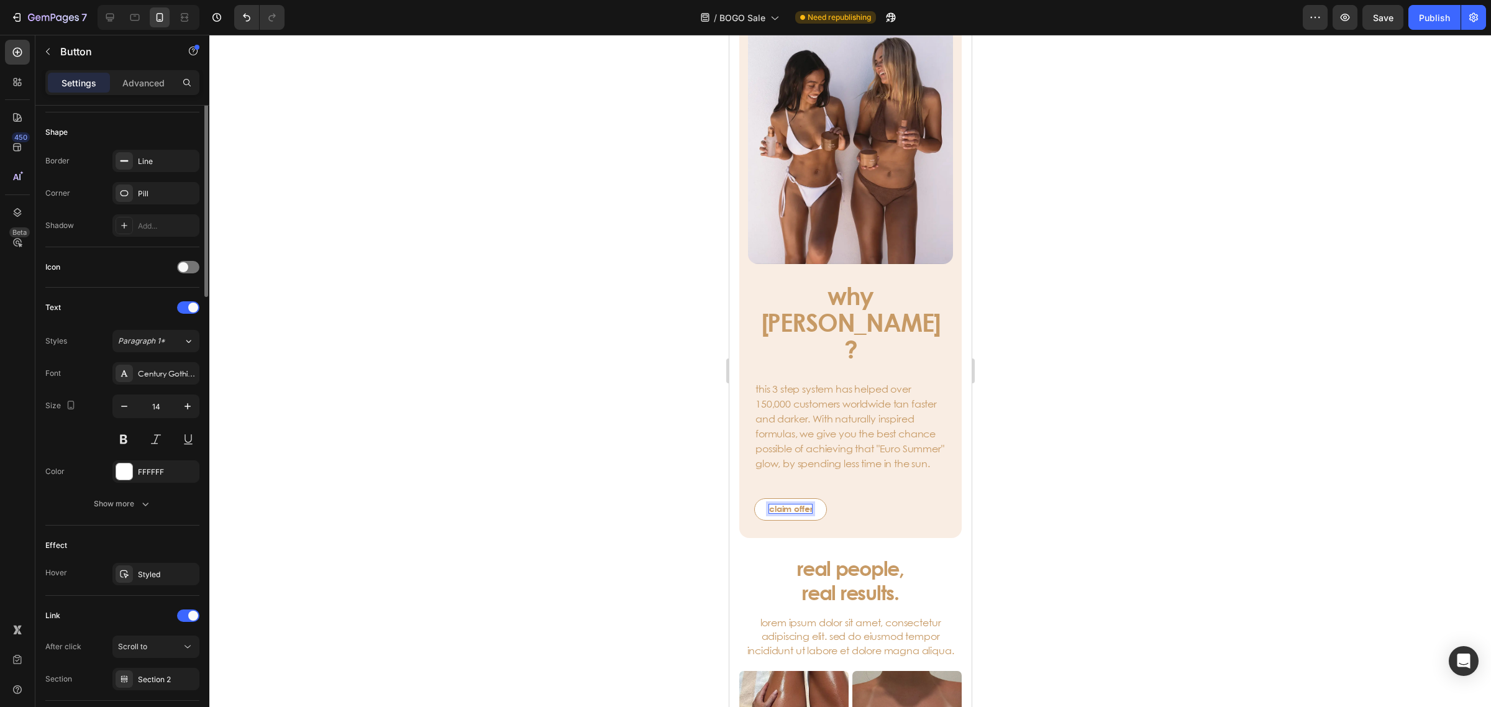
scroll to position [311, 0]
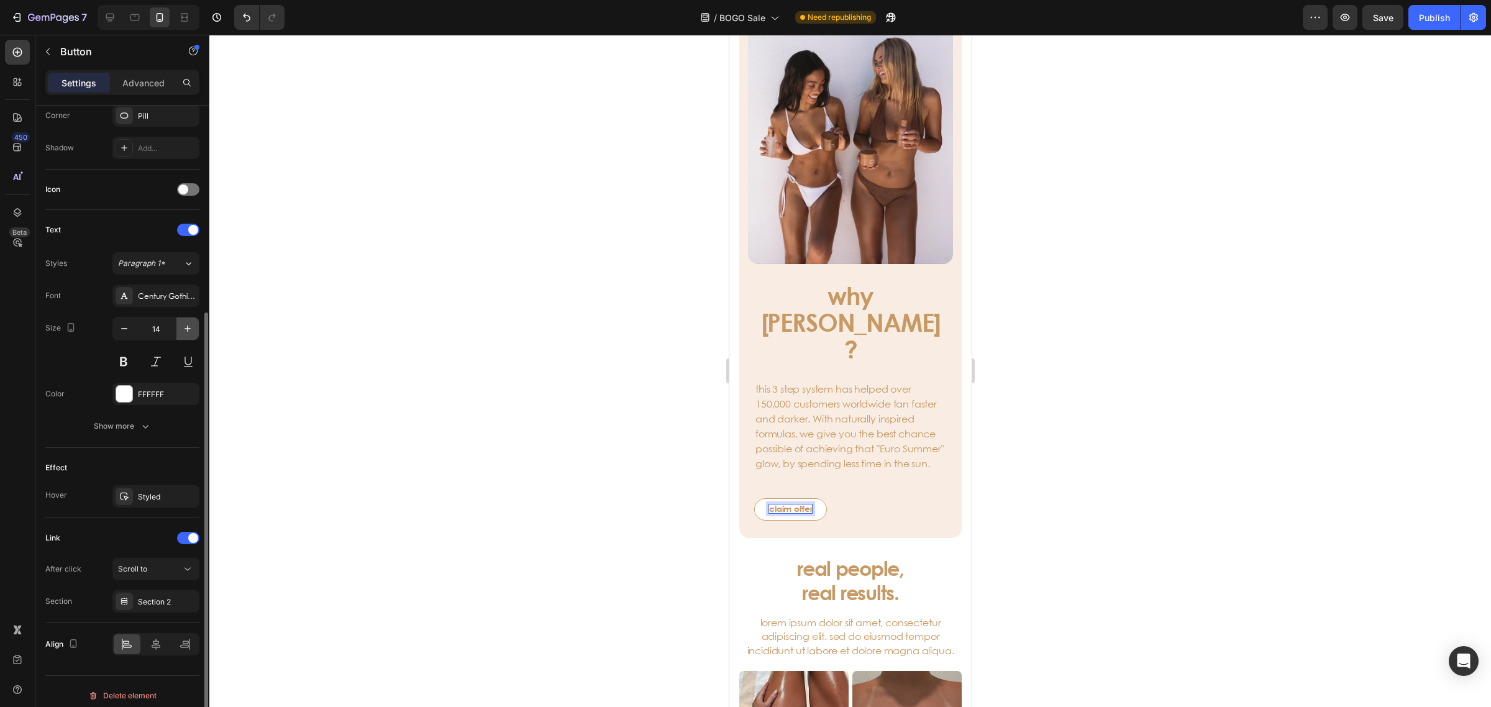
click at [188, 330] on icon "button" at bounding box center [187, 328] width 12 height 12
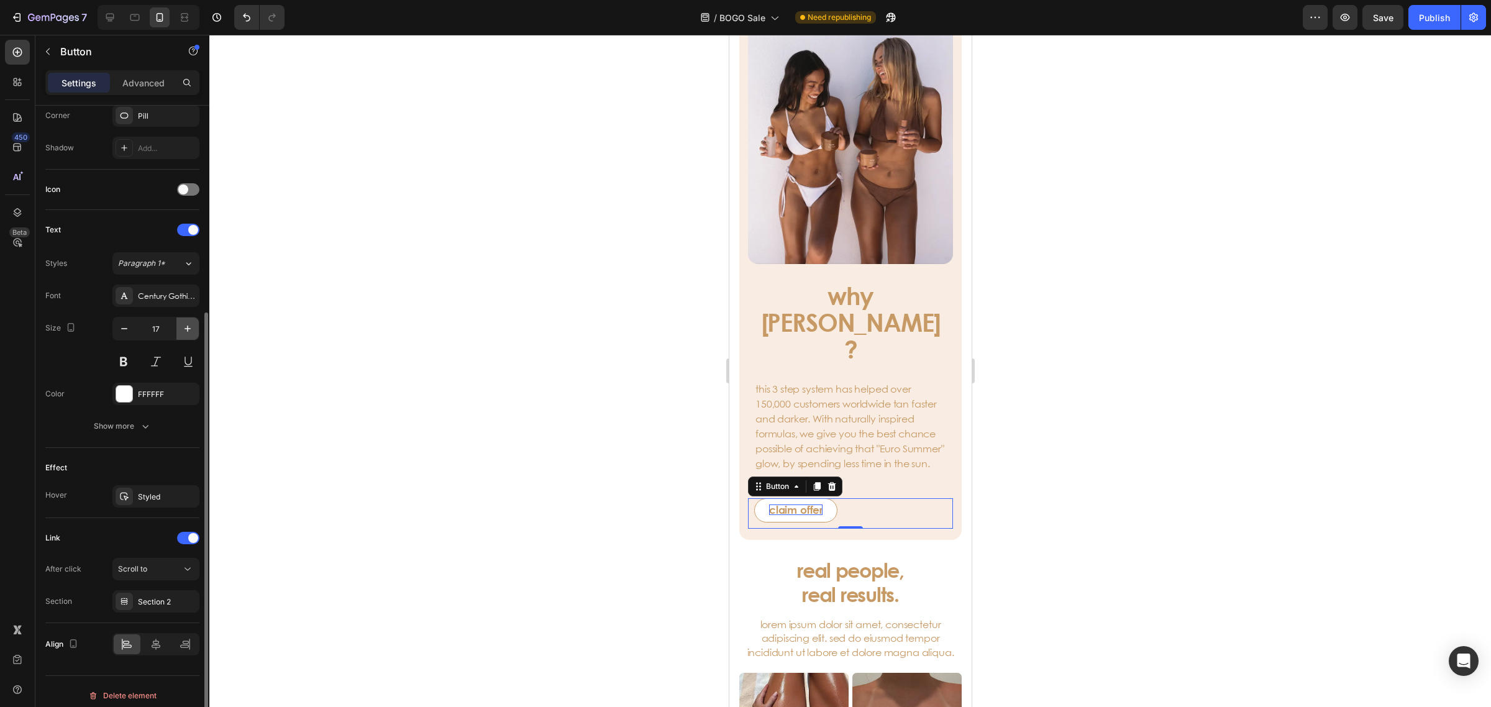
type input "18"
click at [1130, 452] on div at bounding box center [849, 371] width 1281 height 672
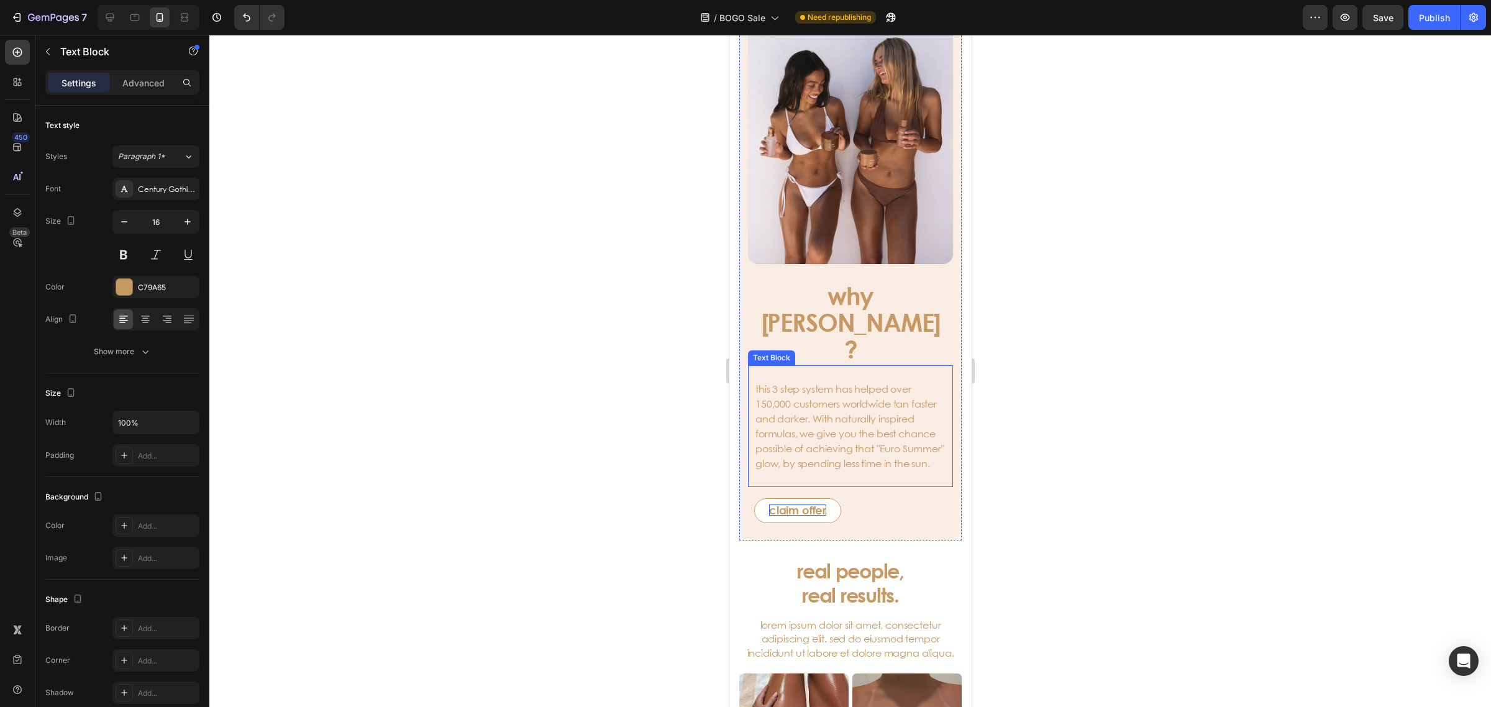
click at [821, 426] on p "this 3 step system has helped over 150,000 customers worldwide tan faster and d…" at bounding box center [850, 425] width 190 height 119
drag, startPoint x: 884, startPoint y: 411, endPoint x: 863, endPoint y: 424, distance: 24.8
click at [884, 414] on p "this 3 step system has helped over 150,000 customers worldwide tan faster and d…" at bounding box center [850, 425] width 190 height 119
click at [806, 416] on p "this 3 step system has helped over 150,000 customers worldwide tan faster and d…" at bounding box center [850, 425] width 190 height 119
click at [787, 424] on p "this 3 step system has helped over 150,000 customers worldwide tan faster and d…" at bounding box center [850, 425] width 190 height 119
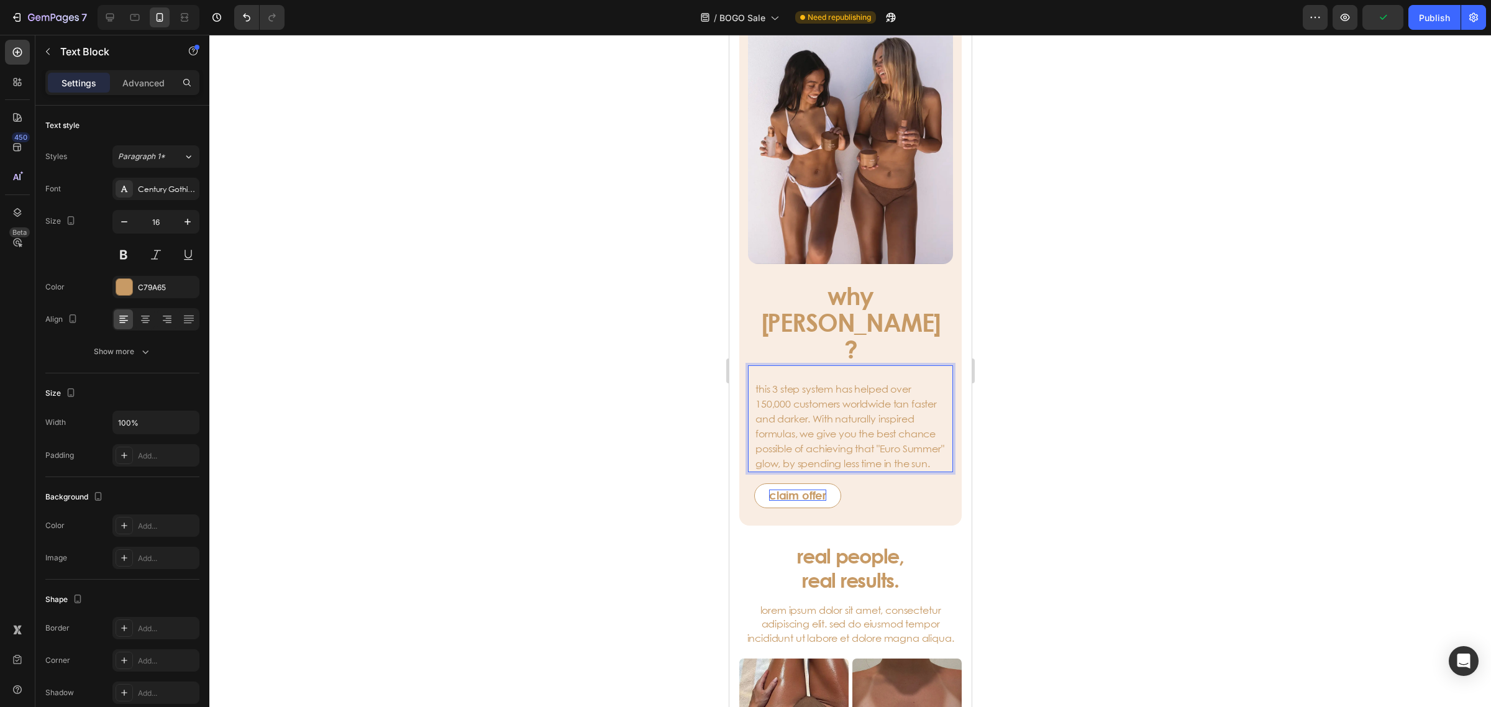
click at [1301, 384] on div at bounding box center [849, 371] width 1281 height 672
click at [757, 366] on p "this 3 step system has helped over 150,000 customers worldwide tan faster and d…" at bounding box center [850, 418] width 190 height 104
click at [1089, 258] on div at bounding box center [849, 371] width 1281 height 672
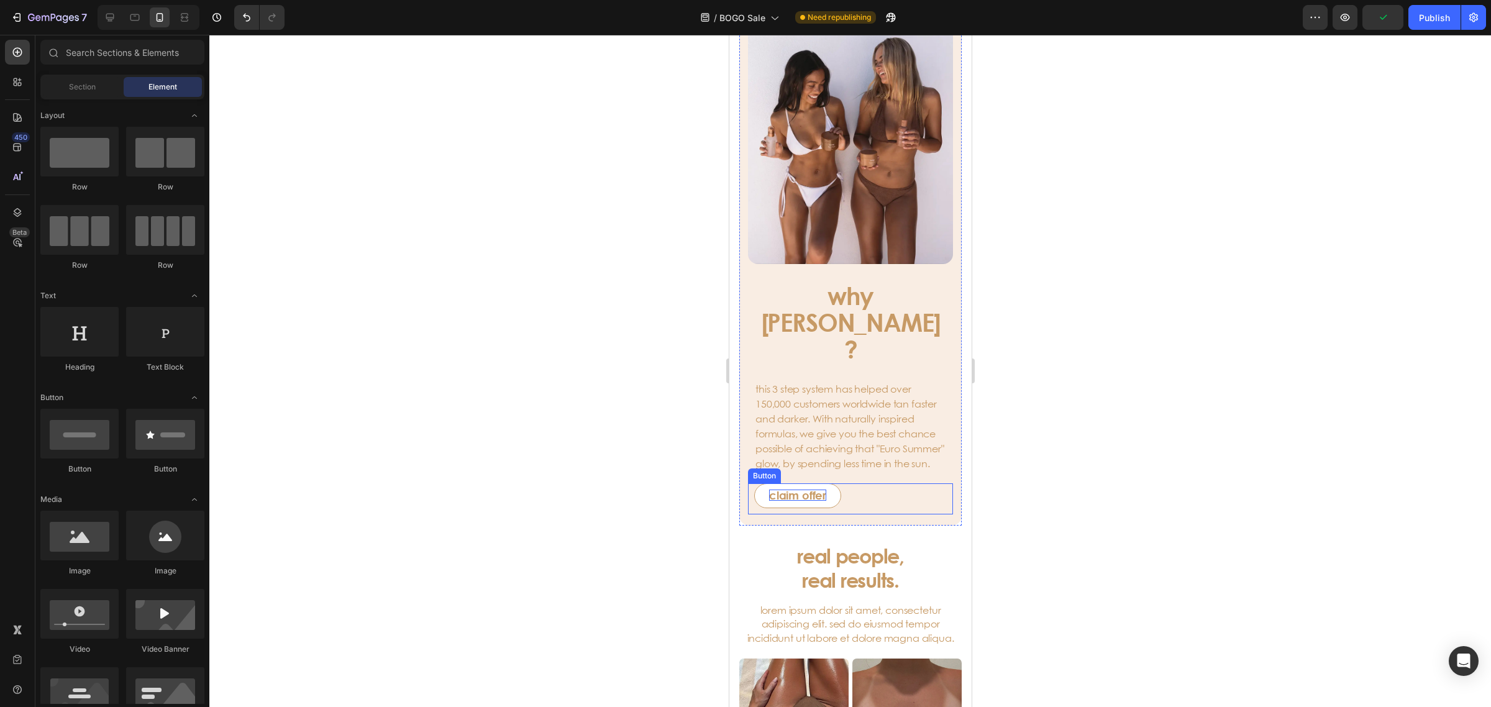
click at [818, 489] on p "claim offer" at bounding box center [796, 494] width 57 height 11
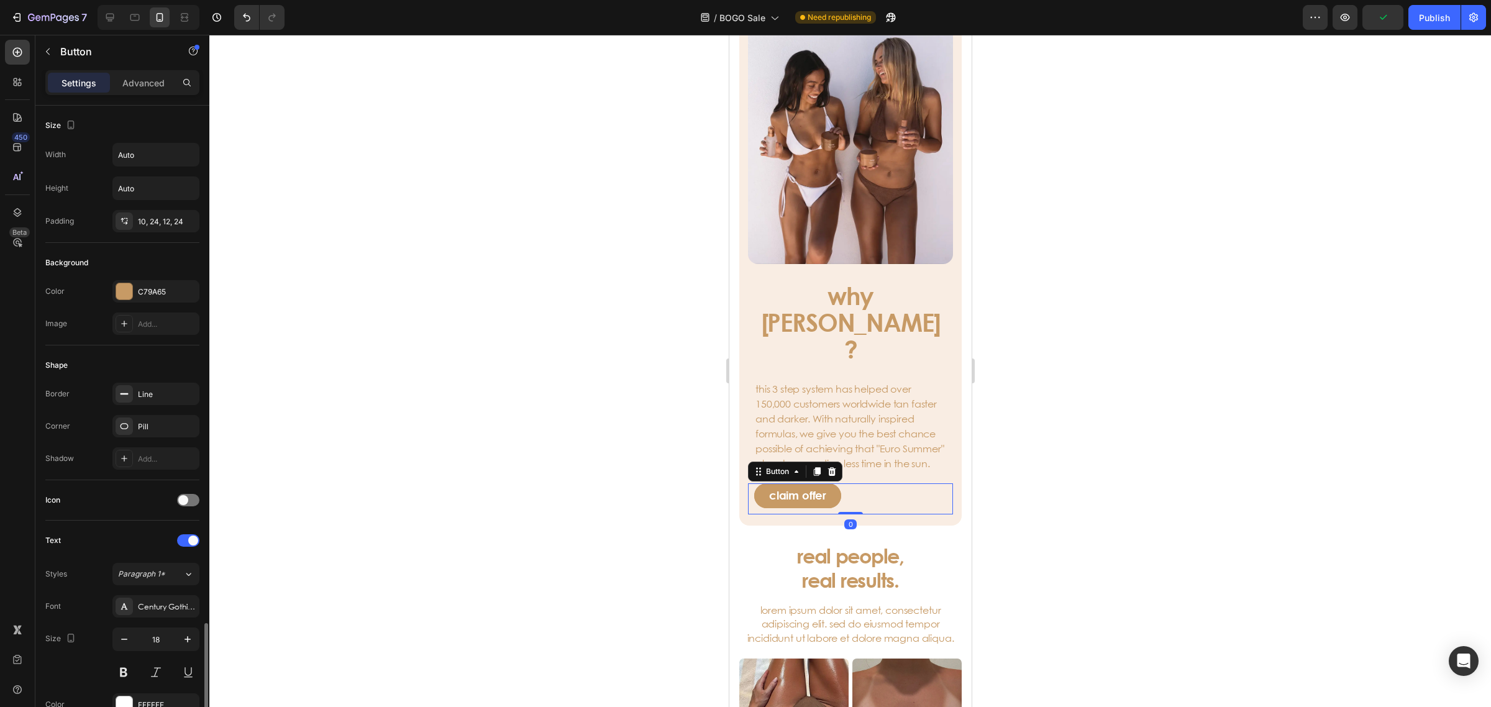
scroll to position [321, 0]
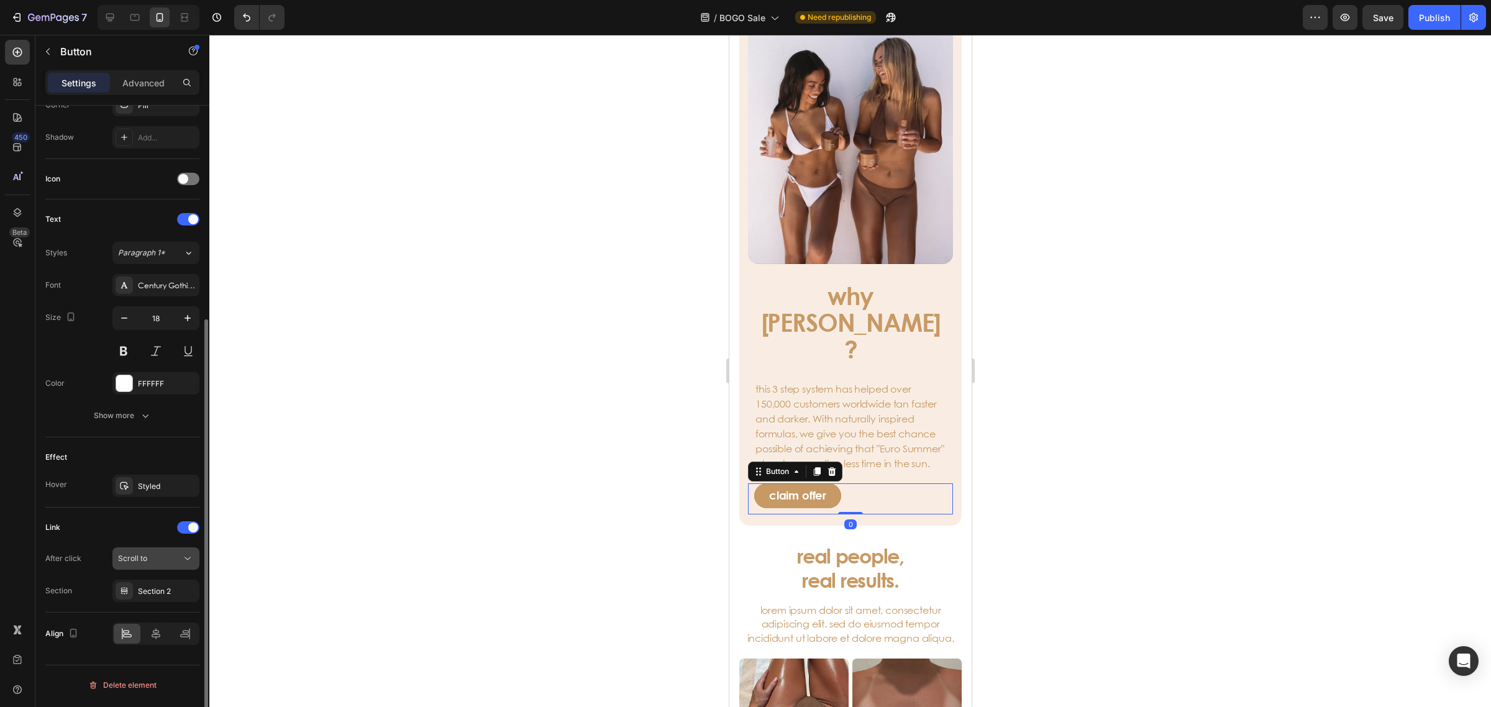
click at [142, 562] on span "Scroll to" at bounding box center [132, 557] width 29 height 9
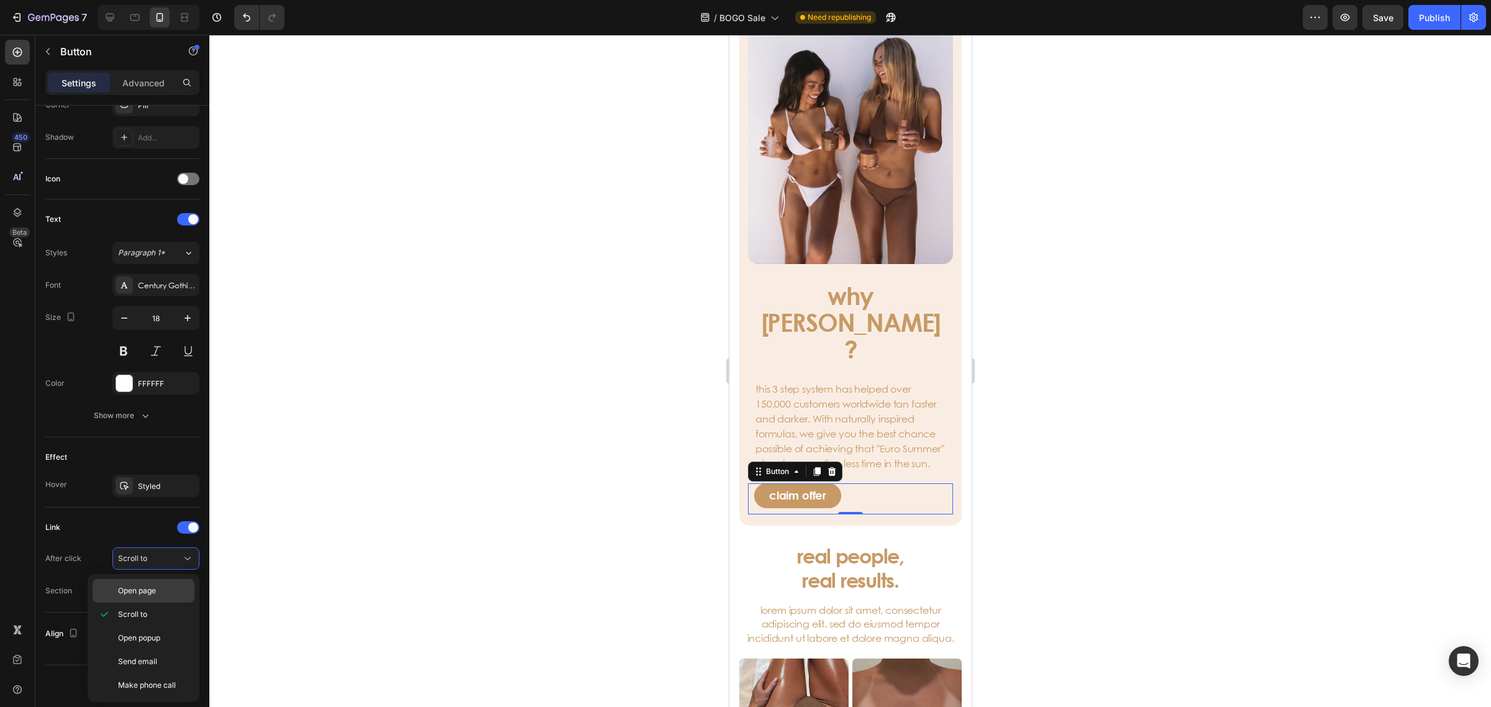
drag, startPoint x: 155, startPoint y: 593, endPoint x: 160, endPoint y: 584, distance: 10.0
click at [155, 592] on span "Open page" at bounding box center [137, 590] width 38 height 11
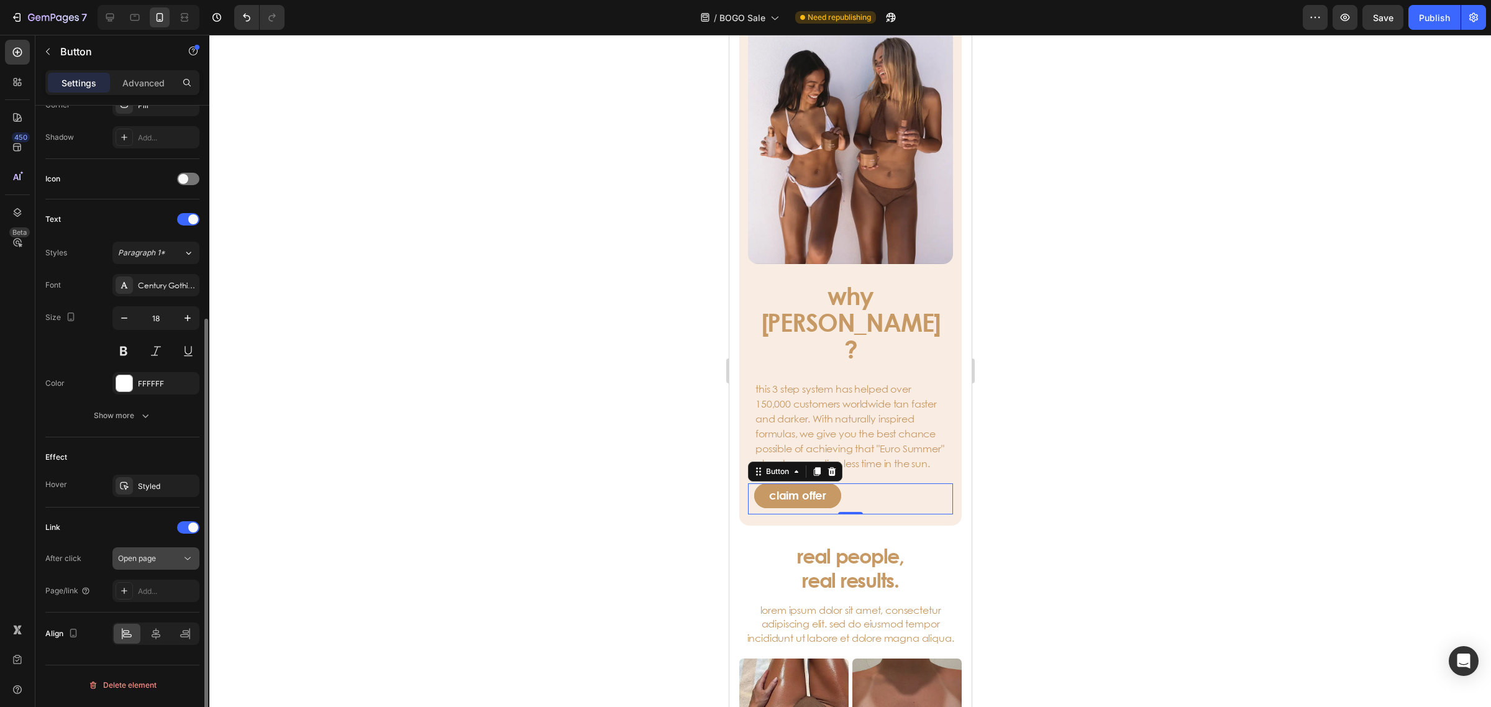
scroll to position [320, 0]
click at [166, 587] on div "Add..." at bounding box center [155, 591] width 87 height 22
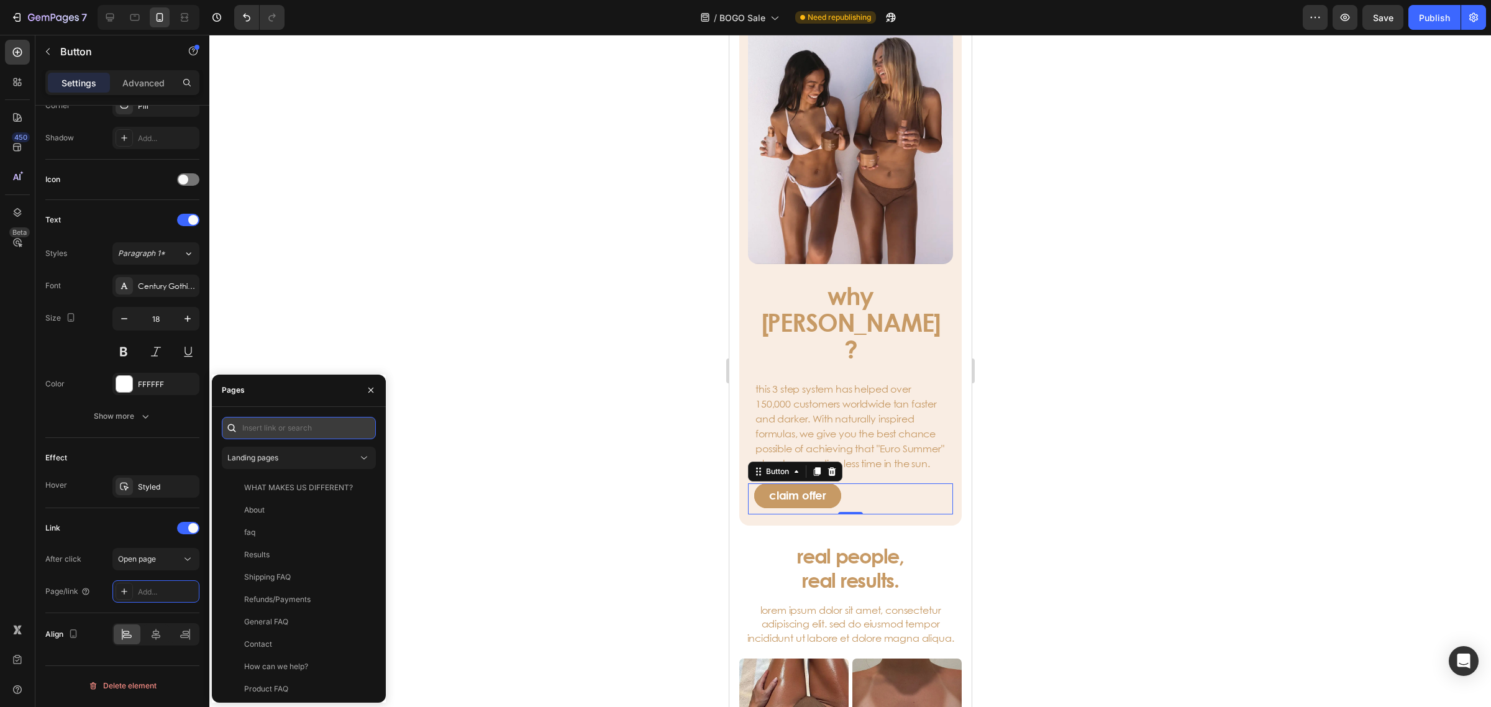
click at [306, 422] on input "text" at bounding box center [299, 428] width 154 height 22
paste input "https://www.brunaebody.com/collections/bogo"
type input "https://www.brunaebody.com/collections/bogo"
click at [342, 449] on div "View" at bounding box center [356, 458] width 29 height 22
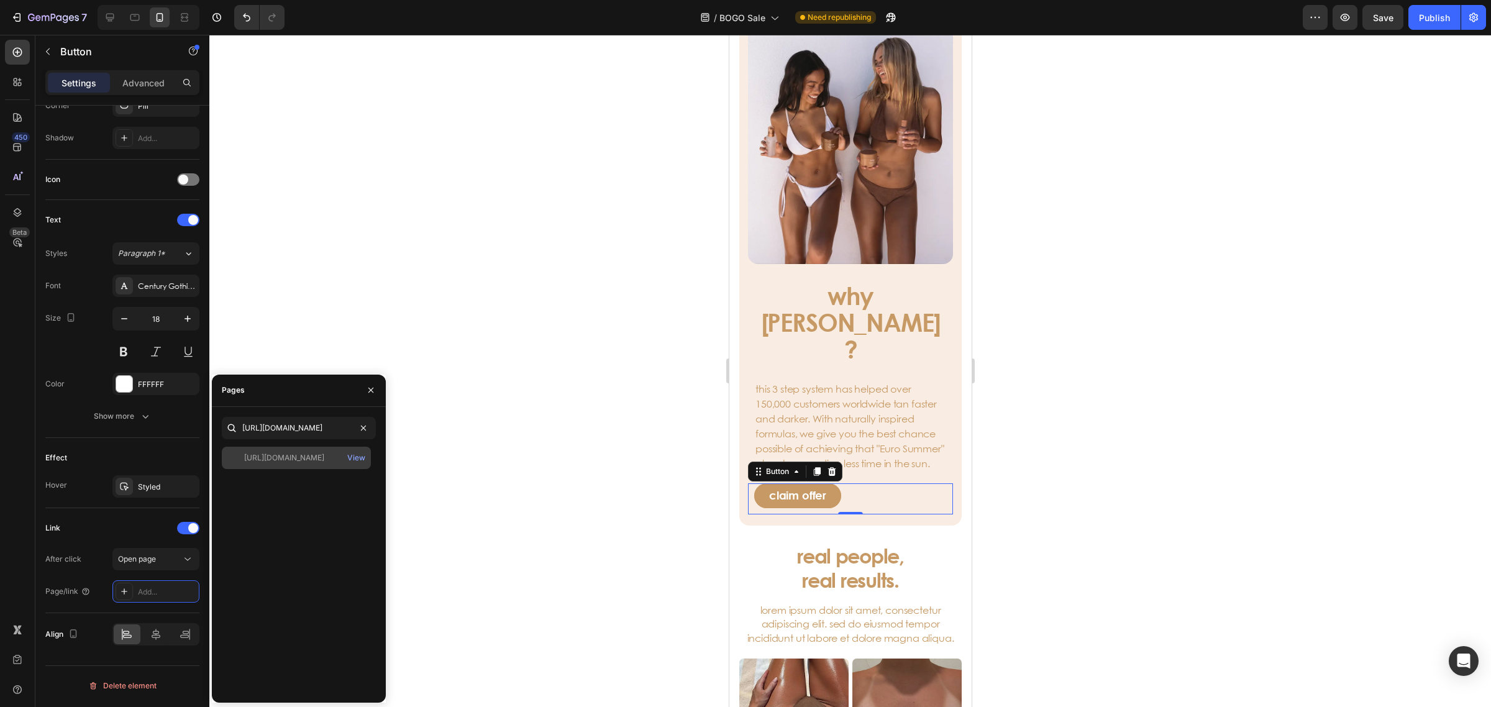
scroll to position [0, 0]
